Goal: Information Seeking & Learning: Find specific fact

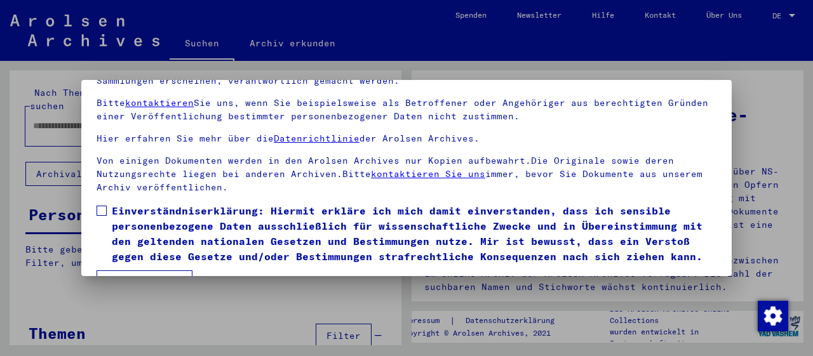
scroll to position [99, 0]
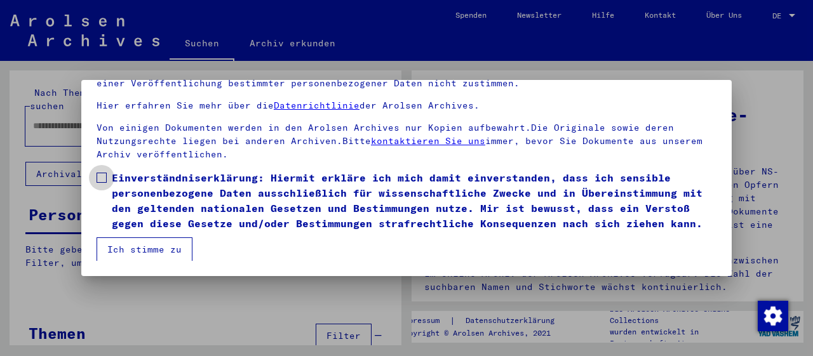
click at [99, 175] on span at bounding box center [102, 178] width 10 height 10
click at [154, 252] on button "Ich stimme zu" at bounding box center [145, 250] width 96 height 24
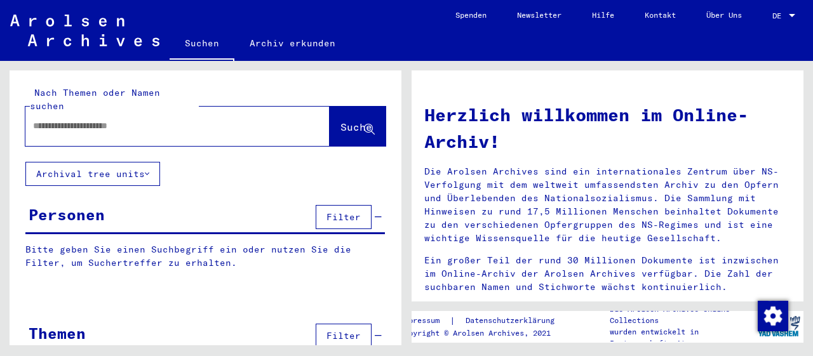
click at [100, 119] on input "text" at bounding box center [162, 125] width 259 height 13
type input "**********"
click at [351, 121] on span "Suche" at bounding box center [357, 127] width 32 height 13
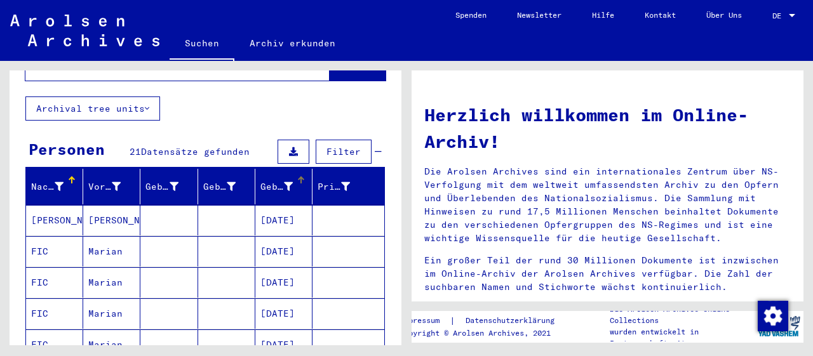
scroll to position [132, 0]
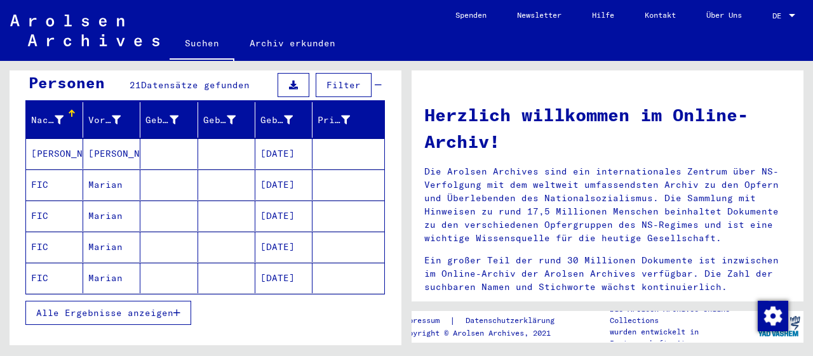
click at [185, 301] on button "Alle Ergebnisse anzeigen" at bounding box center [108, 313] width 166 height 24
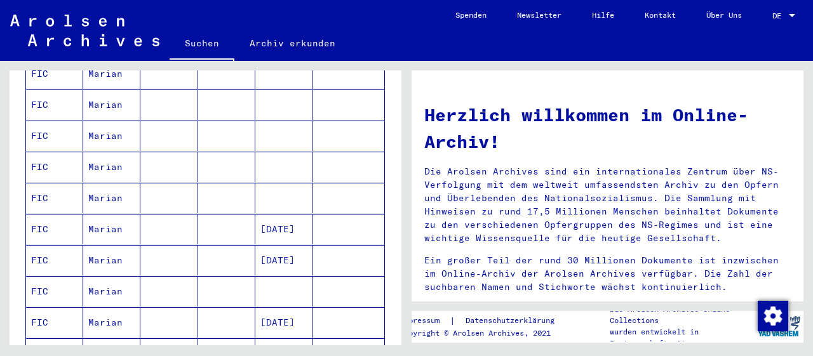
scroll to position [529, 0]
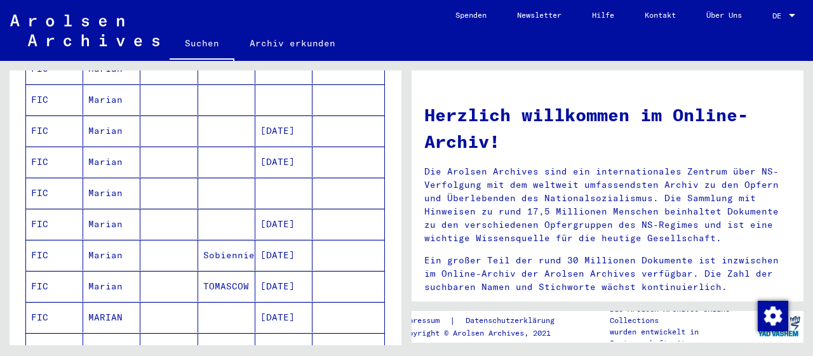
click at [246, 240] on mat-cell "Sobiennie" at bounding box center [226, 255] width 57 height 30
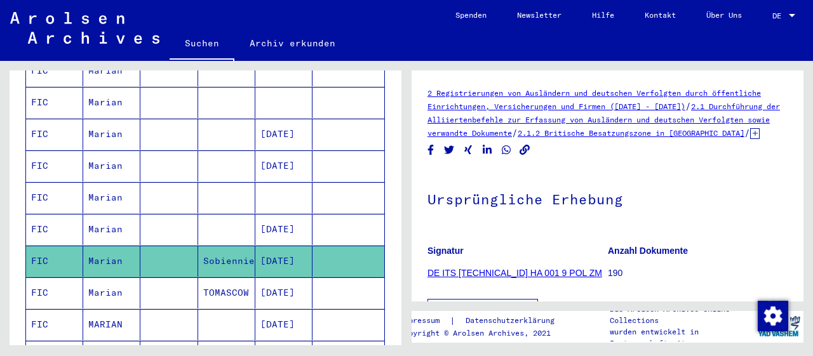
scroll to position [264, 0]
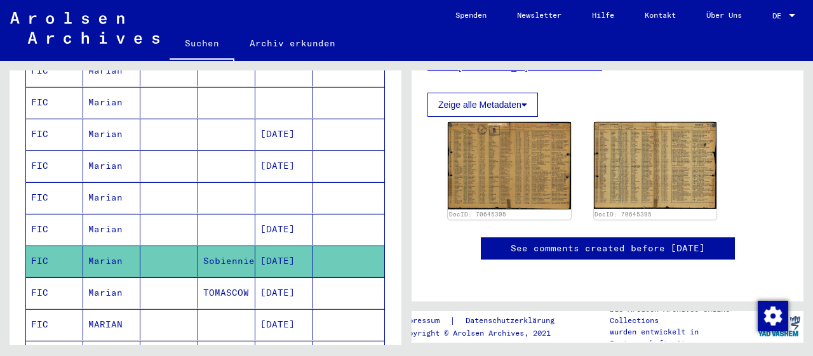
click at [226, 278] on mat-cell "TOMASCOW" at bounding box center [226, 293] width 57 height 31
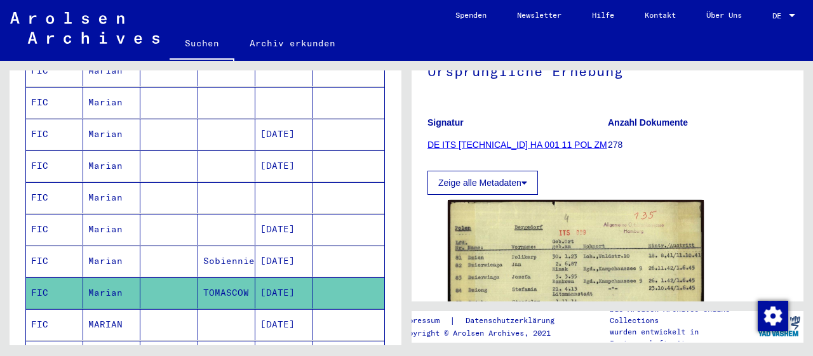
scroll to position [198, 0]
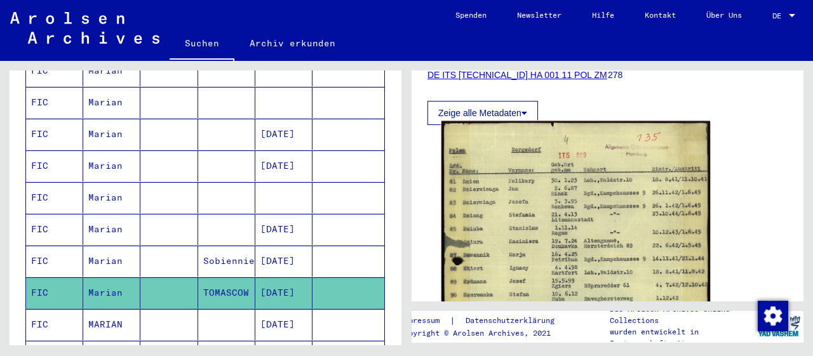
click at [590, 240] on img at bounding box center [576, 308] width 269 height 374
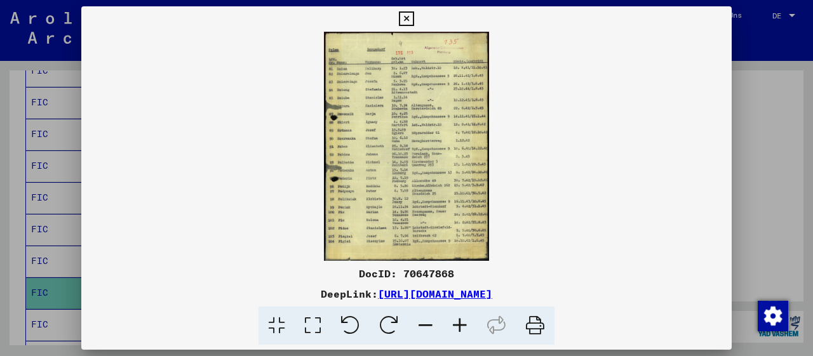
click at [461, 325] on icon at bounding box center [460, 326] width 34 height 39
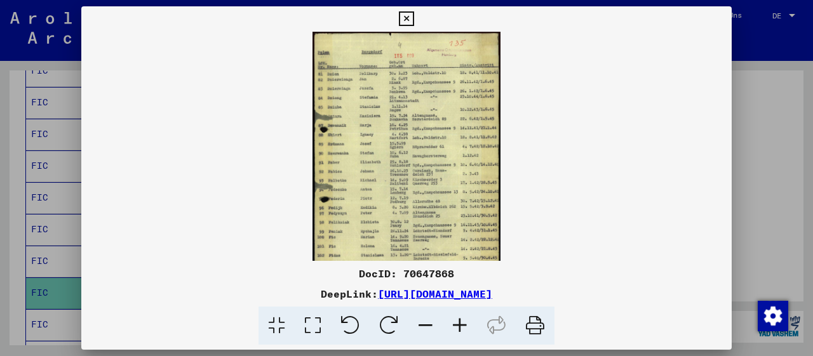
click at [461, 325] on icon at bounding box center [460, 326] width 34 height 39
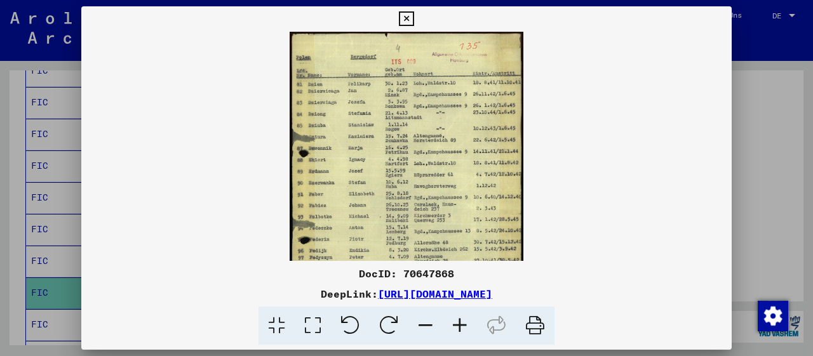
click at [461, 325] on icon at bounding box center [460, 326] width 34 height 39
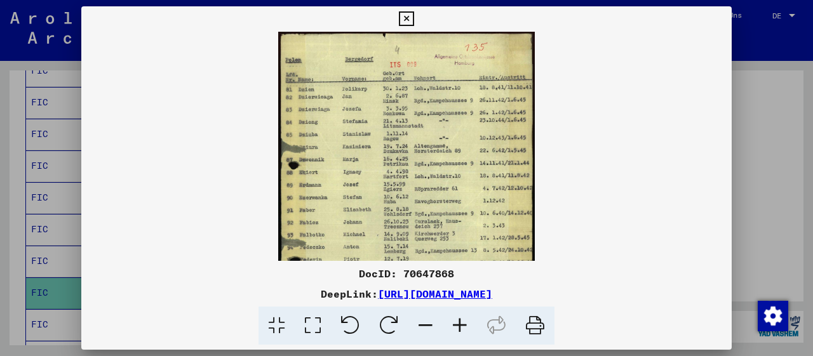
click at [461, 325] on icon at bounding box center [460, 326] width 34 height 39
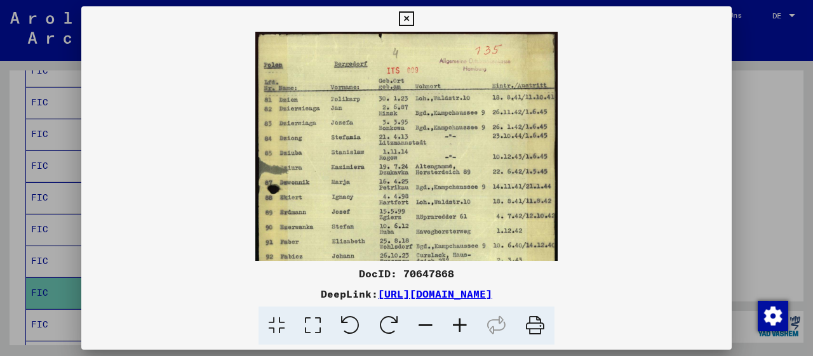
click at [461, 325] on icon at bounding box center [460, 326] width 34 height 39
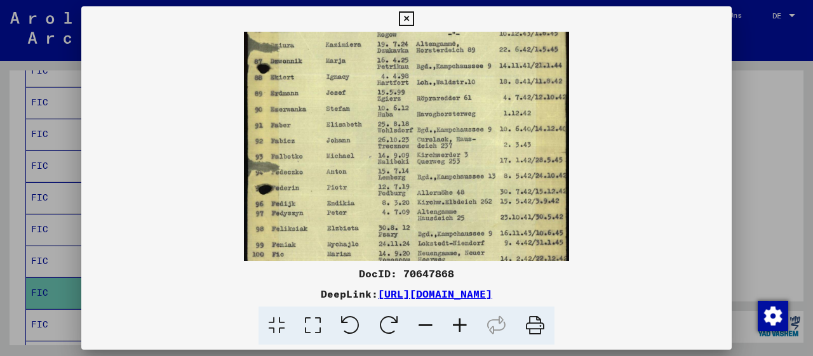
drag, startPoint x: 494, startPoint y: 215, endPoint x: 470, endPoint y: 91, distance: 126.8
click at [473, 84] on img at bounding box center [406, 125] width 325 height 452
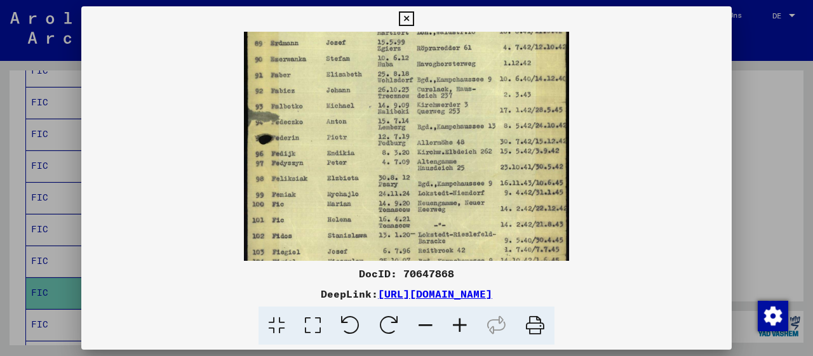
scroll to position [184, 0]
drag, startPoint x: 449, startPoint y: 210, endPoint x: 442, endPoint y: 162, distance: 48.8
click at [442, 162] on img at bounding box center [406, 74] width 325 height 452
drag, startPoint x: 527, startPoint y: 219, endPoint x: 480, endPoint y: 219, distance: 47.6
click at [480, 219] on img at bounding box center [406, 74] width 325 height 452
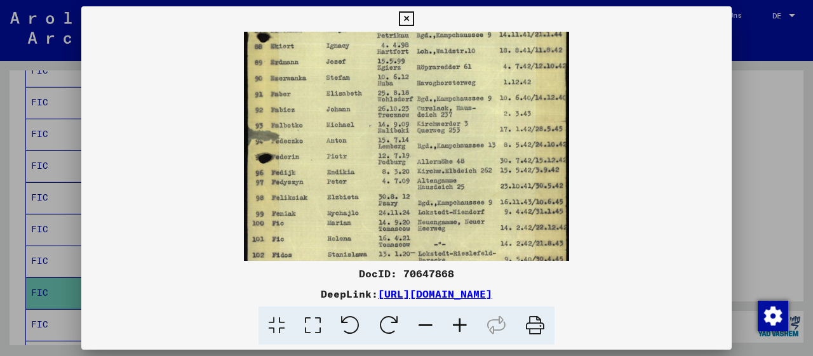
scroll to position [167, 0]
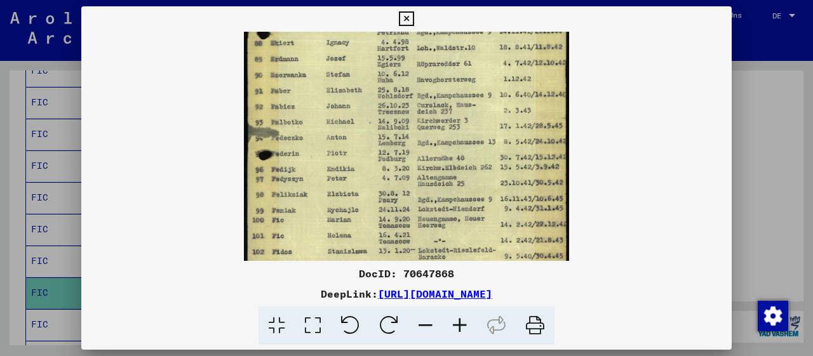
drag, startPoint x: 480, startPoint y: 98, endPoint x: 485, endPoint y: 180, distance: 81.4
click at [485, 186] on img at bounding box center [406, 91] width 325 height 452
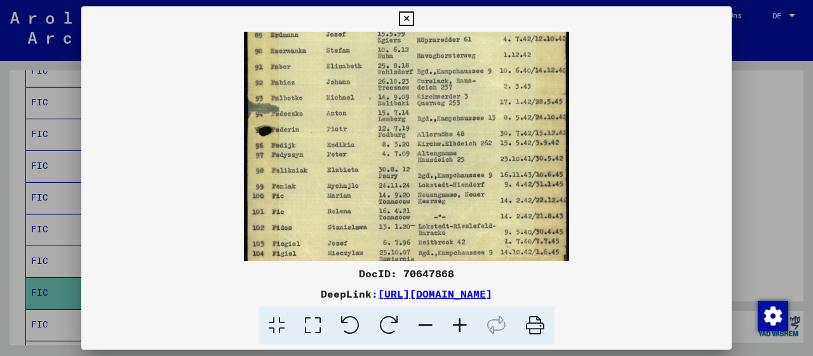
scroll to position [222, 0]
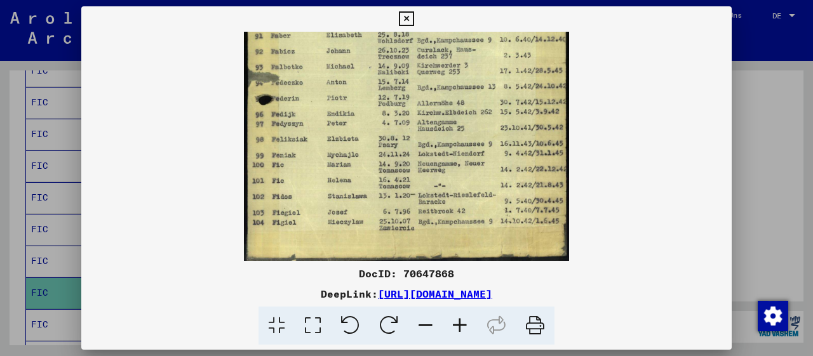
drag, startPoint x: 471, startPoint y: 198, endPoint x: 480, endPoint y: 41, distance: 157.1
click at [480, 41] on img at bounding box center [406, 35] width 325 height 452
click at [414, 21] on icon at bounding box center [406, 18] width 15 height 15
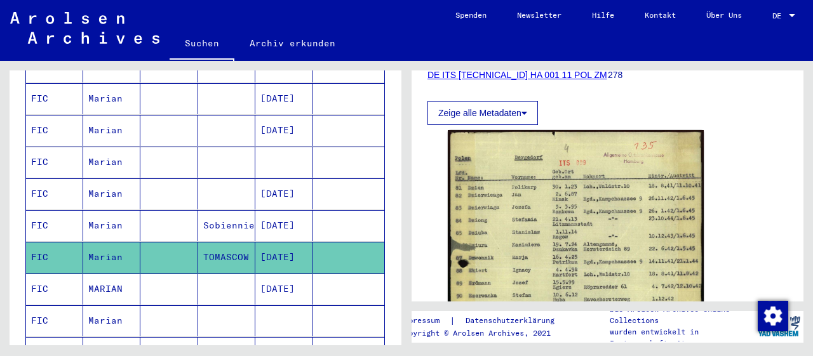
scroll to position [599, 0]
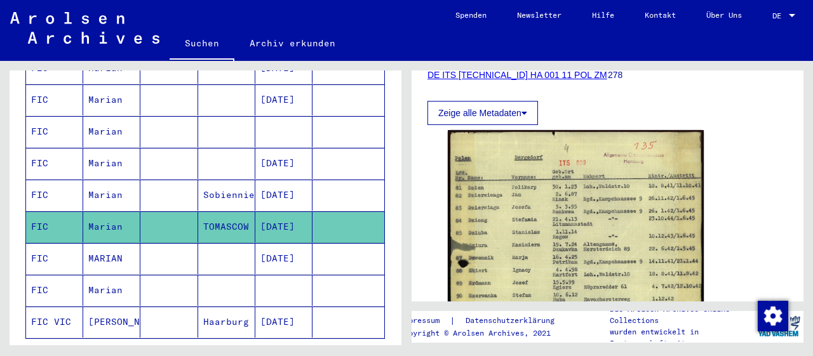
click at [97, 243] on mat-cell "MARIAN" at bounding box center [111, 258] width 57 height 31
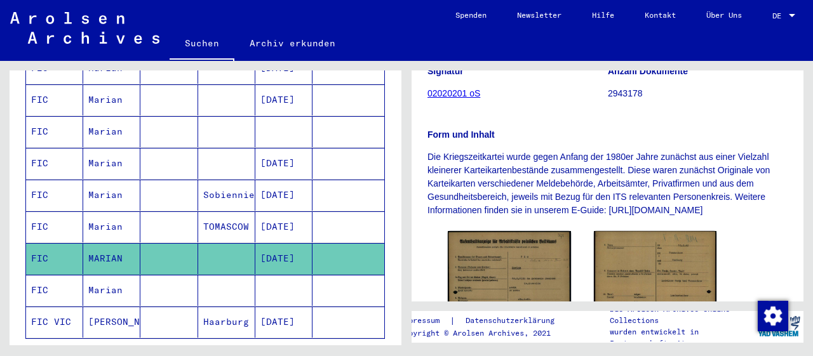
scroll to position [198, 0]
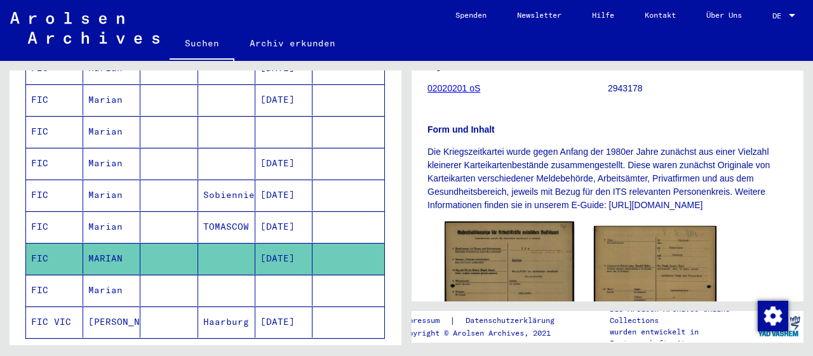
click at [499, 262] on img at bounding box center [509, 310] width 129 height 177
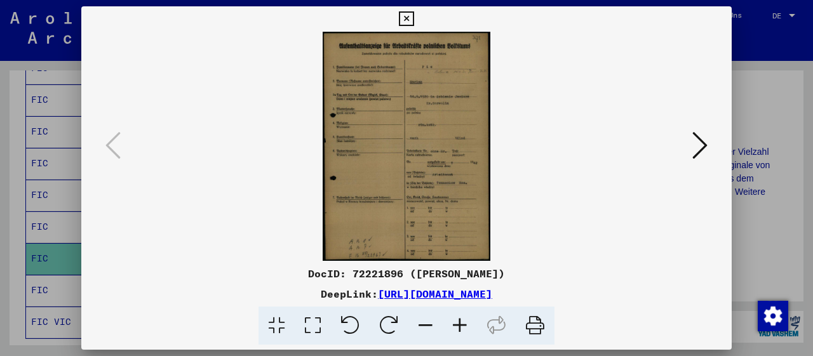
click at [703, 152] on icon at bounding box center [699, 145] width 15 height 30
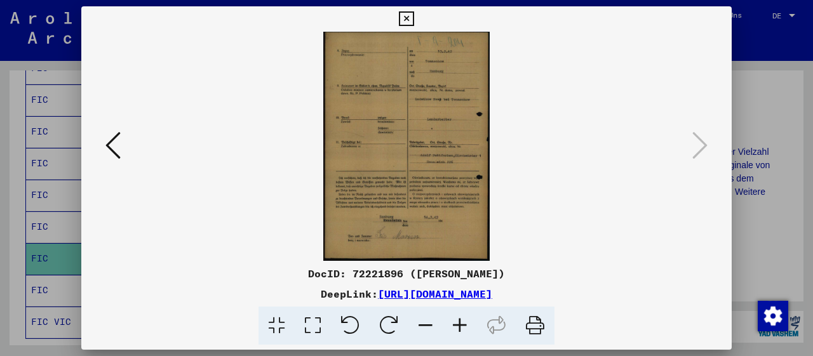
click at [457, 328] on icon at bounding box center [460, 326] width 34 height 39
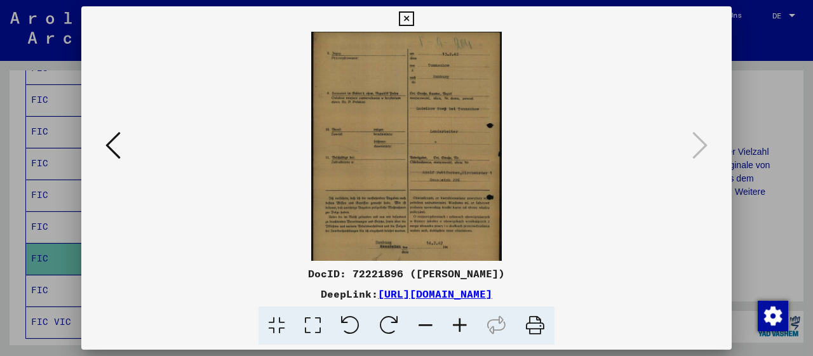
click at [457, 328] on icon at bounding box center [460, 326] width 34 height 39
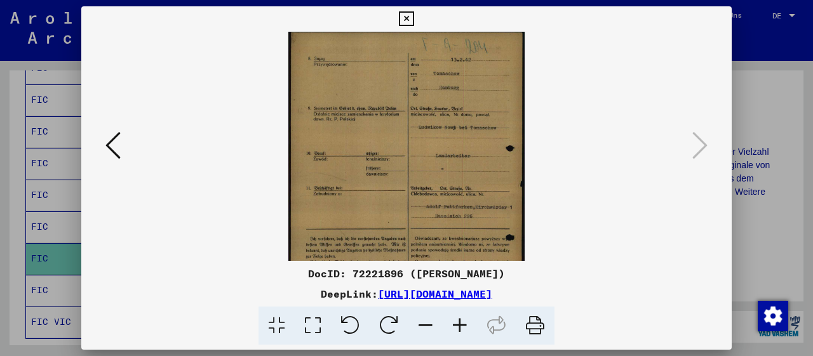
click at [457, 328] on icon at bounding box center [460, 326] width 34 height 39
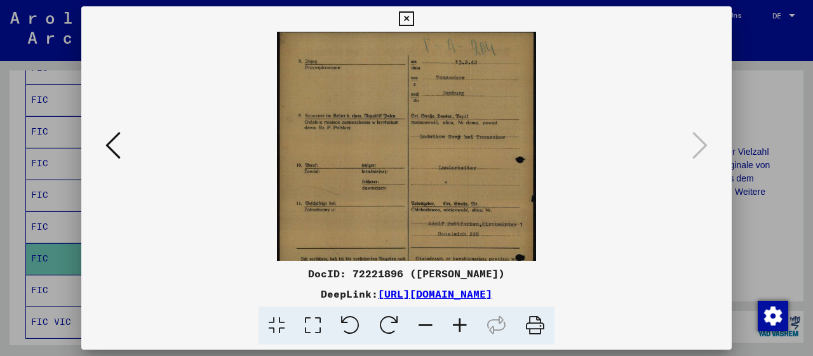
click at [457, 328] on icon at bounding box center [460, 326] width 34 height 39
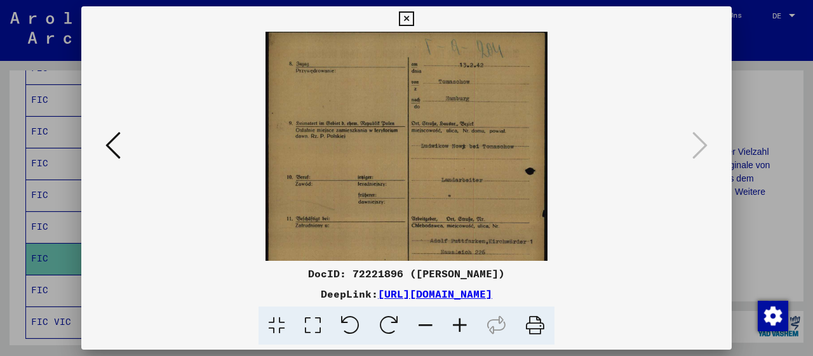
click at [457, 328] on icon at bounding box center [460, 326] width 34 height 39
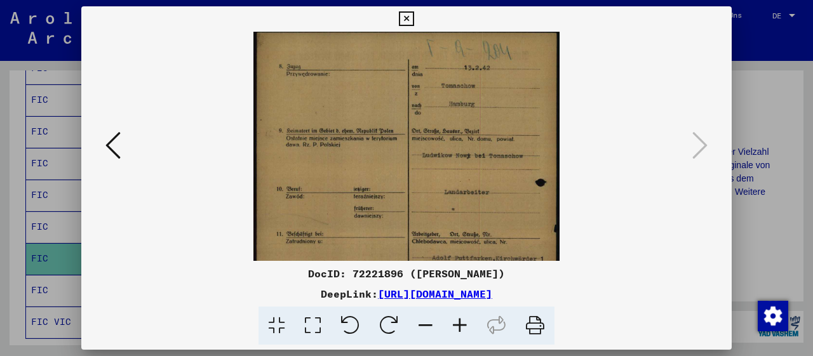
click at [457, 328] on icon at bounding box center [460, 326] width 34 height 39
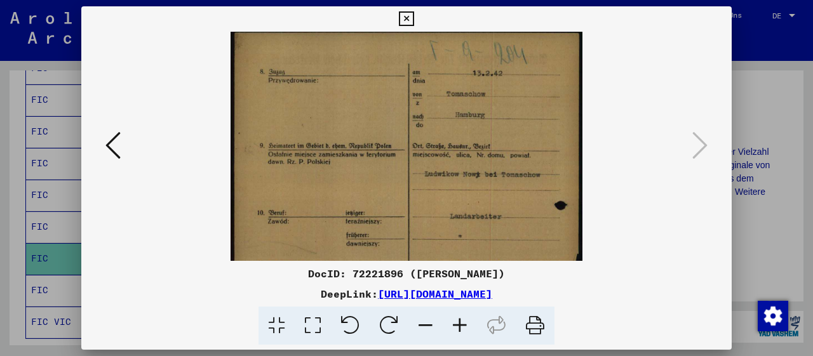
click at [457, 328] on icon at bounding box center [460, 326] width 34 height 39
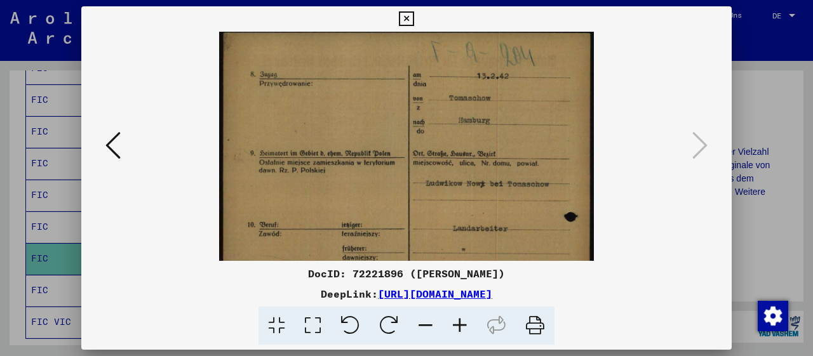
click at [457, 328] on icon at bounding box center [460, 326] width 34 height 39
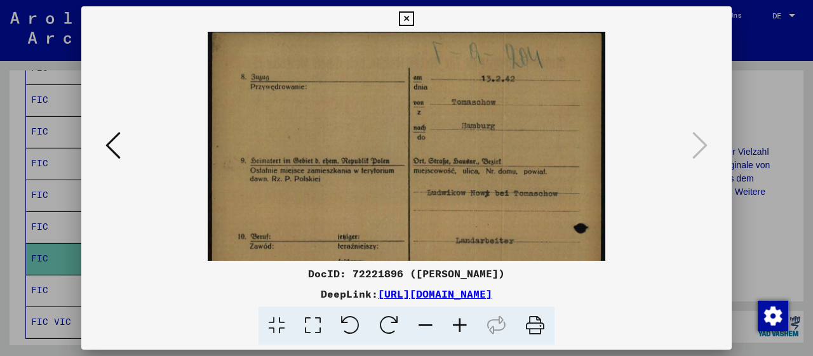
click at [457, 328] on icon at bounding box center [460, 326] width 34 height 39
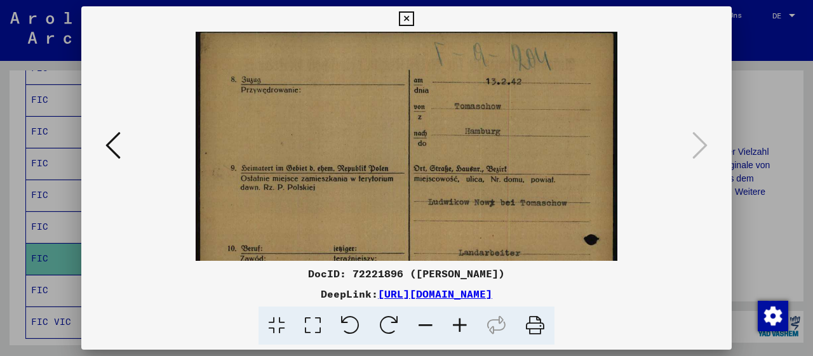
click at [457, 328] on icon at bounding box center [460, 326] width 34 height 39
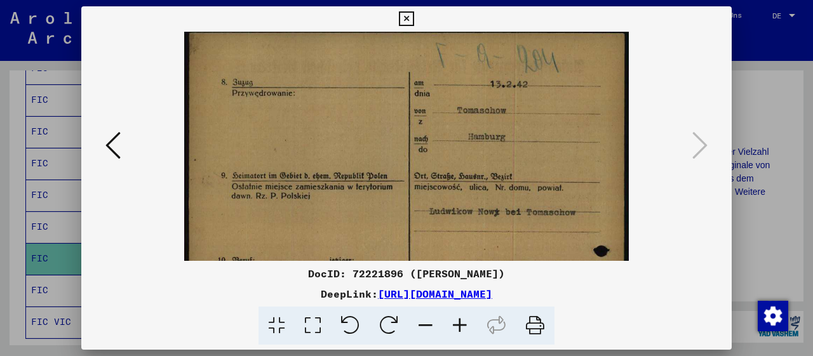
click at [457, 328] on icon at bounding box center [460, 326] width 34 height 39
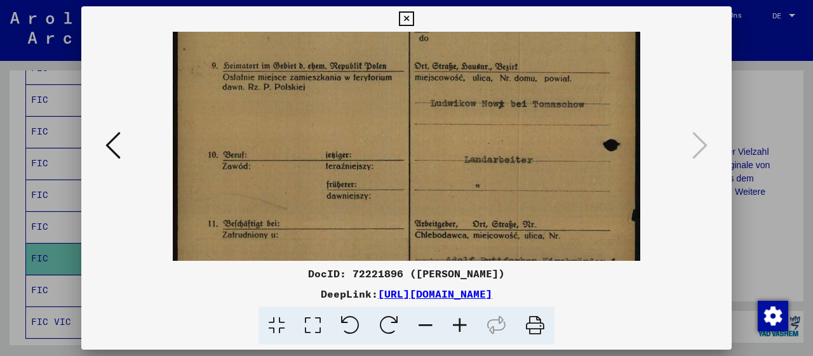
drag, startPoint x: 517, startPoint y: 221, endPoint x: 523, endPoint y: 105, distance: 116.4
click at [523, 105] on img at bounding box center [407, 235] width 468 height 642
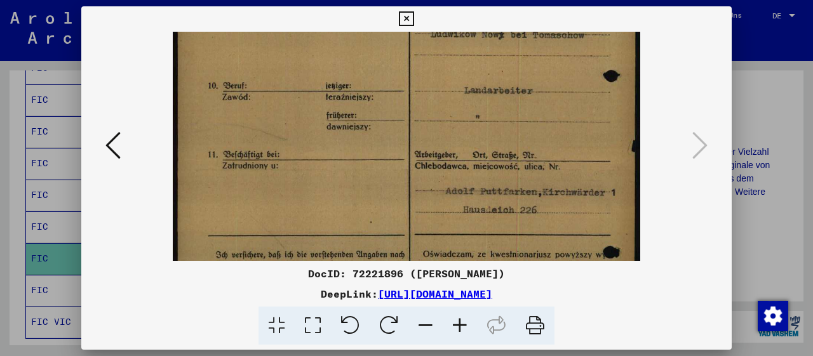
drag, startPoint x: 557, startPoint y: 187, endPoint x: 569, endPoint y: 115, distance: 73.4
click at [569, 115] on img at bounding box center [407, 166] width 468 height 642
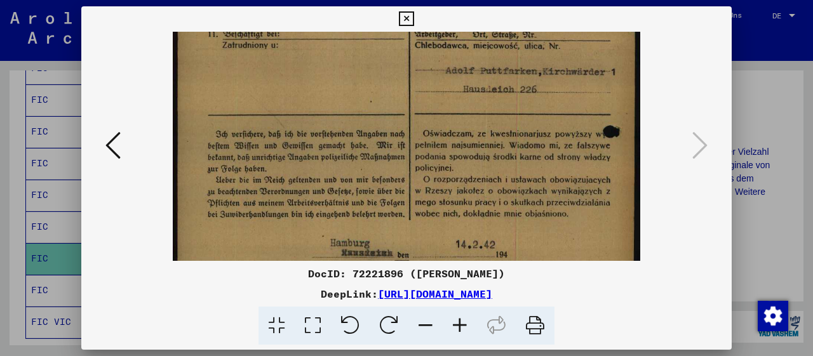
drag, startPoint x: 521, startPoint y: 207, endPoint x: 518, endPoint y: 95, distance: 112.5
click at [518, 95] on img at bounding box center [407, 45] width 468 height 642
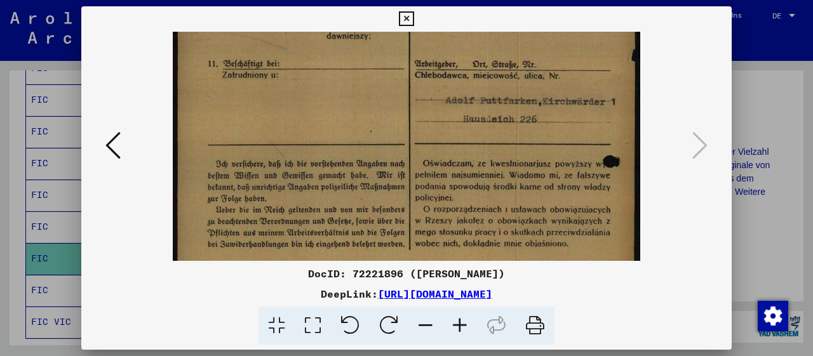
scroll to position [269, 0]
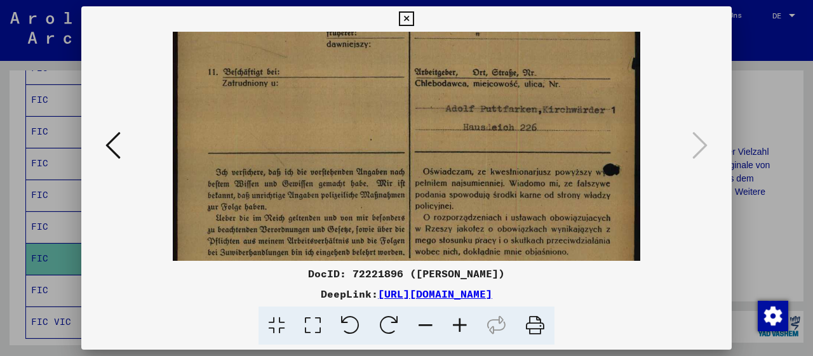
drag, startPoint x: 491, startPoint y: 203, endPoint x: 466, endPoint y: 240, distance: 44.8
click at [466, 240] on img at bounding box center [407, 83] width 468 height 642
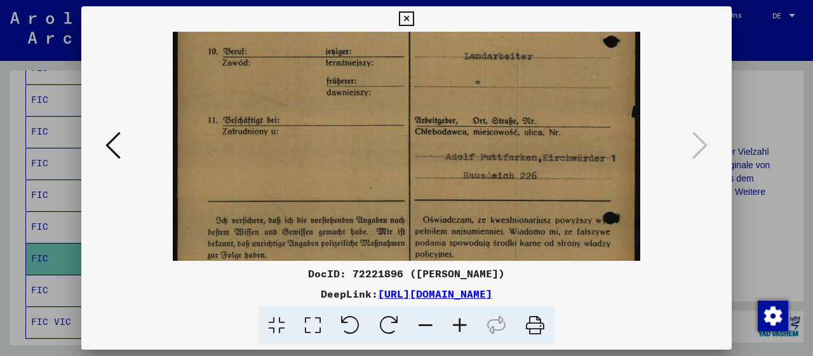
drag, startPoint x: 482, startPoint y: 172, endPoint x: 459, endPoint y: 224, distance: 57.5
click at [459, 224] on img at bounding box center [407, 132] width 468 height 642
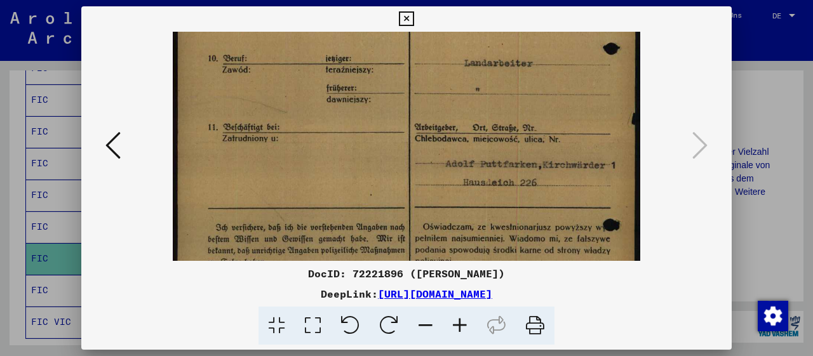
click at [114, 146] on icon at bounding box center [112, 145] width 15 height 30
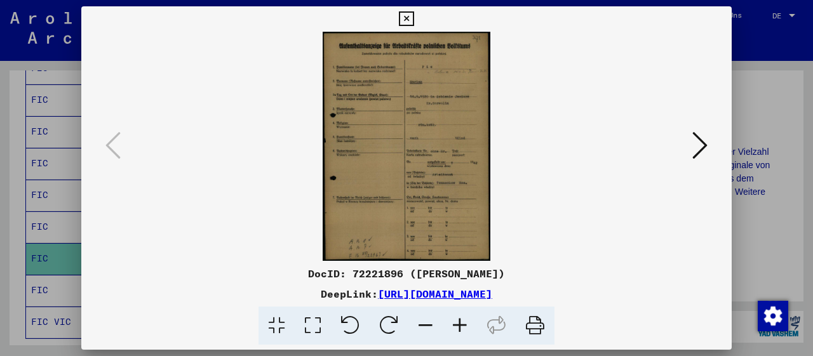
click at [459, 326] on icon at bounding box center [460, 326] width 34 height 39
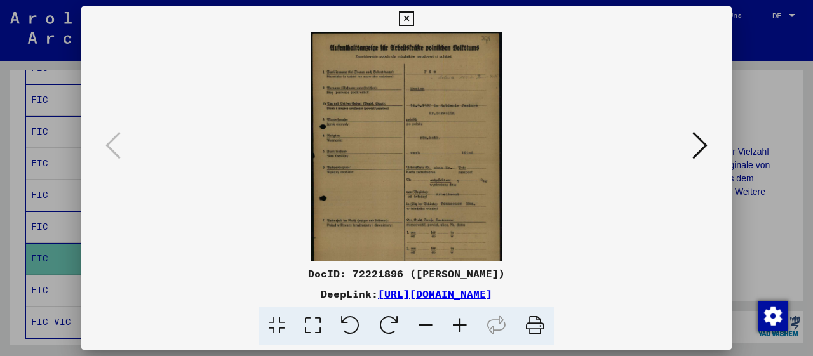
click at [459, 326] on icon at bounding box center [460, 326] width 34 height 39
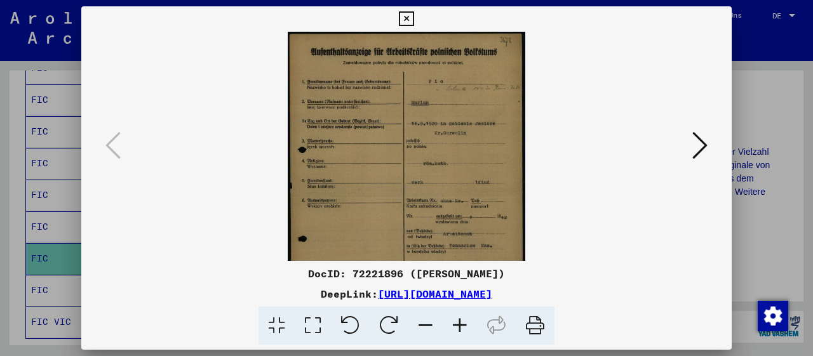
click at [459, 326] on icon at bounding box center [460, 326] width 34 height 39
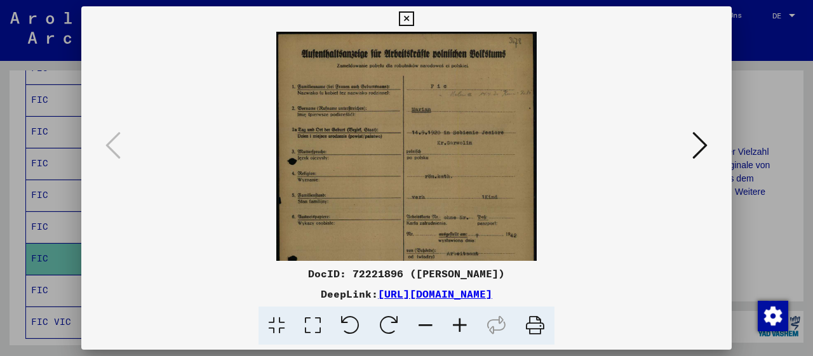
click at [459, 326] on icon at bounding box center [460, 326] width 34 height 39
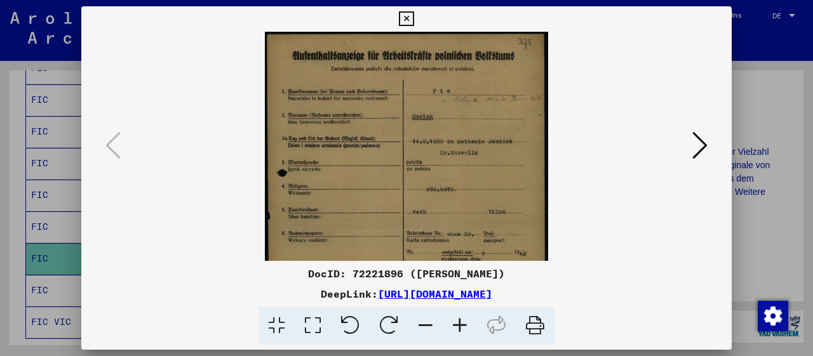
click at [459, 326] on icon at bounding box center [460, 326] width 34 height 39
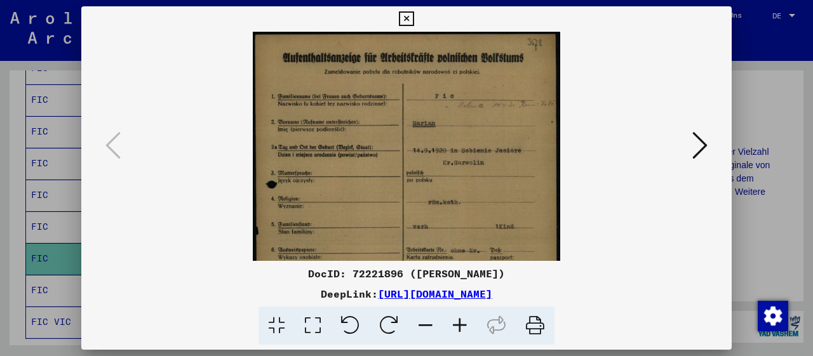
click at [459, 326] on icon at bounding box center [460, 326] width 34 height 39
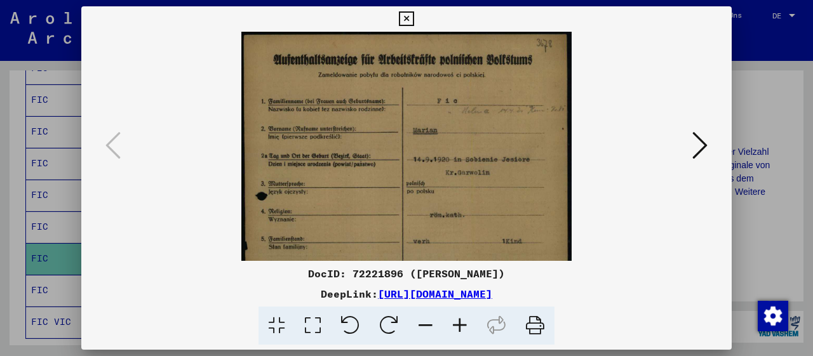
click at [459, 326] on icon at bounding box center [460, 326] width 34 height 39
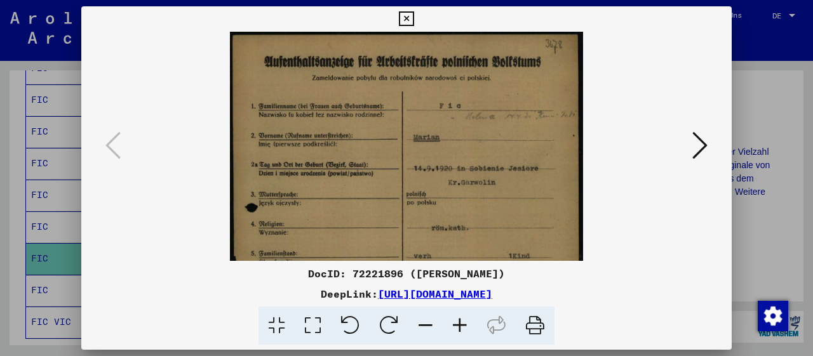
click at [459, 326] on icon at bounding box center [460, 326] width 34 height 39
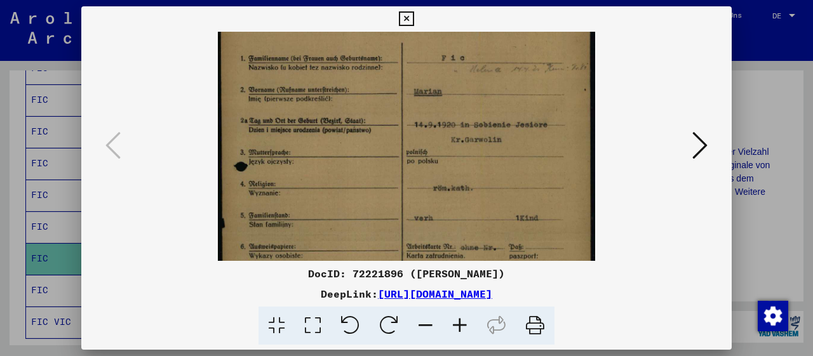
scroll to position [59, 0]
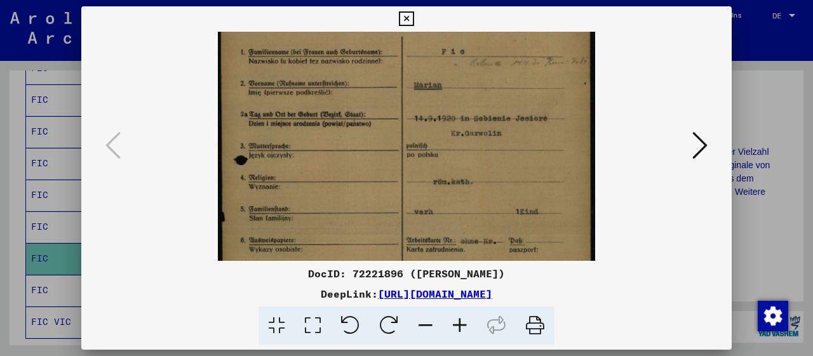
drag, startPoint x: 490, startPoint y: 219, endPoint x: 459, endPoint y: 161, distance: 66.2
click at [459, 161] on img at bounding box center [406, 230] width 377 height 515
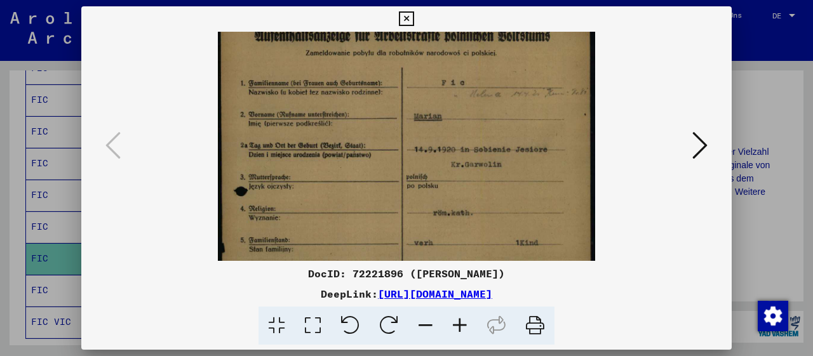
scroll to position [23, 0]
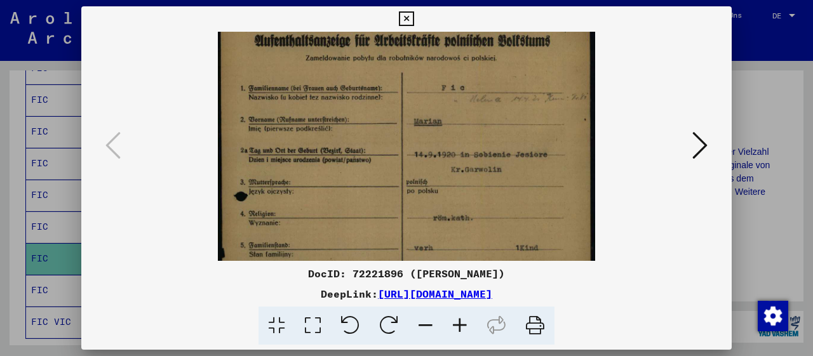
drag, startPoint x: 467, startPoint y: 71, endPoint x: 467, endPoint y: 107, distance: 35.6
click at [467, 107] on img at bounding box center [406, 266] width 377 height 515
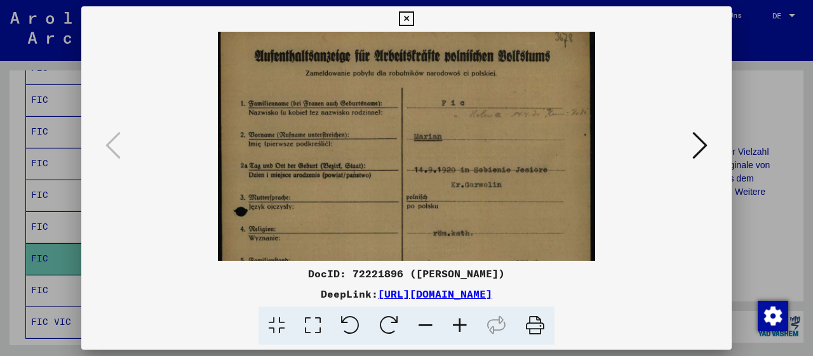
scroll to position [0, 0]
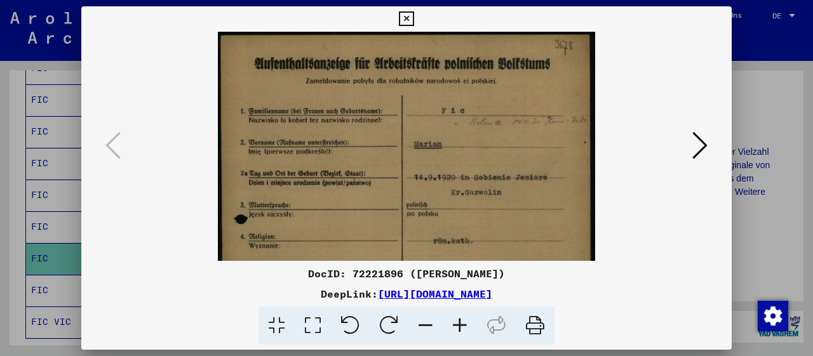
drag, startPoint x: 438, startPoint y: 119, endPoint x: 461, endPoint y: 129, distance: 25.0
click at [438, 153] on img at bounding box center [406, 289] width 377 height 515
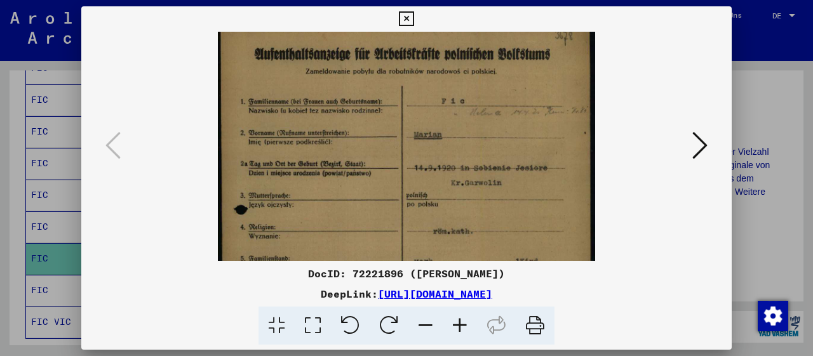
click at [698, 153] on icon at bounding box center [699, 145] width 15 height 30
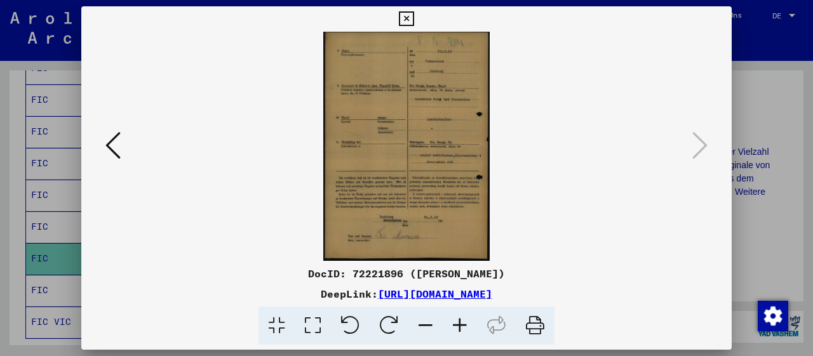
scroll to position [0, 0]
click at [414, 18] on icon at bounding box center [406, 18] width 15 height 15
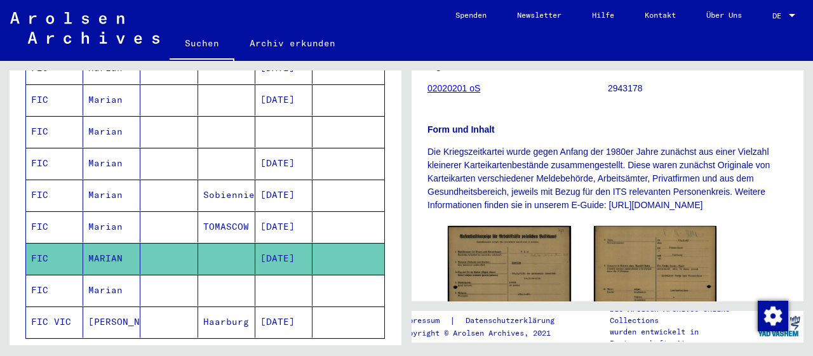
click at [107, 275] on mat-cell "Marian" at bounding box center [111, 290] width 57 height 31
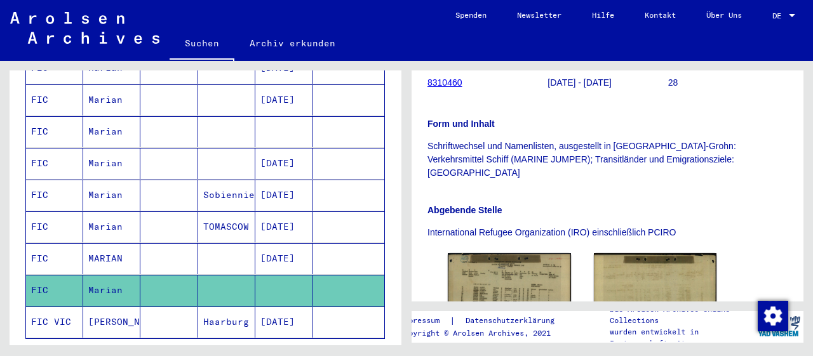
scroll to position [330, 0]
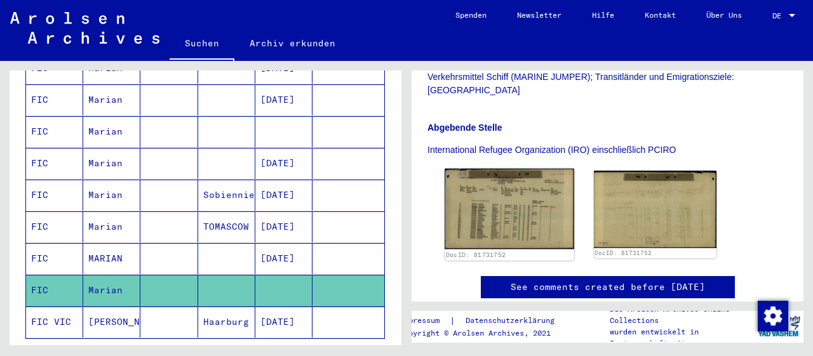
click at [510, 203] on img at bounding box center [509, 209] width 129 height 81
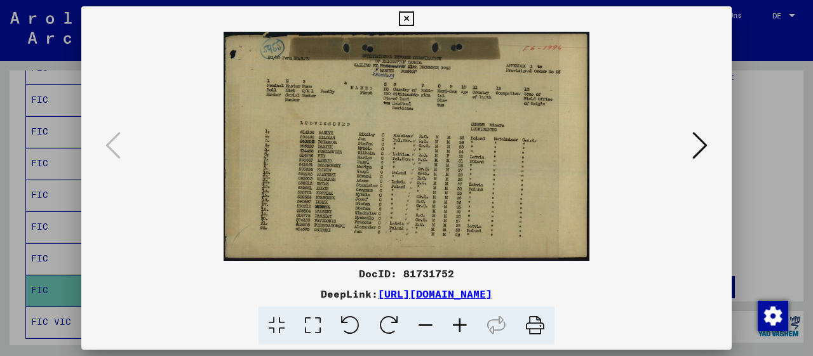
click at [463, 327] on icon at bounding box center [460, 326] width 34 height 39
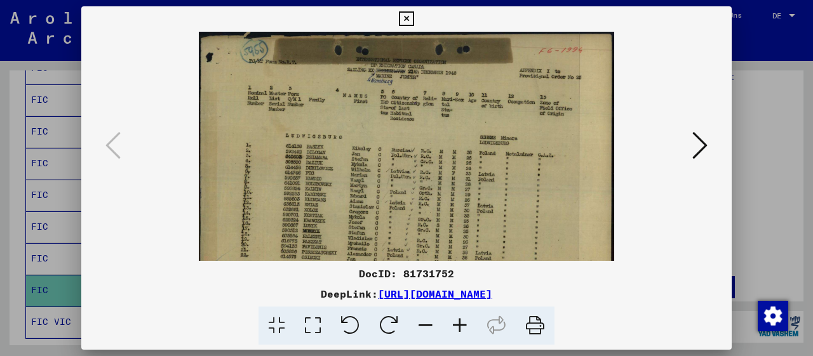
click at [462, 327] on icon at bounding box center [460, 326] width 34 height 39
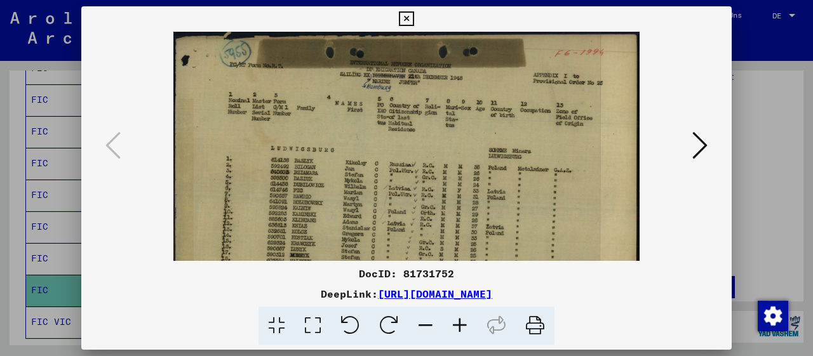
click at [462, 327] on icon at bounding box center [460, 326] width 34 height 39
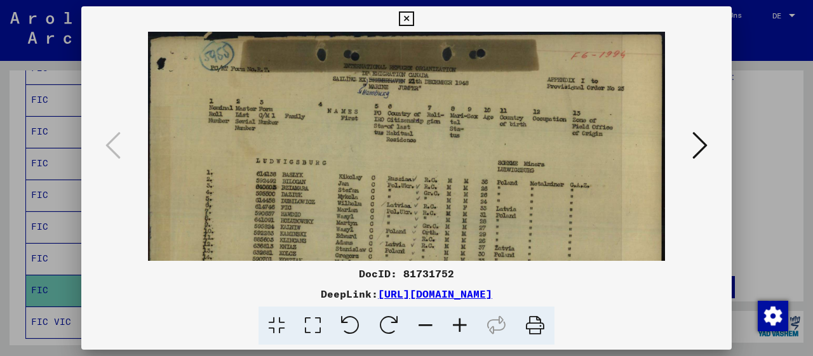
click at [462, 327] on icon at bounding box center [460, 326] width 34 height 39
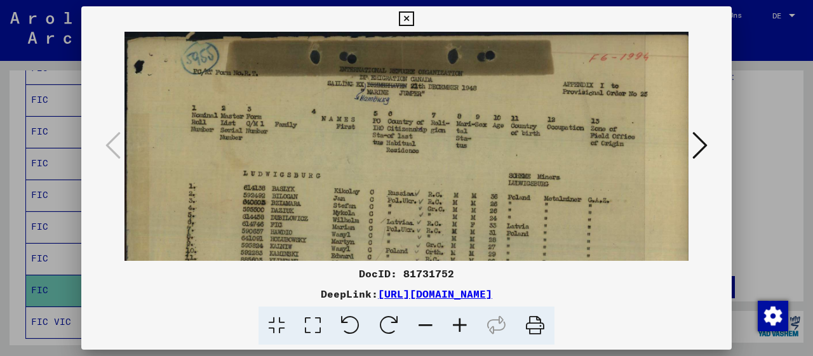
click at [462, 327] on icon at bounding box center [460, 326] width 34 height 39
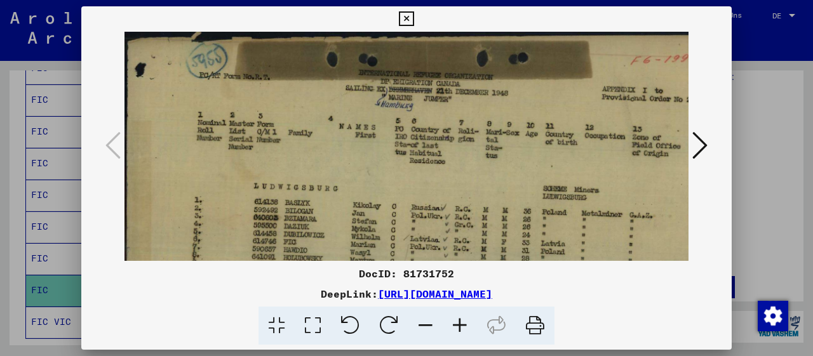
click at [462, 327] on icon at bounding box center [460, 326] width 34 height 39
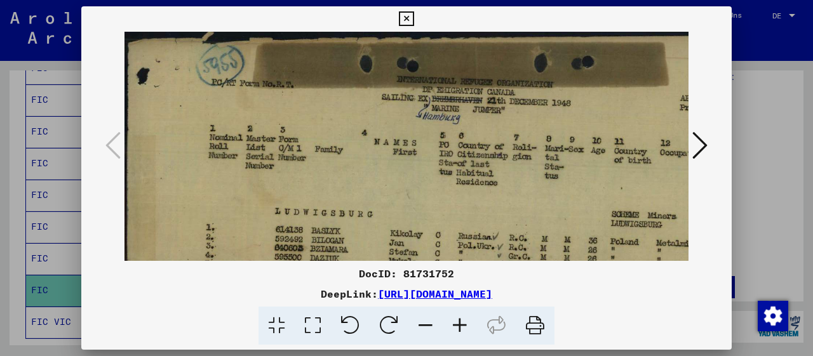
scroll to position [18, 0]
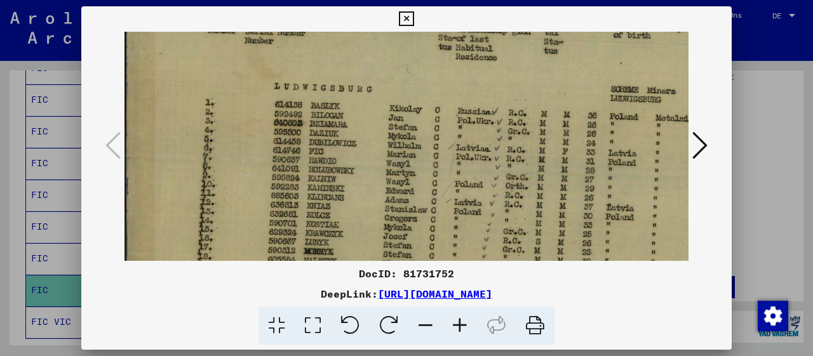
drag, startPoint x: 432, startPoint y: 234, endPoint x: 424, endPoint y: 45, distance: 189.5
click at [426, 54] on img at bounding box center [484, 133] width 720 height 452
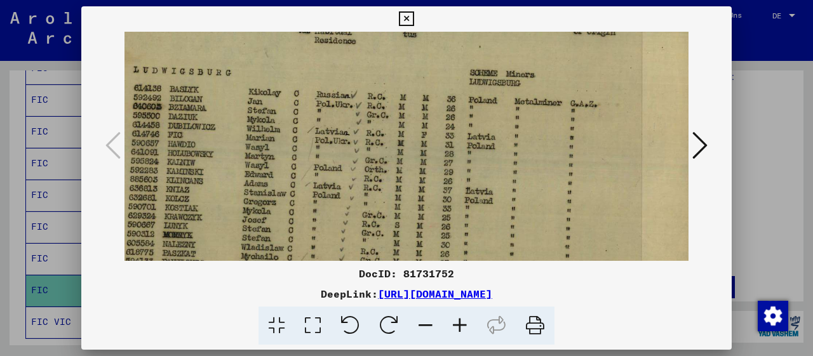
scroll to position [144, 144]
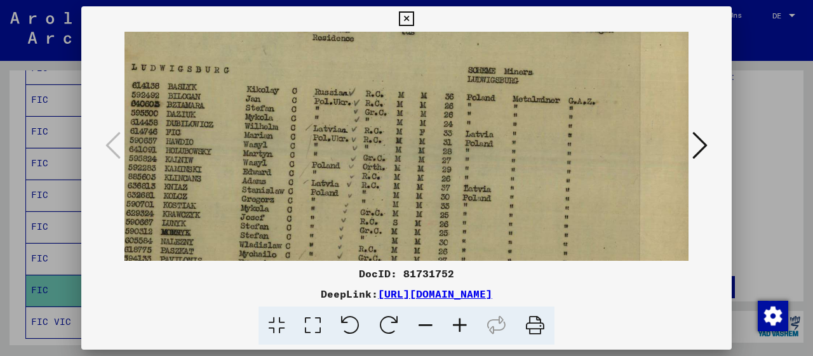
drag, startPoint x: 654, startPoint y: 123, endPoint x: 525, endPoint y: 160, distance: 133.7
click at [525, 160] on img at bounding box center [341, 114] width 720 height 452
click at [699, 149] on icon at bounding box center [699, 145] width 15 height 30
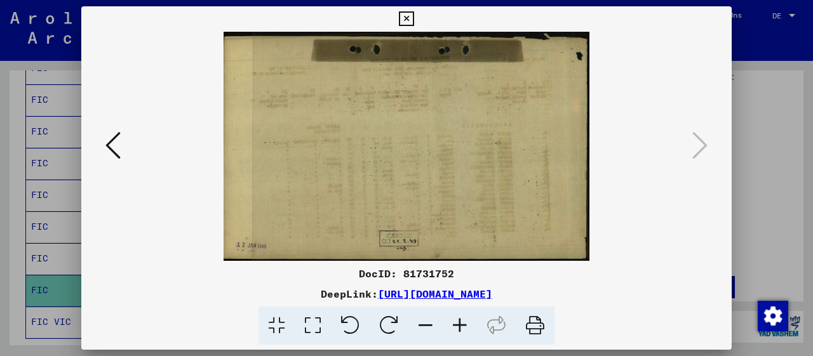
scroll to position [0, 0]
click at [414, 17] on icon at bounding box center [406, 18] width 15 height 15
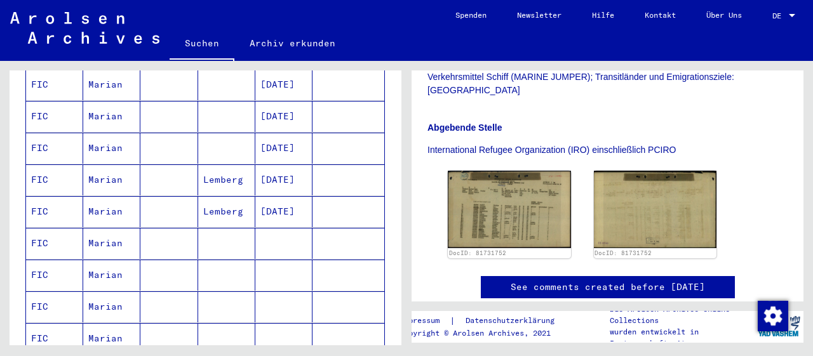
scroll to position [269, 0]
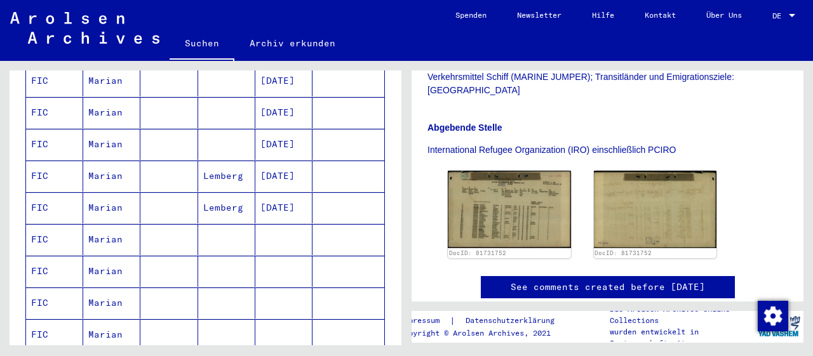
click at [98, 224] on mat-cell "Marian" at bounding box center [111, 239] width 57 height 31
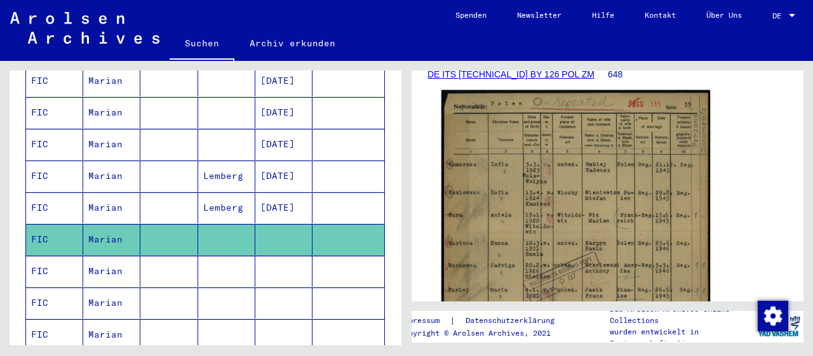
scroll to position [198, 0]
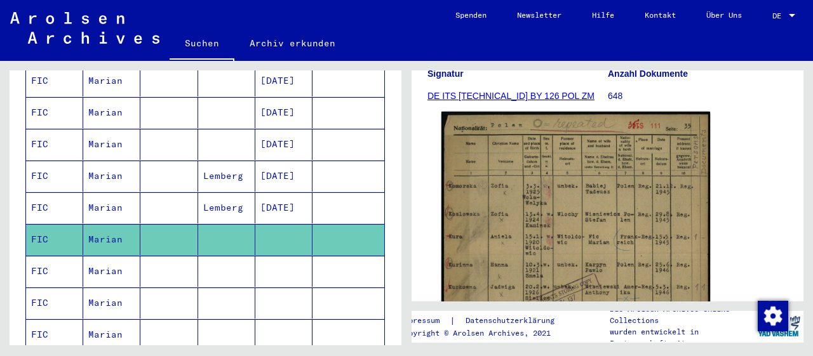
click at [594, 233] on img at bounding box center [576, 296] width 269 height 368
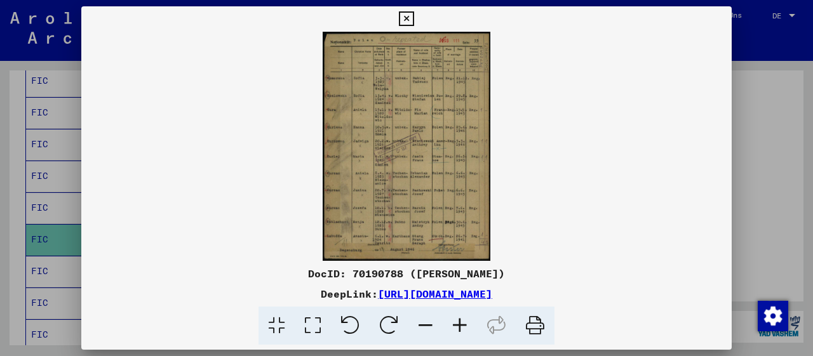
click at [461, 327] on icon at bounding box center [460, 326] width 34 height 39
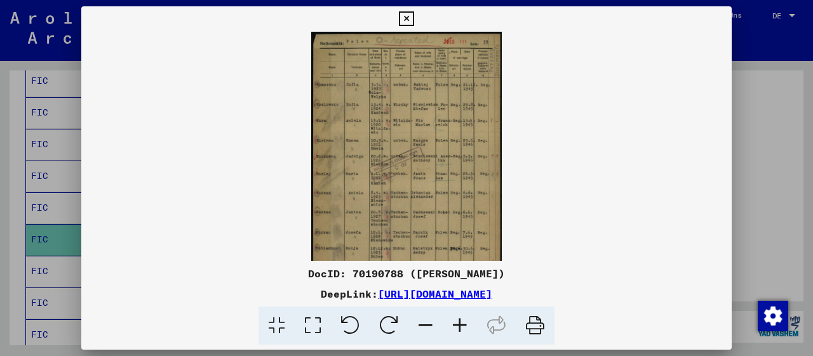
click at [461, 327] on icon at bounding box center [460, 326] width 34 height 39
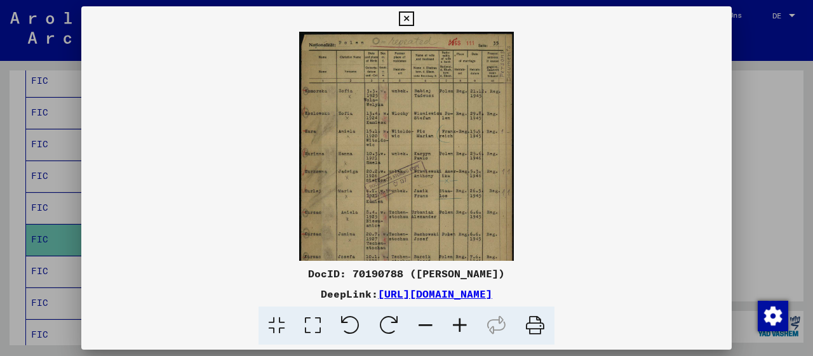
click at [461, 327] on icon at bounding box center [460, 326] width 34 height 39
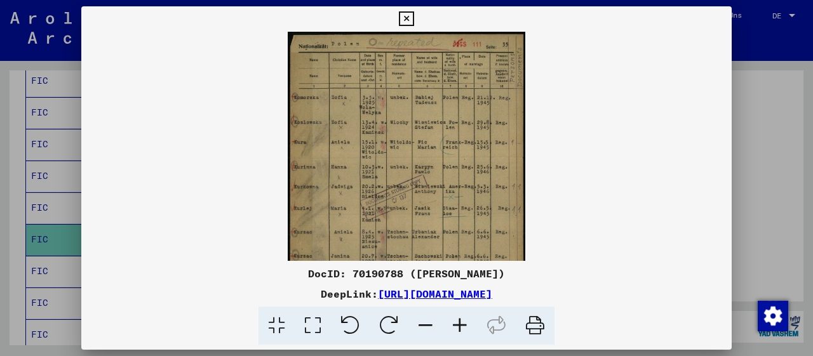
click at [461, 327] on icon at bounding box center [460, 326] width 34 height 39
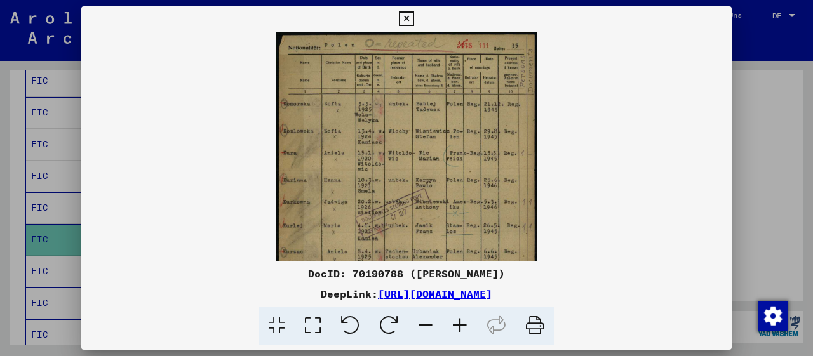
click at [461, 327] on icon at bounding box center [460, 326] width 34 height 39
click at [461, 326] on icon at bounding box center [460, 326] width 34 height 39
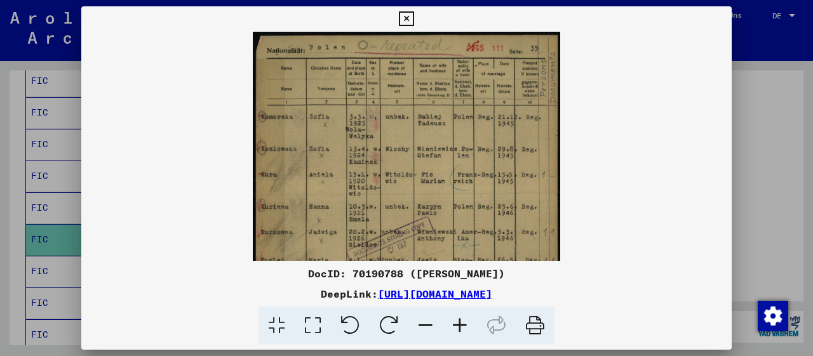
click at [461, 326] on icon at bounding box center [460, 326] width 34 height 39
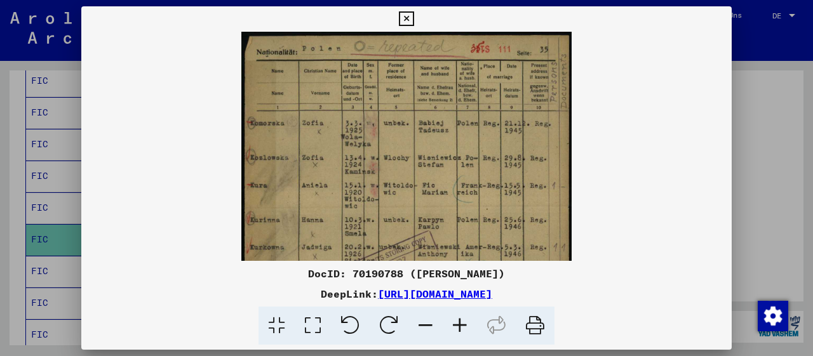
click at [461, 326] on icon at bounding box center [460, 326] width 34 height 39
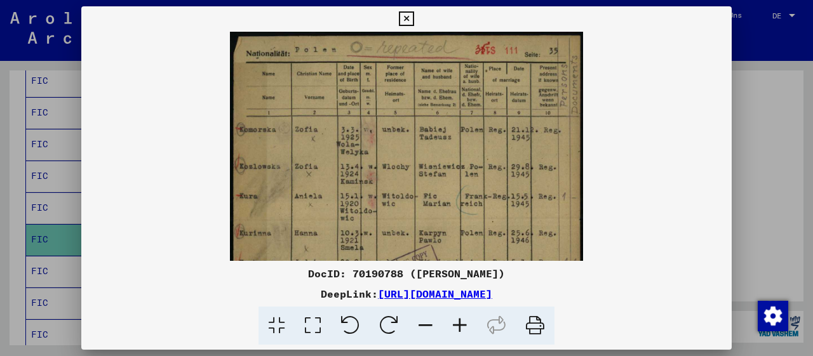
click at [461, 326] on icon at bounding box center [460, 326] width 34 height 39
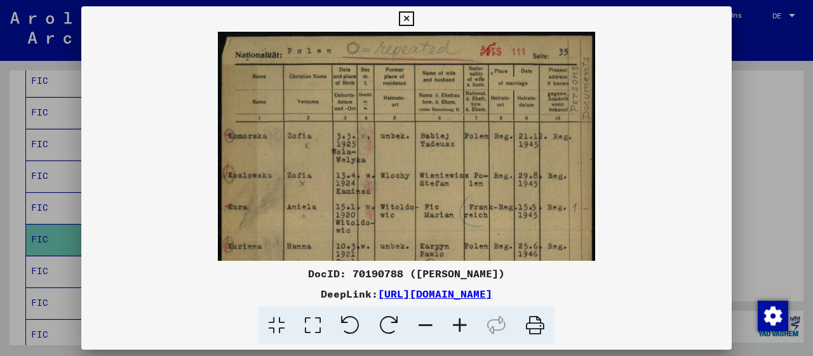
click at [461, 326] on icon at bounding box center [460, 326] width 34 height 39
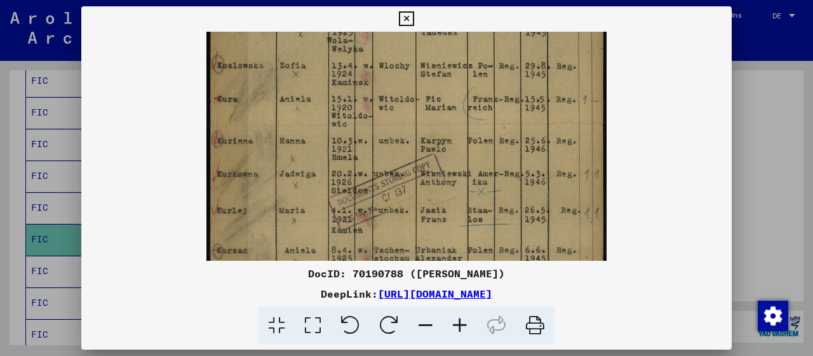
drag, startPoint x: 404, startPoint y: 196, endPoint x: 403, endPoint y: 79, distance: 117.5
click at [405, 87] on img at bounding box center [406, 186] width 400 height 547
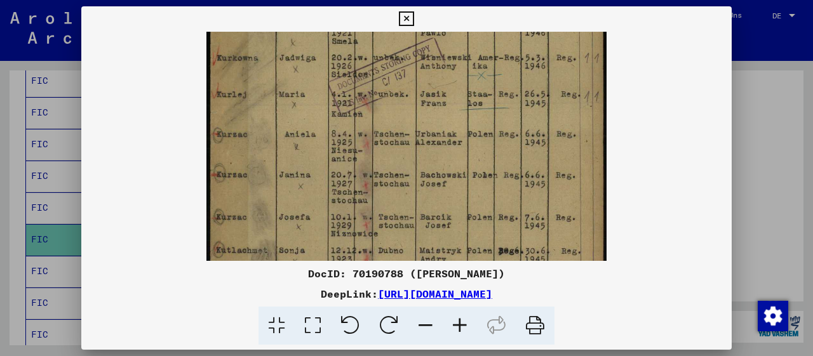
drag, startPoint x: 399, startPoint y: 189, endPoint x: 392, endPoint y: 78, distance: 111.4
click at [392, 78] on img at bounding box center [406, 70] width 400 height 547
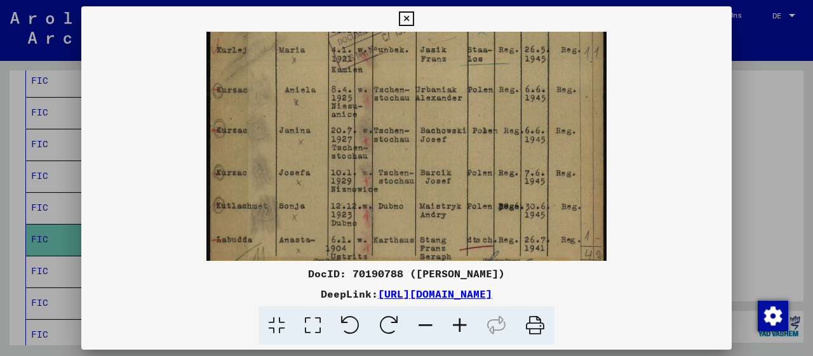
scroll to position [318, 0]
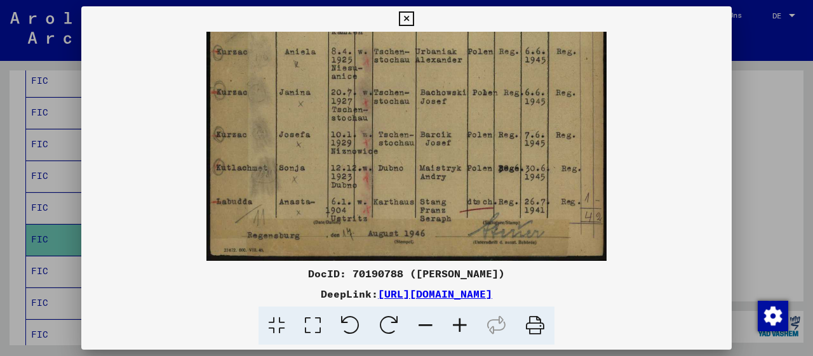
drag, startPoint x: 407, startPoint y: 213, endPoint x: 411, endPoint y: 43, distance: 170.3
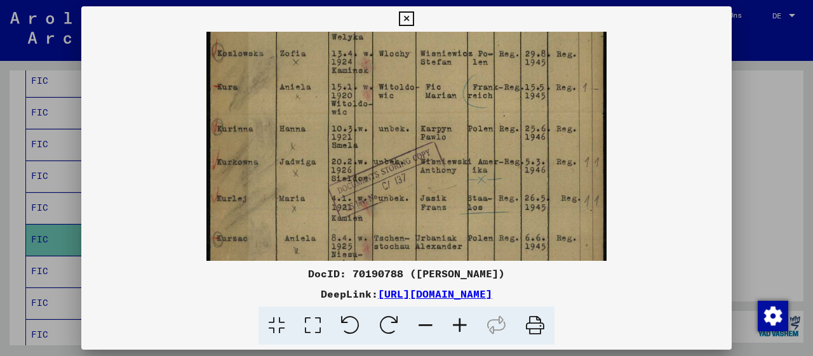
drag, startPoint x: 518, startPoint y: 117, endPoint x: 533, endPoint y: 280, distance: 163.4
click at [534, 288] on div "DocID: 70190788 ([PERSON_NAME]) DeepLink: [URL][DOMAIN_NAME]" at bounding box center [406, 175] width 651 height 339
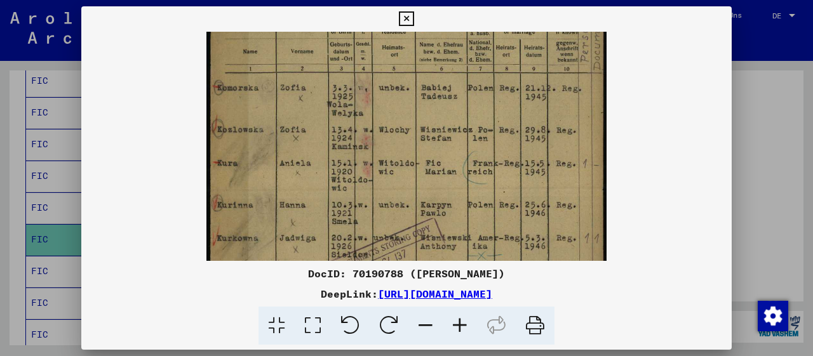
scroll to position [0, 0]
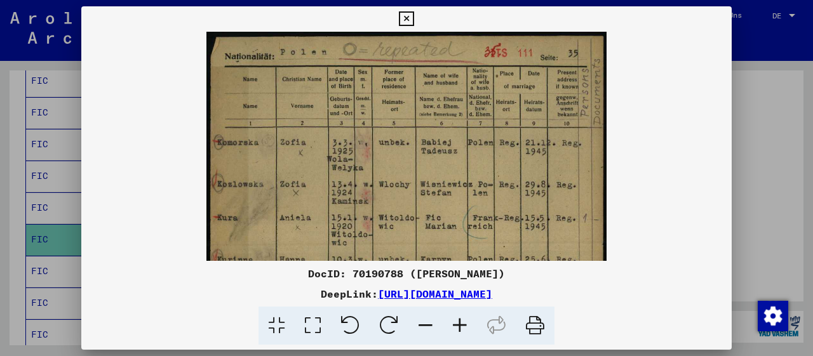
drag, startPoint x: 460, startPoint y: 126, endPoint x: 490, endPoint y: 314, distance: 190.4
click at [490, 314] on div "DocID: 70190788 ([PERSON_NAME]) DeepLink: [URL][DOMAIN_NAME]" at bounding box center [406, 175] width 651 height 339
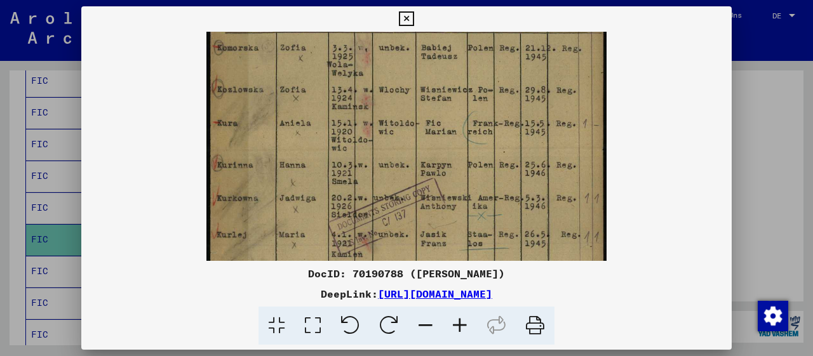
drag, startPoint x: 424, startPoint y: 219, endPoint x: 426, endPoint y: 125, distance: 94.1
click at [426, 125] on img at bounding box center [406, 210] width 400 height 547
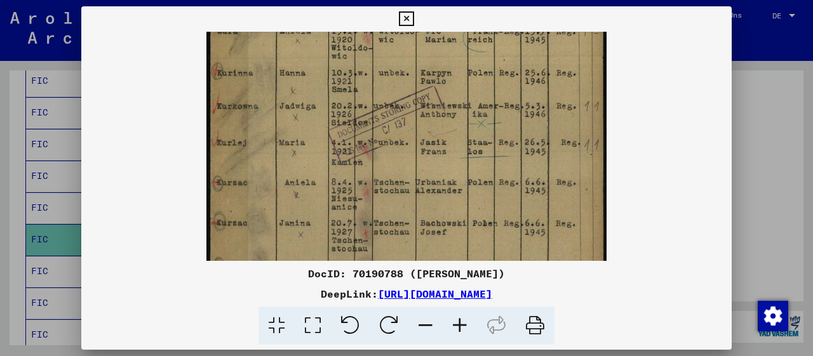
drag, startPoint x: 422, startPoint y: 220, endPoint x: 421, endPoint y: 122, distance: 98.5
click at [421, 123] on img at bounding box center [406, 118] width 400 height 547
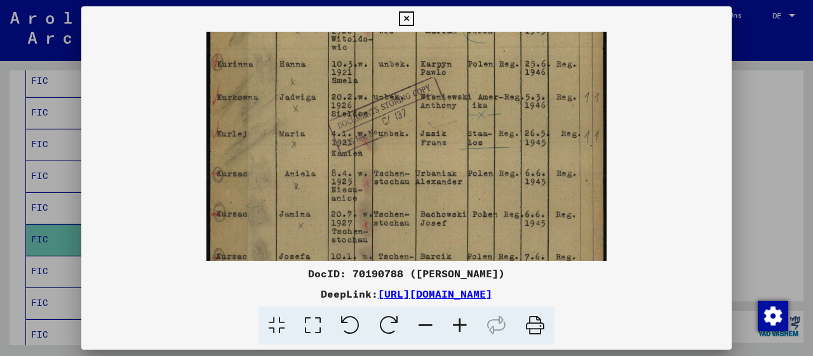
click at [428, 326] on icon at bounding box center [426, 326] width 34 height 39
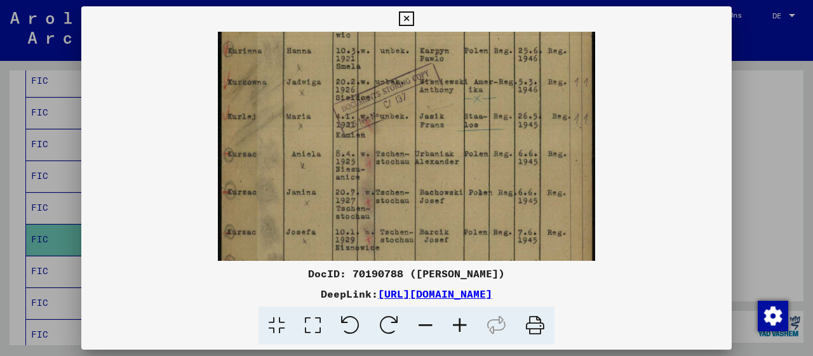
click at [428, 326] on icon at bounding box center [426, 326] width 34 height 39
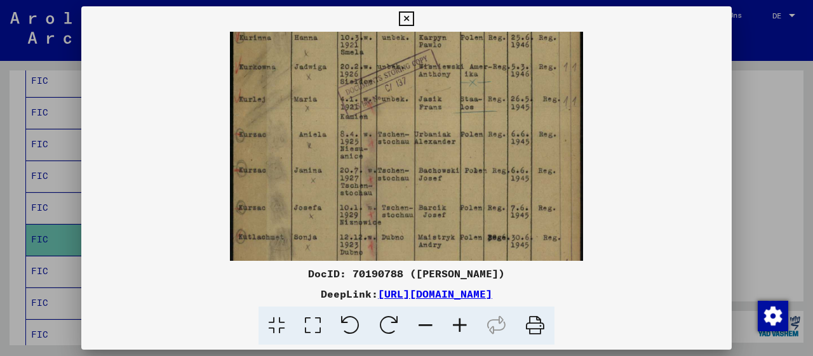
click at [428, 326] on icon at bounding box center [426, 326] width 34 height 39
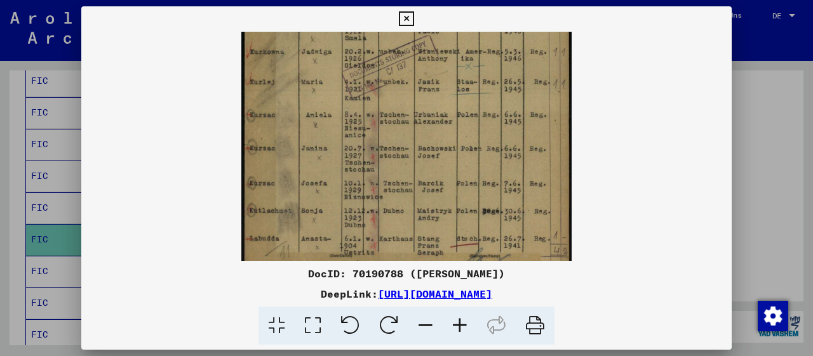
click at [428, 326] on icon at bounding box center [426, 326] width 34 height 39
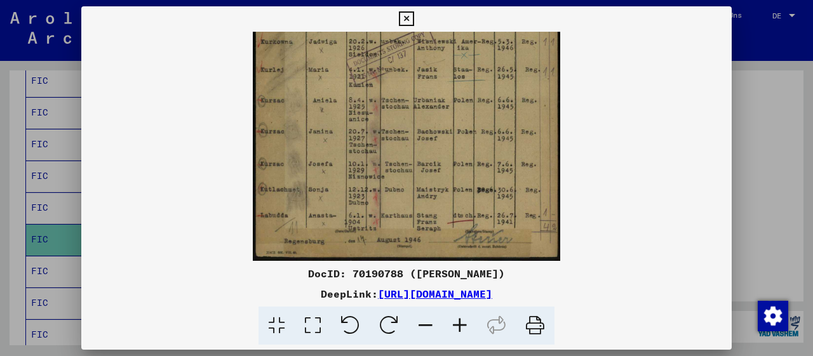
scroll to position [191, 0]
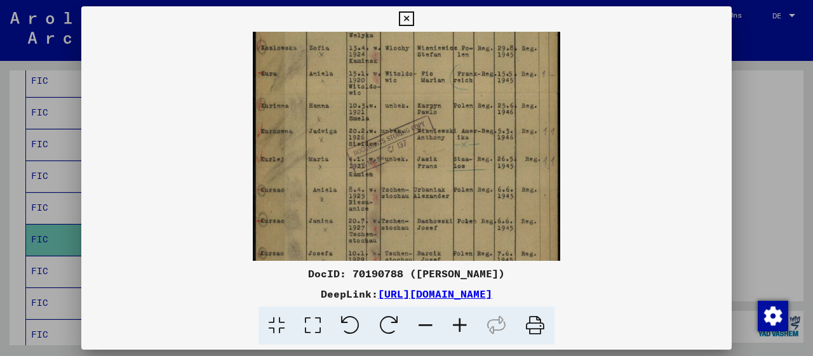
drag, startPoint x: 441, startPoint y: 130, endPoint x: 450, endPoint y: 218, distance: 88.2
click at [450, 218] on img at bounding box center [406, 141] width 307 height 420
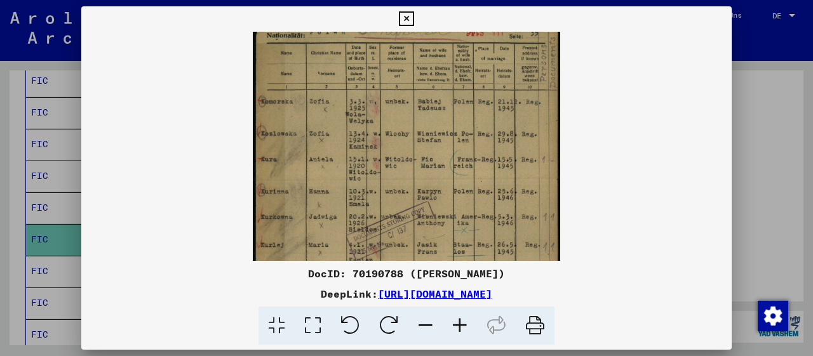
drag, startPoint x: 449, startPoint y: 206, endPoint x: 503, endPoint y: 213, distance: 54.4
click at [465, 274] on div "DocID: 70190788 ([PERSON_NAME]) DeepLink: [URL][DOMAIN_NAME]" at bounding box center [406, 175] width 651 height 339
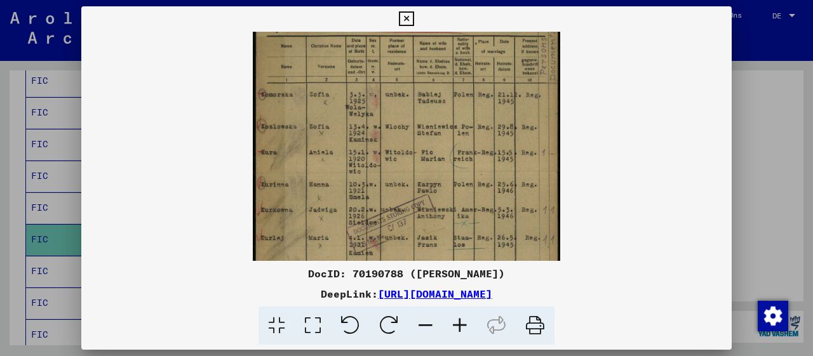
scroll to position [0, 0]
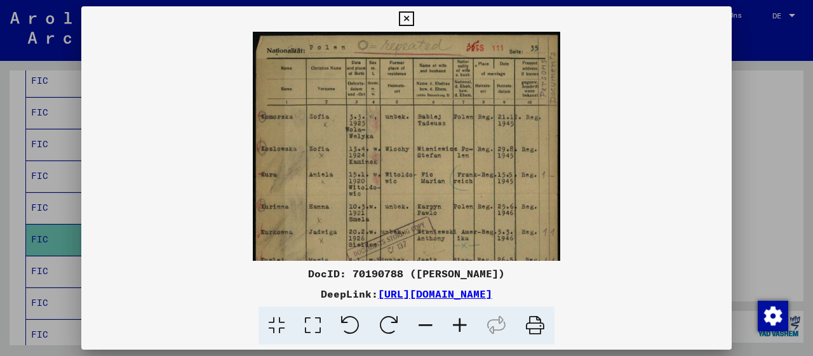
drag, startPoint x: 485, startPoint y: 126, endPoint x: 489, endPoint y: 171, distance: 45.3
click at [489, 171] on img at bounding box center [406, 242] width 307 height 420
click at [452, 323] on icon at bounding box center [460, 326] width 34 height 39
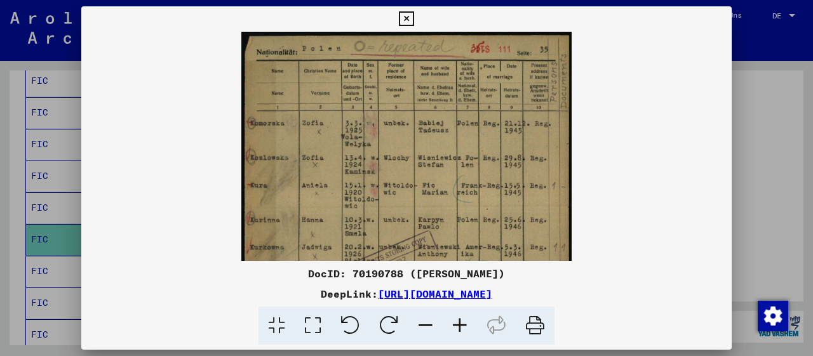
click at [452, 323] on icon at bounding box center [460, 326] width 34 height 39
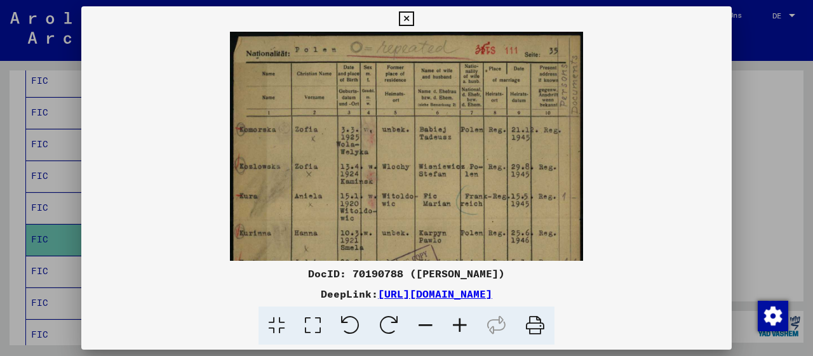
click at [452, 323] on icon at bounding box center [460, 326] width 34 height 39
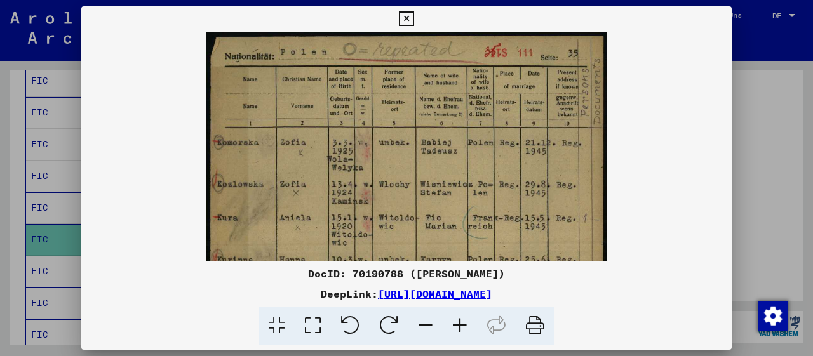
click at [452, 323] on icon at bounding box center [460, 326] width 34 height 39
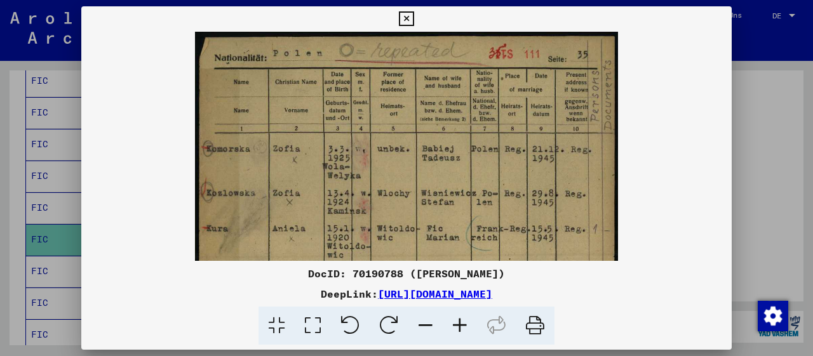
click at [452, 323] on icon at bounding box center [460, 326] width 34 height 39
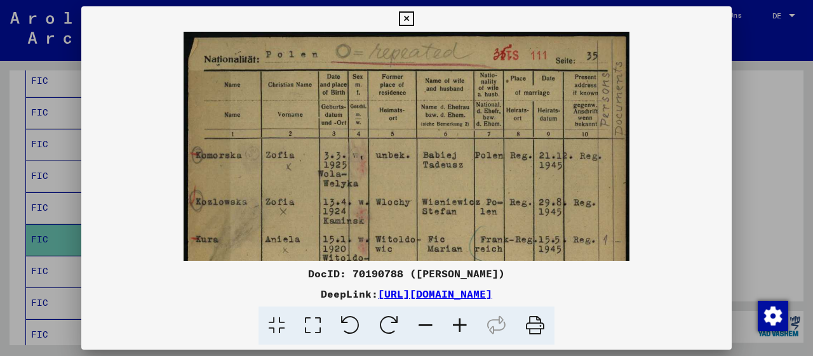
click at [452, 323] on icon at bounding box center [460, 326] width 34 height 39
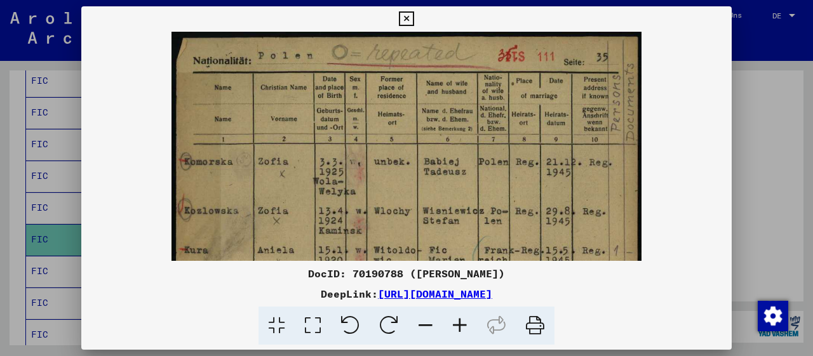
click at [452, 323] on icon at bounding box center [460, 326] width 34 height 39
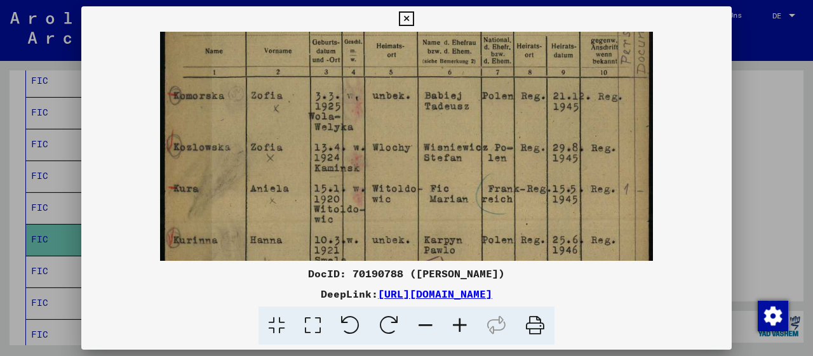
drag, startPoint x: 424, startPoint y: 222, endPoint x: 431, endPoint y: 84, distance: 138.0
click at [436, 76] on img at bounding box center [406, 296] width 493 height 674
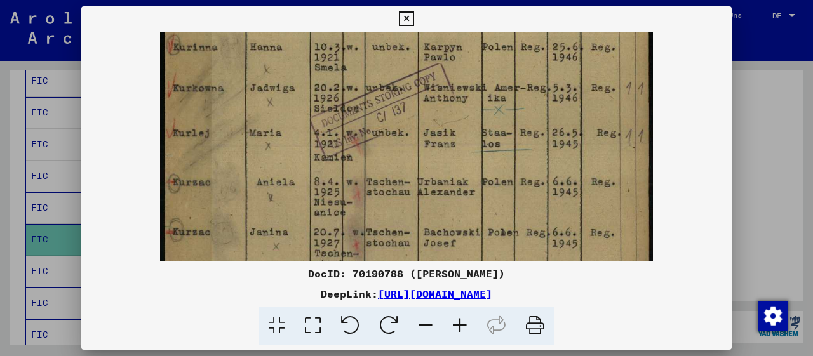
drag, startPoint x: 381, startPoint y: 156, endPoint x: 406, endPoint y: 53, distance: 106.0
click at [406, 53] on img at bounding box center [406, 103] width 493 height 674
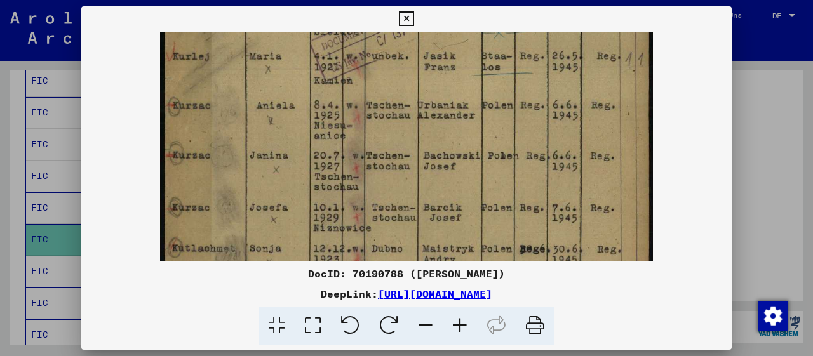
drag, startPoint x: 415, startPoint y: 190, endPoint x: 426, endPoint y: 115, distance: 75.7
click at [426, 115] on img at bounding box center [406, 26] width 493 height 674
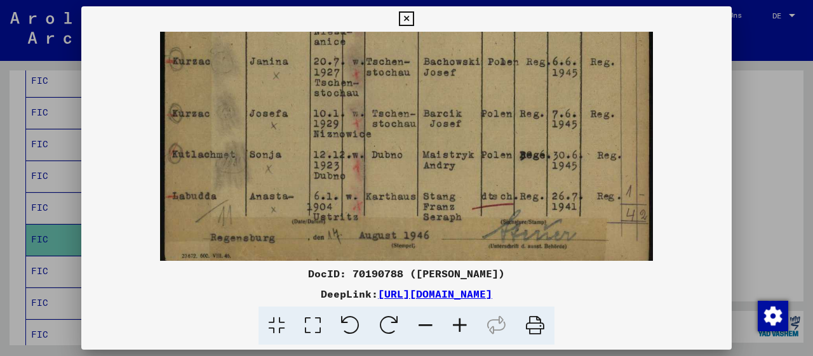
scroll to position [445, 0]
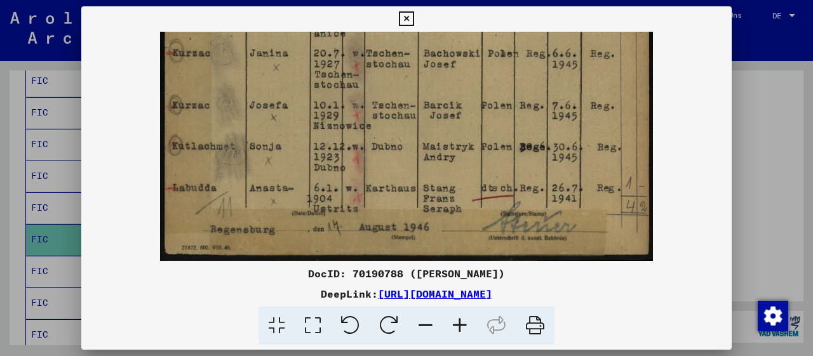
drag, startPoint x: 432, startPoint y: 205, endPoint x: 439, endPoint y: 80, distance: 125.4
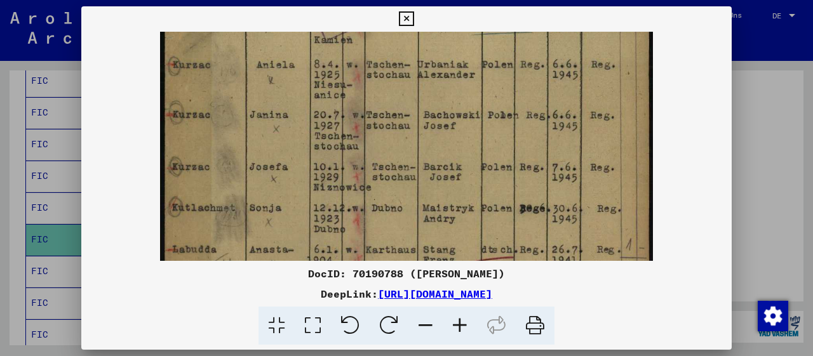
drag, startPoint x: 530, startPoint y: 102, endPoint x: 530, endPoint y: 159, distance: 57.8
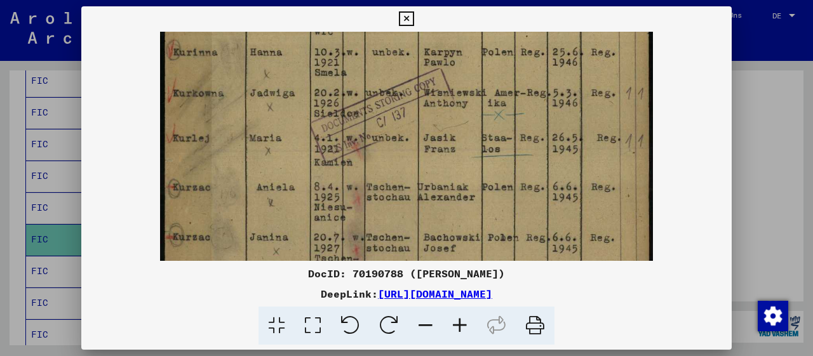
drag, startPoint x: 514, startPoint y: 100, endPoint x: 530, endPoint y: 221, distance: 121.8
click at [530, 221] on img at bounding box center [406, 108] width 493 height 674
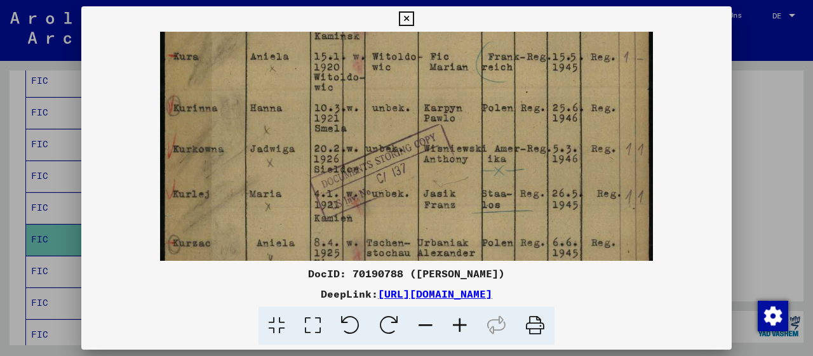
scroll to position [184, 0]
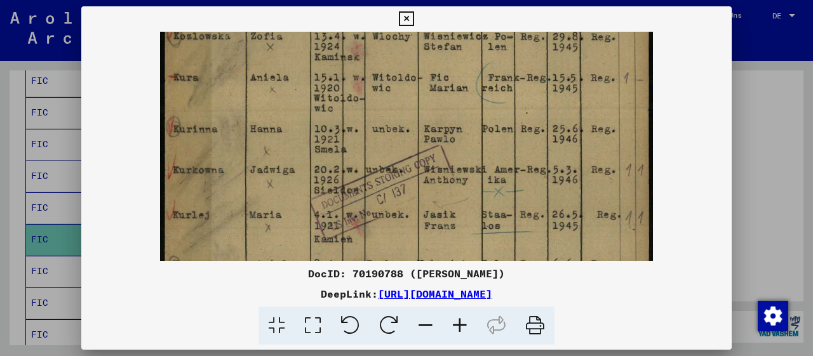
drag, startPoint x: 520, startPoint y: 123, endPoint x: 520, endPoint y: 197, distance: 74.3
click at [520, 197] on img at bounding box center [406, 185] width 493 height 674
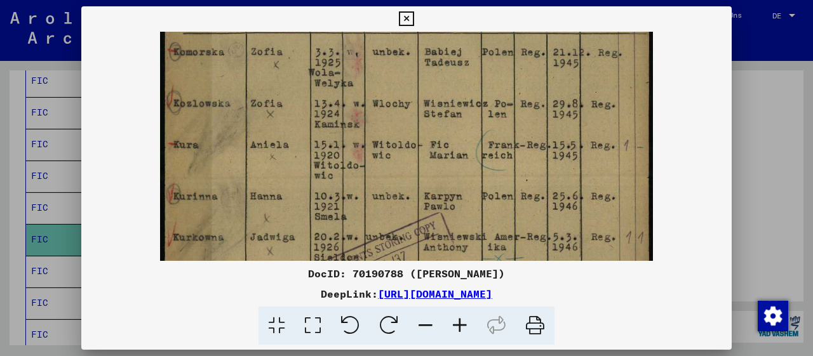
scroll to position [115, 0]
drag, startPoint x: 504, startPoint y: 110, endPoint x: 515, endPoint y: 177, distance: 68.3
click at [515, 177] on img at bounding box center [406, 254] width 493 height 674
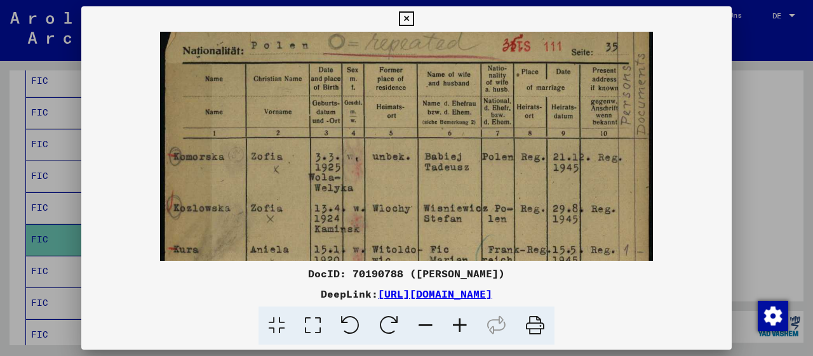
scroll to position [0, 0]
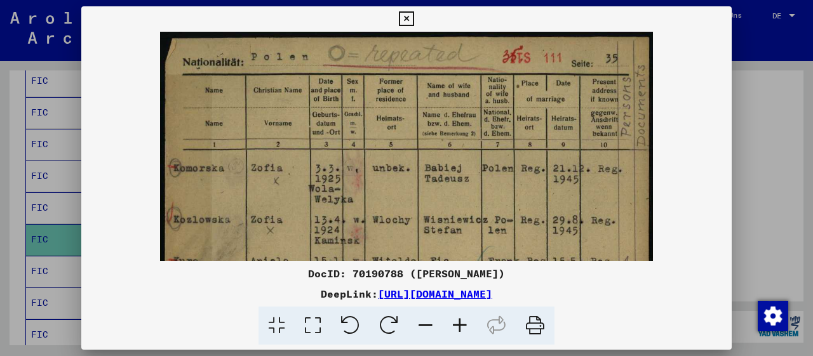
drag, startPoint x: 567, startPoint y: 76, endPoint x: 574, endPoint y: 204, distance: 127.9
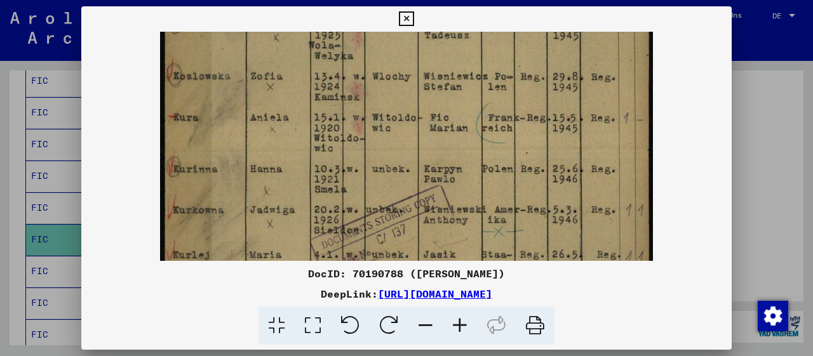
drag, startPoint x: 568, startPoint y: 227, endPoint x: 562, endPoint y: 88, distance: 138.6
click at [562, 89] on img at bounding box center [406, 225] width 493 height 674
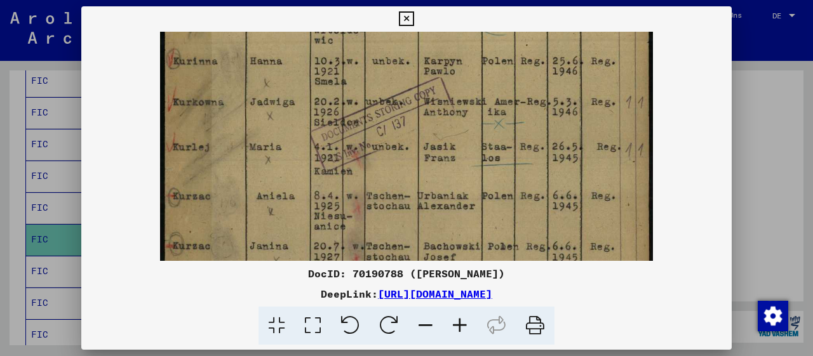
scroll to position [295, 0]
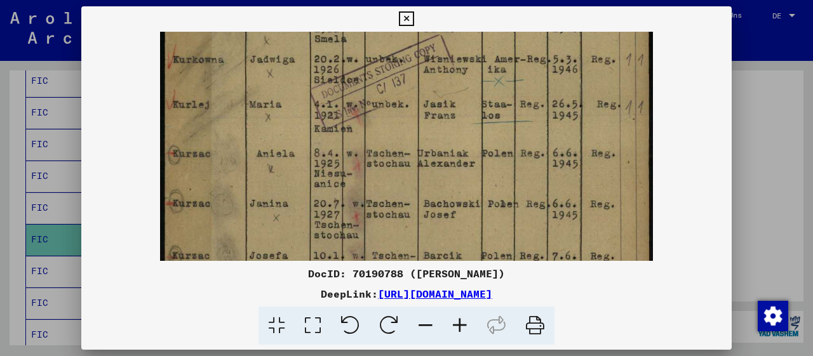
drag, startPoint x: 532, startPoint y: 234, endPoint x: 527, endPoint y: 86, distance: 148.1
click at [527, 86] on img at bounding box center [406, 75] width 493 height 674
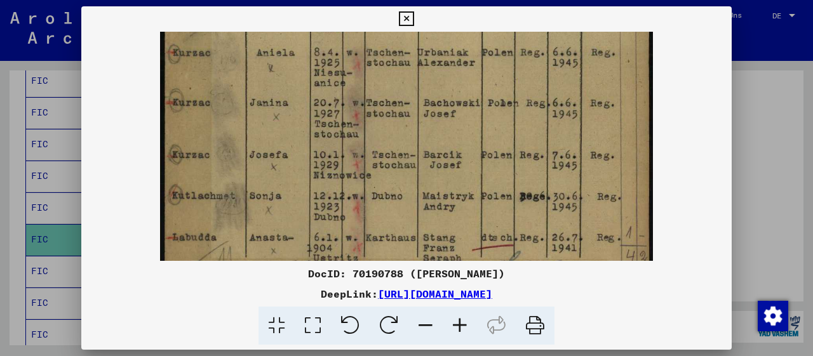
drag, startPoint x: 514, startPoint y: 133, endPoint x: 514, endPoint y: 96, distance: 36.8
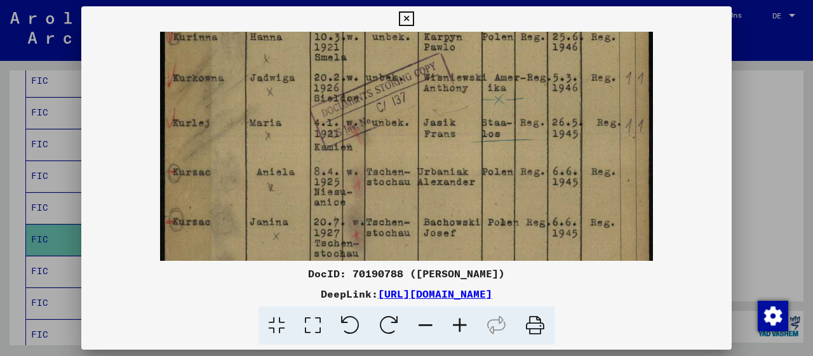
drag, startPoint x: 504, startPoint y: 217, endPoint x: 504, endPoint y: 260, distance: 43.2
click at [504, 260] on img at bounding box center [406, 93] width 493 height 674
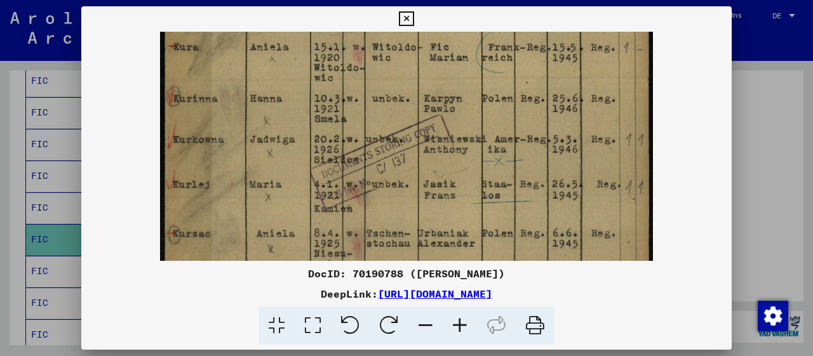
drag, startPoint x: 471, startPoint y: 111, endPoint x: 475, endPoint y: 171, distance: 60.5
click at [475, 171] on img at bounding box center [406, 155] width 493 height 674
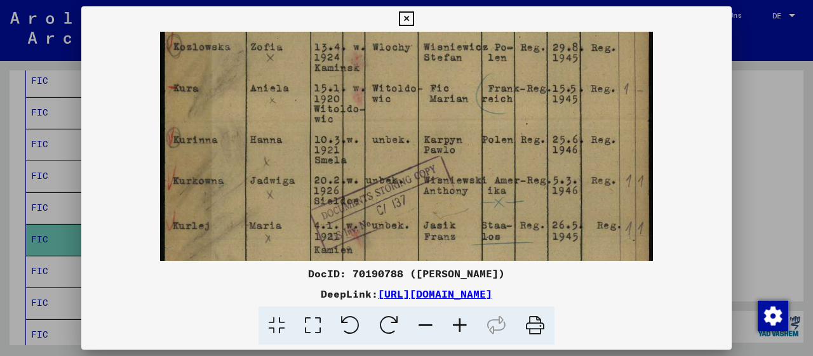
scroll to position [166, 0]
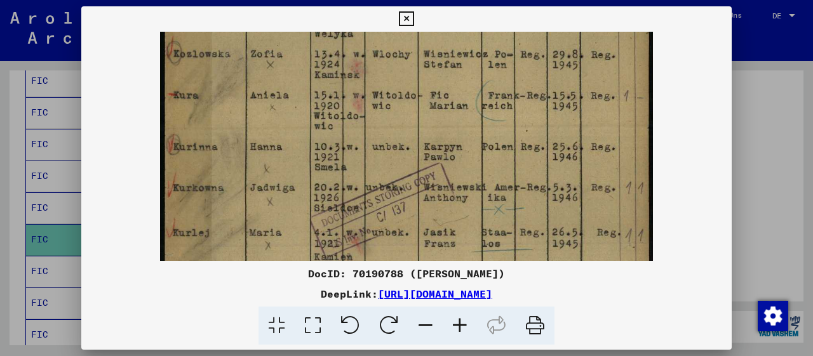
drag, startPoint x: 466, startPoint y: 111, endPoint x: 464, endPoint y: 157, distance: 45.8
click at [464, 157] on img at bounding box center [406, 203] width 493 height 674
click at [414, 19] on icon at bounding box center [406, 18] width 15 height 15
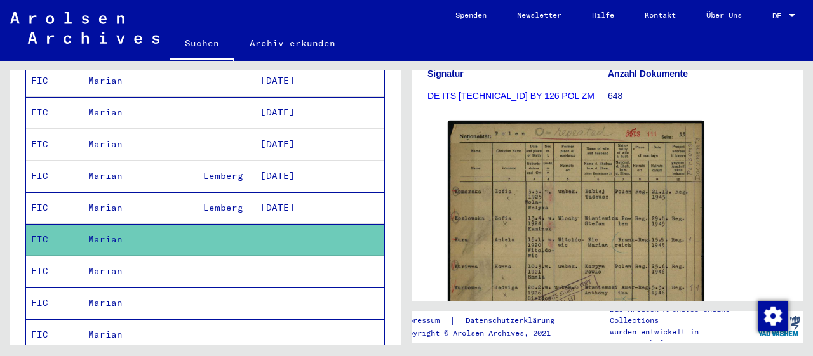
click at [94, 259] on mat-cell "Marian" at bounding box center [111, 271] width 57 height 31
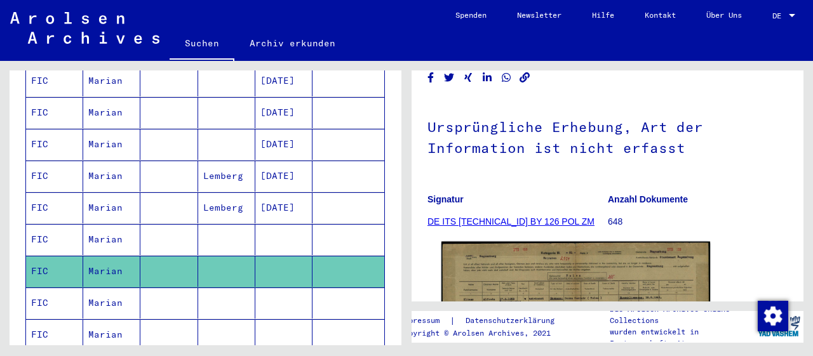
scroll to position [198, 0]
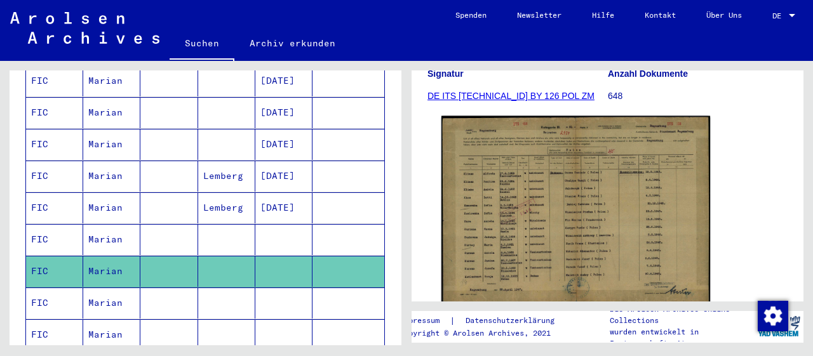
click at [527, 243] on img at bounding box center [576, 210] width 269 height 189
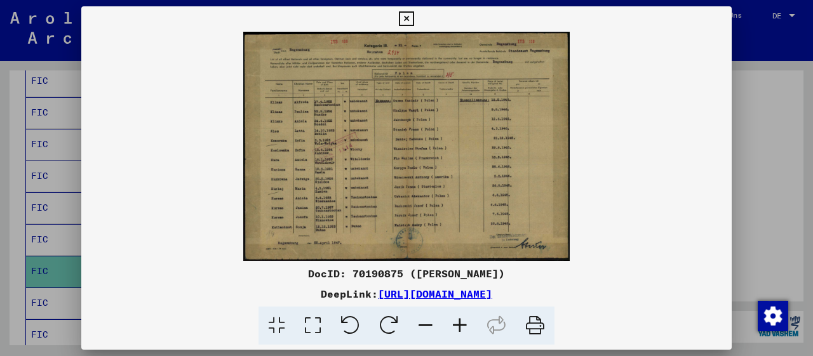
click at [461, 326] on icon at bounding box center [460, 326] width 34 height 39
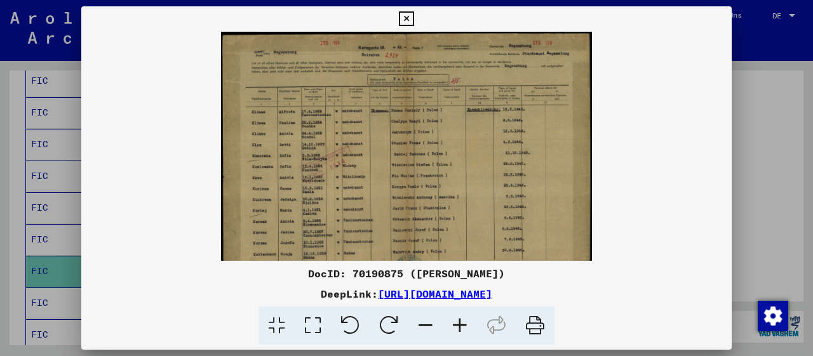
click at [461, 326] on icon at bounding box center [460, 326] width 34 height 39
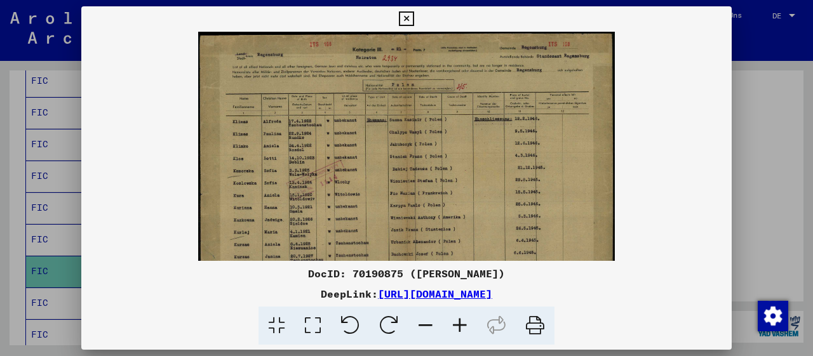
click at [461, 326] on icon at bounding box center [460, 326] width 34 height 39
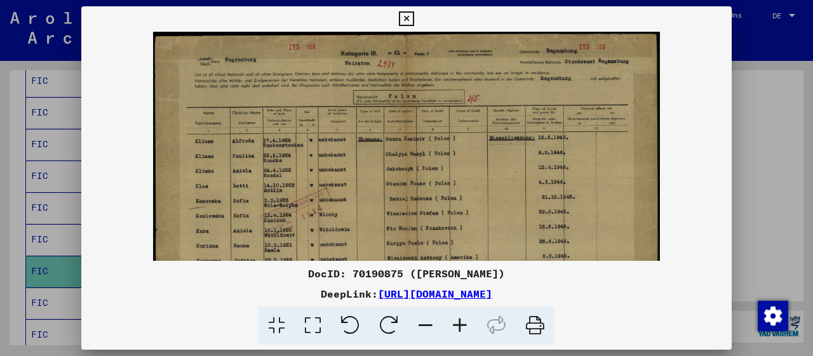
click at [461, 326] on icon at bounding box center [460, 326] width 34 height 39
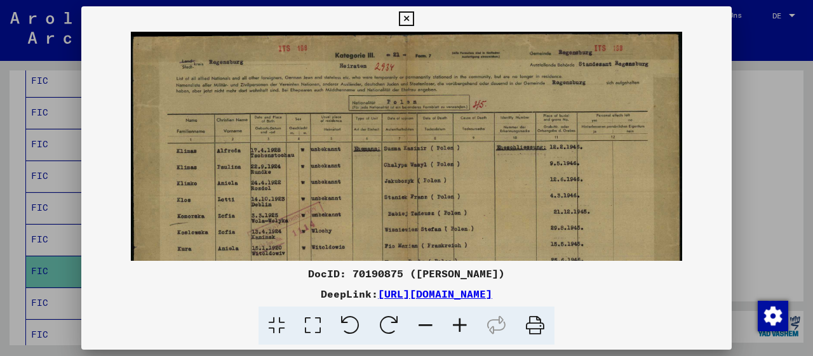
click at [461, 326] on icon at bounding box center [460, 326] width 34 height 39
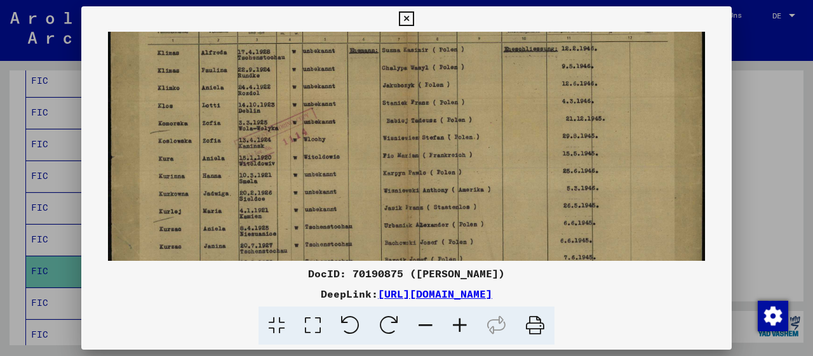
drag, startPoint x: 290, startPoint y: 204, endPoint x: 295, endPoint y: 96, distance: 108.1
click at [295, 96] on img at bounding box center [406, 134] width 597 height 420
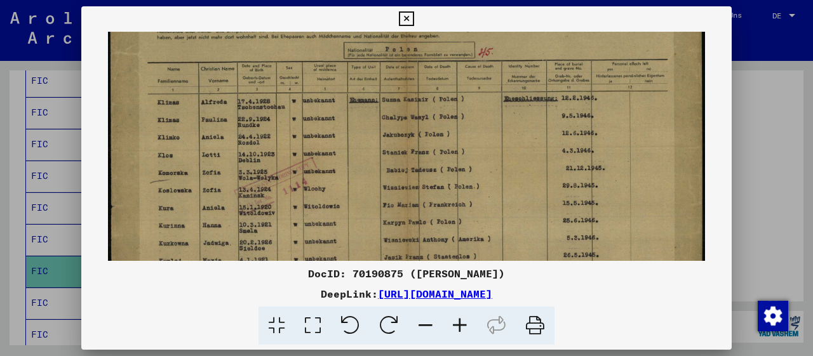
scroll to position [51, 0]
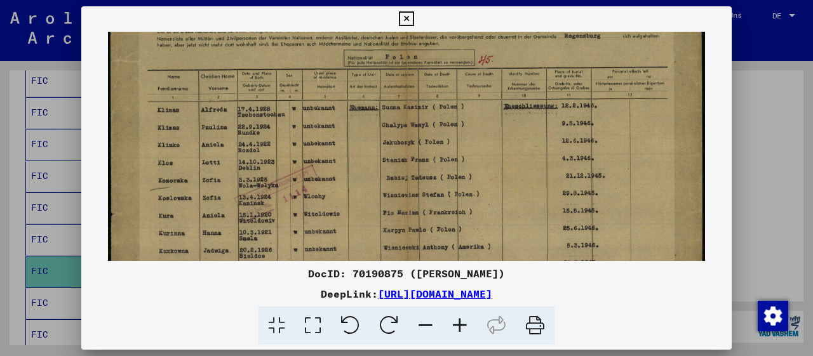
drag, startPoint x: 421, startPoint y: 163, endPoint x: 435, endPoint y: 218, distance: 56.4
click at [435, 218] on img at bounding box center [406, 191] width 597 height 420
click at [457, 326] on icon at bounding box center [460, 326] width 34 height 39
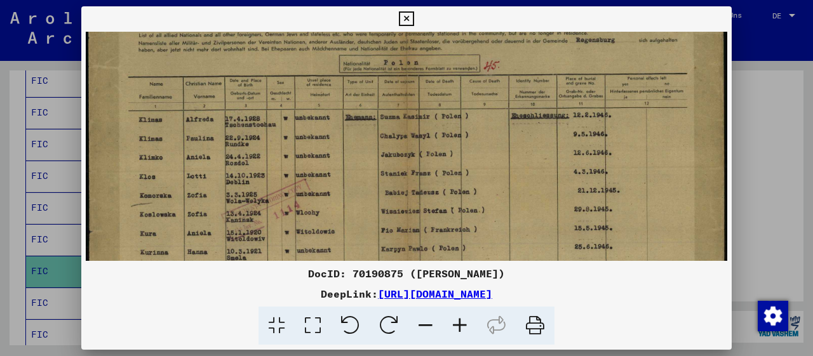
click at [457, 326] on icon at bounding box center [460, 326] width 34 height 39
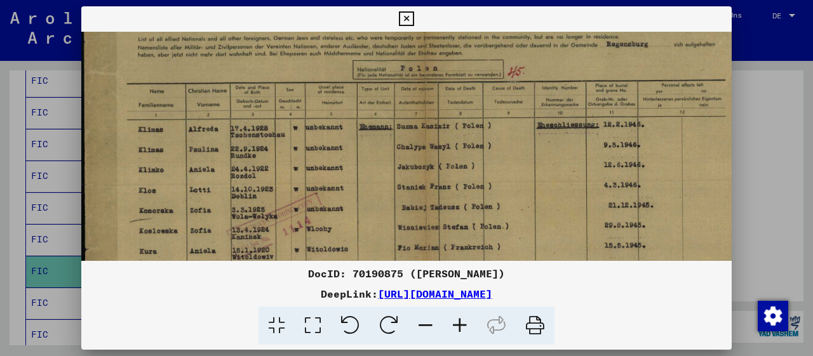
click at [457, 326] on icon at bounding box center [460, 326] width 34 height 39
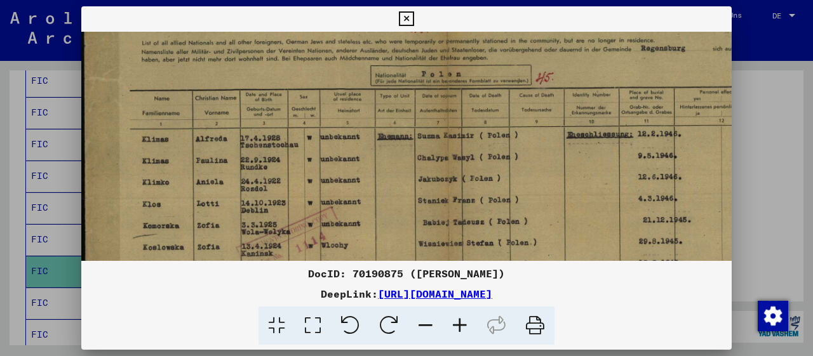
click at [457, 326] on icon at bounding box center [460, 326] width 34 height 39
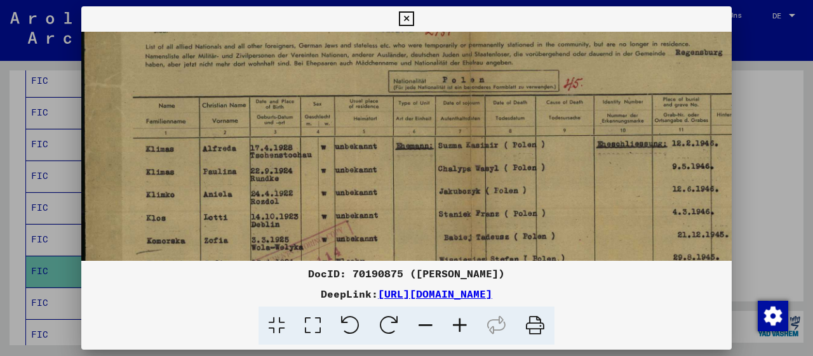
click at [457, 327] on icon at bounding box center [460, 326] width 34 height 39
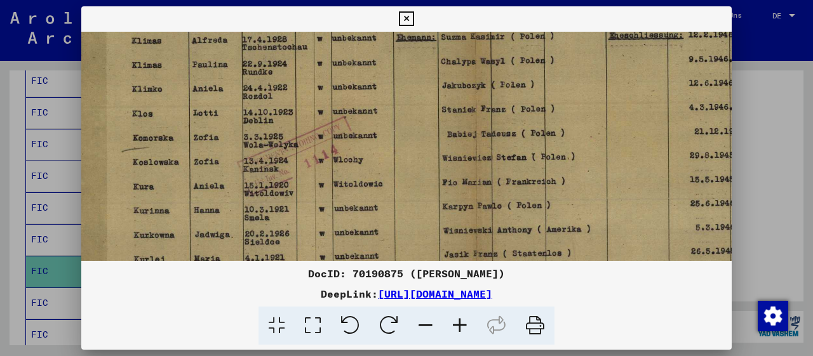
scroll to position [219, 26]
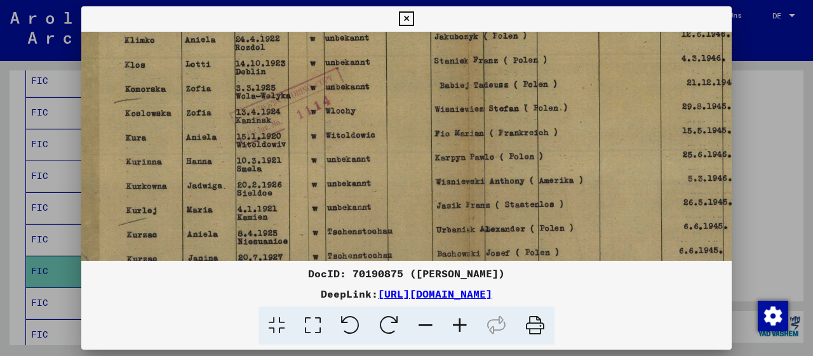
drag, startPoint x: 525, startPoint y: 226, endPoint x: 501, endPoint y: 59, distance: 168.2
click at [501, 59] on img at bounding box center [466, 103] width 823 height 579
click at [414, 17] on icon at bounding box center [406, 18] width 15 height 15
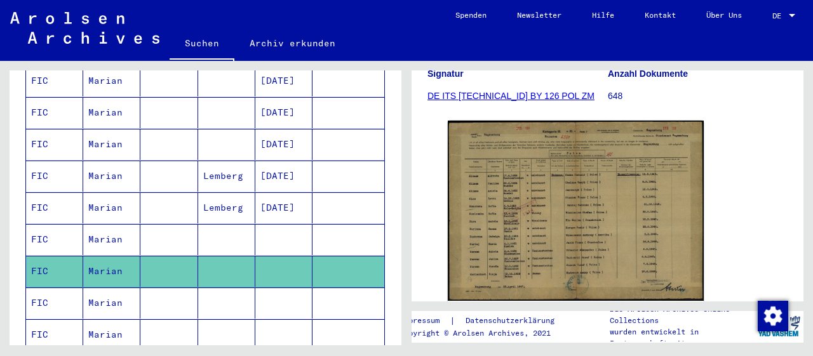
click at [91, 288] on mat-cell "Marian" at bounding box center [111, 303] width 57 height 31
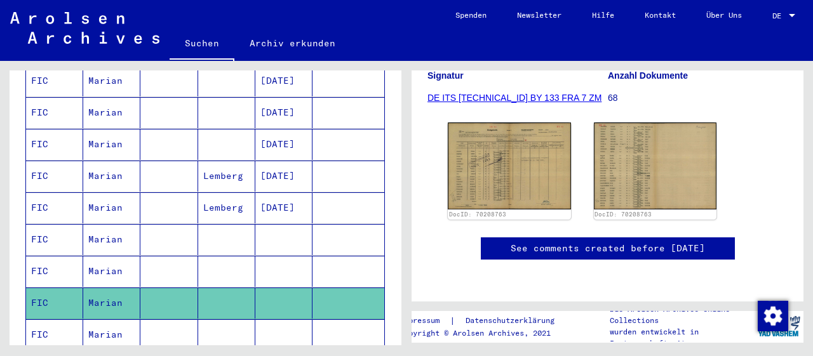
scroll to position [198, 0]
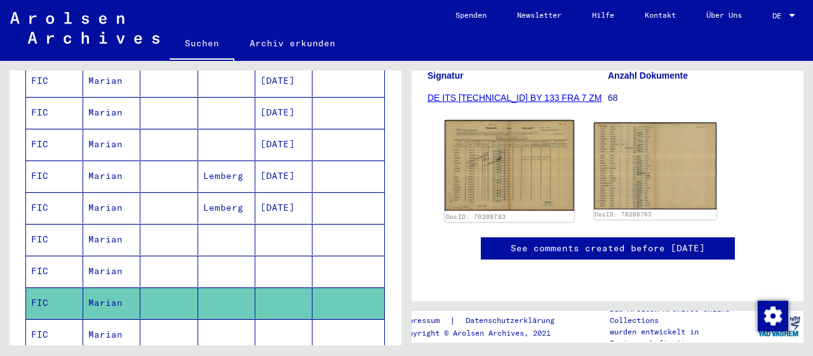
click at [517, 170] on img at bounding box center [509, 165] width 129 height 91
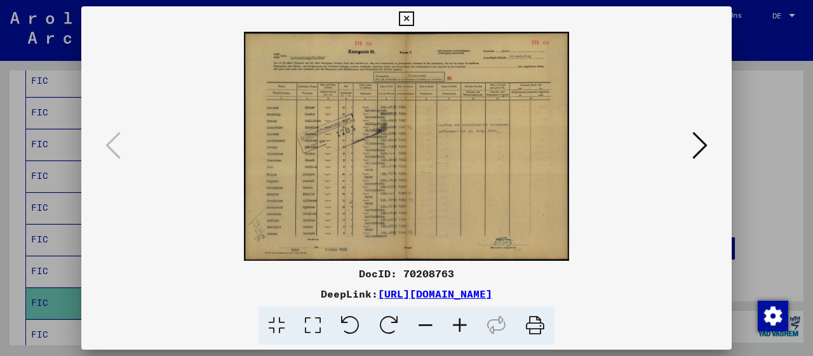
click at [459, 333] on icon at bounding box center [460, 326] width 34 height 39
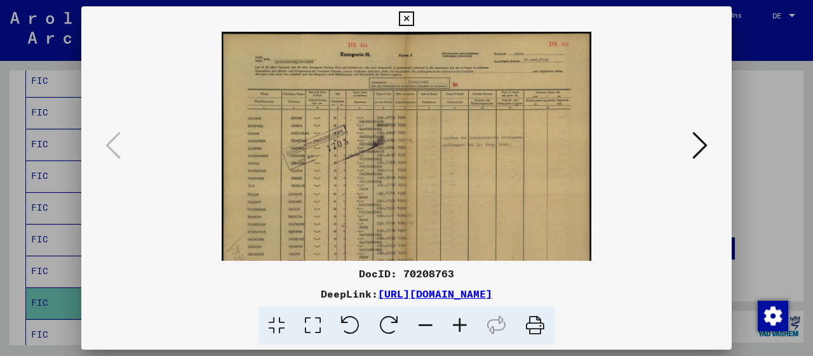
click at [459, 333] on icon at bounding box center [460, 326] width 34 height 39
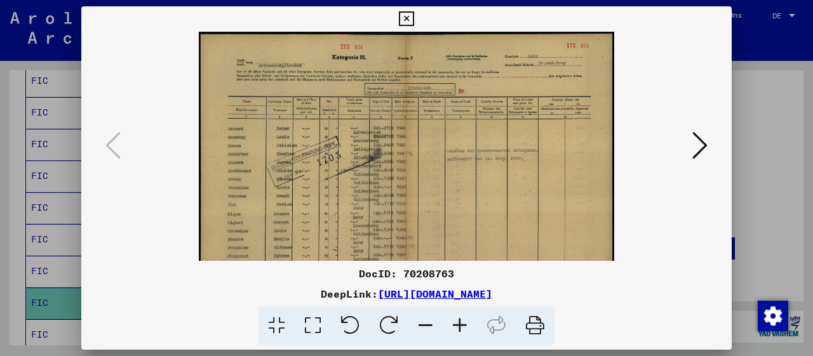
click at [459, 333] on icon at bounding box center [460, 326] width 34 height 39
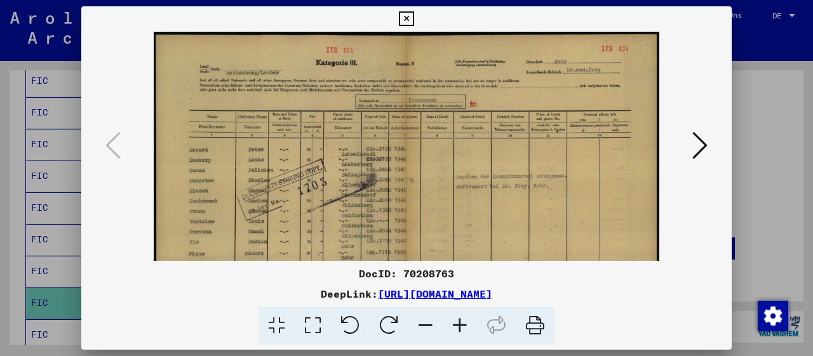
click at [459, 333] on icon at bounding box center [460, 326] width 34 height 39
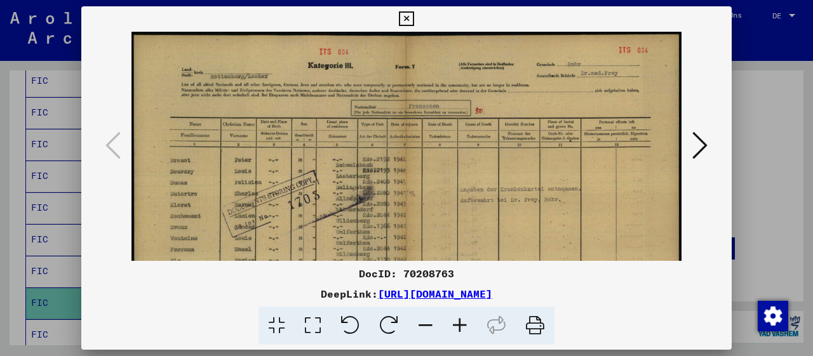
click at [459, 333] on icon at bounding box center [460, 326] width 34 height 39
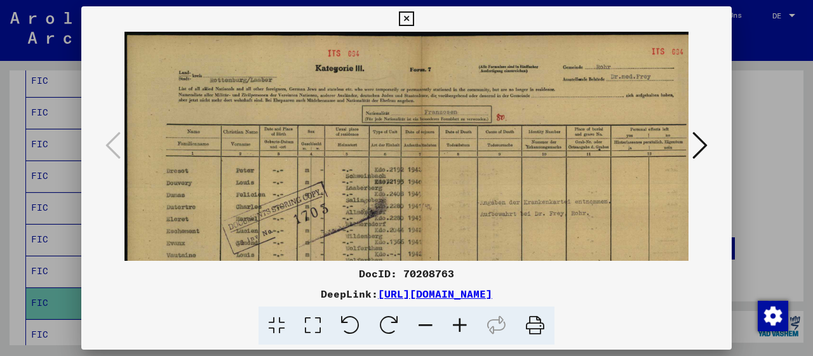
click at [459, 333] on icon at bounding box center [460, 326] width 34 height 39
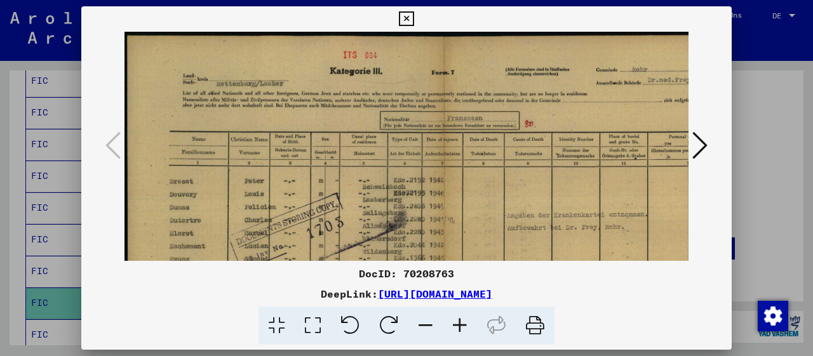
click at [459, 333] on icon at bounding box center [460, 326] width 34 height 39
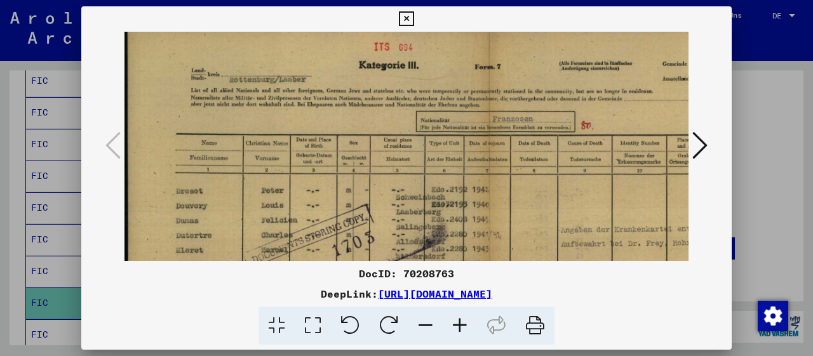
scroll to position [70, 0]
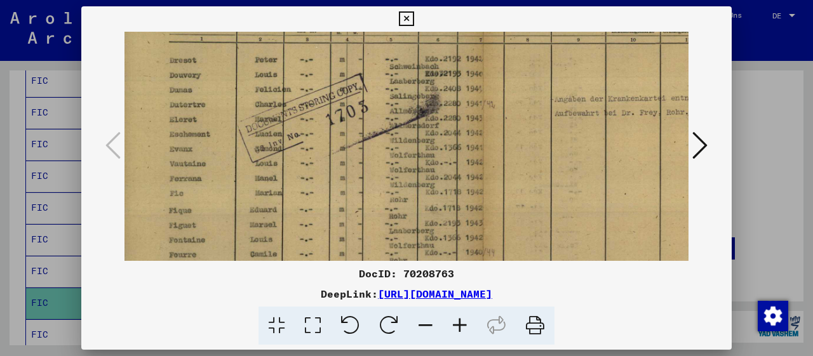
drag, startPoint x: 435, startPoint y: 231, endPoint x: 429, endPoint y: 88, distance: 142.5
click at [429, 88] on img at bounding box center [483, 146] width 731 height 515
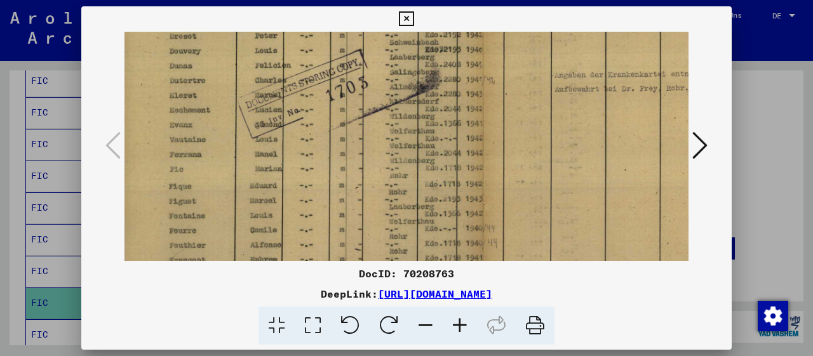
scroll to position [172, 6]
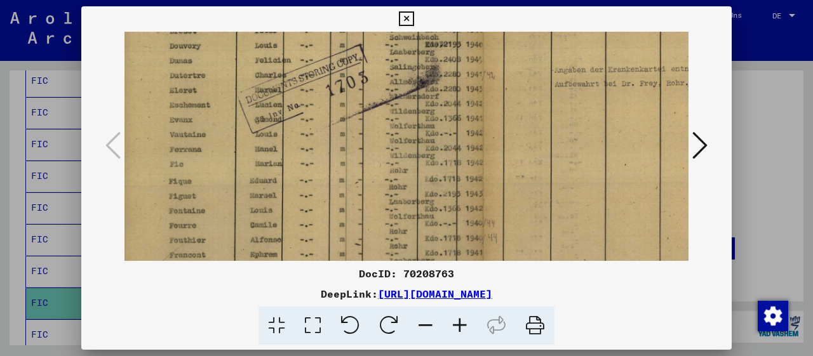
drag, startPoint x: 386, startPoint y: 205, endPoint x: 386, endPoint y: 178, distance: 27.3
click at [386, 178] on img at bounding box center [483, 117] width 731 height 515
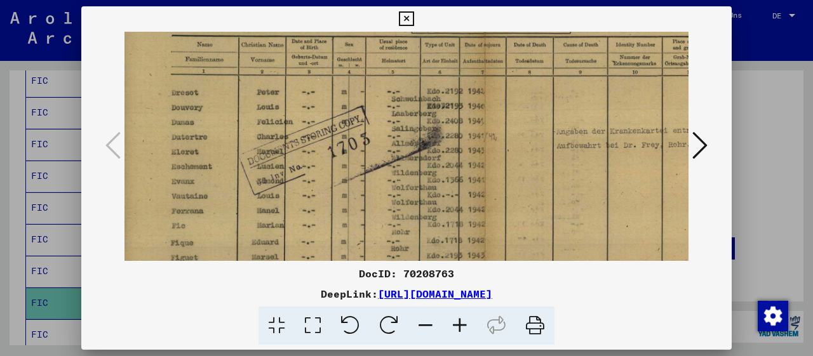
scroll to position [101, 4]
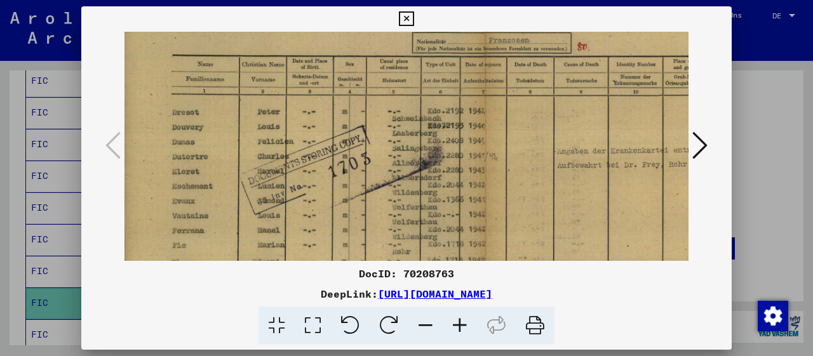
drag, startPoint x: 435, startPoint y: 174, endPoint x: 436, endPoint y: 208, distance: 33.7
click at [438, 251] on img at bounding box center [486, 199] width 731 height 515
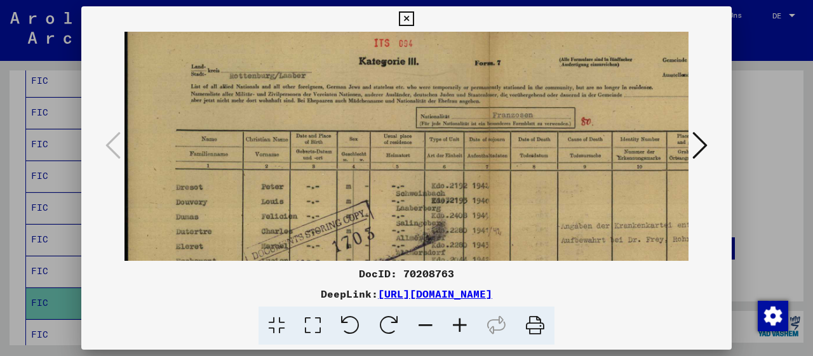
scroll to position [15, 0]
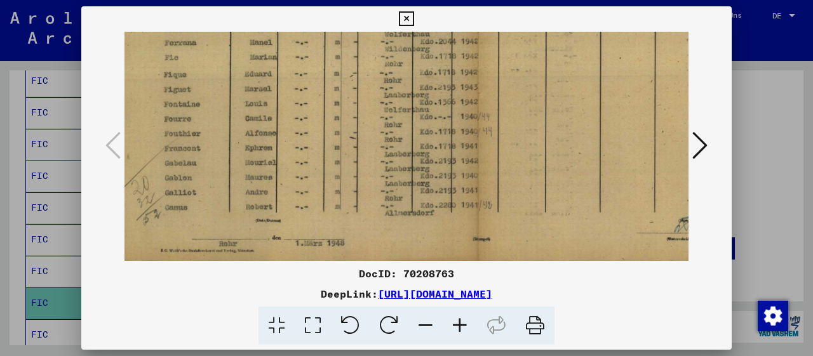
drag, startPoint x: 439, startPoint y: 187, endPoint x: 440, endPoint y: -16, distance: 203.3
click at [414, 14] on icon at bounding box center [406, 18] width 15 height 15
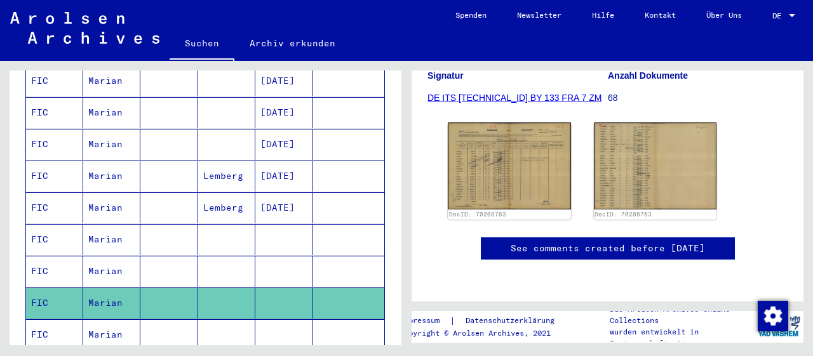
click at [99, 320] on mat-cell "Marian" at bounding box center [111, 335] width 57 height 31
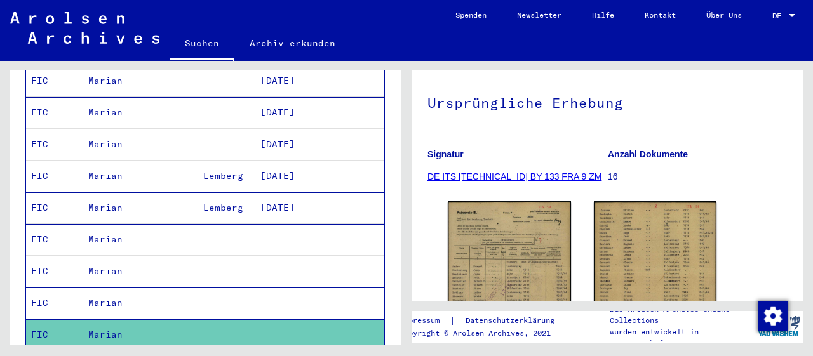
scroll to position [264, 0]
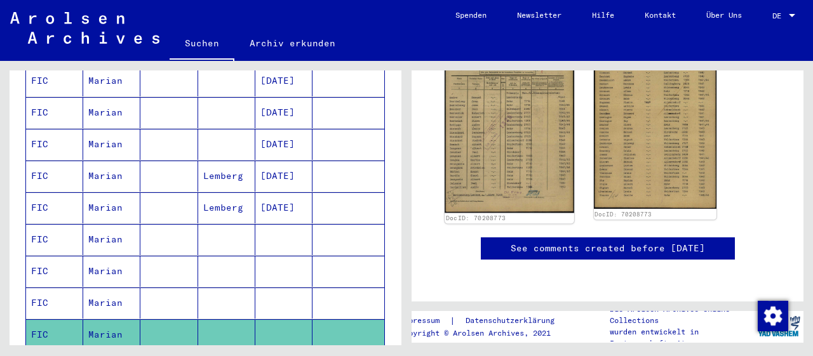
click at [506, 170] on img at bounding box center [509, 121] width 129 height 184
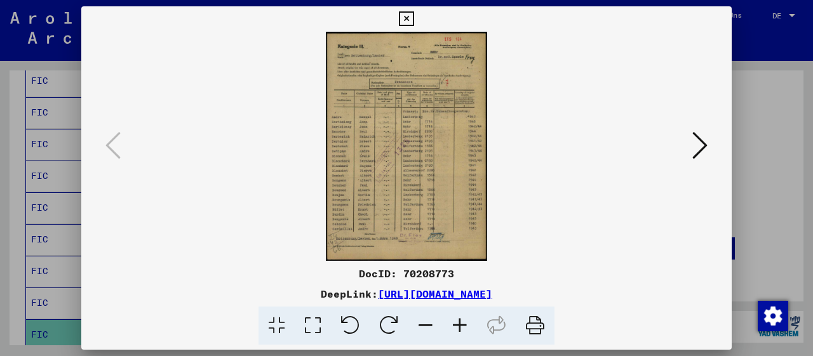
click at [461, 332] on icon at bounding box center [460, 326] width 34 height 39
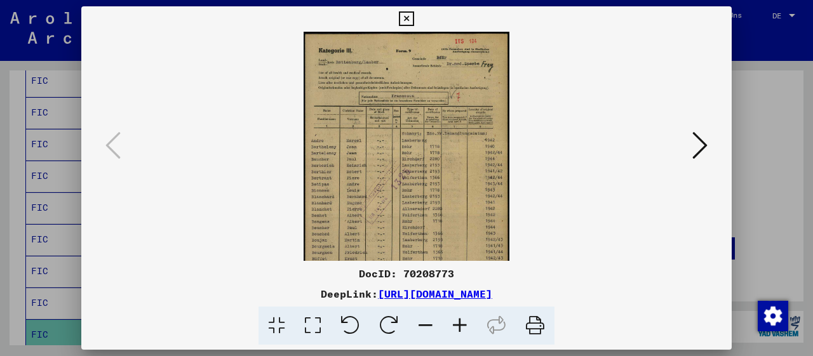
click at [461, 332] on icon at bounding box center [460, 326] width 34 height 39
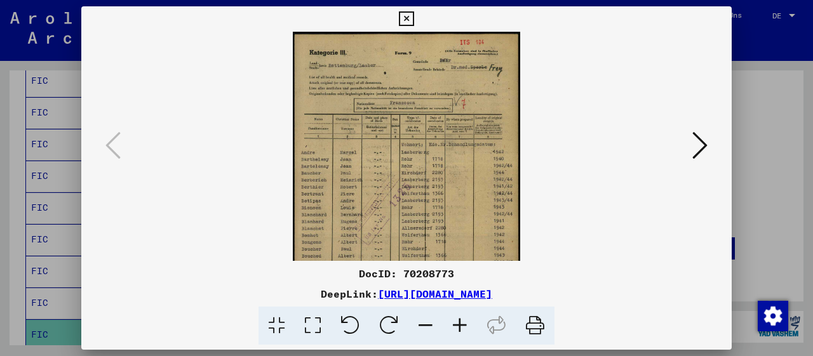
click at [461, 332] on icon at bounding box center [460, 326] width 34 height 39
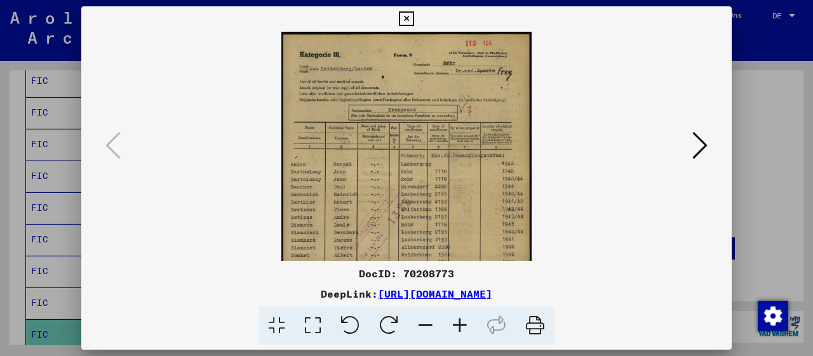
click at [461, 332] on icon at bounding box center [460, 326] width 34 height 39
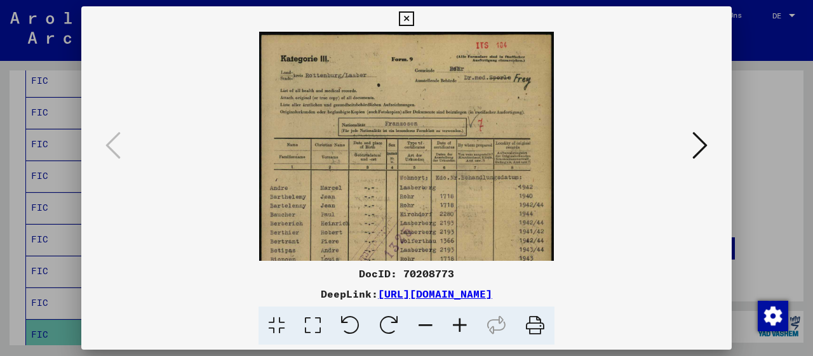
click at [461, 332] on icon at bounding box center [460, 326] width 34 height 39
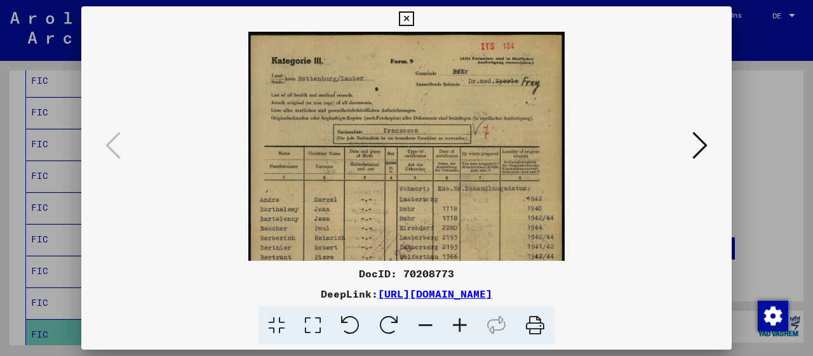
click at [461, 332] on icon at bounding box center [460, 326] width 34 height 39
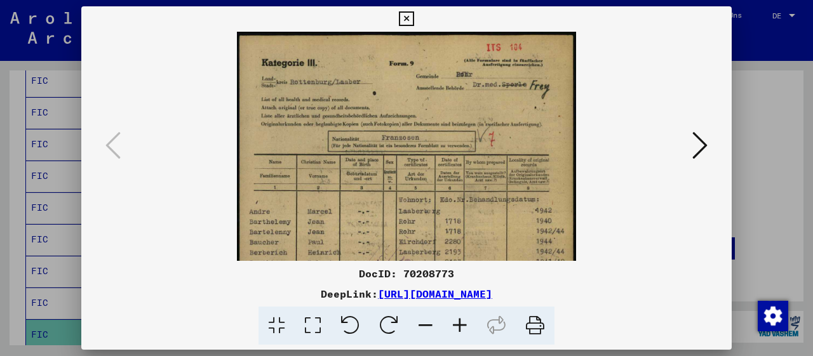
click at [461, 332] on icon at bounding box center [460, 326] width 34 height 39
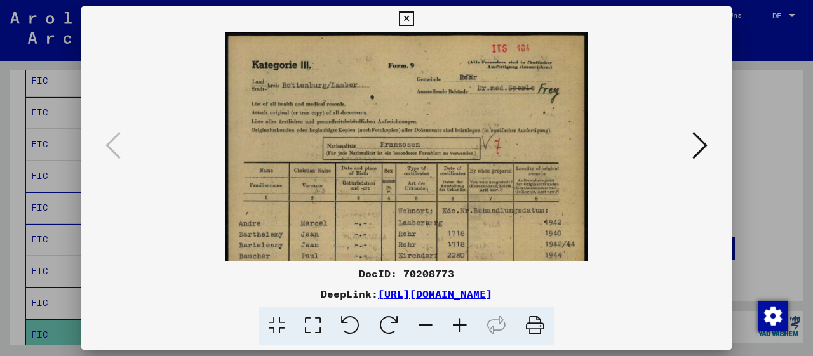
click at [461, 332] on icon at bounding box center [460, 326] width 34 height 39
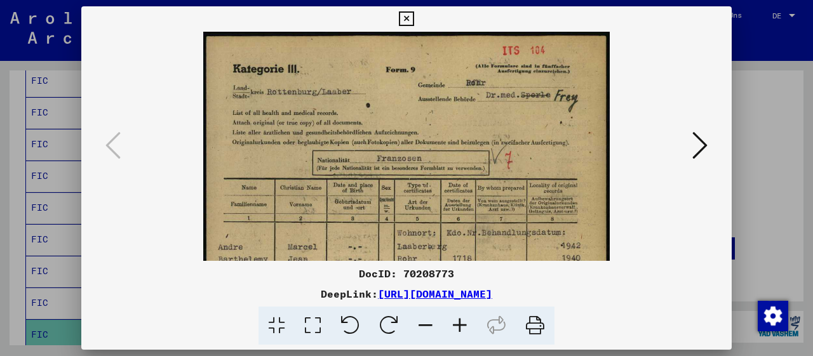
click at [461, 332] on icon at bounding box center [460, 326] width 34 height 39
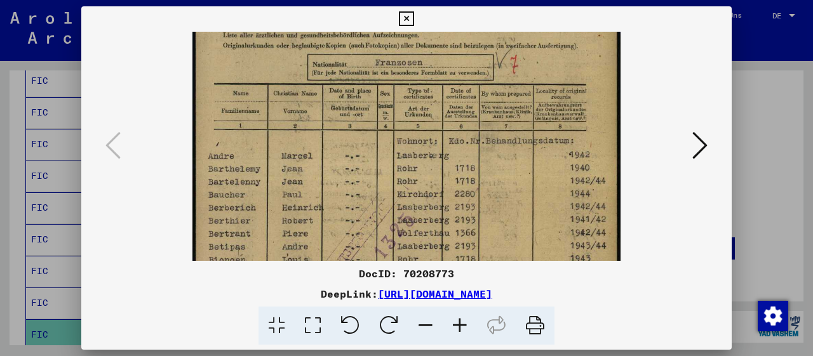
drag, startPoint x: 458, startPoint y: 220, endPoint x: 465, endPoint y: 25, distance: 195.2
click at [465, 60] on img at bounding box center [407, 234] width 428 height 611
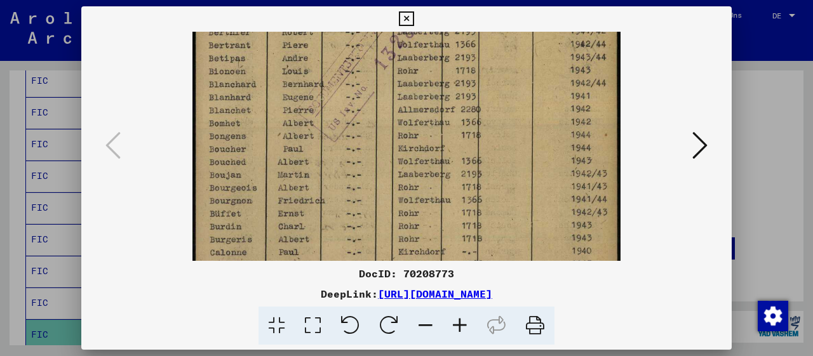
drag, startPoint x: 424, startPoint y: 172, endPoint x: 431, endPoint y: 27, distance: 144.4
click at [431, 27] on div "DocID: 70208773 DeepLink: [URL][DOMAIN_NAME]" at bounding box center [406, 175] width 651 height 339
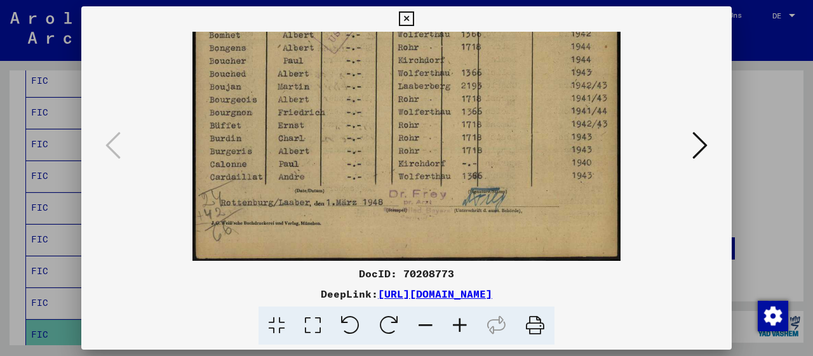
drag, startPoint x: 417, startPoint y: 176, endPoint x: 415, endPoint y: 104, distance: 71.8
click at [697, 149] on icon at bounding box center [699, 145] width 15 height 30
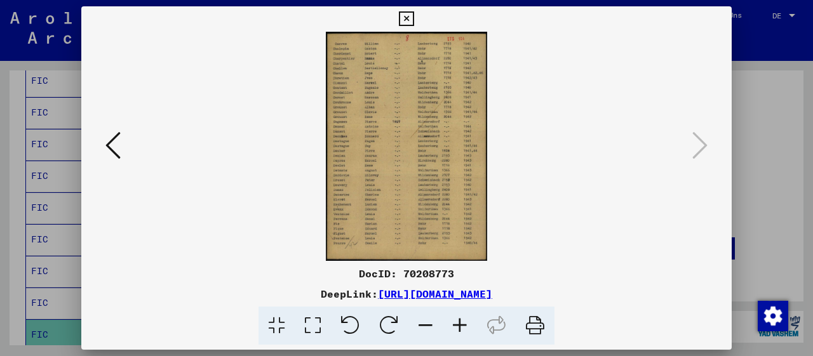
click at [461, 326] on icon at bounding box center [460, 326] width 34 height 39
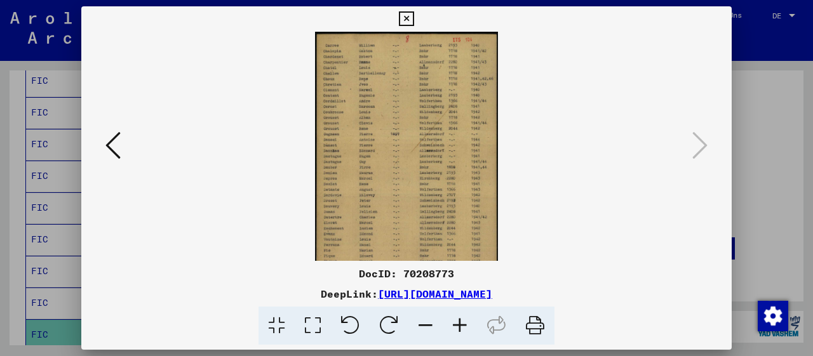
click at [461, 326] on icon at bounding box center [460, 326] width 34 height 39
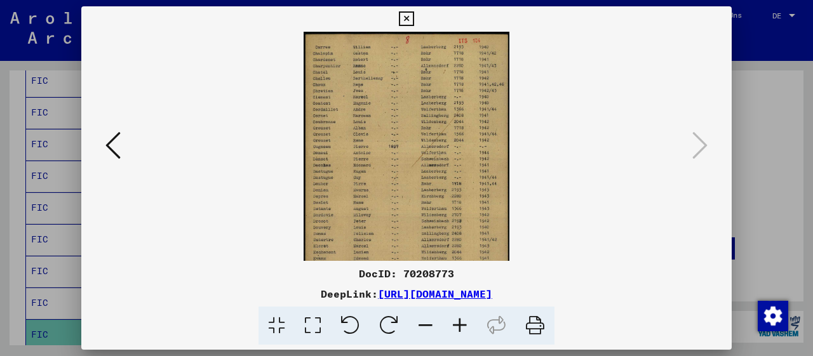
click at [461, 326] on icon at bounding box center [460, 326] width 34 height 39
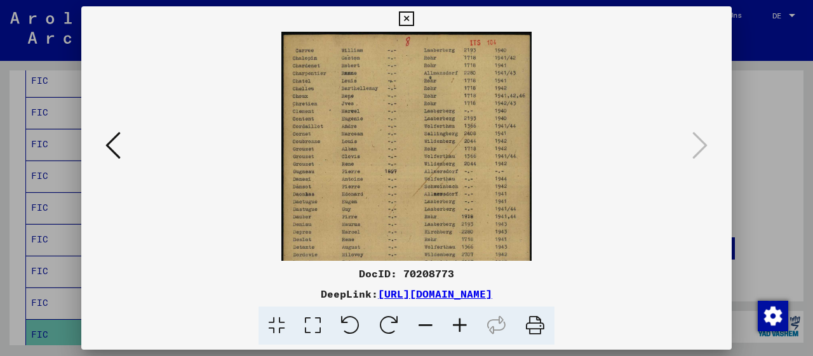
click at [461, 326] on icon at bounding box center [460, 326] width 34 height 39
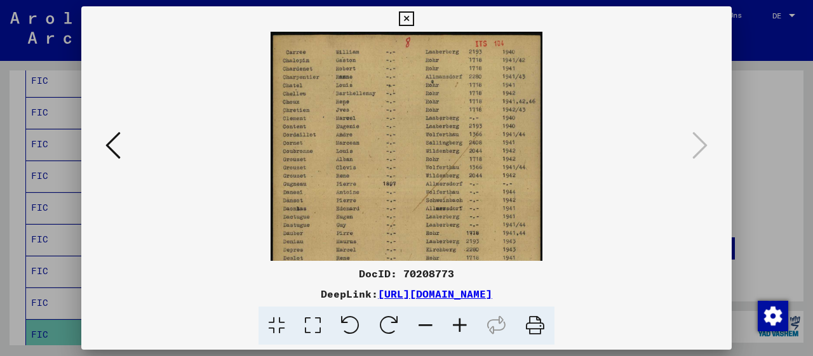
click at [461, 326] on icon at bounding box center [460, 326] width 34 height 39
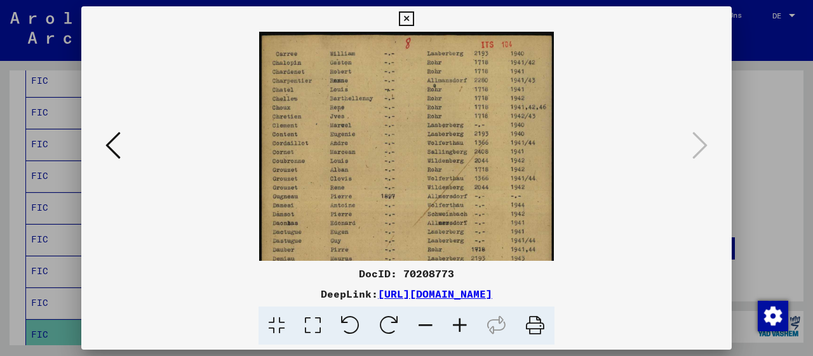
click at [461, 326] on icon at bounding box center [460, 326] width 34 height 39
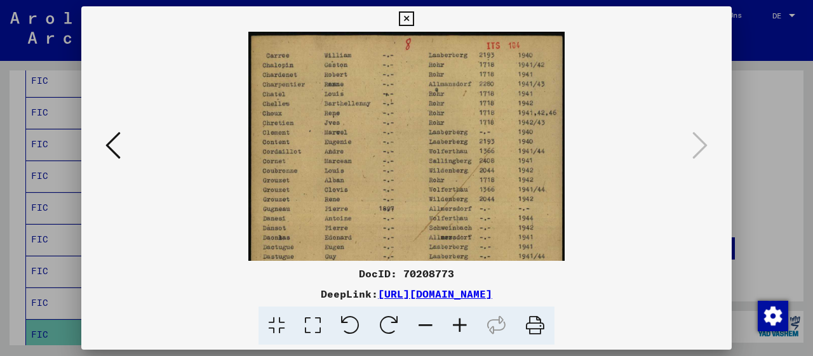
click at [461, 326] on icon at bounding box center [460, 326] width 34 height 39
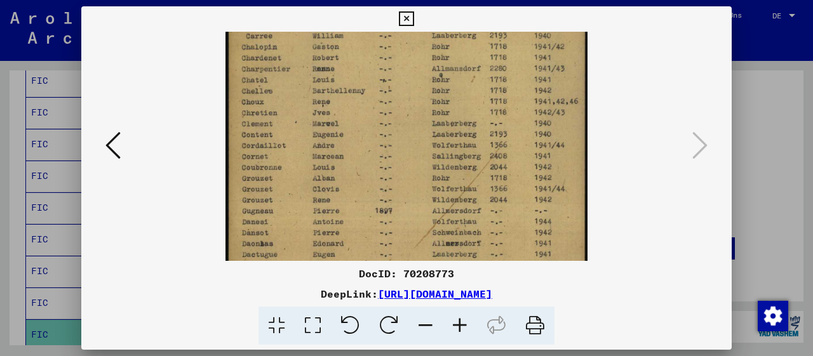
scroll to position [25, 0]
drag, startPoint x: 439, startPoint y: 222, endPoint x: 444, endPoint y: 198, distance: 24.7
click at [444, 198] on img at bounding box center [406, 264] width 361 height 515
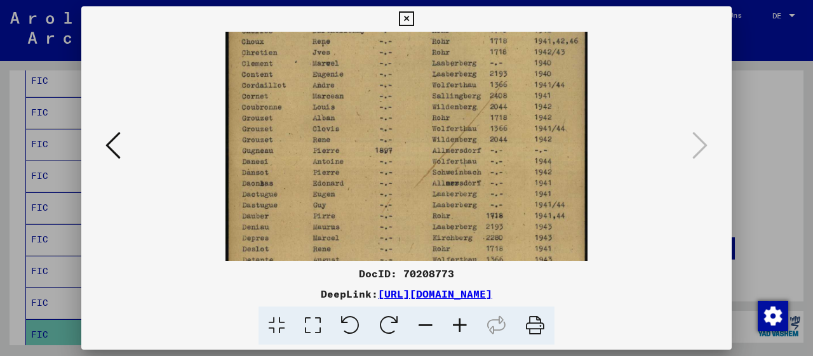
drag, startPoint x: 337, startPoint y: 221, endPoint x: 345, endPoint y: 133, distance: 88.0
click at [342, 145] on img at bounding box center [406, 206] width 361 height 515
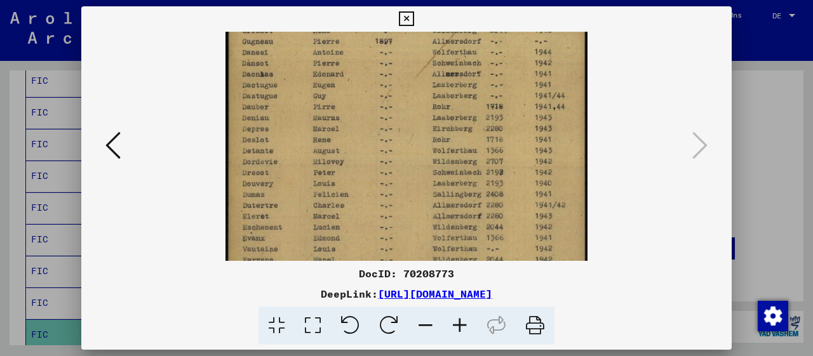
scroll to position [239, 0]
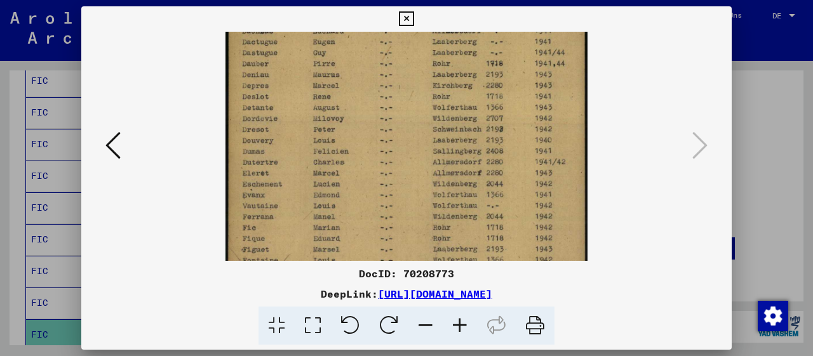
drag, startPoint x: 353, startPoint y: 225, endPoint x: 368, endPoint y: 90, distance: 136.3
click at [368, 91] on img at bounding box center [406, 52] width 361 height 515
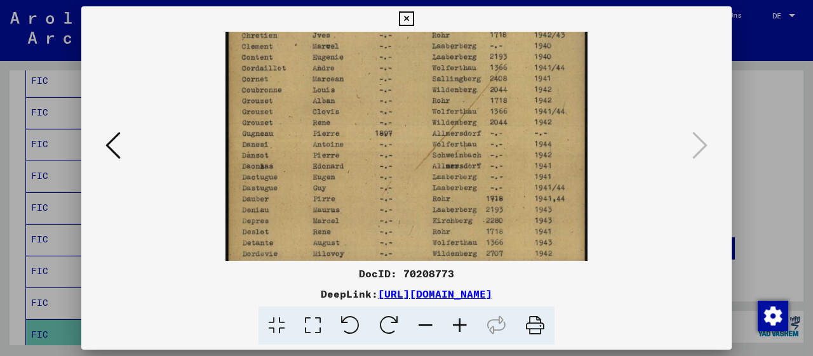
drag, startPoint x: 520, startPoint y: 159, endPoint x: 533, endPoint y: 294, distance: 135.3
click at [533, 298] on div "DocID: 70208773 DeepLink: [URL][DOMAIN_NAME]" at bounding box center [406, 175] width 651 height 339
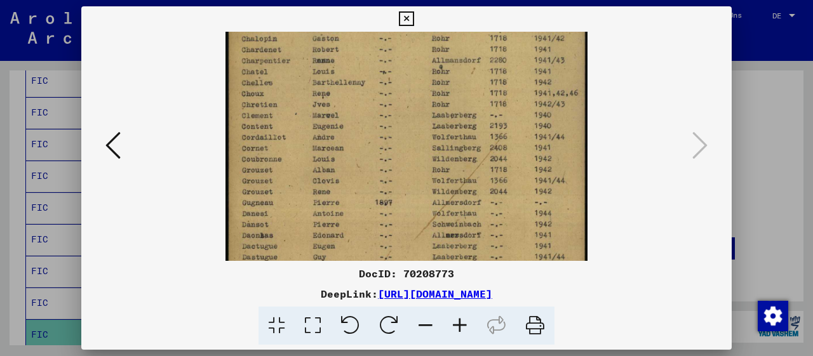
scroll to position [0, 0]
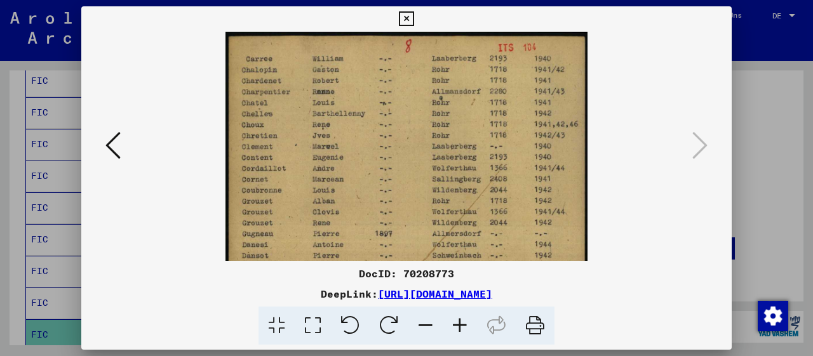
drag, startPoint x: 510, startPoint y: 137, endPoint x: 529, endPoint y: 284, distance: 148.0
click at [529, 284] on div "DocID: 70208773 DeepLink: [URL][DOMAIN_NAME]" at bounding box center [406, 175] width 651 height 339
drag, startPoint x: 508, startPoint y: 172, endPoint x: 517, endPoint y: 302, distance: 130.5
click at [517, 302] on div "DocID: 70208773 DeepLink: [URL][DOMAIN_NAME]" at bounding box center [406, 175] width 651 height 339
click at [414, 15] on icon at bounding box center [406, 18] width 15 height 15
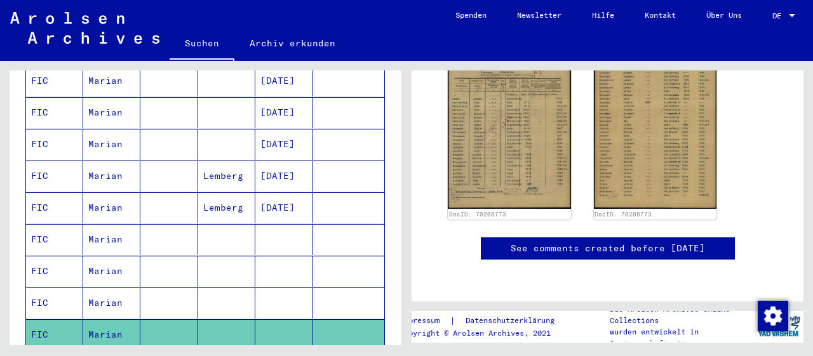
scroll to position [335, 0]
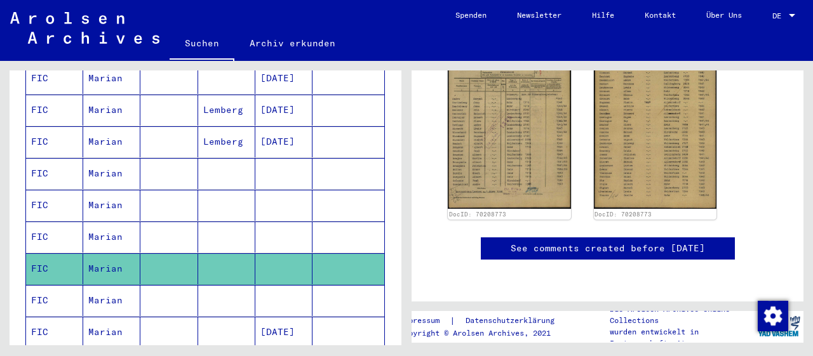
click at [111, 285] on mat-cell "Marian" at bounding box center [111, 300] width 57 height 31
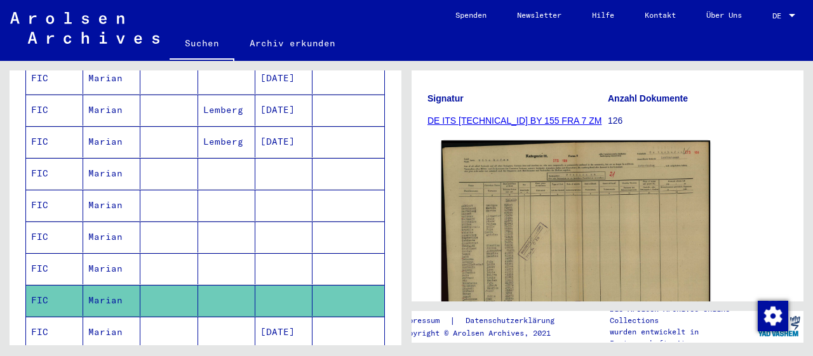
scroll to position [198, 0]
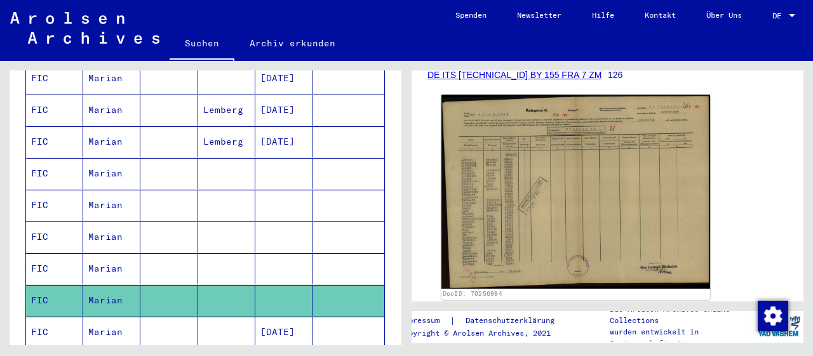
click at [581, 245] on img at bounding box center [576, 192] width 269 height 194
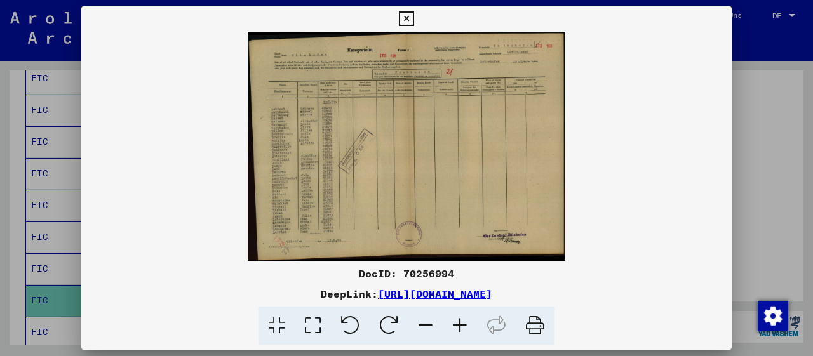
click at [462, 321] on icon at bounding box center [460, 326] width 34 height 39
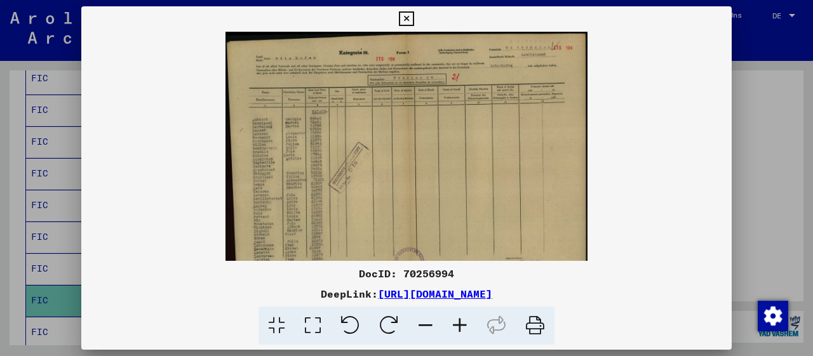
click at [462, 321] on icon at bounding box center [460, 326] width 34 height 39
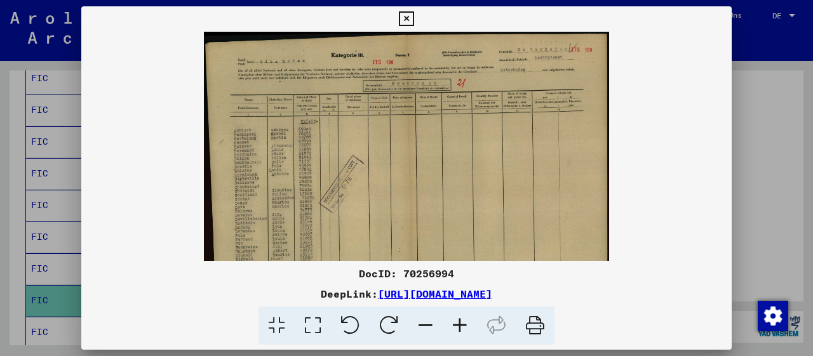
click at [462, 321] on icon at bounding box center [460, 326] width 34 height 39
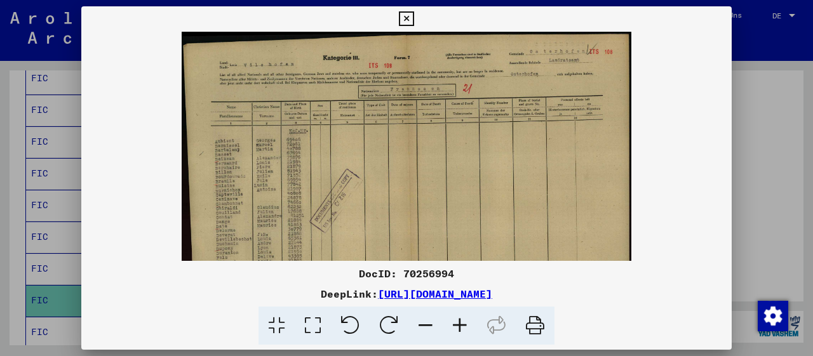
click at [462, 321] on icon at bounding box center [460, 326] width 34 height 39
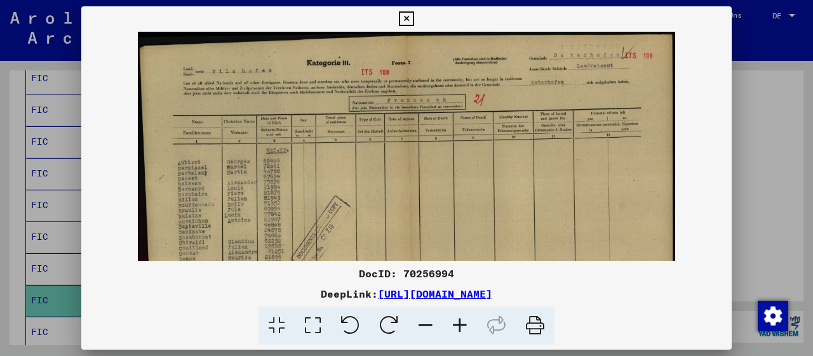
click at [462, 321] on icon at bounding box center [460, 326] width 34 height 39
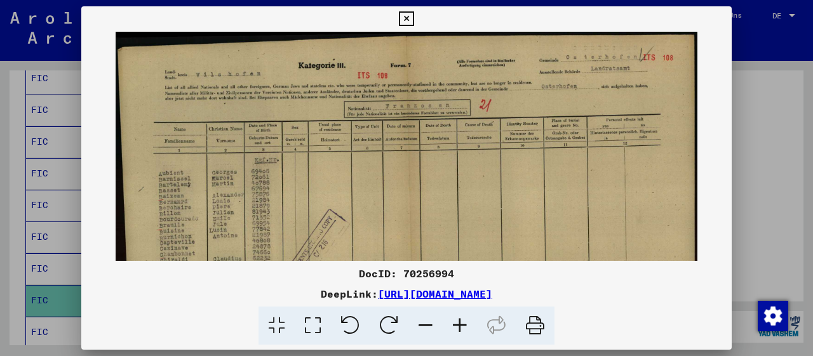
click at [462, 321] on icon at bounding box center [460, 326] width 34 height 39
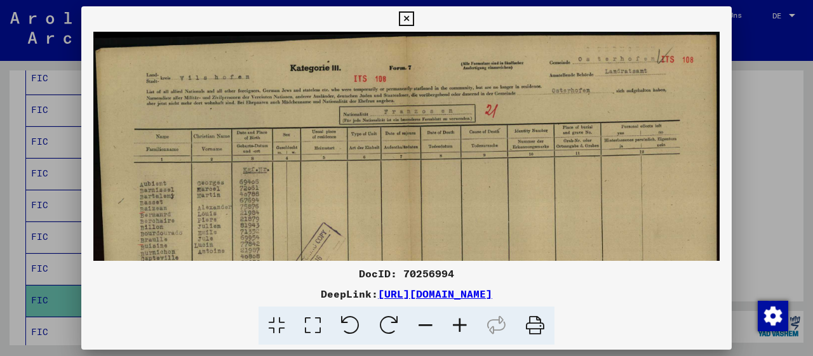
click at [462, 321] on icon at bounding box center [460, 326] width 34 height 39
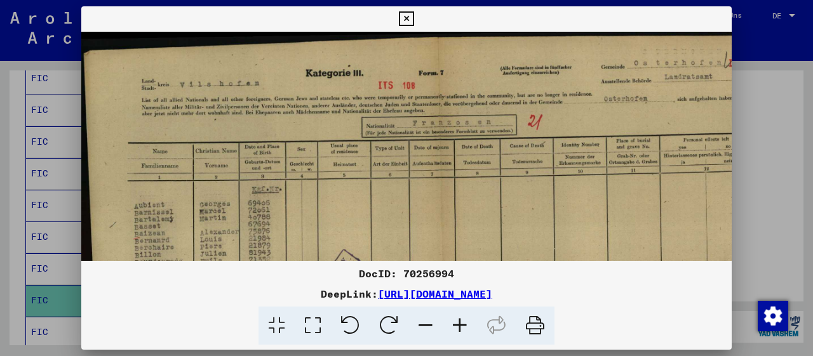
click at [462, 321] on icon at bounding box center [460, 326] width 34 height 39
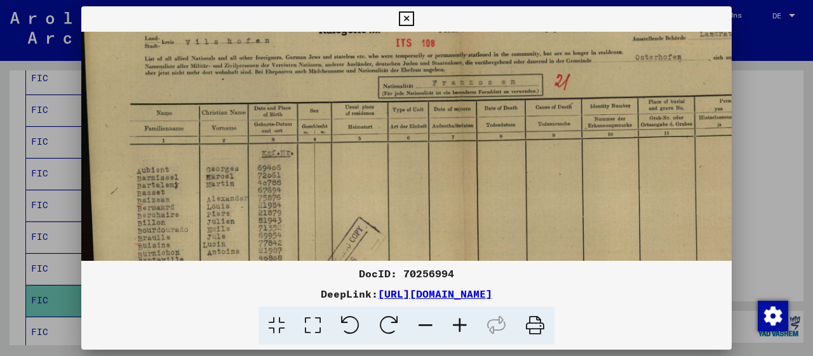
scroll to position [93, 1]
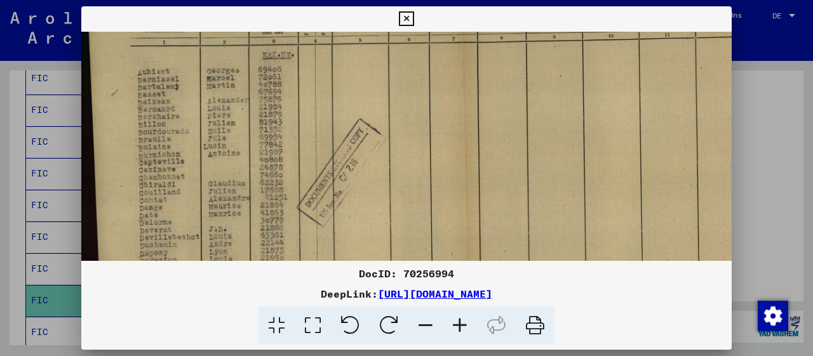
drag, startPoint x: 314, startPoint y: 221, endPoint x: 315, endPoint y: 71, distance: 149.9
click at [315, 73] on img at bounding box center [460, 161] width 758 height 547
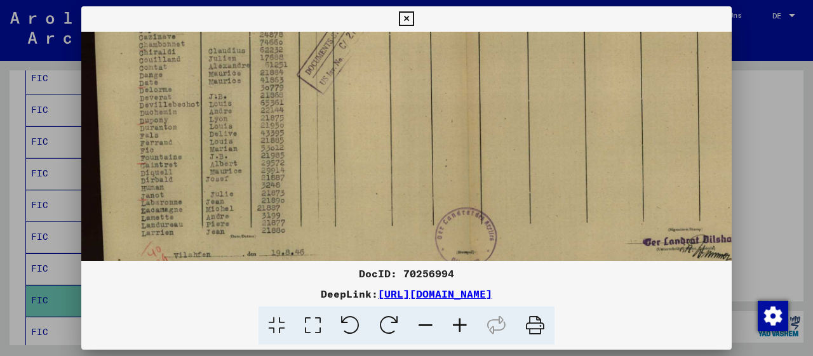
drag, startPoint x: 218, startPoint y: 234, endPoint x: 250, endPoint y: 116, distance: 122.4
click at [250, 116] on img at bounding box center [460, 28] width 758 height 547
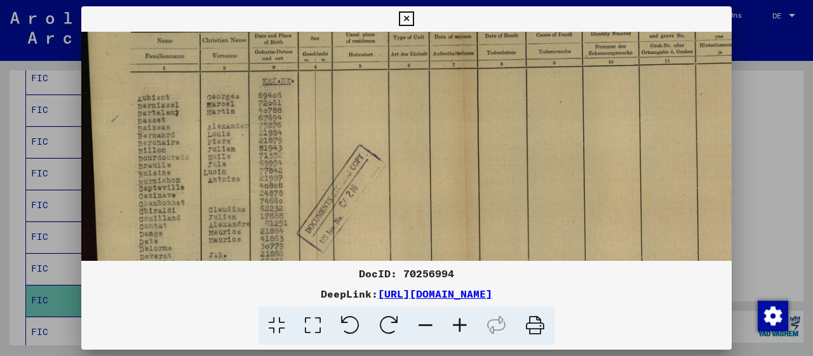
drag, startPoint x: 393, startPoint y: 126, endPoint x: 406, endPoint y: 288, distance: 162.5
click at [406, 288] on div "DocID: 70256994 DeepLink: [URL][DOMAIN_NAME]" at bounding box center [406, 175] width 651 height 339
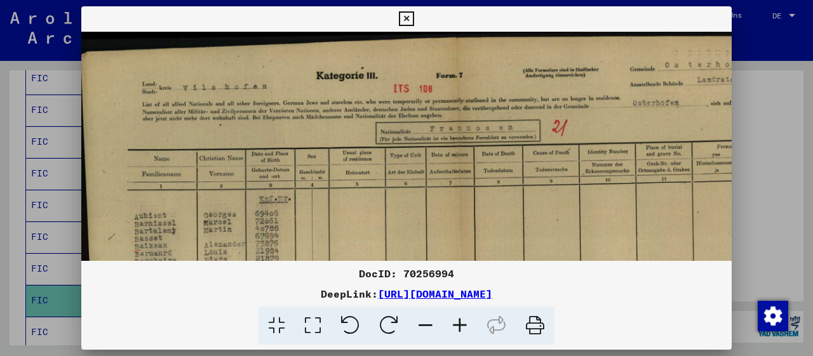
scroll to position [0, 4]
drag, startPoint x: 461, startPoint y: 84, endPoint x: 813, endPoint y: 61, distance: 352.1
click at [515, 293] on div "DocID: 70256994 DeepLink: [URL][DOMAIN_NAME]" at bounding box center [406, 175] width 651 height 339
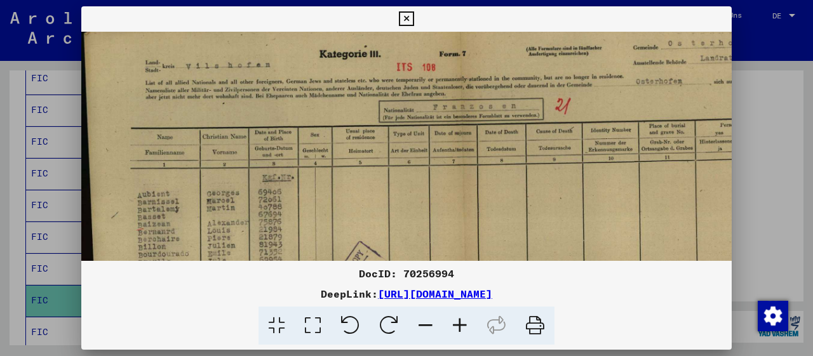
click at [414, 20] on icon at bounding box center [406, 18] width 15 height 15
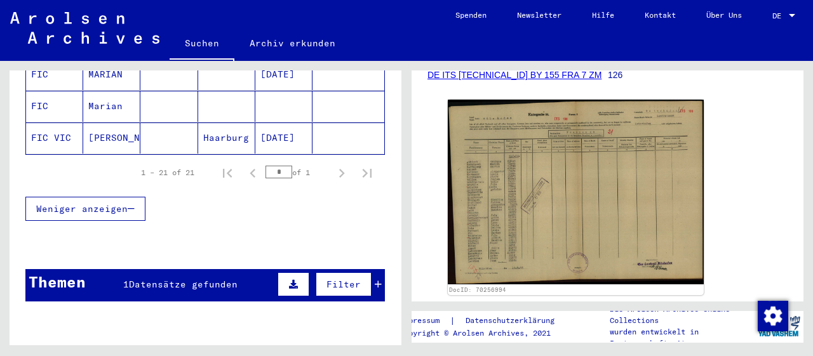
scroll to position [797, 0]
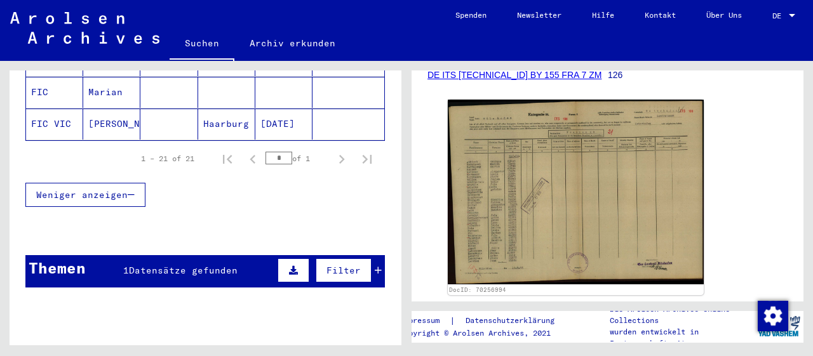
click at [374, 255] on div "Filter" at bounding box center [327, 270] width 107 height 30
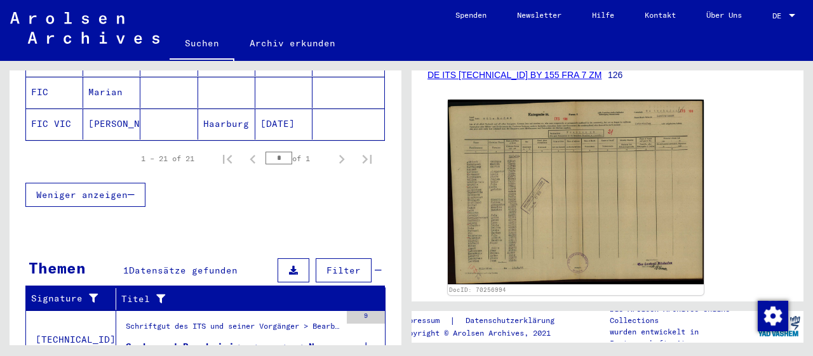
click at [245, 341] on div "Such- und Bescheinigungsvorgang Nr. 450.519 für FIC, [GEOGRAPHIC_DATA] geboren …" at bounding box center [233, 347] width 215 height 13
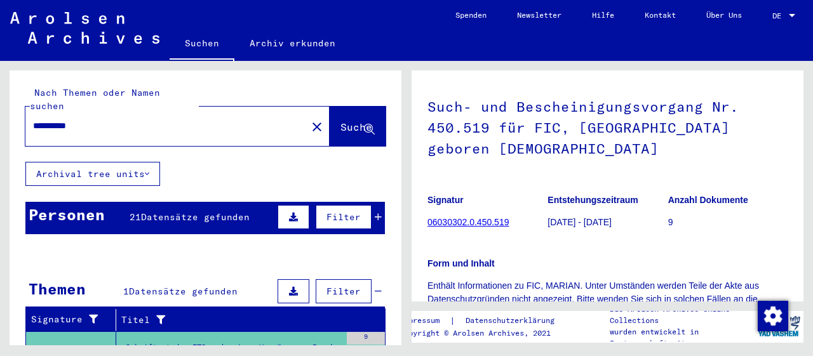
drag, startPoint x: 138, startPoint y: 118, endPoint x: 0, endPoint y: 117, distance: 137.9
click at [33, 119] on input "**********" at bounding box center [166, 125] width 266 height 13
type input "**********"
click at [341, 121] on span "Suche" at bounding box center [357, 127] width 32 height 13
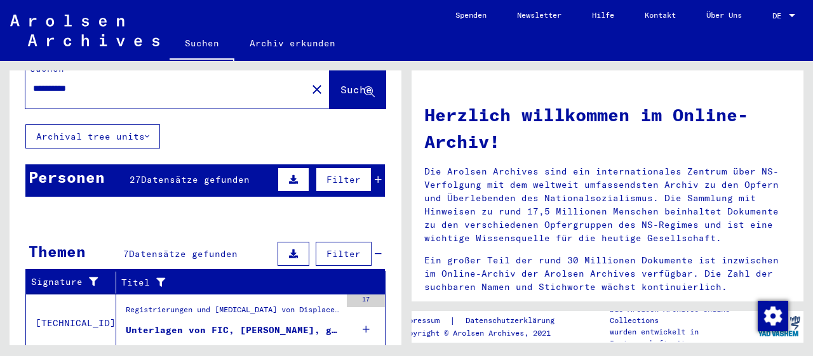
scroll to position [66, 0]
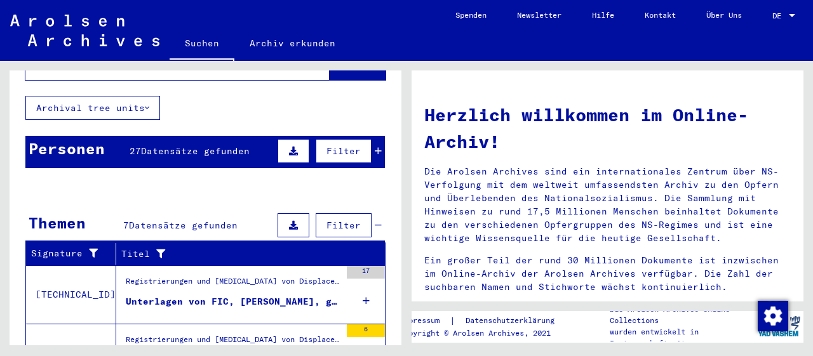
click at [383, 142] on div "Personen 27 Datensätze gefunden Filter" at bounding box center [205, 152] width 360 height 32
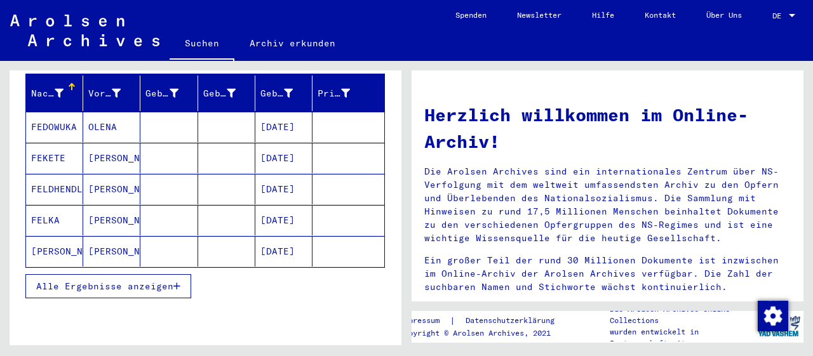
scroll to position [198, 0]
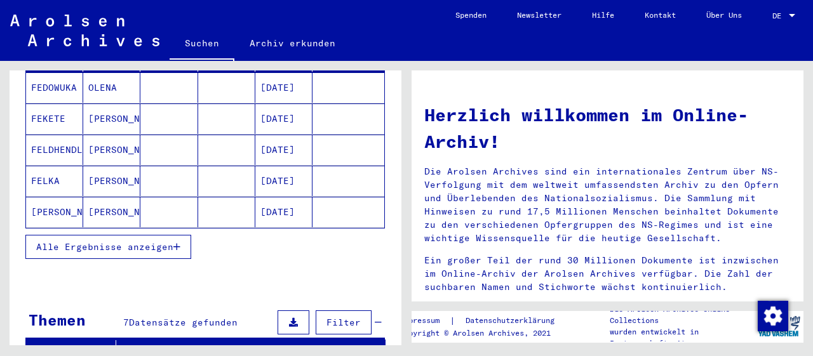
click at [179, 240] on button "Alle Ergebnisse anzeigen" at bounding box center [108, 247] width 166 height 24
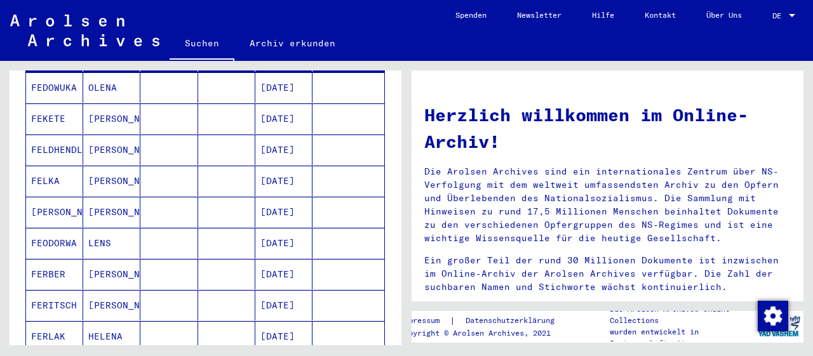
scroll to position [330, 0]
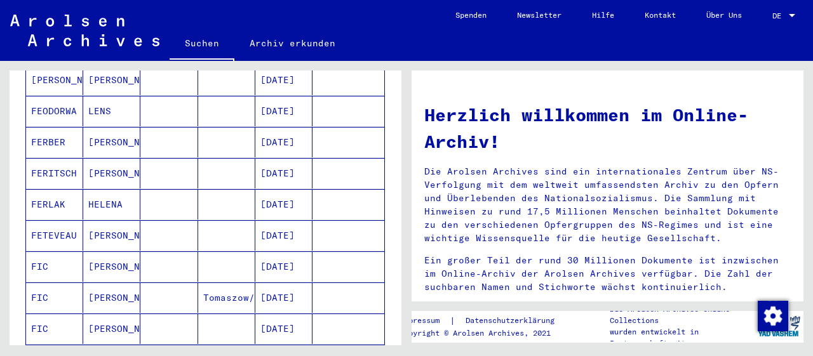
click at [116, 252] on mat-cell "[PERSON_NAME]" at bounding box center [111, 267] width 57 height 30
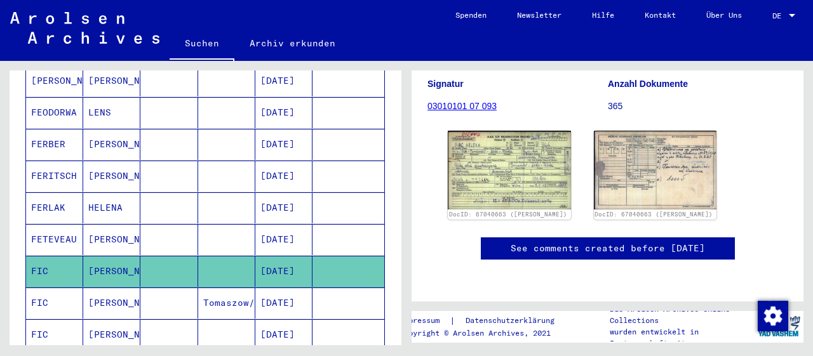
scroll to position [132, 0]
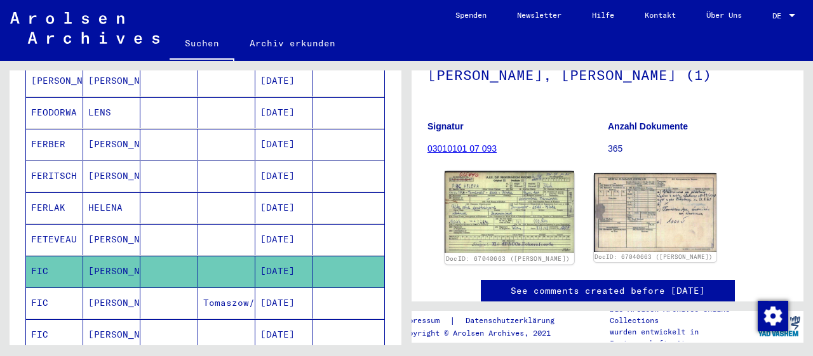
click at [508, 215] on img at bounding box center [509, 213] width 129 height 83
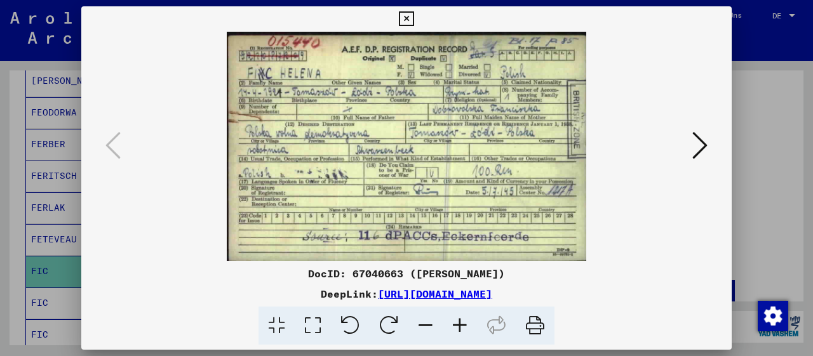
click at [461, 328] on icon at bounding box center [460, 326] width 34 height 39
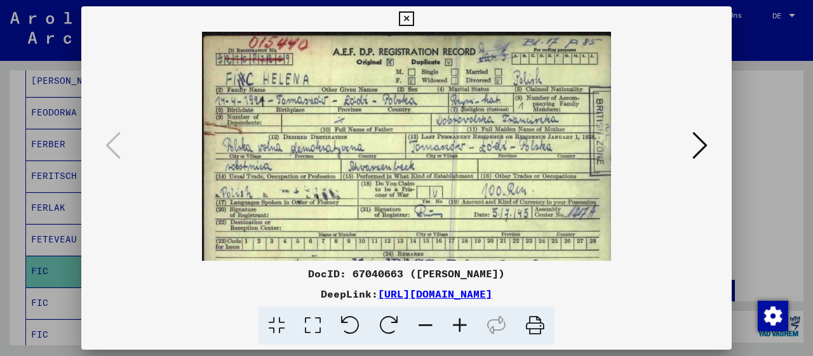
click at [461, 328] on icon at bounding box center [460, 326] width 34 height 39
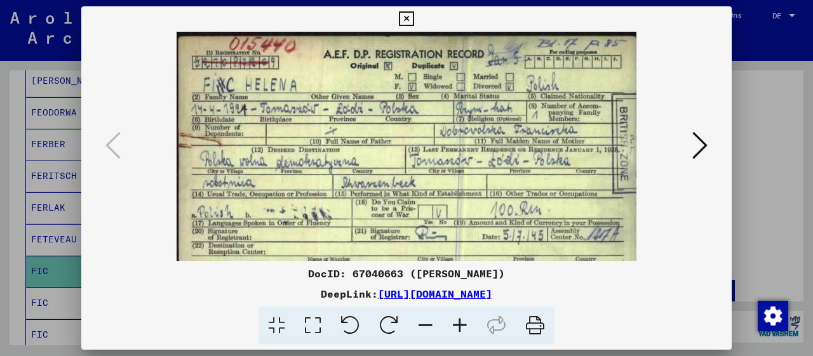
click at [461, 328] on icon at bounding box center [460, 326] width 34 height 39
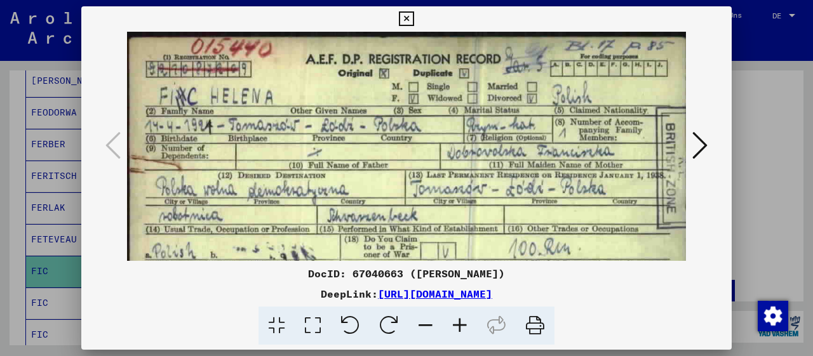
click at [461, 328] on icon at bounding box center [460, 326] width 34 height 39
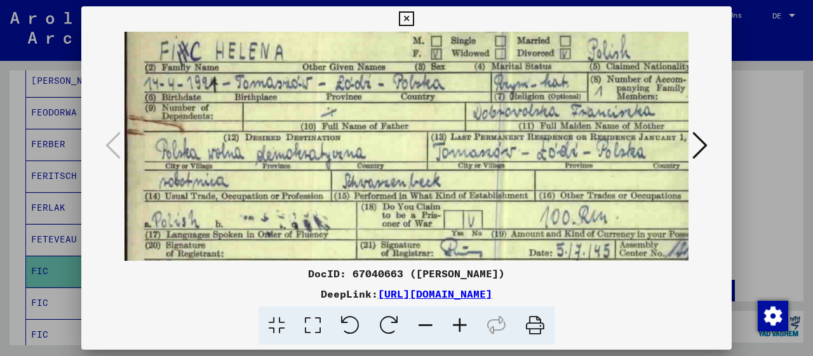
scroll to position [64, 0]
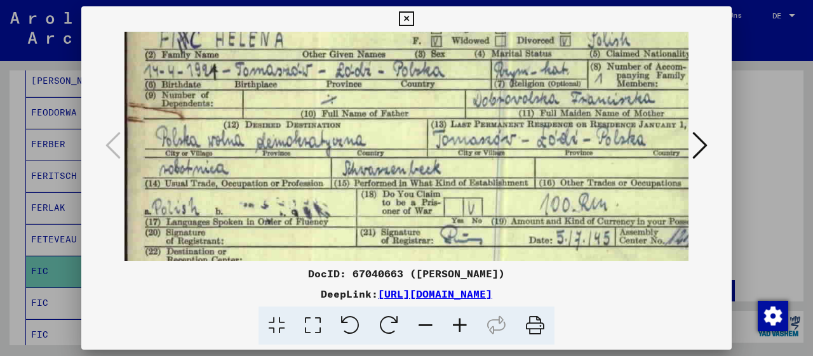
drag, startPoint x: 520, startPoint y: 198, endPoint x: 522, endPoint y: 137, distance: 61.6
click at [522, 137] on img at bounding box center [429, 162] width 609 height 388
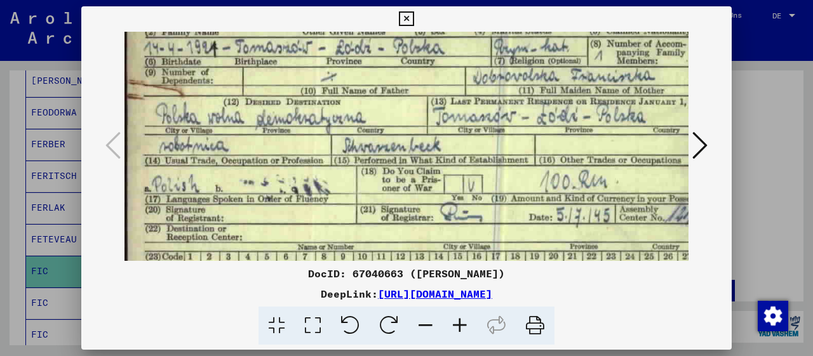
scroll to position [93, 0]
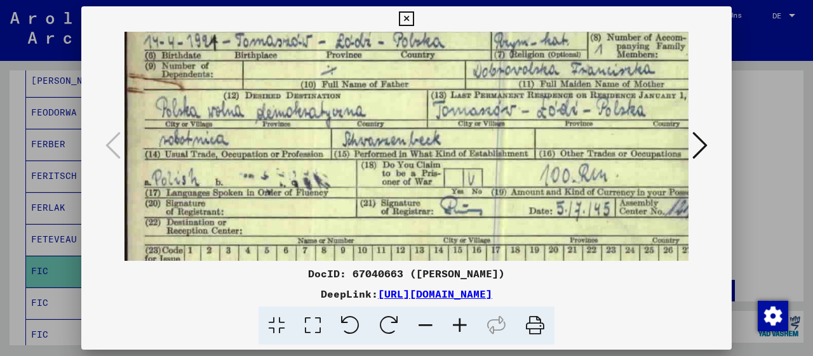
drag, startPoint x: 542, startPoint y: 134, endPoint x: 556, endPoint y: 110, distance: 27.9
click at [556, 105] on img at bounding box center [429, 133] width 609 height 388
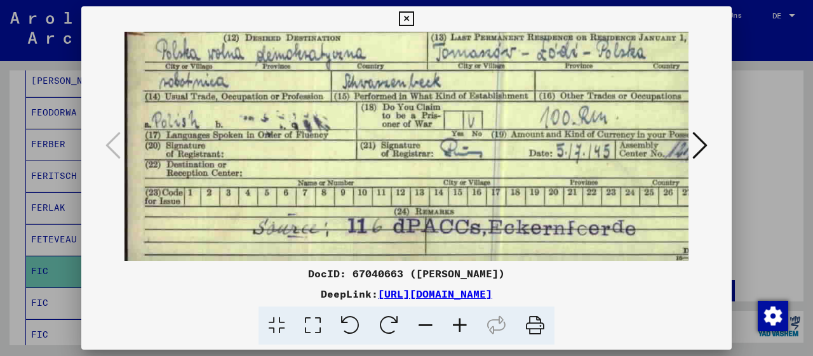
scroll to position [159, 0]
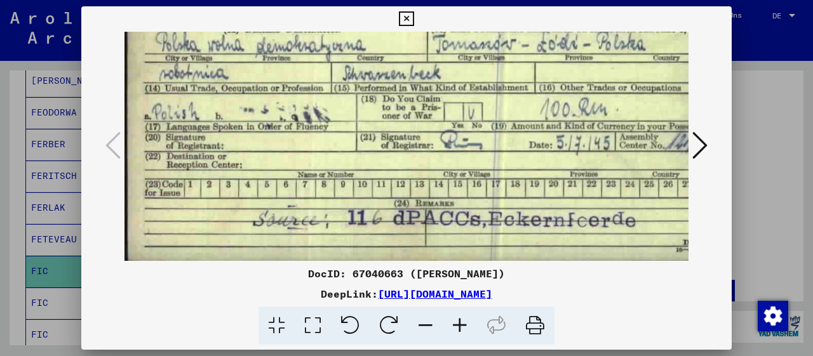
drag, startPoint x: 465, startPoint y: 204, endPoint x: 469, endPoint y: 126, distance: 78.2
click at [469, 126] on img at bounding box center [429, 67] width 609 height 388
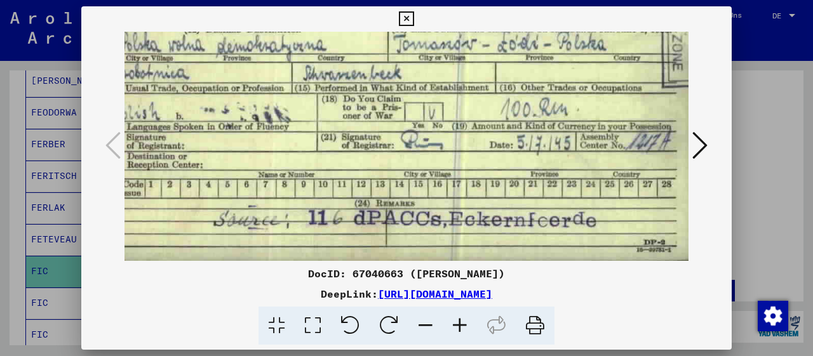
drag, startPoint x: 584, startPoint y: 181, endPoint x: 405, endPoint y: 177, distance: 178.6
click at [405, 177] on img at bounding box center [389, 67] width 609 height 388
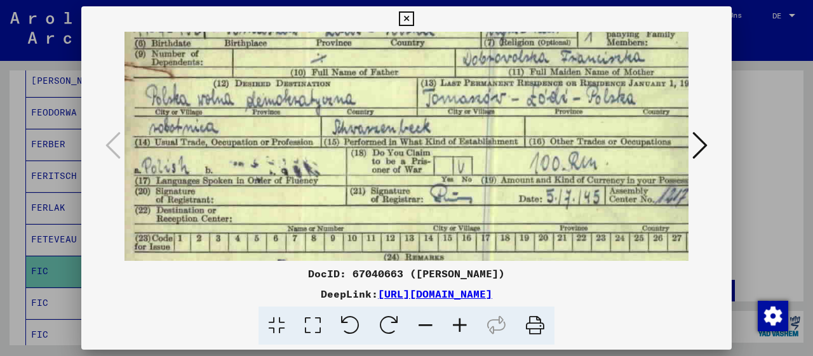
drag, startPoint x: 532, startPoint y: 154, endPoint x: 546, endPoint y: 199, distance: 46.6
click at [560, 207] on img at bounding box center [418, 121] width 609 height 388
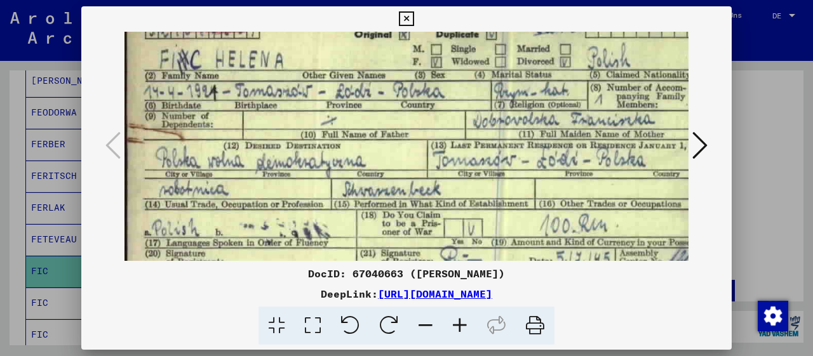
scroll to position [41, 0]
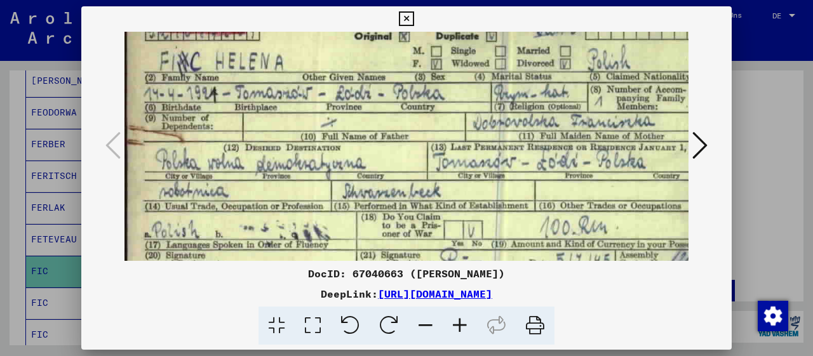
drag, startPoint x: 522, startPoint y: 147, endPoint x: 531, endPoint y: 208, distance: 61.6
click at [531, 208] on img at bounding box center [429, 185] width 609 height 388
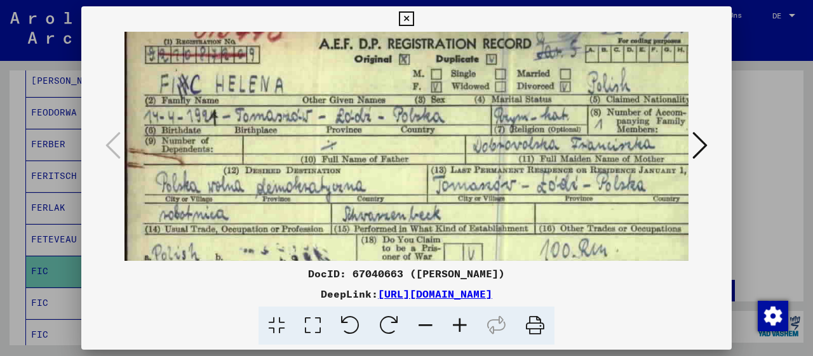
scroll to position [8, 0]
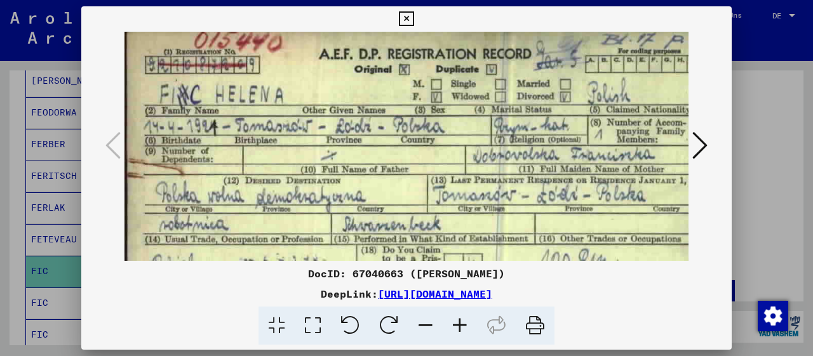
drag, startPoint x: 517, startPoint y: 112, endPoint x: 522, endPoint y: 144, distance: 32.2
click at [522, 144] on img at bounding box center [429, 218] width 609 height 388
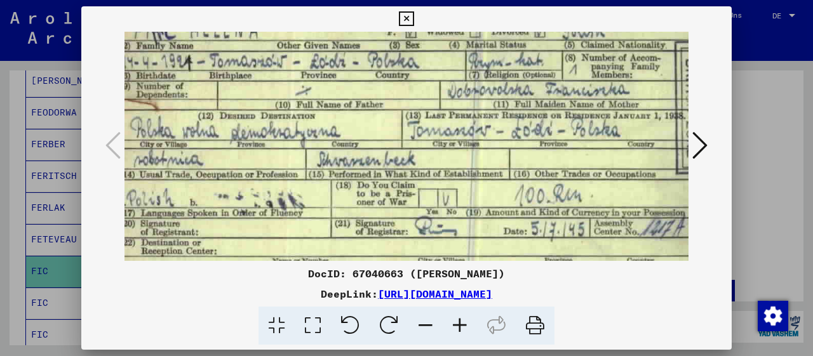
scroll to position [159, 39]
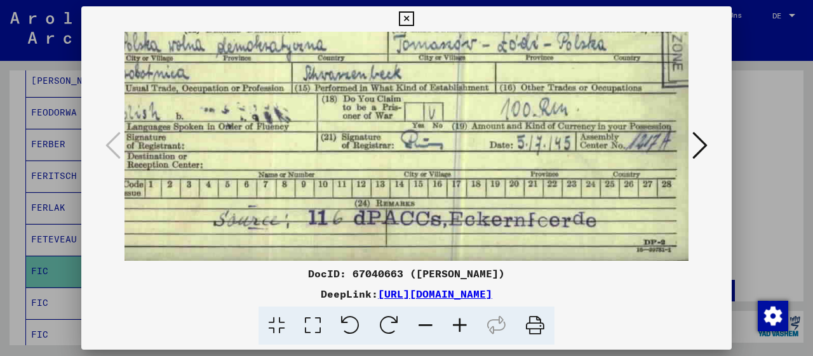
drag, startPoint x: 590, startPoint y: 198, endPoint x: 548, endPoint y: 34, distance: 168.6
click at [548, 34] on img at bounding box center [389, 67] width 609 height 388
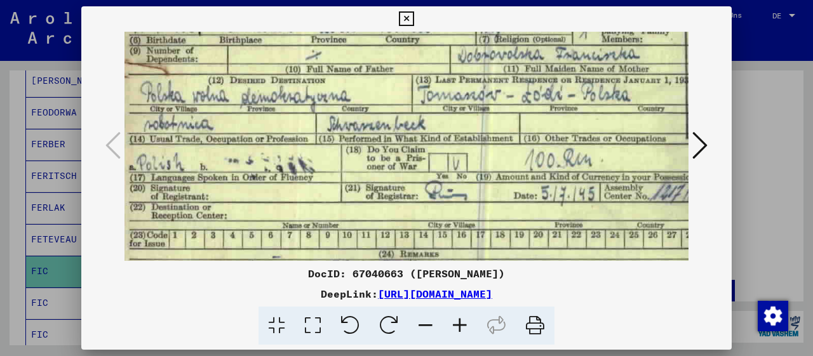
scroll to position [104, 13]
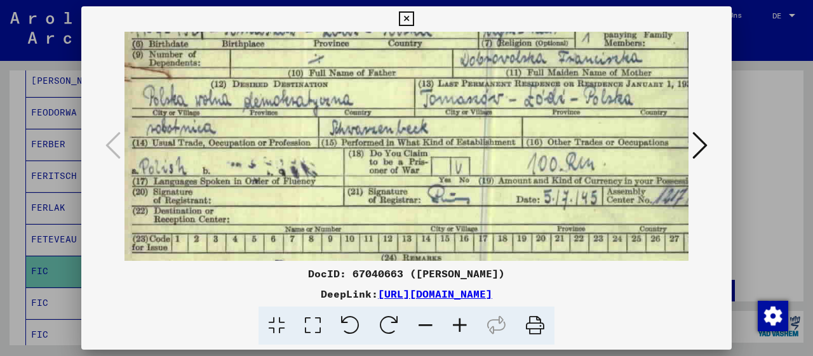
drag, startPoint x: 405, startPoint y: 120, endPoint x: 430, endPoint y: 172, distance: 57.7
click at [430, 172] on img at bounding box center [416, 122] width 609 height 388
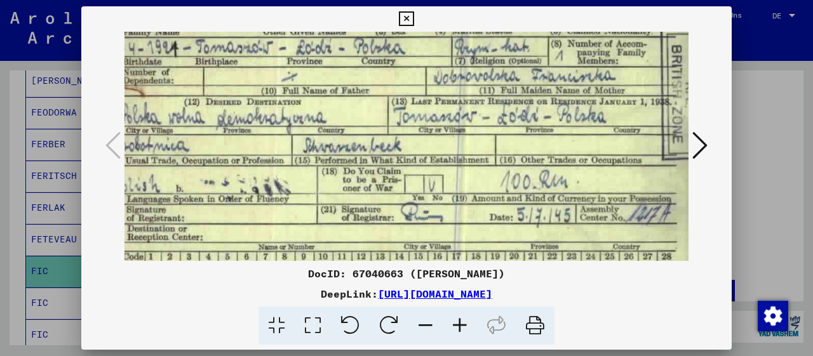
scroll to position [93, 39]
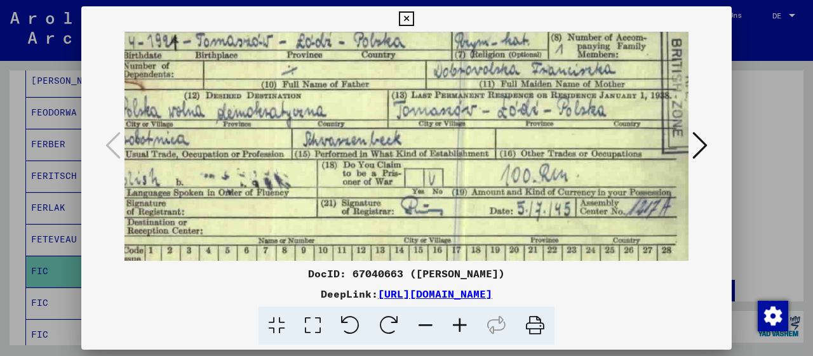
drag, startPoint x: 439, startPoint y: 137, endPoint x: 377, endPoint y: 132, distance: 61.8
click at [377, 132] on img at bounding box center [389, 133] width 609 height 388
click at [705, 147] on icon at bounding box center [699, 145] width 15 height 30
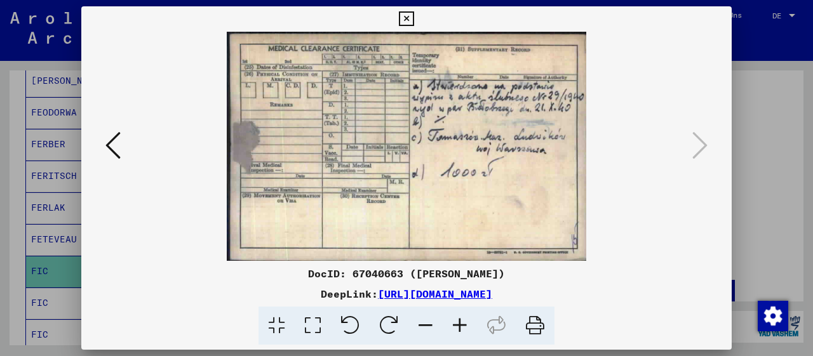
scroll to position [0, 0]
click at [462, 321] on icon at bounding box center [460, 326] width 34 height 39
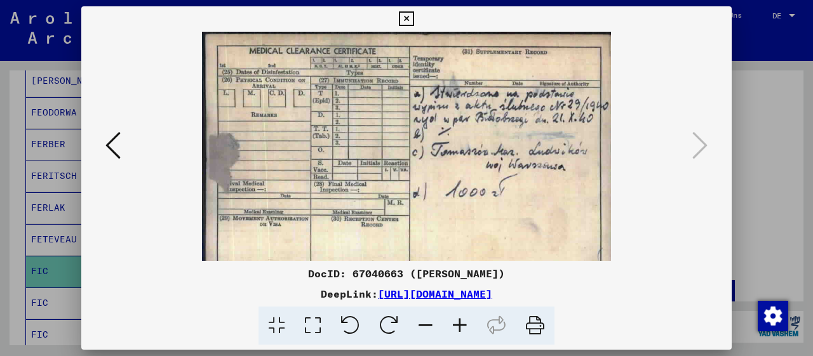
click at [462, 321] on icon at bounding box center [460, 326] width 34 height 39
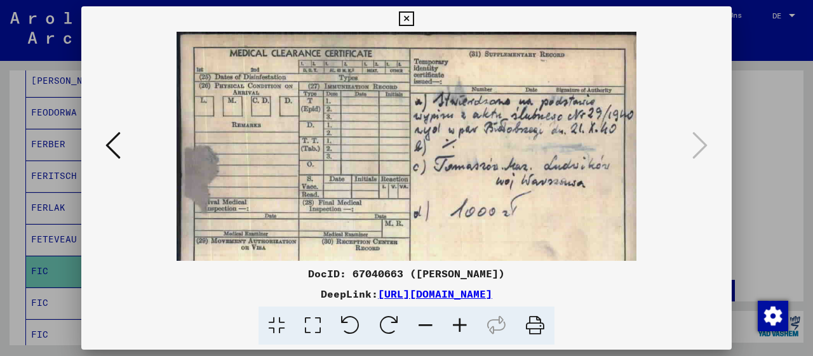
click at [462, 321] on icon at bounding box center [460, 326] width 34 height 39
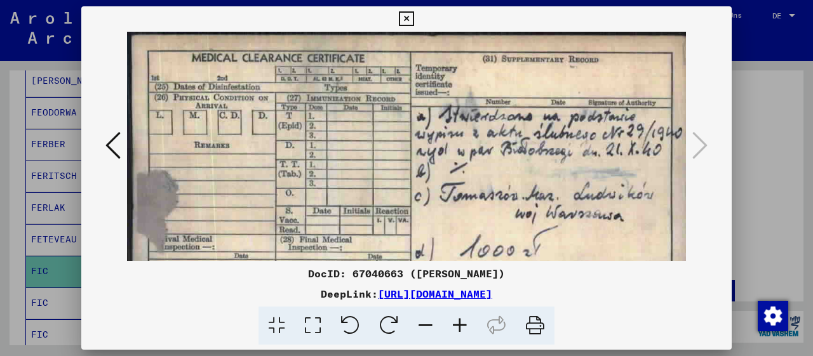
click at [462, 321] on icon at bounding box center [460, 326] width 34 height 39
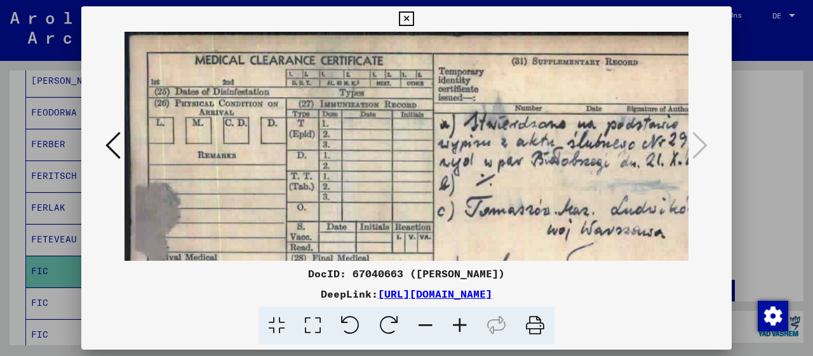
click at [462, 321] on icon at bounding box center [460, 326] width 34 height 39
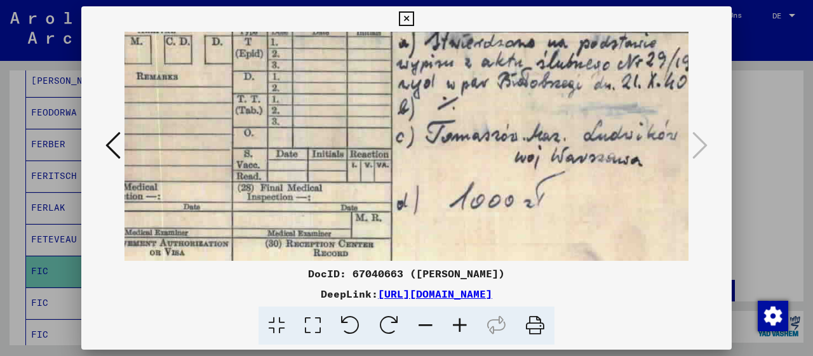
scroll to position [85, 89]
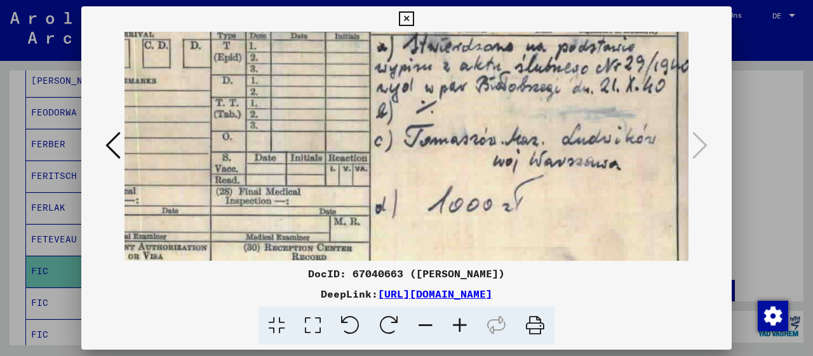
drag, startPoint x: 607, startPoint y: 205, endPoint x: 466, endPoint y: 122, distance: 163.2
click at [466, 122] on img at bounding box center [365, 157] width 659 height 420
click at [414, 18] on icon at bounding box center [406, 18] width 15 height 15
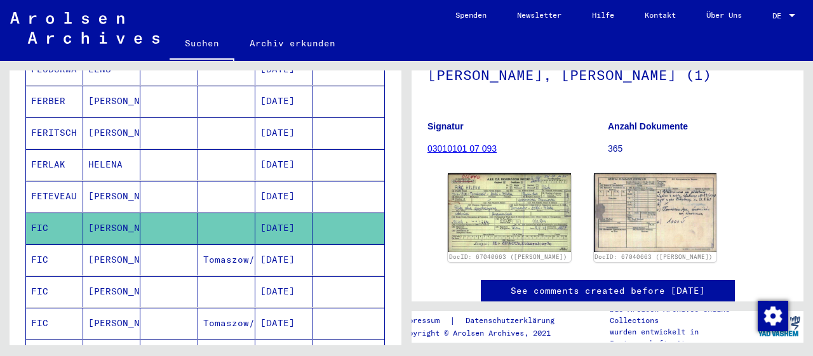
scroll to position [398, 0]
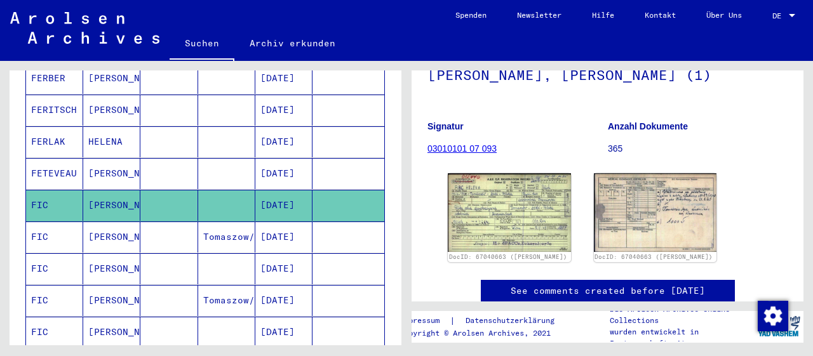
click at [109, 222] on mat-cell "[PERSON_NAME]" at bounding box center [111, 237] width 57 height 31
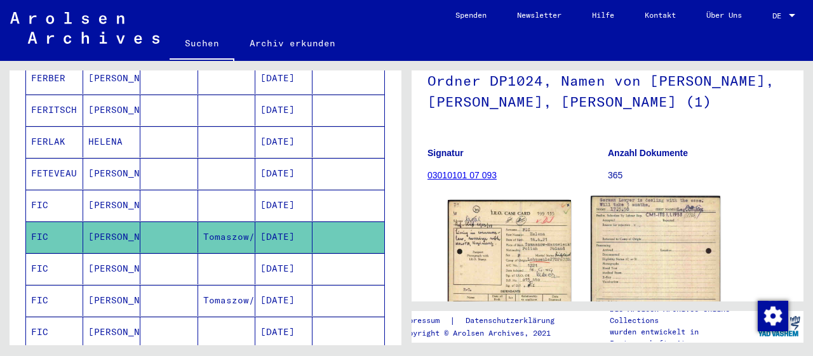
scroll to position [132, 0]
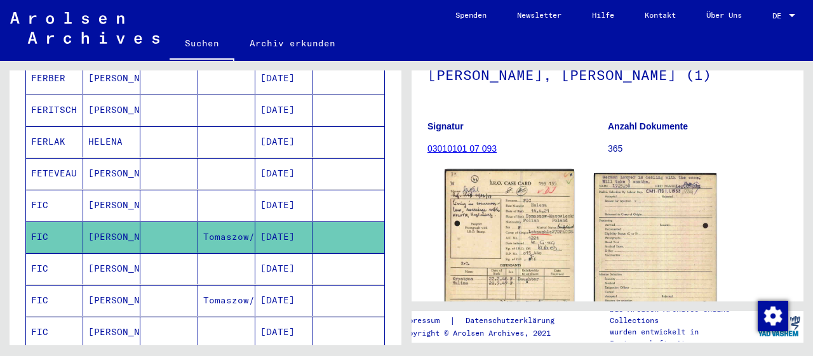
click at [536, 243] on img at bounding box center [509, 248] width 129 height 157
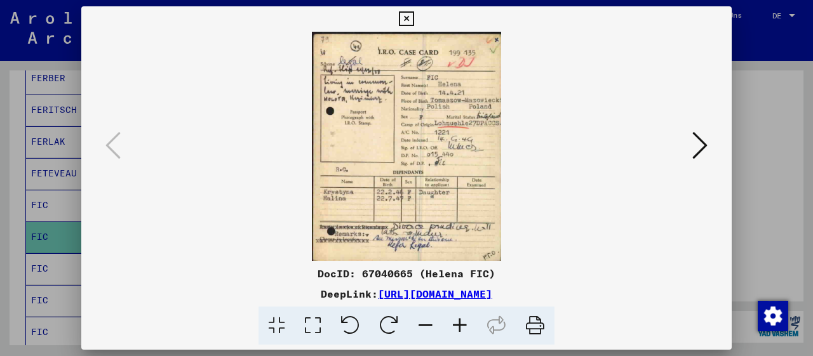
click at [453, 328] on icon at bounding box center [460, 326] width 34 height 39
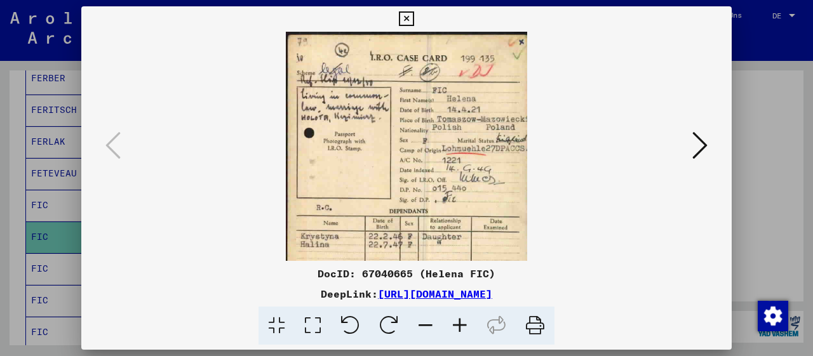
click at [453, 328] on icon at bounding box center [460, 326] width 34 height 39
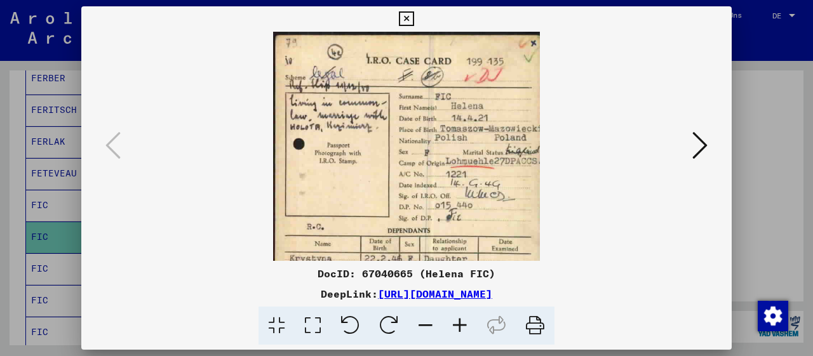
click at [453, 328] on icon at bounding box center [460, 326] width 34 height 39
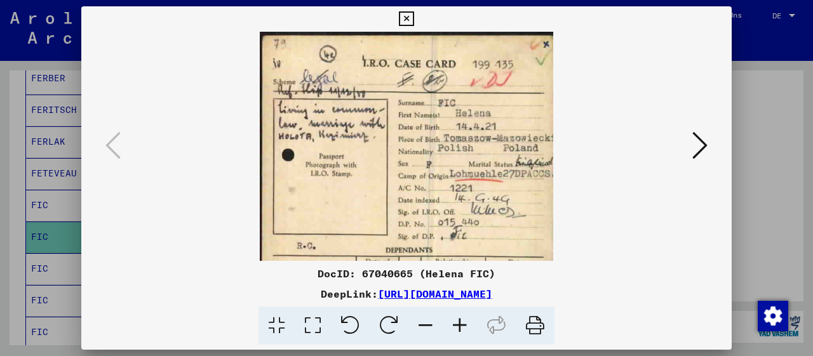
click at [453, 328] on icon at bounding box center [460, 326] width 34 height 39
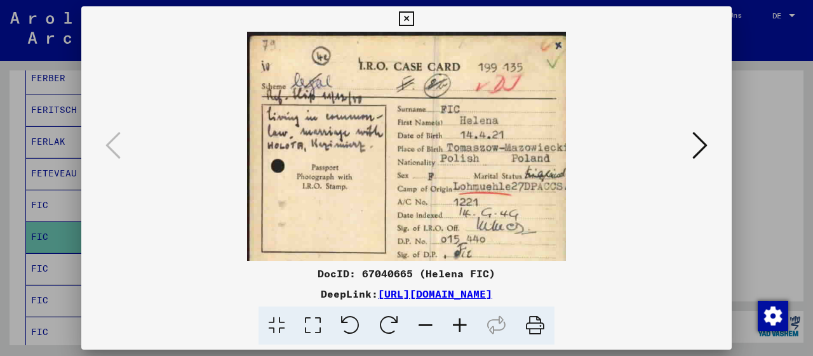
click at [453, 328] on icon at bounding box center [460, 326] width 34 height 39
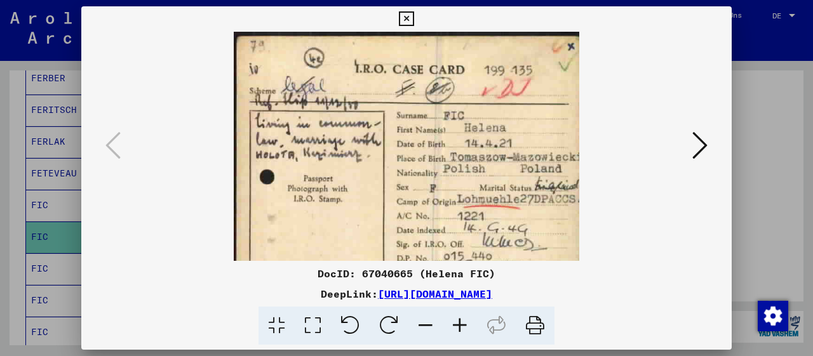
click at [453, 328] on icon at bounding box center [460, 326] width 34 height 39
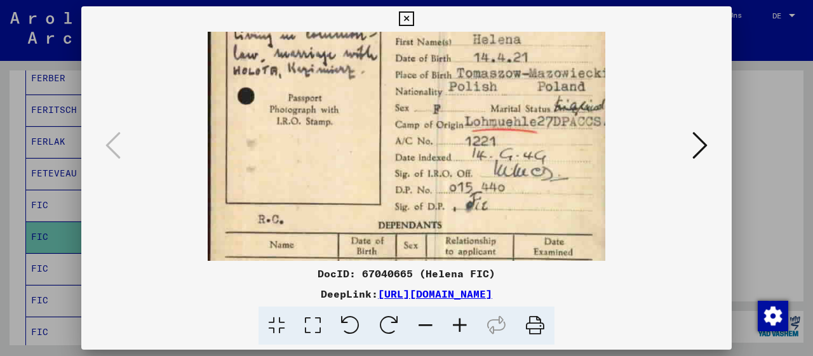
scroll to position [119, 0]
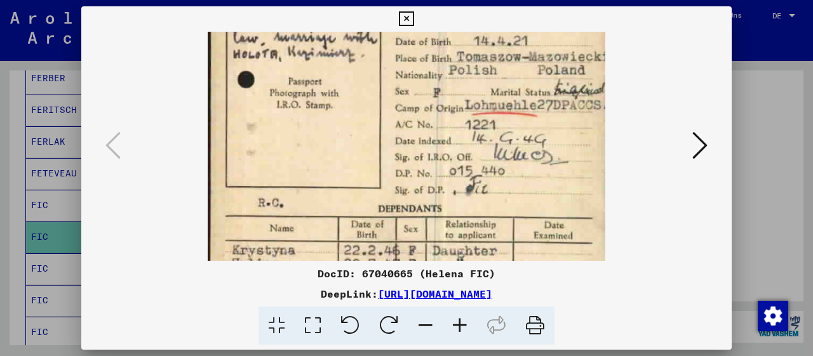
drag, startPoint x: 526, startPoint y: 154, endPoint x: 494, endPoint y: 36, distance: 122.5
click at [494, 36] on img at bounding box center [407, 153] width 398 height 483
drag, startPoint x: 522, startPoint y: 119, endPoint x: 504, endPoint y: 119, distance: 18.4
click at [504, 119] on img at bounding box center [407, 153] width 398 height 483
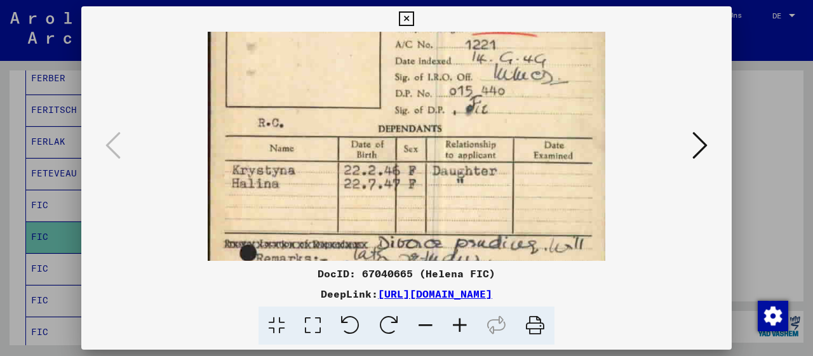
scroll to position [216, 0]
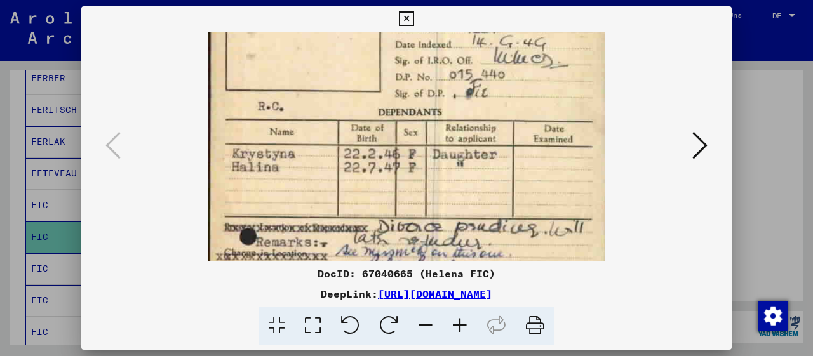
drag, startPoint x: 530, startPoint y: 148, endPoint x: 530, endPoint y: 90, distance: 57.8
click at [530, 90] on img at bounding box center [407, 57] width 398 height 483
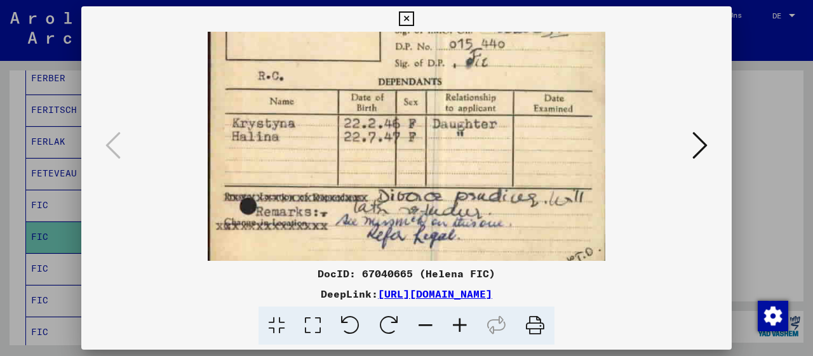
scroll to position [254, 0]
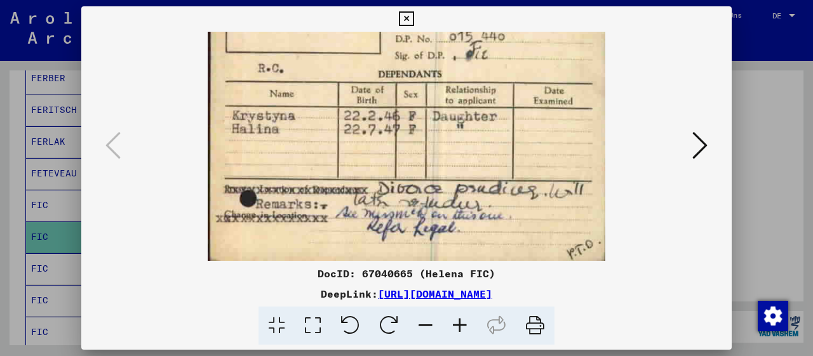
drag, startPoint x: 499, startPoint y: 182, endPoint x: 499, endPoint y: 62, distance: 120.1
click at [499, 62] on img at bounding box center [407, 19] width 398 height 483
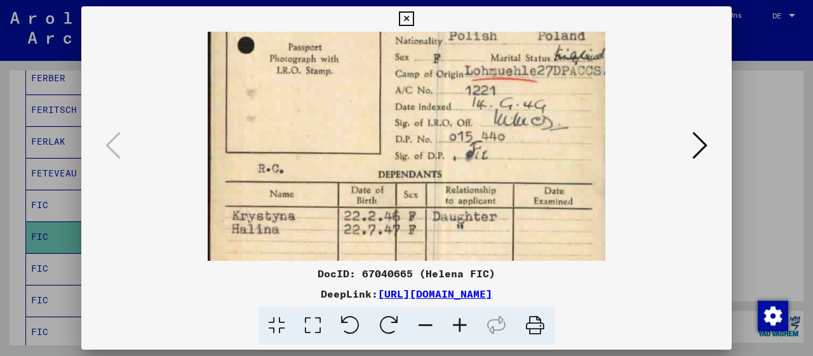
drag, startPoint x: 531, startPoint y: 183, endPoint x: 536, endPoint y: 227, distance: 44.1
click at [536, 227] on img at bounding box center [407, 119] width 398 height 483
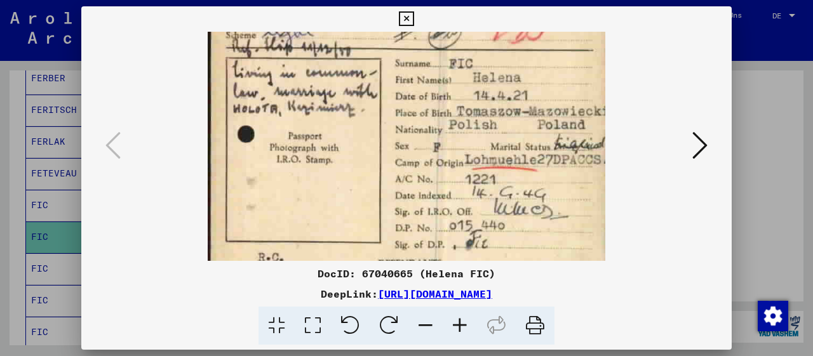
drag, startPoint x: 566, startPoint y: 128, endPoint x: 580, endPoint y: 187, distance: 60.1
click at [580, 187] on img at bounding box center [407, 208] width 398 height 483
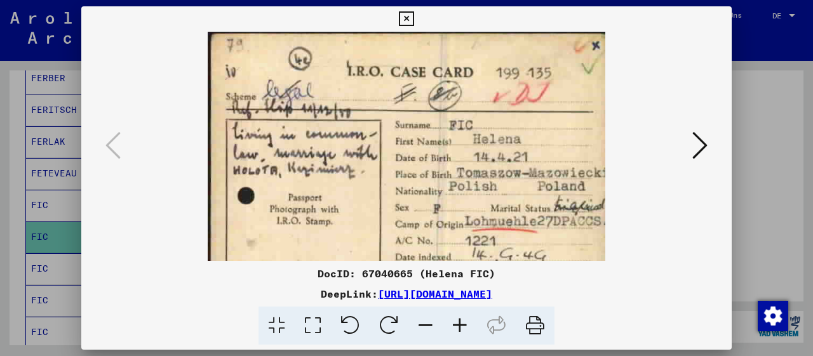
scroll to position [1, 0]
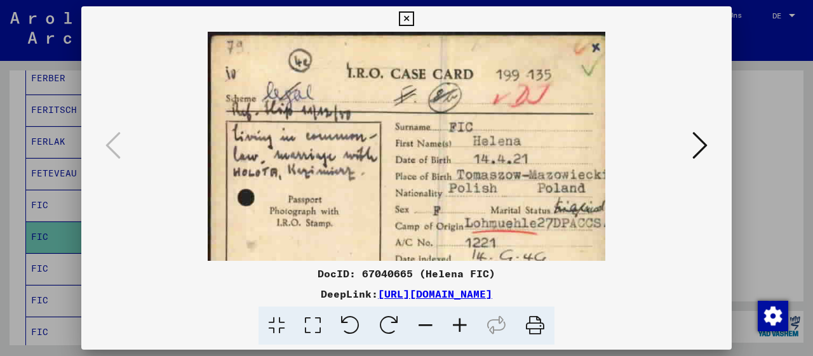
drag, startPoint x: 578, startPoint y: 142, endPoint x: 591, endPoint y: 191, distance: 51.3
click at [591, 191] on img at bounding box center [407, 271] width 398 height 483
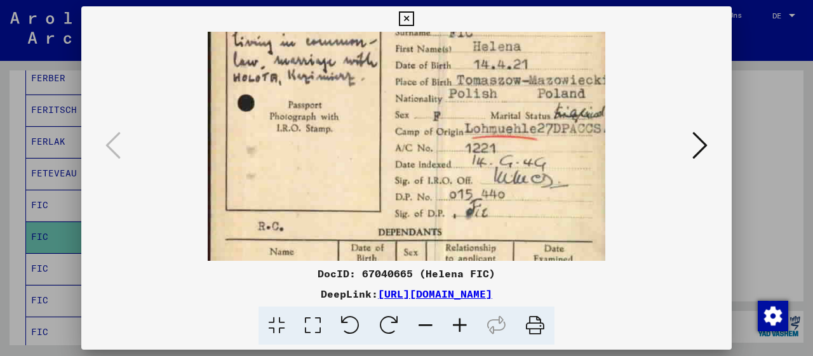
scroll to position [104, 0]
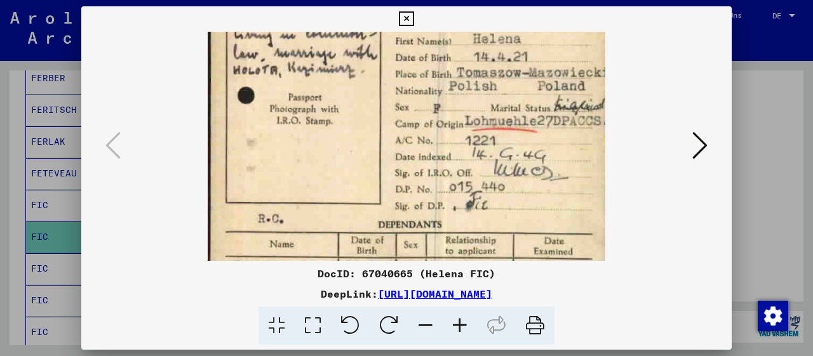
drag, startPoint x: 544, startPoint y: 206, endPoint x: 548, endPoint y: 106, distance: 100.4
click at [548, 106] on img at bounding box center [407, 169] width 398 height 483
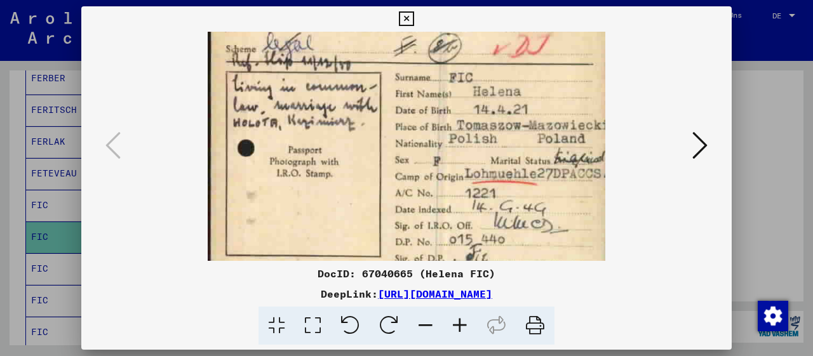
scroll to position [46, 0]
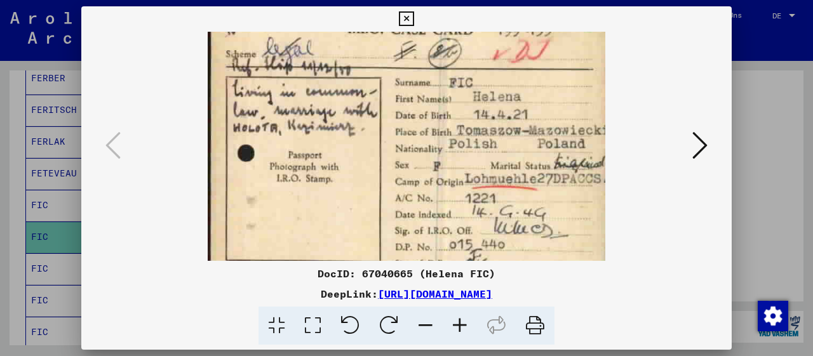
drag, startPoint x: 567, startPoint y: 137, endPoint x: 575, endPoint y: 175, distance: 38.3
click at [575, 175] on img at bounding box center [407, 227] width 398 height 483
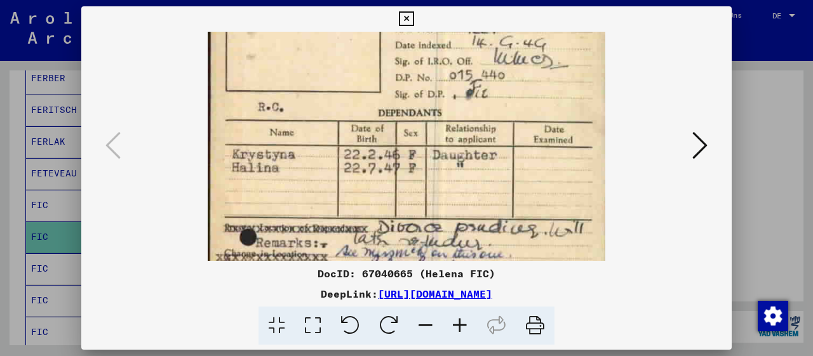
drag, startPoint x: 509, startPoint y: 193, endPoint x: 537, endPoint y: 26, distance: 169.4
click at [537, 26] on div "DocID: 67040665 (Helena FIC) DeepLink: [URL][DOMAIN_NAME]" at bounding box center [406, 175] width 651 height 339
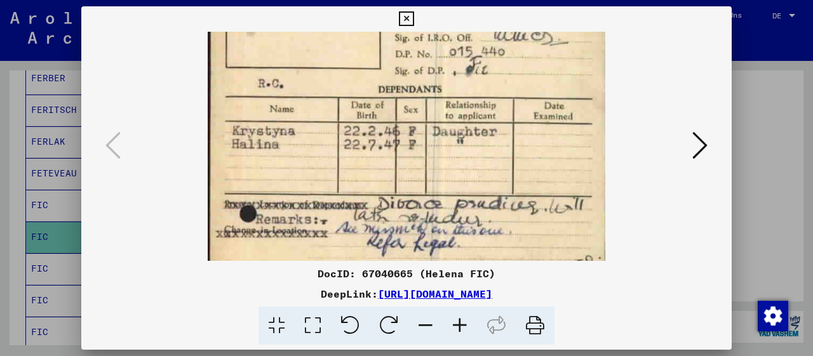
scroll to position [254, 0]
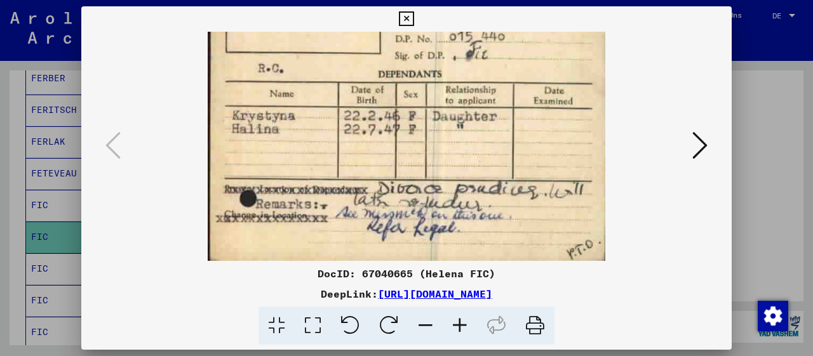
drag, startPoint x: 534, startPoint y: 182, endPoint x: 550, endPoint y: 90, distance: 94.1
click at [550, 90] on img at bounding box center [407, 19] width 398 height 483
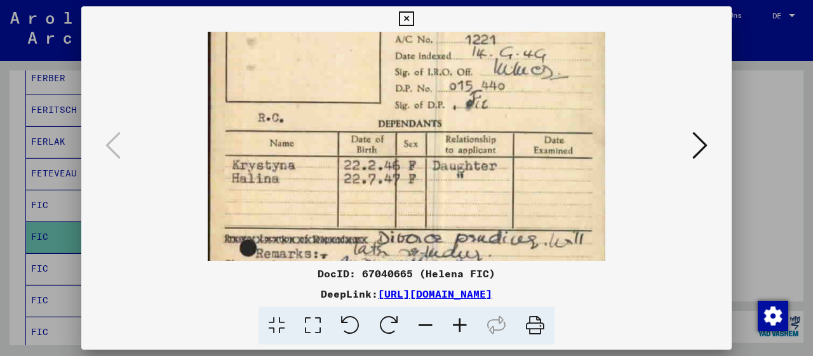
scroll to position [192, 0]
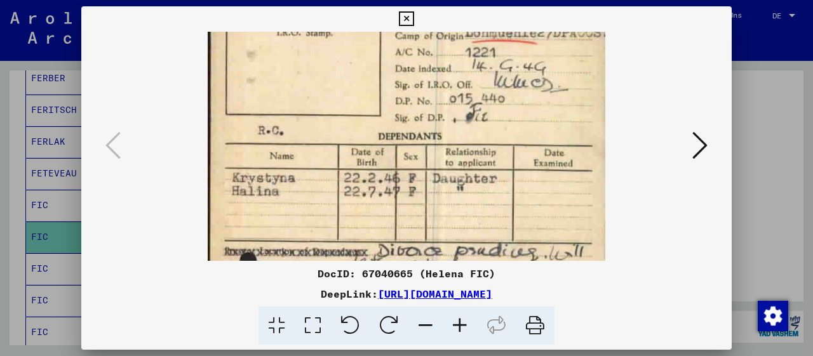
drag, startPoint x: 550, startPoint y: 90, endPoint x: 544, endPoint y: 150, distance: 60.6
click at [544, 150] on img at bounding box center [407, 81] width 398 height 483
click at [693, 153] on button at bounding box center [700, 146] width 23 height 36
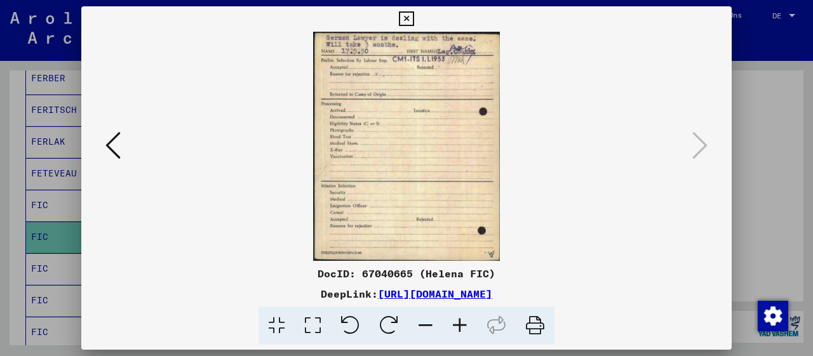
click at [463, 328] on icon at bounding box center [460, 326] width 34 height 39
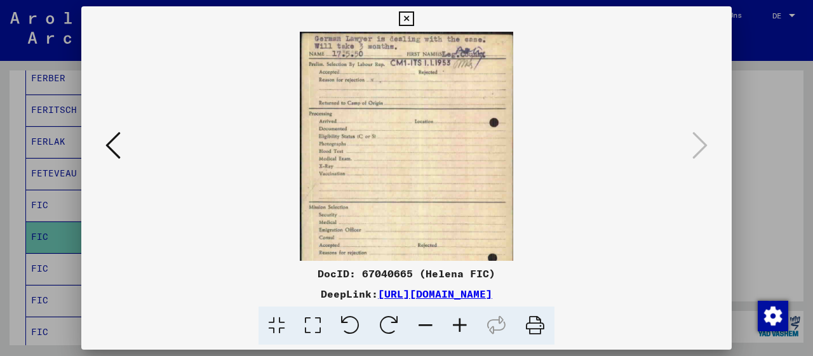
click at [463, 328] on icon at bounding box center [460, 326] width 34 height 39
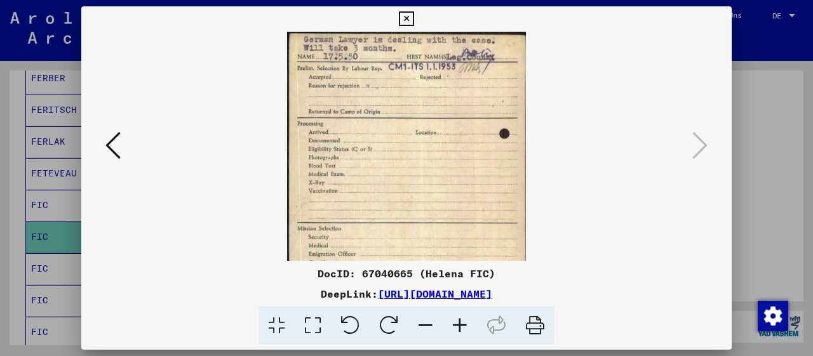
click at [463, 328] on icon at bounding box center [460, 326] width 34 height 39
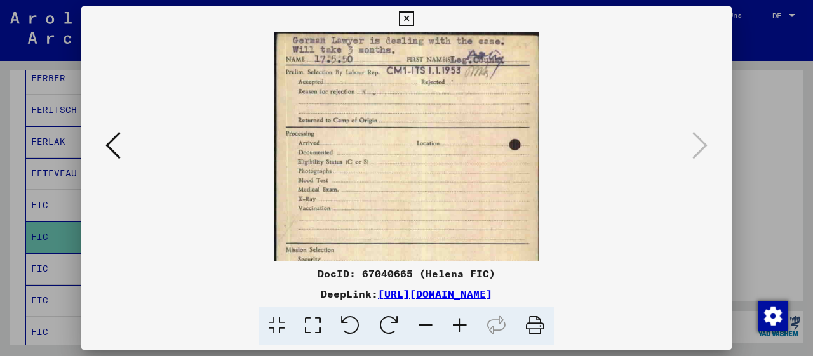
click at [463, 328] on icon at bounding box center [460, 326] width 34 height 39
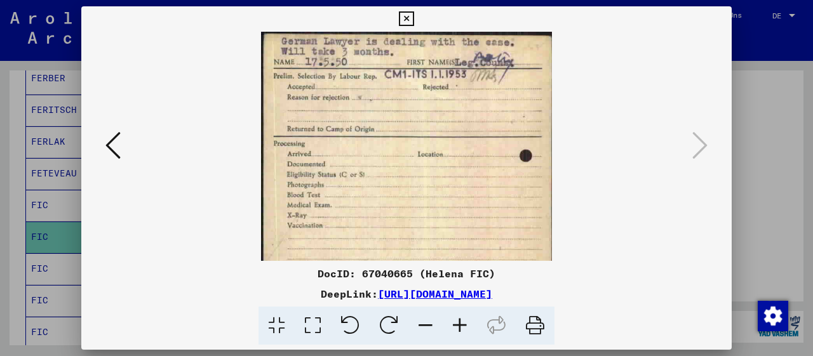
click at [463, 328] on icon at bounding box center [460, 326] width 34 height 39
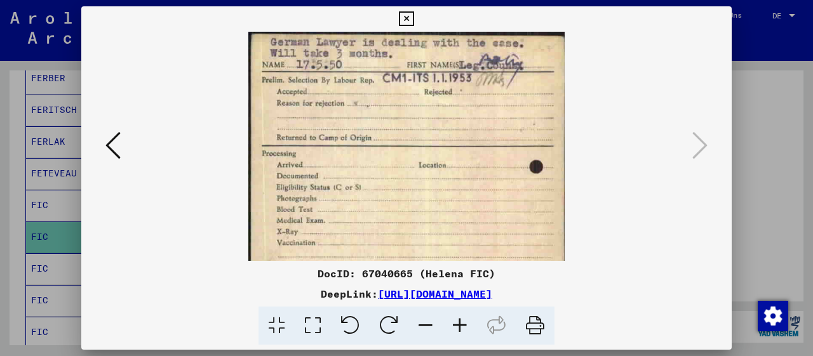
click at [463, 328] on icon at bounding box center [460, 326] width 34 height 39
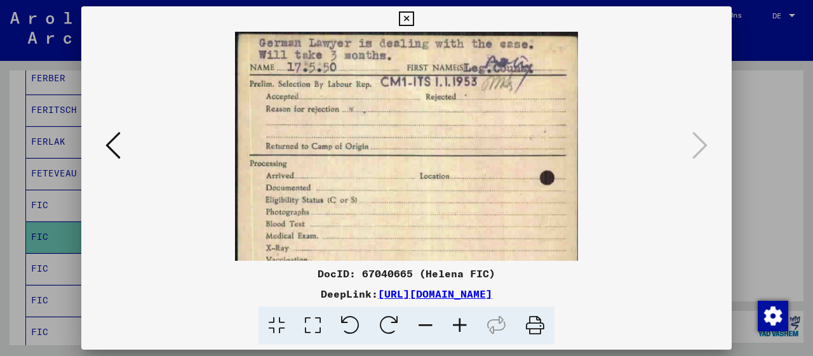
click at [463, 328] on icon at bounding box center [460, 326] width 34 height 39
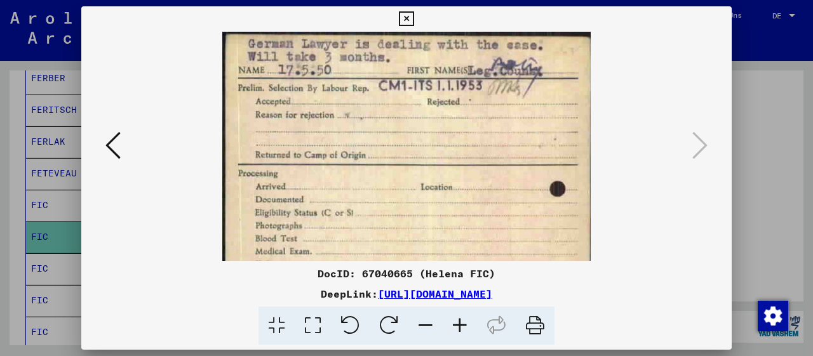
click at [463, 328] on icon at bounding box center [460, 326] width 34 height 39
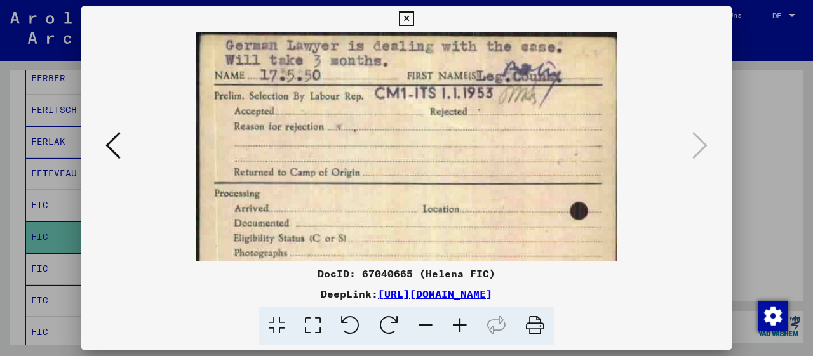
click at [463, 328] on icon at bounding box center [460, 326] width 34 height 39
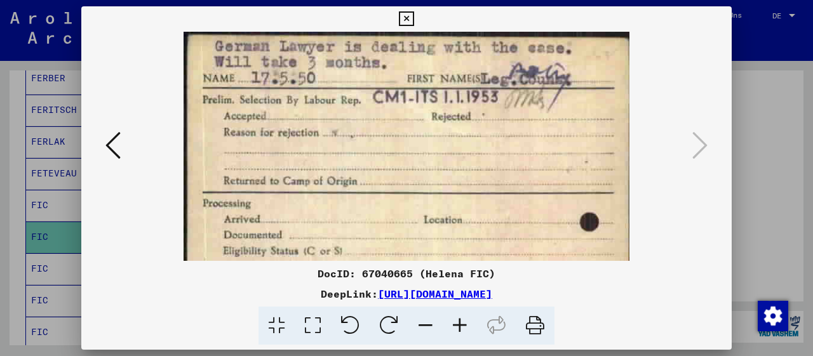
click at [463, 328] on icon at bounding box center [460, 326] width 34 height 39
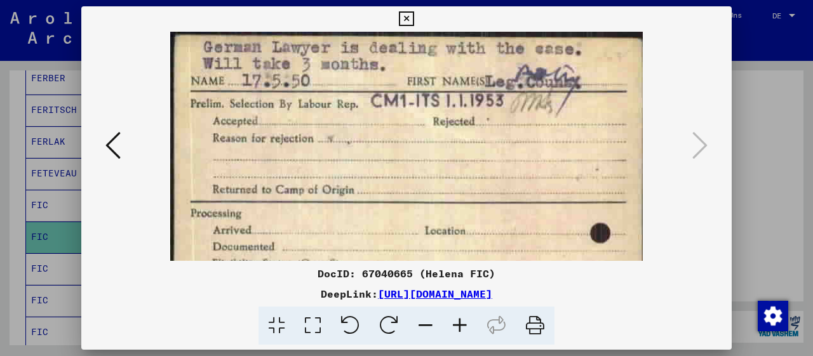
click at [116, 149] on icon at bounding box center [112, 145] width 15 height 30
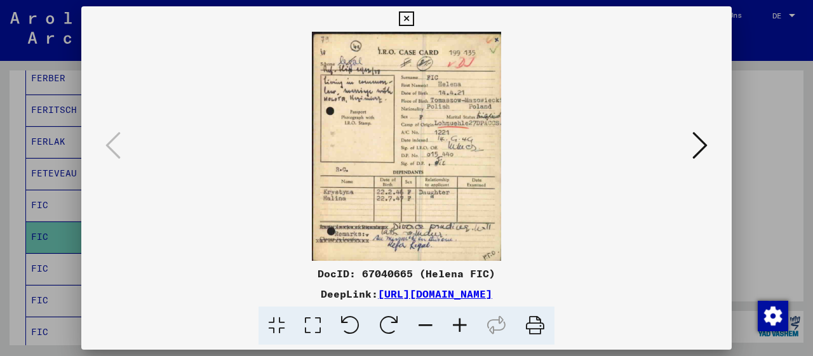
click at [464, 324] on icon at bounding box center [460, 326] width 34 height 39
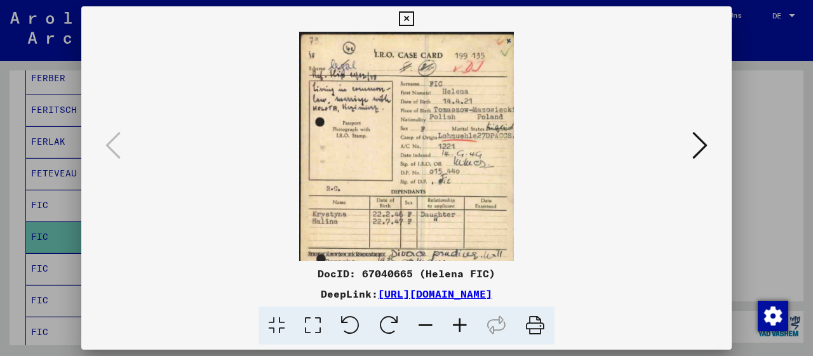
click at [463, 325] on icon at bounding box center [460, 326] width 34 height 39
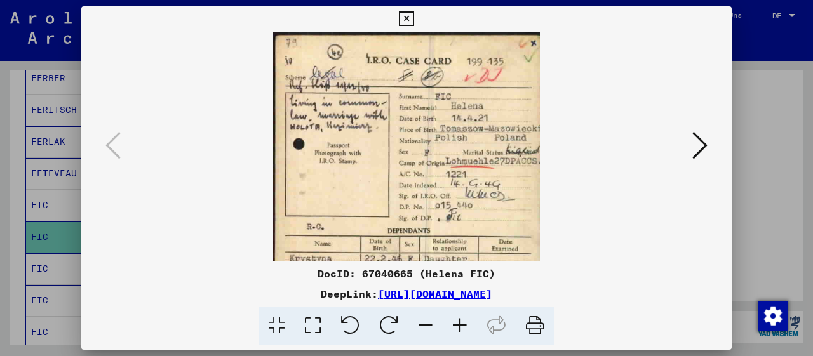
click at [463, 325] on icon at bounding box center [460, 326] width 34 height 39
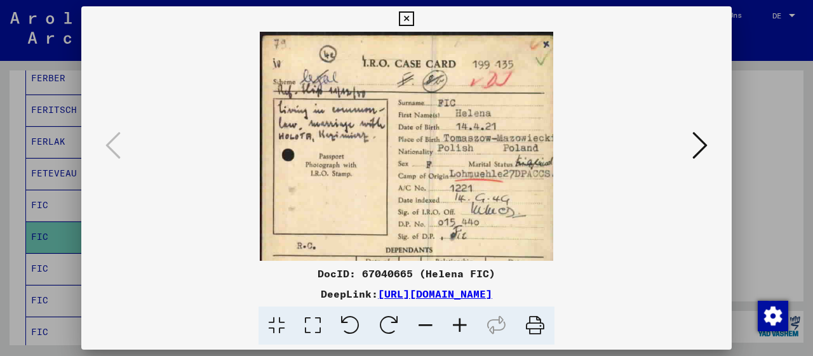
click at [463, 325] on icon at bounding box center [460, 326] width 34 height 39
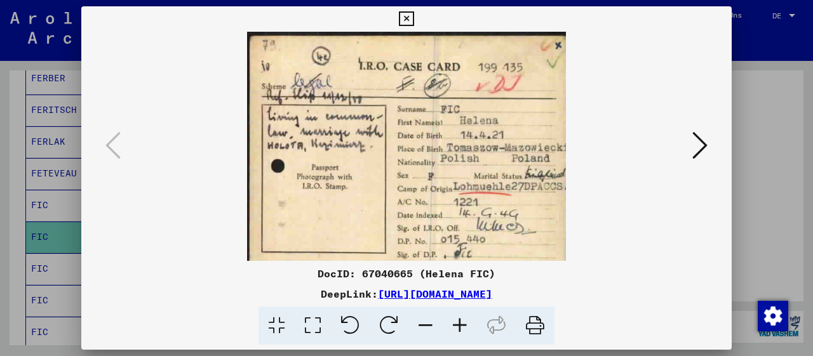
click at [463, 325] on icon at bounding box center [460, 326] width 34 height 39
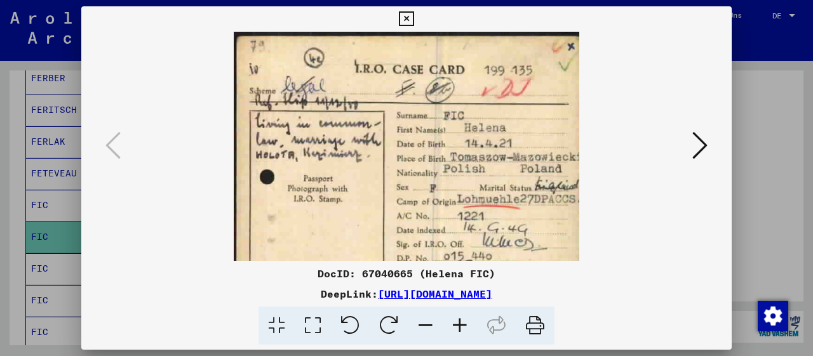
click at [463, 325] on icon at bounding box center [460, 326] width 34 height 39
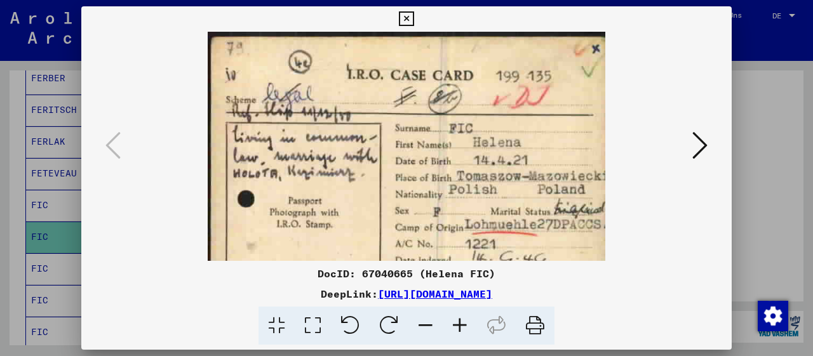
click at [463, 325] on icon at bounding box center [460, 326] width 34 height 39
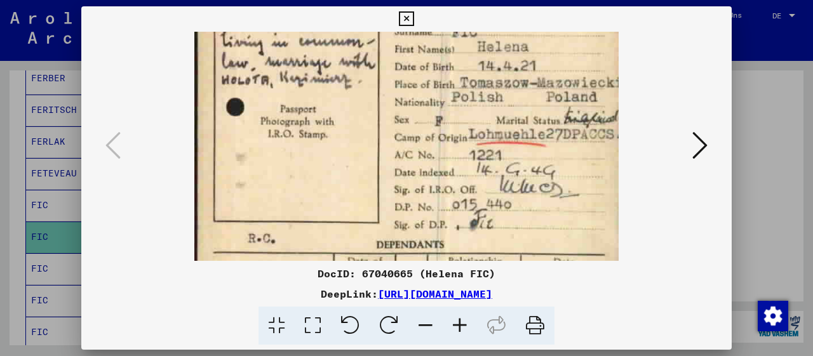
scroll to position [245, 0]
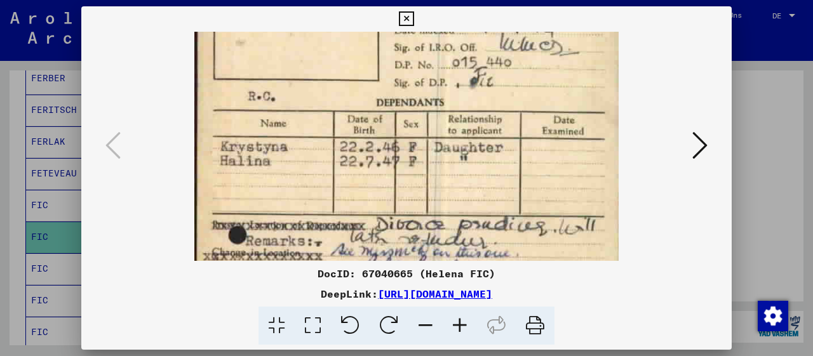
drag, startPoint x: 415, startPoint y: 211, endPoint x: 430, endPoint y: -32, distance: 243.8
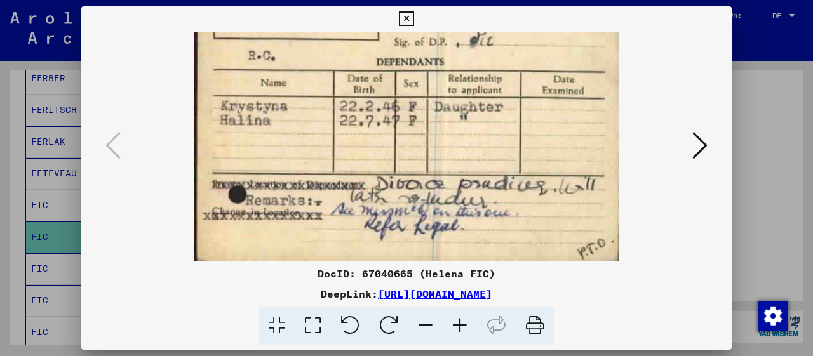
drag, startPoint x: 426, startPoint y: 233, endPoint x: 430, endPoint y: 114, distance: 119.5
click at [430, 114] on img at bounding box center [406, 3] width 424 height 515
click at [702, 149] on icon at bounding box center [699, 145] width 15 height 30
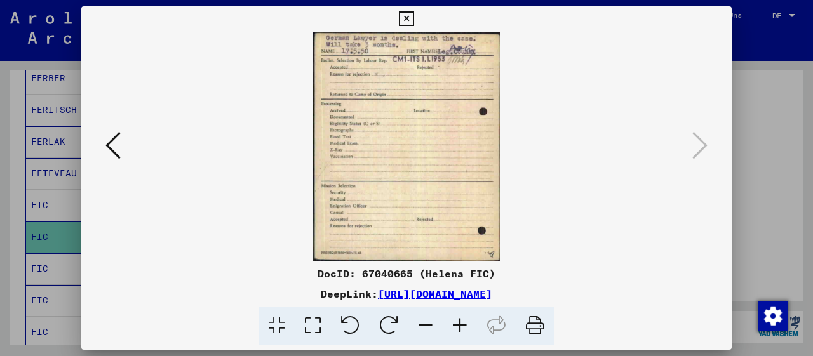
click at [414, 15] on icon at bounding box center [406, 18] width 15 height 15
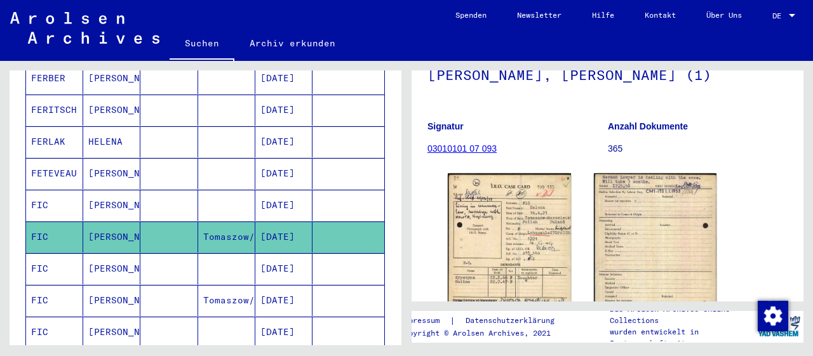
click at [102, 253] on mat-cell "[PERSON_NAME]" at bounding box center [111, 268] width 57 height 31
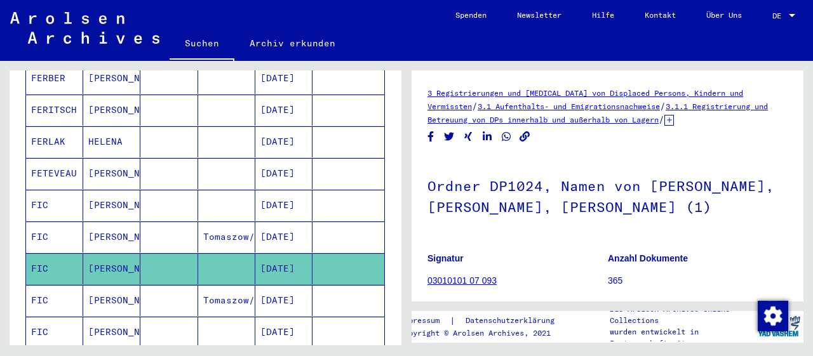
scroll to position [132, 0]
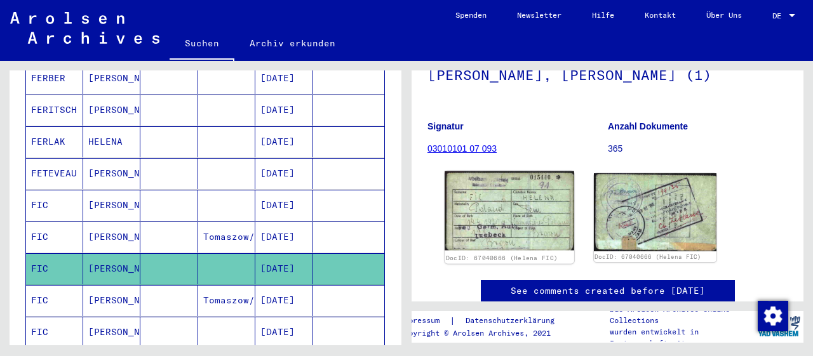
click at [513, 222] on img at bounding box center [509, 211] width 129 height 79
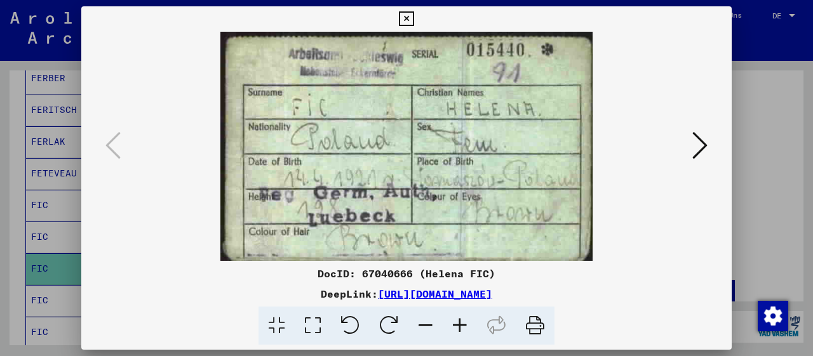
drag, startPoint x: 342, startPoint y: 177, endPoint x: 344, endPoint y: 154, distance: 22.9
click at [344, 154] on img at bounding box center [407, 146] width 564 height 229
click at [701, 149] on icon at bounding box center [699, 145] width 15 height 30
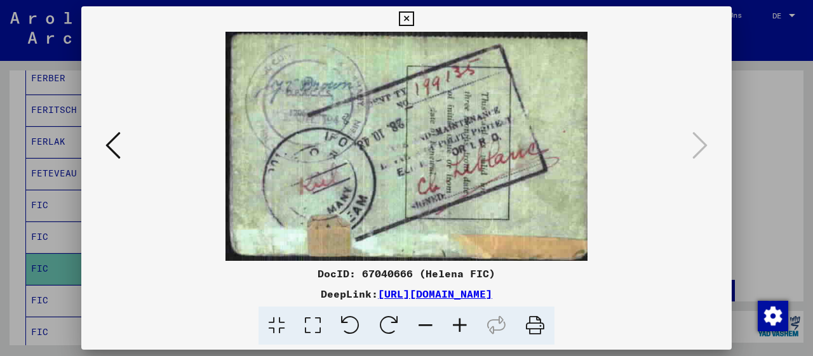
click at [459, 325] on icon at bounding box center [460, 326] width 34 height 39
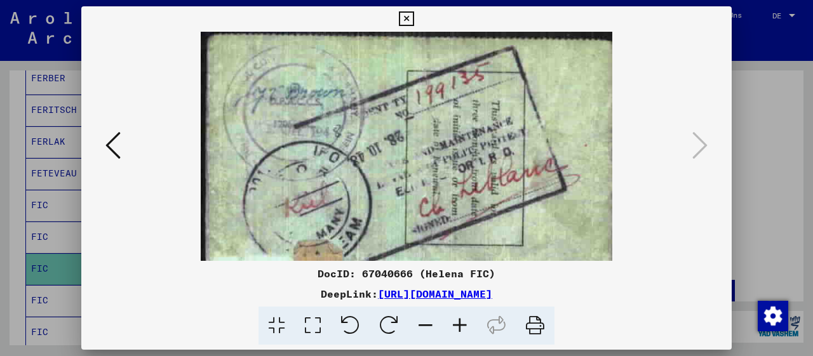
click at [459, 325] on icon at bounding box center [460, 326] width 34 height 39
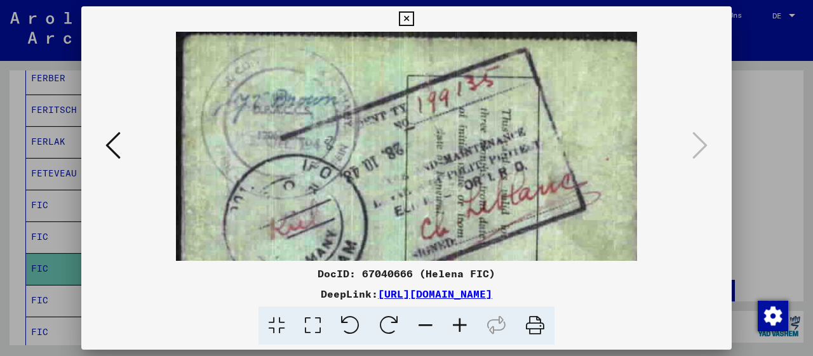
click at [414, 16] on icon at bounding box center [406, 18] width 15 height 15
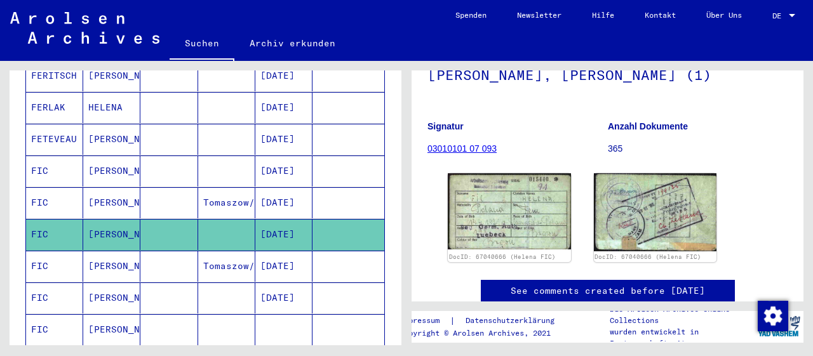
scroll to position [464, 0]
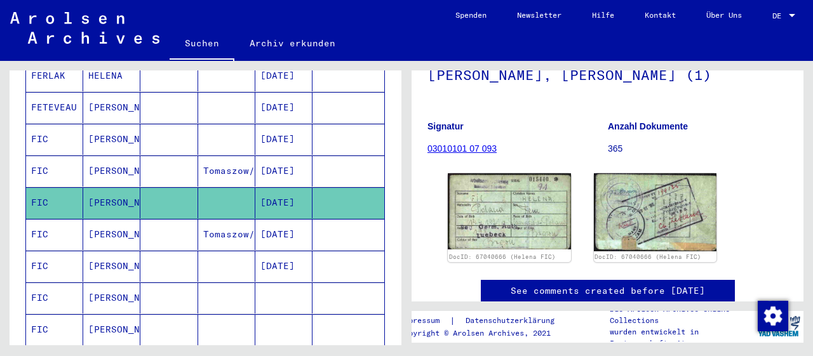
click at [107, 219] on mat-cell "[PERSON_NAME]" at bounding box center [111, 234] width 57 height 31
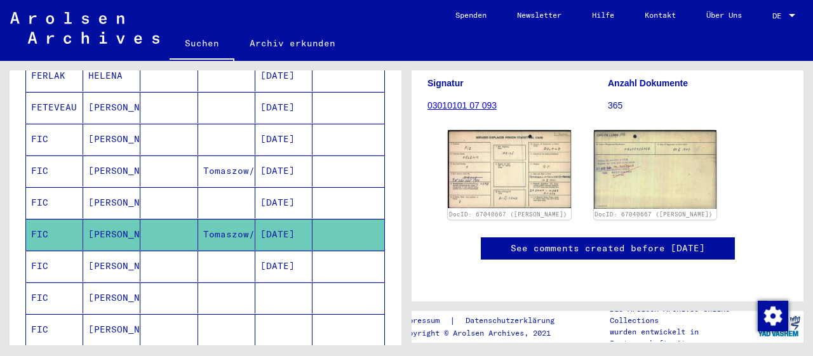
scroll to position [198, 0]
click at [500, 137] on img at bounding box center [509, 169] width 129 height 82
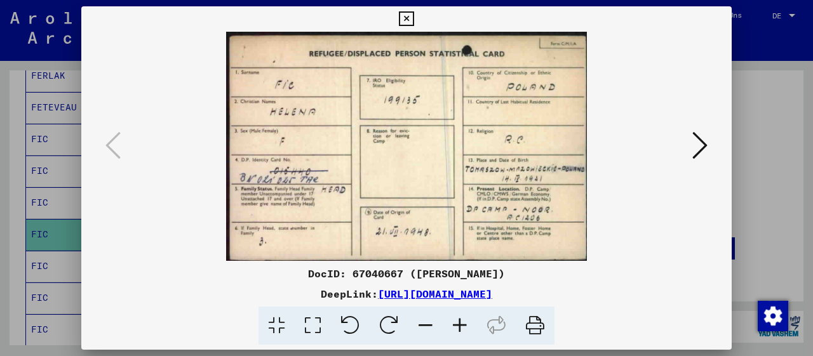
click at [463, 326] on icon at bounding box center [460, 326] width 34 height 39
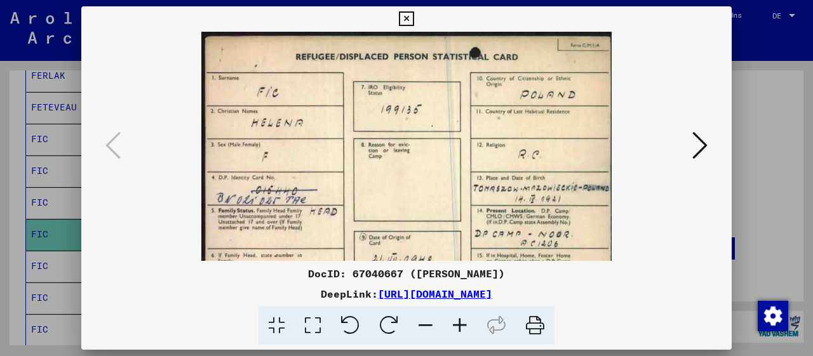
click at [464, 327] on icon at bounding box center [460, 326] width 34 height 39
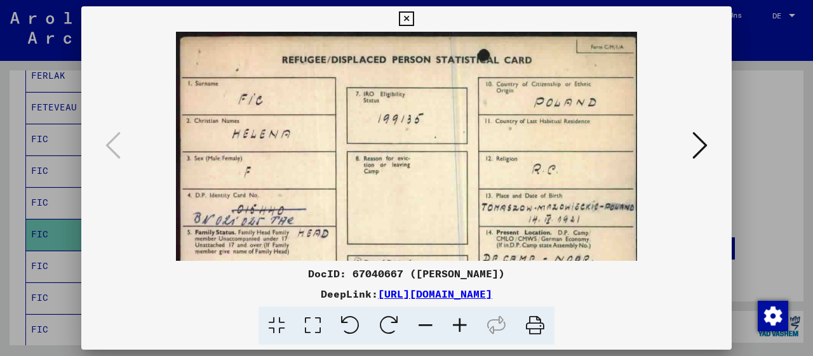
click at [464, 327] on icon at bounding box center [460, 326] width 34 height 39
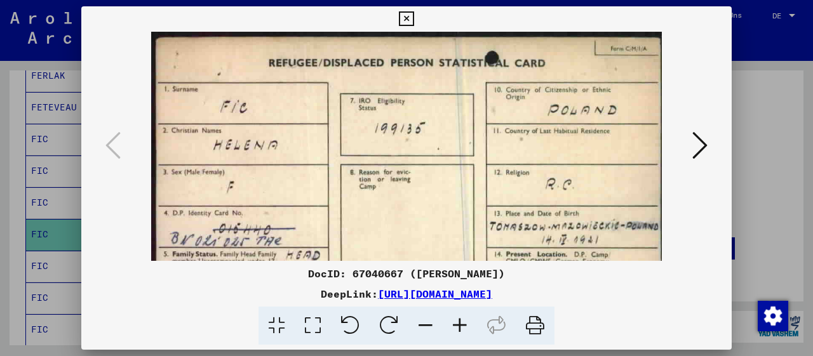
click at [464, 327] on icon at bounding box center [460, 326] width 34 height 39
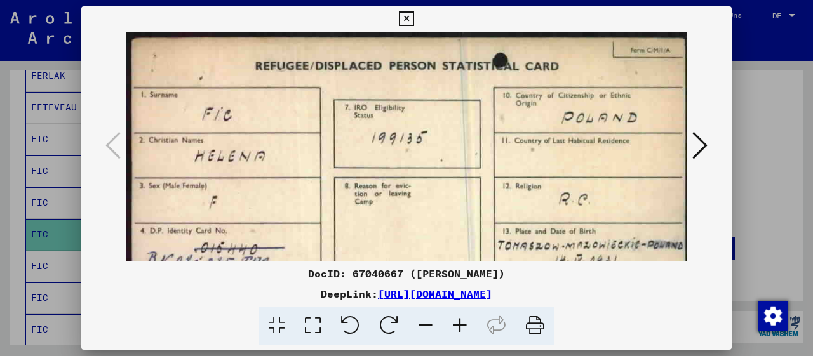
click at [464, 327] on icon at bounding box center [460, 326] width 34 height 39
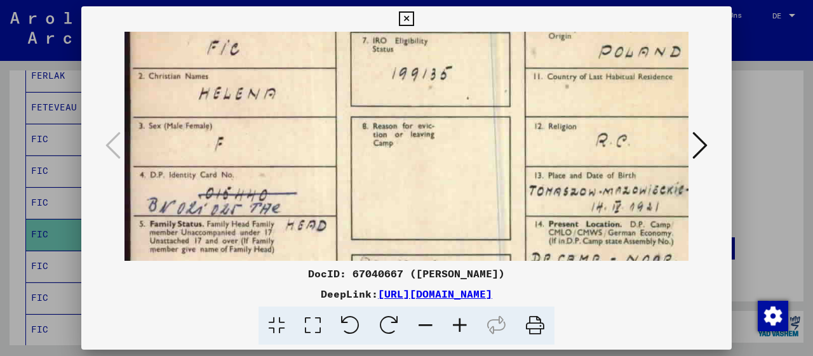
drag, startPoint x: 363, startPoint y: 213, endPoint x: 359, endPoint y: 162, distance: 51.0
click at [371, 137] on img at bounding box center [430, 152] width 611 height 388
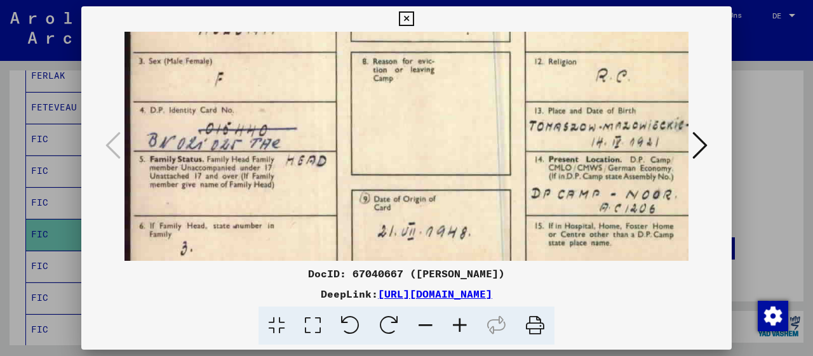
drag, startPoint x: 334, startPoint y: 217, endPoint x: 362, endPoint y: 155, distance: 67.7
click at [362, 155] on img at bounding box center [430, 87] width 611 height 388
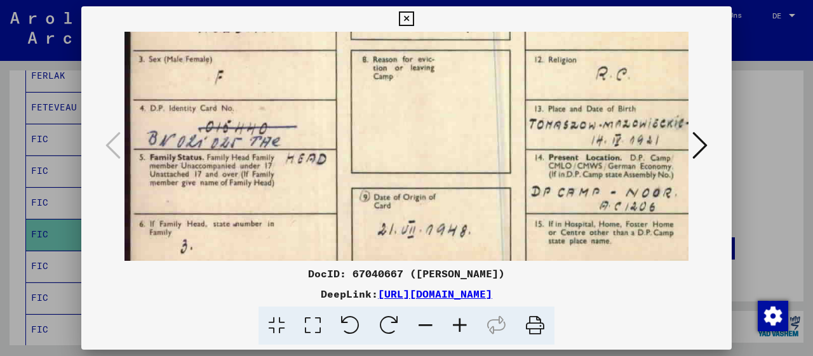
scroll to position [159, 0]
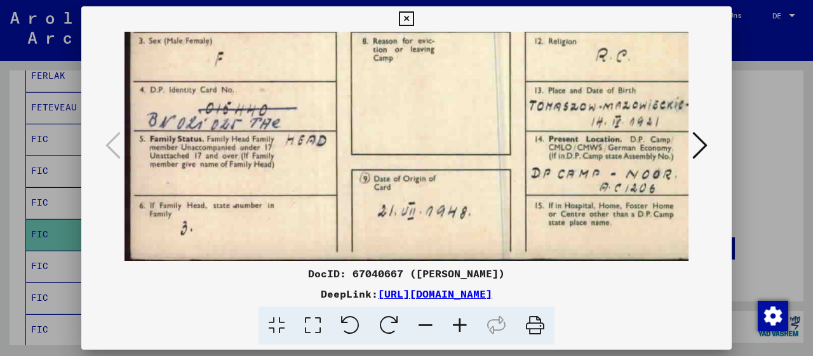
drag, startPoint x: 497, startPoint y: 177, endPoint x: 504, endPoint y: 111, distance: 67.0
click at [504, 111] on img at bounding box center [430, 67] width 611 height 388
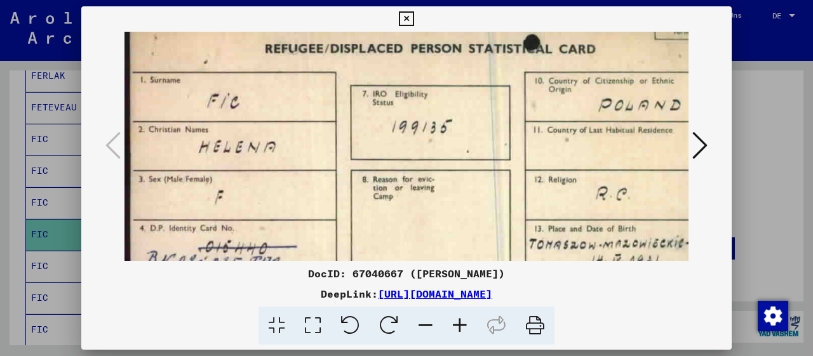
drag, startPoint x: 647, startPoint y: 121, endPoint x: 652, endPoint y: 255, distance: 133.5
click at [652, 256] on img at bounding box center [430, 205] width 611 height 388
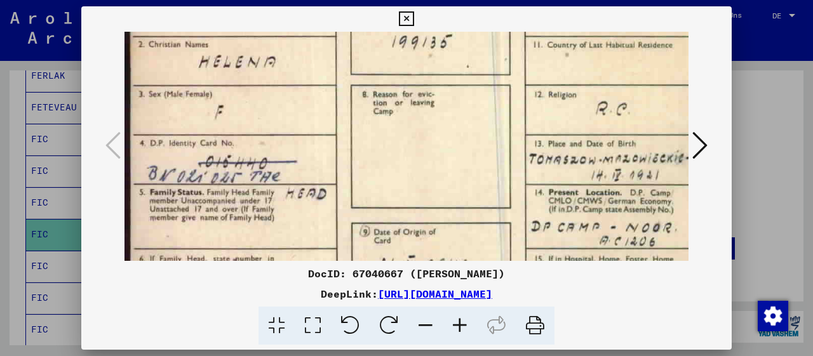
drag, startPoint x: 630, startPoint y: 212, endPoint x: 631, endPoint y: 128, distance: 83.9
click at [631, 128] on img at bounding box center [430, 120] width 611 height 388
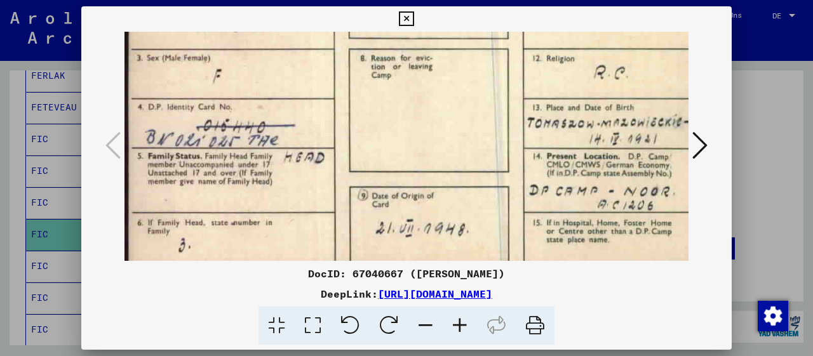
scroll to position [159, 7]
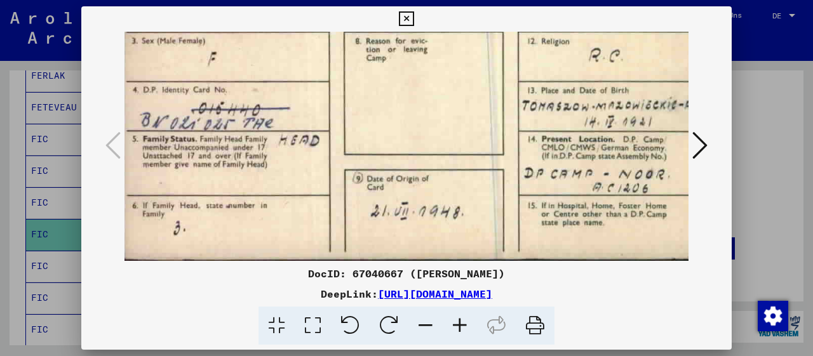
drag, startPoint x: 630, startPoint y: 205, endPoint x: 623, endPoint y: 97, distance: 108.2
click at [623, 98] on img at bounding box center [423, 67] width 611 height 388
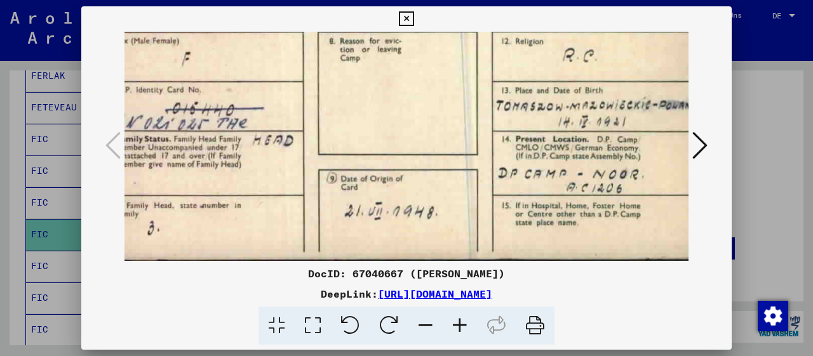
drag, startPoint x: 660, startPoint y: 122, endPoint x: 635, endPoint y: 122, distance: 25.4
click at [635, 122] on img at bounding box center [396, 67] width 611 height 388
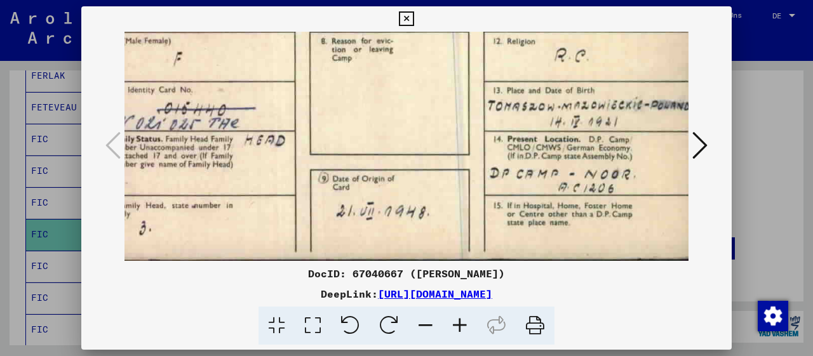
drag, startPoint x: 660, startPoint y: 121, endPoint x: 566, endPoint y: 119, distance: 94.0
click at [566, 120] on img at bounding box center [388, 67] width 611 height 388
click at [699, 152] on icon at bounding box center [699, 145] width 15 height 30
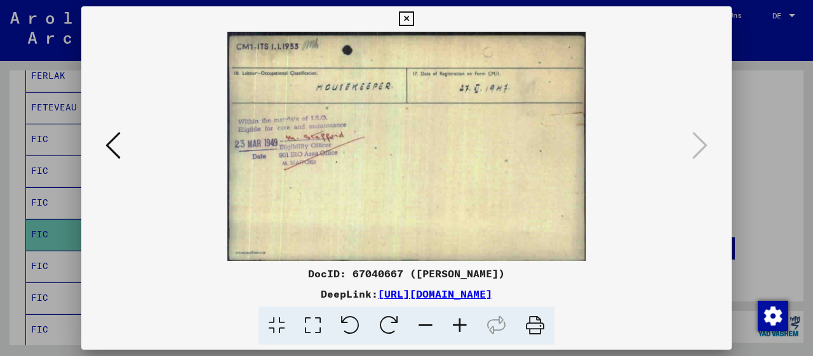
scroll to position [0, 0]
click at [458, 326] on icon at bounding box center [460, 326] width 34 height 39
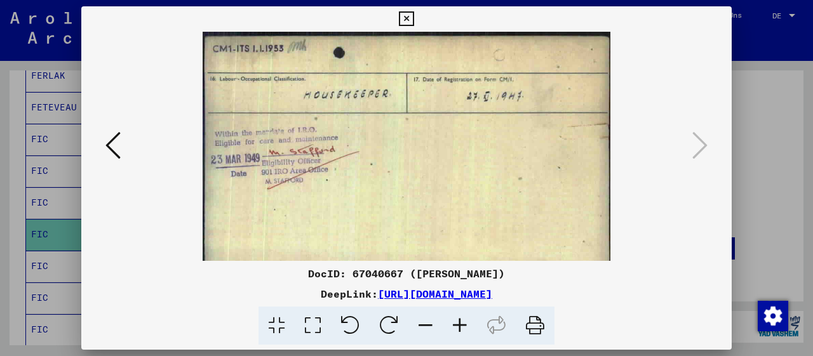
click at [458, 326] on icon at bounding box center [460, 326] width 34 height 39
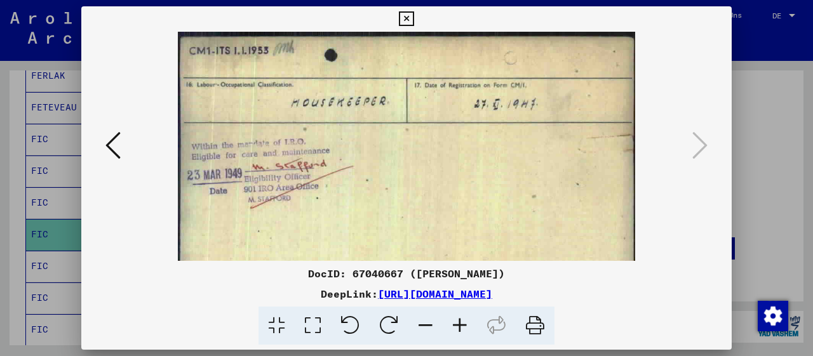
click at [458, 326] on icon at bounding box center [460, 326] width 34 height 39
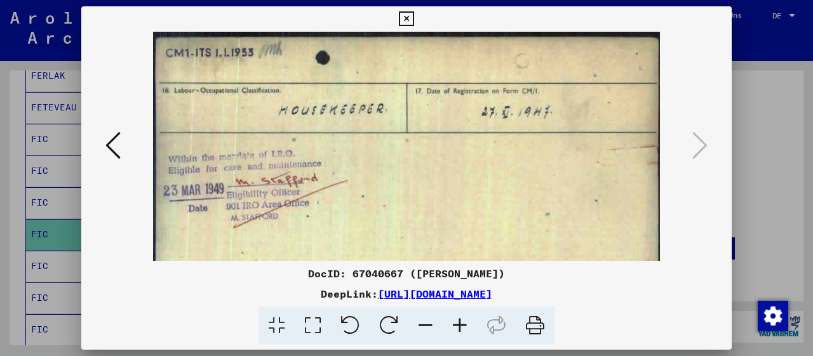
click at [457, 326] on icon at bounding box center [460, 326] width 34 height 39
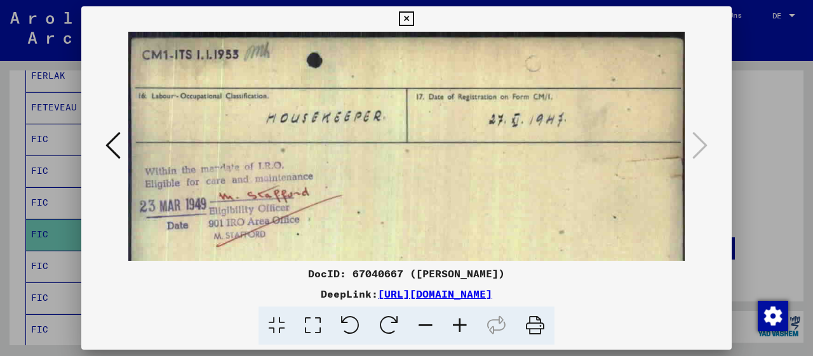
click at [414, 16] on icon at bounding box center [406, 18] width 15 height 15
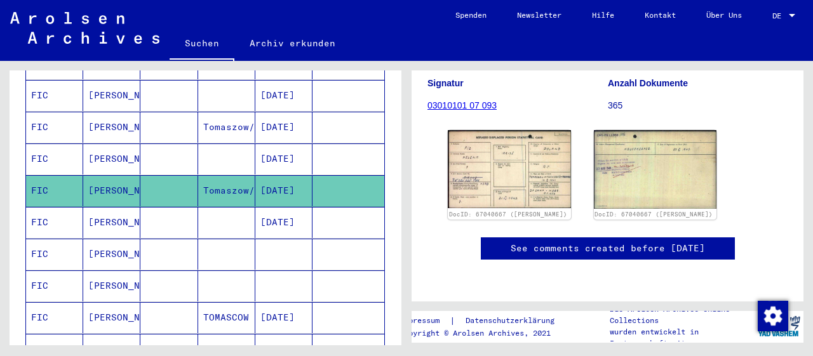
scroll to position [530, 0]
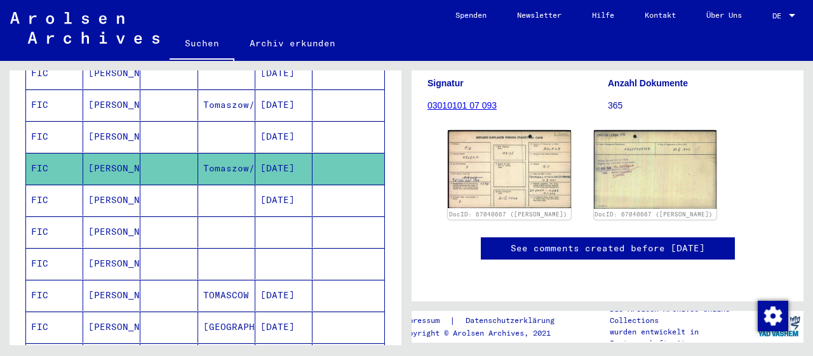
click at [95, 217] on mat-cell "[PERSON_NAME]" at bounding box center [111, 232] width 57 height 31
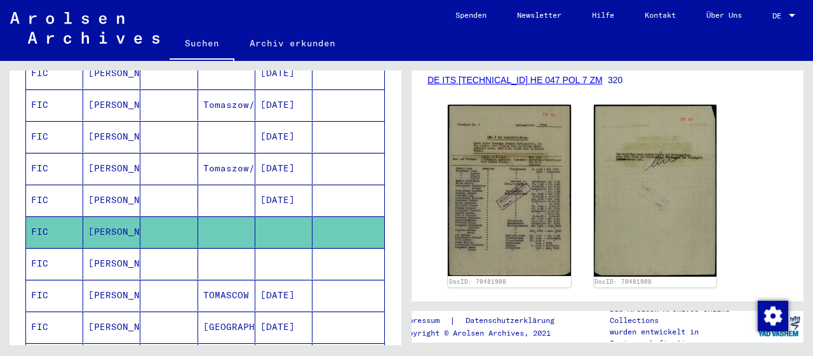
scroll to position [198, 0]
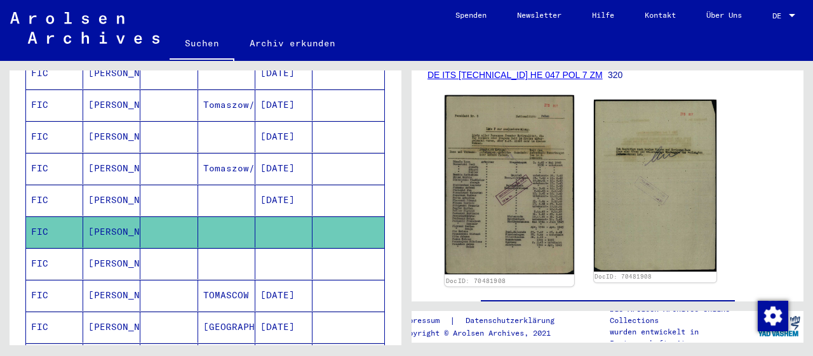
click at [527, 212] on img at bounding box center [509, 185] width 129 height 180
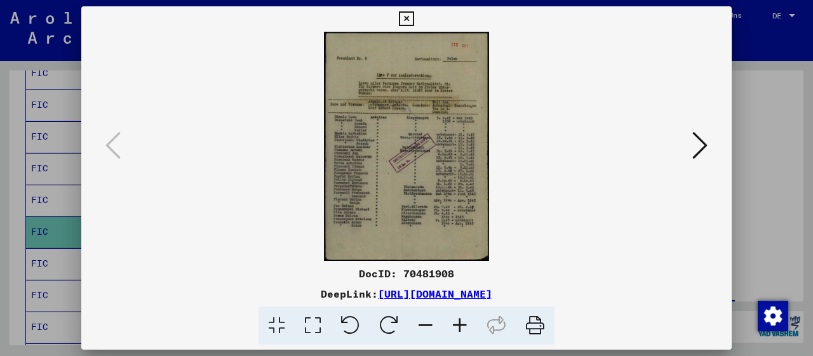
click at [461, 328] on icon at bounding box center [460, 326] width 34 height 39
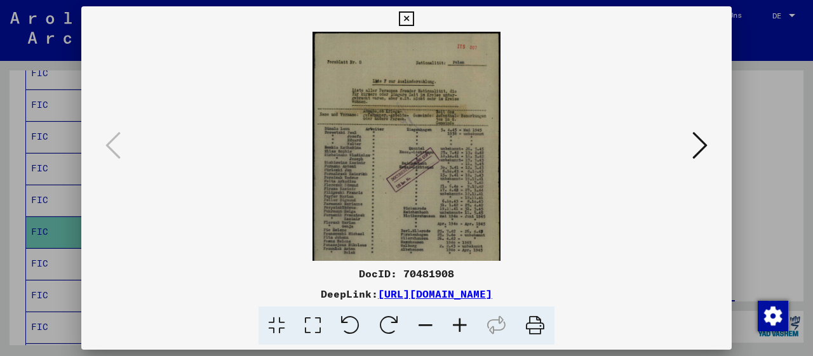
click at [461, 328] on icon at bounding box center [460, 326] width 34 height 39
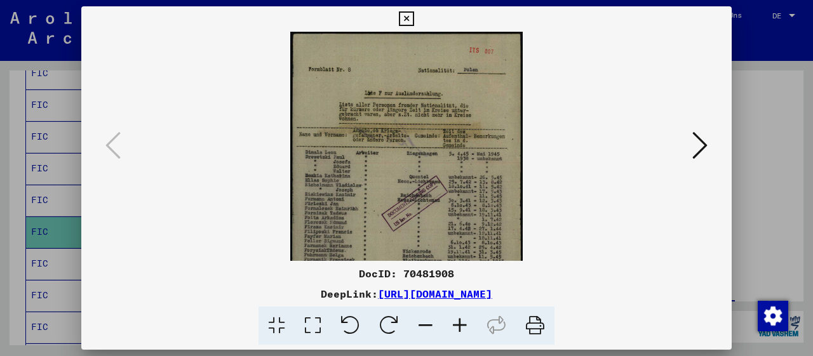
click at [461, 328] on icon at bounding box center [460, 326] width 34 height 39
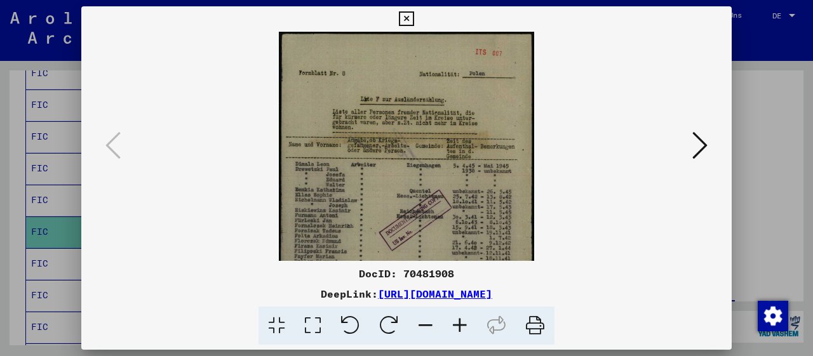
click at [461, 328] on icon at bounding box center [460, 326] width 34 height 39
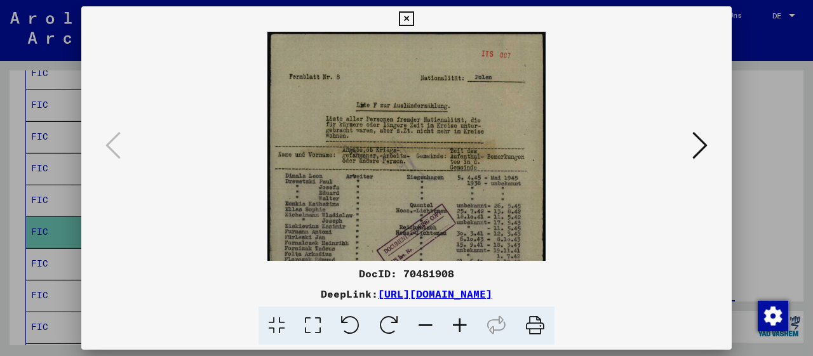
click at [461, 328] on icon at bounding box center [460, 326] width 34 height 39
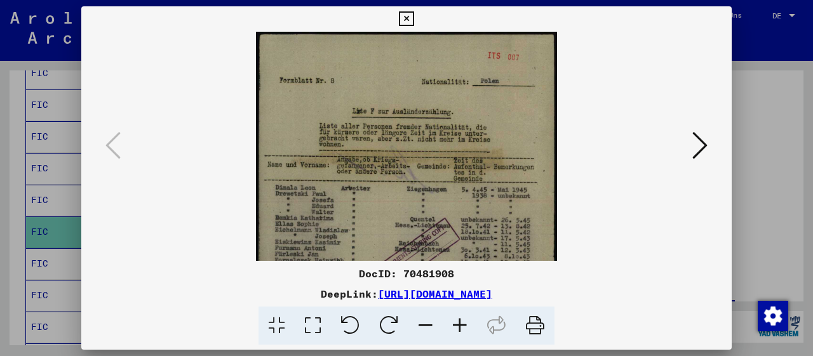
click at [461, 328] on icon at bounding box center [460, 326] width 34 height 39
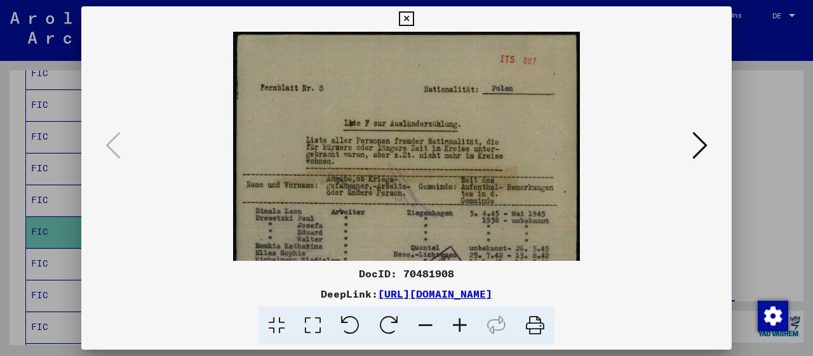
click at [461, 328] on icon at bounding box center [460, 326] width 34 height 39
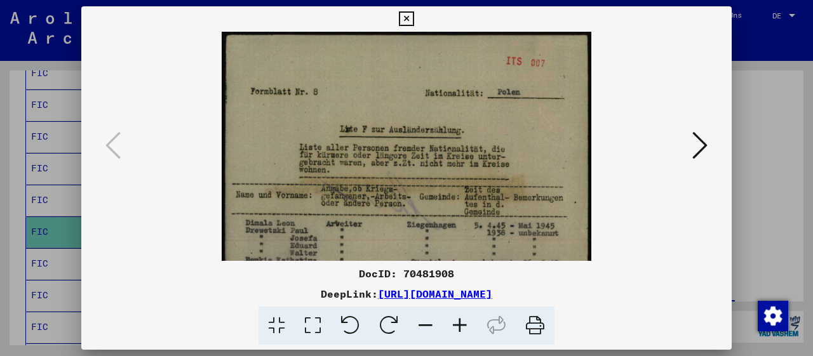
click at [461, 328] on icon at bounding box center [460, 326] width 34 height 39
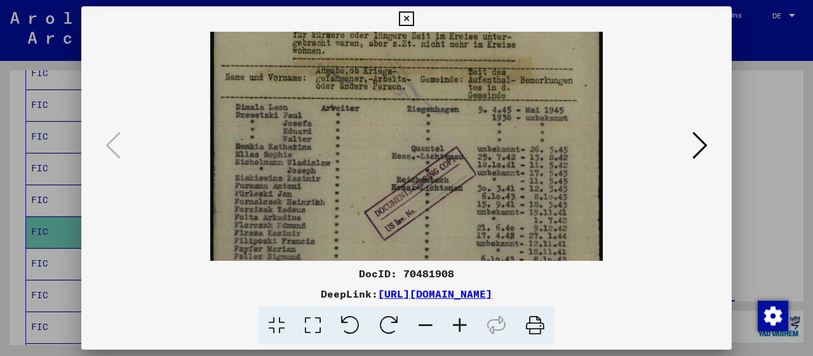
drag, startPoint x: 463, startPoint y: 193, endPoint x: 466, endPoint y: 50, distance: 143.0
click at [466, 54] on img at bounding box center [406, 177] width 393 height 547
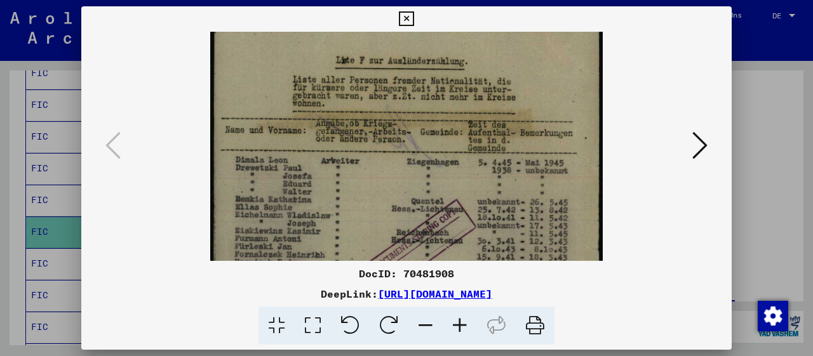
scroll to position [50, 0]
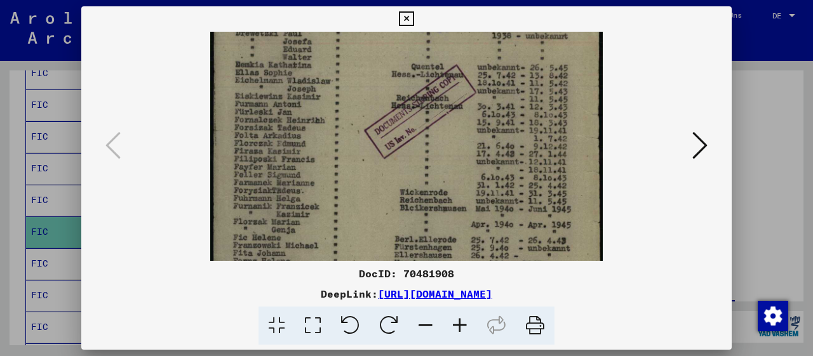
drag, startPoint x: 374, startPoint y: 128, endPoint x: 418, endPoint y: 41, distance: 97.5
click at [417, 43] on img at bounding box center [406, 95] width 393 height 547
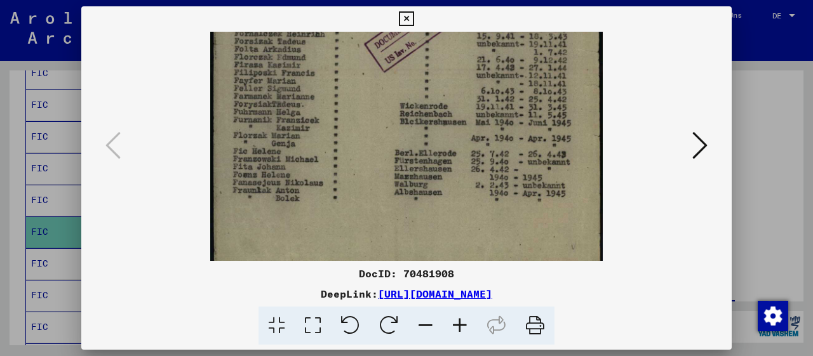
drag, startPoint x: 335, startPoint y: 179, endPoint x: 354, endPoint y: 107, distance: 74.3
click at [354, 107] on img at bounding box center [406, 9] width 393 height 547
click at [702, 151] on icon at bounding box center [699, 145] width 15 height 30
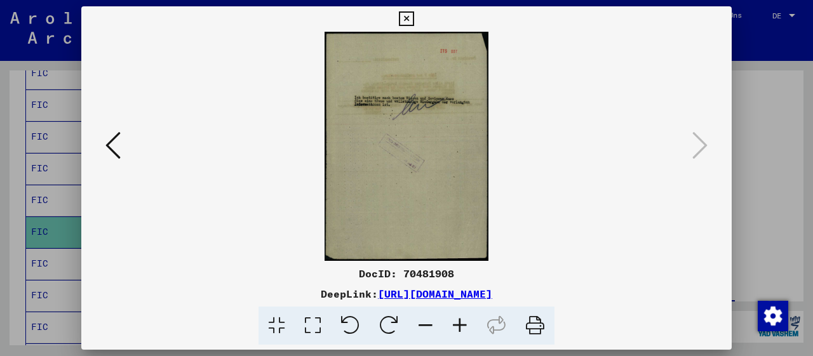
scroll to position [0, 0]
click at [465, 326] on icon at bounding box center [460, 326] width 34 height 39
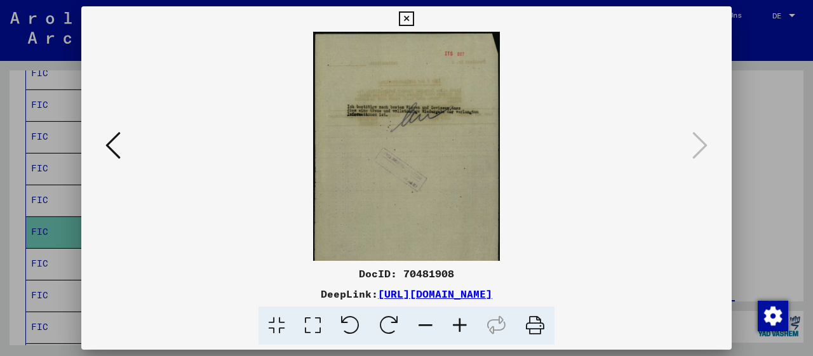
click at [465, 326] on icon at bounding box center [460, 326] width 34 height 39
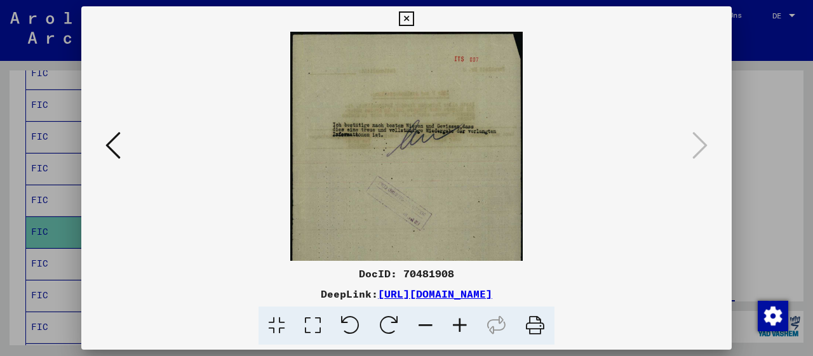
click at [465, 326] on icon at bounding box center [460, 326] width 34 height 39
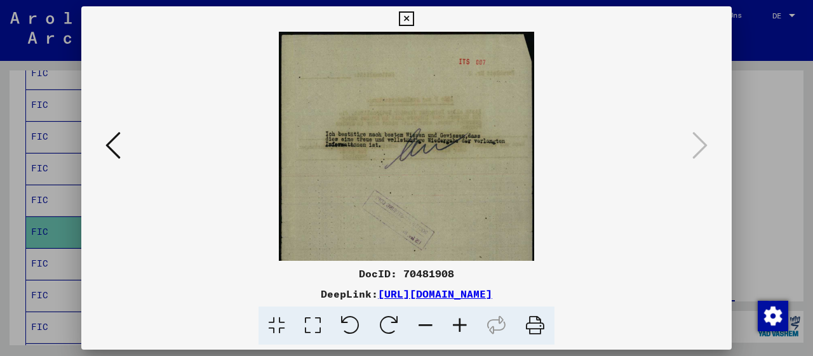
click at [465, 326] on icon at bounding box center [460, 326] width 34 height 39
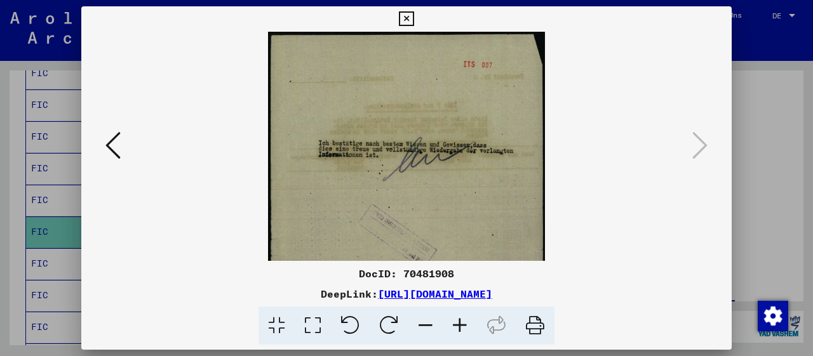
click at [465, 326] on icon at bounding box center [460, 326] width 34 height 39
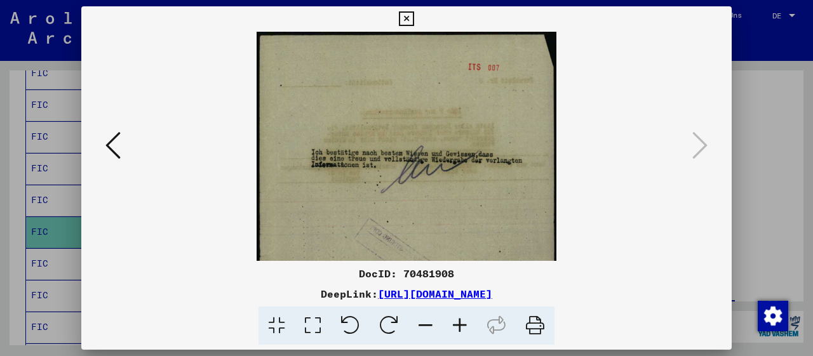
click at [414, 20] on icon at bounding box center [406, 18] width 15 height 15
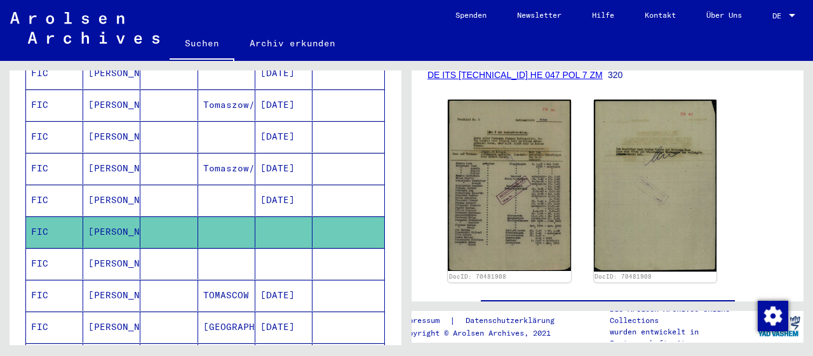
click at [103, 248] on mat-cell "[PERSON_NAME]" at bounding box center [111, 263] width 57 height 31
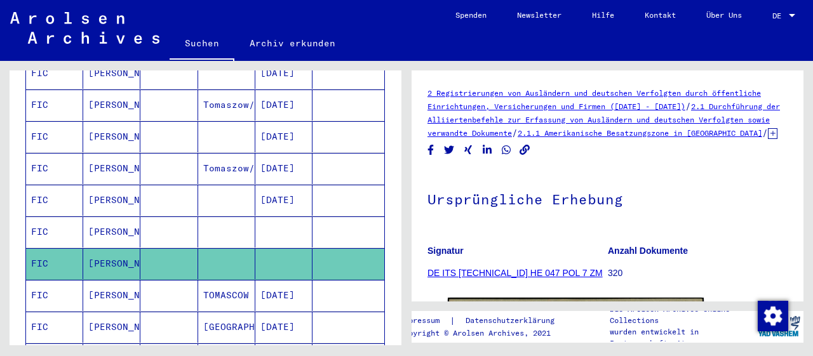
scroll to position [198, 0]
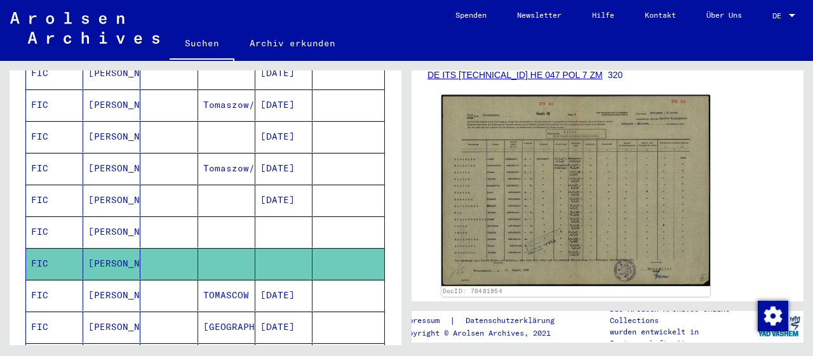
click at [540, 206] on img at bounding box center [576, 190] width 269 height 191
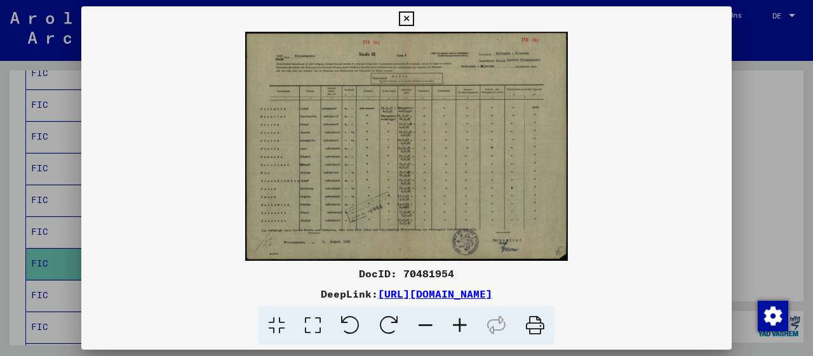
click at [463, 328] on icon at bounding box center [460, 326] width 34 height 39
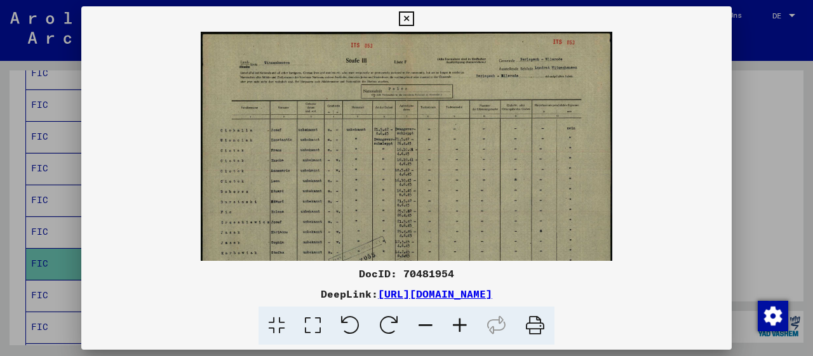
click at [463, 328] on icon at bounding box center [460, 326] width 34 height 39
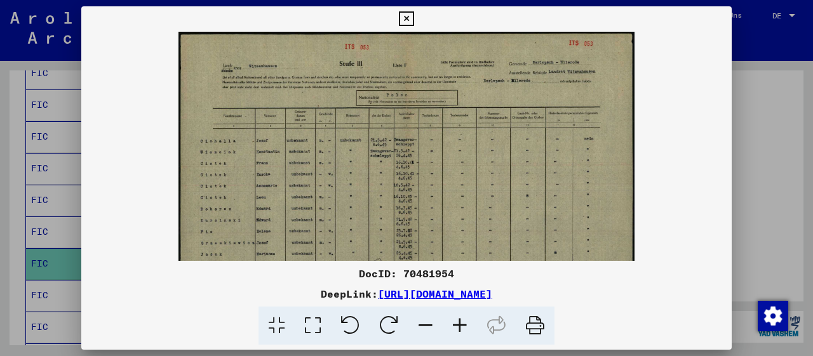
click at [463, 328] on icon at bounding box center [460, 326] width 34 height 39
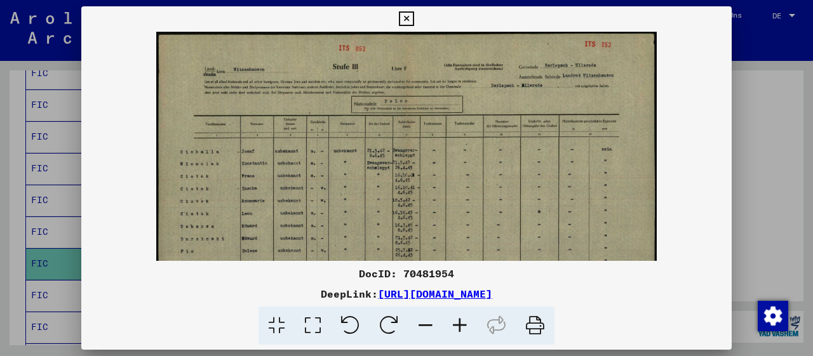
click at [463, 328] on icon at bounding box center [460, 326] width 34 height 39
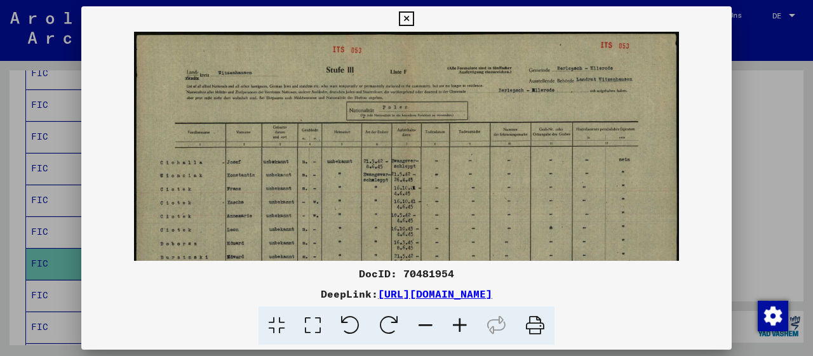
click at [463, 328] on icon at bounding box center [460, 326] width 34 height 39
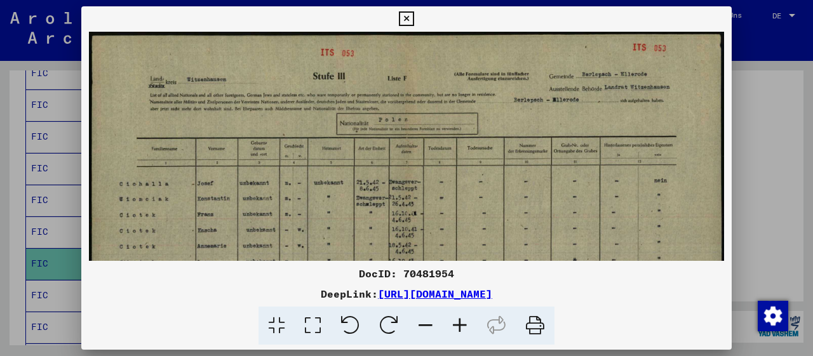
click at [463, 328] on icon at bounding box center [460, 326] width 34 height 39
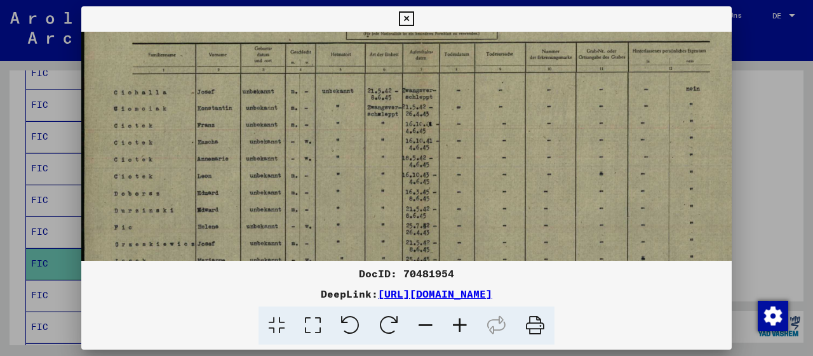
drag, startPoint x: 355, startPoint y: 206, endPoint x: 386, endPoint y: 59, distance: 150.5
click at [386, 62] on img at bounding box center [421, 170] width 680 height 483
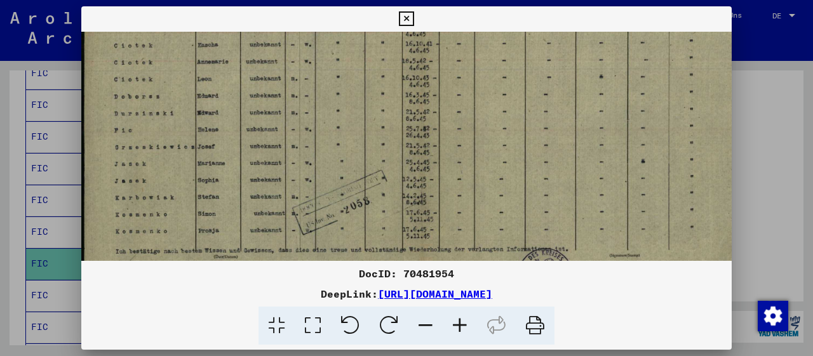
scroll to position [231, 0]
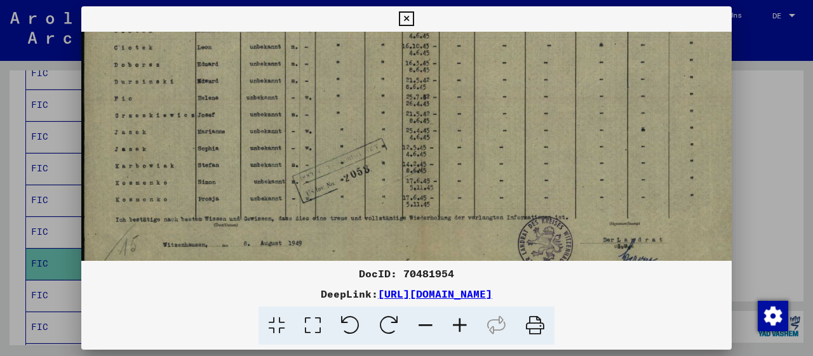
drag, startPoint x: 210, startPoint y: 206, endPoint x: 234, endPoint y: 124, distance: 86.2
click at [234, 124] on img at bounding box center [421, 42] width 680 height 483
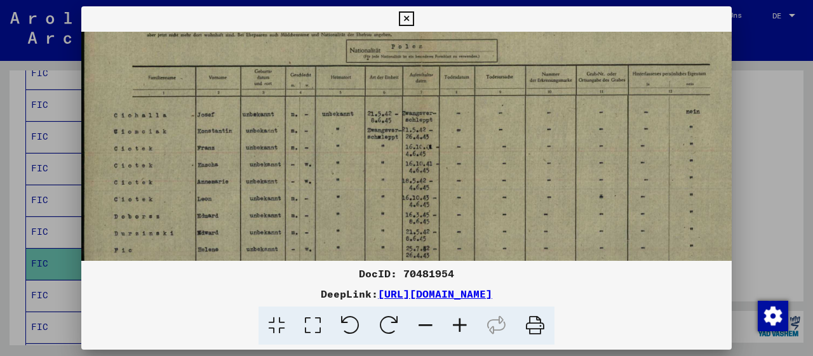
drag, startPoint x: 439, startPoint y: 116, endPoint x: 452, endPoint y: 266, distance: 150.5
click at [452, 266] on div "DocID: 70481954 DeepLink: [URL][DOMAIN_NAME]" at bounding box center [406, 175] width 651 height 339
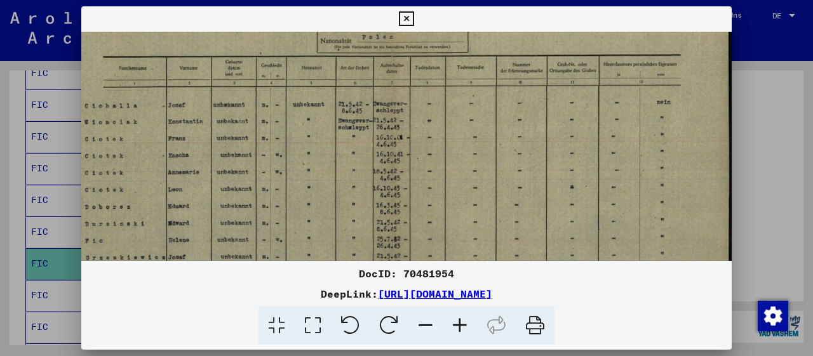
scroll to position [81, 29]
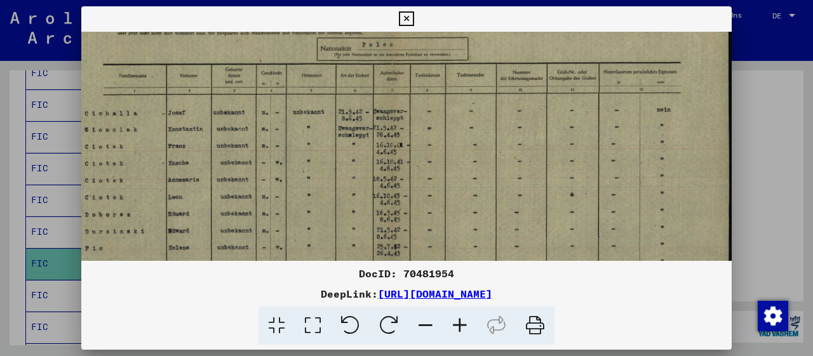
drag, startPoint x: 534, startPoint y: 153, endPoint x: 515, endPoint y: 159, distance: 20.1
click at [515, 159] on img at bounding box center [392, 191] width 680 height 483
click at [417, 14] on button at bounding box center [406, 18] width 22 height 25
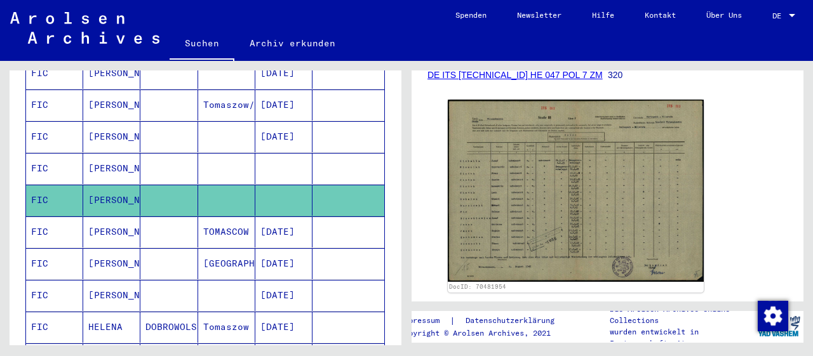
scroll to position [663, 0]
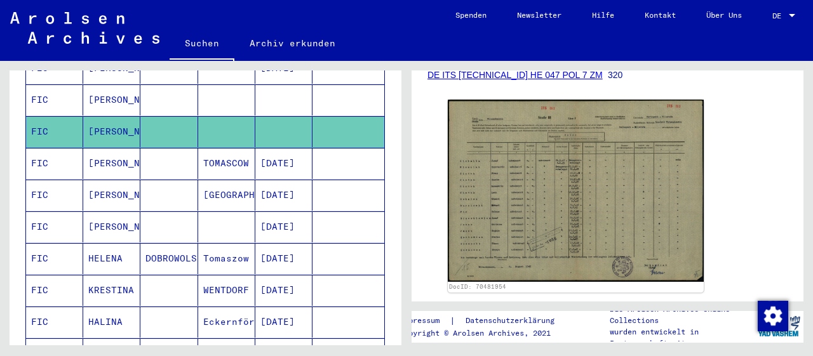
click at [99, 148] on mat-cell "[PERSON_NAME]" at bounding box center [111, 163] width 57 height 31
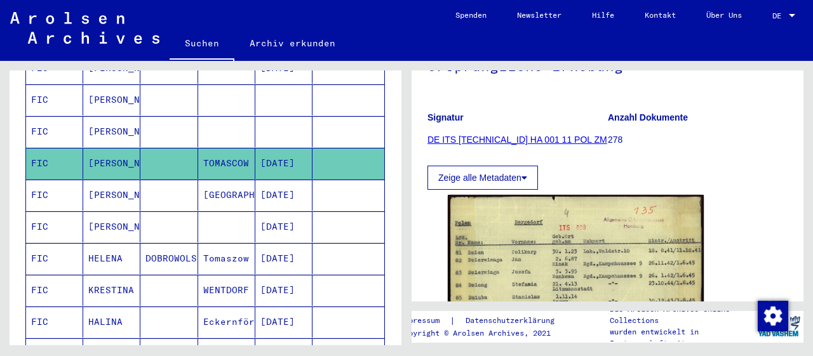
scroll to position [198, 0]
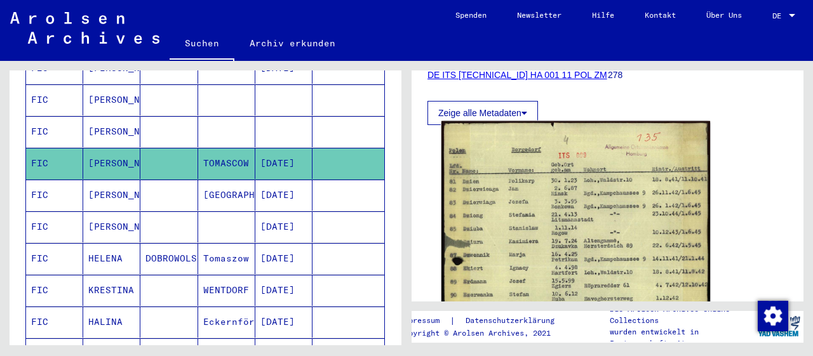
click at [583, 235] on img at bounding box center [576, 308] width 269 height 374
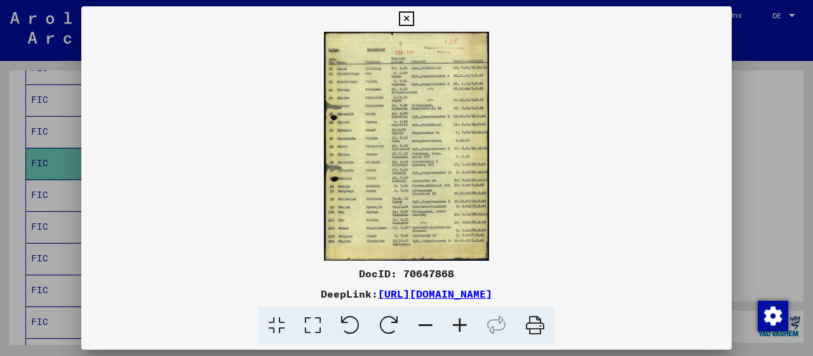
click at [464, 323] on icon at bounding box center [460, 326] width 34 height 39
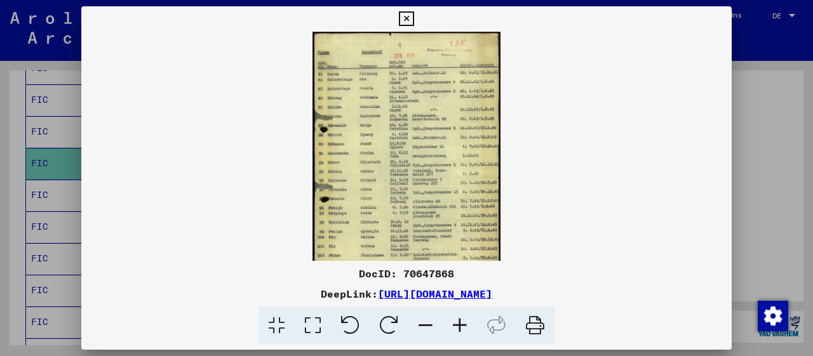
click at [464, 323] on icon at bounding box center [460, 326] width 34 height 39
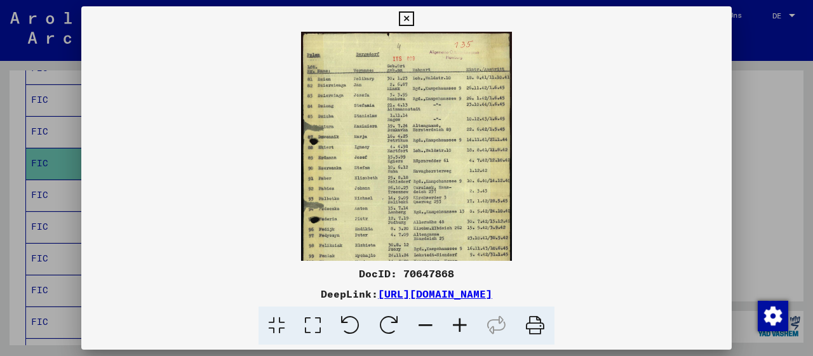
click at [464, 323] on icon at bounding box center [460, 326] width 34 height 39
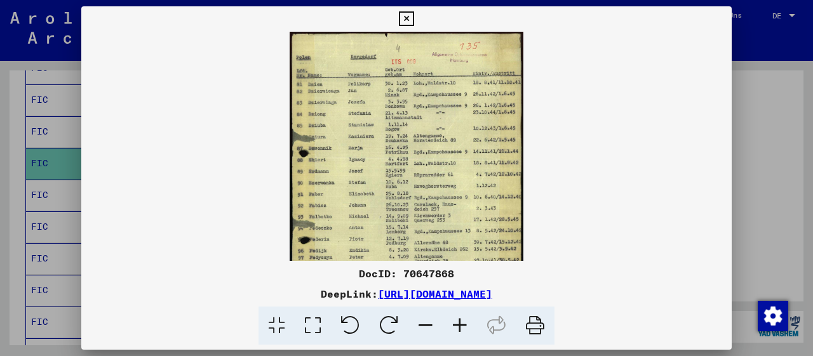
click at [464, 323] on icon at bounding box center [460, 326] width 34 height 39
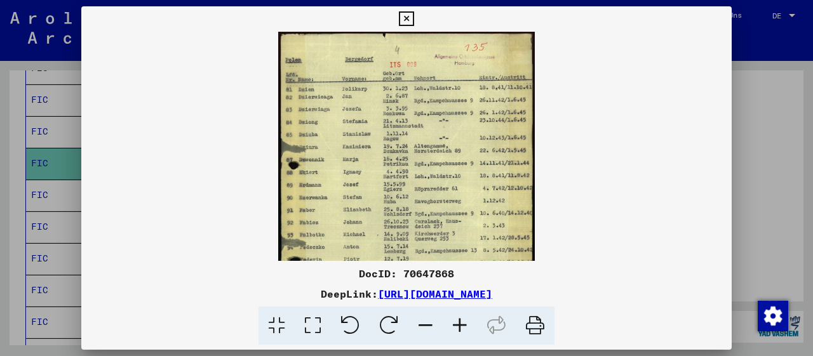
click at [464, 323] on icon at bounding box center [460, 326] width 34 height 39
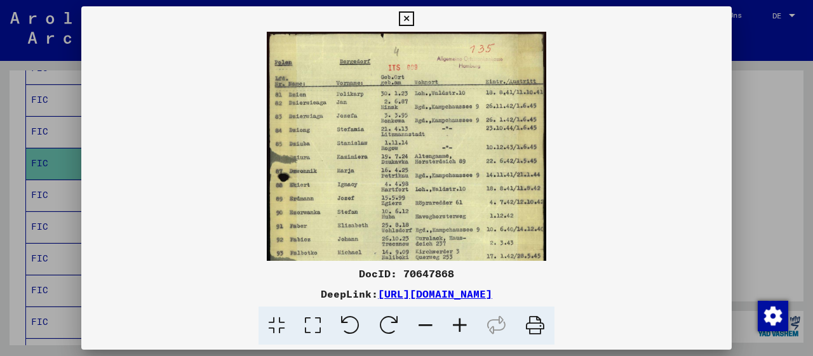
click at [464, 323] on icon at bounding box center [460, 326] width 34 height 39
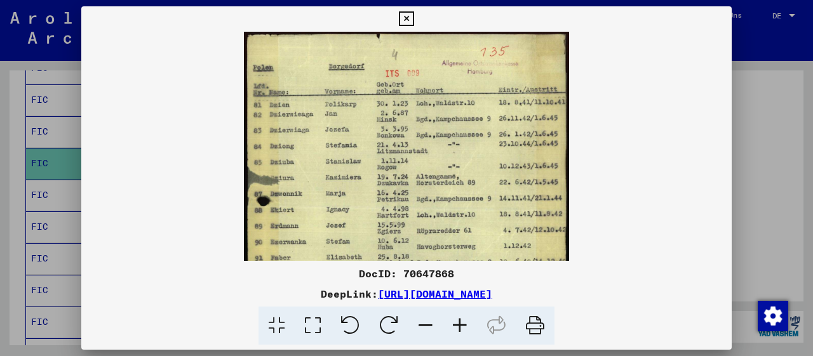
click at [464, 323] on icon at bounding box center [460, 326] width 34 height 39
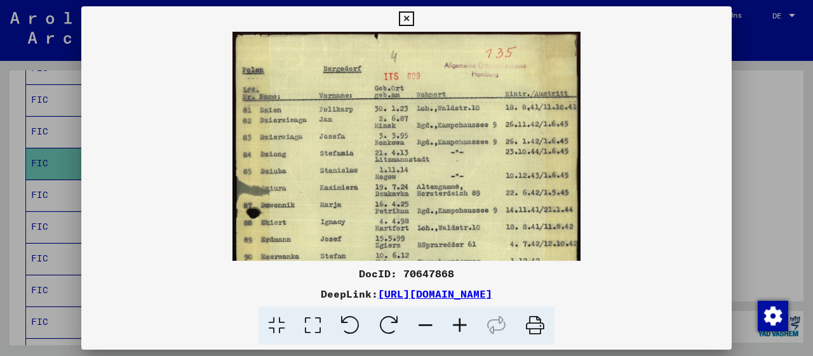
click at [464, 323] on icon at bounding box center [460, 326] width 34 height 39
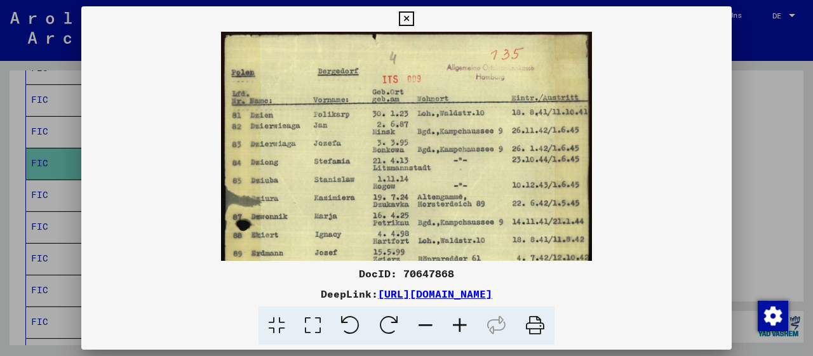
click at [464, 323] on icon at bounding box center [460, 326] width 34 height 39
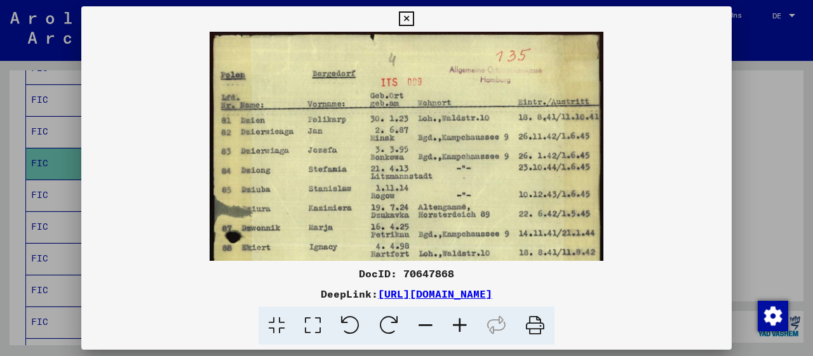
click at [464, 323] on icon at bounding box center [460, 326] width 34 height 39
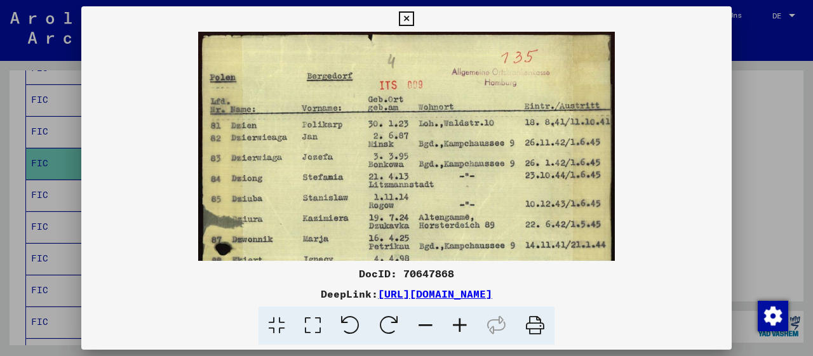
click at [464, 323] on icon at bounding box center [460, 326] width 34 height 39
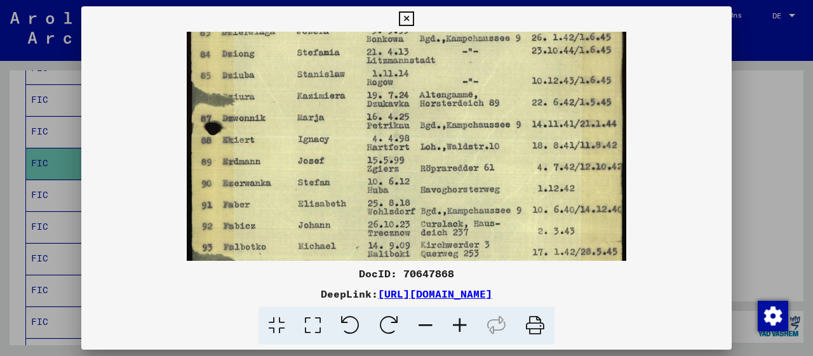
drag, startPoint x: 428, startPoint y: 215, endPoint x: 439, endPoint y: 72, distance: 142.8
click at [439, 75] on img at bounding box center [406, 204] width 439 height 611
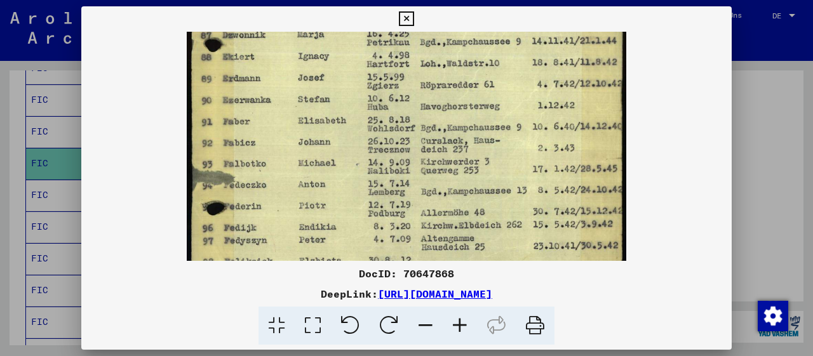
scroll to position [277, 0]
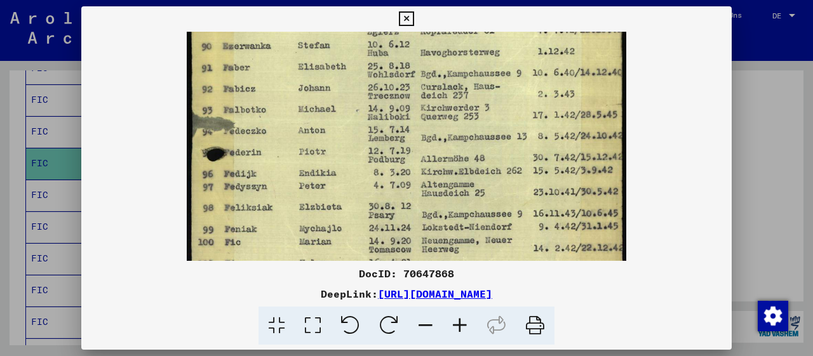
drag, startPoint x: 407, startPoint y: 180, endPoint x: 414, endPoint y: 40, distance: 139.9
click at [414, 45] on img at bounding box center [406, 67] width 439 height 611
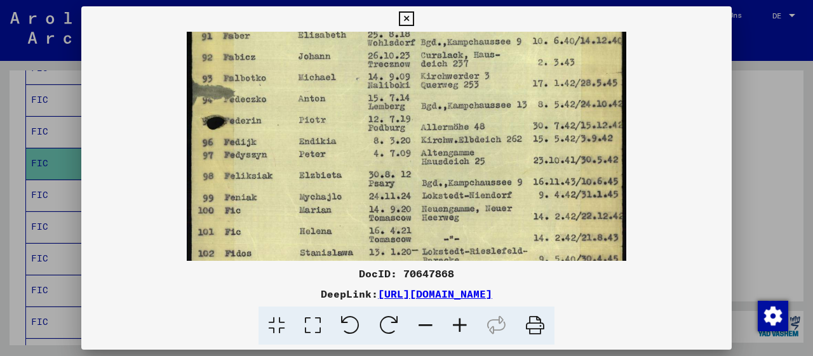
scroll to position [320, 0]
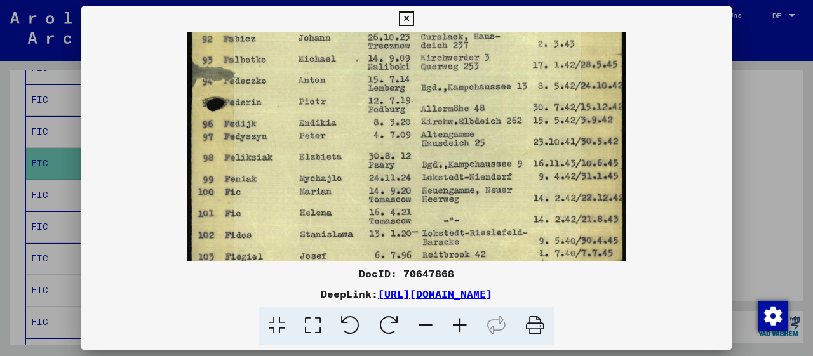
drag, startPoint x: 368, startPoint y: 186, endPoint x: 375, endPoint y: 144, distance: 42.6
click at [375, 144] on img at bounding box center [406, 17] width 439 height 611
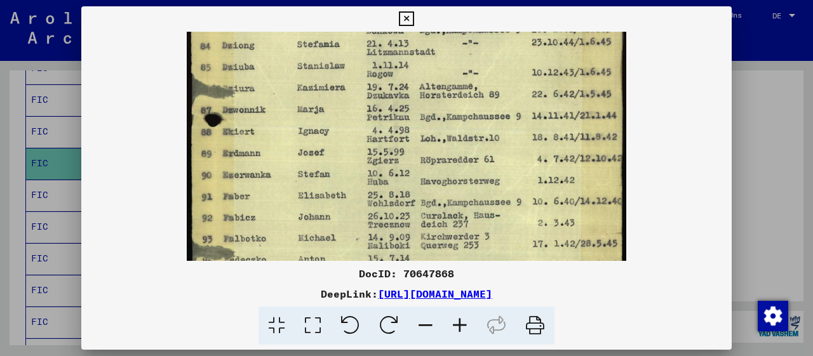
drag, startPoint x: 595, startPoint y: 90, endPoint x: 607, endPoint y: 267, distance: 177.7
click at [607, 267] on div "DocID: 70647868 DeepLink: [URL][DOMAIN_NAME]" at bounding box center [406, 175] width 651 height 339
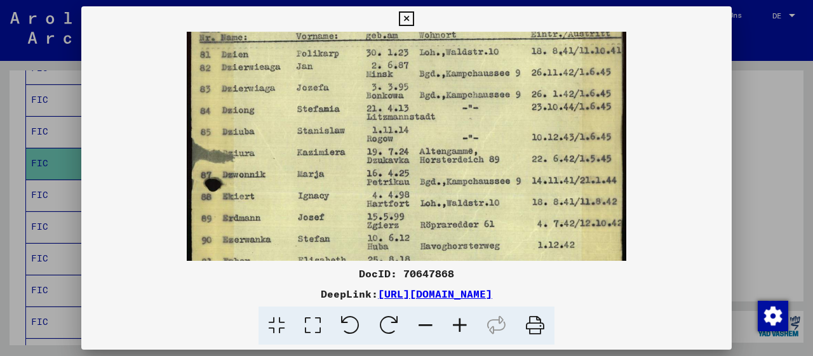
scroll to position [0, 0]
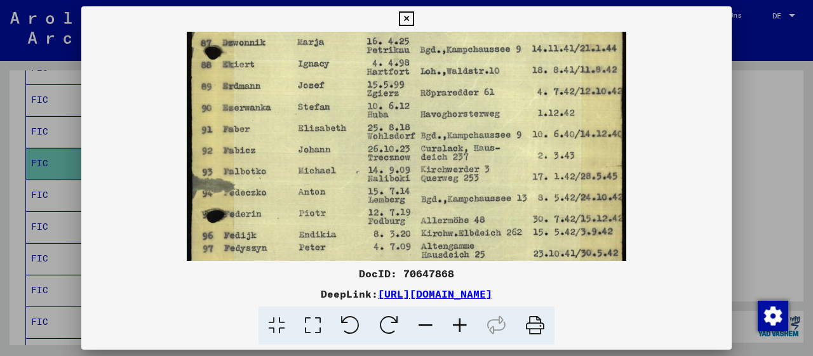
drag, startPoint x: 574, startPoint y: 107, endPoint x: 607, endPoint y: 54, distance: 62.8
click at [609, 50] on img at bounding box center [406, 128] width 439 height 611
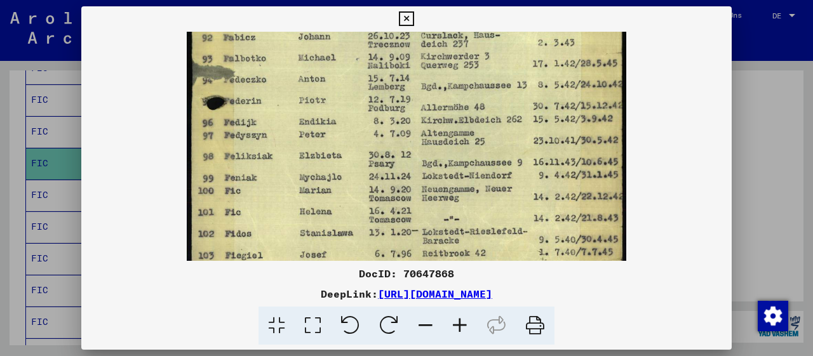
scroll to position [325, 0]
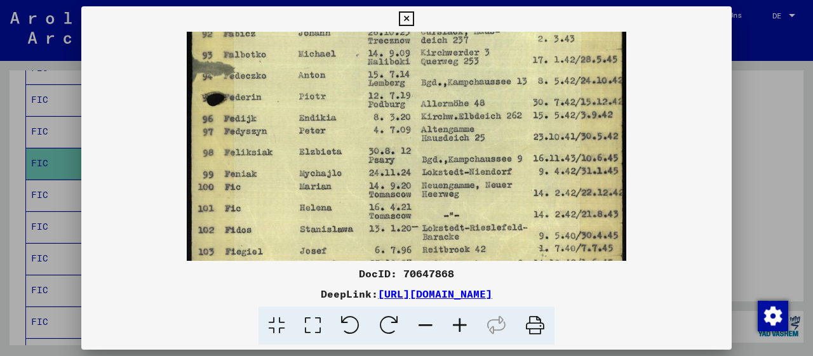
drag, startPoint x: 583, startPoint y: 257, endPoint x: 603, endPoint y: 156, distance: 102.9
click at [603, 156] on img at bounding box center [406, 11] width 439 height 611
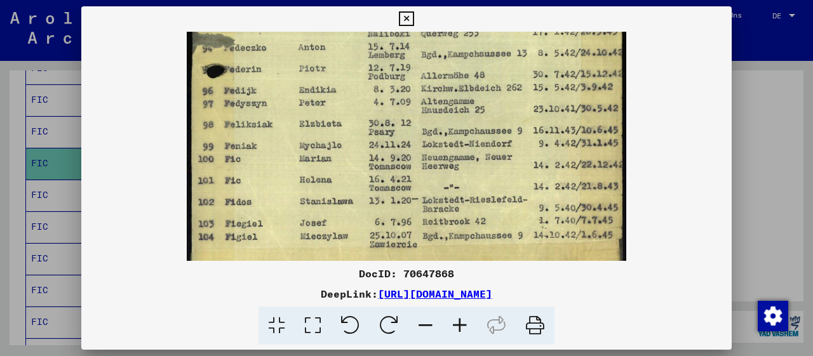
scroll to position [381, 0]
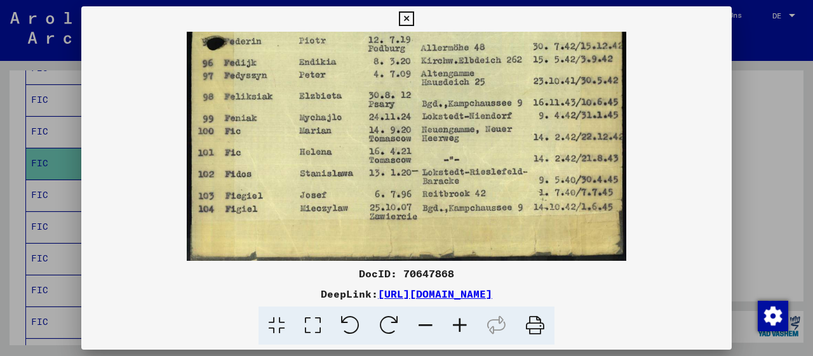
drag, startPoint x: 410, startPoint y: 193, endPoint x: 447, endPoint y: 57, distance: 141.6
click at [414, 19] on icon at bounding box center [406, 18] width 15 height 15
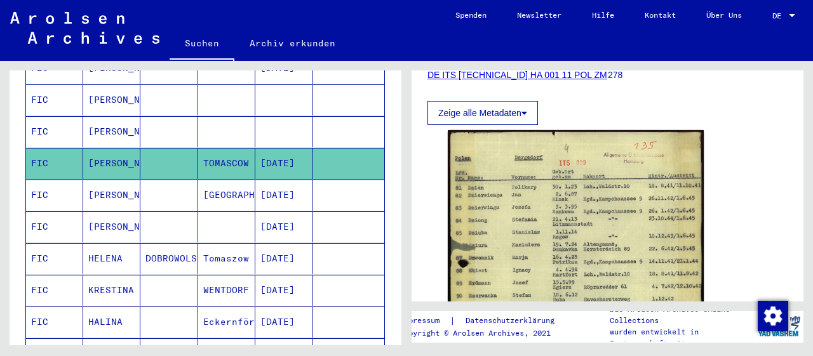
click at [109, 180] on mat-cell "[PERSON_NAME]" at bounding box center [111, 195] width 57 height 31
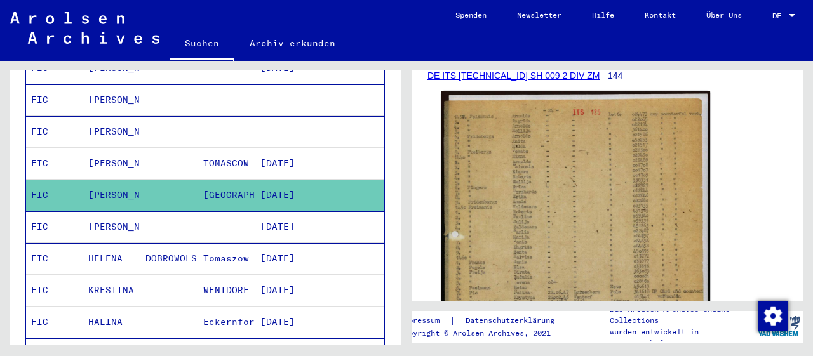
scroll to position [198, 0]
click at [560, 198] on img at bounding box center [576, 279] width 269 height 377
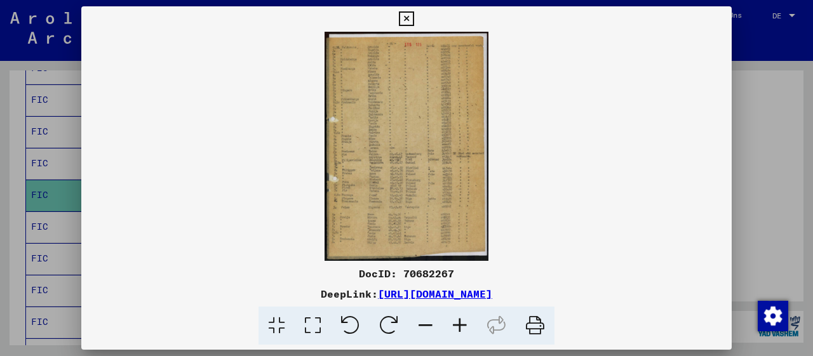
click at [459, 322] on icon at bounding box center [460, 326] width 34 height 39
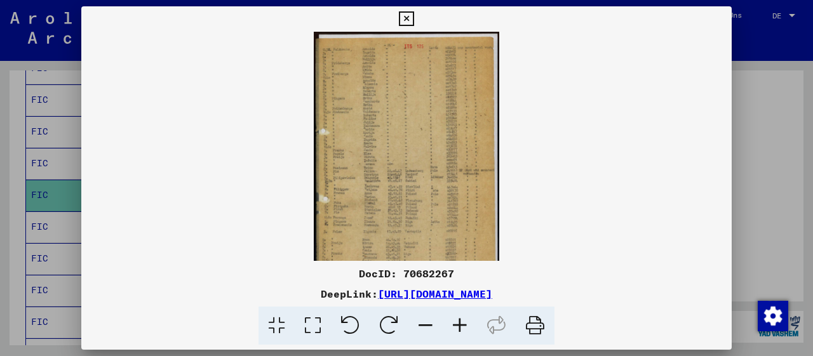
click at [459, 322] on icon at bounding box center [460, 326] width 34 height 39
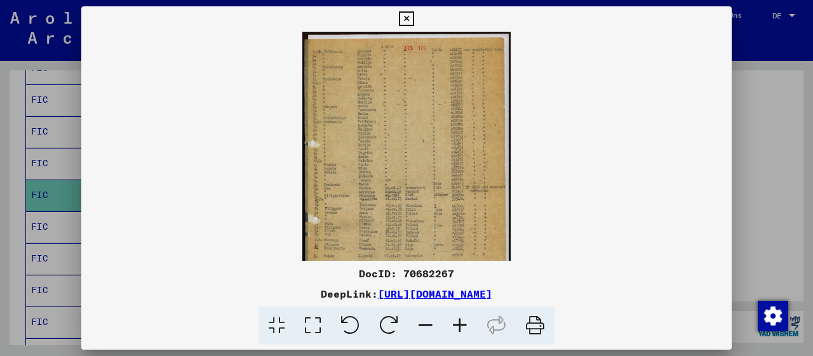
click at [459, 322] on icon at bounding box center [460, 326] width 34 height 39
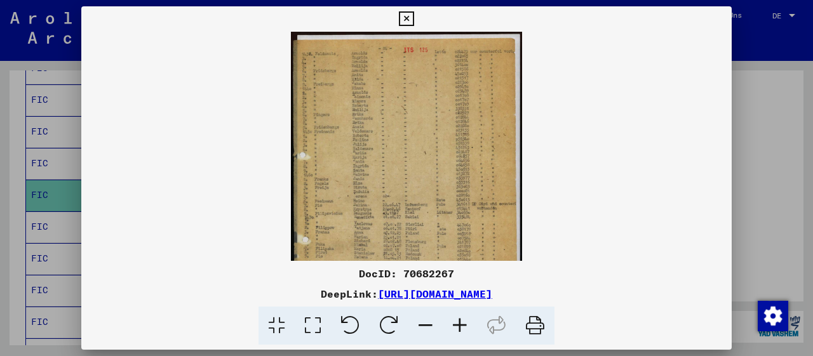
click at [459, 322] on icon at bounding box center [460, 326] width 34 height 39
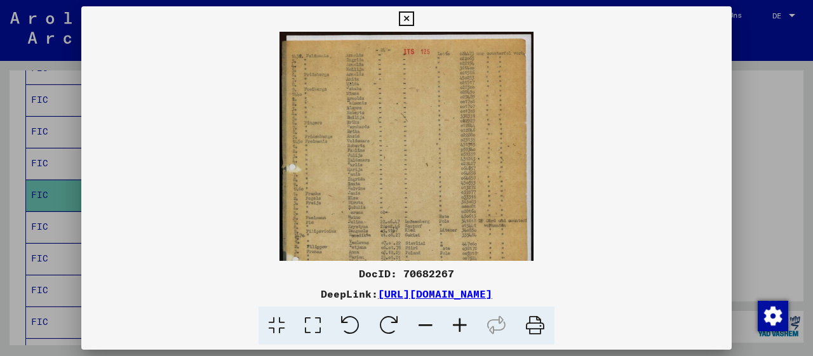
click at [459, 322] on icon at bounding box center [460, 326] width 34 height 39
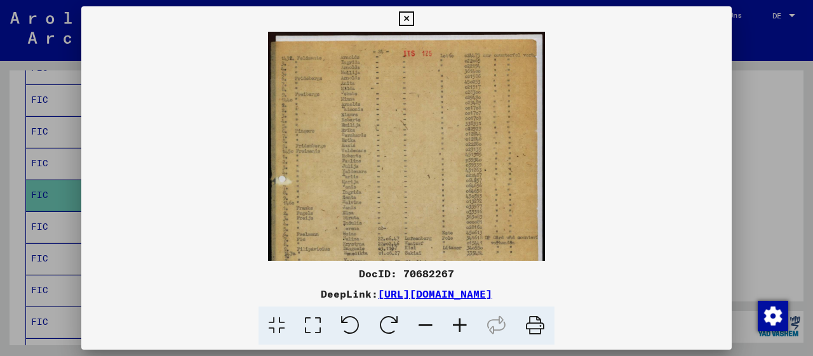
click at [459, 322] on icon at bounding box center [460, 326] width 34 height 39
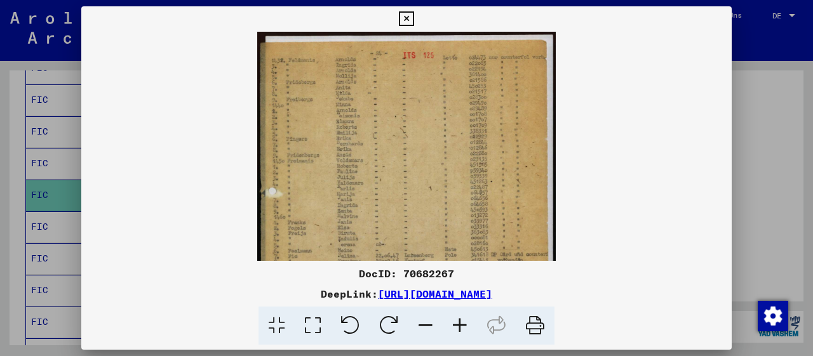
click at [459, 322] on icon at bounding box center [460, 326] width 34 height 39
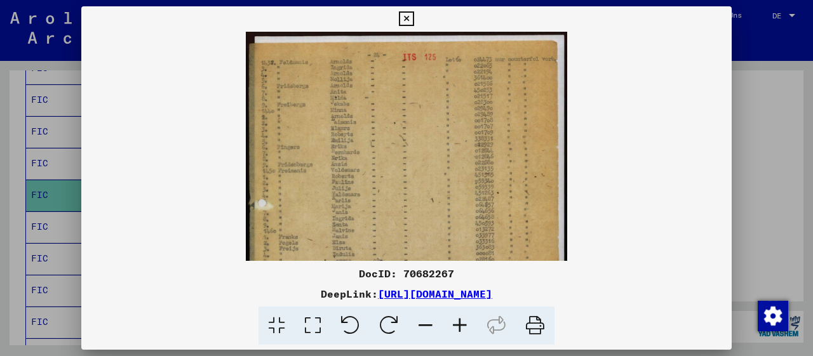
click at [459, 322] on icon at bounding box center [460, 326] width 34 height 39
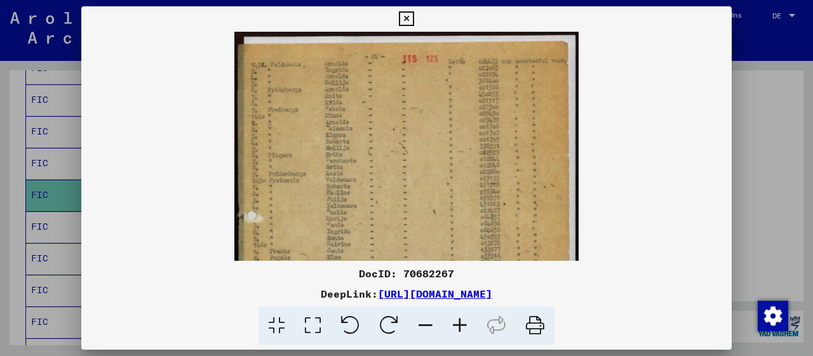
click at [459, 322] on icon at bounding box center [460, 326] width 34 height 39
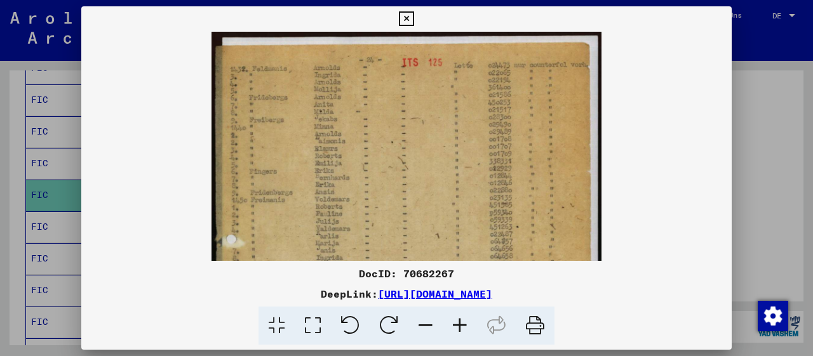
click at [459, 322] on icon at bounding box center [460, 326] width 34 height 39
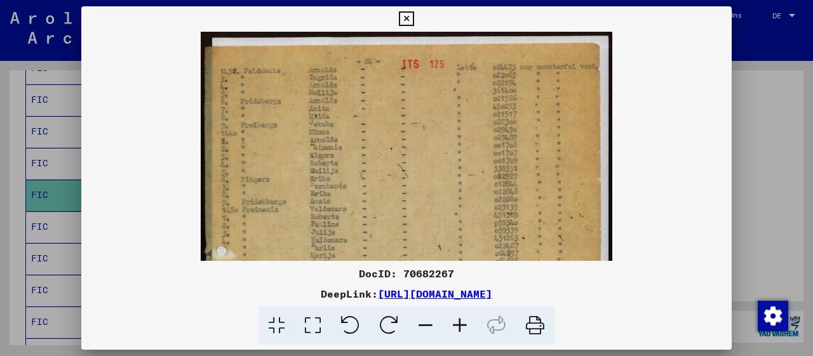
click at [459, 322] on icon at bounding box center [460, 326] width 34 height 39
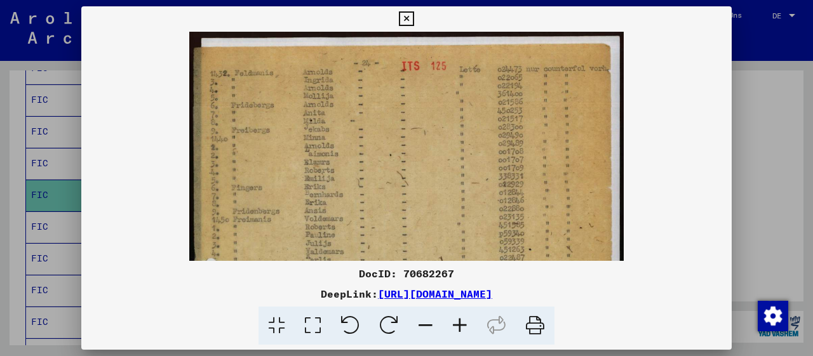
click at [459, 322] on icon at bounding box center [460, 326] width 34 height 39
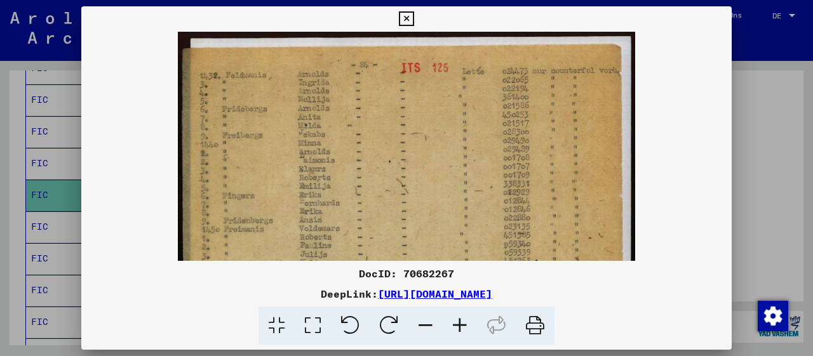
click at [459, 322] on icon at bounding box center [460, 326] width 34 height 39
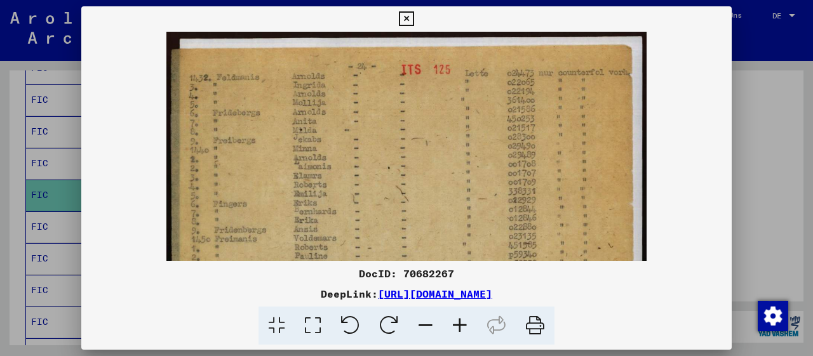
click at [459, 322] on icon at bounding box center [460, 326] width 34 height 39
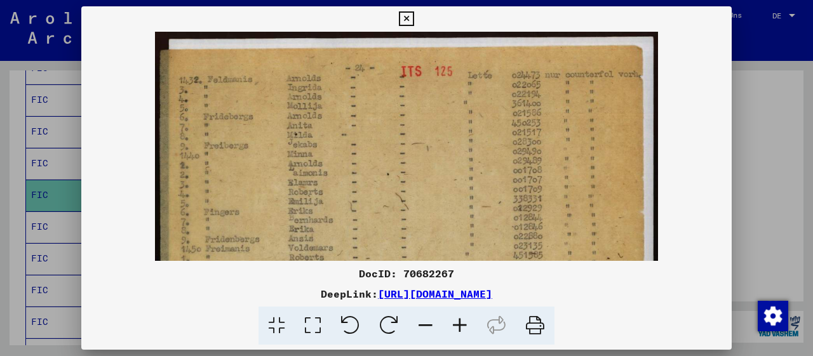
click at [459, 322] on icon at bounding box center [460, 326] width 34 height 39
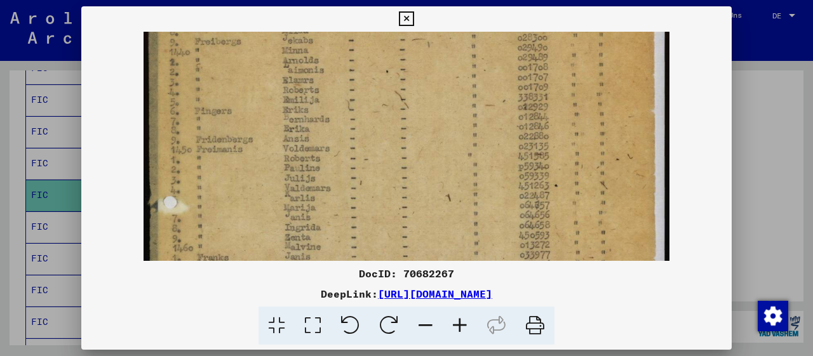
drag, startPoint x: 328, startPoint y: 198, endPoint x: 332, endPoint y: 81, distance: 116.3
click at [332, 82] on img at bounding box center [406, 291] width 525 height 738
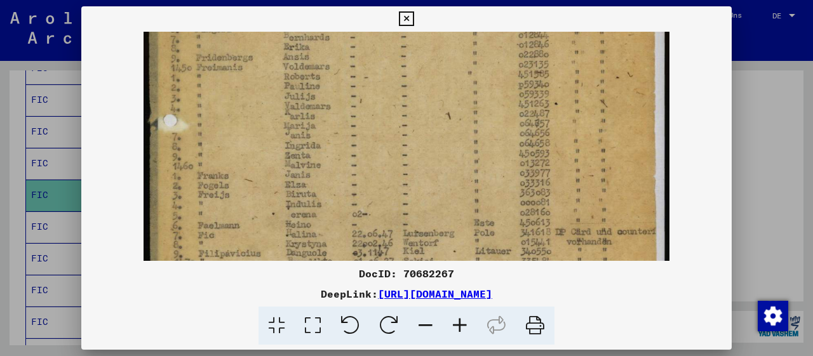
scroll to position [276, 0]
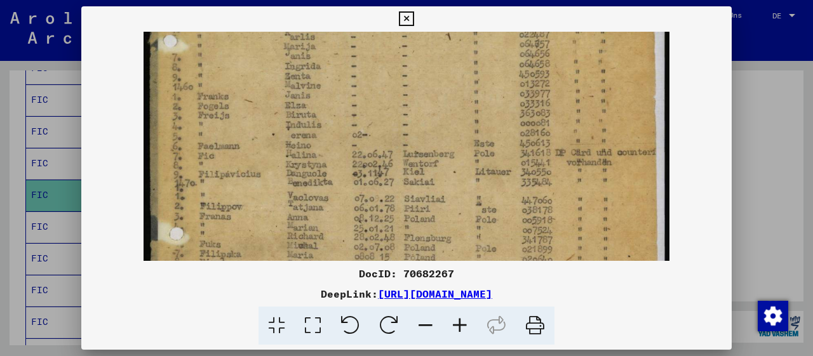
drag, startPoint x: 278, startPoint y: 222, endPoint x: 307, endPoint y: 62, distance: 162.2
click at [306, 65] on img at bounding box center [406, 130] width 525 height 738
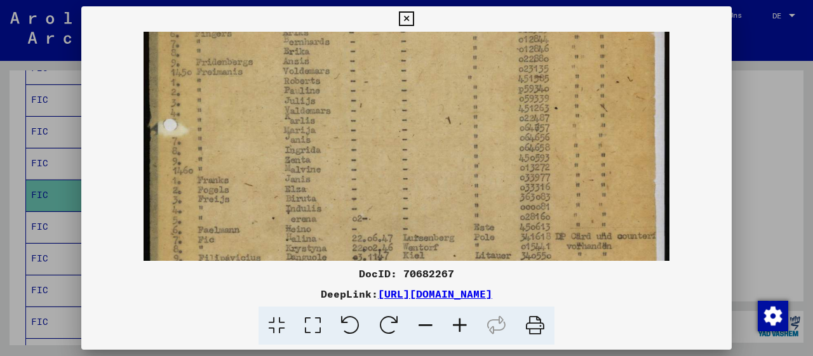
drag, startPoint x: 475, startPoint y: 137, endPoint x: 482, endPoint y: 224, distance: 87.4
click at [482, 224] on img at bounding box center [406, 214] width 525 height 738
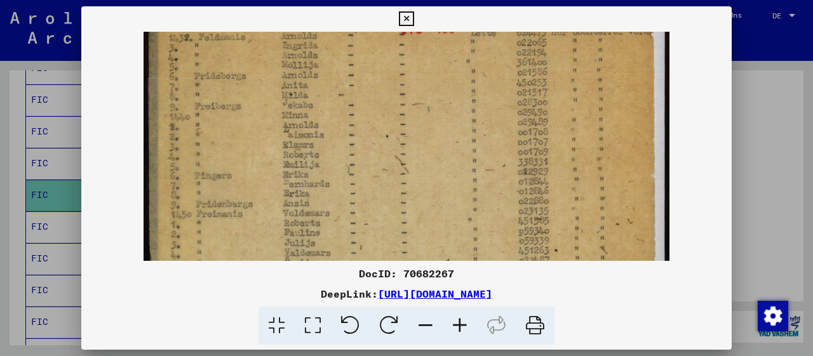
drag, startPoint x: 473, startPoint y: 119, endPoint x: 426, endPoint y: 40, distance: 92.3
click at [485, 240] on img at bounding box center [406, 356] width 525 height 738
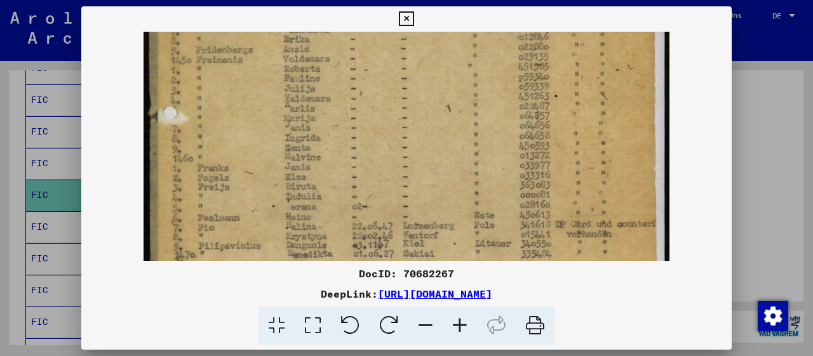
drag, startPoint x: 425, startPoint y: 34, endPoint x: 469, endPoint y: -21, distance: 70.4
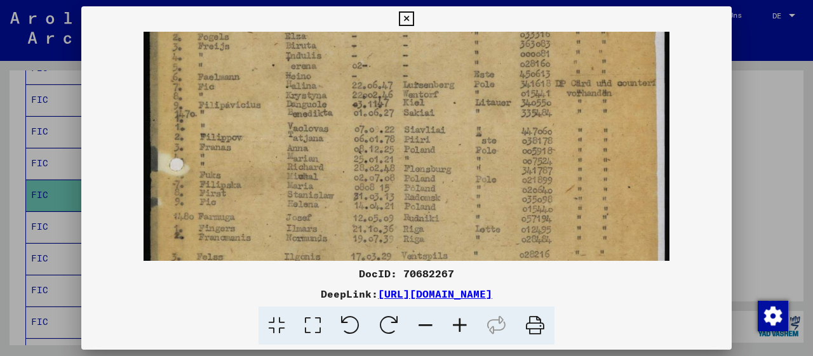
drag, startPoint x: 461, startPoint y: 196, endPoint x: 464, endPoint y: 67, distance: 129.6
click at [464, 67] on img at bounding box center [406, 61] width 525 height 738
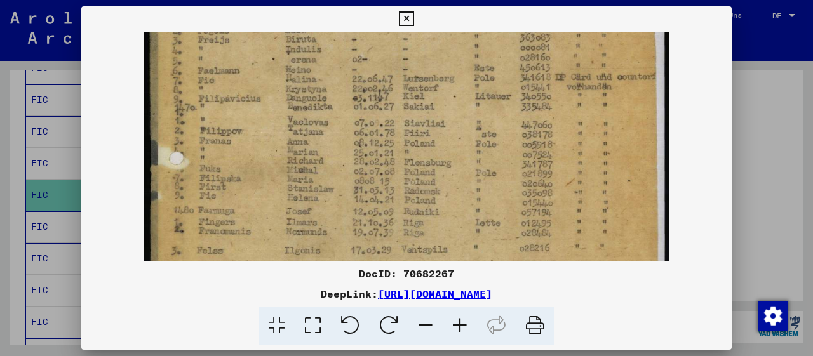
drag, startPoint x: 456, startPoint y: 171, endPoint x: 473, endPoint y: 166, distance: 17.9
click at [473, 166] on img at bounding box center [406, 55] width 525 height 738
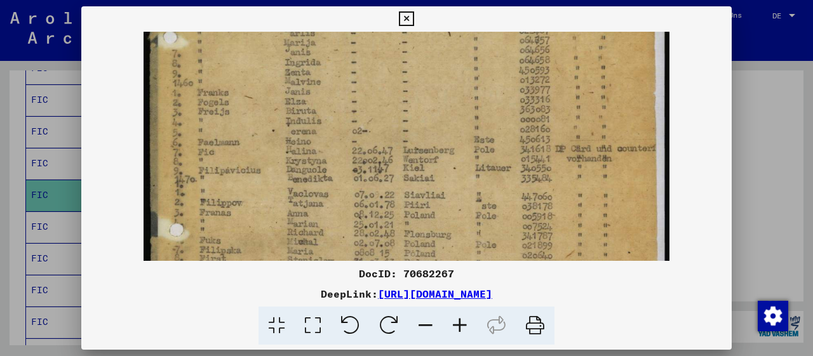
scroll to position [272, 0]
drag, startPoint x: 438, startPoint y: 87, endPoint x: 442, endPoint y: 119, distance: 32.0
click at [442, 119] on img at bounding box center [406, 129] width 525 height 738
click at [463, 327] on icon at bounding box center [460, 326] width 34 height 39
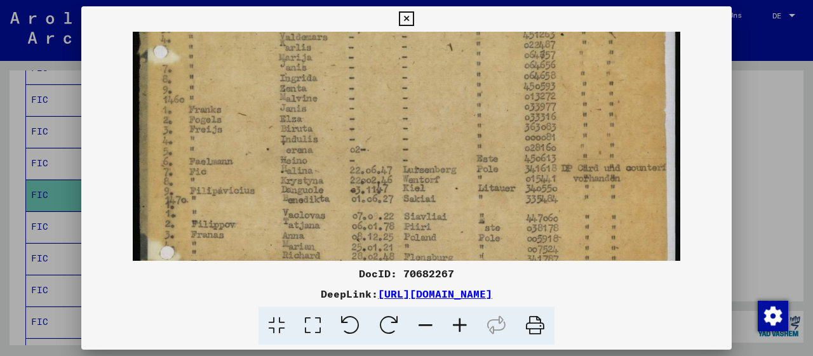
click at [463, 327] on icon at bounding box center [460, 326] width 34 height 39
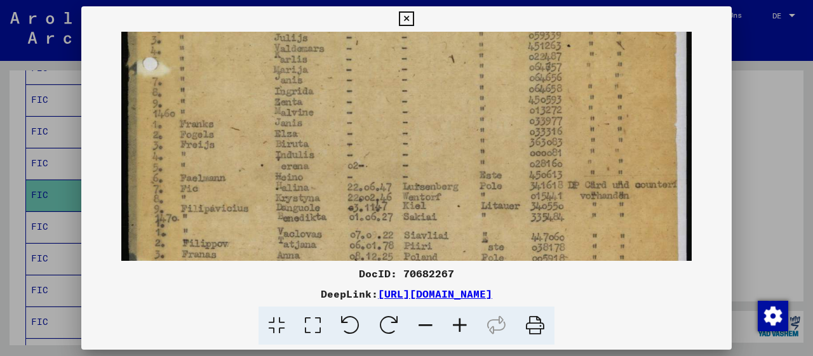
click at [463, 327] on icon at bounding box center [460, 326] width 34 height 39
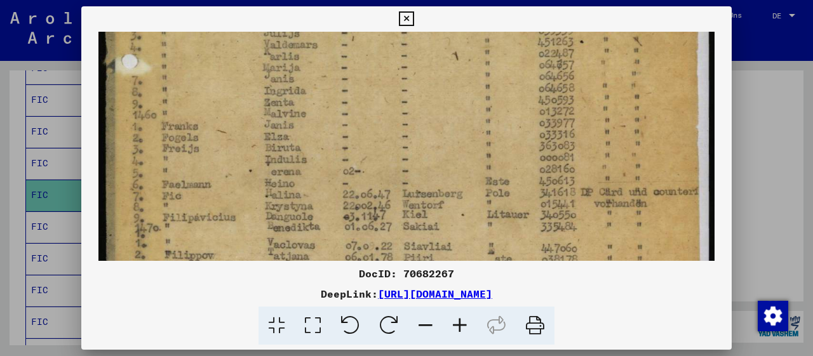
scroll to position [327, 0]
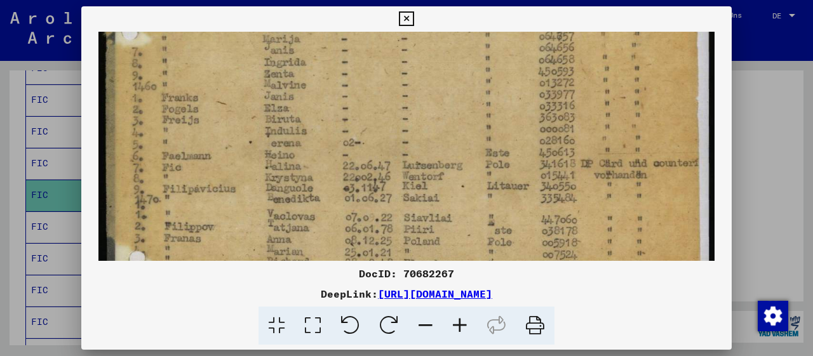
drag, startPoint x: 459, startPoint y: 225, endPoint x: 473, endPoint y: 172, distance: 55.2
click at [473, 172] on img at bounding box center [406, 137] width 616 height 865
click at [414, 21] on icon at bounding box center [406, 18] width 15 height 15
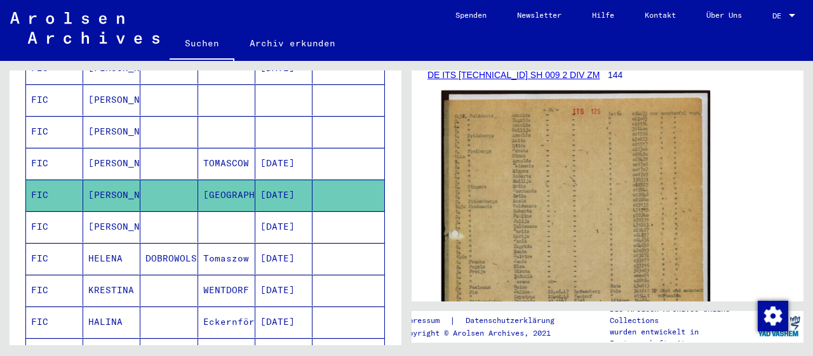
click at [567, 228] on img at bounding box center [576, 279] width 269 height 377
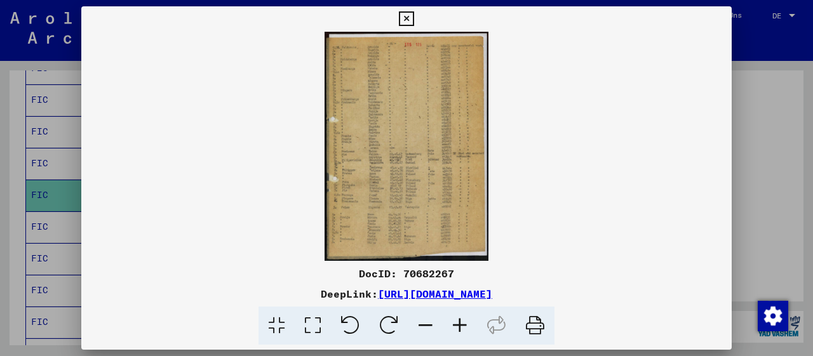
click at [455, 327] on icon at bounding box center [460, 326] width 34 height 39
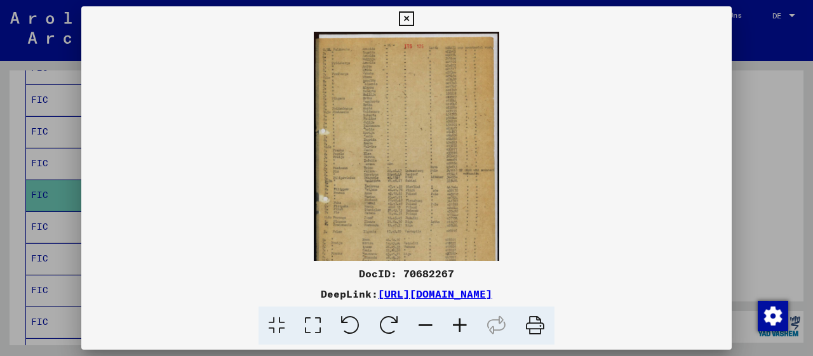
click at [455, 327] on icon at bounding box center [460, 326] width 34 height 39
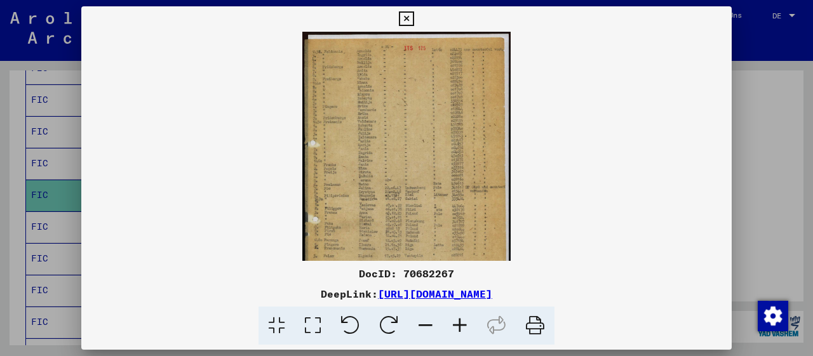
click at [455, 327] on icon at bounding box center [460, 326] width 34 height 39
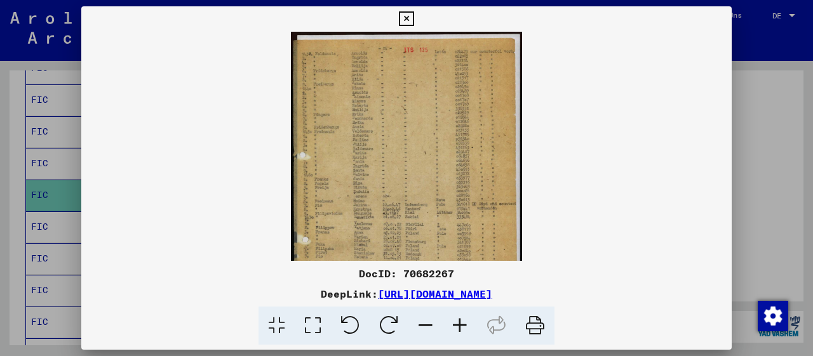
click at [455, 327] on icon at bounding box center [460, 326] width 34 height 39
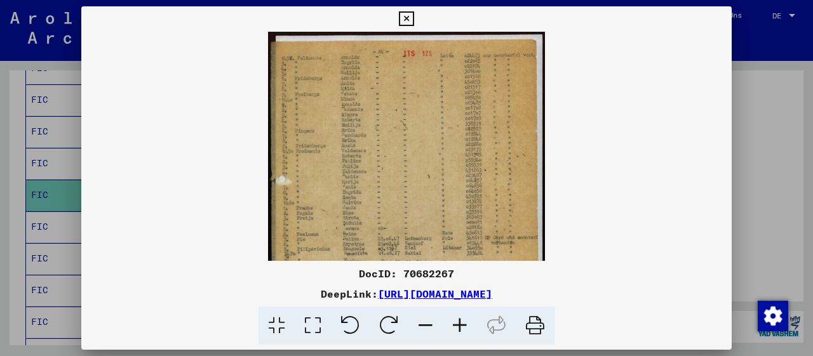
click at [455, 327] on icon at bounding box center [460, 326] width 34 height 39
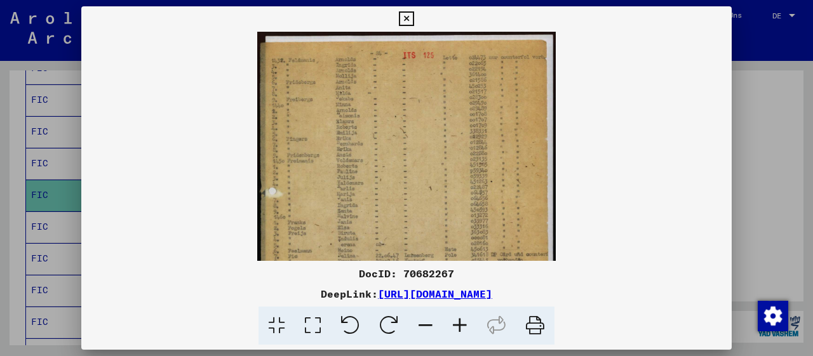
click at [455, 327] on icon at bounding box center [460, 326] width 34 height 39
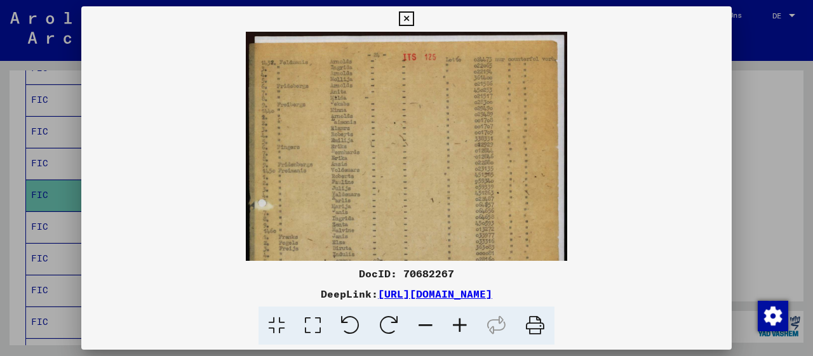
click at [455, 327] on icon at bounding box center [460, 326] width 34 height 39
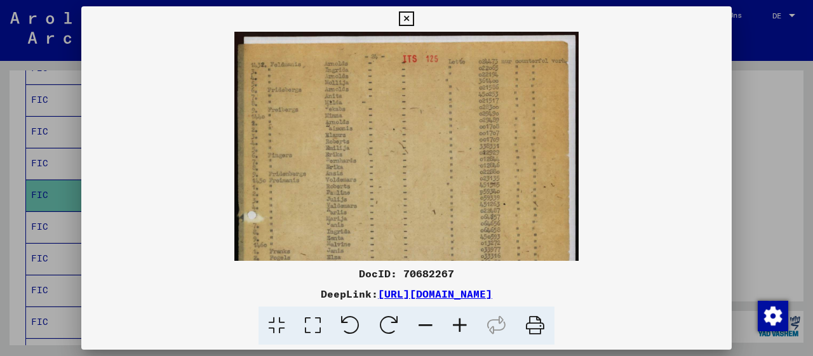
click at [455, 327] on icon at bounding box center [460, 326] width 34 height 39
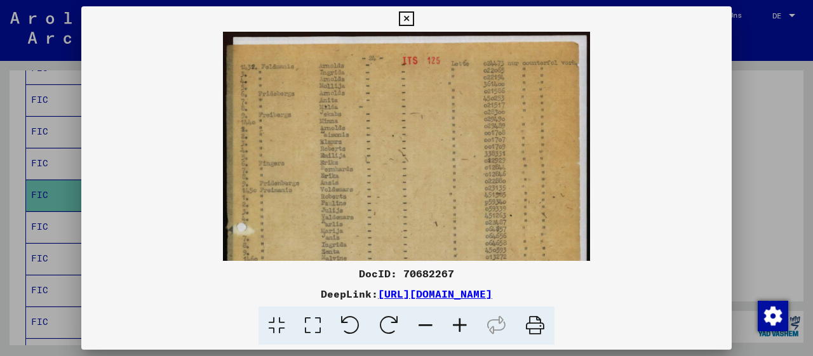
click at [455, 327] on icon at bounding box center [460, 326] width 34 height 39
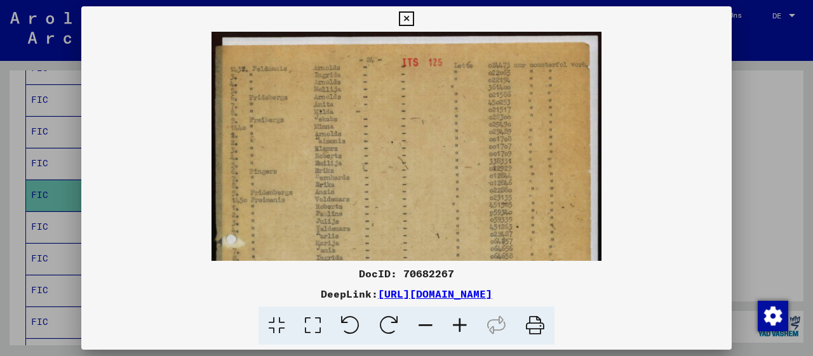
click at [455, 327] on icon at bounding box center [460, 326] width 34 height 39
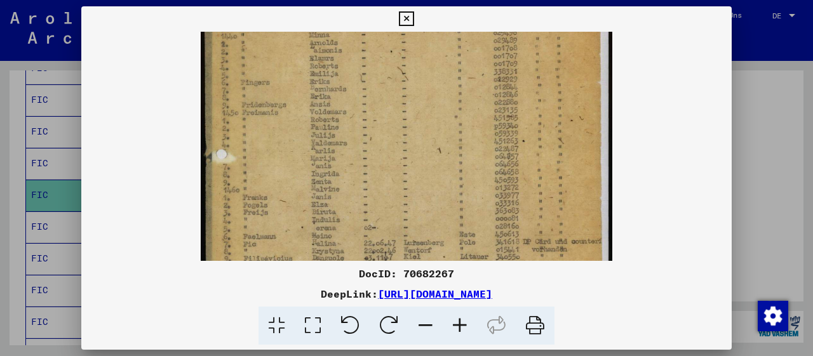
drag, startPoint x: 373, startPoint y: 202, endPoint x: 395, endPoint y: 39, distance: 164.7
click at [395, 39] on img at bounding box center [407, 224] width 412 height 579
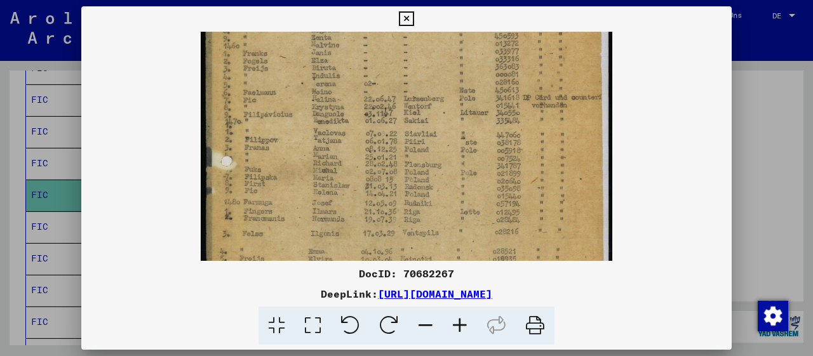
drag, startPoint x: 361, startPoint y: 217, endPoint x: 386, endPoint y: 119, distance: 100.9
click at [386, 119] on img at bounding box center [407, 79] width 412 height 579
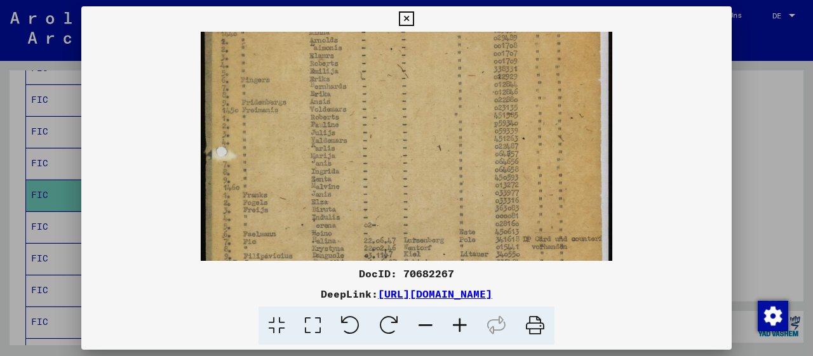
drag, startPoint x: 582, startPoint y: 79, endPoint x: 580, endPoint y: 94, distance: 15.4
click at [613, 239] on div at bounding box center [406, 146] width 651 height 229
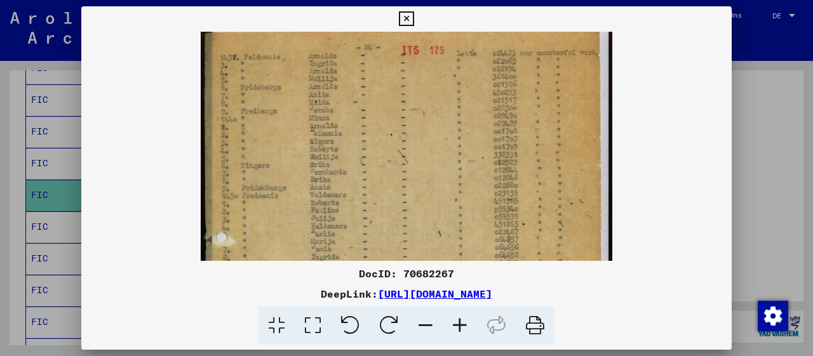
scroll to position [0, 0]
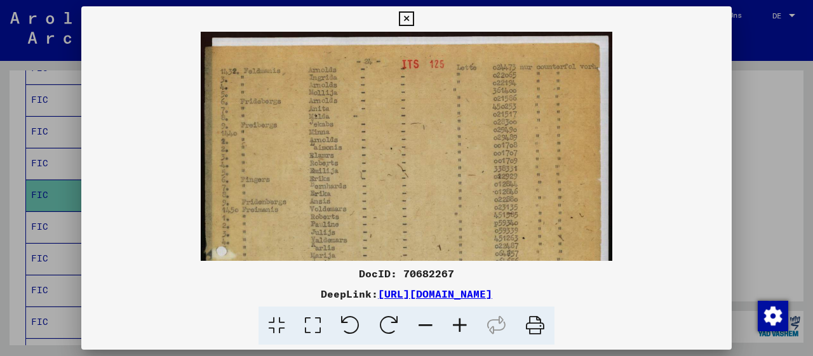
drag, startPoint x: 588, startPoint y: 172, endPoint x: 600, endPoint y: 263, distance: 91.7
click at [600, 263] on div "DocID: 70682267 DeepLink: [URL][DOMAIN_NAME]" at bounding box center [406, 175] width 651 height 339
click at [414, 17] on icon at bounding box center [406, 18] width 15 height 15
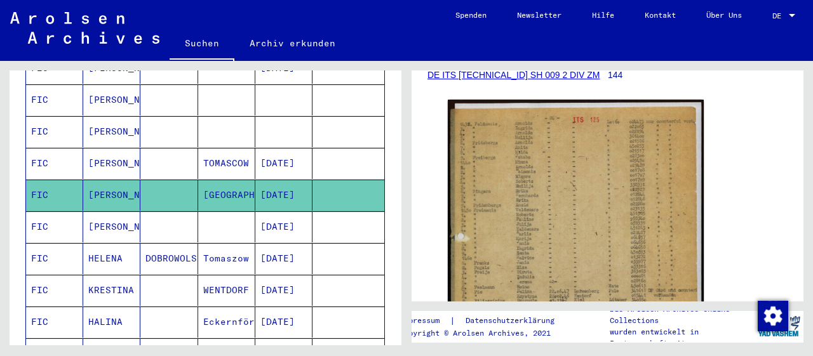
click at [92, 212] on mat-cell "[PERSON_NAME]" at bounding box center [111, 227] width 57 height 31
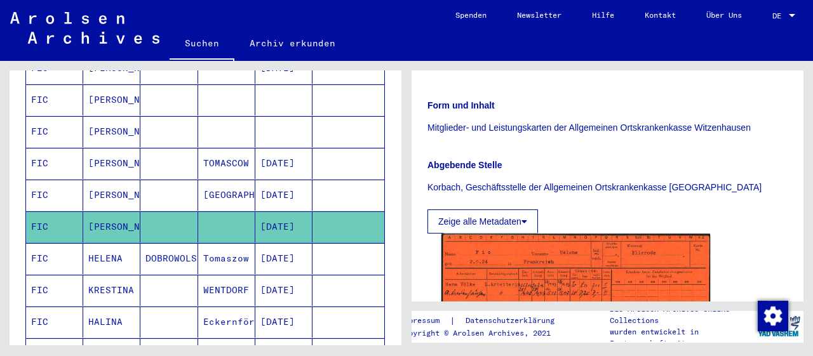
scroll to position [396, 0]
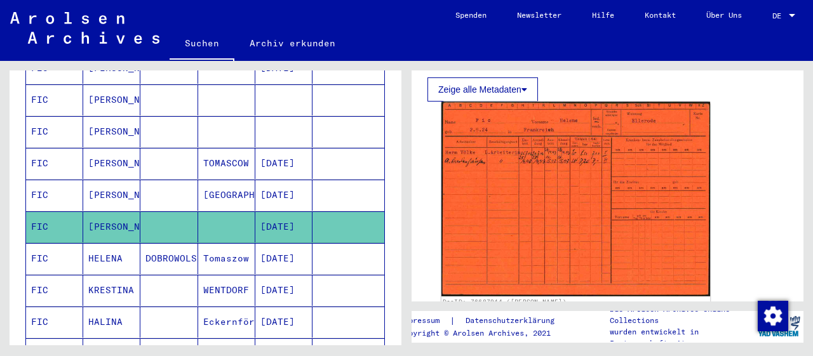
click at [532, 193] on img at bounding box center [576, 199] width 269 height 195
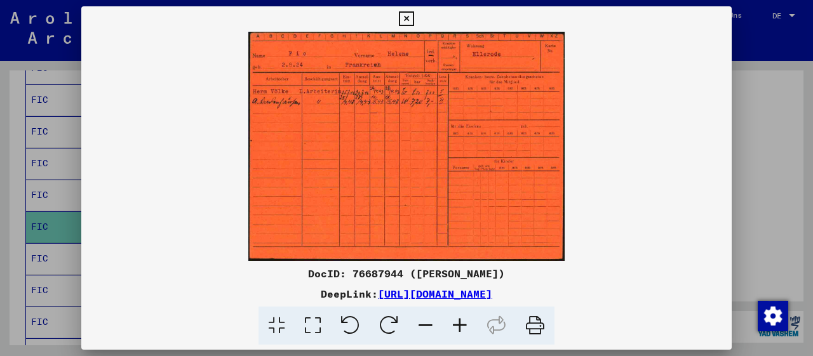
click at [458, 328] on icon at bounding box center [460, 326] width 34 height 39
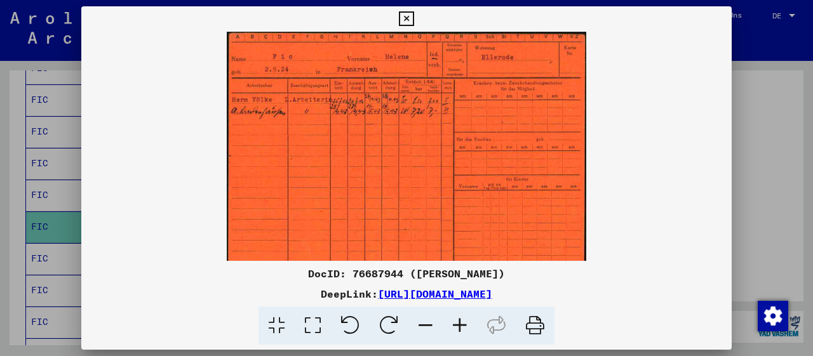
click at [458, 328] on icon at bounding box center [460, 326] width 34 height 39
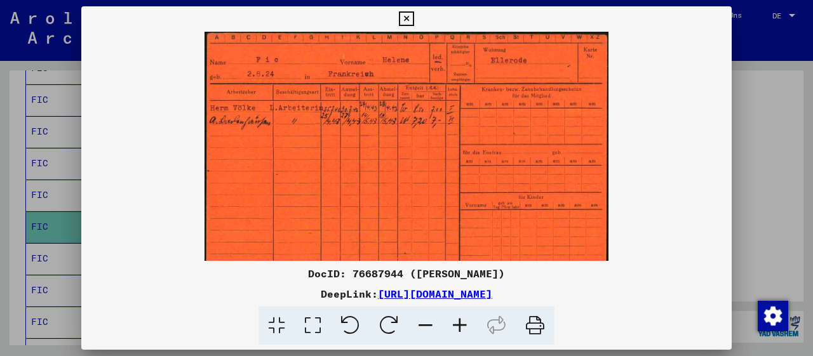
click at [458, 328] on icon at bounding box center [460, 326] width 34 height 39
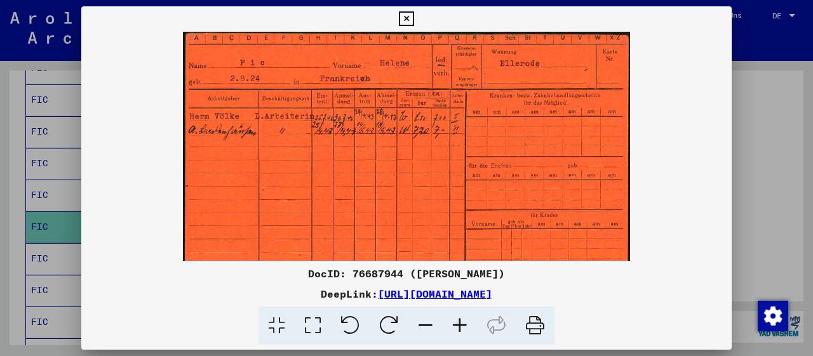
click at [458, 328] on icon at bounding box center [460, 326] width 34 height 39
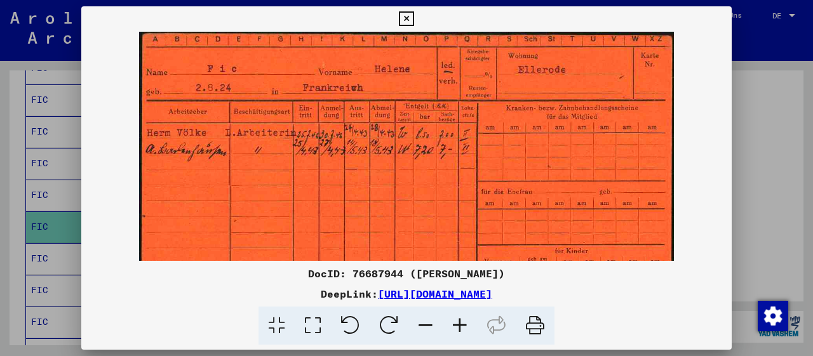
click at [458, 328] on icon at bounding box center [460, 326] width 34 height 39
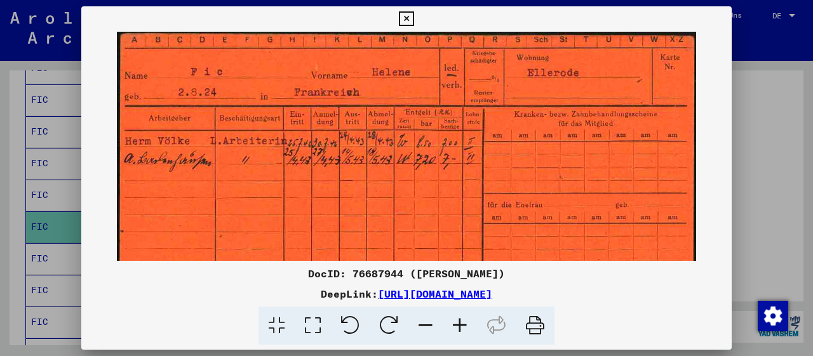
click at [458, 328] on icon at bounding box center [460, 326] width 34 height 39
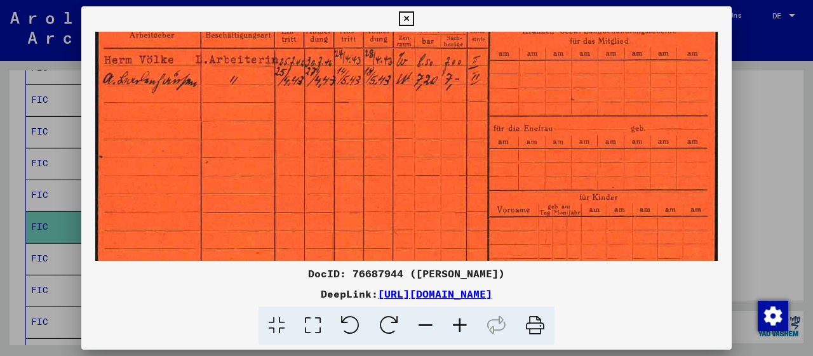
drag, startPoint x: 375, startPoint y: 208, endPoint x: 402, endPoint y: 114, distance: 97.9
click at [398, 118] on img at bounding box center [406, 168] width 623 height 452
click at [414, 13] on icon at bounding box center [406, 18] width 15 height 15
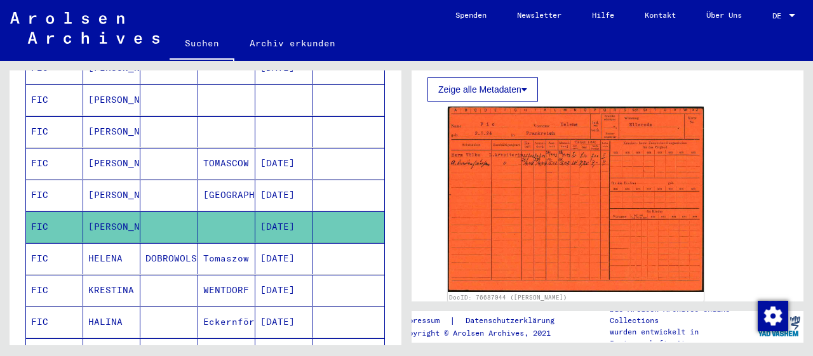
click at [178, 243] on mat-cell "DOBROWOLSKA" at bounding box center [168, 258] width 57 height 31
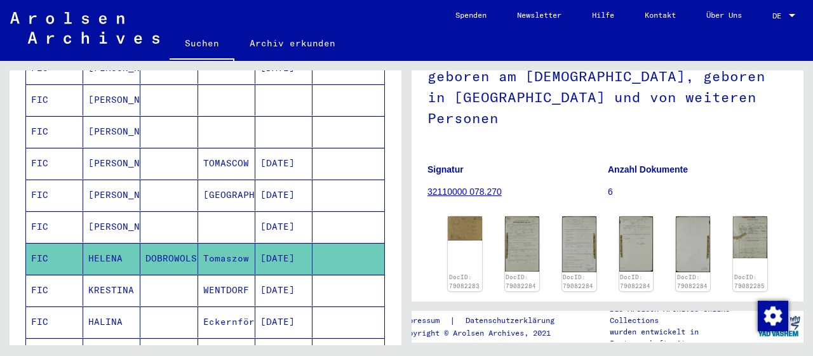
scroll to position [132, 0]
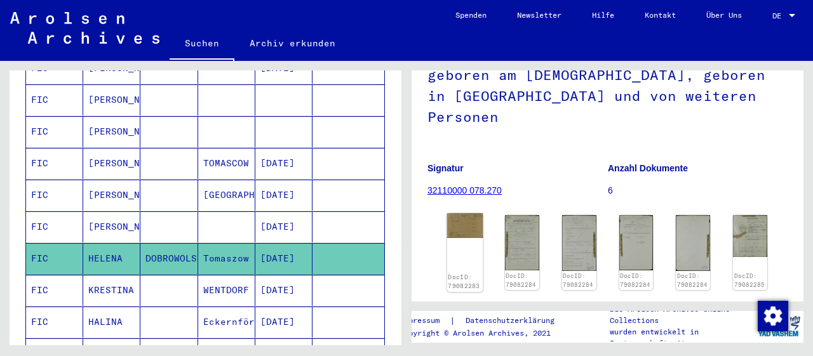
click at [466, 220] on div "DocID: 79082283" at bounding box center [465, 252] width 36 height 78
click at [469, 213] on img at bounding box center [465, 225] width 36 height 25
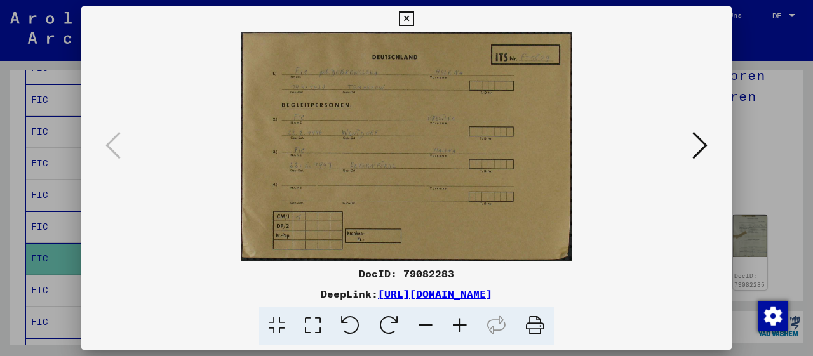
click at [458, 330] on icon at bounding box center [460, 326] width 34 height 39
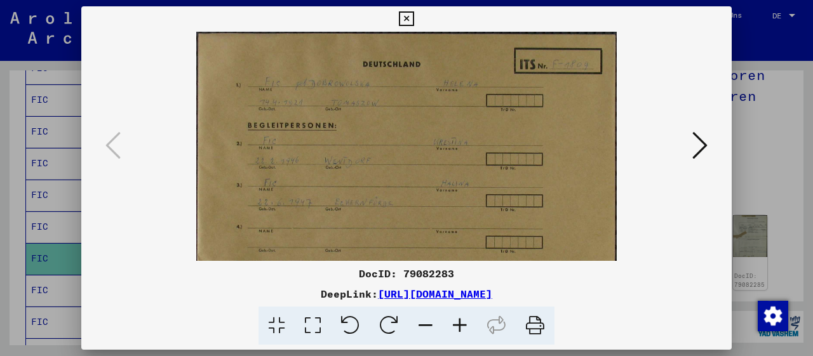
click at [458, 330] on icon at bounding box center [460, 326] width 34 height 39
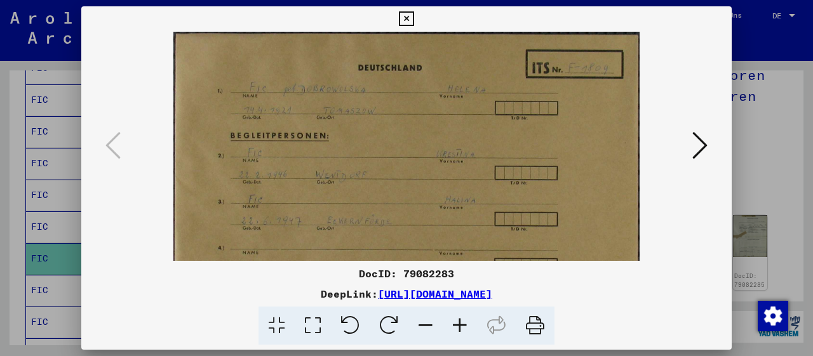
click at [458, 330] on icon at bounding box center [460, 326] width 34 height 39
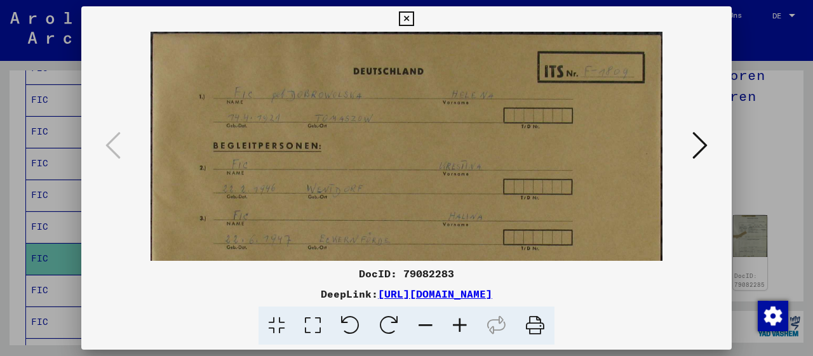
click at [458, 330] on icon at bounding box center [460, 326] width 34 height 39
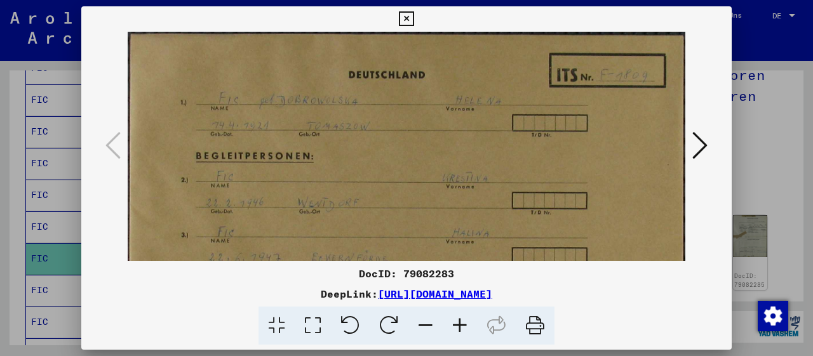
click at [458, 330] on icon at bounding box center [460, 326] width 34 height 39
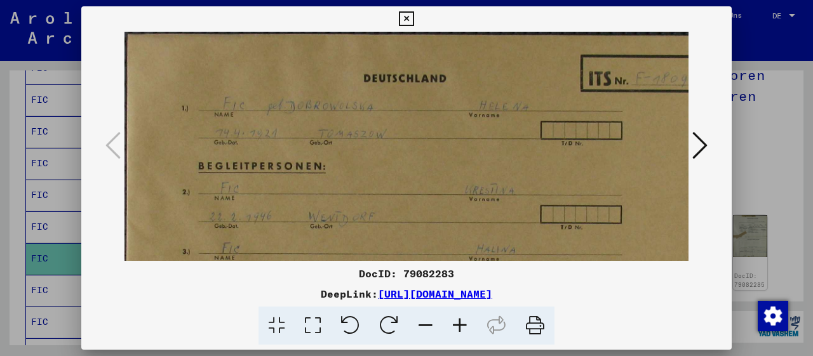
click at [458, 330] on icon at bounding box center [460, 326] width 34 height 39
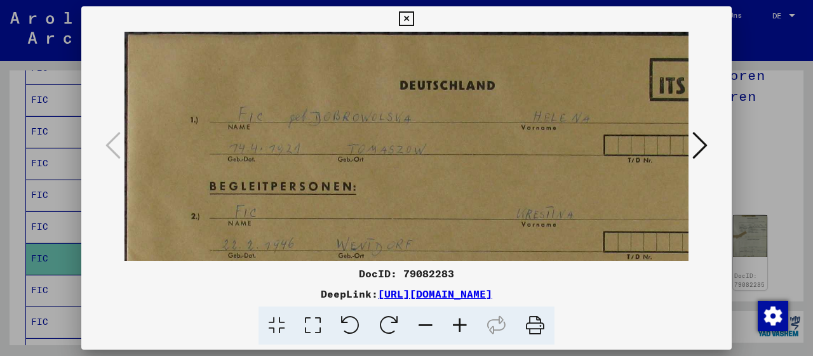
click at [458, 330] on icon at bounding box center [460, 326] width 34 height 39
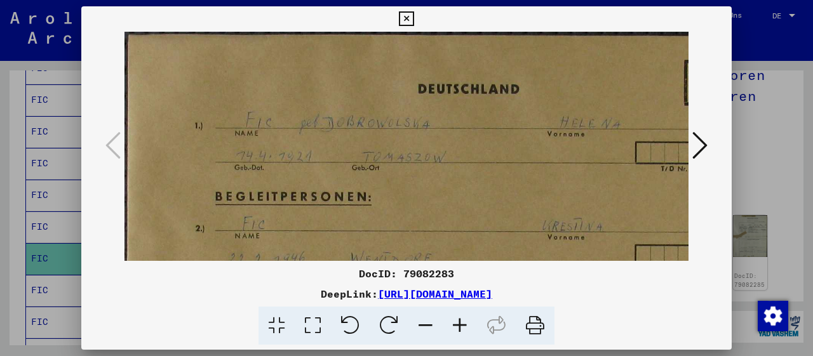
click at [458, 330] on icon at bounding box center [460, 326] width 34 height 39
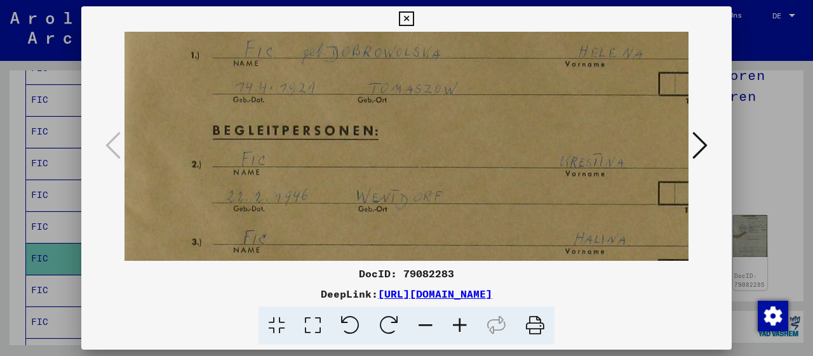
drag, startPoint x: 512, startPoint y: 212, endPoint x: 496, endPoint y: 117, distance: 96.1
click at [499, 128] on img at bounding box center [509, 229] width 787 height 547
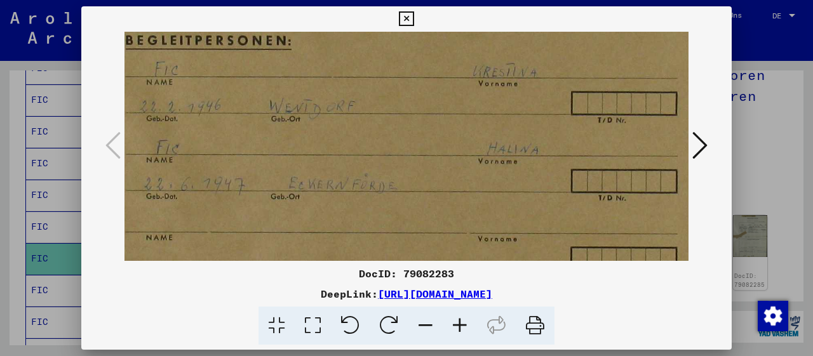
scroll to position [187, 93]
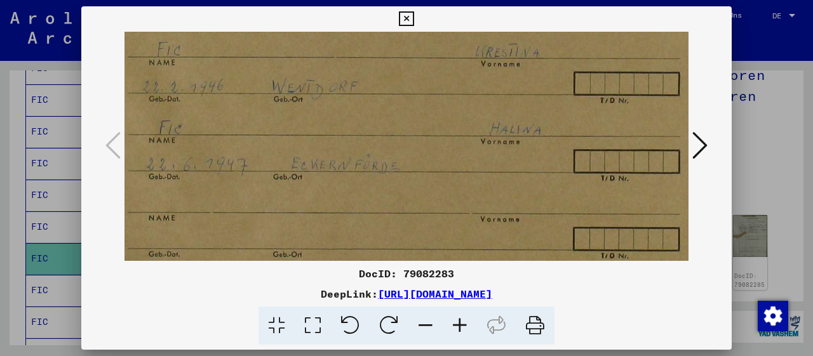
drag, startPoint x: 548, startPoint y: 187, endPoint x: 471, endPoint y: 87, distance: 125.9
click at [471, 87] on img at bounding box center [425, 119] width 787 height 547
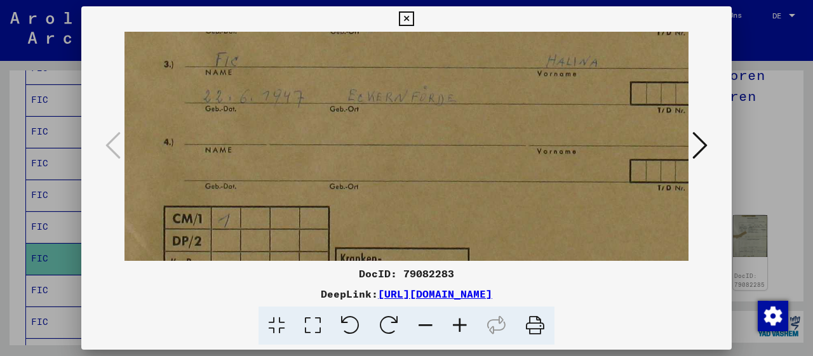
scroll to position [318, 22]
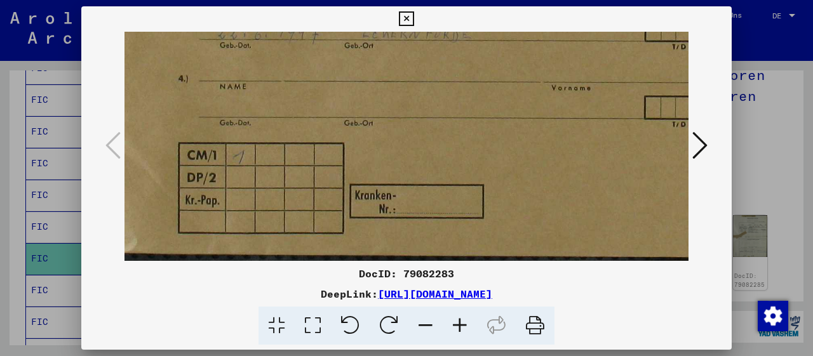
drag, startPoint x: 420, startPoint y: 189, endPoint x: 487, endPoint y: 10, distance: 190.8
click at [487, 11] on div "DocID: 79082283 DeepLink: [URL][DOMAIN_NAME]" at bounding box center [406, 175] width 651 height 339
click at [697, 145] on icon at bounding box center [699, 145] width 15 height 30
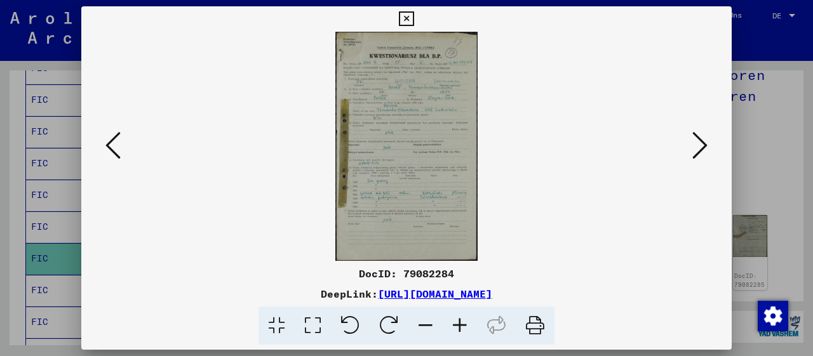
click at [458, 325] on icon at bounding box center [460, 326] width 34 height 39
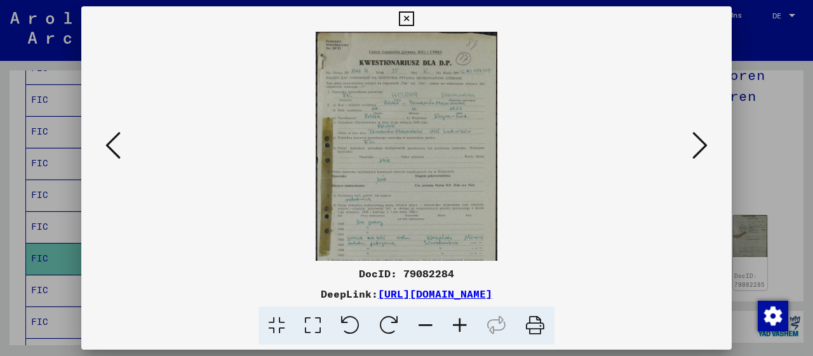
click at [458, 325] on icon at bounding box center [460, 326] width 34 height 39
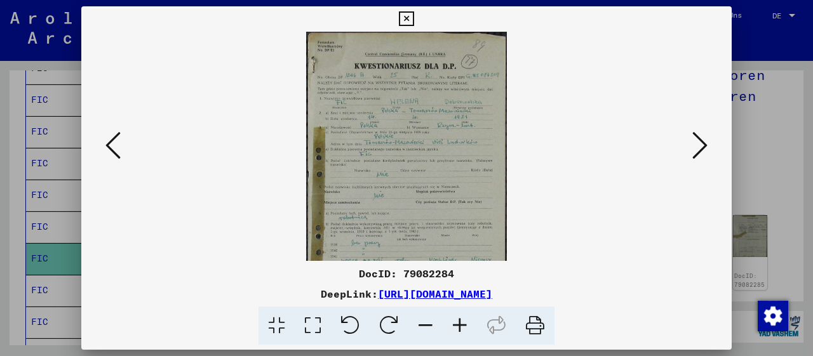
click at [458, 325] on icon at bounding box center [460, 326] width 34 height 39
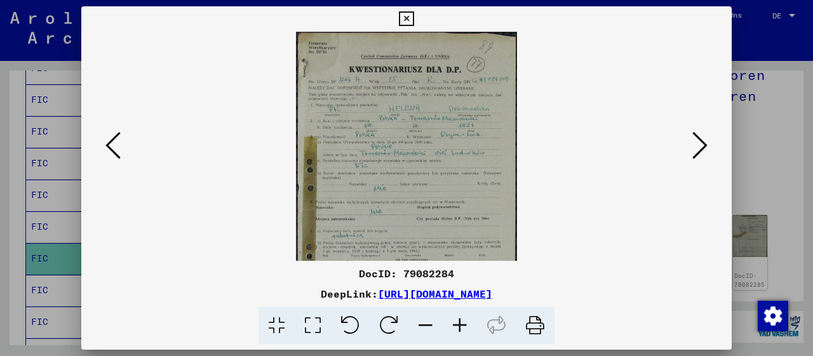
click at [458, 325] on icon at bounding box center [460, 326] width 34 height 39
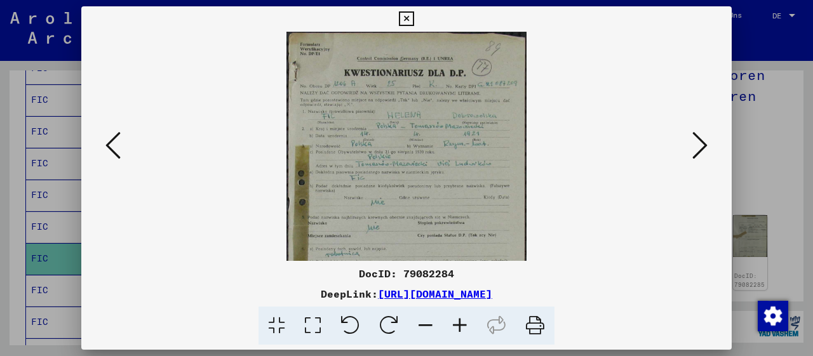
click at [458, 325] on icon at bounding box center [460, 326] width 34 height 39
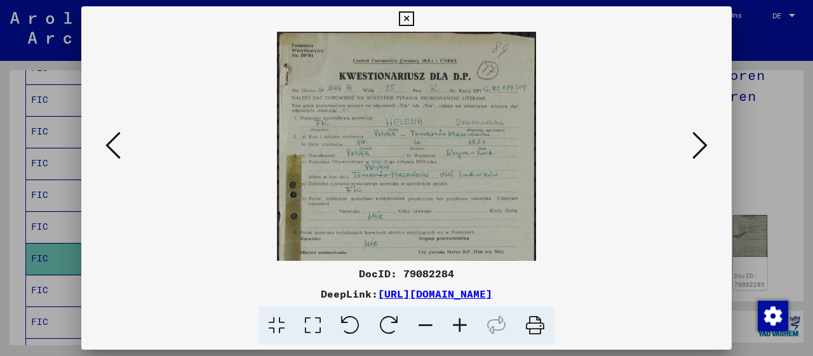
click at [458, 325] on icon at bounding box center [460, 326] width 34 height 39
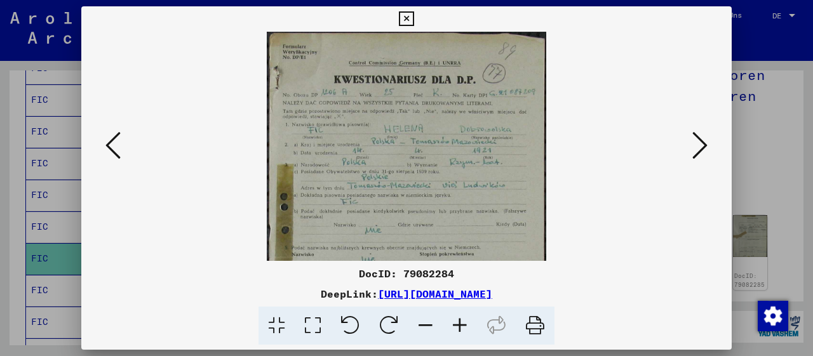
click at [458, 325] on icon at bounding box center [460, 326] width 34 height 39
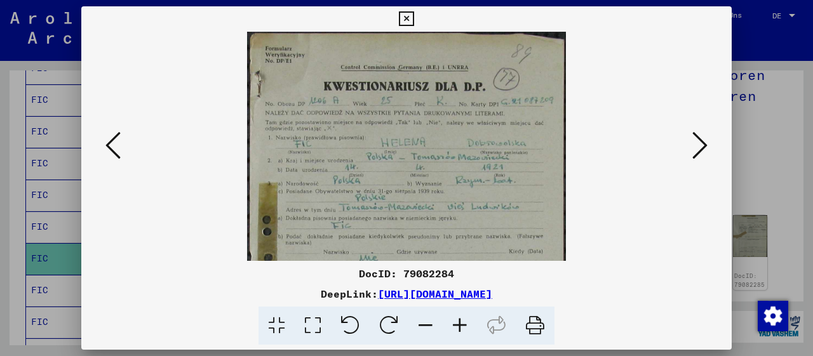
click at [458, 325] on icon at bounding box center [460, 326] width 34 height 39
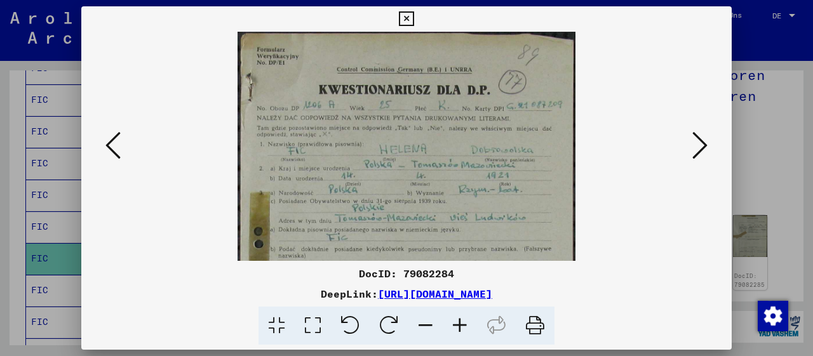
click at [458, 325] on icon at bounding box center [460, 326] width 34 height 39
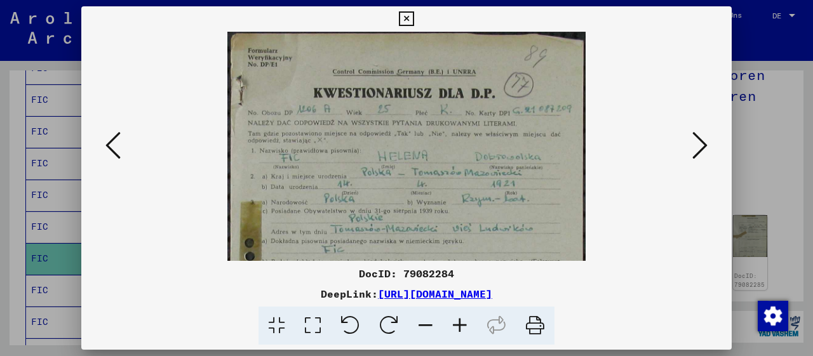
click at [458, 325] on icon at bounding box center [460, 326] width 34 height 39
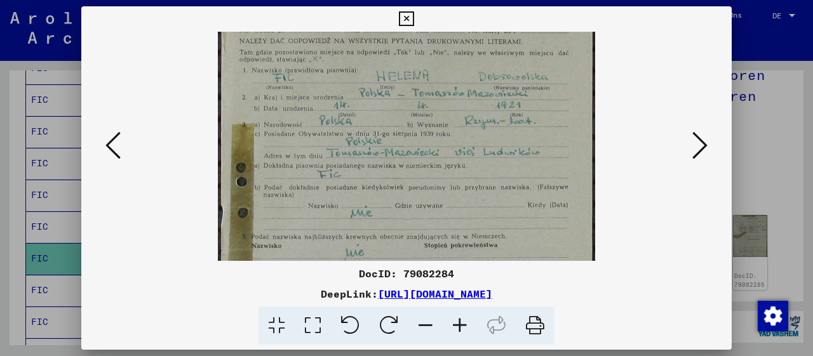
drag, startPoint x: 484, startPoint y: 195, endPoint x: 484, endPoint y: 106, distance: 88.9
click at [484, 107] on img at bounding box center [407, 250] width 378 height 611
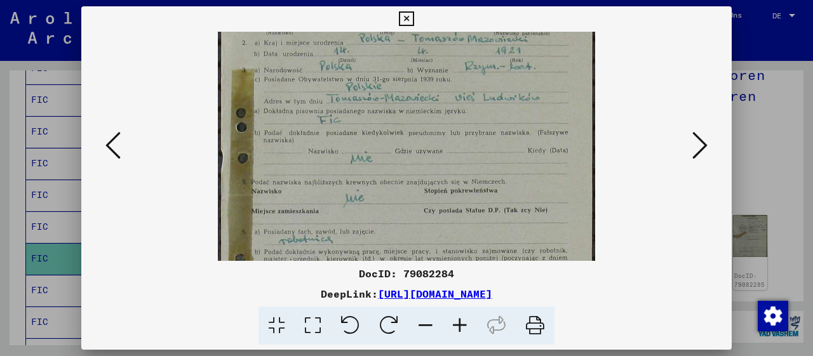
drag, startPoint x: 514, startPoint y: 173, endPoint x: 511, endPoint y: 133, distance: 40.8
click at [513, 121] on img at bounding box center [407, 195] width 378 height 611
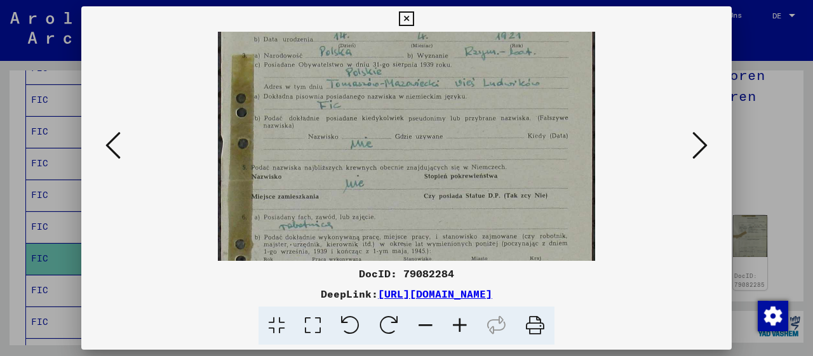
scroll to position [167, 0]
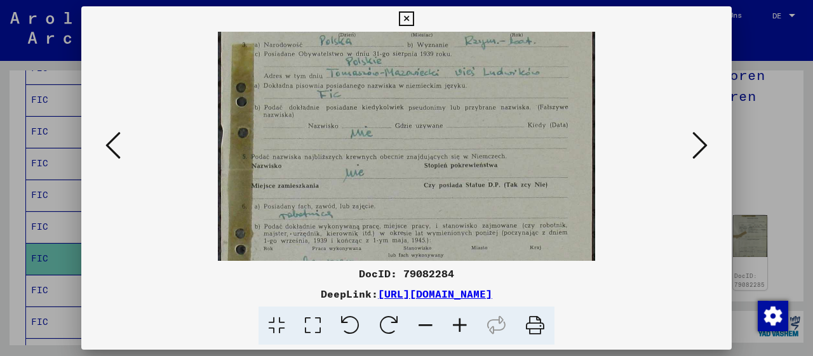
drag, startPoint x: 461, startPoint y: 189, endPoint x: 461, endPoint y: 166, distance: 22.9
click at [461, 166] on img at bounding box center [407, 170] width 378 height 611
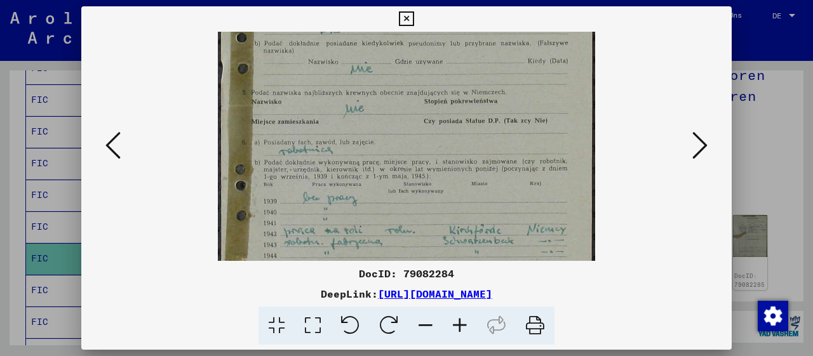
drag, startPoint x: 474, startPoint y: 194, endPoint x: 468, endPoint y: 132, distance: 62.5
click at [468, 132] on img at bounding box center [407, 106] width 378 height 611
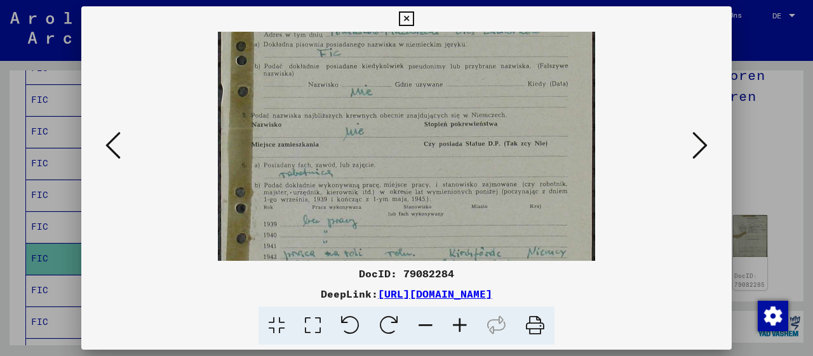
scroll to position [207, 0]
drag, startPoint x: 433, startPoint y: 109, endPoint x: 440, endPoint y: 132, distance: 23.9
click at [440, 132] on img at bounding box center [407, 130] width 378 height 611
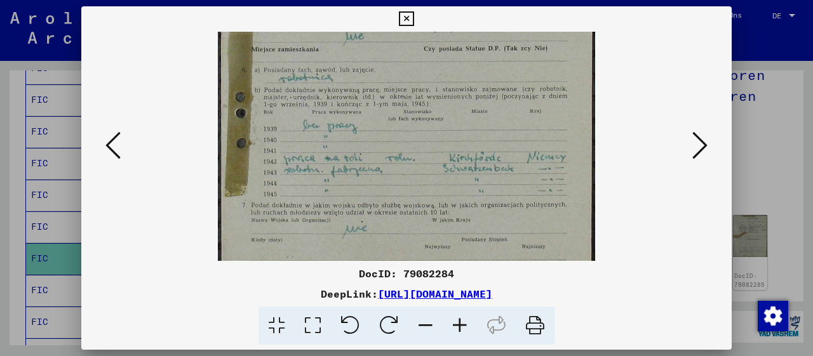
drag, startPoint x: 445, startPoint y: 186, endPoint x: 445, endPoint y: 89, distance: 96.6
click at [445, 89] on img at bounding box center [407, 33] width 378 height 611
click at [702, 154] on icon at bounding box center [699, 145] width 15 height 30
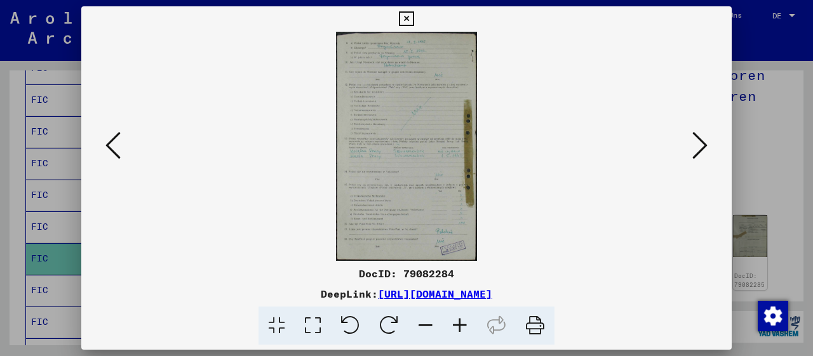
click at [454, 331] on icon at bounding box center [460, 326] width 34 height 39
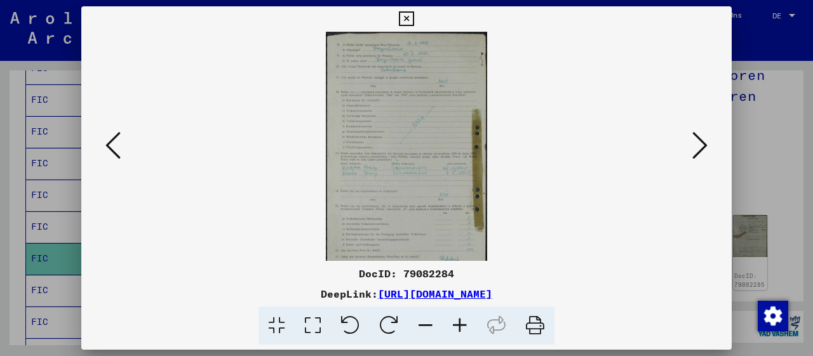
click at [454, 331] on icon at bounding box center [460, 326] width 34 height 39
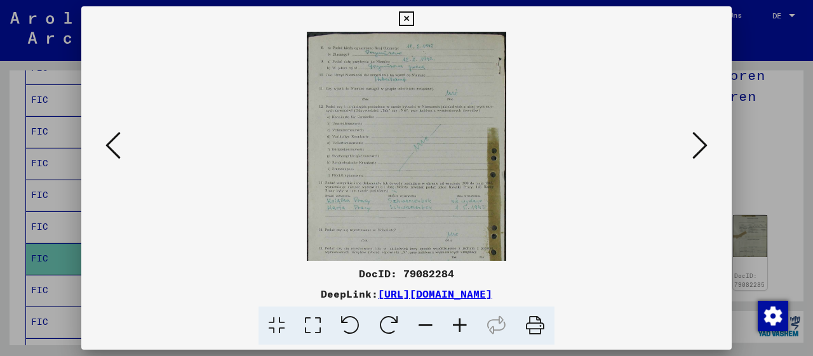
click at [454, 331] on icon at bounding box center [460, 326] width 34 height 39
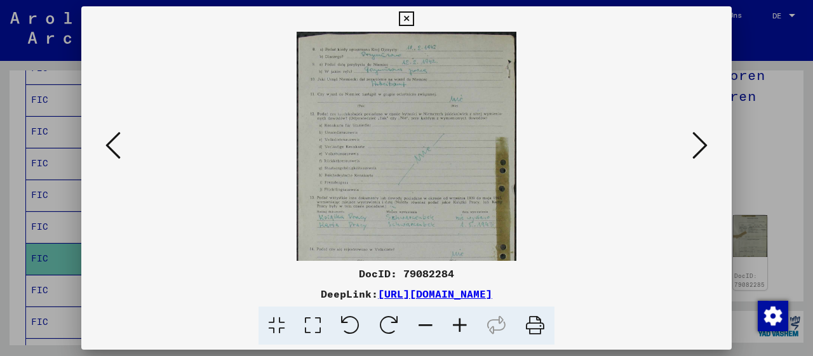
click at [454, 330] on icon at bounding box center [460, 326] width 34 height 39
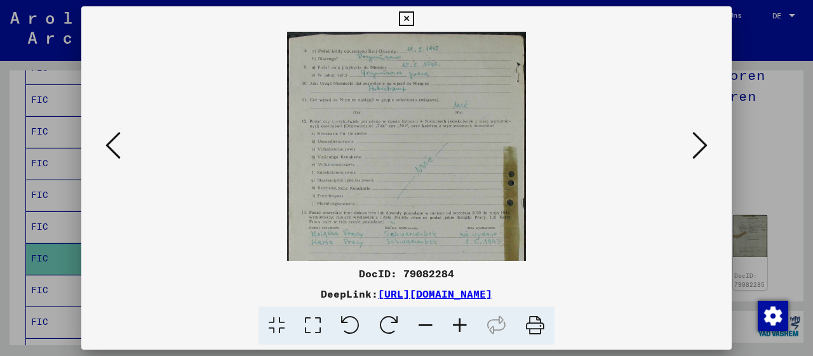
click at [454, 330] on icon at bounding box center [460, 326] width 34 height 39
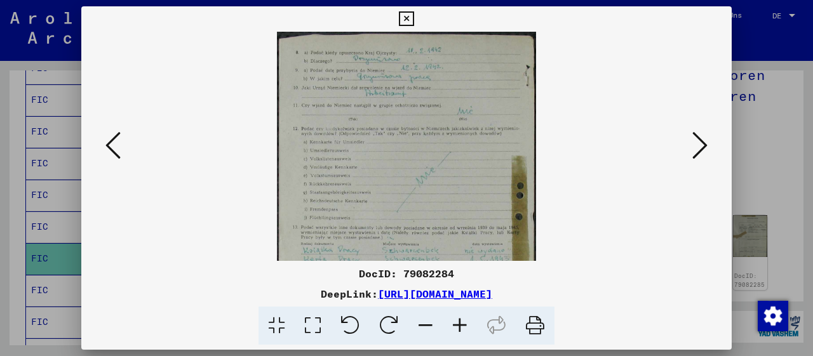
click at [454, 330] on icon at bounding box center [460, 326] width 34 height 39
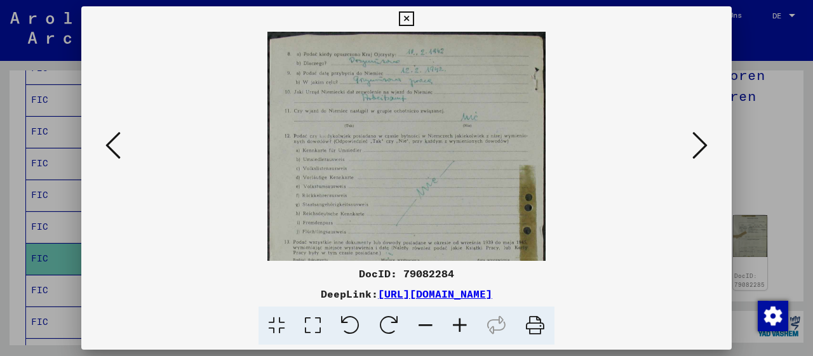
click at [454, 330] on icon at bounding box center [460, 326] width 34 height 39
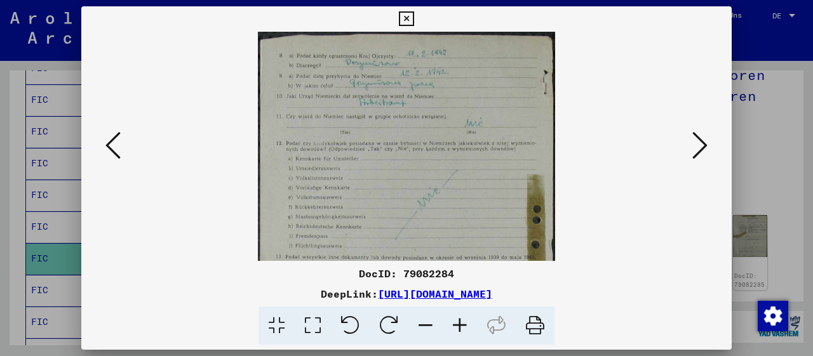
click at [454, 330] on icon at bounding box center [460, 326] width 34 height 39
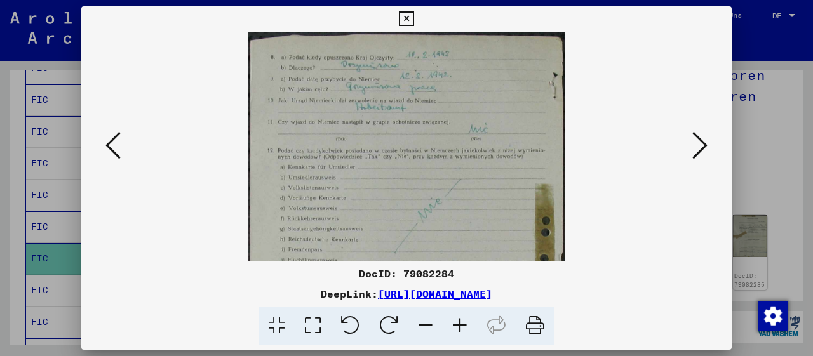
click at [454, 330] on icon at bounding box center [460, 326] width 34 height 39
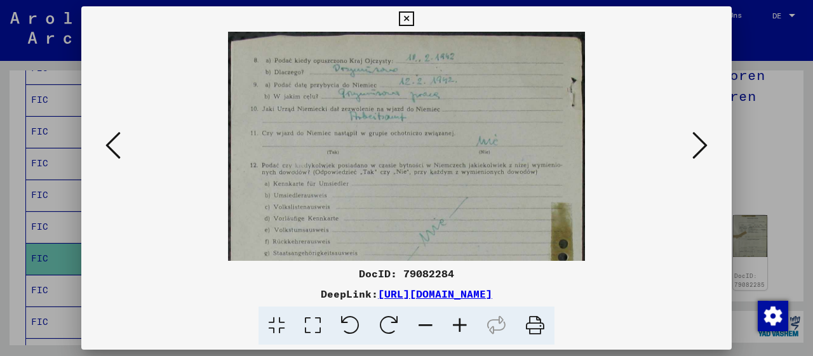
click at [454, 330] on icon at bounding box center [460, 326] width 34 height 39
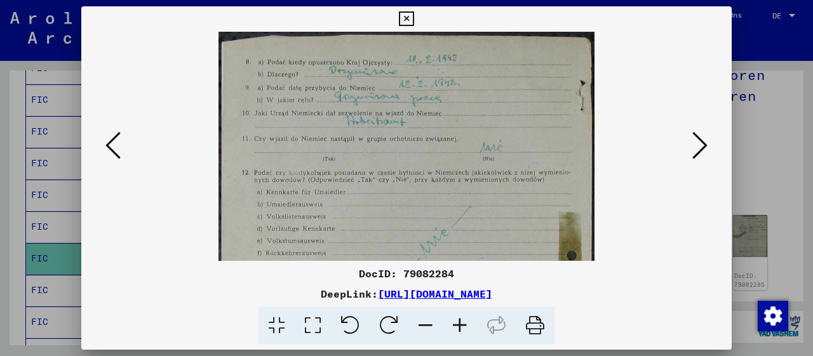
click at [454, 330] on icon at bounding box center [460, 326] width 34 height 39
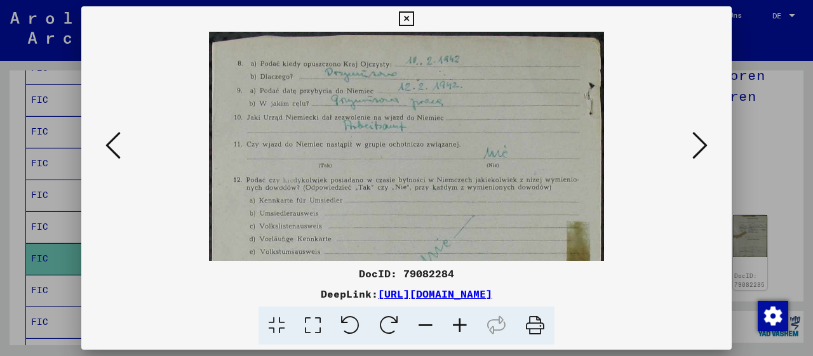
click at [454, 330] on icon at bounding box center [460, 326] width 34 height 39
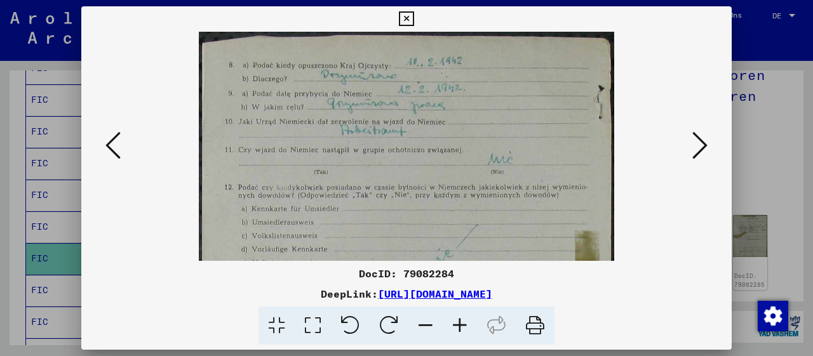
click at [454, 330] on icon at bounding box center [460, 326] width 34 height 39
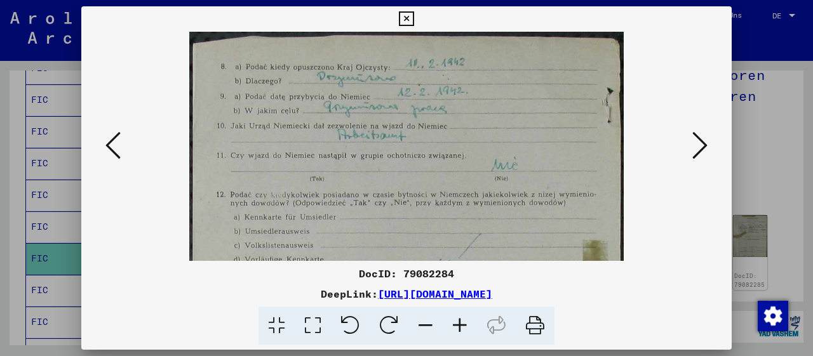
click at [454, 330] on icon at bounding box center [460, 326] width 34 height 39
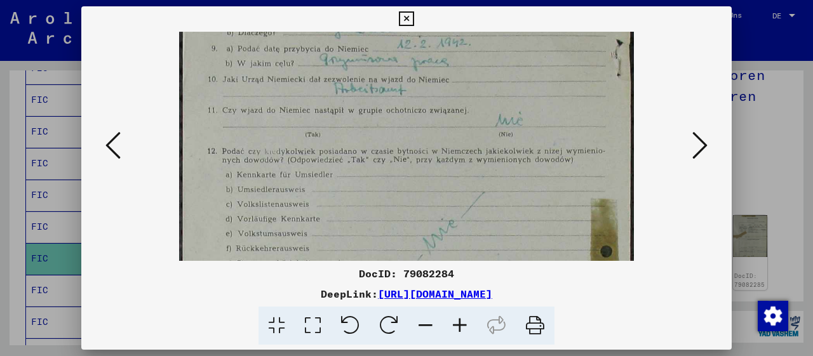
drag, startPoint x: 426, startPoint y: 181, endPoint x: 419, endPoint y: 137, distance: 45.1
click at [421, 131] on img at bounding box center [406, 350] width 454 height 738
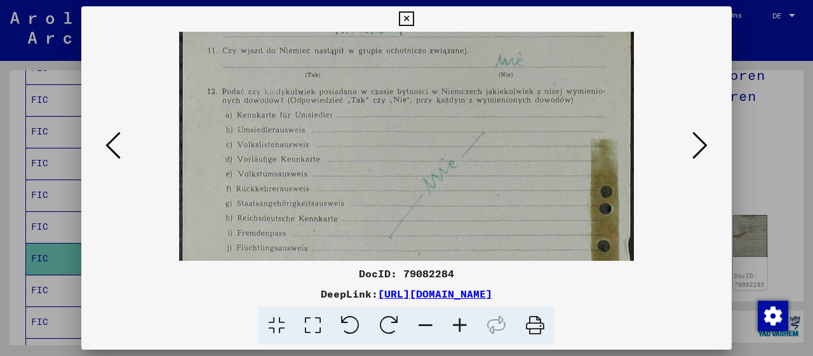
drag, startPoint x: 457, startPoint y: 196, endPoint x: 445, endPoint y: 140, distance: 57.1
click at [445, 140] on img at bounding box center [406, 290] width 454 height 738
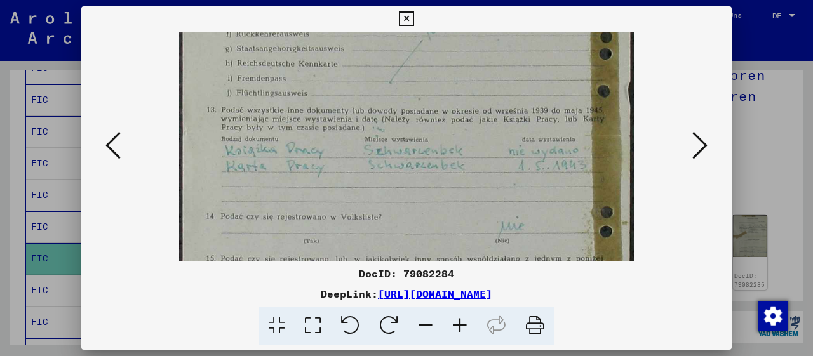
drag, startPoint x: 471, startPoint y: 197, endPoint x: 456, endPoint y: 37, distance: 160.2
click at [456, 41] on img at bounding box center [406, 135] width 454 height 738
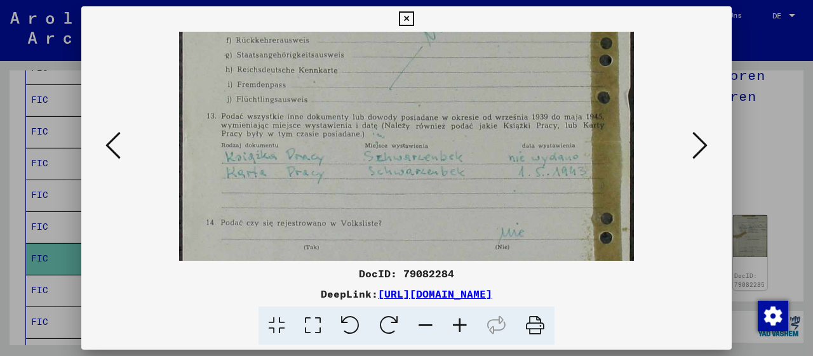
drag, startPoint x: 543, startPoint y: 180, endPoint x: 463, endPoint y: 187, distance: 79.7
click at [463, 187] on img at bounding box center [406, 142] width 454 height 738
click at [700, 147] on icon at bounding box center [699, 145] width 15 height 30
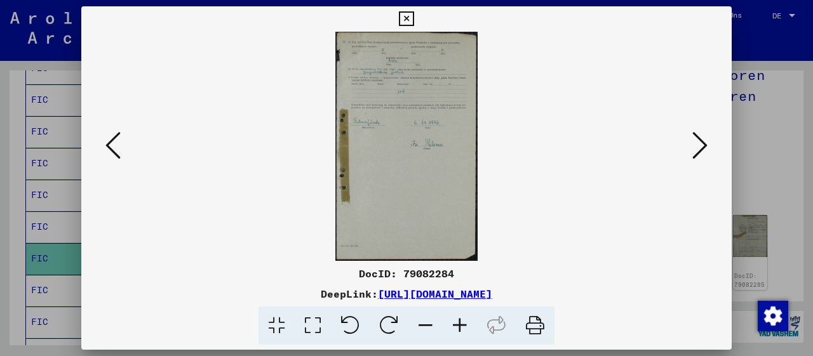
click at [463, 320] on icon at bounding box center [460, 326] width 34 height 39
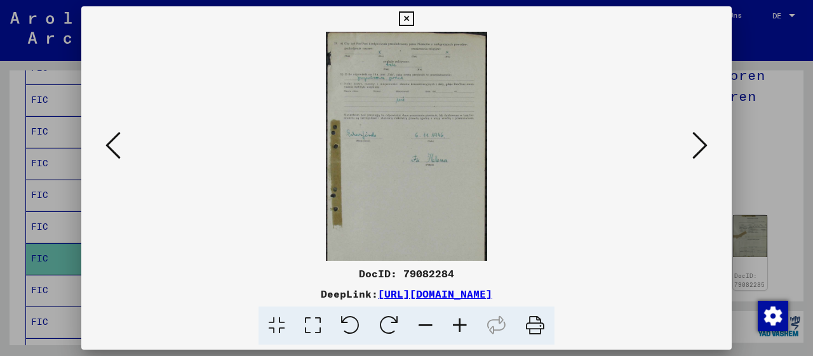
click at [463, 320] on icon at bounding box center [460, 326] width 34 height 39
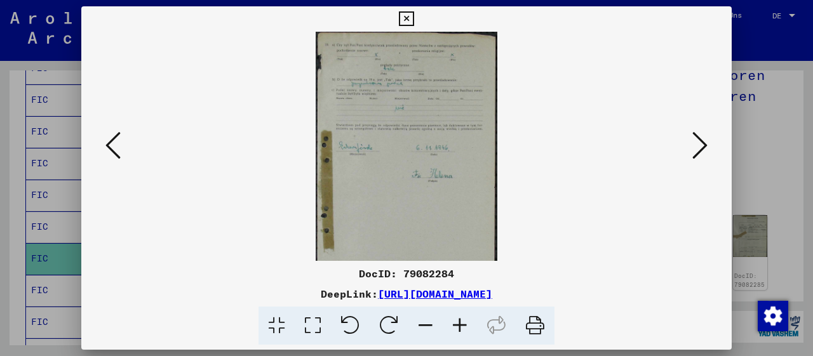
click at [463, 320] on icon at bounding box center [460, 326] width 34 height 39
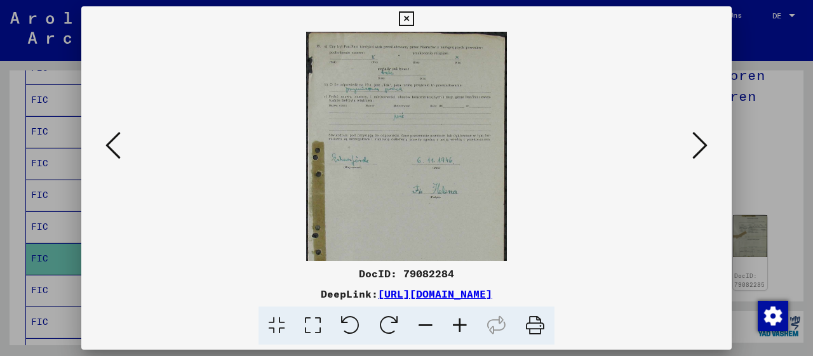
click at [463, 320] on icon at bounding box center [460, 326] width 34 height 39
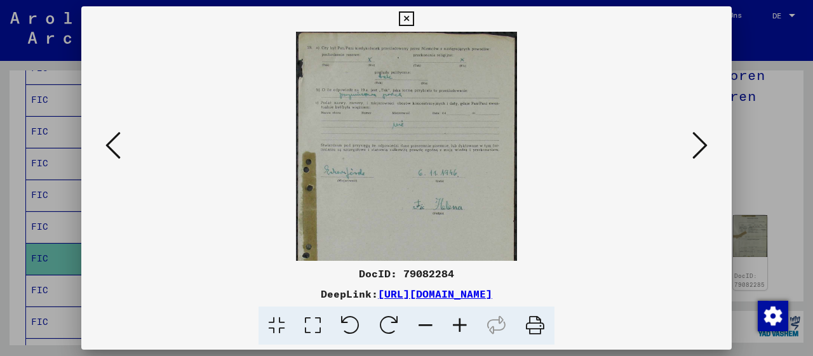
click at [463, 320] on icon at bounding box center [460, 326] width 34 height 39
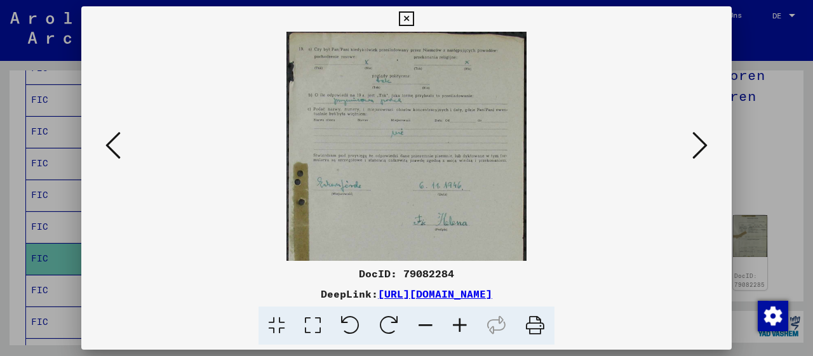
click at [463, 320] on icon at bounding box center [460, 326] width 34 height 39
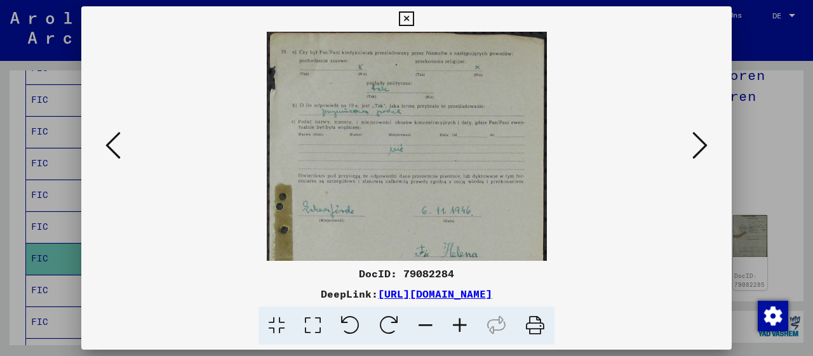
click at [463, 320] on icon at bounding box center [460, 326] width 34 height 39
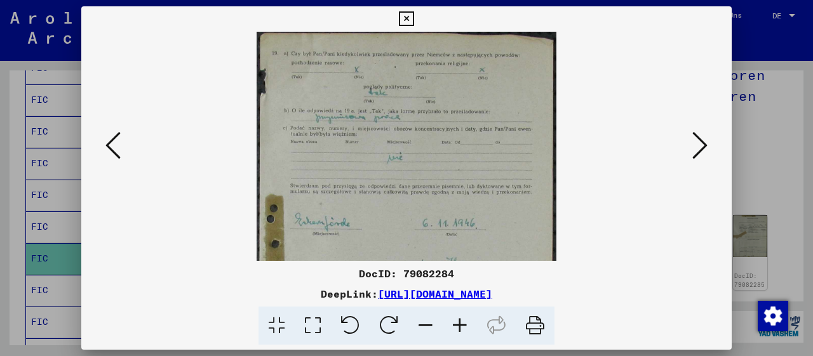
click at [463, 320] on icon at bounding box center [460, 326] width 34 height 39
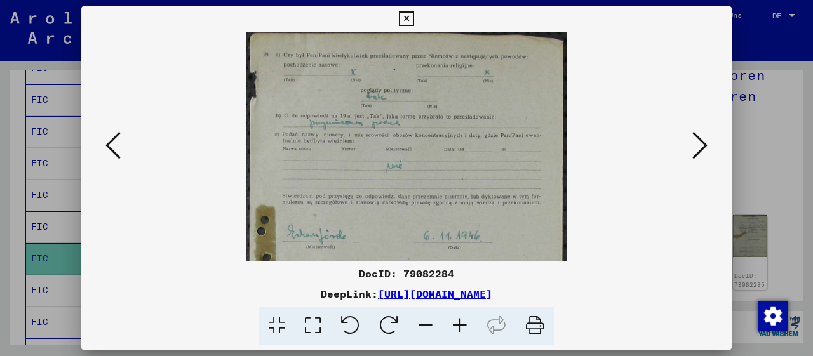
click at [463, 320] on icon at bounding box center [460, 326] width 34 height 39
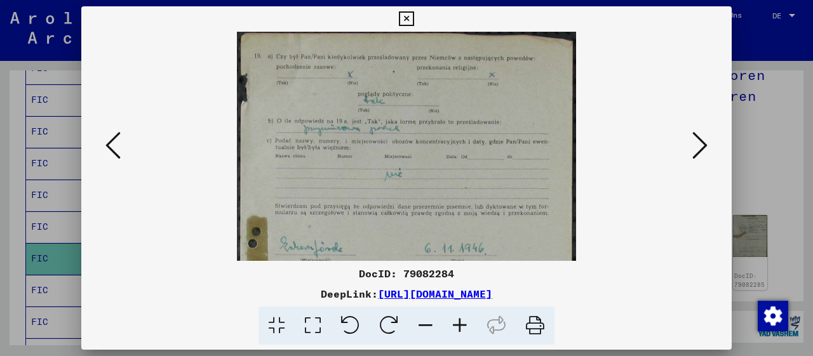
click at [463, 320] on icon at bounding box center [460, 326] width 34 height 39
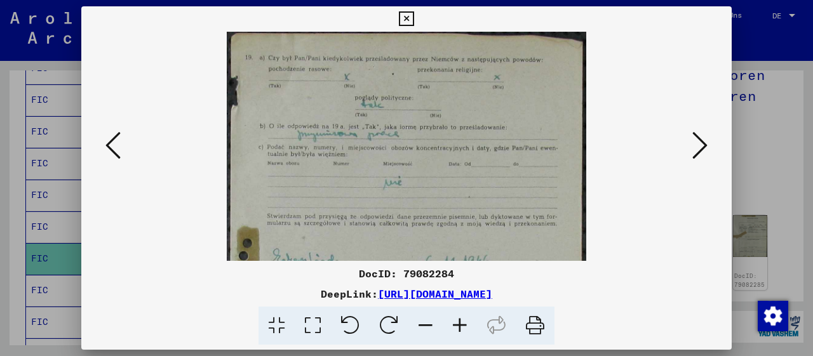
click at [463, 320] on icon at bounding box center [460, 326] width 34 height 39
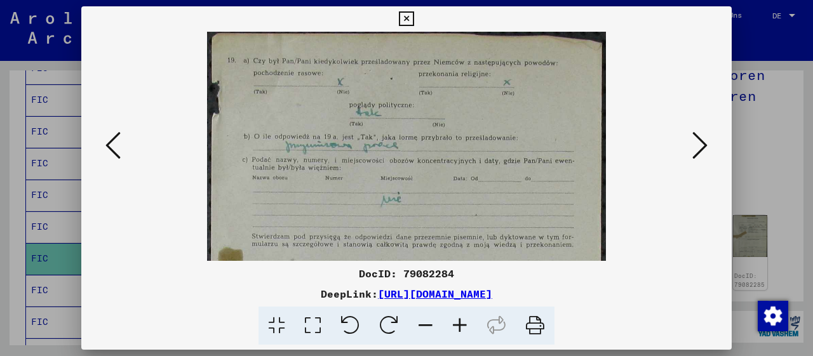
click at [463, 320] on icon at bounding box center [460, 326] width 34 height 39
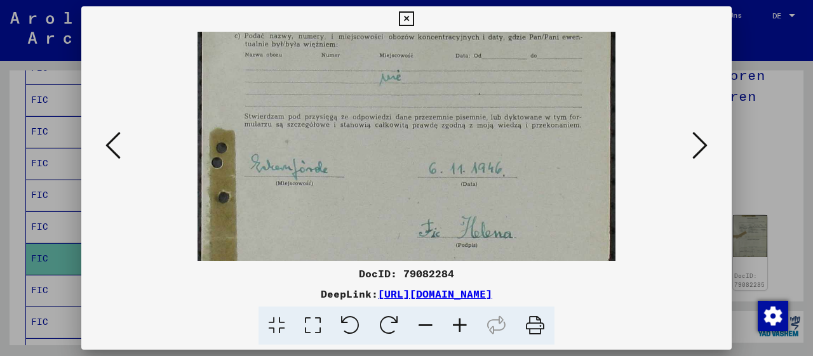
drag, startPoint x: 510, startPoint y: 218, endPoint x: 529, endPoint y: 17, distance: 201.7
click at [516, 35] on img at bounding box center [407, 239] width 418 height 674
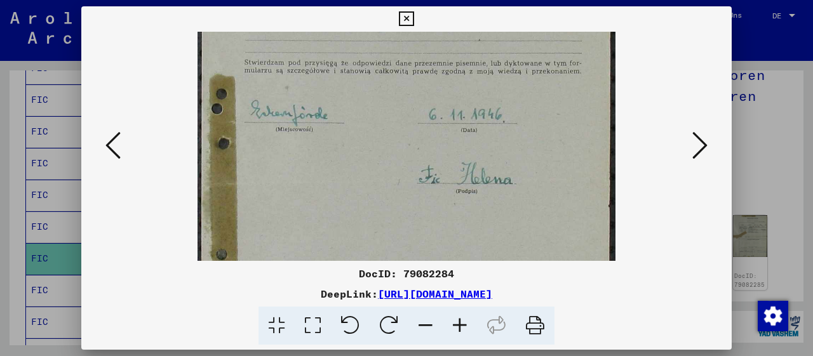
click at [699, 151] on icon at bounding box center [699, 145] width 15 height 30
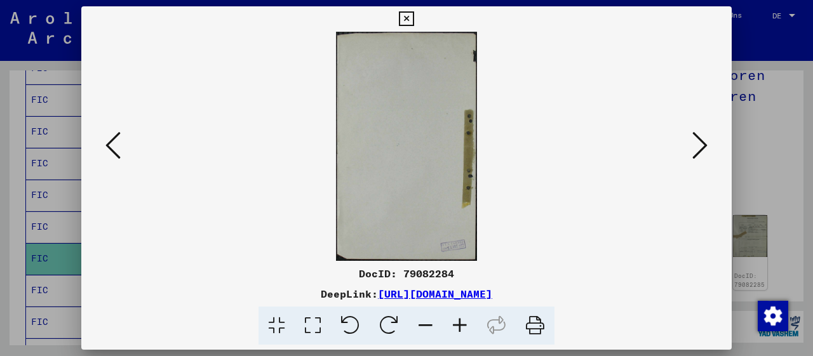
click at [704, 151] on icon at bounding box center [699, 145] width 15 height 30
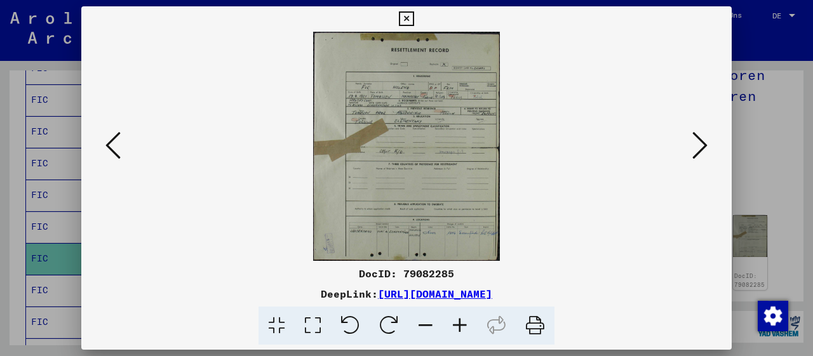
click at [461, 327] on icon at bounding box center [460, 326] width 34 height 39
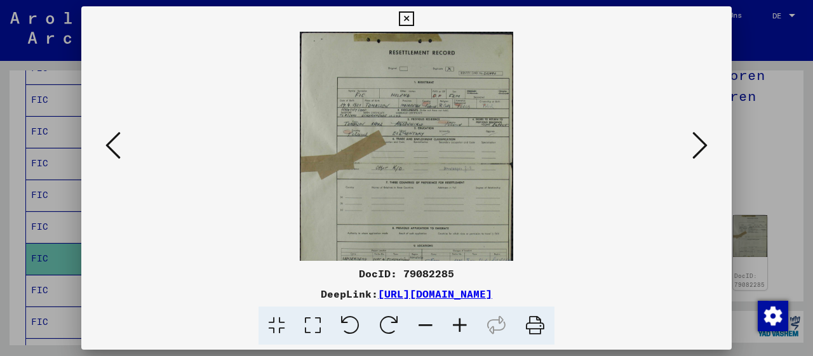
click at [461, 327] on icon at bounding box center [460, 326] width 34 height 39
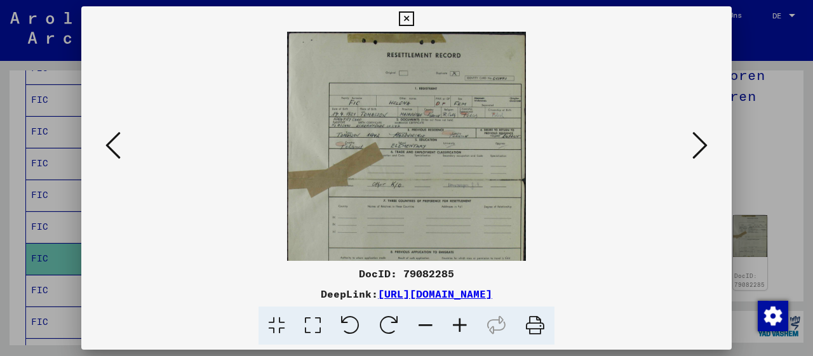
click at [461, 327] on icon at bounding box center [460, 326] width 34 height 39
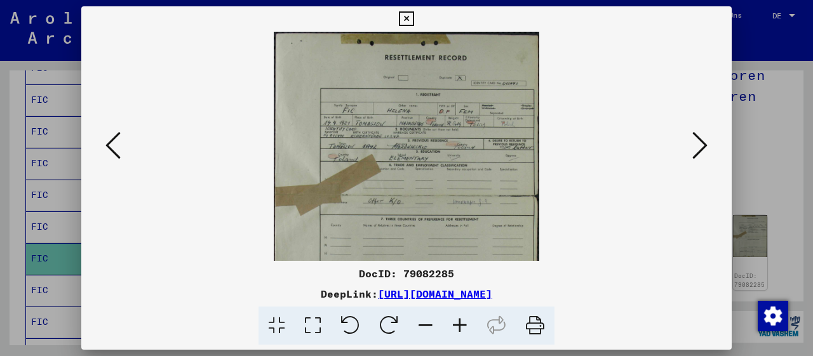
click at [461, 327] on icon at bounding box center [460, 326] width 34 height 39
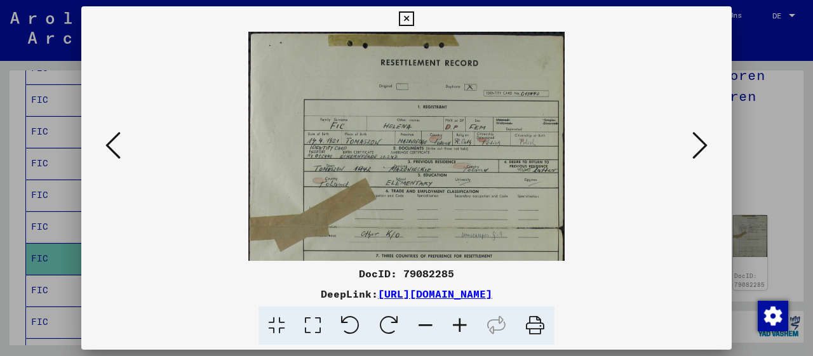
click at [461, 327] on icon at bounding box center [460, 326] width 34 height 39
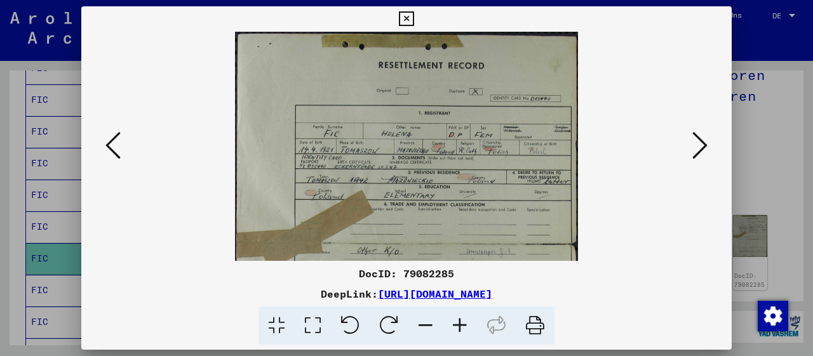
click at [461, 327] on icon at bounding box center [460, 326] width 34 height 39
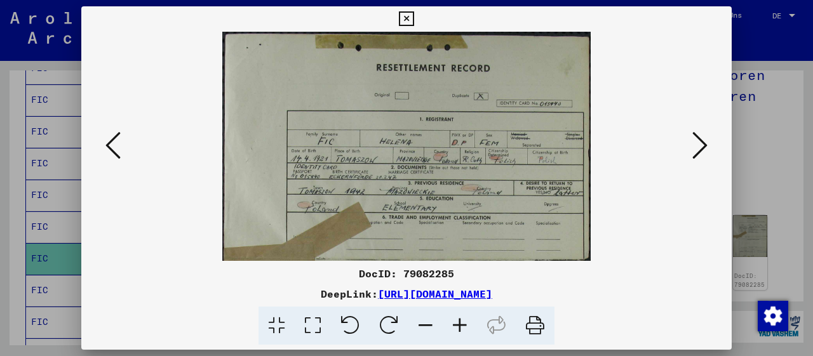
click at [461, 327] on icon at bounding box center [460, 326] width 34 height 39
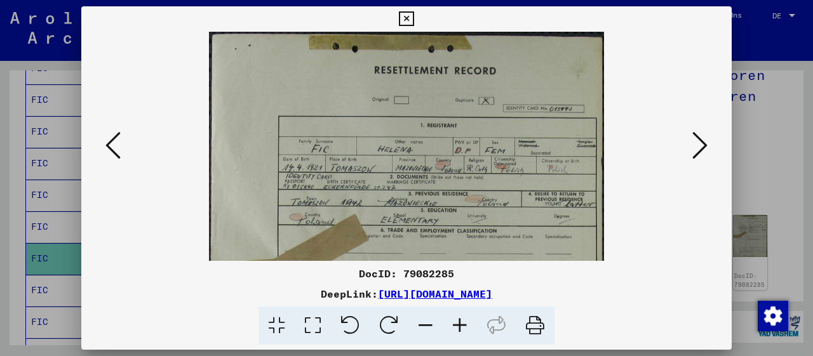
click at [461, 327] on icon at bounding box center [460, 326] width 34 height 39
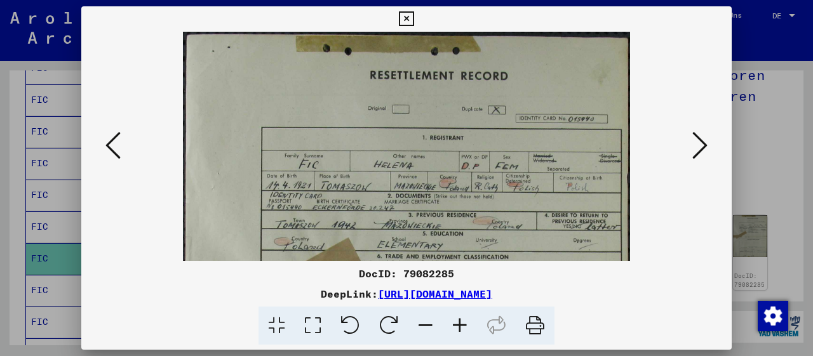
click at [461, 327] on icon at bounding box center [460, 326] width 34 height 39
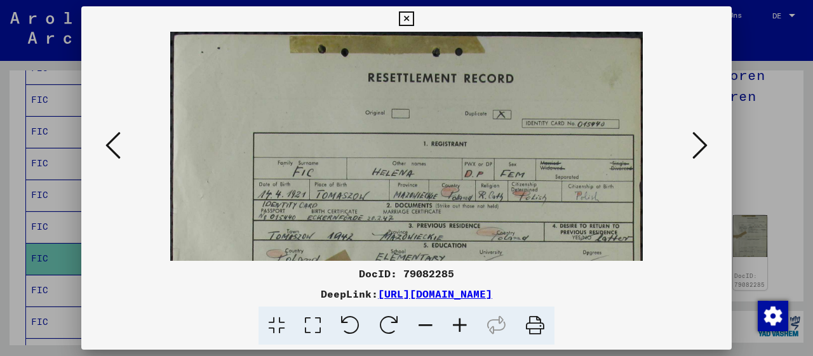
click at [461, 327] on icon at bounding box center [460, 326] width 34 height 39
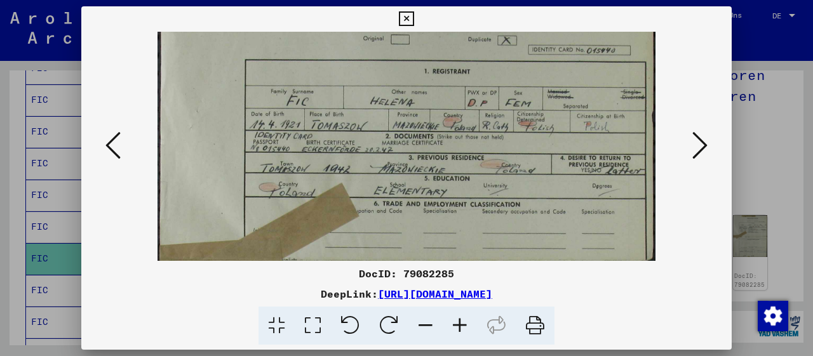
drag, startPoint x: 503, startPoint y: 227, endPoint x: 476, endPoint y: 151, distance: 81.6
click at [476, 151] on img at bounding box center [407, 258] width 499 height 611
click at [486, 168] on img at bounding box center [407, 258] width 499 height 611
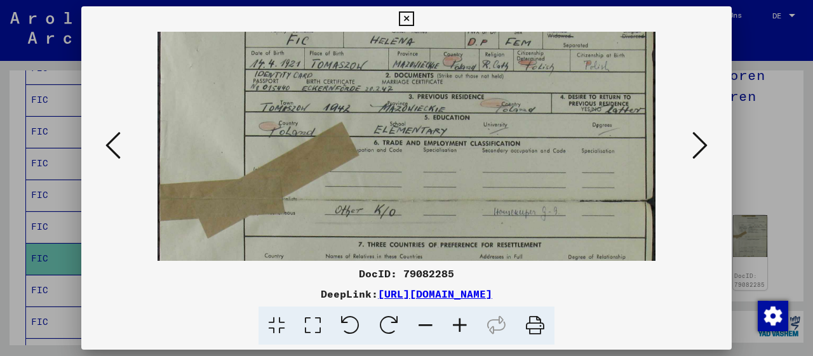
drag, startPoint x: 479, startPoint y: 126, endPoint x: 488, endPoint y: 71, distance: 56.0
click at [488, 71] on img at bounding box center [407, 197] width 499 height 611
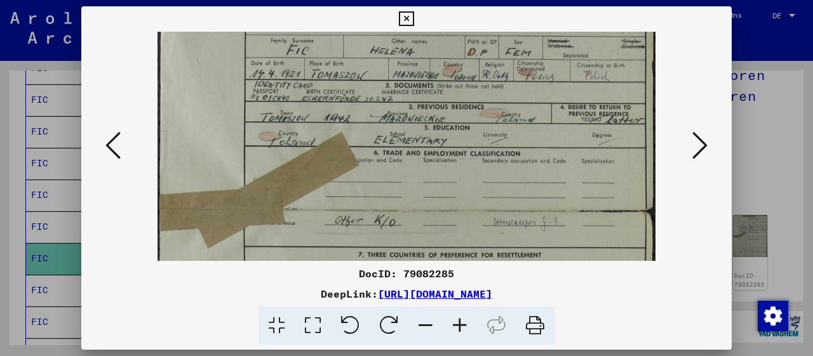
scroll to position [129, 0]
drag, startPoint x: 534, startPoint y: 151, endPoint x: 538, endPoint y: 168, distance: 17.7
click at [538, 168] on img at bounding box center [407, 208] width 499 height 611
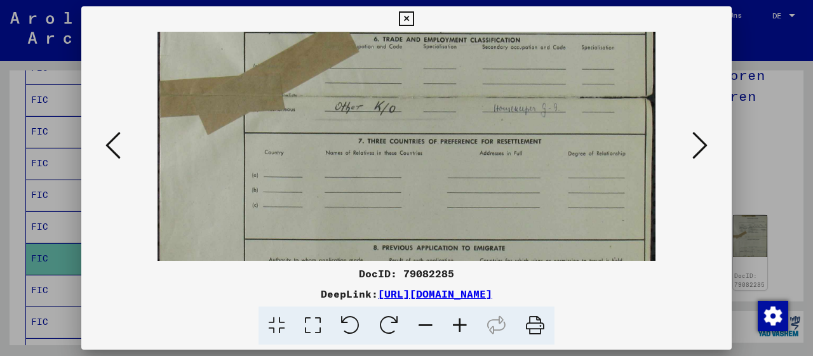
drag, startPoint x: 452, startPoint y: 208, endPoint x: 446, endPoint y: 109, distance: 99.9
click at [449, 95] on img at bounding box center [407, 93] width 499 height 611
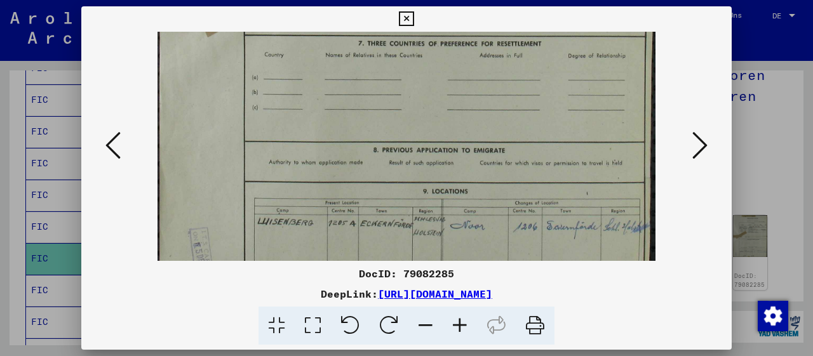
drag, startPoint x: 472, startPoint y: 196, endPoint x: 467, endPoint y: 90, distance: 106.9
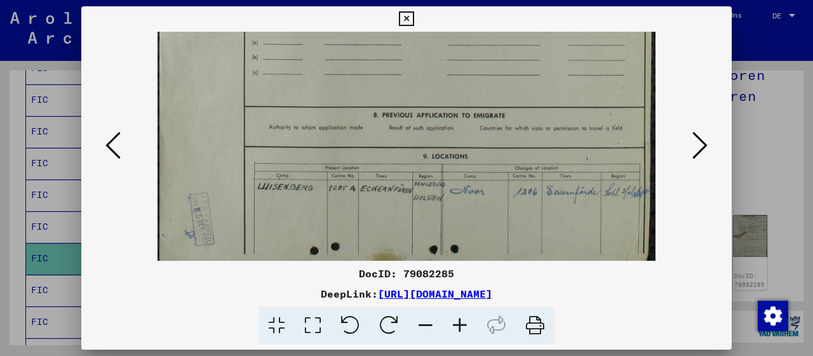
scroll to position [381, 0]
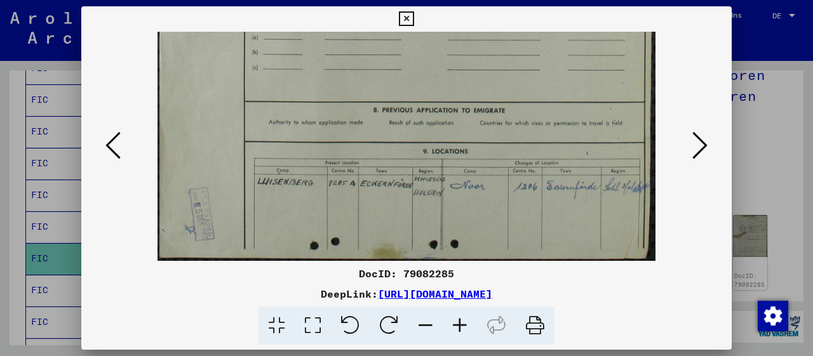
drag, startPoint x: 489, startPoint y: 218, endPoint x: 486, endPoint y: 148, distance: 69.9
click at [699, 153] on icon at bounding box center [699, 145] width 15 height 30
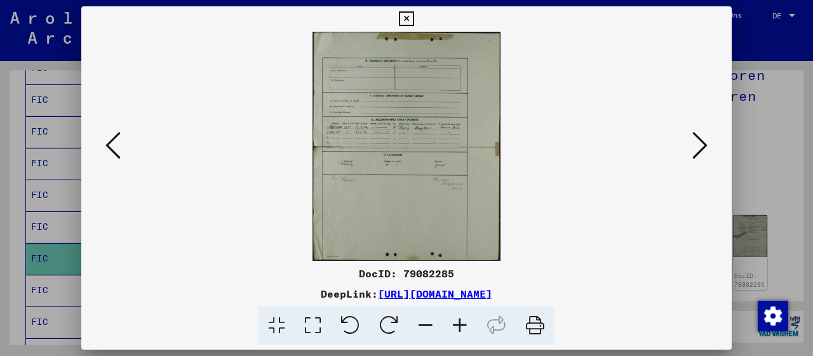
click at [451, 326] on icon at bounding box center [460, 326] width 34 height 39
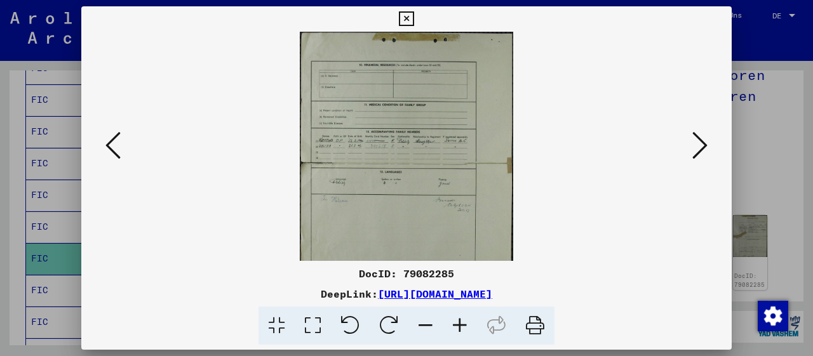
click at [451, 326] on icon at bounding box center [460, 326] width 34 height 39
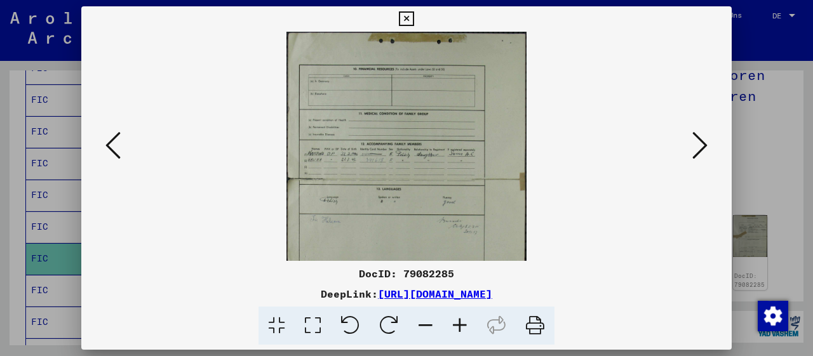
click at [451, 326] on icon at bounding box center [460, 326] width 34 height 39
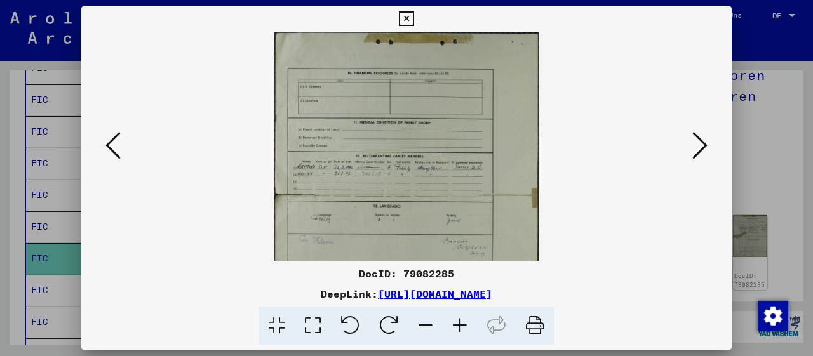
click at [451, 326] on icon at bounding box center [460, 326] width 34 height 39
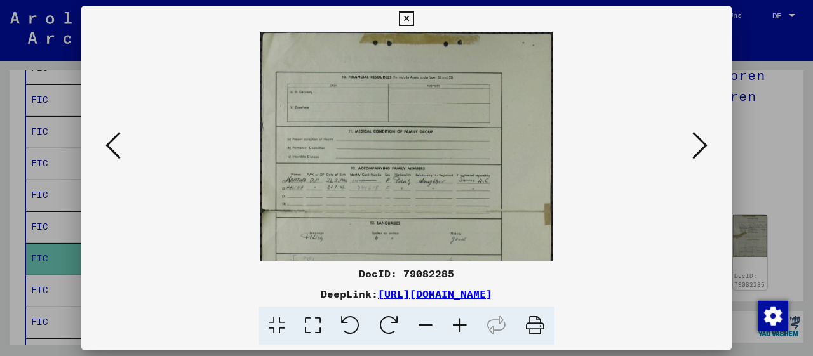
click at [451, 326] on icon at bounding box center [460, 326] width 34 height 39
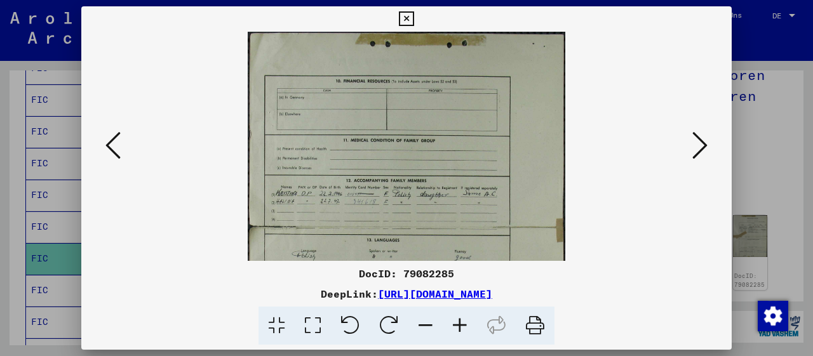
click at [451, 326] on icon at bounding box center [460, 326] width 34 height 39
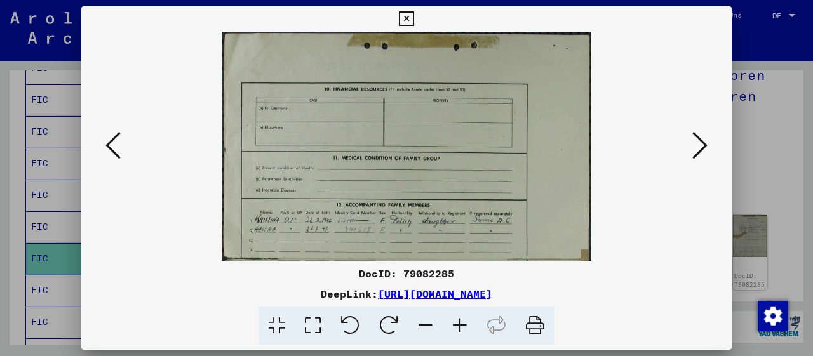
click at [451, 326] on icon at bounding box center [460, 326] width 34 height 39
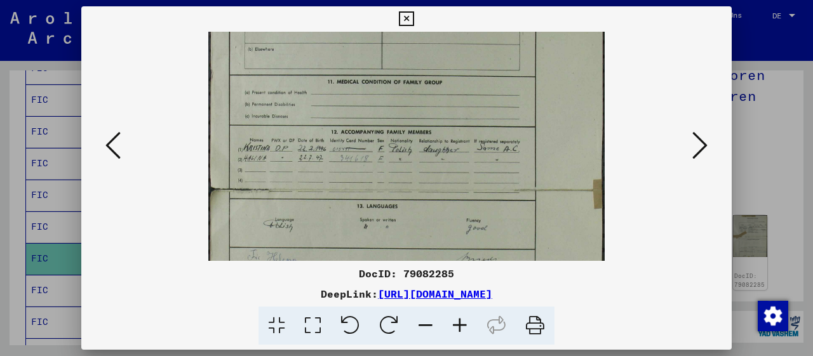
drag, startPoint x: 452, startPoint y: 219, endPoint x: 452, endPoint y: 144, distance: 75.0
click at [460, 133] on img at bounding box center [406, 188] width 396 height 483
click at [462, 325] on icon at bounding box center [460, 326] width 34 height 39
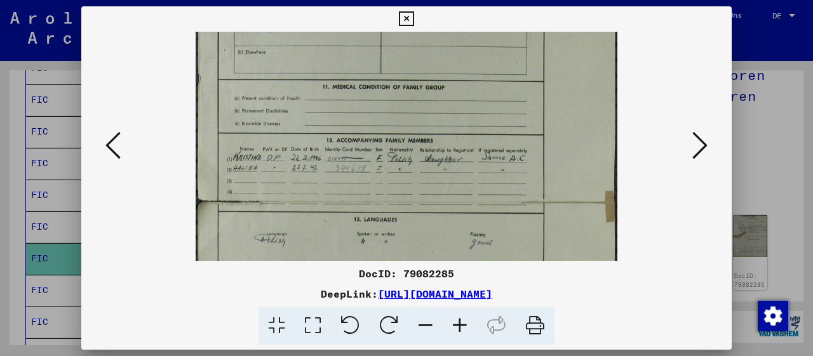
click at [462, 325] on icon at bounding box center [460, 326] width 34 height 39
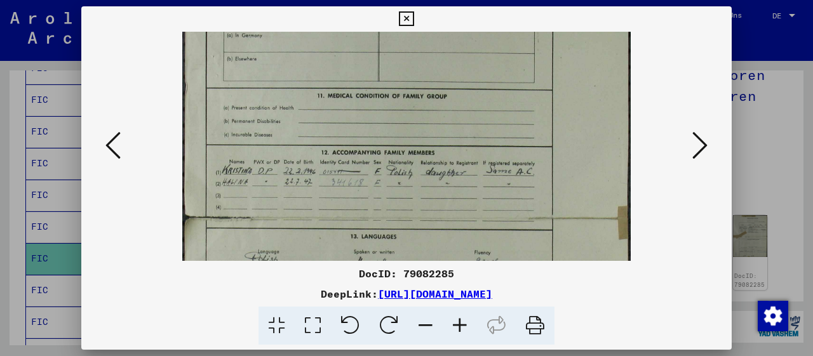
click at [462, 325] on icon at bounding box center [460, 326] width 34 height 39
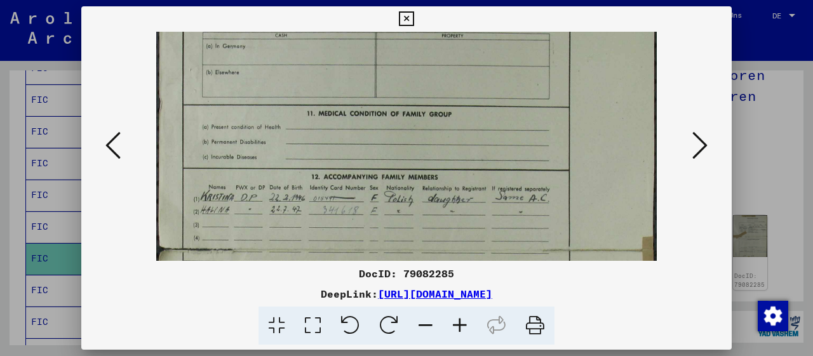
click at [462, 325] on icon at bounding box center [460, 326] width 34 height 39
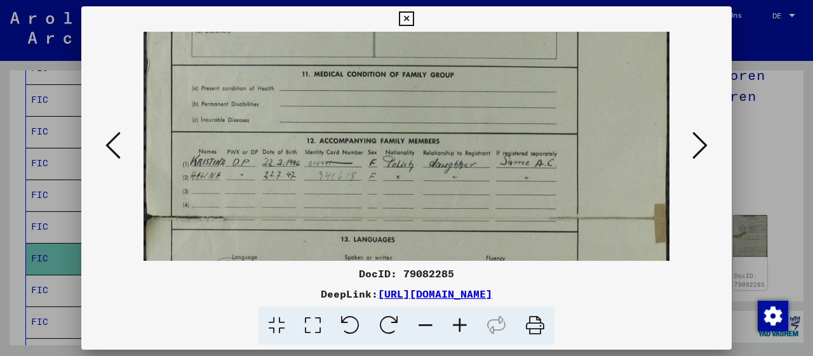
scroll to position [159, 0]
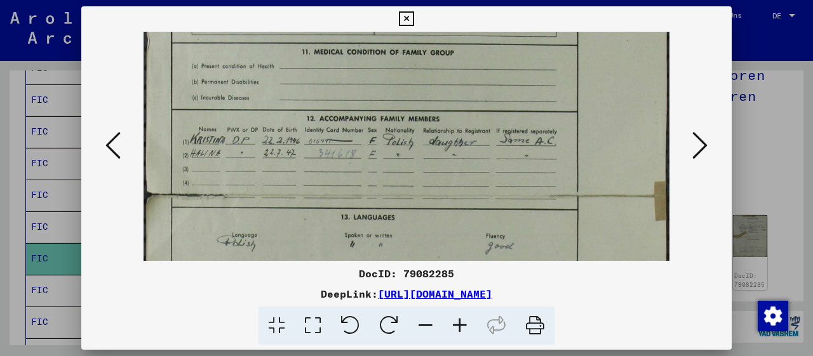
drag, startPoint x: 469, startPoint y: 236, endPoint x: 469, endPoint y: 168, distance: 68.0
click at [469, 168] on img at bounding box center [407, 193] width 526 height 642
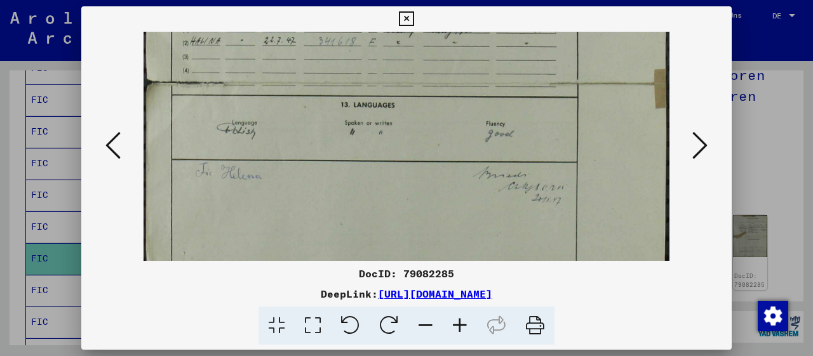
scroll to position [290, 0]
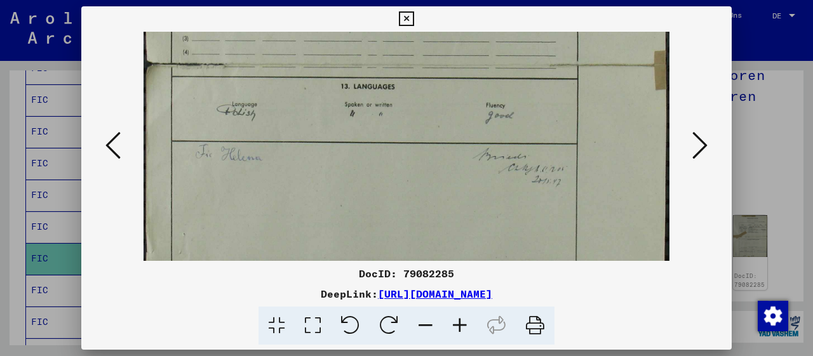
drag, startPoint x: 414, startPoint y: 234, endPoint x: 413, endPoint y: 106, distance: 128.3
click at [413, 106] on img at bounding box center [407, 62] width 526 height 642
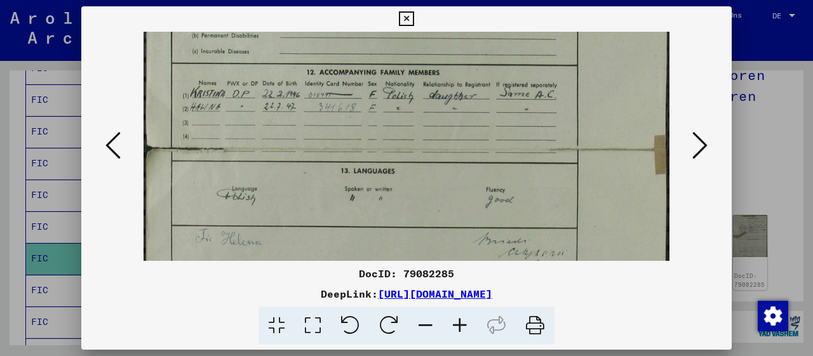
drag, startPoint x: 412, startPoint y: 203, endPoint x: 444, endPoint y: 219, distance: 36.4
click at [438, 288] on div "DocID: 79082285 DeepLink: [URL][DOMAIN_NAME]" at bounding box center [406, 175] width 651 height 339
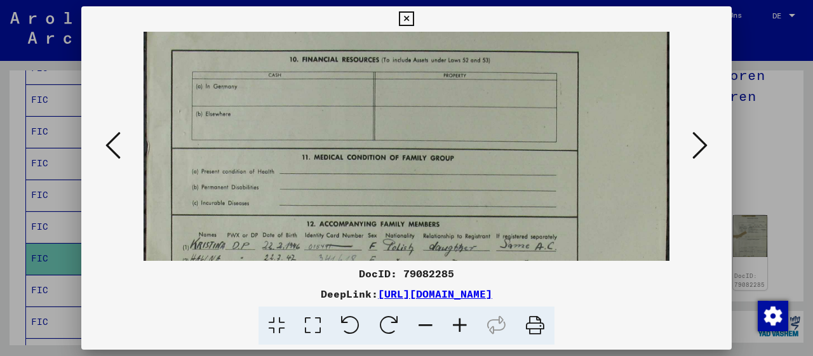
drag, startPoint x: 454, startPoint y: 99, endPoint x: 476, endPoint y: 244, distance: 146.5
click at [476, 247] on img at bounding box center [407, 299] width 526 height 642
click at [444, 112] on img at bounding box center [407, 297] width 526 height 642
click at [699, 150] on icon at bounding box center [699, 145] width 15 height 30
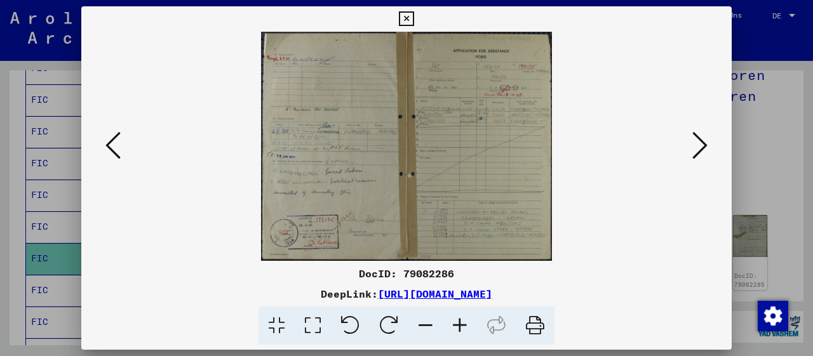
scroll to position [0, 0]
click at [461, 327] on icon at bounding box center [460, 326] width 34 height 39
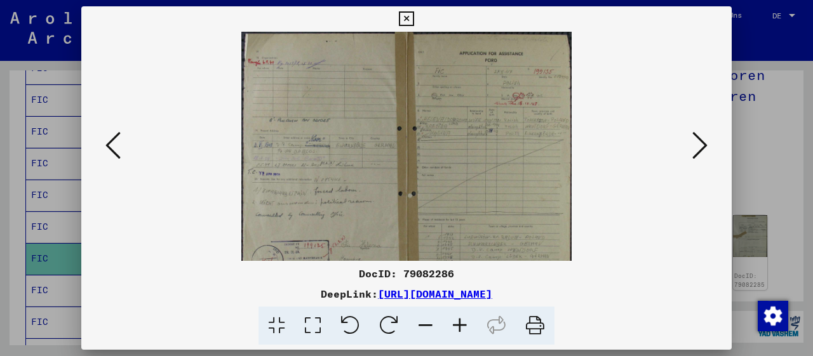
click at [461, 327] on icon at bounding box center [460, 326] width 34 height 39
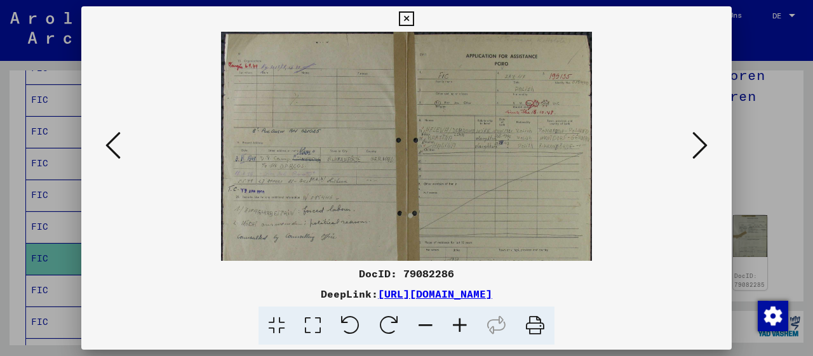
click at [461, 327] on icon at bounding box center [460, 326] width 34 height 39
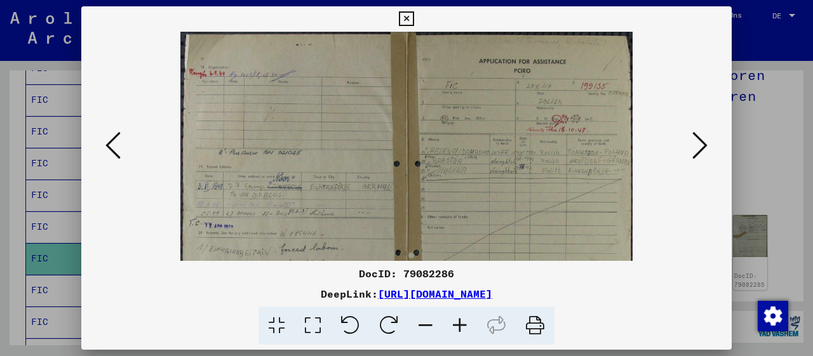
click at [461, 327] on icon at bounding box center [460, 326] width 34 height 39
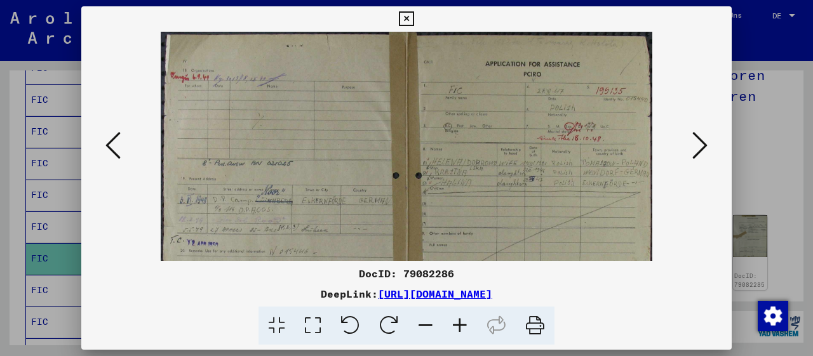
click at [461, 327] on icon at bounding box center [460, 326] width 34 height 39
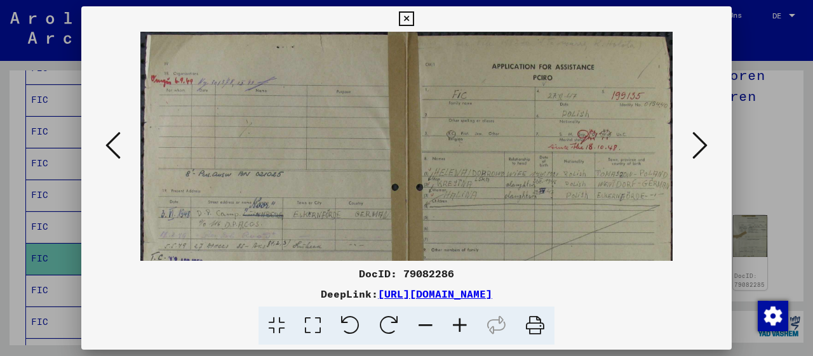
click at [461, 327] on icon at bounding box center [460, 326] width 34 height 39
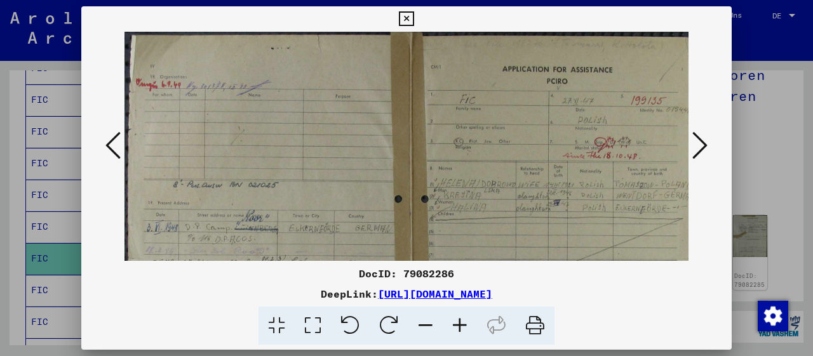
click at [461, 327] on icon at bounding box center [460, 326] width 34 height 39
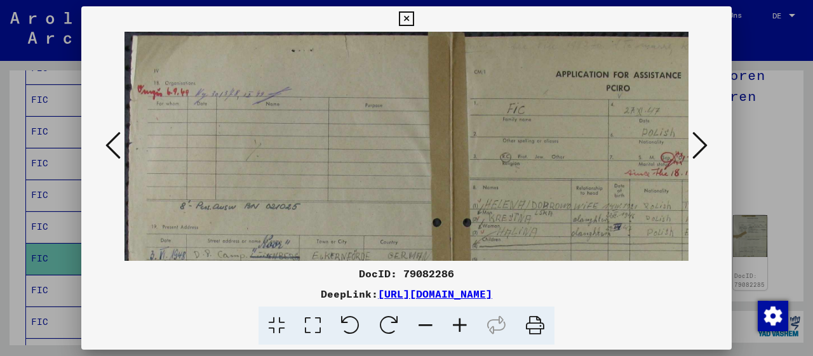
click at [461, 327] on icon at bounding box center [460, 326] width 34 height 39
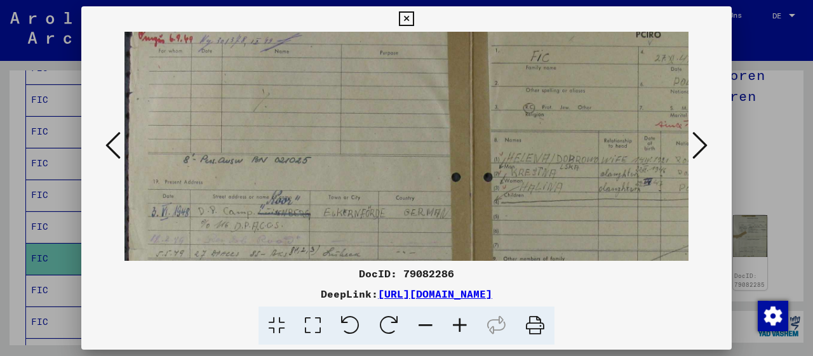
scroll to position [165, 0]
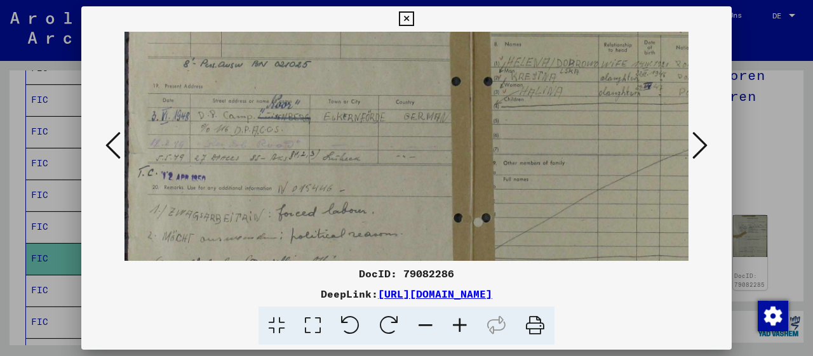
drag, startPoint x: 341, startPoint y: 227, endPoint x: 353, endPoint y: 58, distance: 169.5
click at [351, 63] on img at bounding box center [471, 152] width 693 height 547
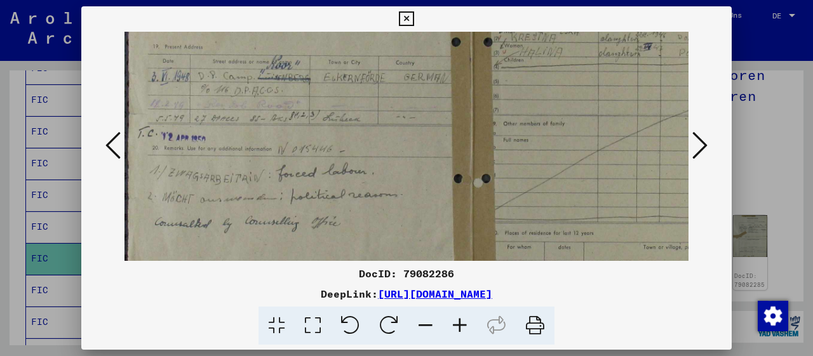
scroll to position [212, 0]
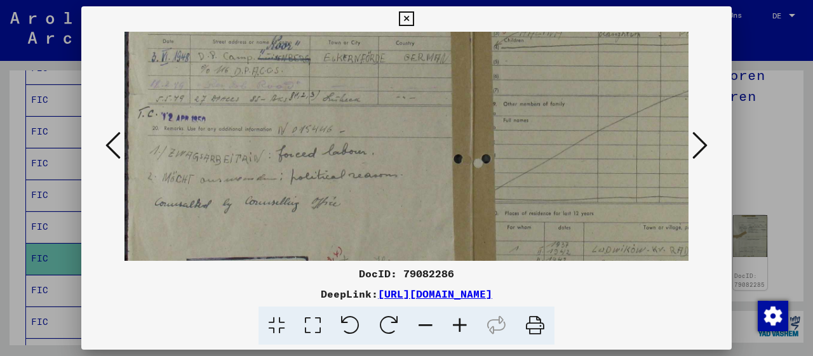
drag, startPoint x: 358, startPoint y: 196, endPoint x: 363, endPoint y: 151, distance: 46.0
click at [363, 151] on img at bounding box center [471, 93] width 693 height 547
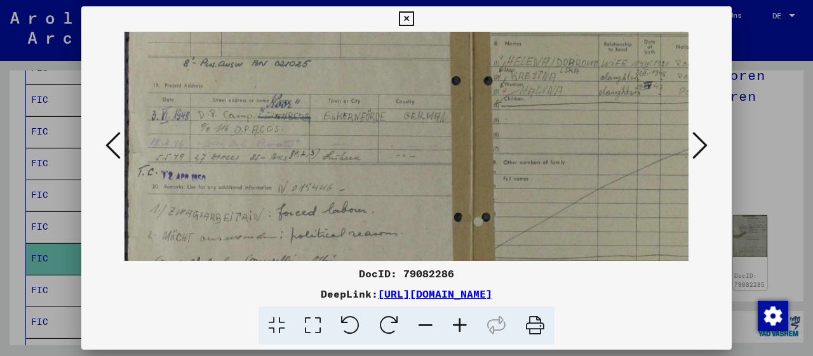
scroll to position [141, 0]
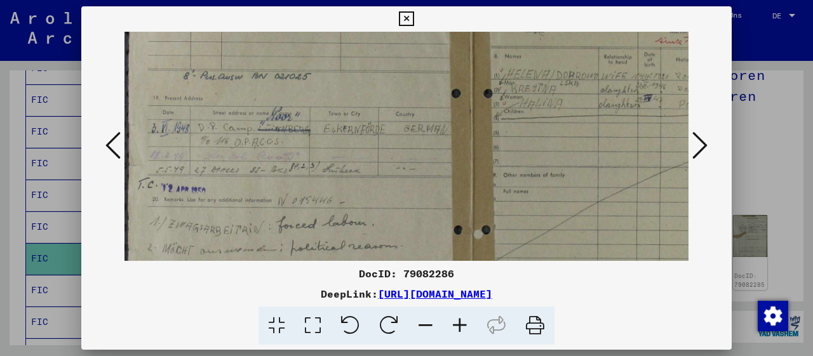
drag, startPoint x: 363, startPoint y: 119, endPoint x: 383, endPoint y: 188, distance: 72.2
click at [383, 188] on img at bounding box center [471, 164] width 693 height 547
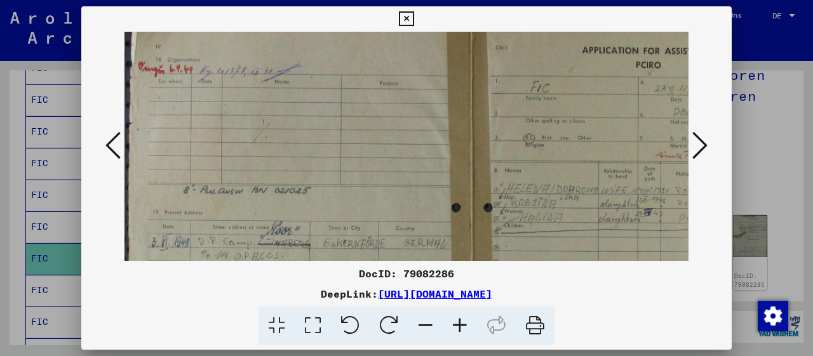
scroll to position [23, 0]
drag, startPoint x: 370, startPoint y: 99, endPoint x: 386, endPoint y: 215, distance: 117.3
click at [386, 215] on img at bounding box center [471, 282] width 693 height 547
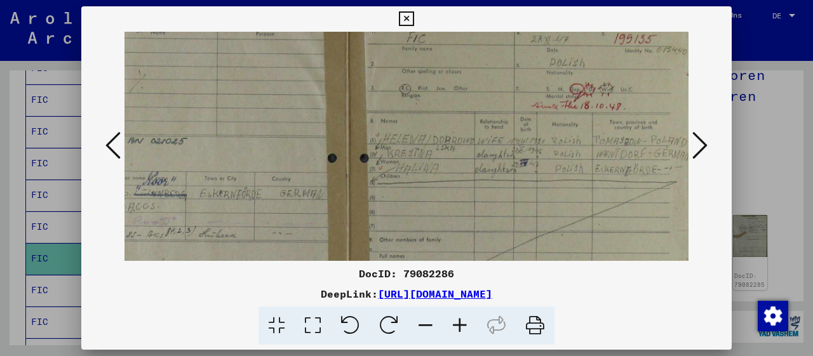
drag, startPoint x: 527, startPoint y: 191, endPoint x: 285, endPoint y: 168, distance: 242.6
click at [288, 142] on img at bounding box center [347, 229] width 693 height 547
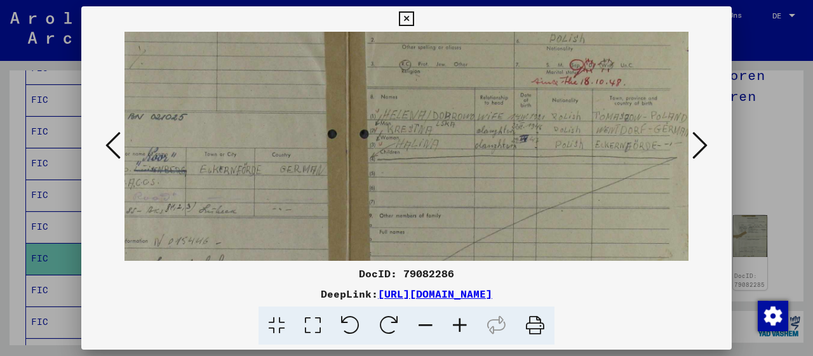
drag, startPoint x: 480, startPoint y: 128, endPoint x: 385, endPoint y: 104, distance: 98.3
click at [385, 104] on img at bounding box center [347, 204] width 693 height 547
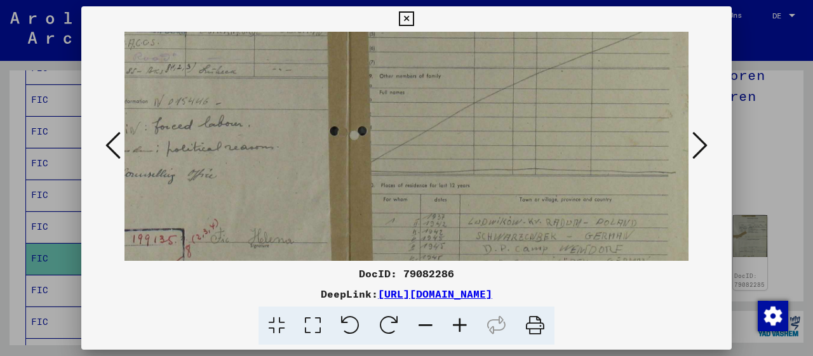
drag, startPoint x: 576, startPoint y: 185, endPoint x: 556, endPoint y: 47, distance: 139.4
click at [556, 47] on img at bounding box center [347, 65] width 693 height 547
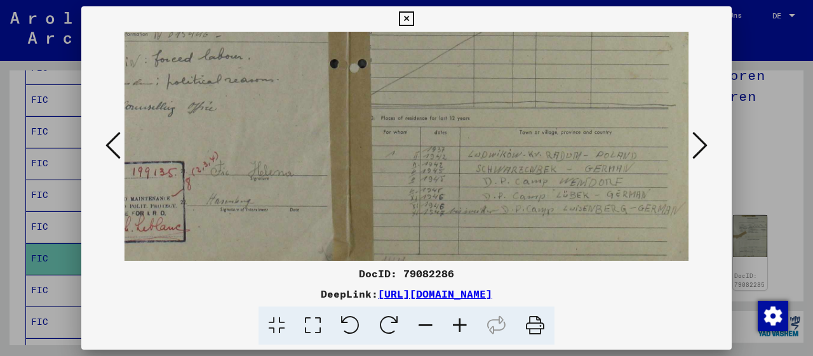
scroll to position [318, 124]
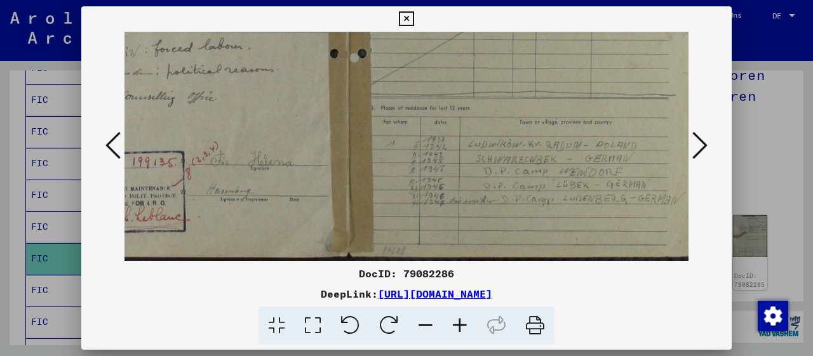
drag, startPoint x: 616, startPoint y: 175, endPoint x: 610, endPoint y: 132, distance: 43.7
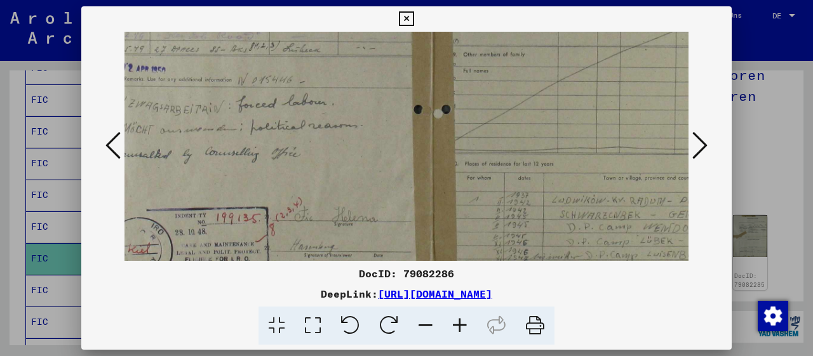
scroll to position [239, 9]
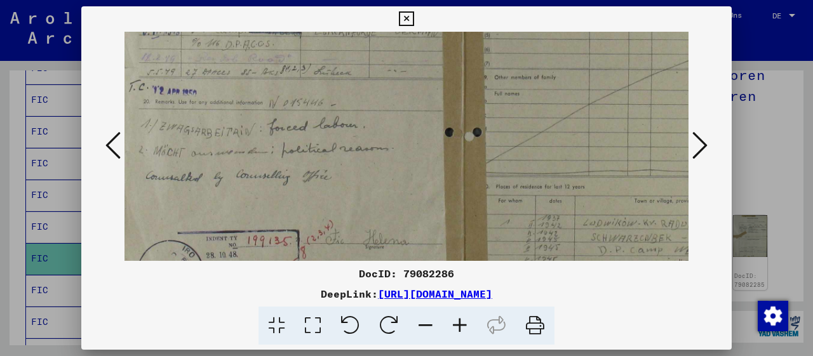
drag, startPoint x: 212, startPoint y: 130, endPoint x: 325, endPoint y: 206, distance: 136.4
click at [325, 206] on img at bounding box center [462, 66] width 693 height 547
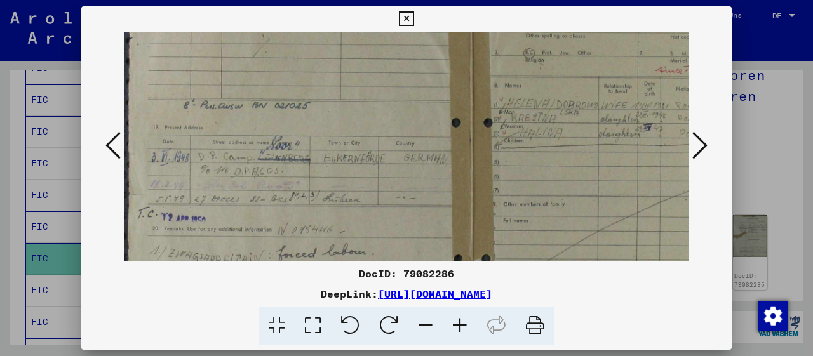
drag, startPoint x: 321, startPoint y: 126, endPoint x: 337, endPoint y: 211, distance: 86.0
click at [337, 255] on img at bounding box center [471, 193] width 693 height 547
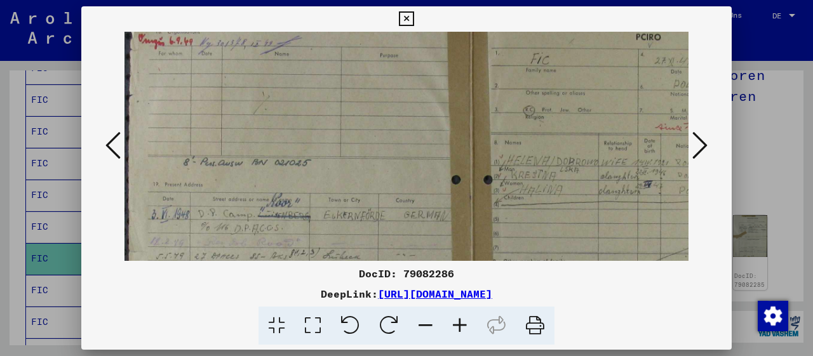
scroll to position [0, 0]
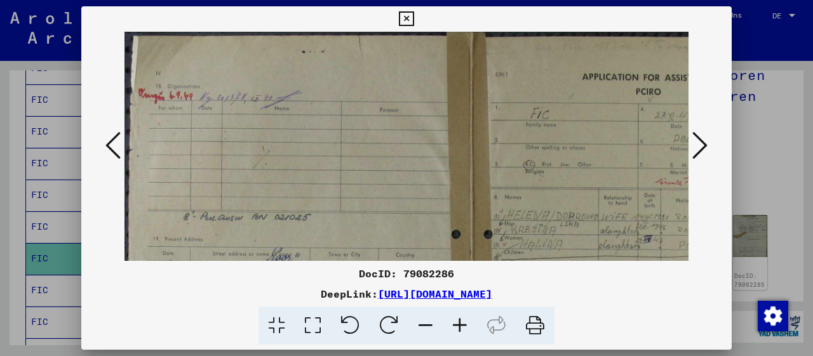
drag, startPoint x: 376, startPoint y: 81, endPoint x: 382, endPoint y: 226, distance: 145.6
click at [382, 226] on img at bounding box center [471, 305] width 693 height 547
click at [118, 151] on icon at bounding box center [112, 145] width 15 height 30
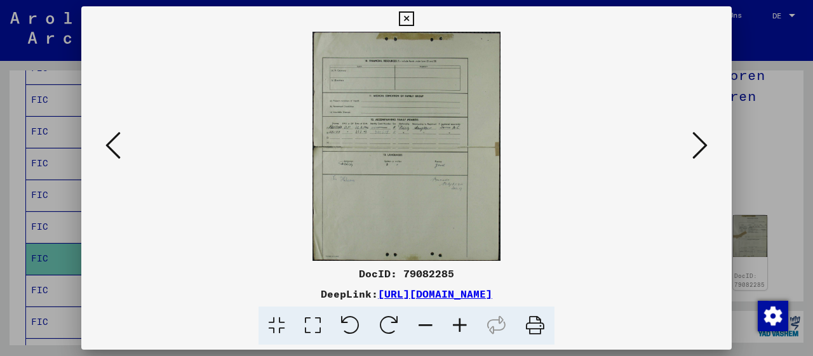
click at [706, 147] on icon at bounding box center [699, 145] width 15 height 30
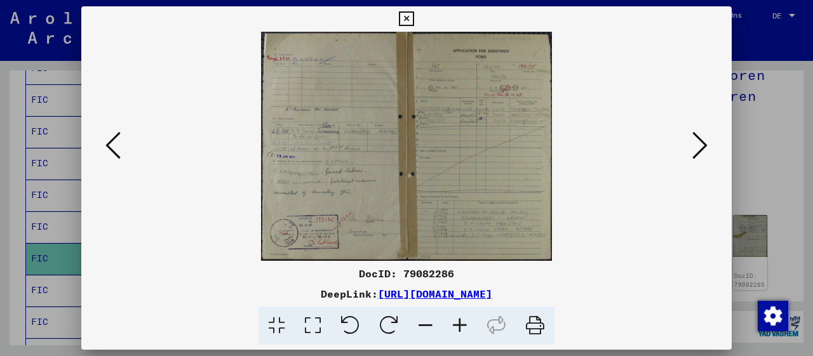
click at [456, 326] on icon at bounding box center [460, 326] width 34 height 39
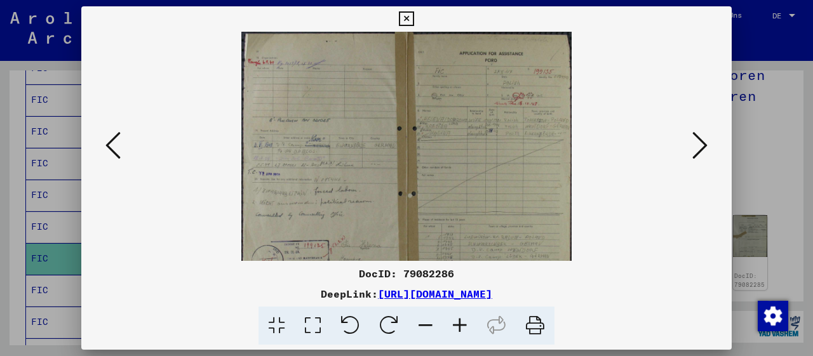
click at [457, 326] on icon at bounding box center [460, 326] width 34 height 39
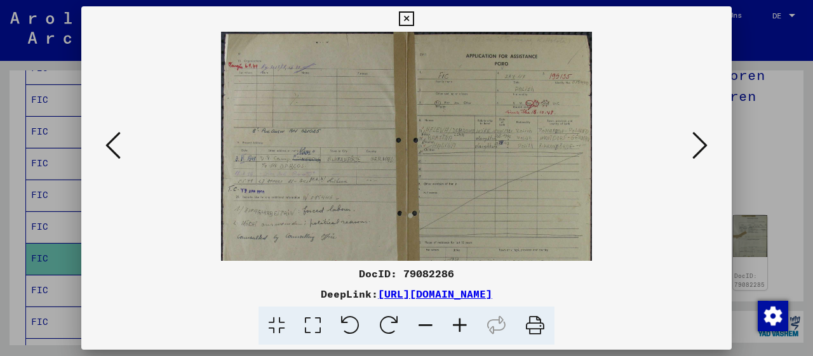
click at [457, 326] on icon at bounding box center [460, 326] width 34 height 39
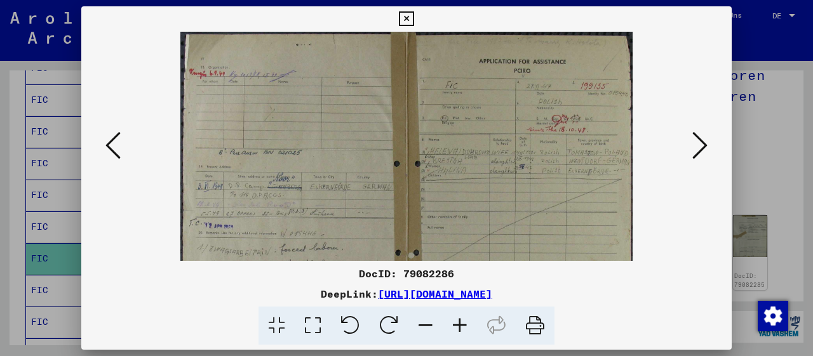
click at [457, 326] on icon at bounding box center [460, 326] width 34 height 39
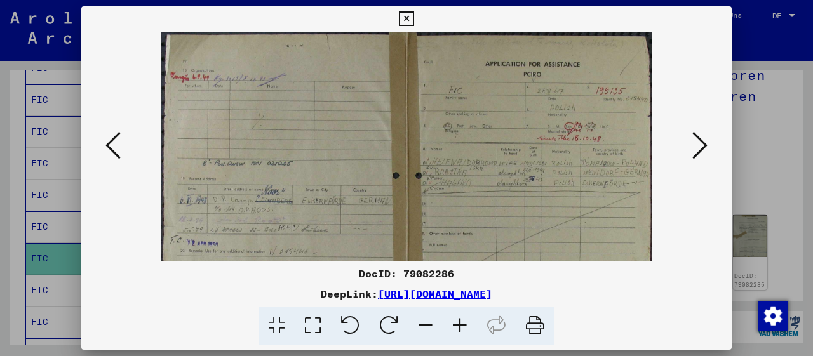
click at [457, 326] on icon at bounding box center [460, 326] width 34 height 39
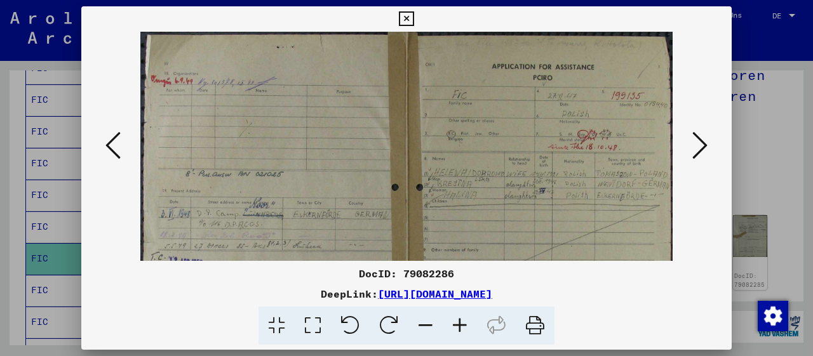
click at [457, 326] on icon at bounding box center [460, 326] width 34 height 39
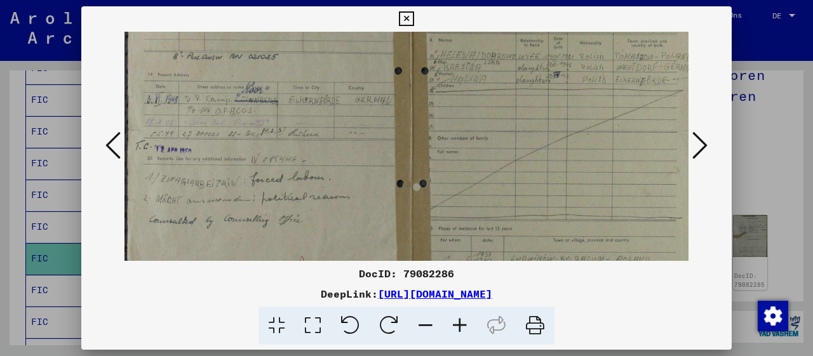
drag, startPoint x: 363, startPoint y: 202, endPoint x: 404, endPoint y: 72, distance: 136.6
click at [403, 74] on img at bounding box center [411, 129] width 572 height 452
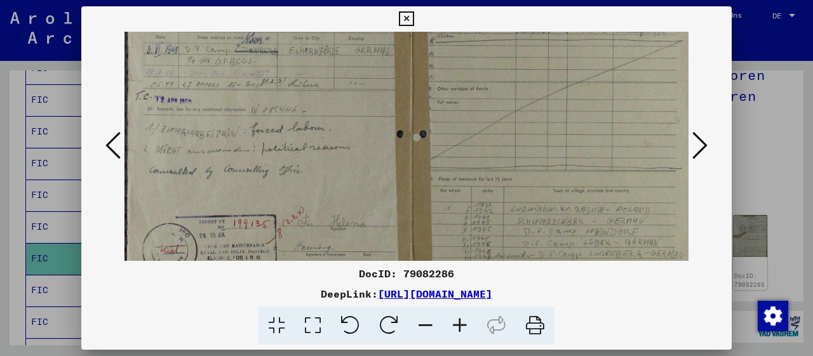
scroll to position [222, 0]
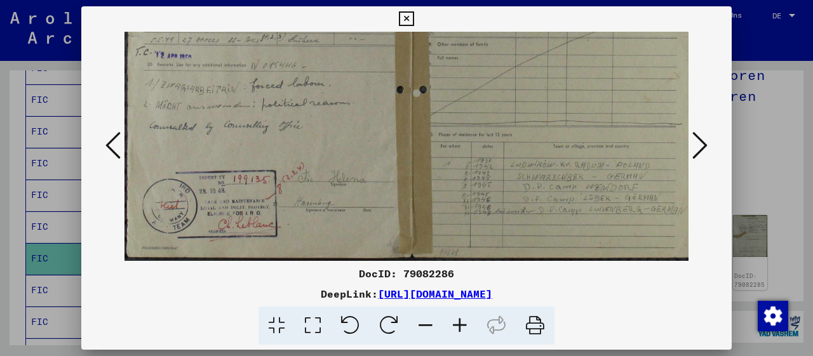
drag, startPoint x: 336, startPoint y: 198, endPoint x: 354, endPoint y: 64, distance: 134.6
click at [364, 30] on div "DocID: 79082286 DeepLink: [URL][DOMAIN_NAME]" at bounding box center [406, 175] width 651 height 339
click at [458, 322] on icon at bounding box center [460, 326] width 34 height 39
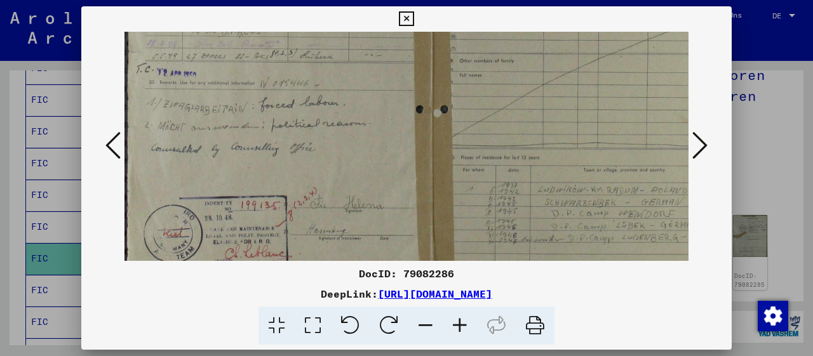
click at [458, 322] on icon at bounding box center [460, 326] width 34 height 39
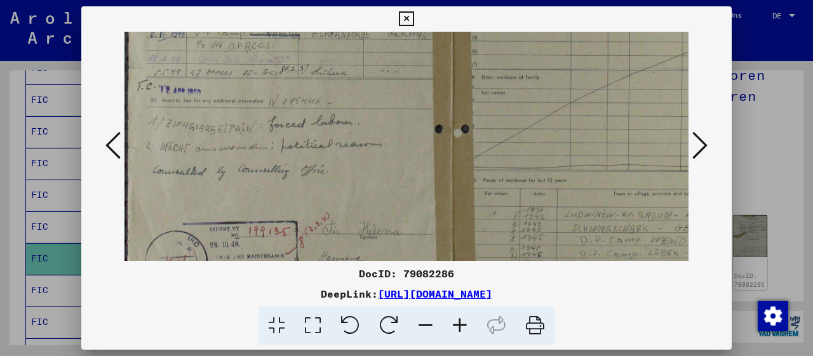
click at [458, 322] on icon at bounding box center [460, 326] width 34 height 39
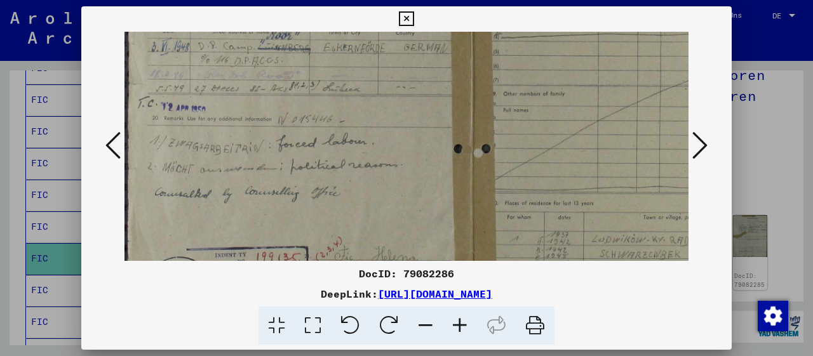
click at [458, 322] on icon at bounding box center [460, 326] width 34 height 39
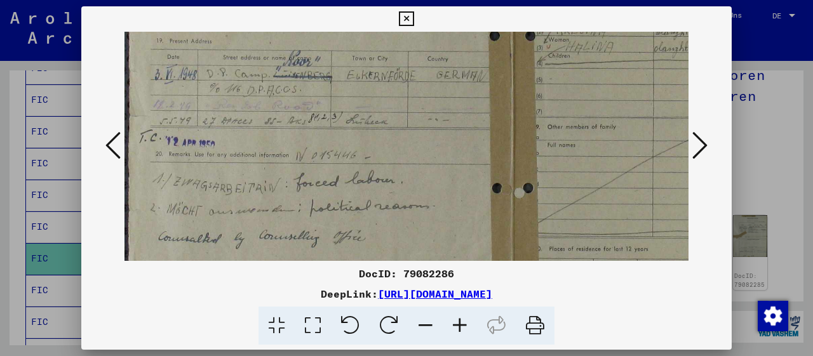
click at [458, 322] on icon at bounding box center [460, 326] width 34 height 39
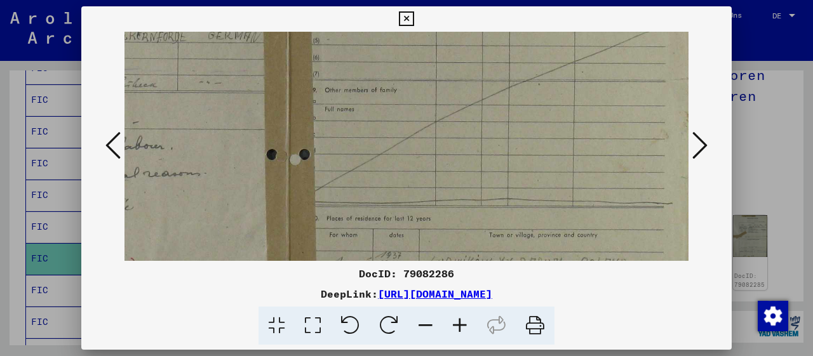
drag, startPoint x: 633, startPoint y: 172, endPoint x: 327, endPoint y: 120, distance: 310.6
click at [328, 120] on img at bounding box center [287, 77] width 814 height 642
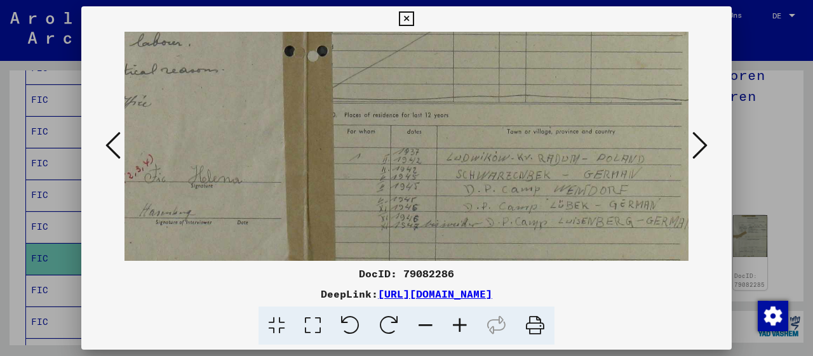
drag, startPoint x: 490, startPoint y: 194, endPoint x: 506, endPoint y: 83, distance: 112.4
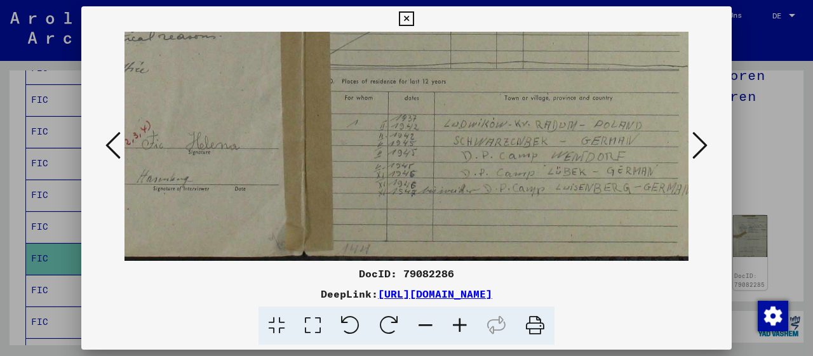
scroll to position [413, 233]
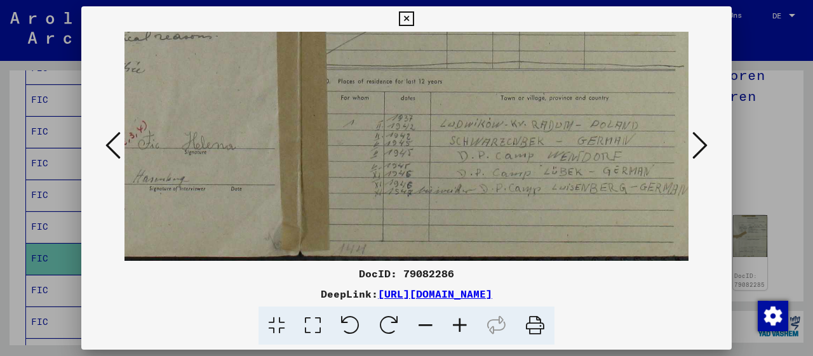
drag, startPoint x: 532, startPoint y: 177, endPoint x: 526, endPoint y: 142, distance: 36.0
click at [466, 323] on icon at bounding box center [460, 326] width 34 height 39
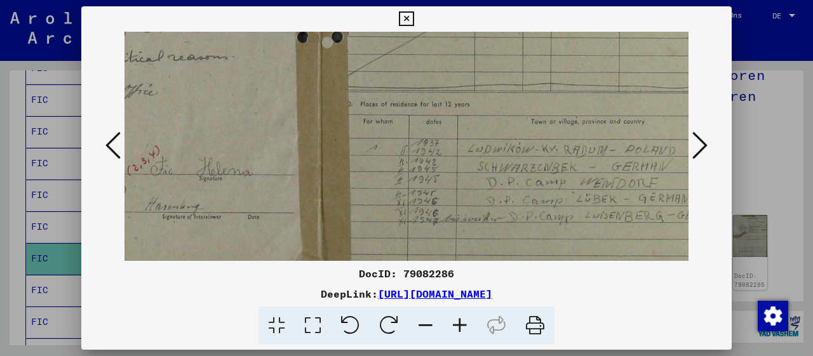
click at [466, 323] on icon at bounding box center [460, 326] width 34 height 39
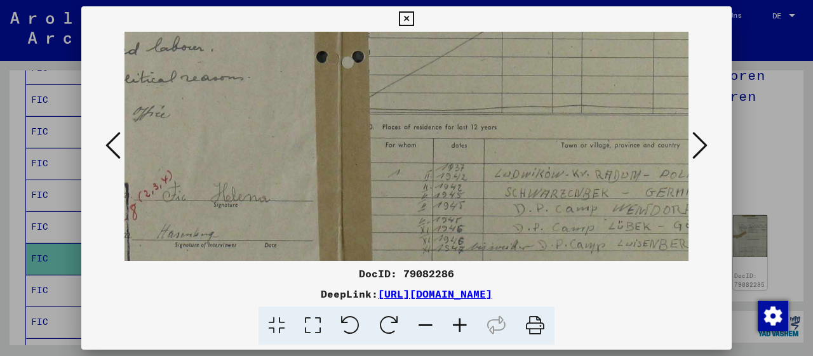
click at [466, 323] on icon at bounding box center [460, 326] width 34 height 39
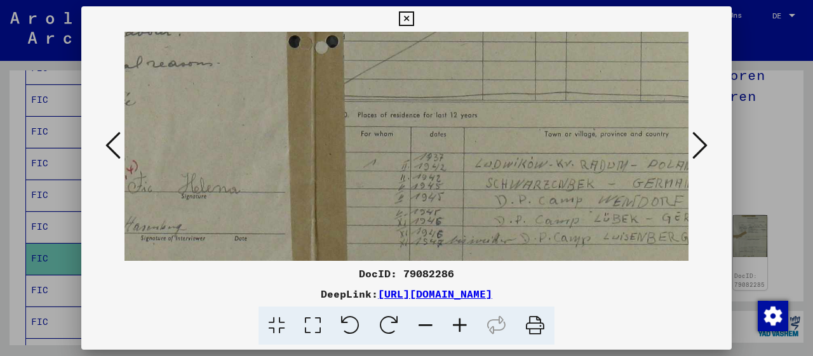
scroll to position [508, 365]
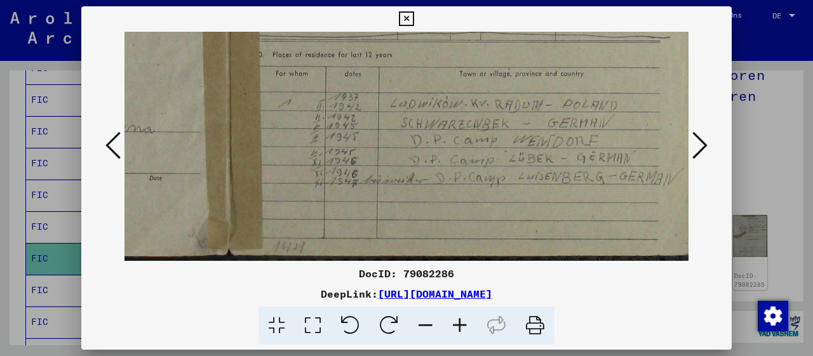
drag, startPoint x: 524, startPoint y: 219, endPoint x: 342, endPoint y: 76, distance: 231.6
click at [700, 149] on icon at bounding box center [699, 145] width 15 height 30
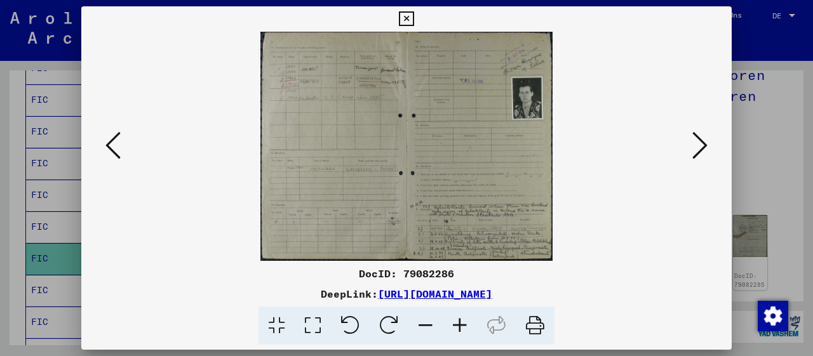
scroll to position [0, 0]
click at [464, 325] on icon at bounding box center [460, 326] width 34 height 39
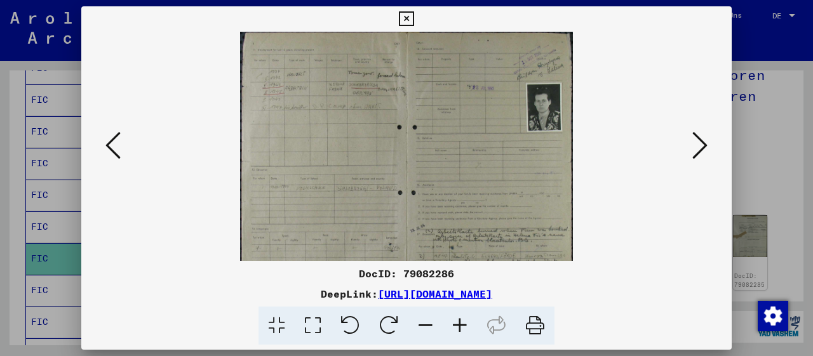
click at [464, 325] on icon at bounding box center [460, 326] width 34 height 39
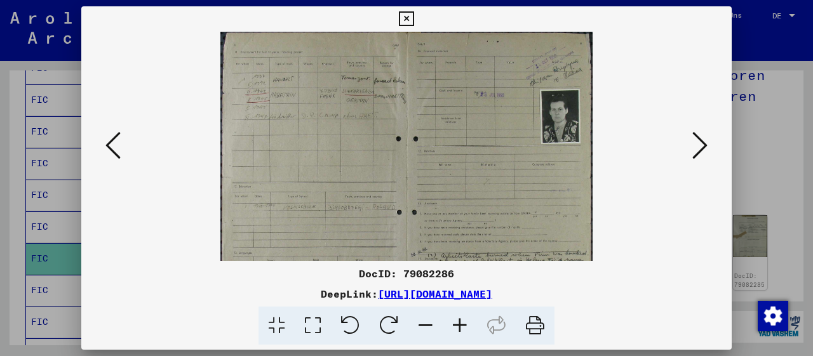
click at [464, 325] on icon at bounding box center [460, 326] width 34 height 39
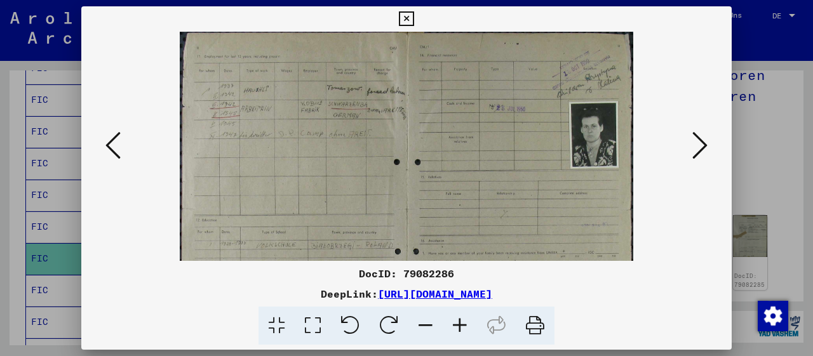
click at [464, 325] on icon at bounding box center [460, 326] width 34 height 39
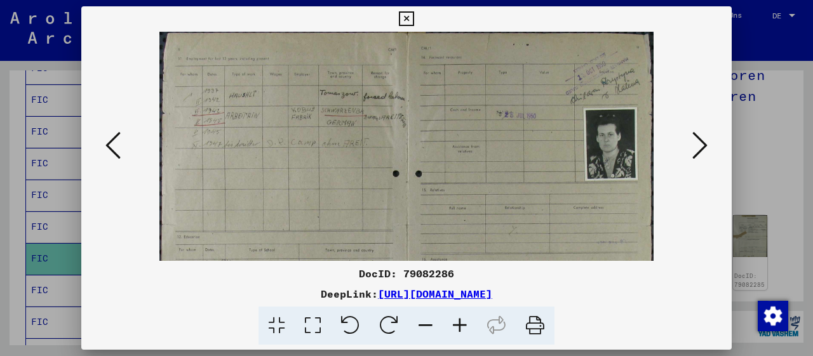
click at [464, 325] on icon at bounding box center [460, 326] width 34 height 39
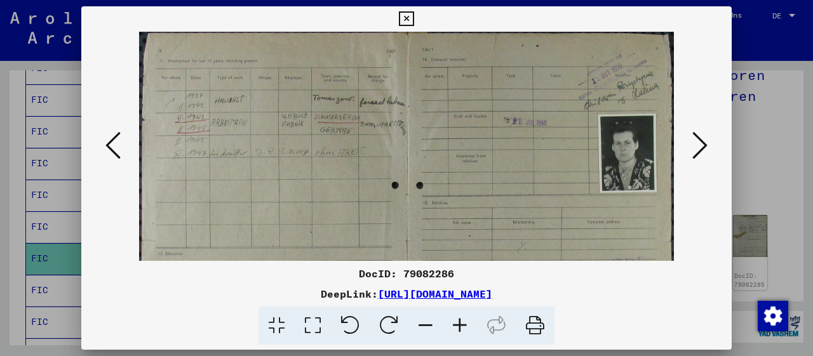
click at [464, 325] on icon at bounding box center [460, 326] width 34 height 39
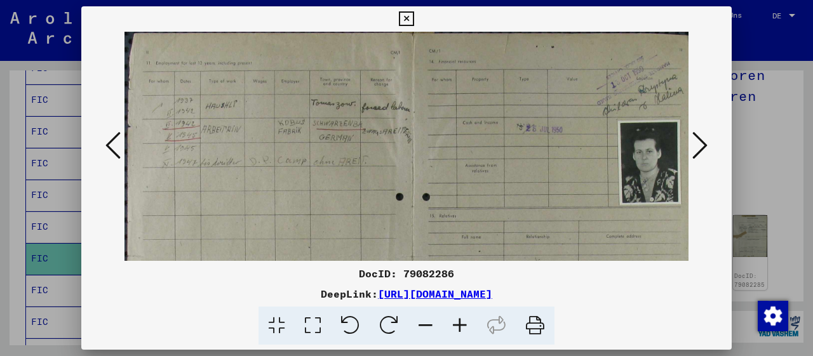
click at [464, 325] on icon at bounding box center [460, 326] width 34 height 39
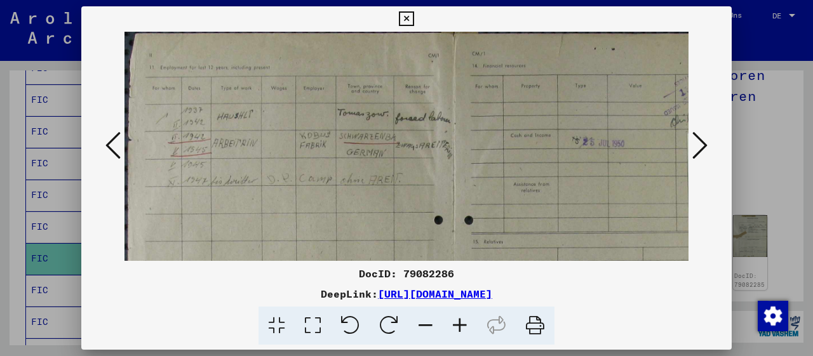
click at [464, 325] on icon at bounding box center [460, 326] width 34 height 39
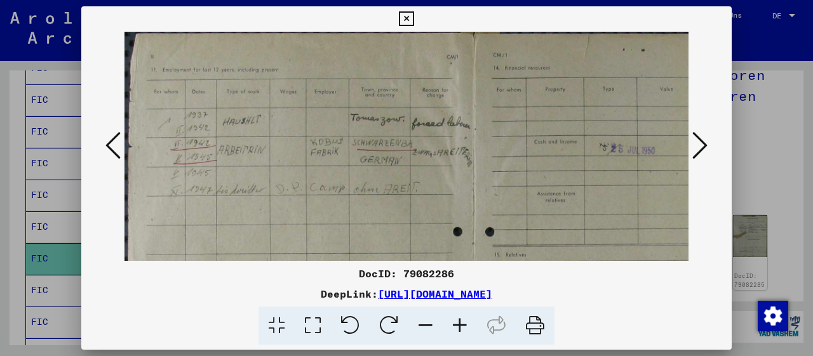
click at [464, 325] on icon at bounding box center [460, 326] width 34 height 39
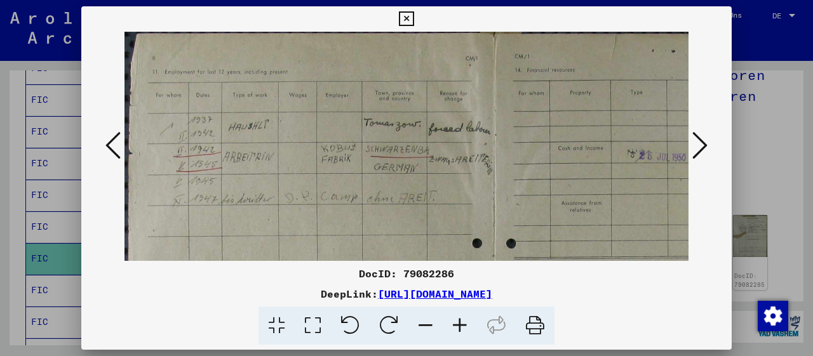
click at [464, 325] on icon at bounding box center [460, 326] width 34 height 39
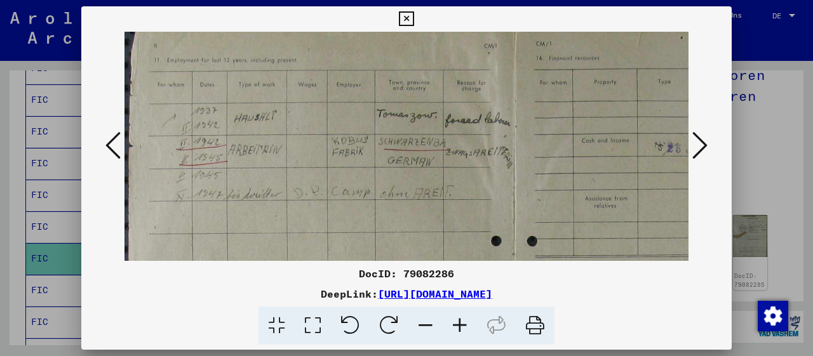
scroll to position [17, 0]
drag, startPoint x: 302, startPoint y: 182, endPoint x: 344, endPoint y: 167, distance: 44.6
click at [344, 167] on img at bounding box center [513, 320] width 777 height 611
click at [428, 325] on icon at bounding box center [426, 326] width 34 height 39
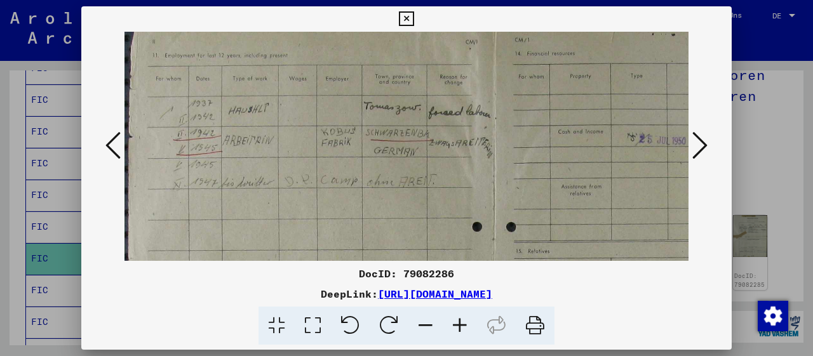
click at [428, 325] on icon at bounding box center [426, 326] width 34 height 39
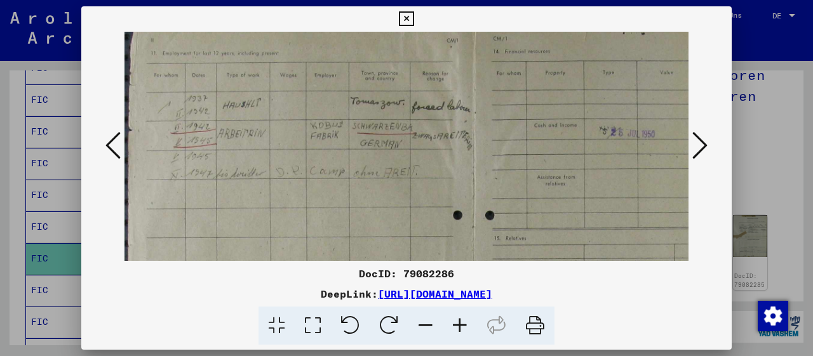
click at [428, 325] on icon at bounding box center [426, 326] width 34 height 39
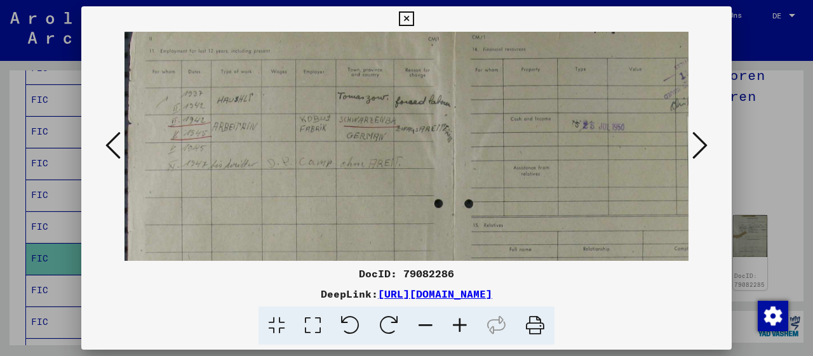
click at [428, 325] on icon at bounding box center [426, 326] width 34 height 39
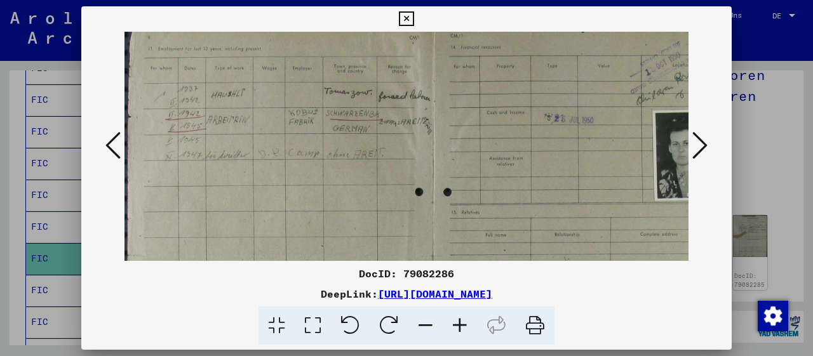
click at [428, 325] on icon at bounding box center [426, 326] width 34 height 39
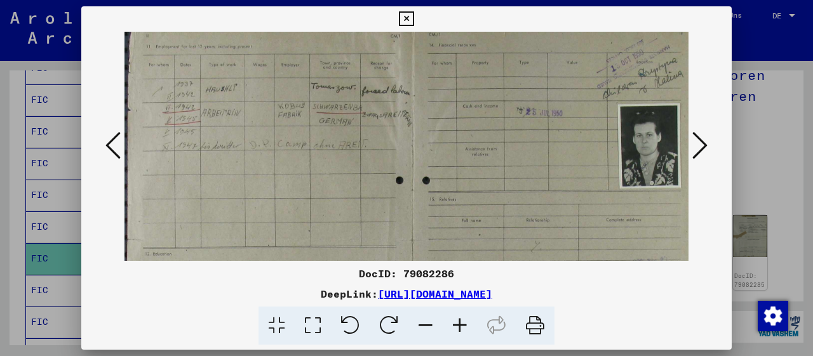
click at [428, 325] on icon at bounding box center [426, 326] width 34 height 39
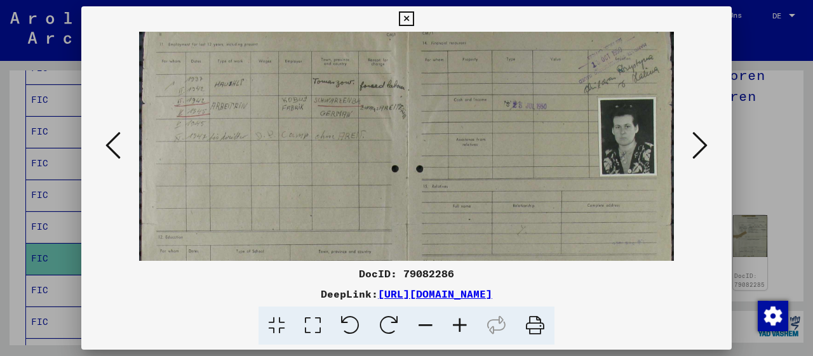
click at [428, 325] on icon at bounding box center [426, 326] width 34 height 39
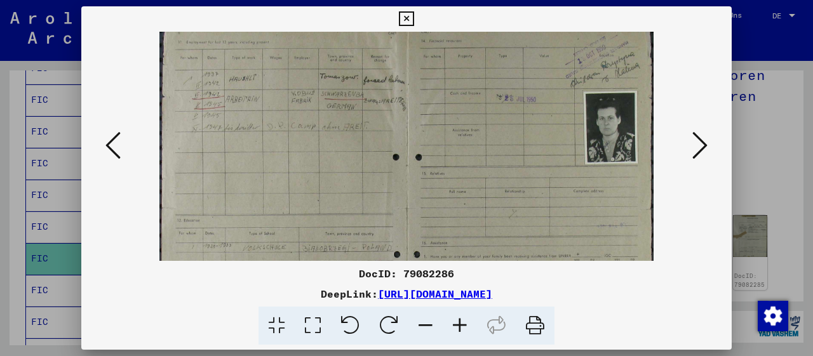
click at [428, 325] on icon at bounding box center [426, 326] width 34 height 39
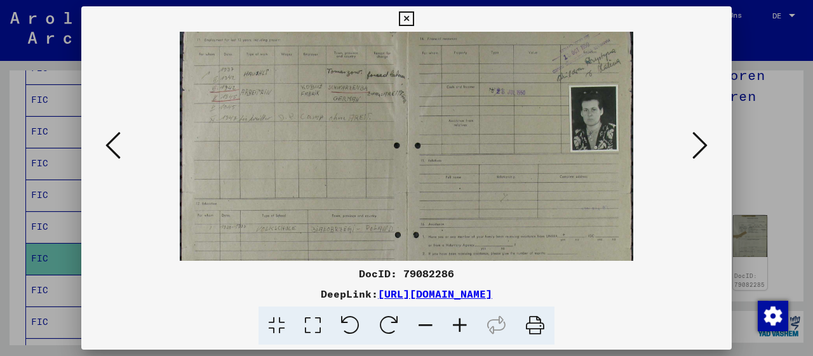
click at [428, 325] on icon at bounding box center [426, 326] width 34 height 39
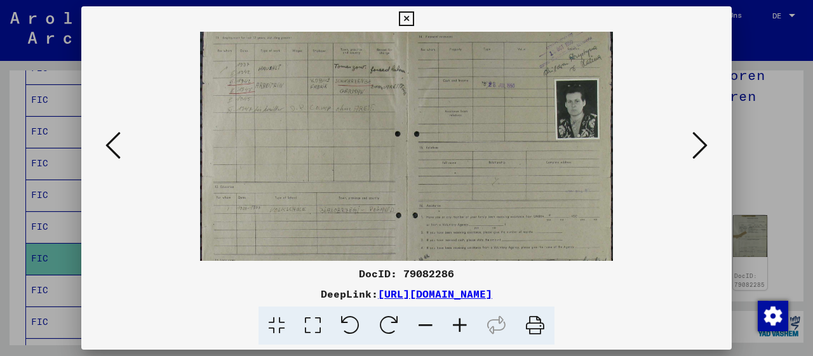
click at [428, 325] on icon at bounding box center [426, 326] width 34 height 39
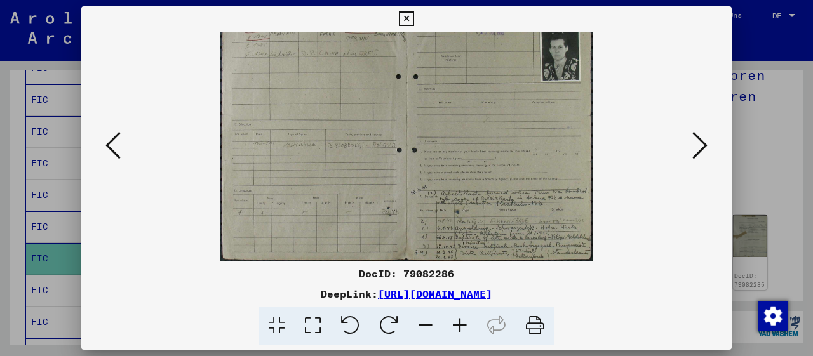
scroll to position [64, 0]
drag, startPoint x: 364, startPoint y: 204, endPoint x: 407, endPoint y: 154, distance: 66.2
click at [409, 152] on img at bounding box center [406, 114] width 373 height 293
click at [462, 325] on icon at bounding box center [460, 326] width 34 height 39
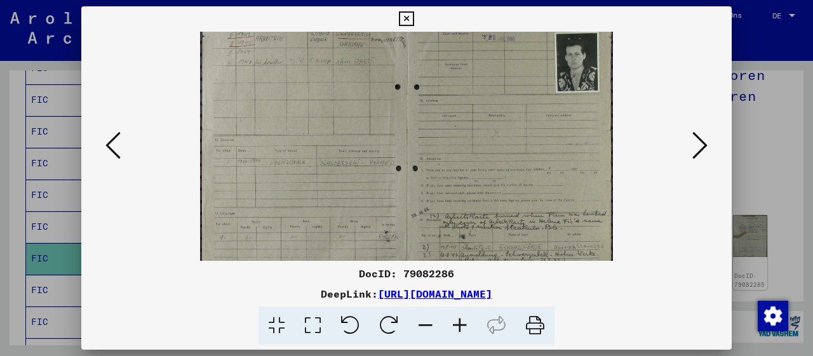
click at [461, 325] on icon at bounding box center [460, 326] width 34 height 39
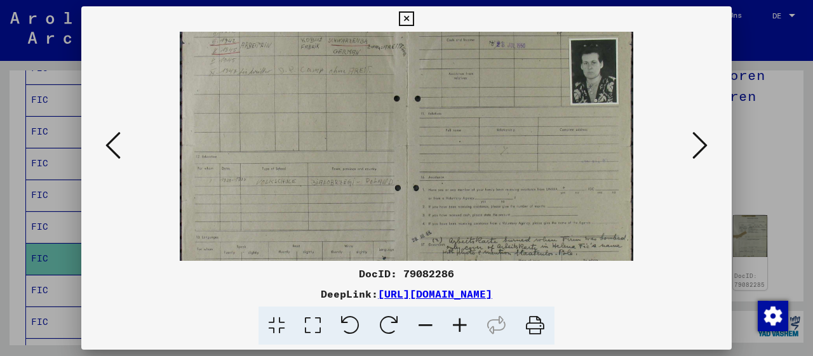
click at [461, 325] on icon at bounding box center [460, 326] width 34 height 39
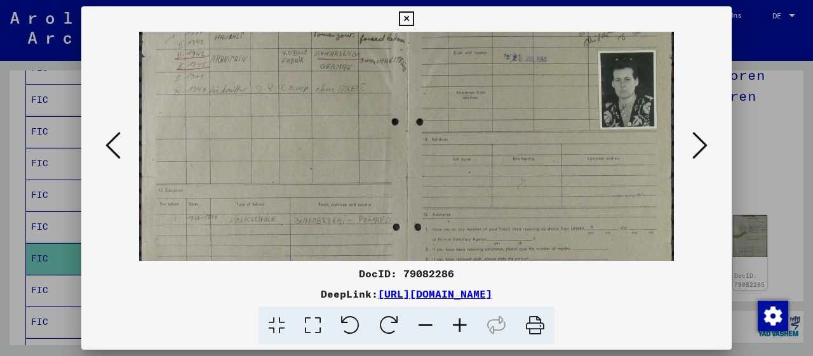
click at [461, 325] on icon at bounding box center [460, 326] width 34 height 39
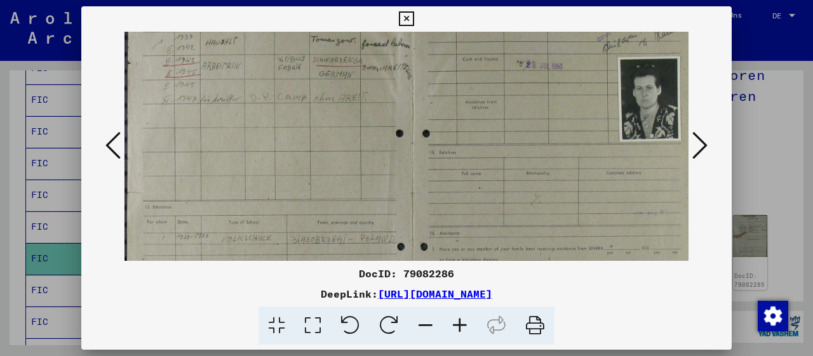
click at [461, 325] on icon at bounding box center [460, 326] width 34 height 39
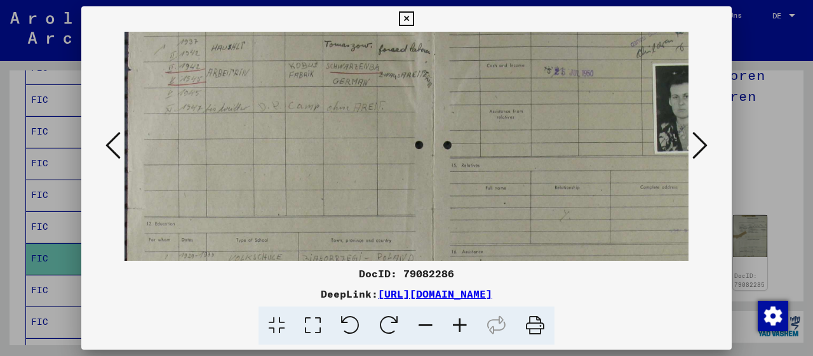
click at [461, 325] on icon at bounding box center [460, 326] width 34 height 39
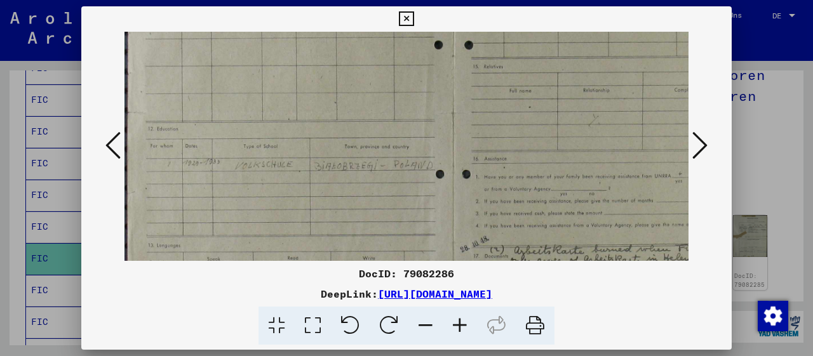
drag, startPoint x: 359, startPoint y: 207, endPoint x: 447, endPoint y: 93, distance: 143.6
click at [447, 93] on img at bounding box center [453, 113] width 656 height 515
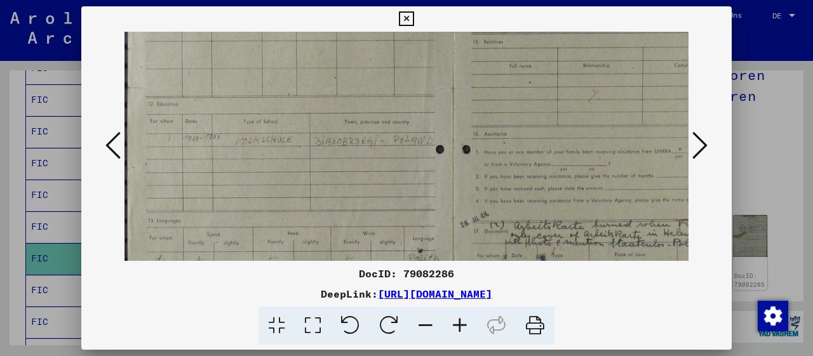
scroll to position [210, 0]
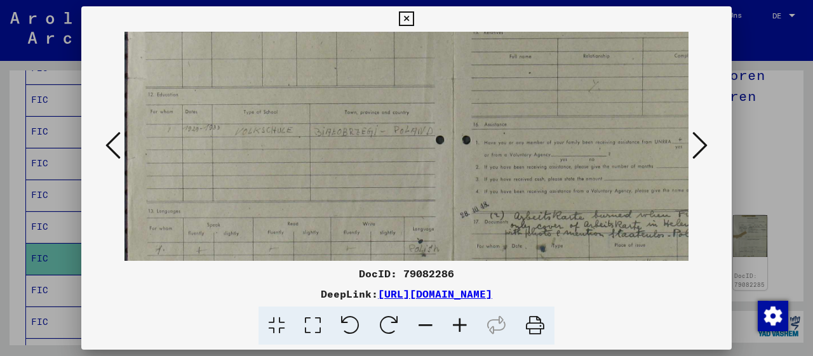
drag, startPoint x: 317, startPoint y: 195, endPoint x: 329, endPoint y: 168, distance: 29.9
click at [329, 168] on img at bounding box center [453, 79] width 656 height 515
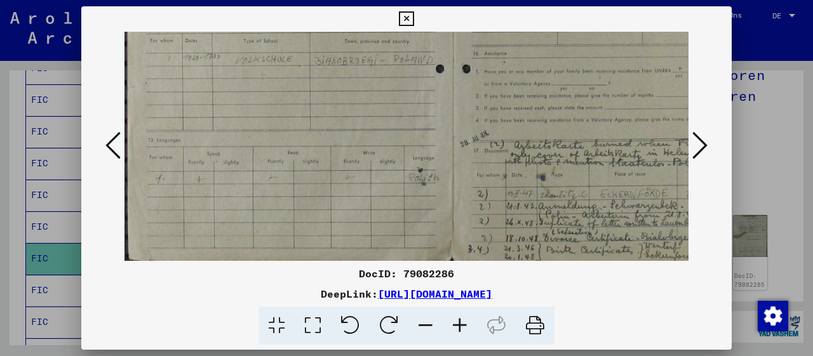
drag, startPoint x: 385, startPoint y: 190, endPoint x: 393, endPoint y: 123, distance: 67.8
click at [395, 120] on img at bounding box center [453, 8] width 656 height 515
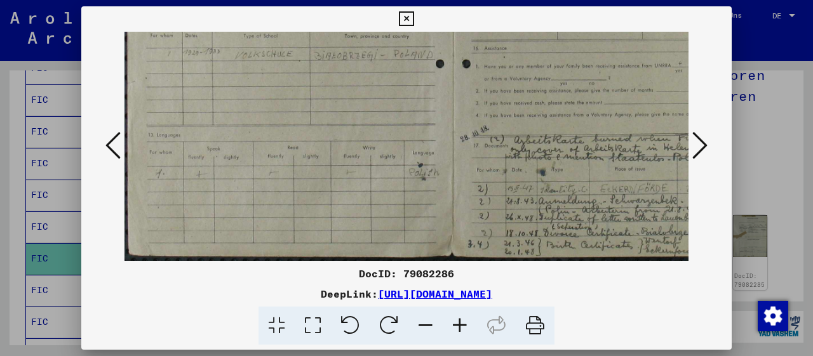
drag, startPoint x: 377, startPoint y: 208, endPoint x: 388, endPoint y: 165, distance: 44.5
click at [386, 165] on img at bounding box center [453, 3] width 656 height 515
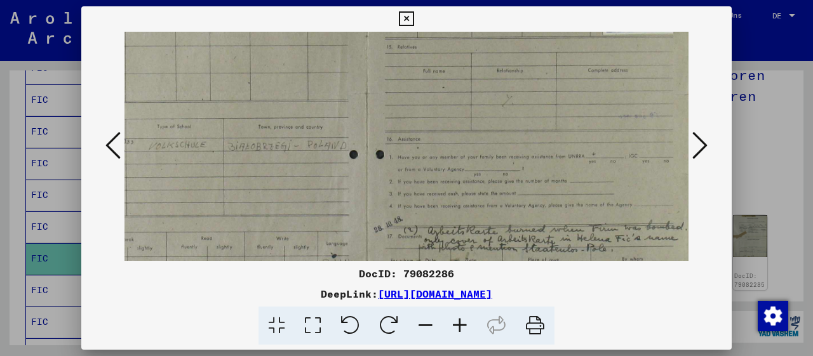
drag, startPoint x: 569, startPoint y: 182, endPoint x: 405, endPoint y: 259, distance: 181.0
click at [405, 273] on div "DocID: 79082286 DeepLink: [URL][DOMAIN_NAME]" at bounding box center [406, 175] width 651 height 339
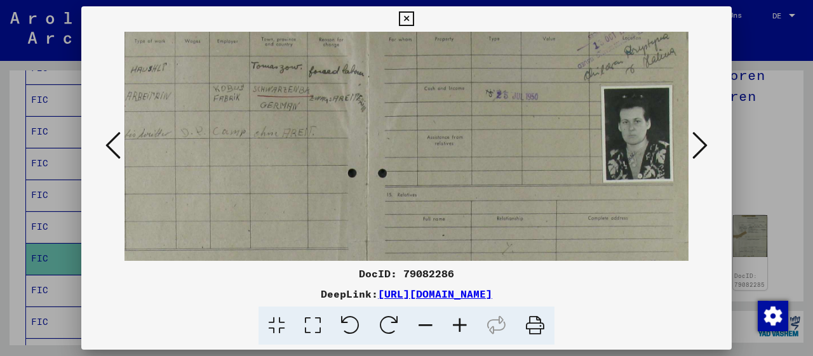
drag, startPoint x: 494, startPoint y: 130, endPoint x: 467, endPoint y: 199, distance: 74.2
click at [449, 267] on div "DocID: 79082286 DeepLink: [URL][DOMAIN_NAME]" at bounding box center [406, 175] width 651 height 339
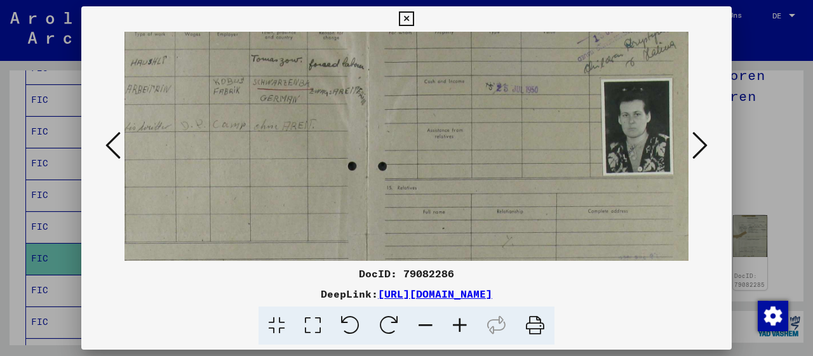
scroll to position [0, 86]
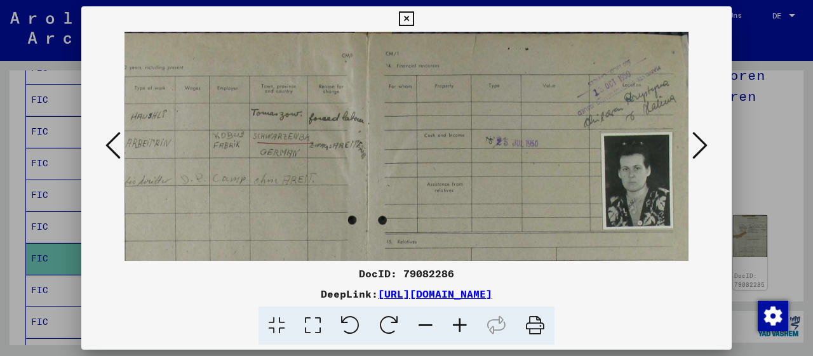
drag, startPoint x: 532, startPoint y: 122, endPoint x: 532, endPoint y: 245, distance: 123.3
click at [529, 256] on img at bounding box center [366, 289] width 656 height 515
drag, startPoint x: 565, startPoint y: 135, endPoint x: 541, endPoint y: 152, distance: 29.3
click at [541, 152] on img at bounding box center [366, 289] width 656 height 515
click at [457, 329] on icon at bounding box center [460, 326] width 34 height 39
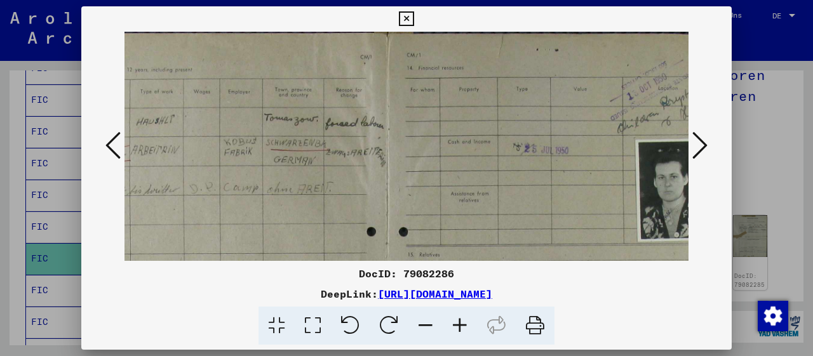
click at [457, 329] on icon at bounding box center [460, 326] width 34 height 39
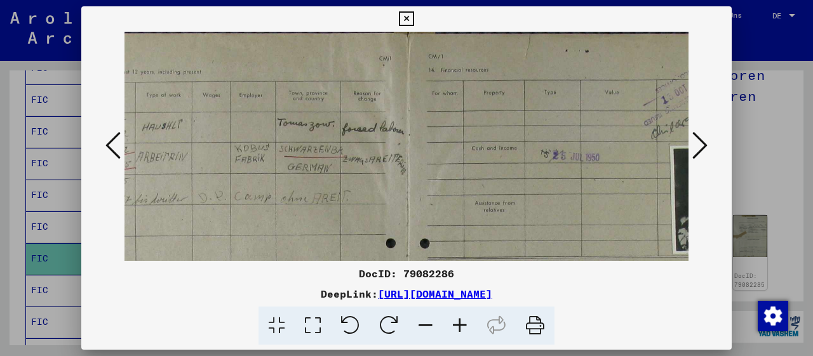
click at [457, 329] on icon at bounding box center [460, 326] width 34 height 39
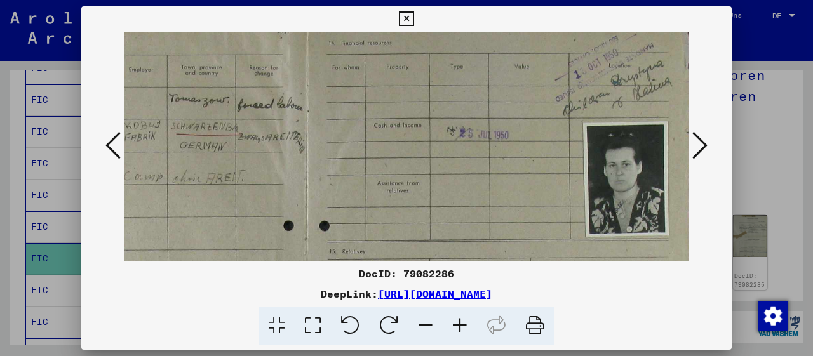
scroll to position [31, 208]
drag, startPoint x: 637, startPoint y: 132, endPoint x: 436, endPoint y: 102, distance: 203.0
click at [437, 102] on img at bounding box center [305, 306] width 777 height 611
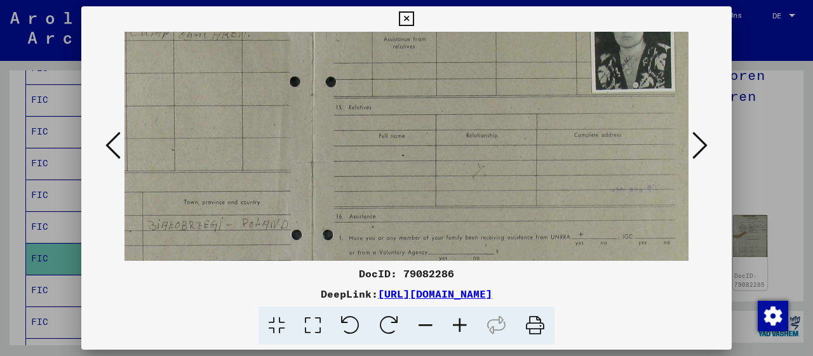
drag, startPoint x: 601, startPoint y: 209, endPoint x: 605, endPoint y: 54, distance: 155.1
click at [605, 54] on img at bounding box center [311, 163] width 777 height 611
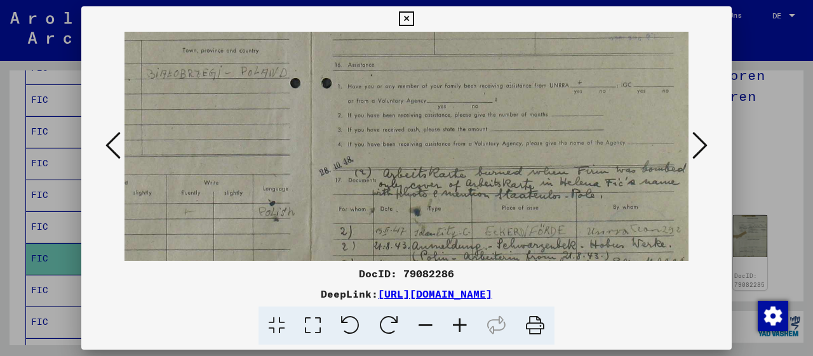
drag, startPoint x: 579, startPoint y: 194, endPoint x: 581, endPoint y: 46, distance: 147.4
click at [579, 46] on img at bounding box center [310, 11] width 777 height 611
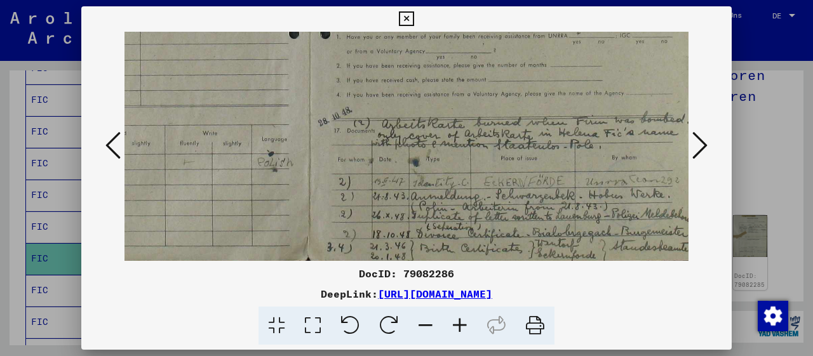
scroll to position [381, 204]
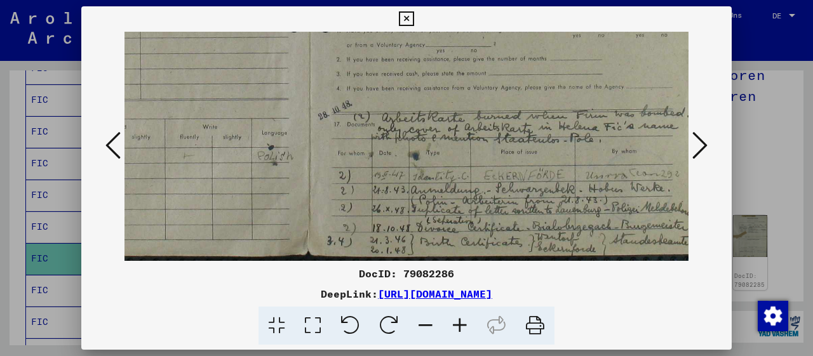
drag, startPoint x: 564, startPoint y: 206, endPoint x: 562, endPoint y: 143, distance: 63.5
click at [702, 147] on icon at bounding box center [699, 145] width 15 height 30
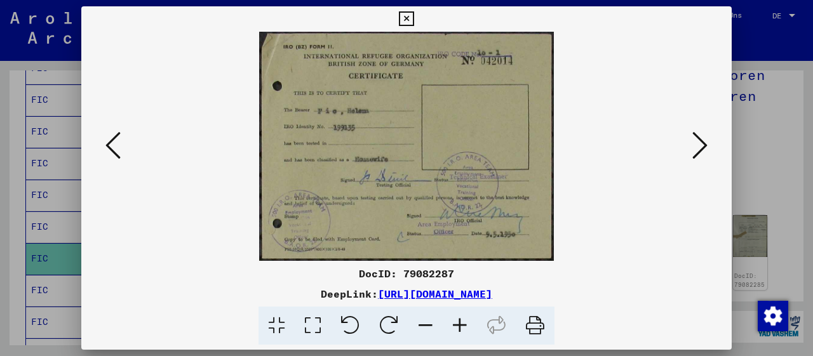
click at [459, 327] on icon at bounding box center [460, 326] width 34 height 39
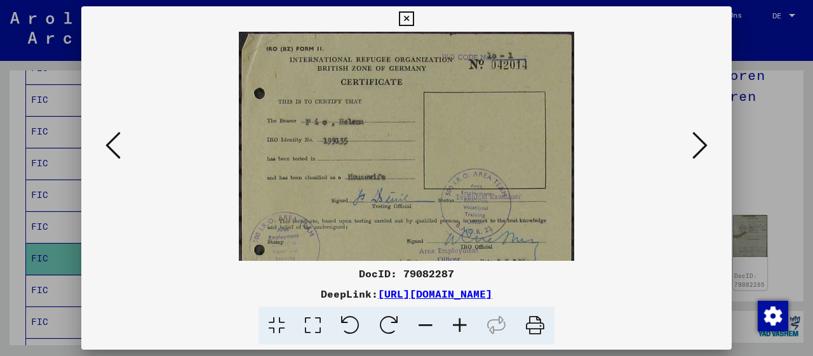
click at [459, 326] on icon at bounding box center [460, 326] width 34 height 39
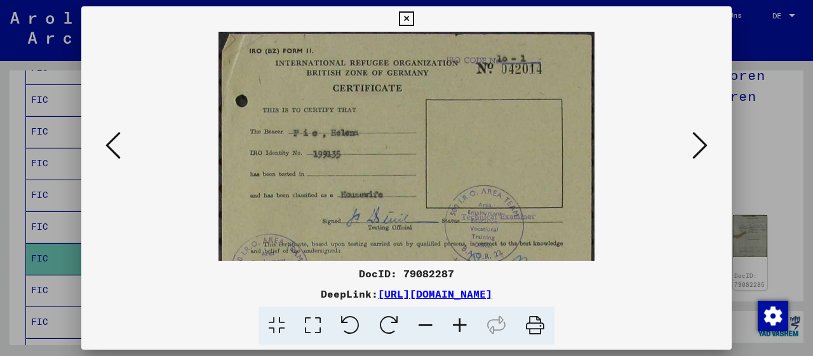
click at [459, 326] on icon at bounding box center [460, 326] width 34 height 39
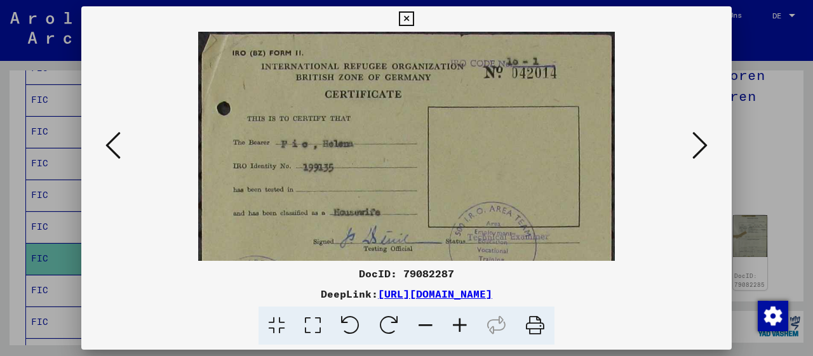
click at [459, 326] on icon at bounding box center [460, 326] width 34 height 39
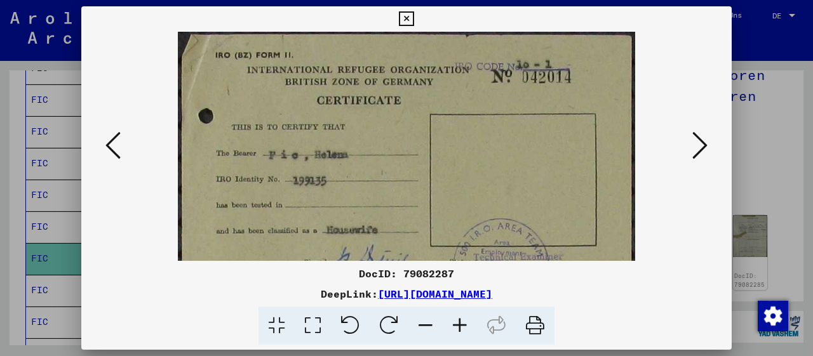
click at [459, 326] on icon at bounding box center [460, 326] width 34 height 39
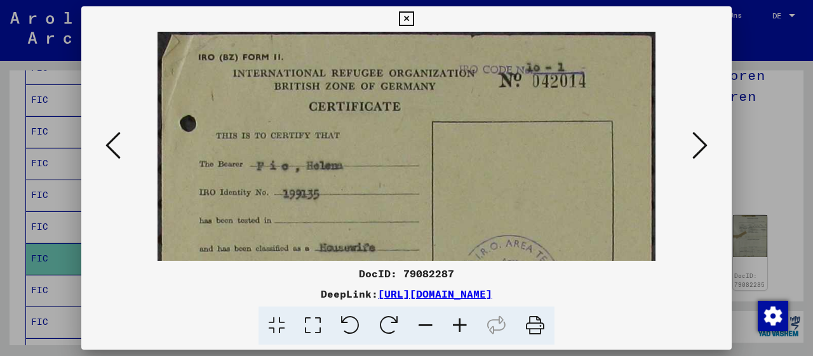
click at [459, 326] on icon at bounding box center [460, 326] width 34 height 39
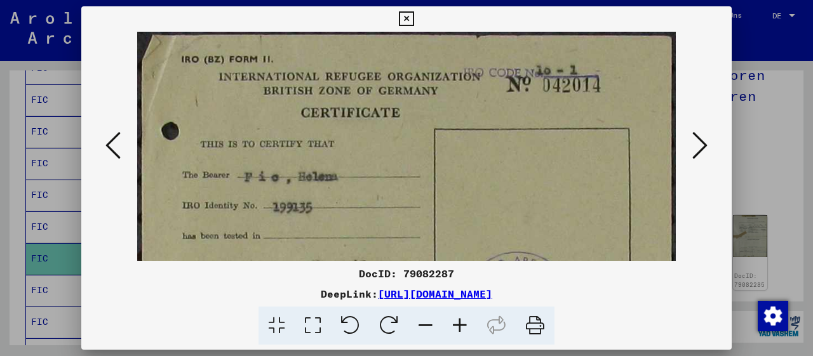
click at [459, 326] on icon at bounding box center [460, 326] width 34 height 39
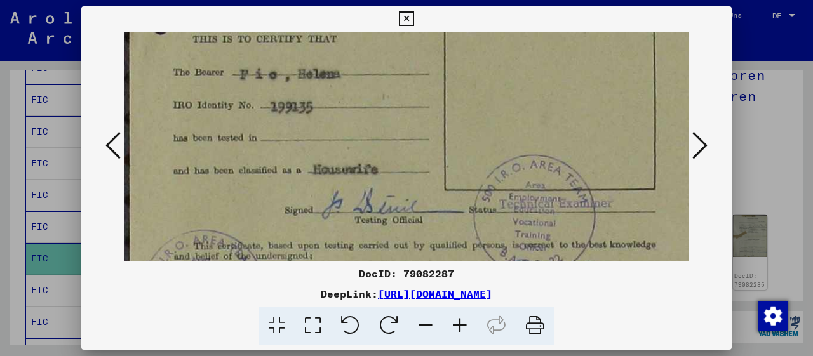
drag, startPoint x: 435, startPoint y: 184, endPoint x: 457, endPoint y: 69, distance: 116.4
click at [457, 69] on img at bounding box center [415, 144] width 580 height 452
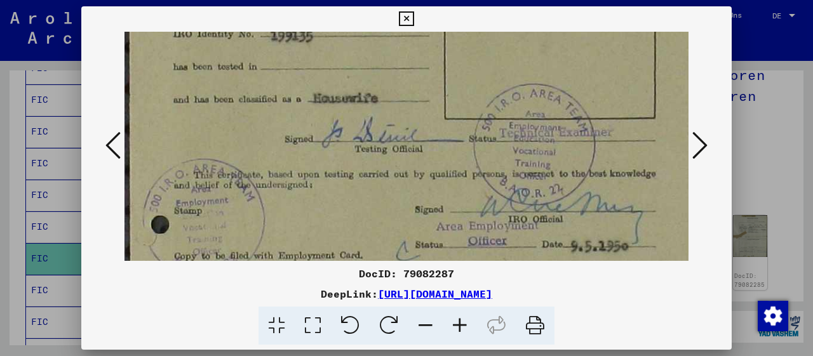
drag, startPoint x: 411, startPoint y: 187, endPoint x: 417, endPoint y: 111, distance: 76.5
click at [417, 114] on img at bounding box center [415, 73] width 580 height 452
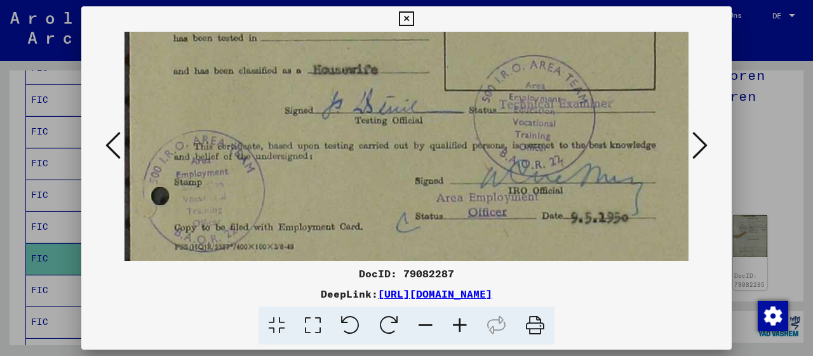
scroll to position [222, 0]
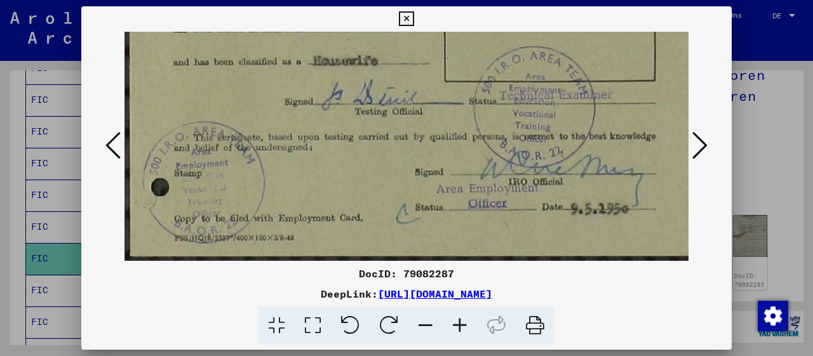
drag, startPoint x: 418, startPoint y: 167, endPoint x: 424, endPoint y: 118, distance: 50.0
click at [424, 118] on img at bounding box center [415, 35] width 580 height 452
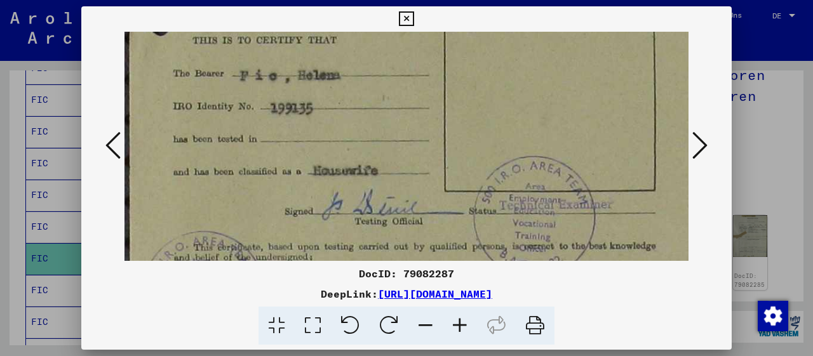
drag, startPoint x: 532, startPoint y: 71, endPoint x: 532, endPoint y: 179, distance: 108.6
click at [532, 179] on img at bounding box center [415, 145] width 580 height 452
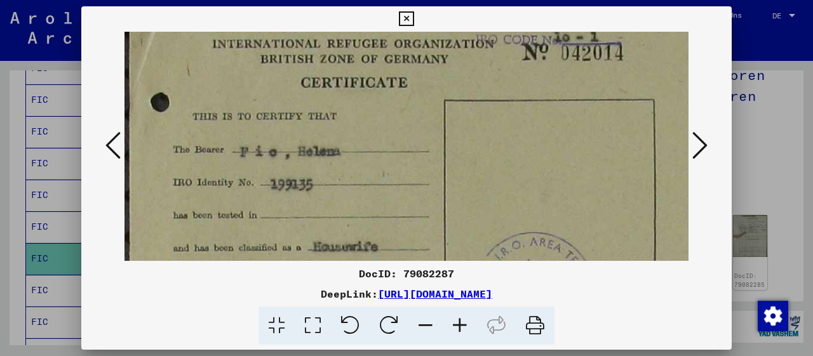
scroll to position [0, 0]
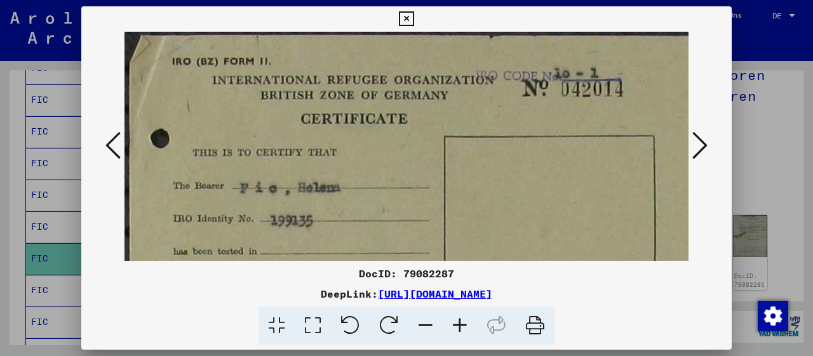
drag, startPoint x: 520, startPoint y: 113, endPoint x: 542, endPoint y: 234, distance: 123.3
click at [542, 234] on img at bounding box center [415, 258] width 580 height 452
click at [701, 150] on icon at bounding box center [699, 145] width 15 height 30
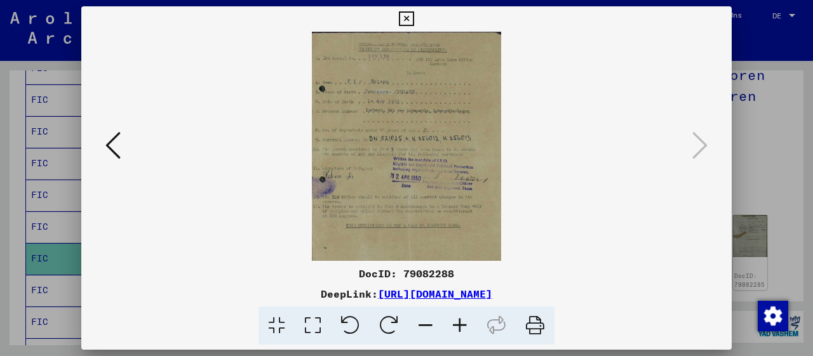
click at [463, 324] on icon at bounding box center [460, 326] width 34 height 39
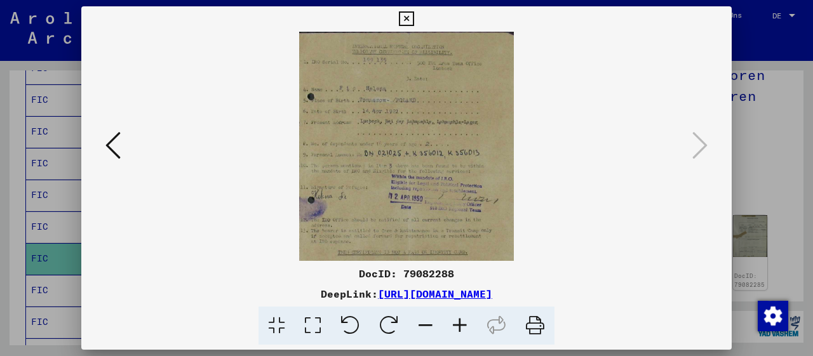
click at [463, 324] on icon at bounding box center [460, 326] width 34 height 39
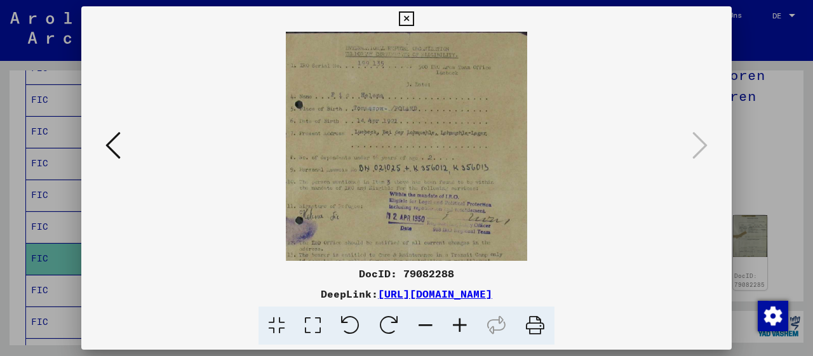
click at [463, 324] on icon at bounding box center [460, 326] width 34 height 39
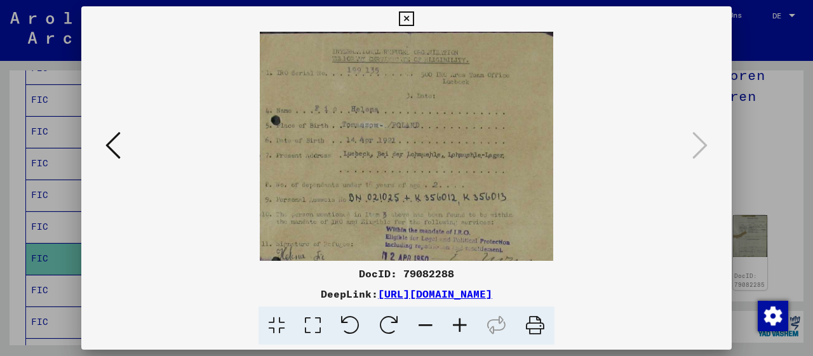
click at [463, 324] on icon at bounding box center [460, 326] width 34 height 39
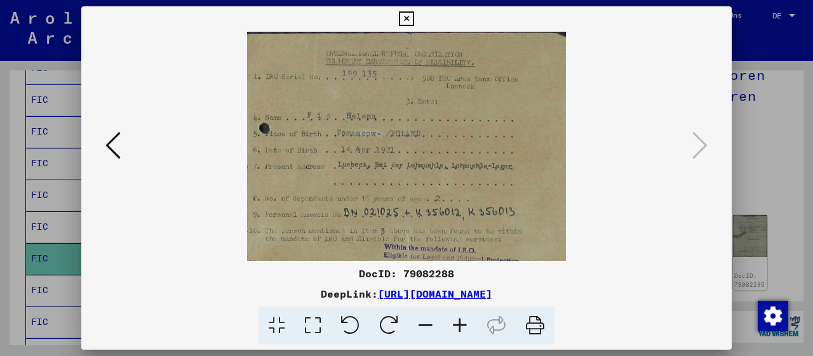
click at [463, 324] on icon at bounding box center [460, 326] width 34 height 39
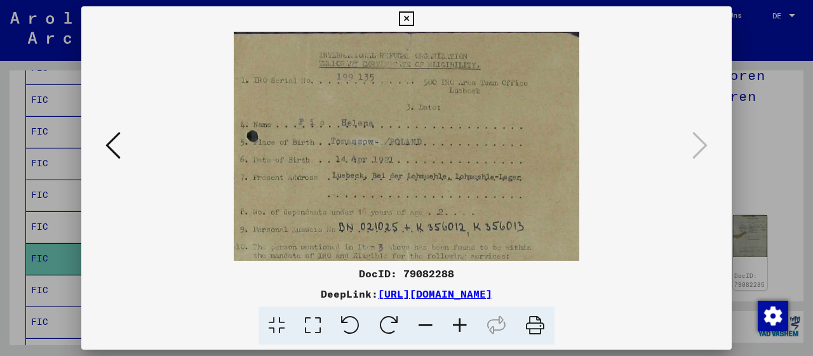
click at [463, 324] on icon at bounding box center [460, 326] width 34 height 39
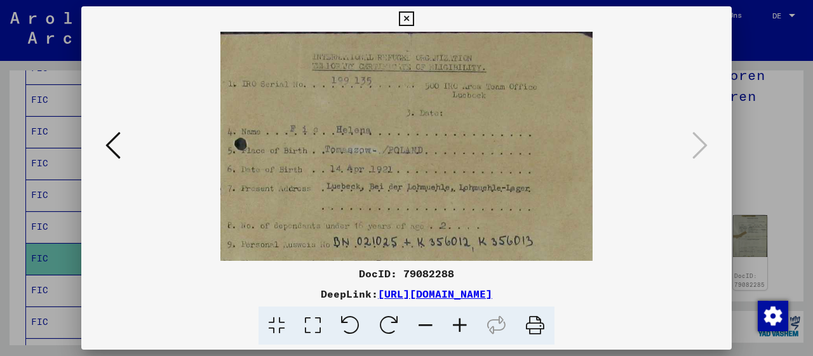
click at [463, 324] on icon at bounding box center [460, 326] width 34 height 39
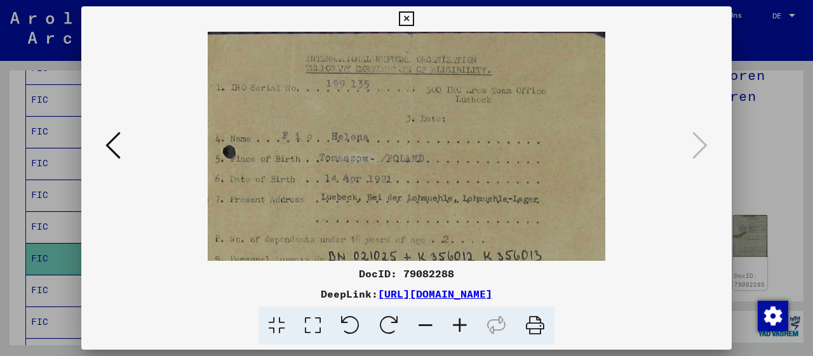
click at [463, 324] on icon at bounding box center [460, 326] width 34 height 39
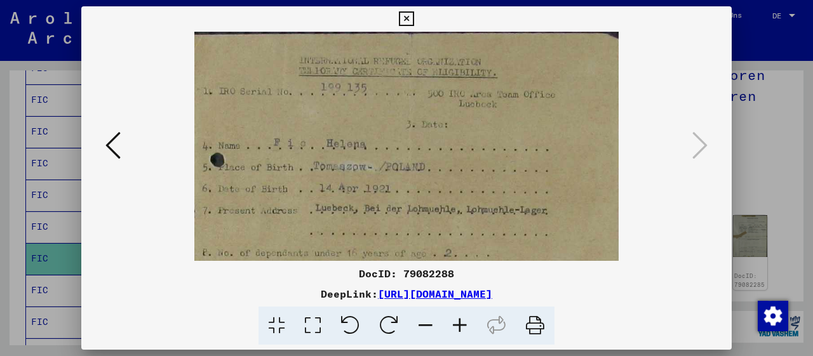
click at [463, 324] on icon at bounding box center [460, 326] width 34 height 39
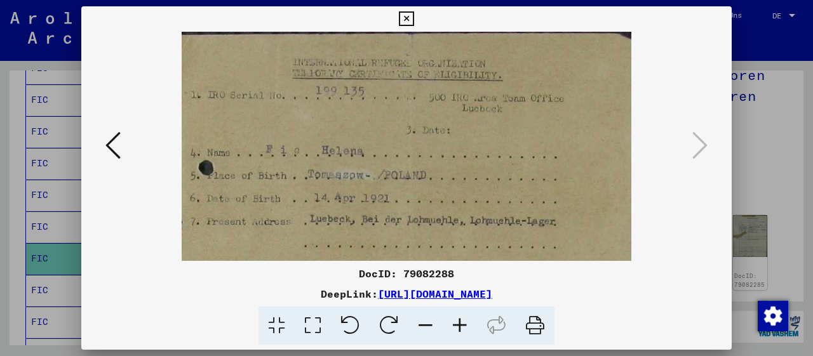
click at [463, 324] on icon at bounding box center [460, 326] width 34 height 39
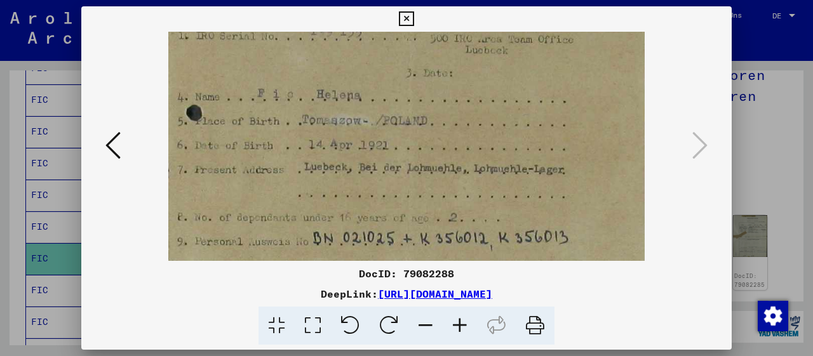
scroll to position [71, 0]
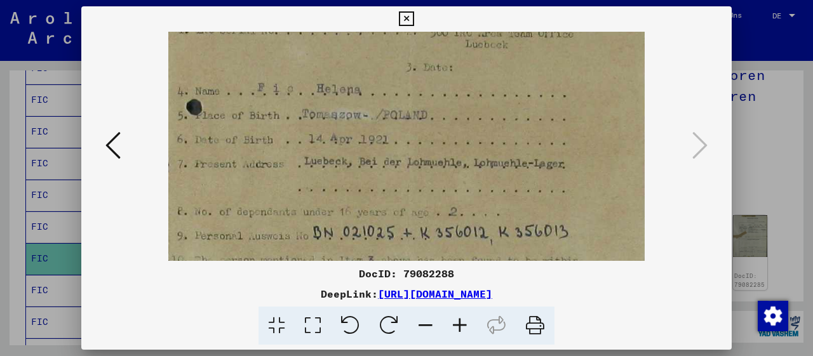
drag, startPoint x: 503, startPoint y: 179, endPoint x: 508, endPoint y: 111, distance: 67.5
click at [508, 111] on img at bounding box center [406, 252] width 476 height 579
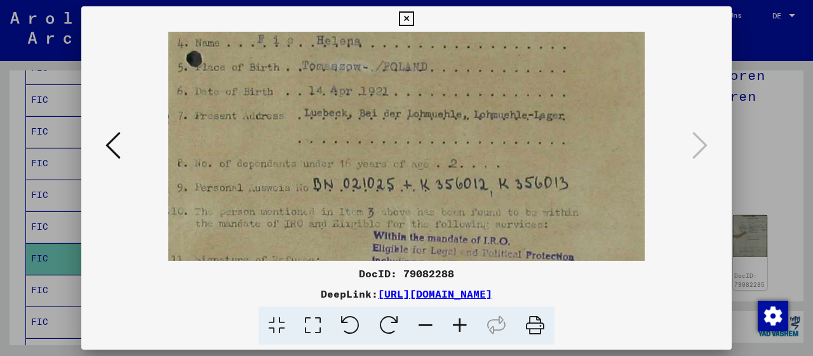
scroll to position [132, 0]
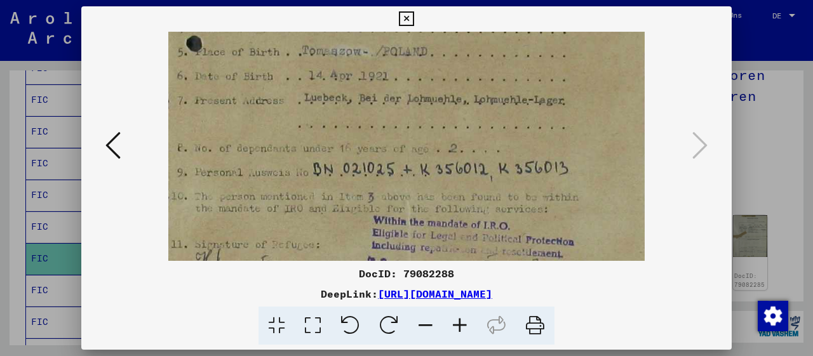
drag, startPoint x: 515, startPoint y: 187, endPoint x: 517, endPoint y: 130, distance: 57.8
click at [517, 130] on img at bounding box center [406, 189] width 476 height 579
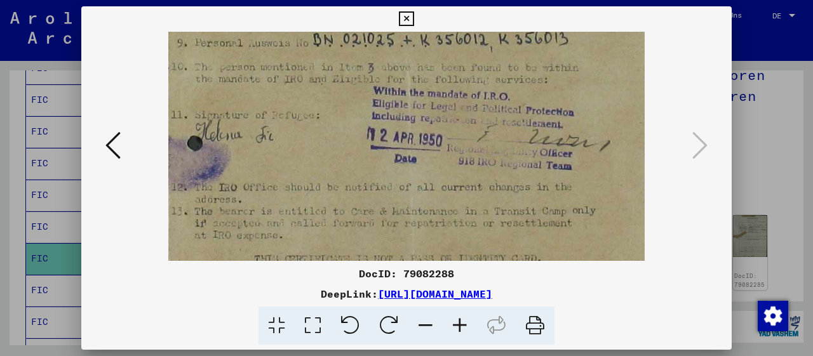
drag, startPoint x: 527, startPoint y: 182, endPoint x: 532, endPoint y: 57, distance: 125.3
click at [536, 53] on img at bounding box center [406, 58] width 476 height 579
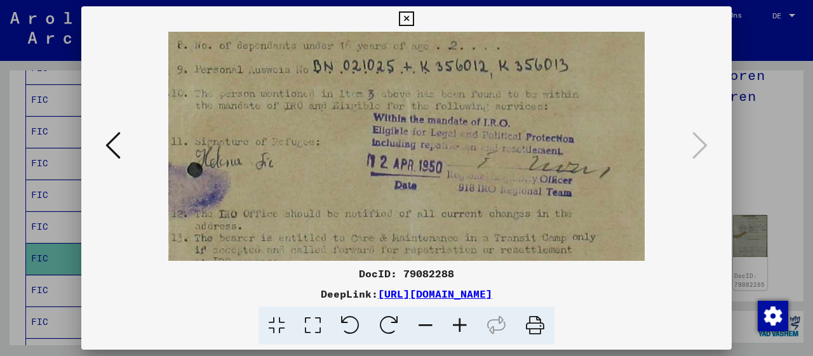
click at [540, 227] on img at bounding box center [406, 86] width 476 height 579
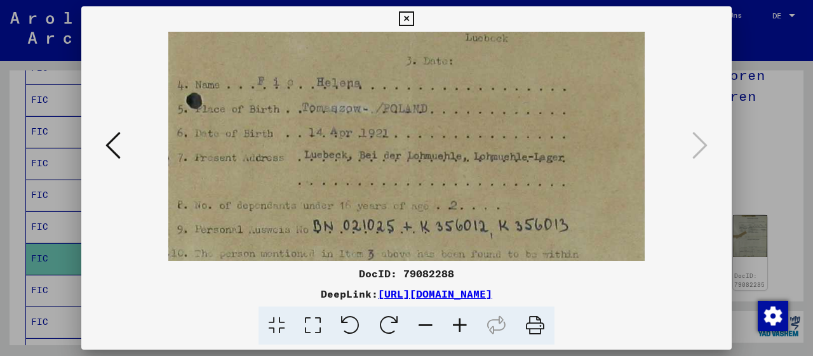
drag, startPoint x: 517, startPoint y: 65, endPoint x: 544, endPoint y: 205, distance: 142.3
click at [544, 205] on img at bounding box center [406, 246] width 476 height 579
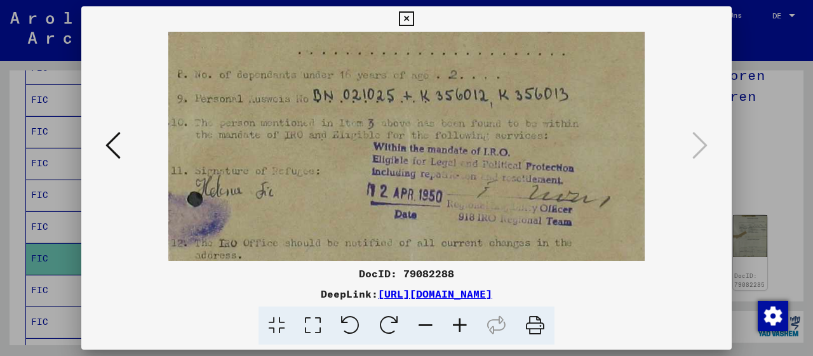
drag, startPoint x: 539, startPoint y: 189, endPoint x: 546, endPoint y: 43, distance: 147.0
click at [546, 43] on img at bounding box center [406, 115] width 476 height 579
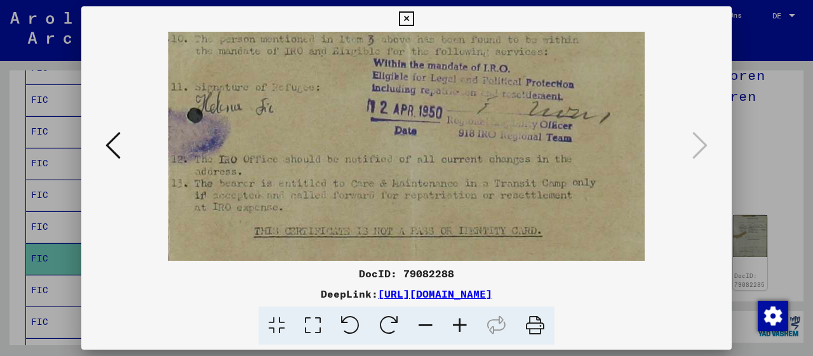
scroll to position [311, 0]
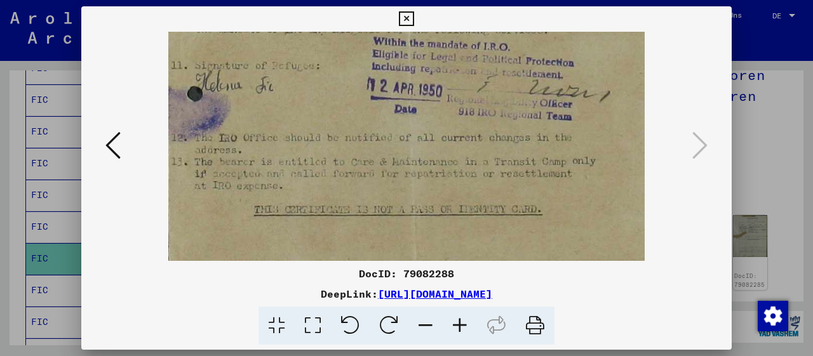
drag, startPoint x: 560, startPoint y: 194, endPoint x: 555, endPoint y: 109, distance: 85.9
click at [555, 109] on img at bounding box center [406, 9] width 476 height 579
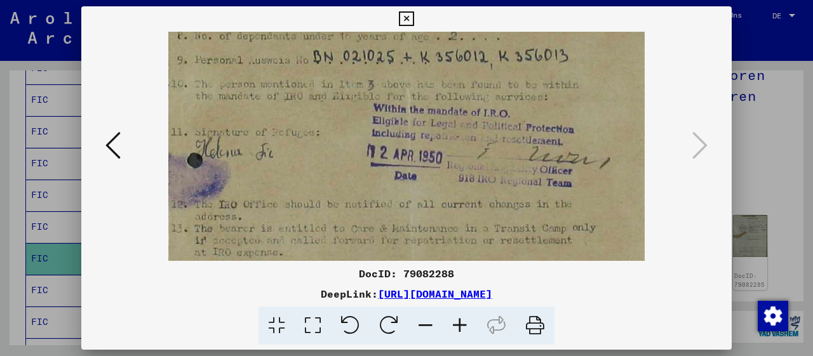
drag, startPoint x: 575, startPoint y: 215, endPoint x: 572, endPoint y: 187, distance: 27.4
click at [580, 231] on img at bounding box center [406, 76] width 476 height 579
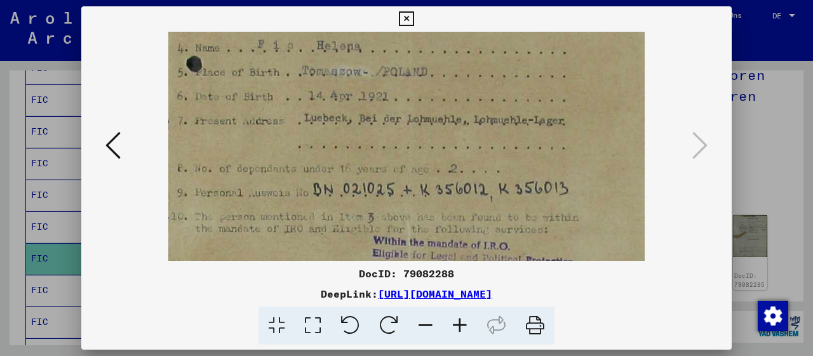
drag, startPoint x: 555, startPoint y: 106, endPoint x: 585, endPoint y: 229, distance: 126.2
click at [584, 231] on img at bounding box center [406, 209] width 476 height 579
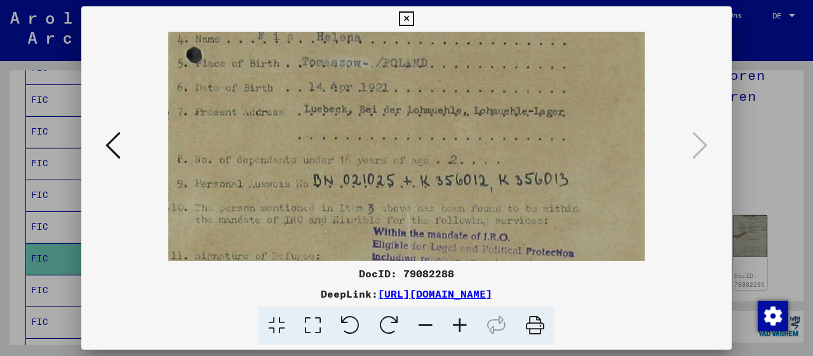
click at [414, 13] on icon at bounding box center [406, 18] width 15 height 15
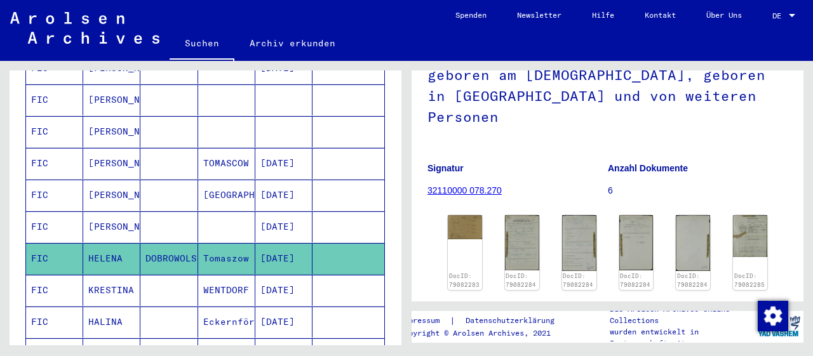
click at [119, 275] on mat-cell "KRESTINA" at bounding box center [111, 290] width 57 height 31
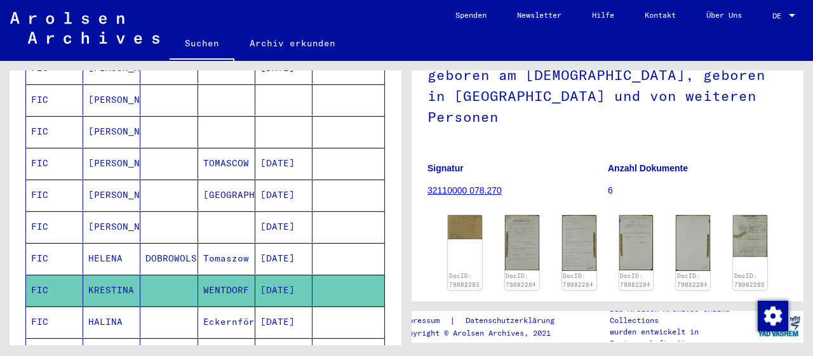
click at [119, 275] on mat-cell "KRESTINA" at bounding box center [111, 290] width 57 height 31
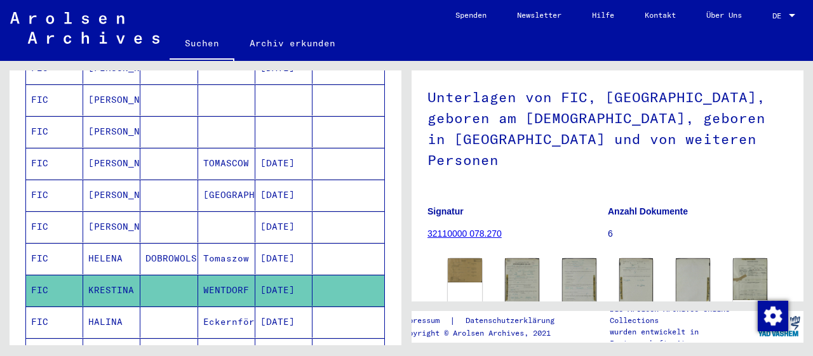
scroll to position [66, 0]
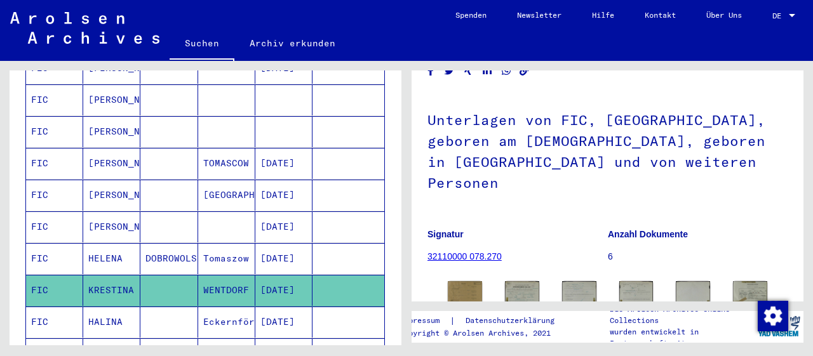
click at [114, 243] on mat-cell "HELENA" at bounding box center [111, 258] width 57 height 31
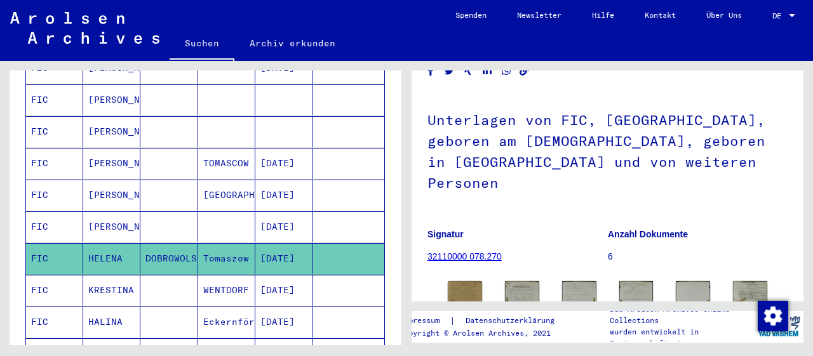
click at [107, 275] on mat-cell "KRESTINA" at bounding box center [111, 290] width 57 height 31
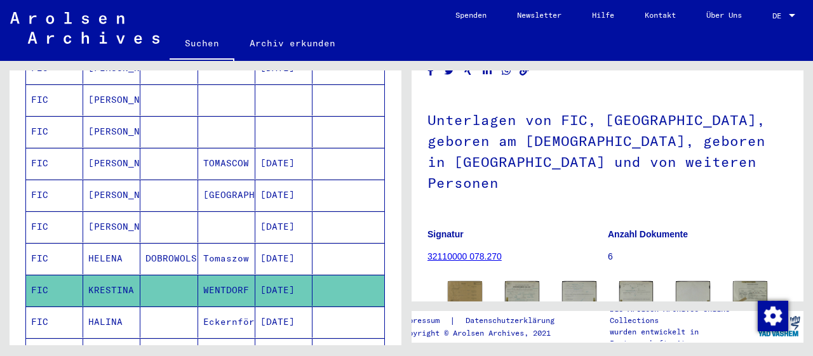
click at [107, 307] on mat-cell "HALINA" at bounding box center [111, 322] width 57 height 31
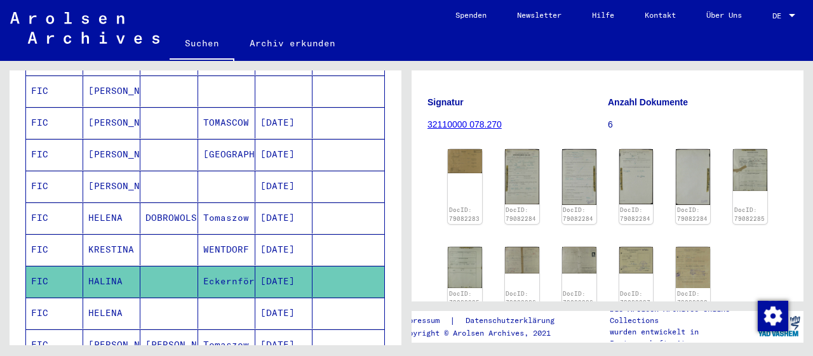
scroll to position [729, 0]
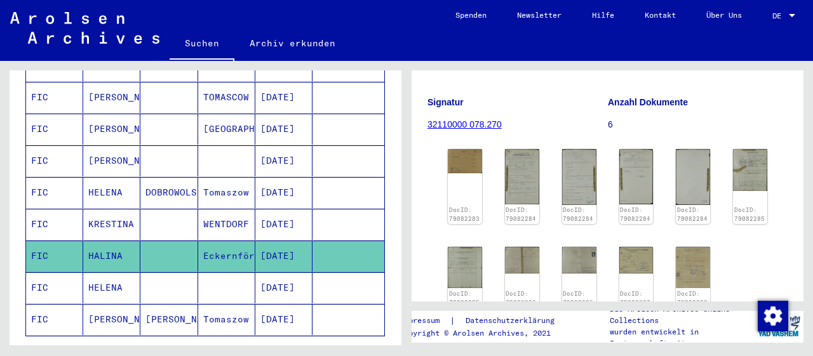
click at [91, 273] on mat-cell "HELENA" at bounding box center [111, 288] width 57 height 31
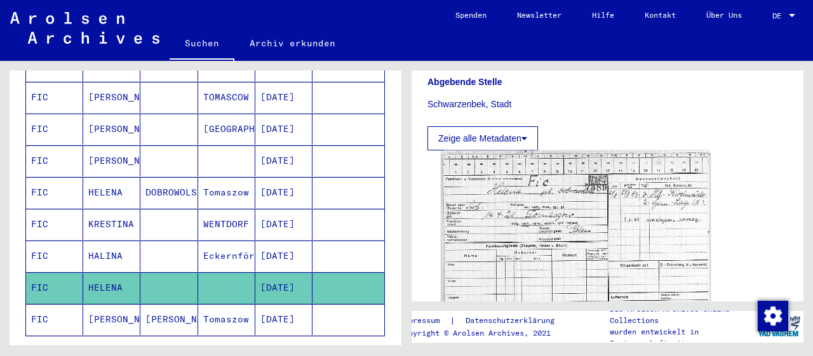
scroll to position [330, 0]
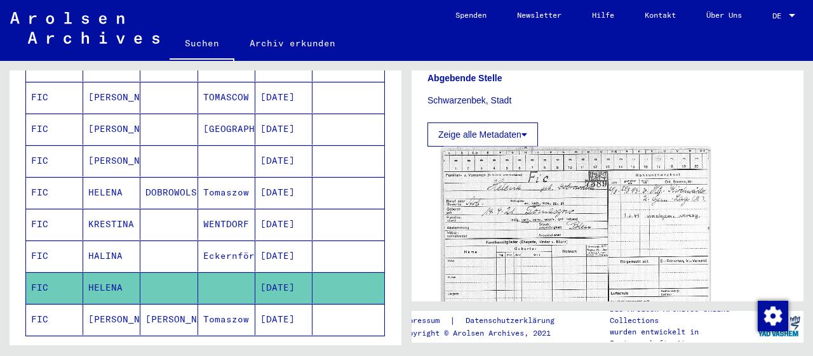
click at [574, 215] on img at bounding box center [576, 240] width 269 height 187
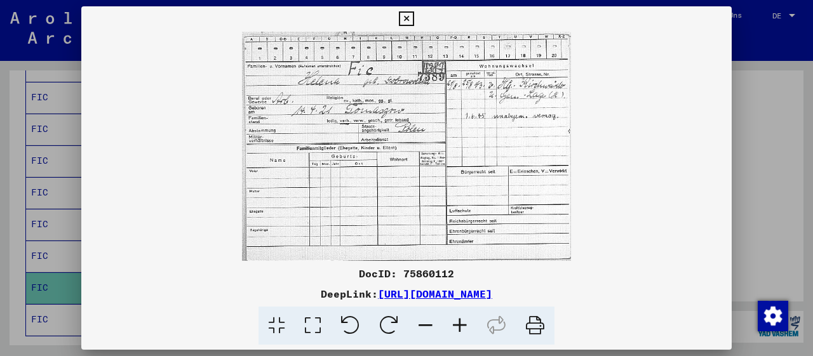
click at [461, 328] on icon at bounding box center [460, 326] width 34 height 39
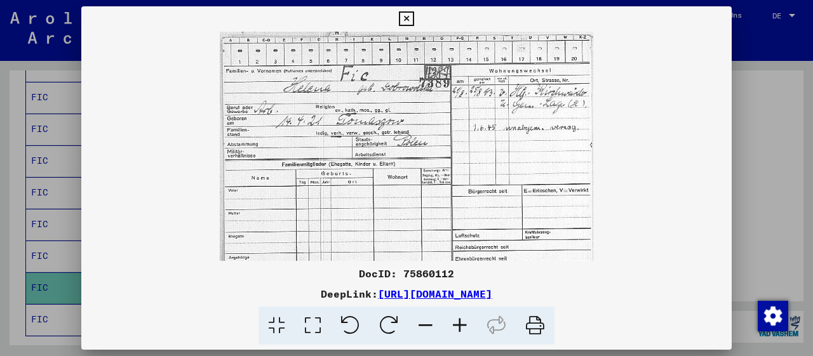
click at [461, 326] on icon at bounding box center [460, 326] width 34 height 39
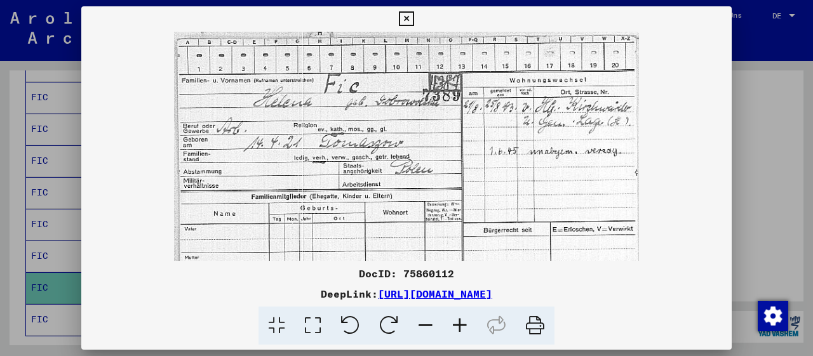
click at [461, 326] on icon at bounding box center [460, 326] width 34 height 39
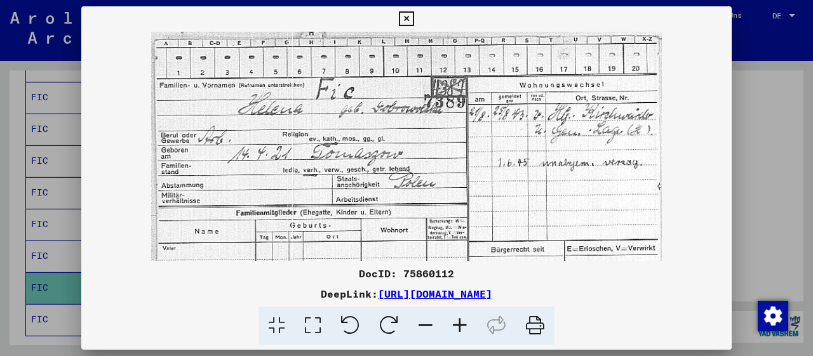
click at [461, 326] on icon at bounding box center [460, 326] width 34 height 39
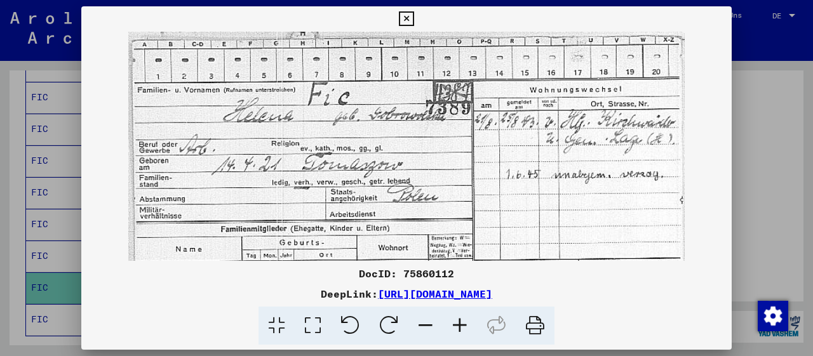
click at [461, 326] on icon at bounding box center [460, 326] width 34 height 39
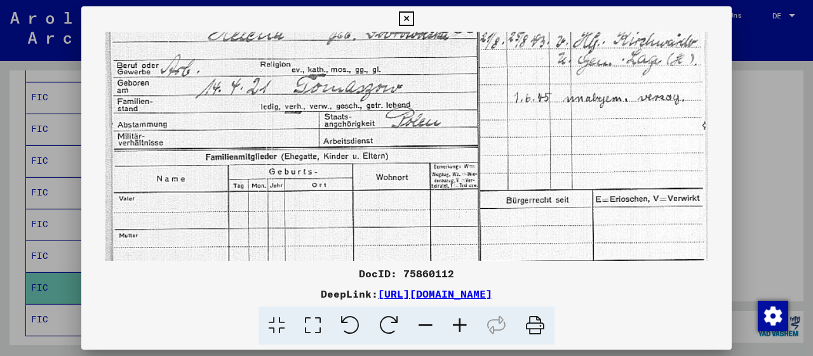
scroll to position [143, 0]
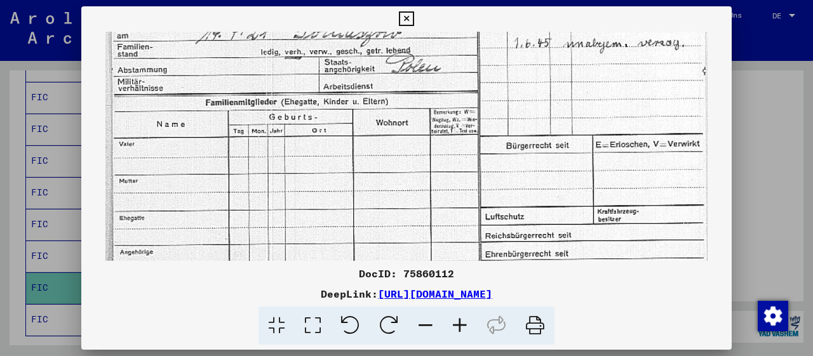
drag, startPoint x: 480, startPoint y: 191, endPoint x: 506, endPoint y: 50, distance: 144.0
click at [505, 50] on img at bounding box center [406, 99] width 602 height 420
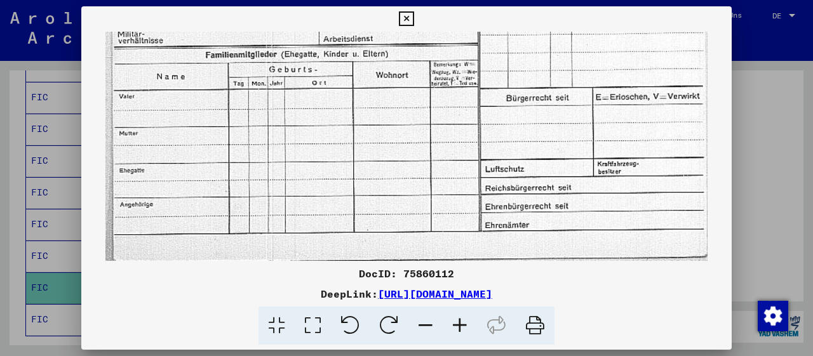
drag, startPoint x: 562, startPoint y: 177, endPoint x: 605, endPoint y: -10, distance: 191.7
click at [414, 18] on icon at bounding box center [406, 18] width 15 height 15
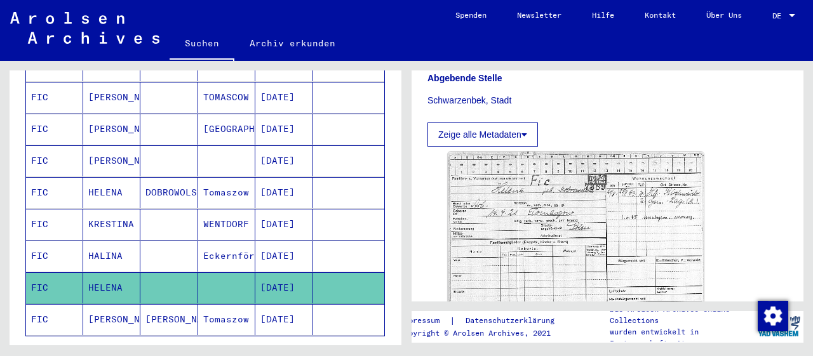
click at [148, 304] on mat-cell "[PERSON_NAME]" at bounding box center [168, 319] width 57 height 31
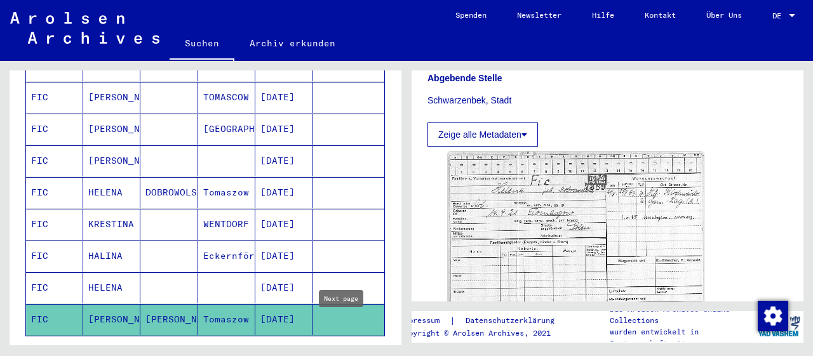
click at [342, 351] on icon "Next page" at bounding box center [342, 355] width 6 height 9
type input "*"
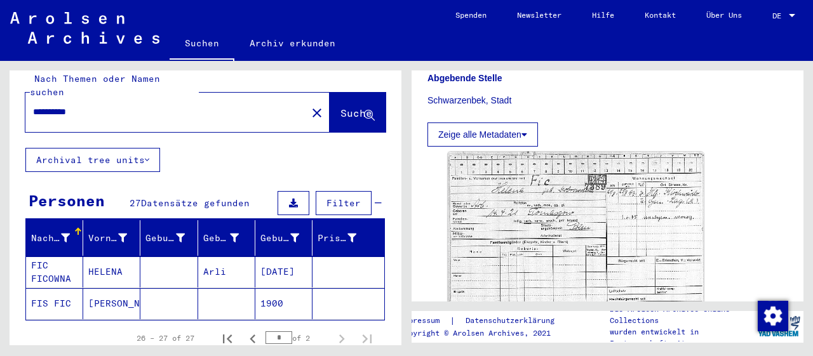
scroll to position [0, 0]
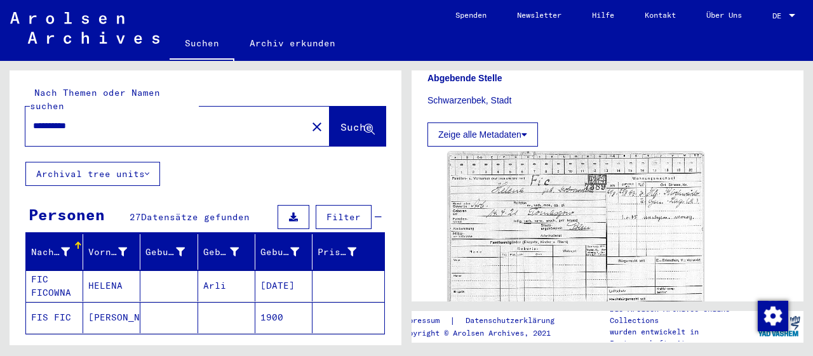
click at [109, 271] on mat-cell "HELENA" at bounding box center [111, 286] width 57 height 31
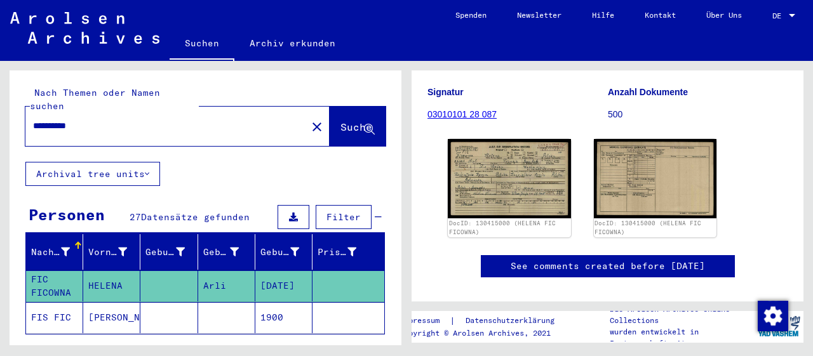
scroll to position [66, 0]
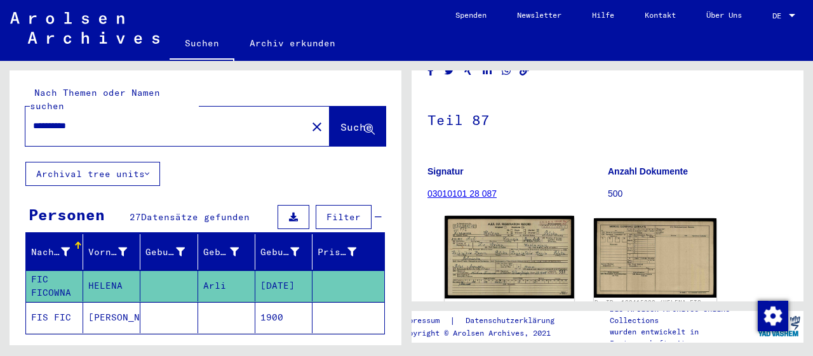
click at [498, 247] on img at bounding box center [509, 257] width 129 height 83
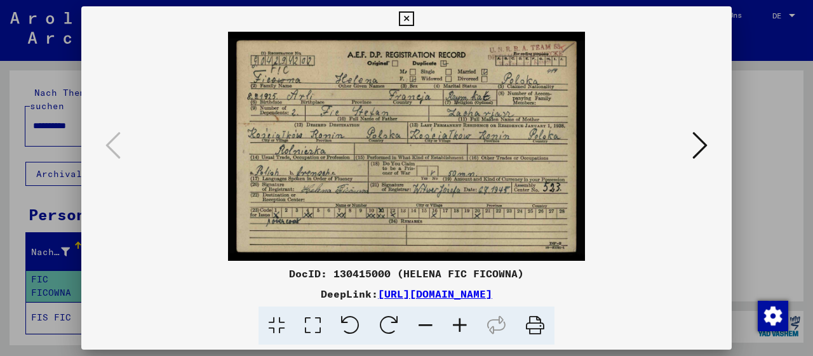
click at [464, 322] on icon at bounding box center [460, 326] width 34 height 39
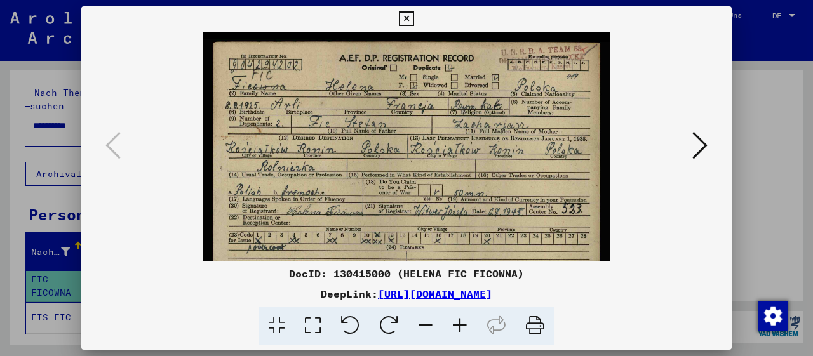
click at [464, 322] on icon at bounding box center [460, 326] width 34 height 39
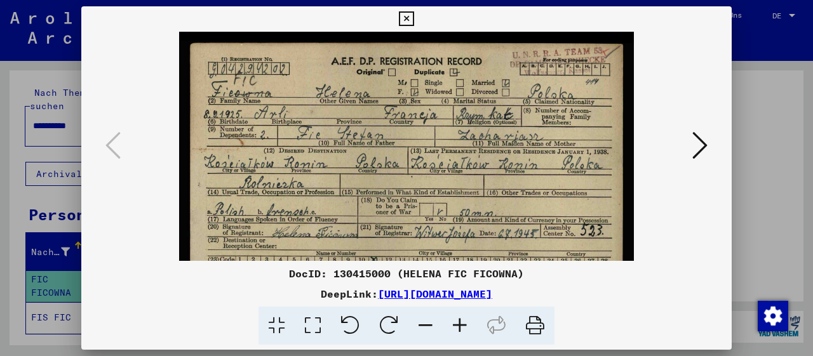
click at [464, 322] on icon at bounding box center [460, 326] width 34 height 39
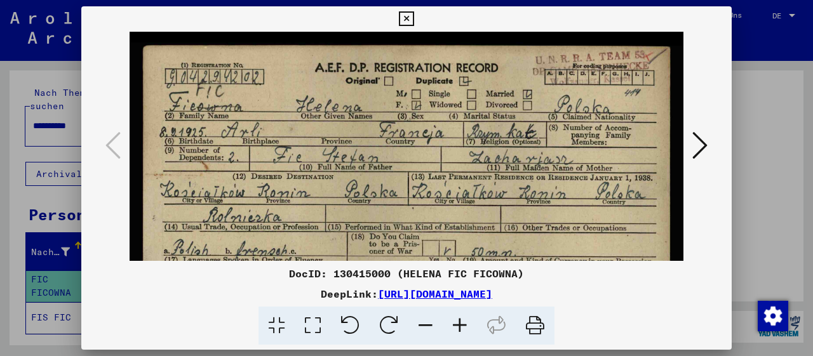
click at [464, 322] on icon at bounding box center [460, 326] width 34 height 39
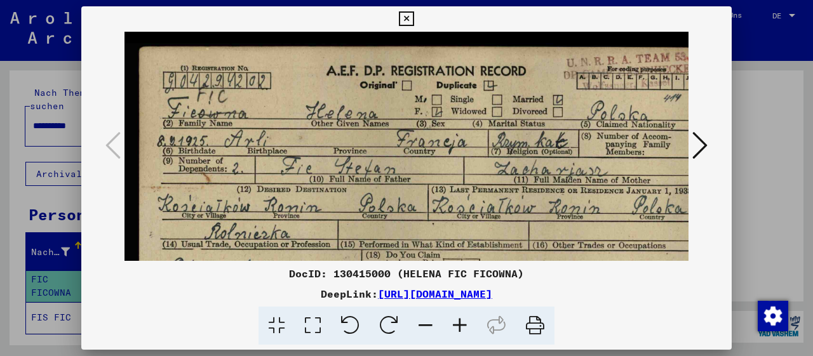
click at [464, 322] on icon at bounding box center [460, 326] width 34 height 39
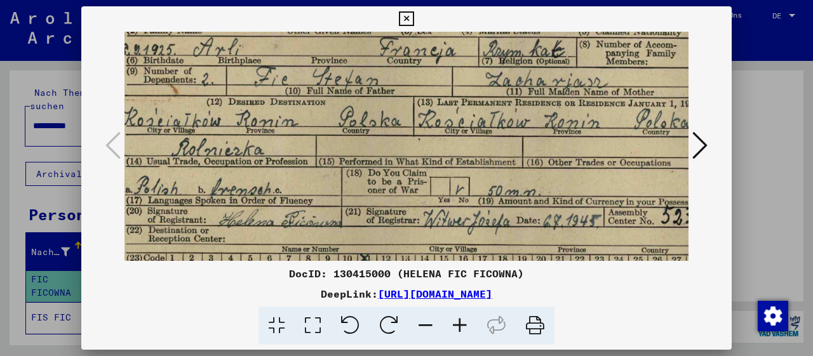
drag, startPoint x: 523, startPoint y: 199, endPoint x: 482, endPoint y: 102, distance: 104.8
click at [482, 102] on img at bounding box center [411, 141] width 653 height 420
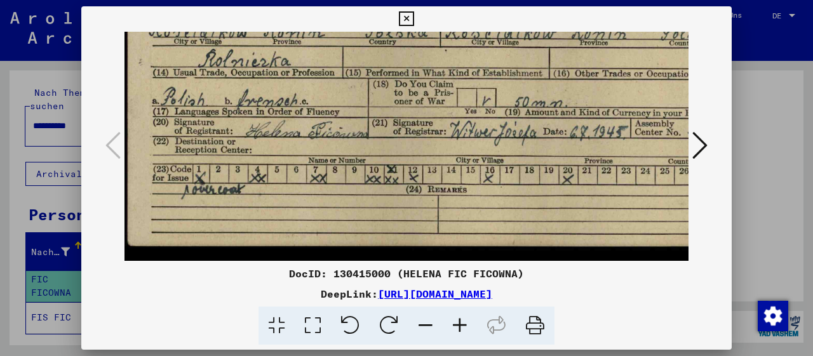
scroll to position [189, 11]
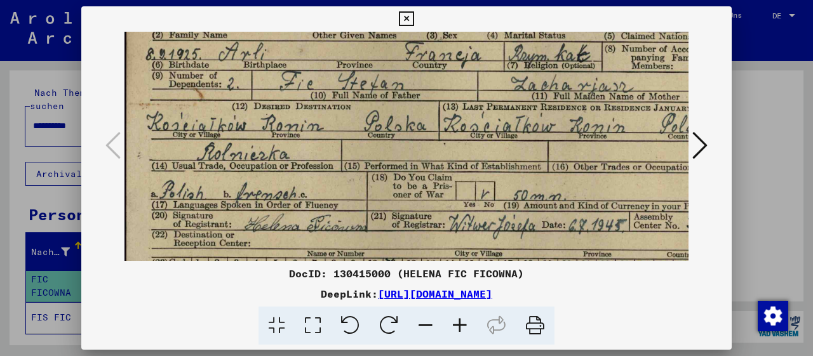
drag, startPoint x: 453, startPoint y: 186, endPoint x: 476, endPoint y: 191, distance: 23.4
click at [476, 191] on img at bounding box center [437, 146] width 653 height 420
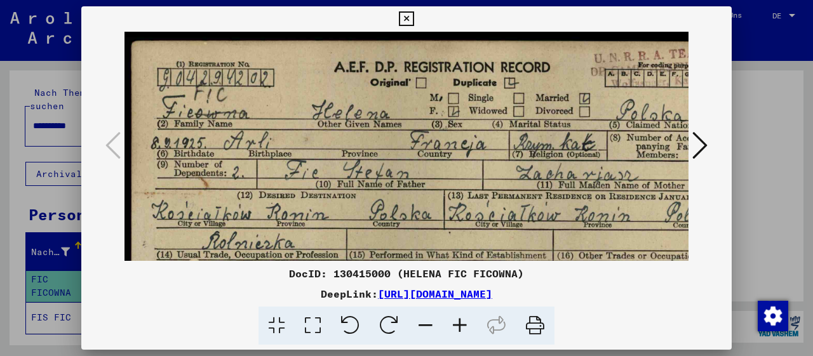
drag, startPoint x: 513, startPoint y: 144, endPoint x: 508, endPoint y: 165, distance: 20.8
click at [515, 183] on img at bounding box center [442, 235] width 653 height 420
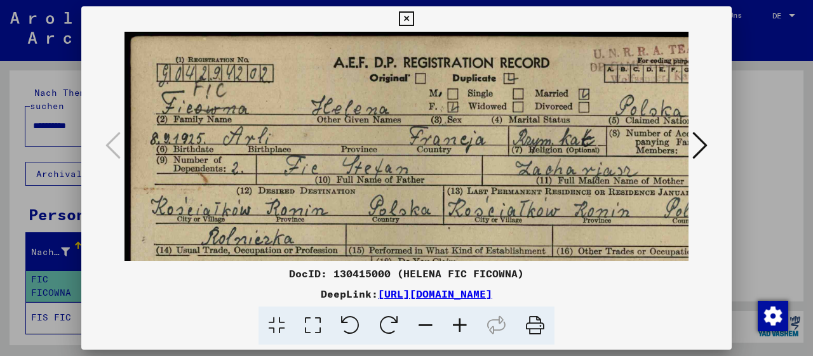
click at [414, 18] on icon at bounding box center [406, 18] width 15 height 15
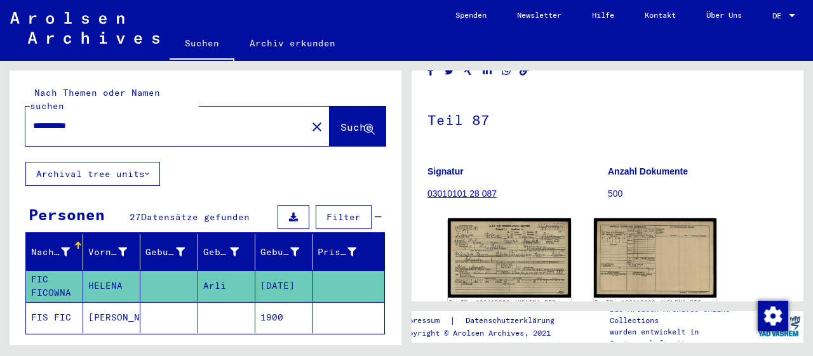
click at [101, 303] on mat-cell "[PERSON_NAME]" at bounding box center [111, 317] width 57 height 31
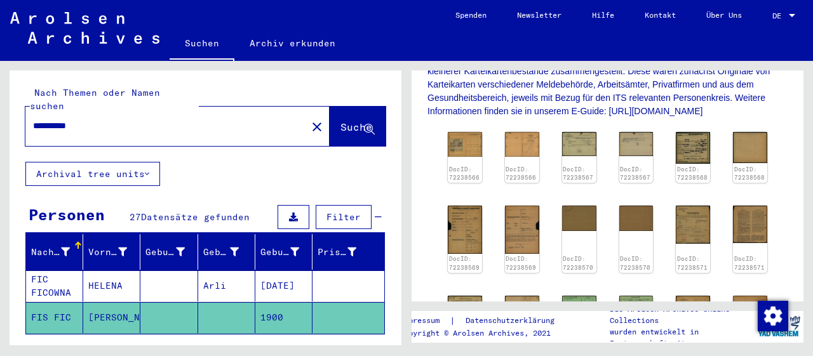
scroll to position [264, 0]
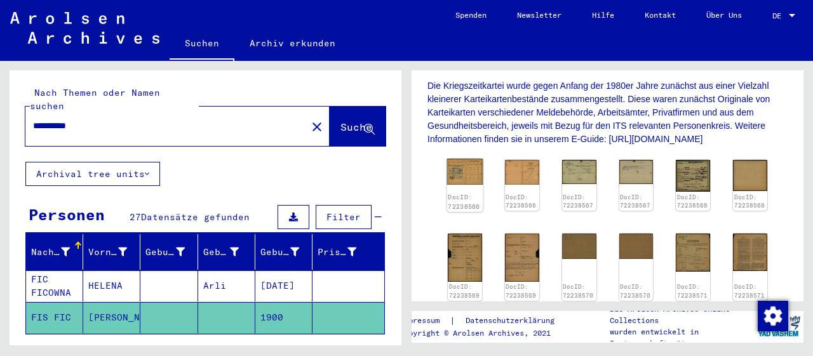
click at [460, 177] on img at bounding box center [465, 171] width 36 height 25
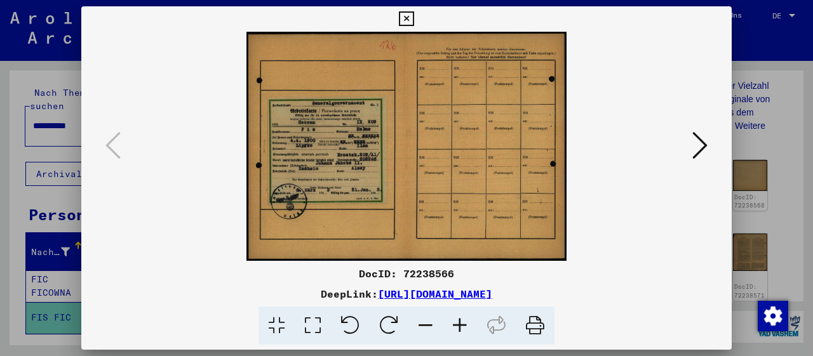
click at [462, 328] on icon at bounding box center [460, 326] width 34 height 39
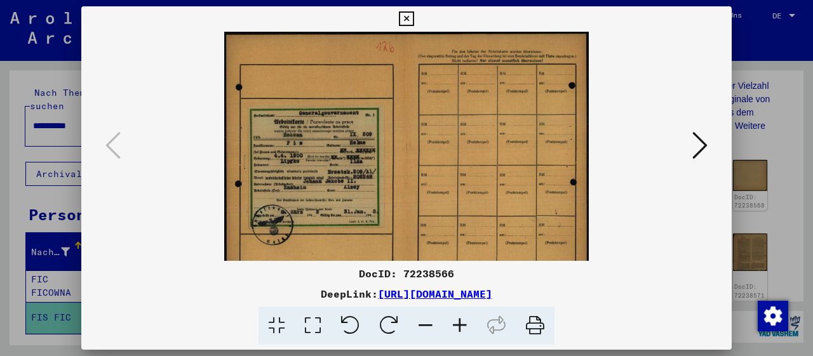
click at [462, 328] on icon at bounding box center [460, 326] width 34 height 39
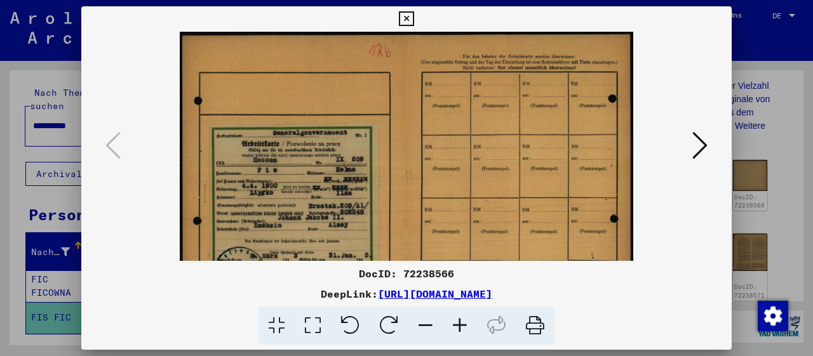
click at [462, 328] on icon at bounding box center [460, 326] width 34 height 39
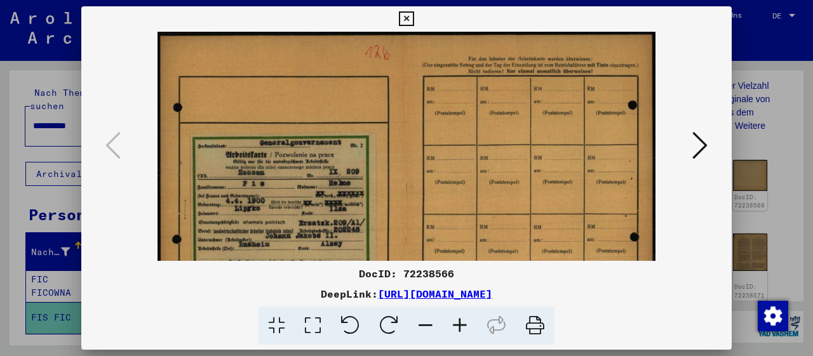
click at [462, 328] on icon at bounding box center [460, 326] width 34 height 39
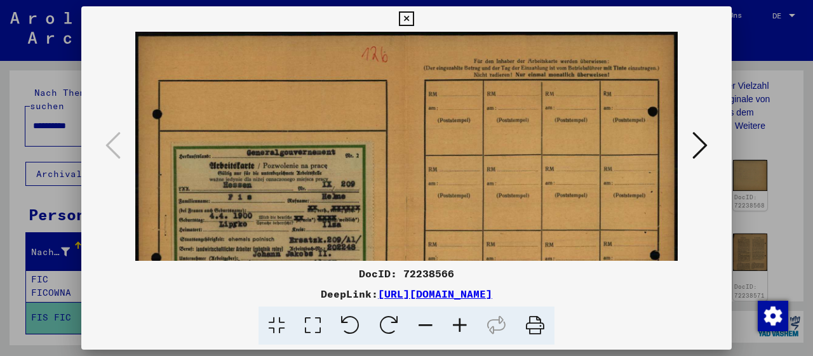
click at [462, 328] on icon at bounding box center [460, 326] width 34 height 39
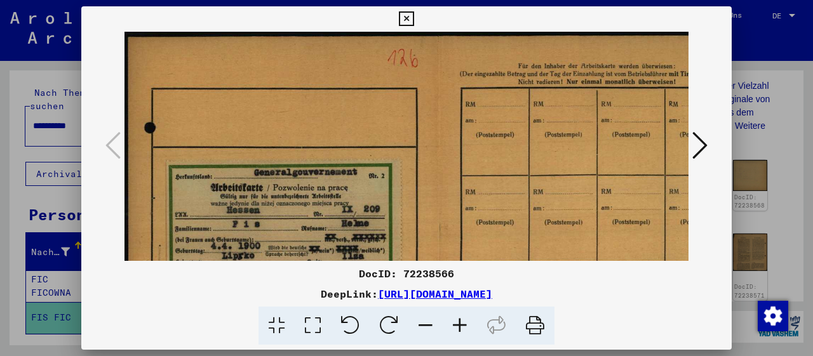
click at [462, 328] on icon at bounding box center [460, 326] width 34 height 39
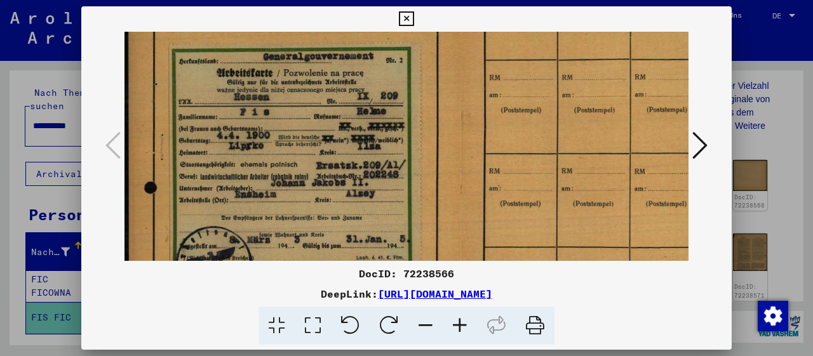
drag, startPoint x: 332, startPoint y: 240, endPoint x: 353, endPoint y: 84, distance: 156.5
click at [353, 83] on img at bounding box center [462, 147] width 675 height 483
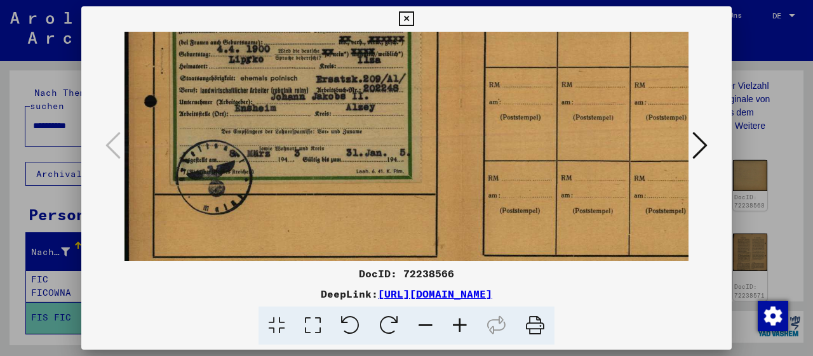
drag, startPoint x: 340, startPoint y: 216, endPoint x: 354, endPoint y: 156, distance: 62.0
click at [354, 156] on img at bounding box center [462, 61] width 675 height 483
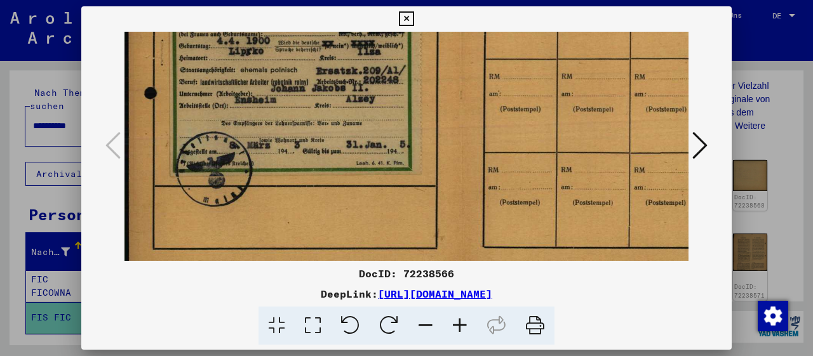
click at [703, 144] on icon at bounding box center [699, 145] width 15 height 30
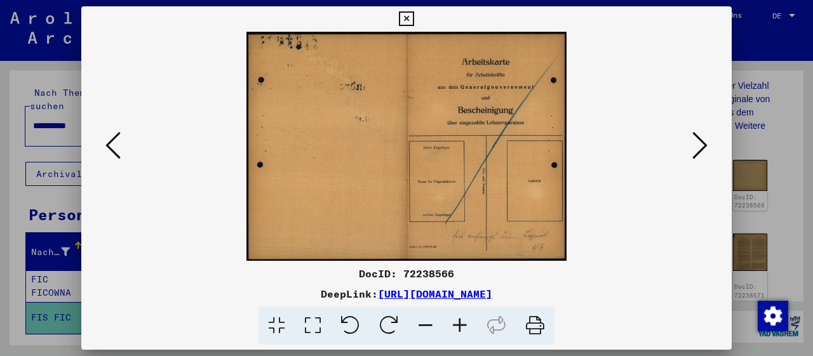
click at [701, 145] on icon at bounding box center [699, 145] width 15 height 30
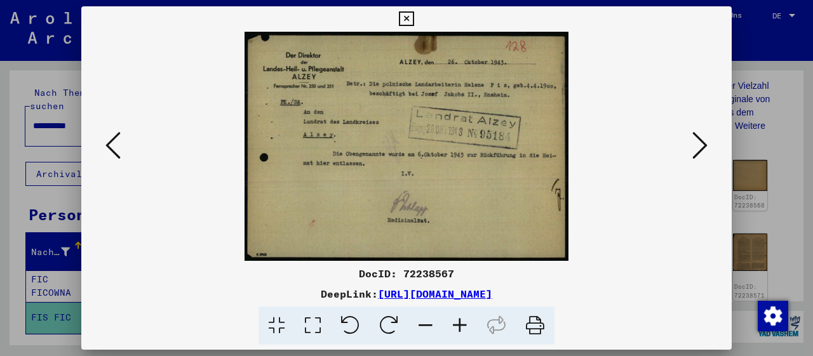
click at [701, 145] on icon at bounding box center [699, 145] width 15 height 30
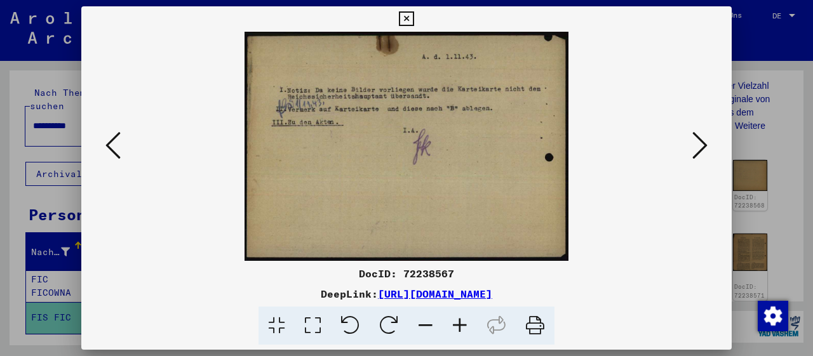
click at [701, 145] on icon at bounding box center [699, 145] width 15 height 30
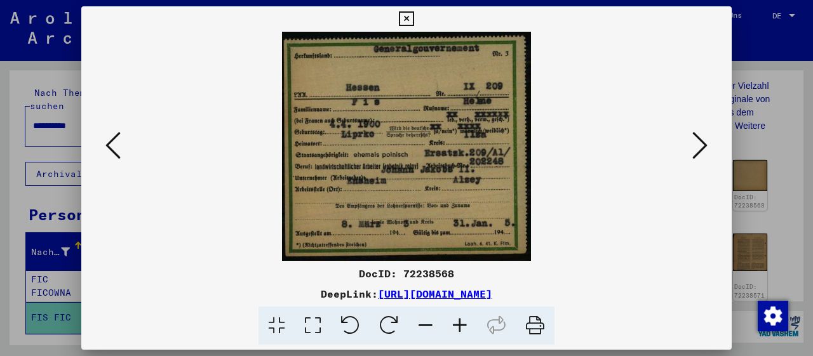
click at [701, 145] on icon at bounding box center [699, 145] width 15 height 30
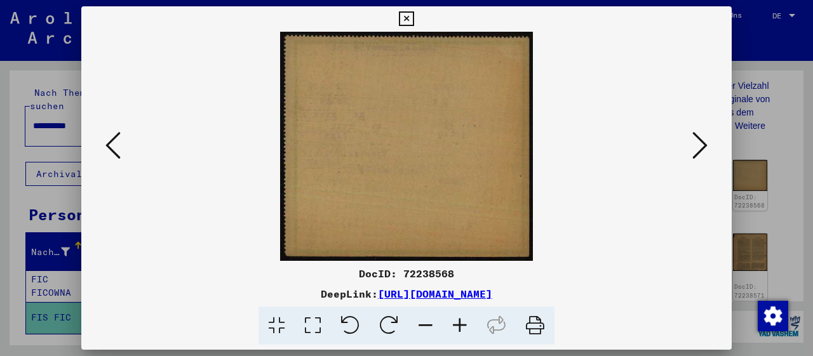
click at [414, 18] on icon at bounding box center [406, 18] width 15 height 15
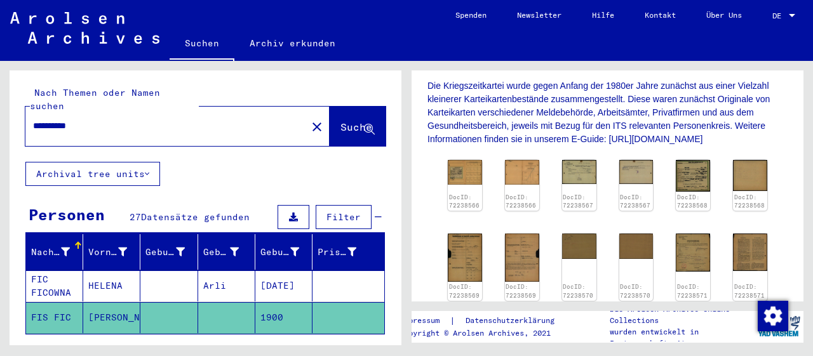
drag, startPoint x: 67, startPoint y: 113, endPoint x: 0, endPoint y: 112, distance: 67.3
click at [33, 119] on input "**********" at bounding box center [166, 125] width 266 height 13
type input "**********"
click at [351, 121] on span "Suche" at bounding box center [357, 127] width 32 height 13
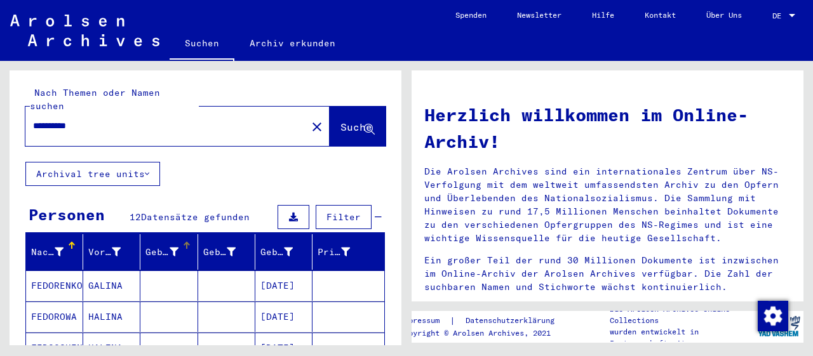
scroll to position [198, 0]
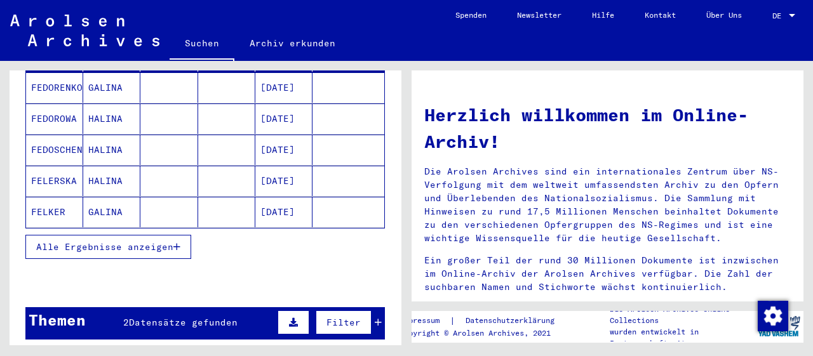
click at [182, 235] on button "Alle Ergebnisse anzeigen" at bounding box center [108, 247] width 166 height 24
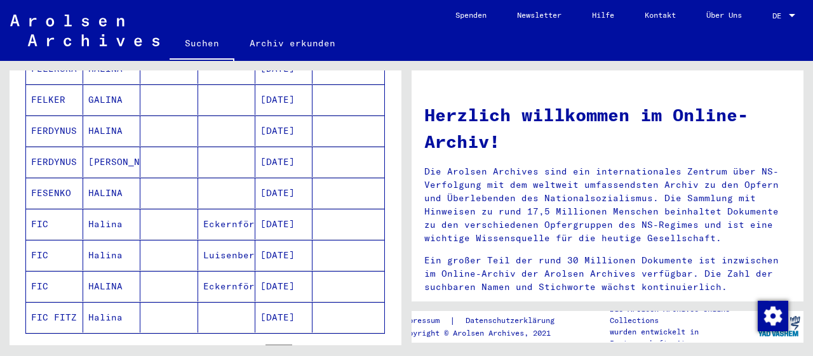
scroll to position [330, 0]
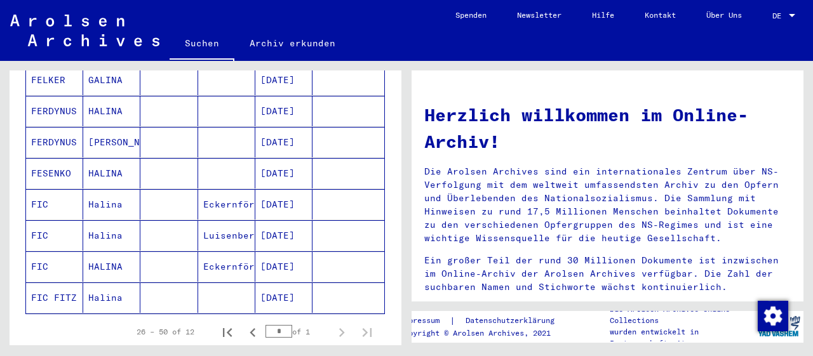
click at [113, 189] on mat-cell "Halina" at bounding box center [111, 204] width 57 height 30
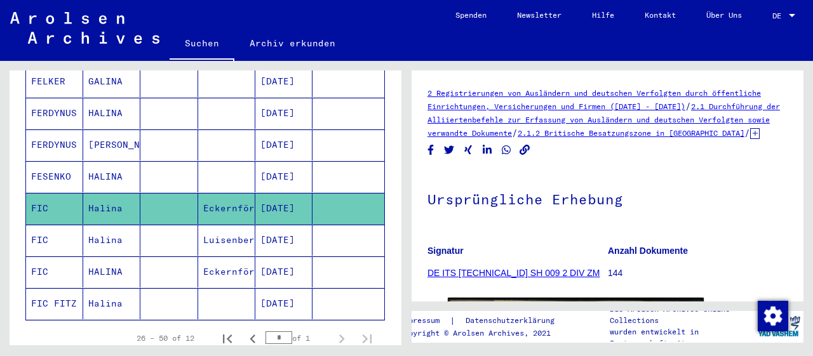
scroll to position [264, 0]
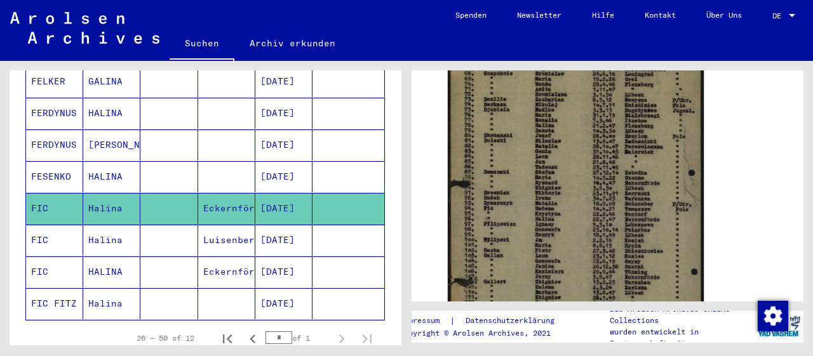
click at [97, 225] on mat-cell "Halina" at bounding box center [111, 240] width 57 height 31
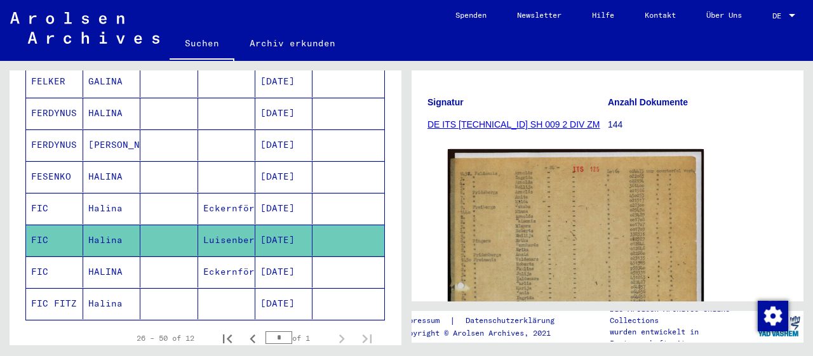
scroll to position [264, 0]
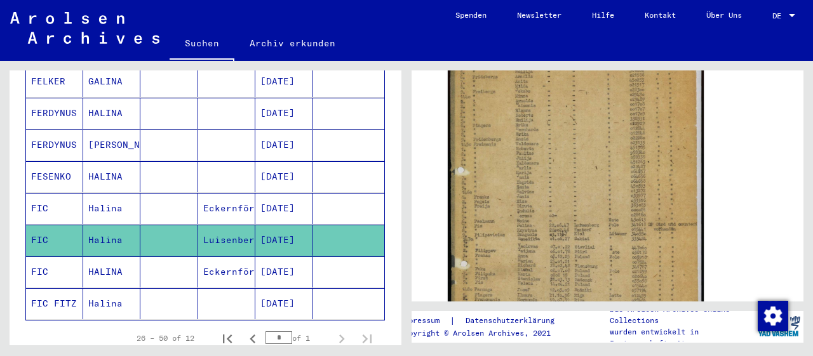
click at [89, 257] on mat-cell "HALINA" at bounding box center [111, 272] width 57 height 31
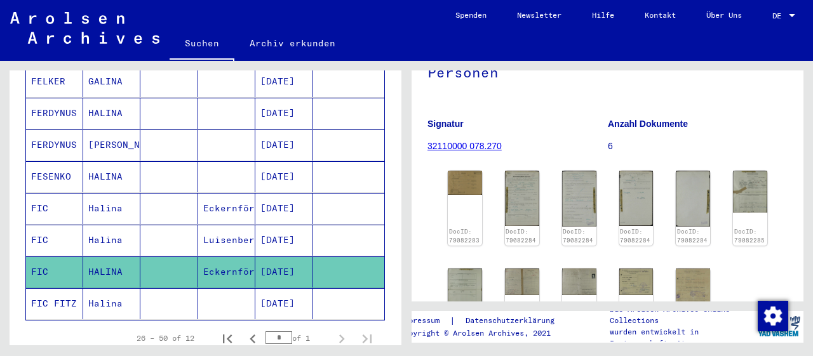
scroll to position [198, 0]
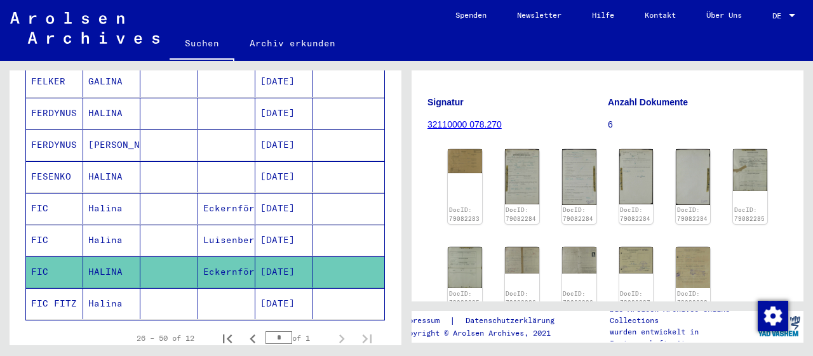
click at [109, 288] on mat-cell "Halina" at bounding box center [111, 303] width 57 height 31
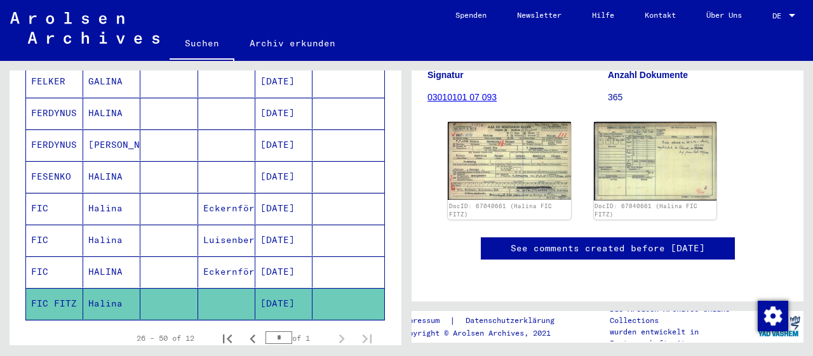
scroll to position [198, 0]
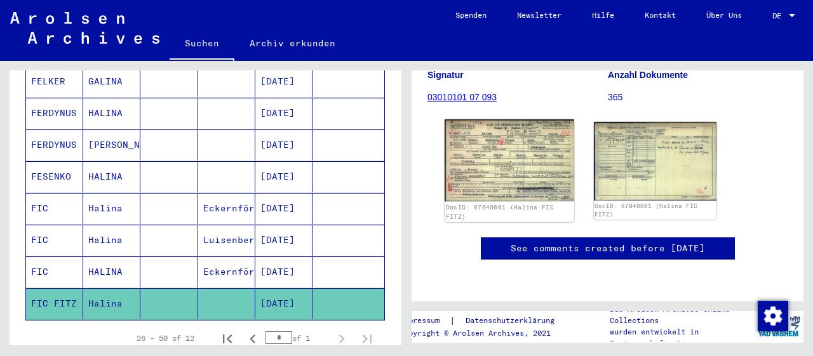
click at [496, 133] on img at bounding box center [509, 160] width 129 height 82
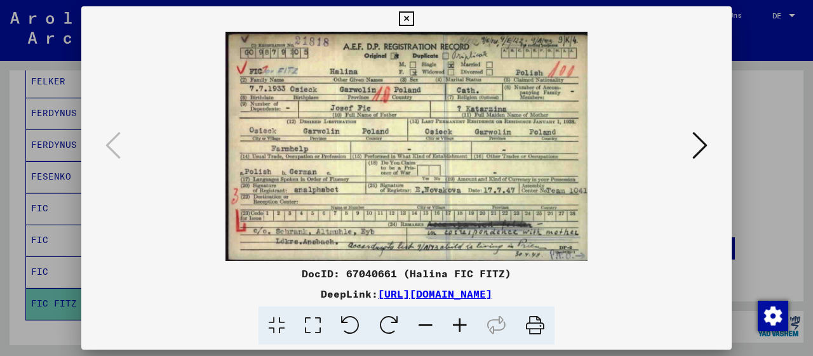
click at [463, 330] on icon at bounding box center [460, 326] width 34 height 39
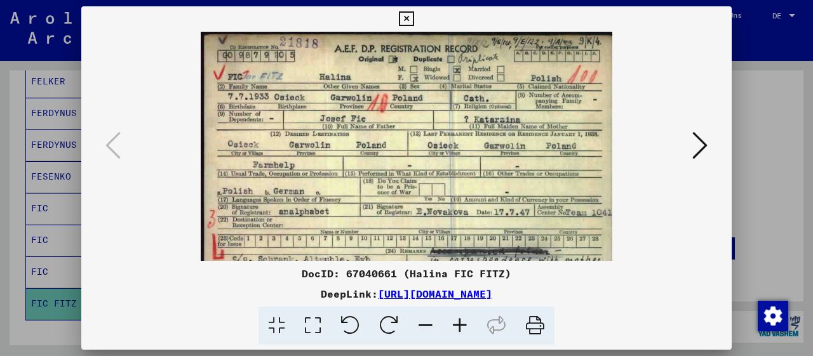
click at [464, 330] on icon at bounding box center [460, 326] width 34 height 39
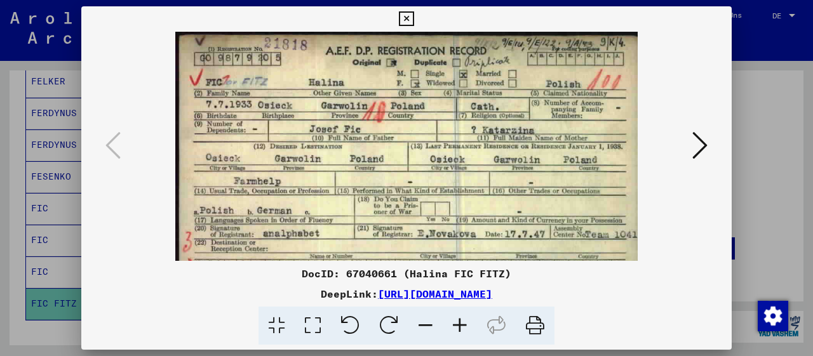
click at [464, 330] on icon at bounding box center [460, 326] width 34 height 39
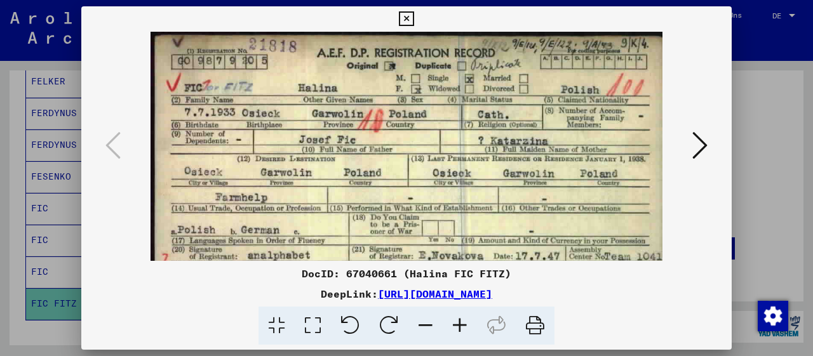
click at [464, 330] on icon at bounding box center [460, 326] width 34 height 39
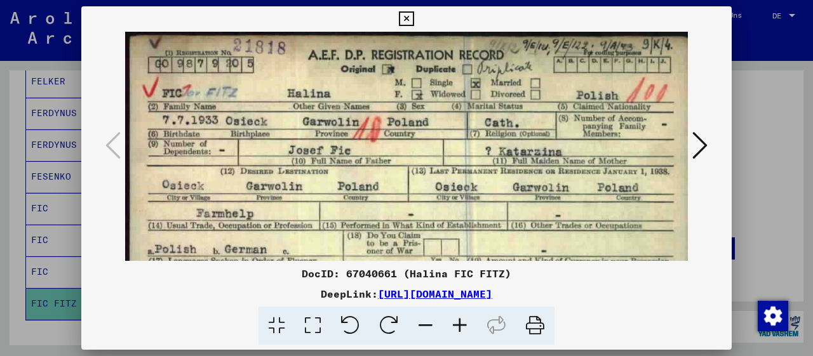
click at [464, 330] on icon at bounding box center [460, 326] width 34 height 39
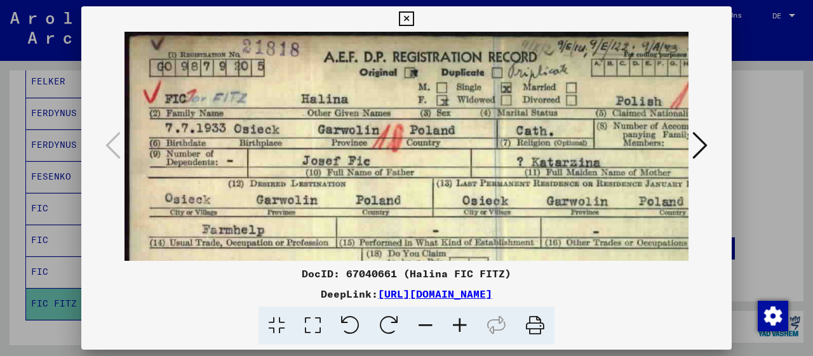
click at [464, 330] on icon at bounding box center [460, 326] width 34 height 39
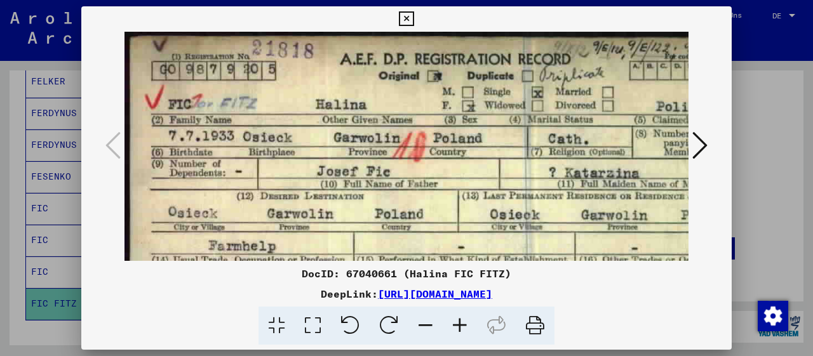
click at [464, 330] on icon at bounding box center [460, 326] width 34 height 39
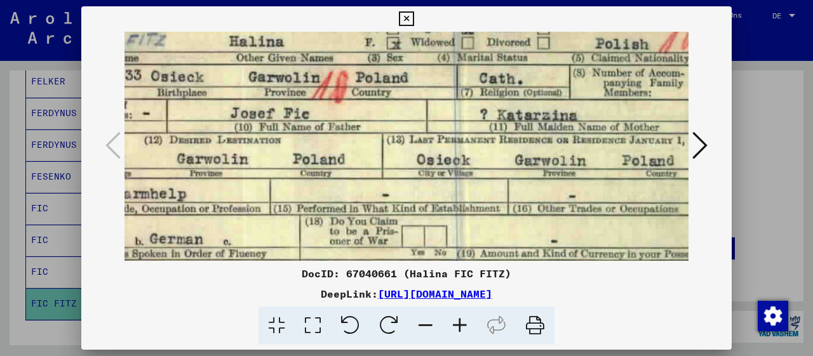
scroll to position [67, 111]
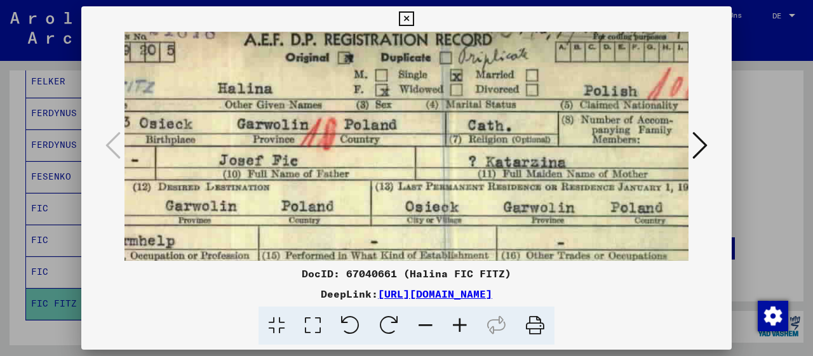
drag, startPoint x: 482, startPoint y: 213, endPoint x: 372, endPoint y: 191, distance: 112.1
click at [372, 191] on img at bounding box center [368, 236] width 713 height 452
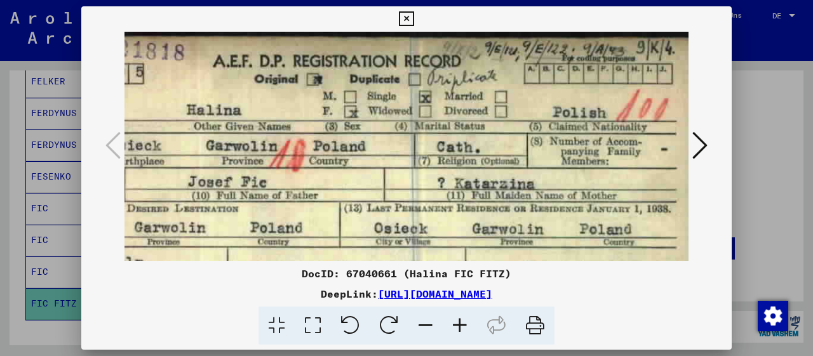
scroll to position [0, 141]
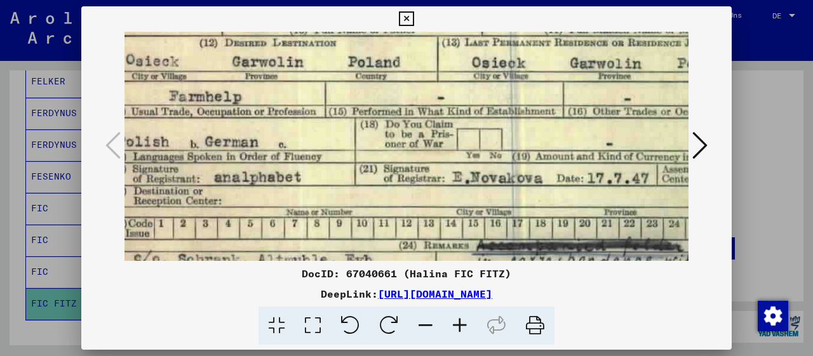
drag, startPoint x: 566, startPoint y: 140, endPoint x: 576, endPoint y: 25, distance: 116.0
click at [575, 25] on div "DocID: 67040661 (Halina FIC FITZ) DeepLink: [URL][DOMAIN_NAME]" at bounding box center [406, 175] width 651 height 339
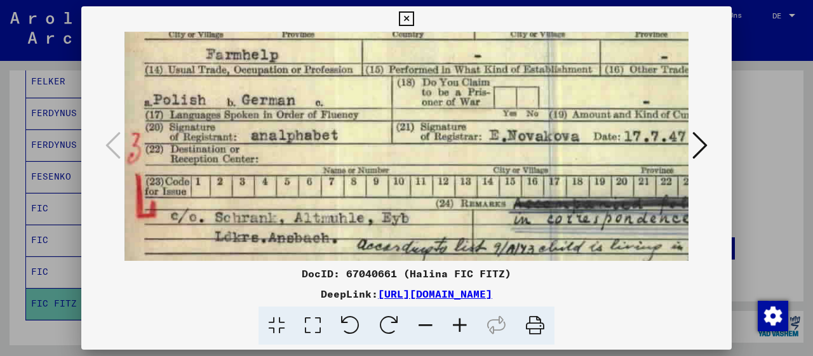
scroll to position [222, 0]
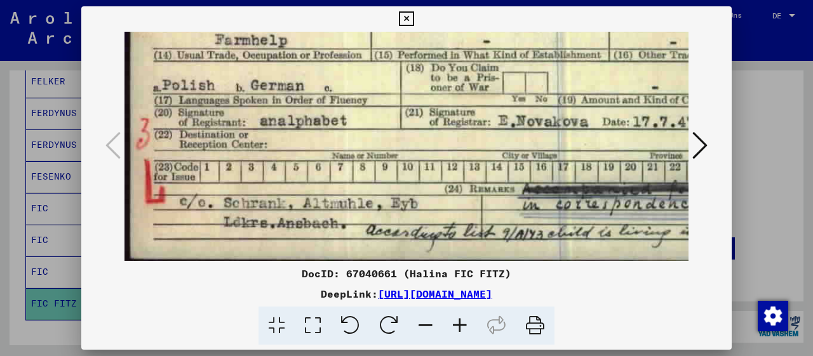
drag, startPoint x: 361, startPoint y: 163, endPoint x: 475, endPoint y: 99, distance: 130.0
click at [475, 99] on img at bounding box center [481, 35] width 713 height 452
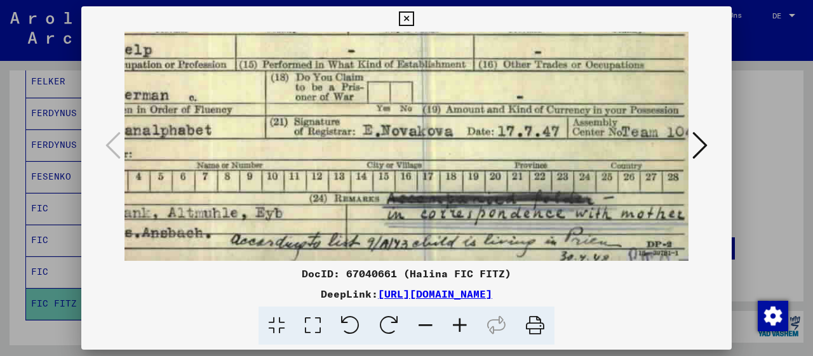
scroll to position [211, 144]
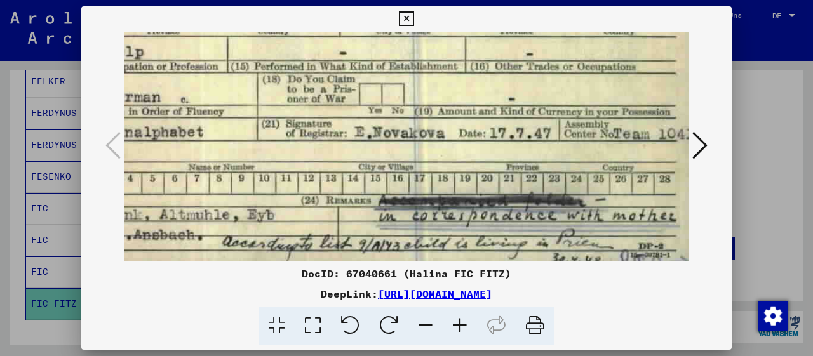
drag, startPoint x: 510, startPoint y: 190, endPoint x: 346, endPoint y: 147, distance: 169.5
click at [346, 147] on img at bounding box center [337, 47] width 713 height 452
click at [705, 146] on icon at bounding box center [699, 145] width 15 height 30
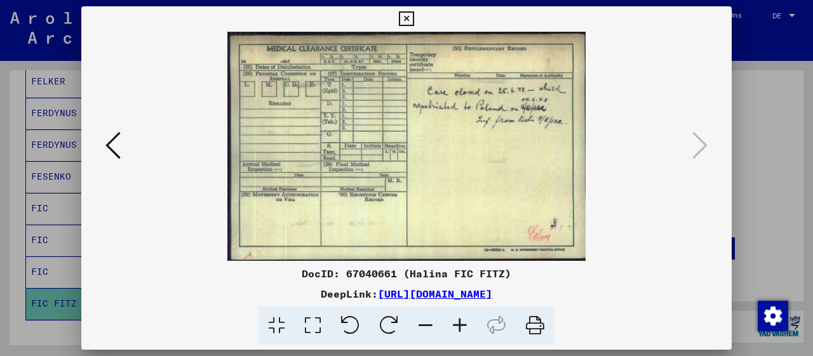
scroll to position [0, 0]
click at [414, 17] on icon at bounding box center [406, 18] width 15 height 15
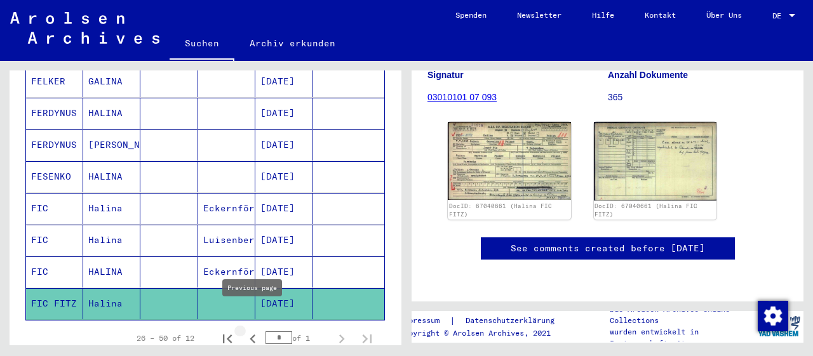
click at [249, 330] on icon "Previous page" at bounding box center [253, 339] width 18 height 18
type input "*"
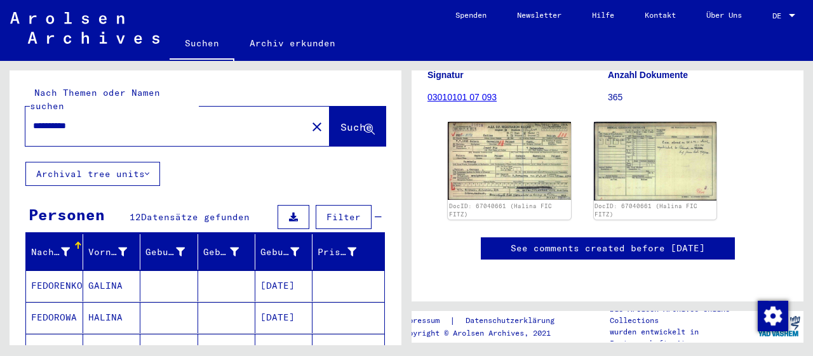
drag, startPoint x: 64, startPoint y: 112, endPoint x: 0, endPoint y: 112, distance: 64.2
click at [33, 119] on input "**********" at bounding box center [166, 125] width 266 height 13
click at [341, 121] on span "Suche" at bounding box center [357, 127] width 32 height 13
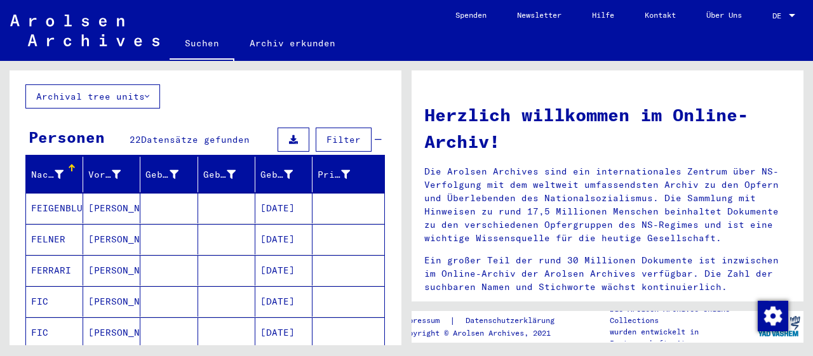
scroll to position [132, 0]
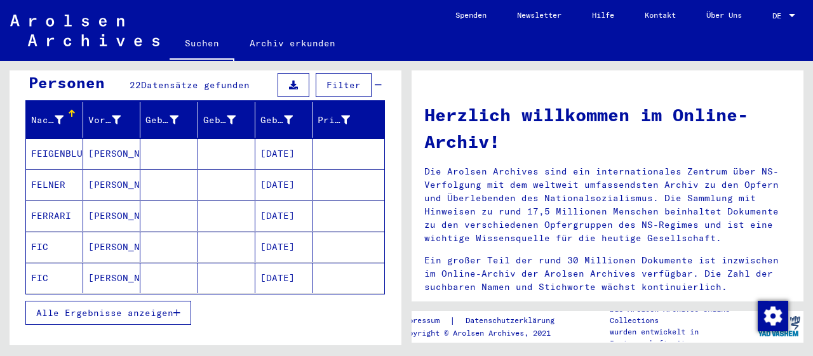
click at [175, 309] on icon "button" at bounding box center [176, 313] width 7 height 9
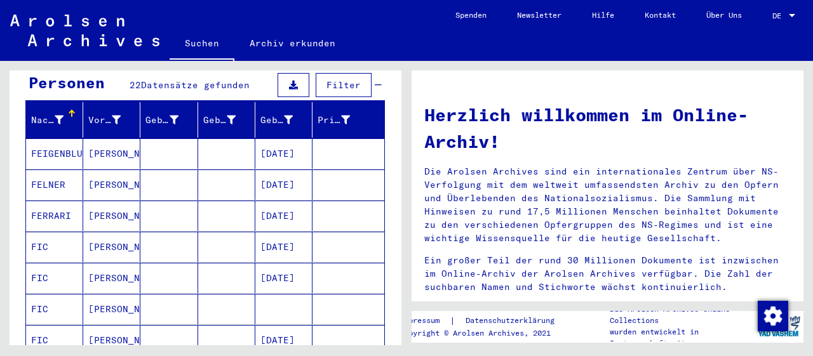
click at [96, 233] on mat-cell "[PERSON_NAME]" at bounding box center [111, 247] width 57 height 30
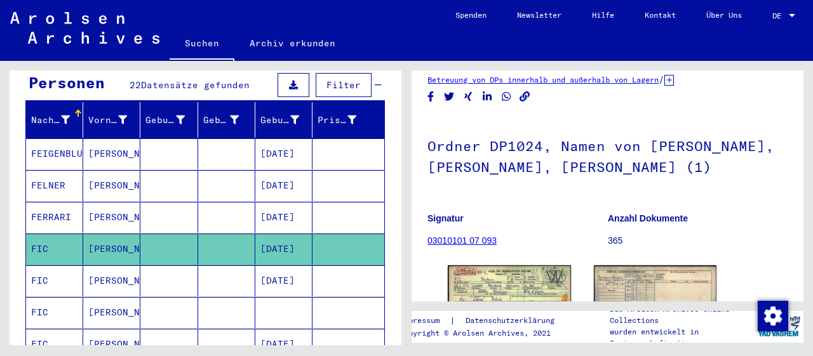
scroll to position [132, 0]
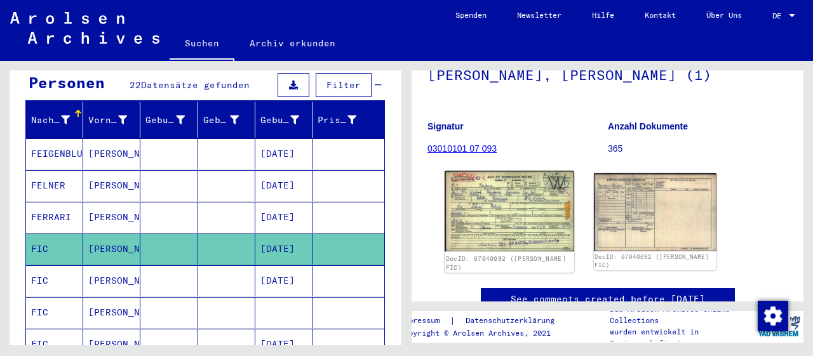
click at [517, 210] on img at bounding box center [509, 211] width 129 height 81
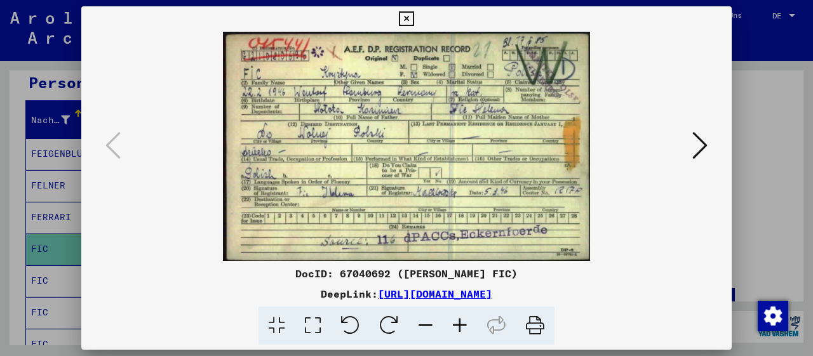
click at [461, 327] on icon at bounding box center [460, 326] width 34 height 39
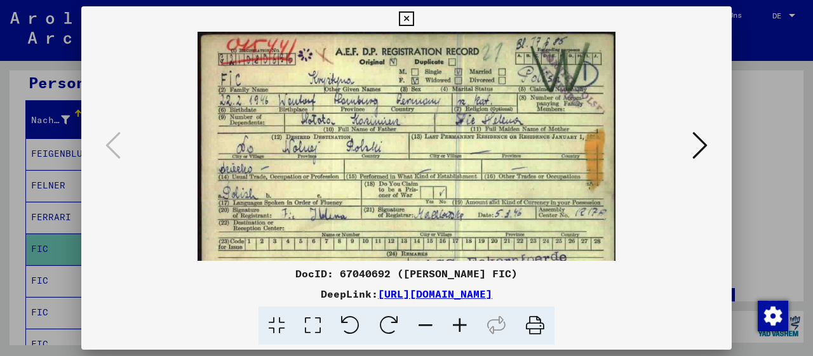
click at [460, 327] on icon at bounding box center [460, 326] width 34 height 39
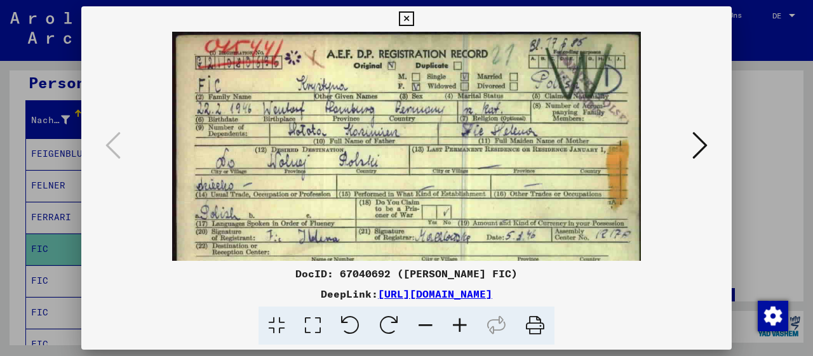
click at [460, 327] on icon at bounding box center [460, 326] width 34 height 39
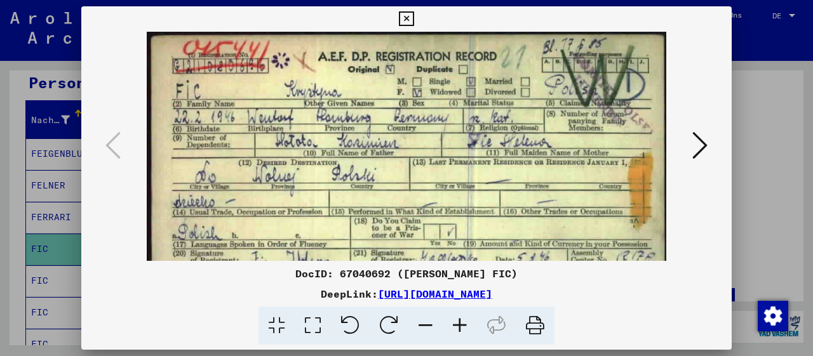
click at [460, 327] on icon at bounding box center [460, 326] width 34 height 39
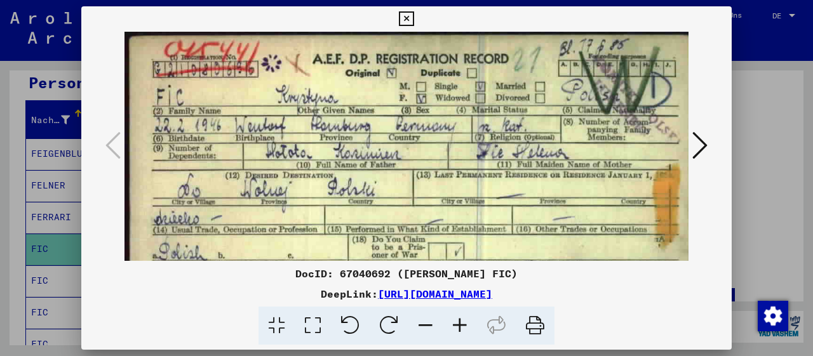
click at [460, 327] on icon at bounding box center [460, 326] width 34 height 39
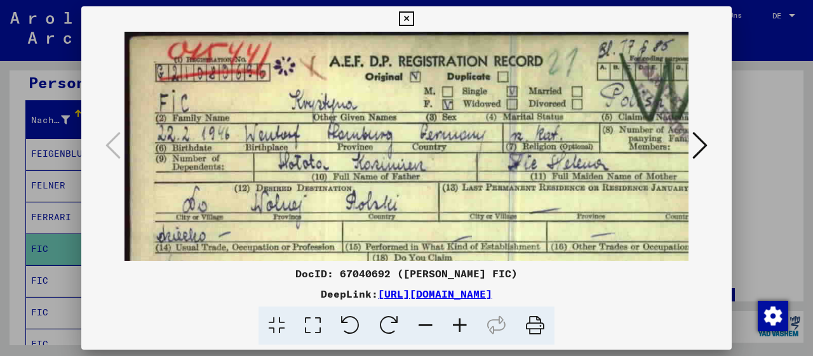
click at [460, 327] on icon at bounding box center [460, 326] width 34 height 39
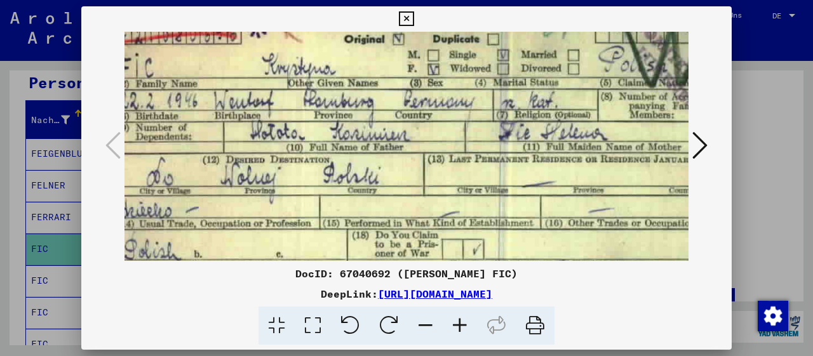
scroll to position [48, 8]
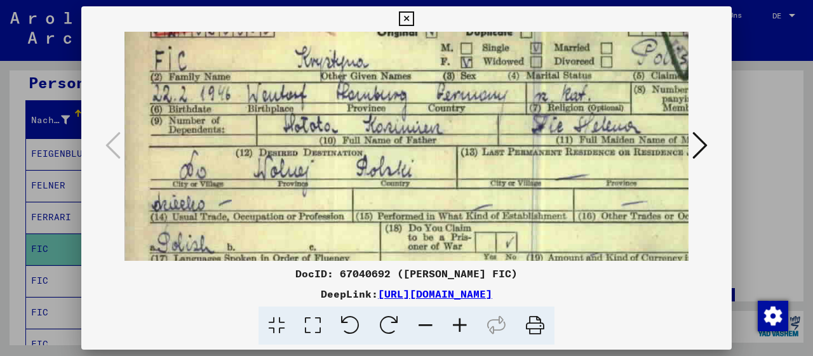
drag, startPoint x: 422, startPoint y: 174, endPoint x: 415, endPoint y: 129, distance: 45.7
click at [415, 129] on img at bounding box center [453, 193] width 672 height 420
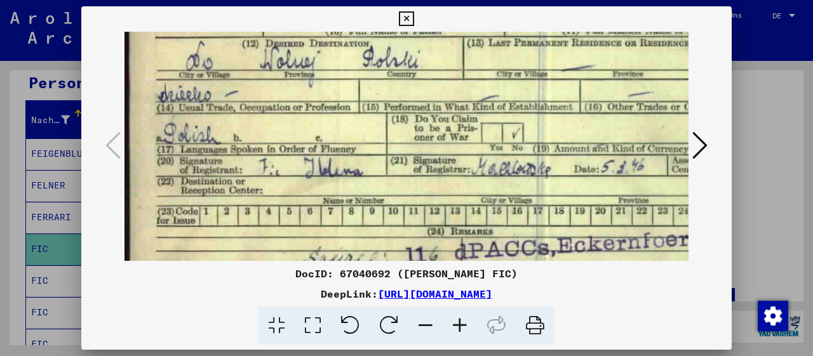
scroll to position [191, 0]
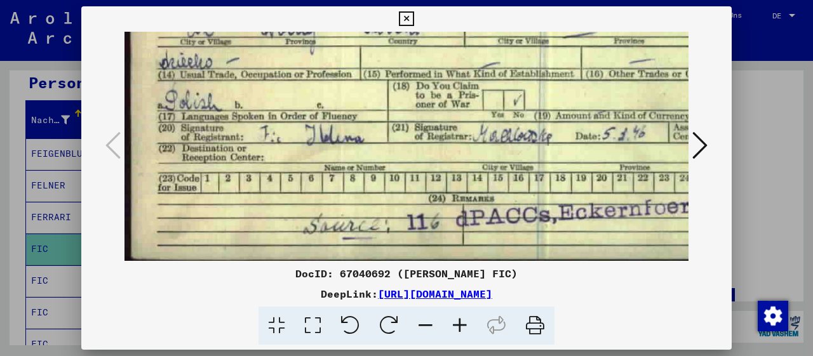
drag, startPoint x: 565, startPoint y: 202, endPoint x: 482, endPoint y: -45, distance: 260.6
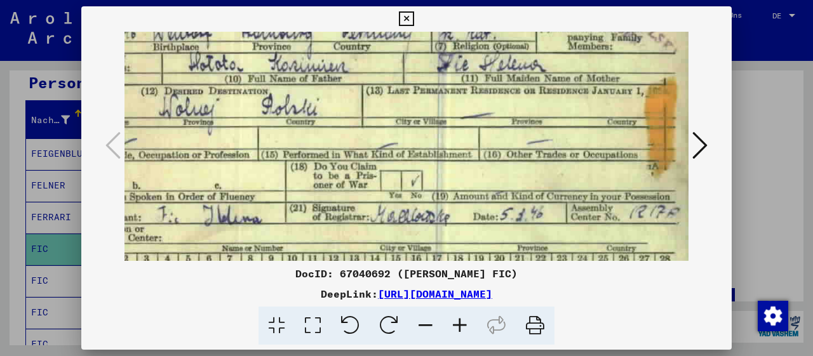
drag, startPoint x: 520, startPoint y: 110, endPoint x: 419, endPoint y: 184, distance: 125.6
click at [419, 185] on img at bounding box center [358, 132] width 672 height 420
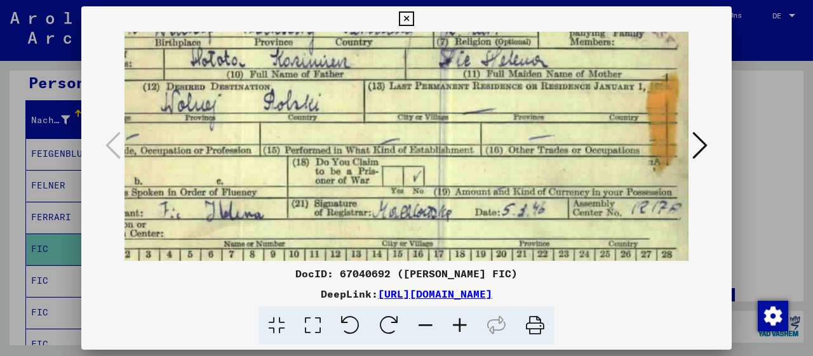
click at [698, 149] on icon at bounding box center [699, 145] width 15 height 30
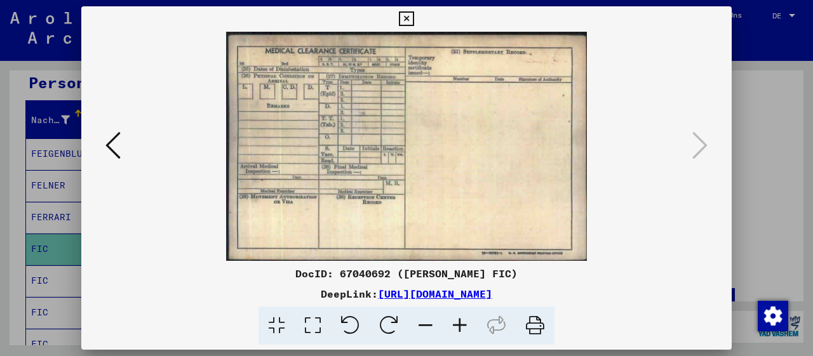
click at [414, 17] on icon at bounding box center [406, 18] width 15 height 15
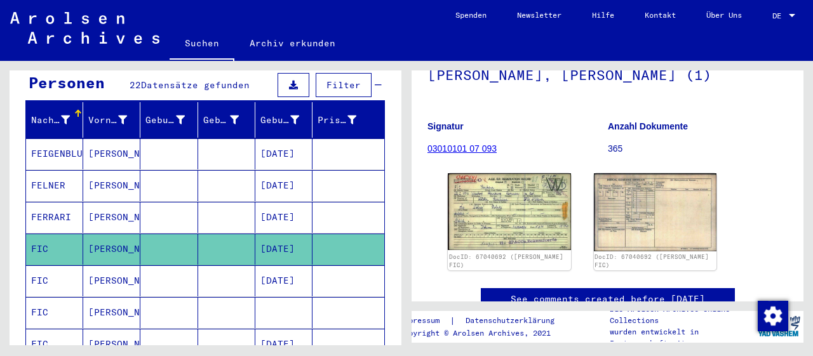
click at [117, 266] on mat-cell "[PERSON_NAME]" at bounding box center [111, 281] width 57 height 31
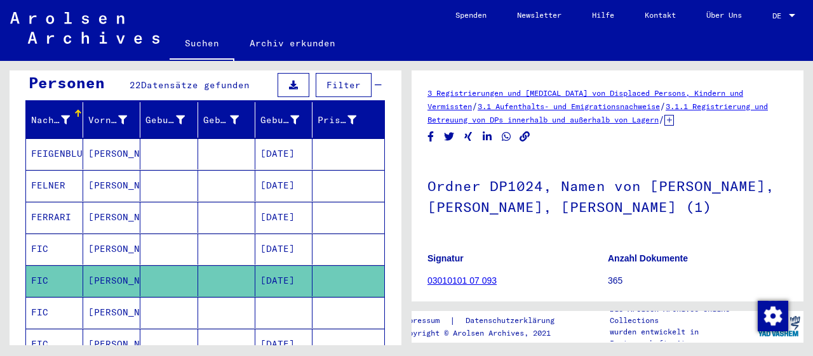
scroll to position [132, 0]
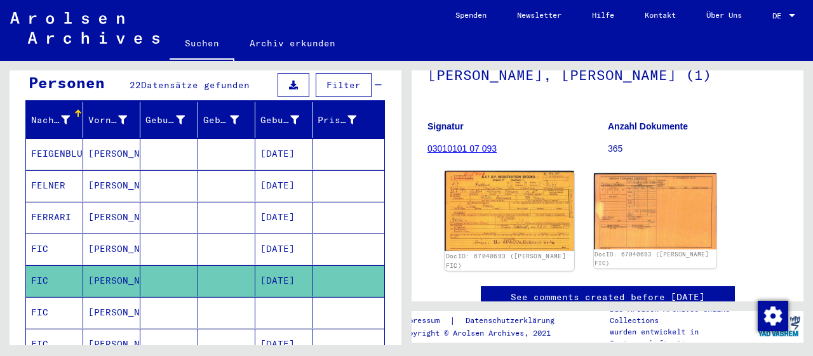
click at [482, 219] on img at bounding box center [509, 211] width 129 height 80
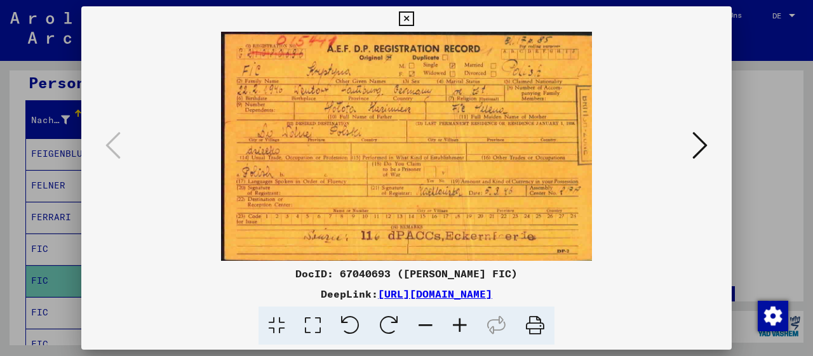
click at [463, 330] on icon at bounding box center [460, 326] width 34 height 39
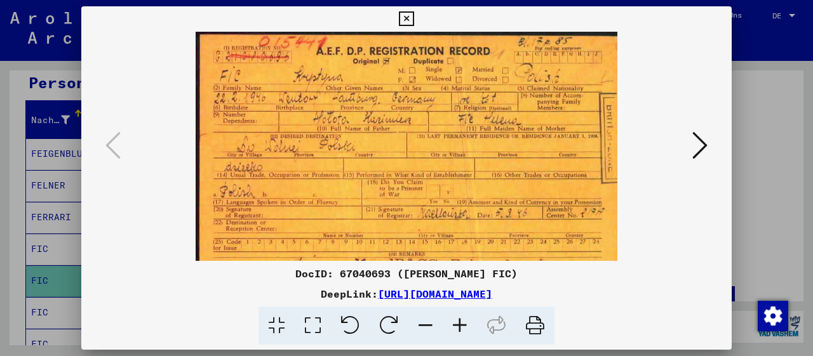
click at [463, 330] on icon at bounding box center [460, 326] width 34 height 39
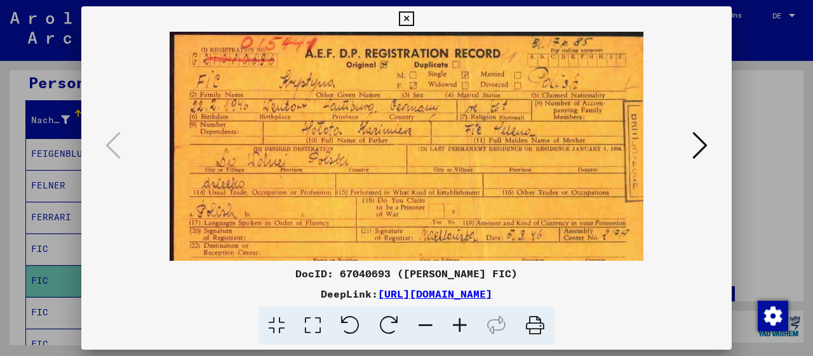
click at [463, 330] on icon at bounding box center [460, 326] width 34 height 39
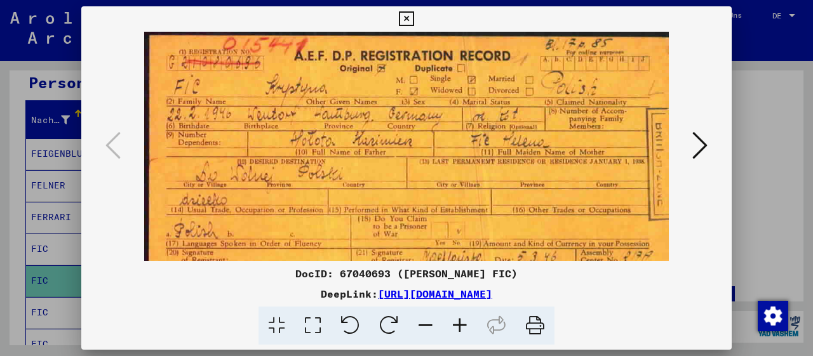
click at [463, 330] on icon at bounding box center [460, 326] width 34 height 39
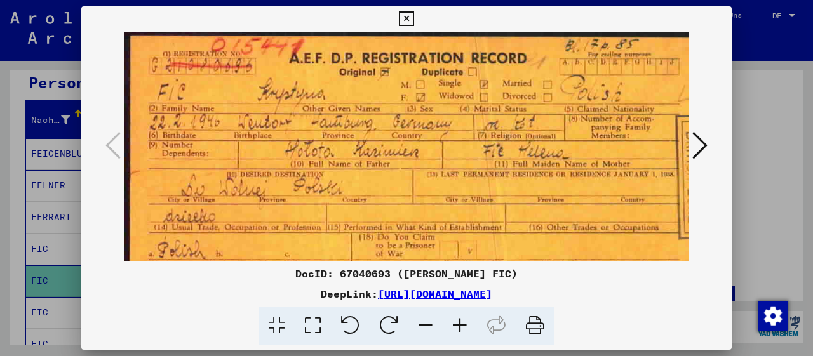
click at [463, 330] on icon at bounding box center [460, 326] width 34 height 39
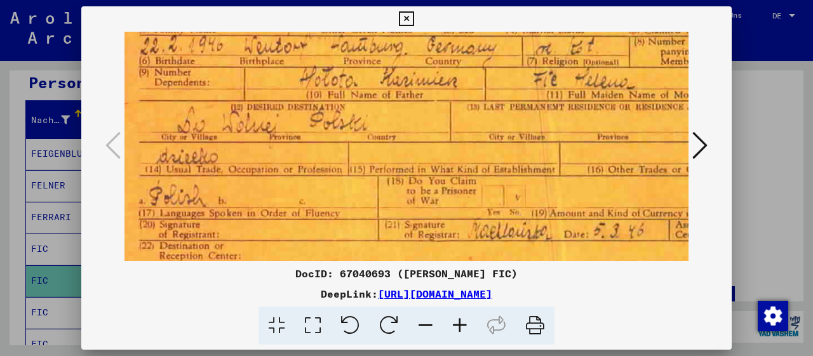
scroll to position [104, 11]
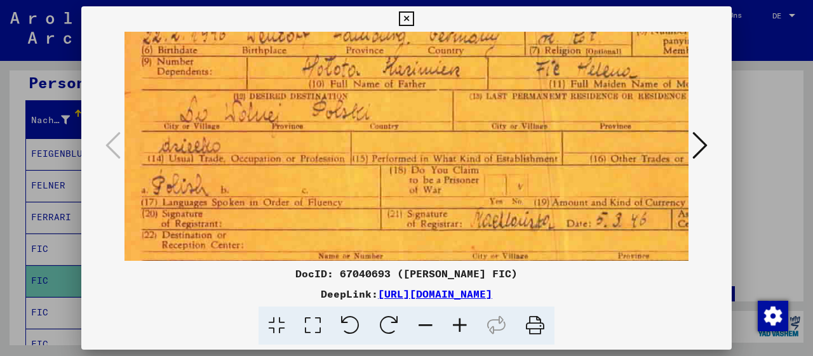
drag, startPoint x: 517, startPoint y: 201, endPoint x: 506, endPoint y: 101, distance: 101.0
click at [506, 101] on img at bounding box center [452, 138] width 679 height 420
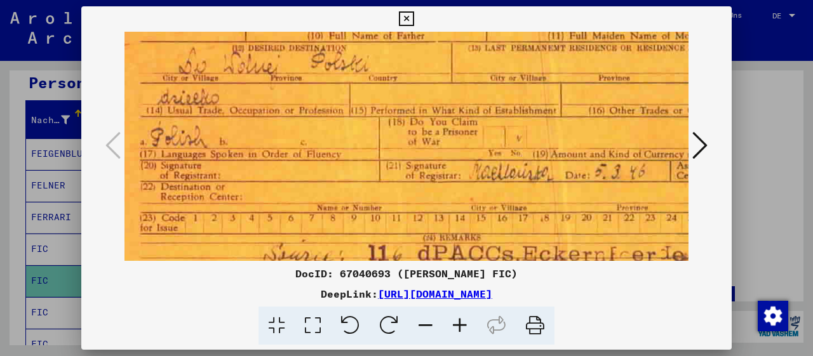
scroll to position [191, 15]
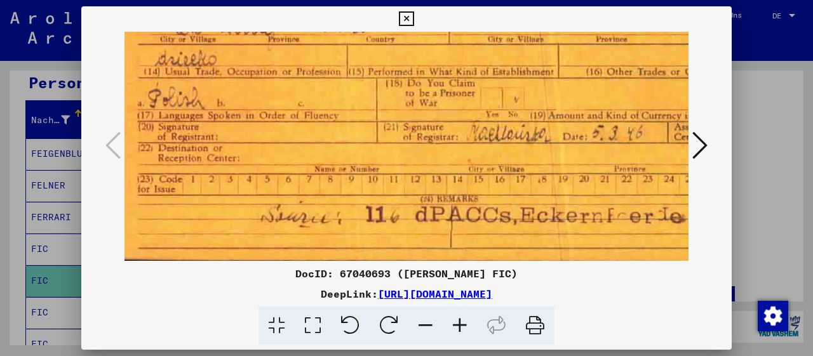
drag, startPoint x: 540, startPoint y: 198, endPoint x: 537, endPoint y: 91, distance: 106.8
click at [537, 91] on img at bounding box center [448, 51] width 679 height 420
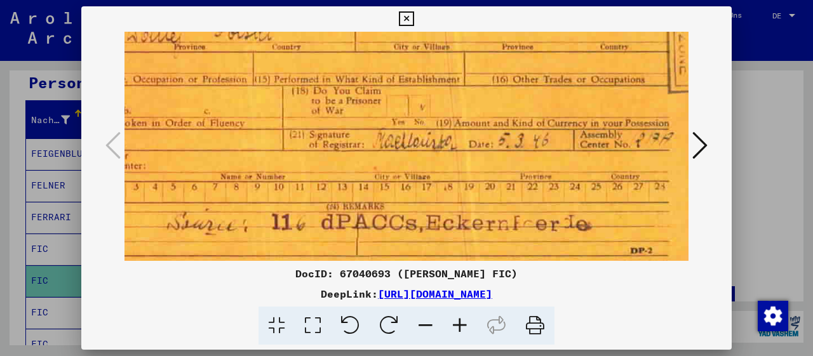
scroll to position [180, 86]
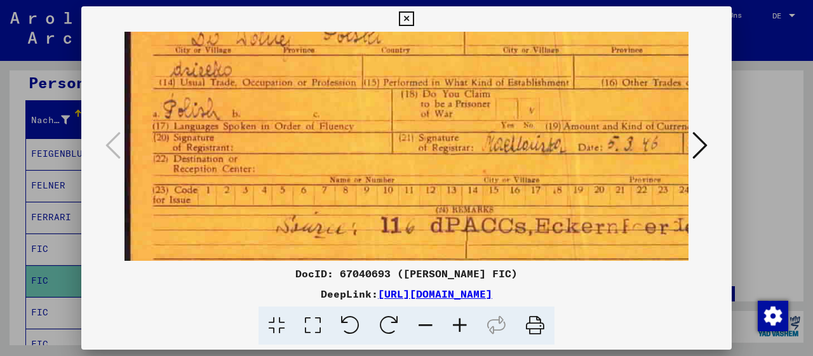
drag, startPoint x: 624, startPoint y: 196, endPoint x: 626, endPoint y: 186, distance: 10.5
click at [626, 200] on img at bounding box center [464, 62] width 679 height 420
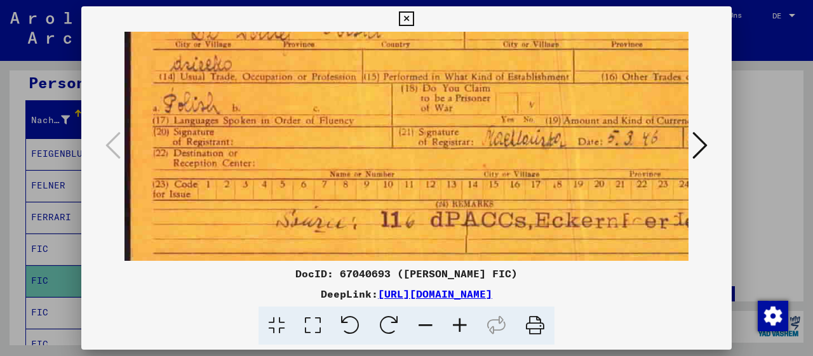
click at [704, 152] on icon at bounding box center [699, 145] width 15 height 30
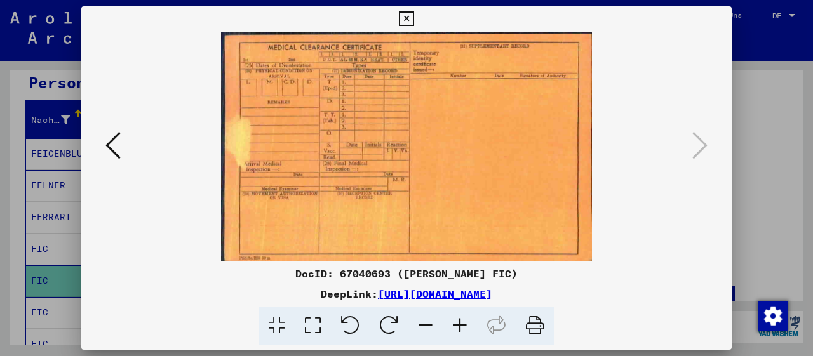
click at [414, 20] on icon at bounding box center [406, 18] width 15 height 15
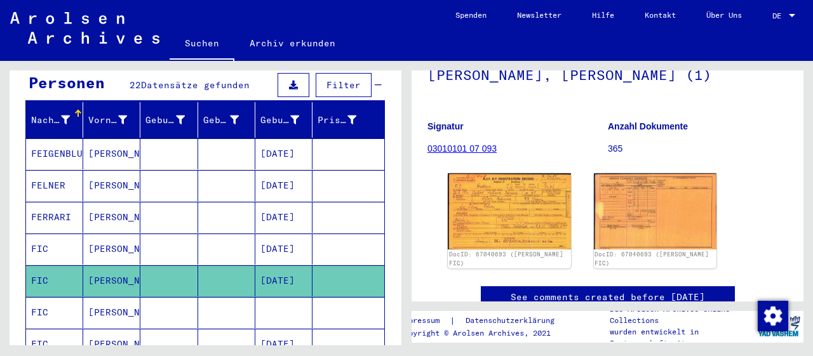
click at [111, 297] on mat-cell "[PERSON_NAME]" at bounding box center [111, 312] width 57 height 31
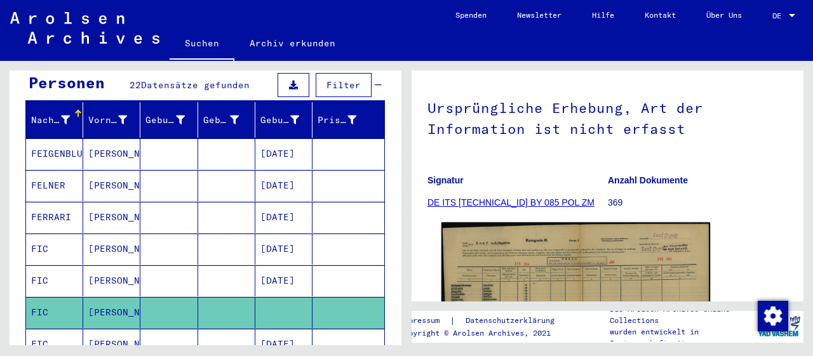
scroll to position [264, 0]
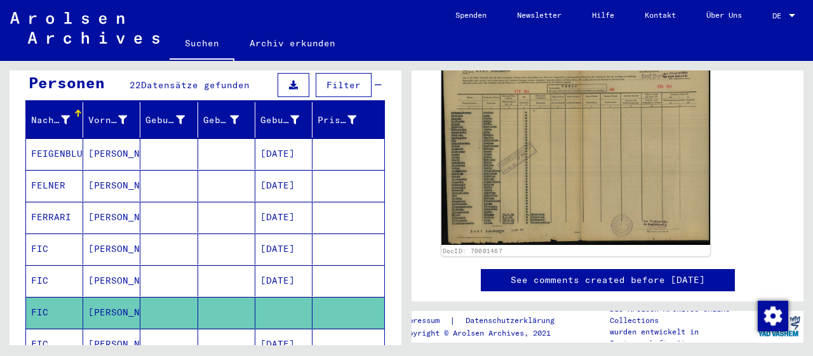
click at [551, 216] on img at bounding box center [576, 148] width 269 height 196
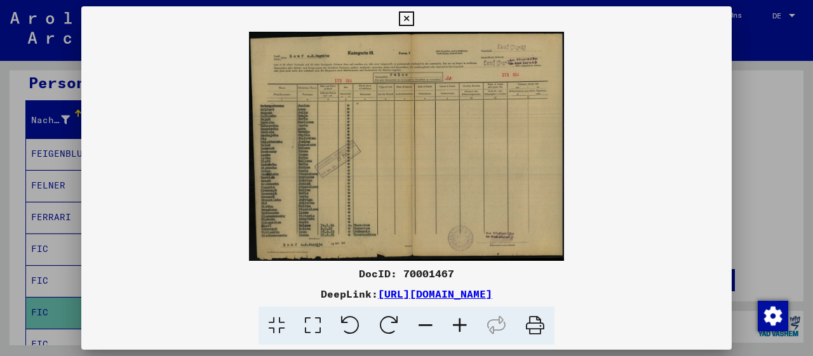
click at [460, 323] on icon at bounding box center [460, 326] width 34 height 39
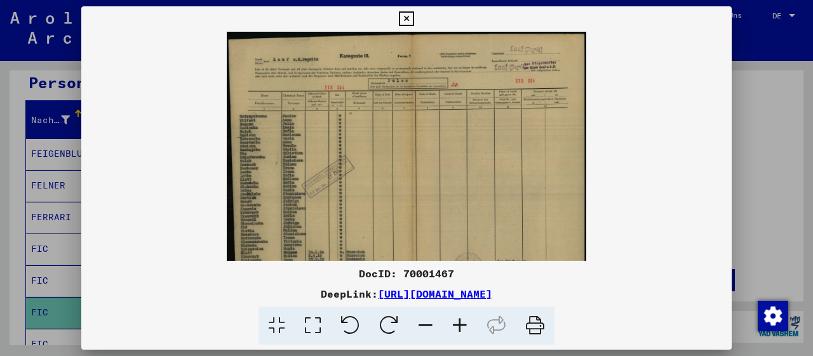
click at [460, 323] on icon at bounding box center [460, 326] width 34 height 39
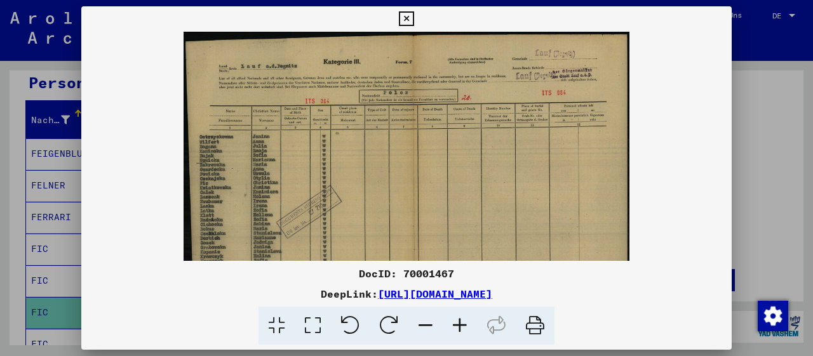
click at [460, 323] on icon at bounding box center [460, 326] width 34 height 39
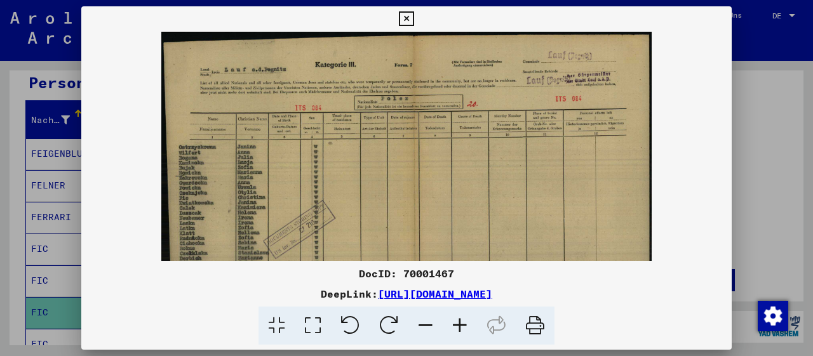
click at [460, 323] on icon at bounding box center [460, 326] width 34 height 39
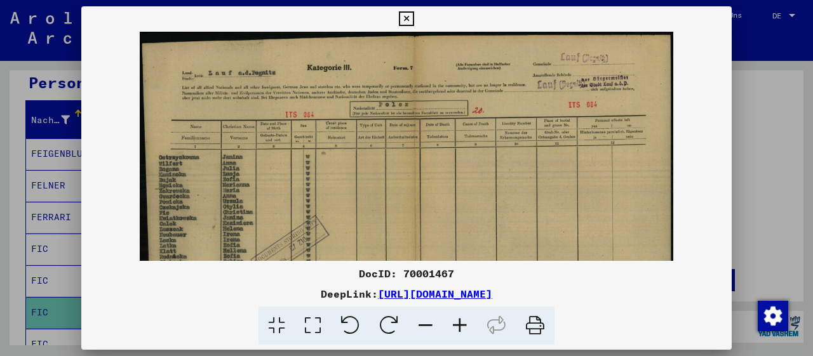
click at [460, 323] on icon at bounding box center [460, 326] width 34 height 39
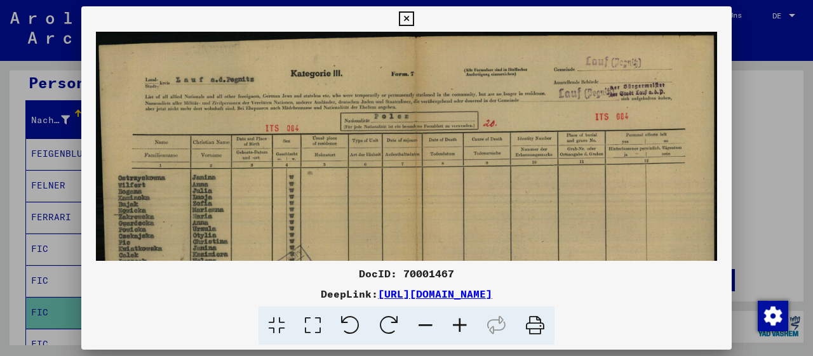
click at [460, 323] on icon at bounding box center [460, 326] width 34 height 39
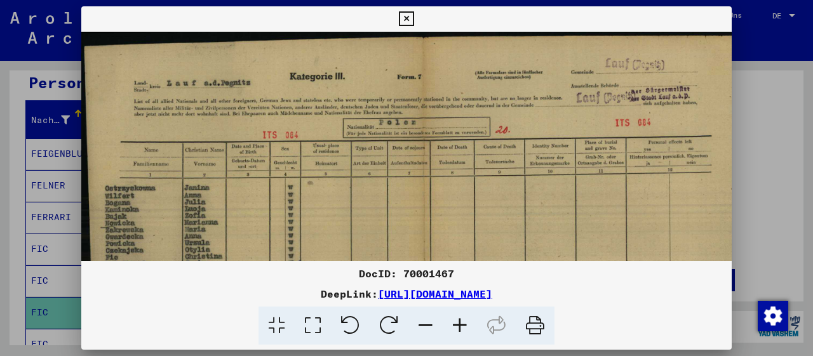
click at [460, 323] on icon at bounding box center [460, 326] width 34 height 39
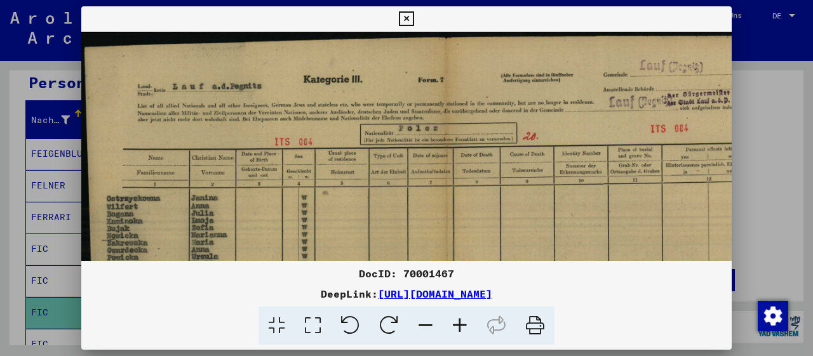
click at [460, 323] on icon at bounding box center [460, 326] width 34 height 39
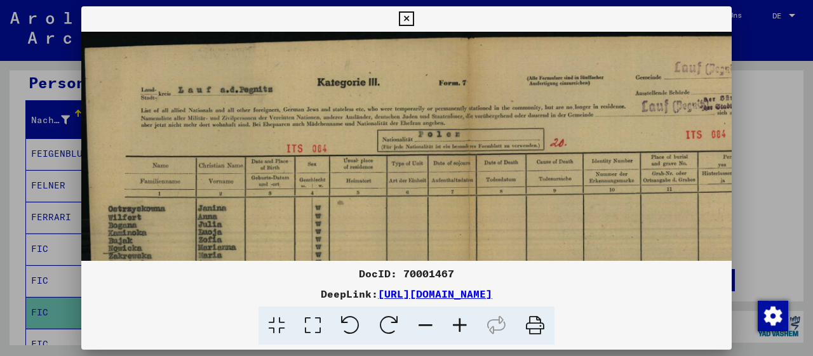
click at [460, 323] on icon at bounding box center [460, 326] width 34 height 39
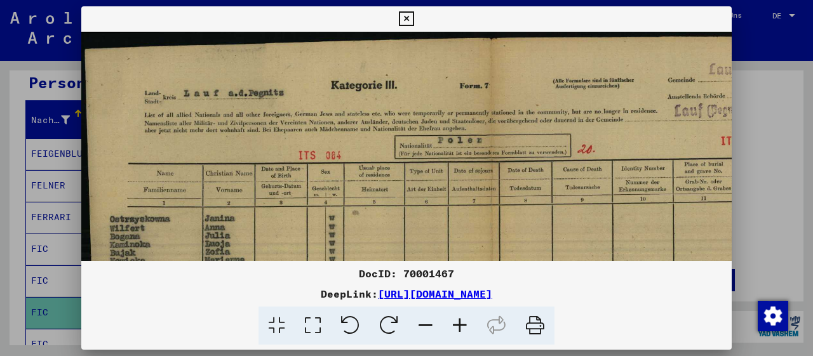
click at [460, 323] on icon at bounding box center [460, 326] width 34 height 39
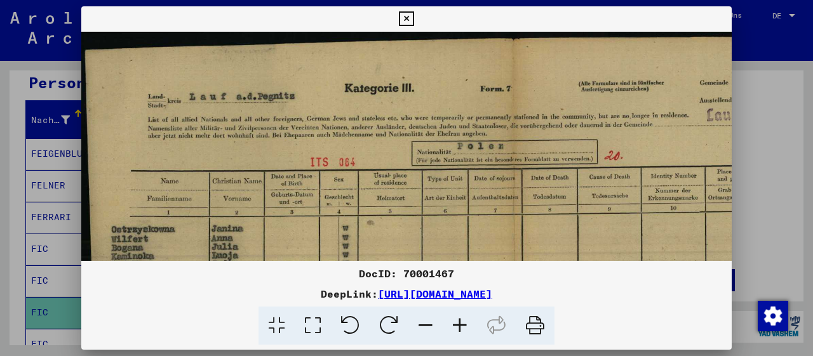
click at [460, 323] on icon at bounding box center [460, 326] width 34 height 39
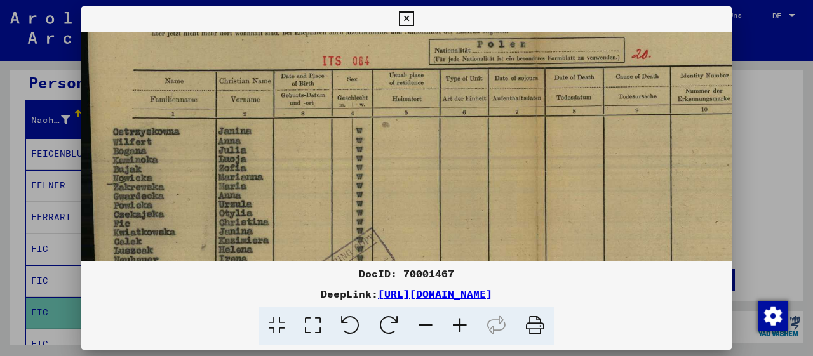
drag, startPoint x: 400, startPoint y: 180, endPoint x: 422, endPoint y: 111, distance: 72.3
click at [419, 116] on img at bounding box center [522, 245] width 883 height 642
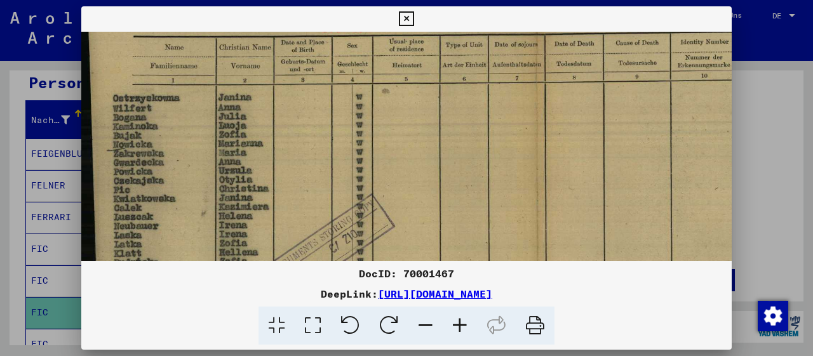
scroll to position [143, 0]
drag, startPoint x: 354, startPoint y: 201, endPoint x: 378, endPoint y: 188, distance: 27.3
click at [358, 177] on img at bounding box center [522, 210] width 883 height 642
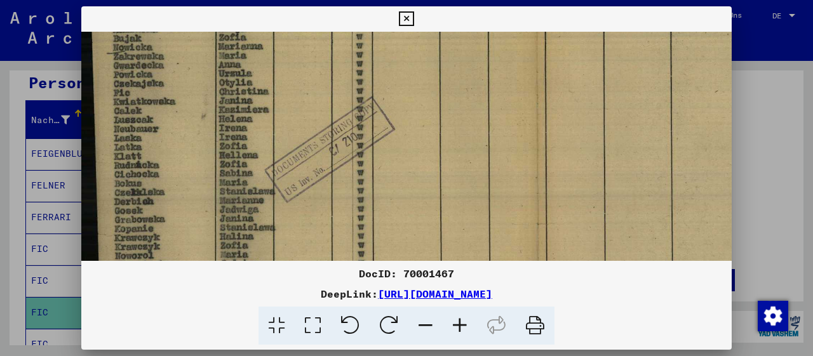
scroll to position [340, 0]
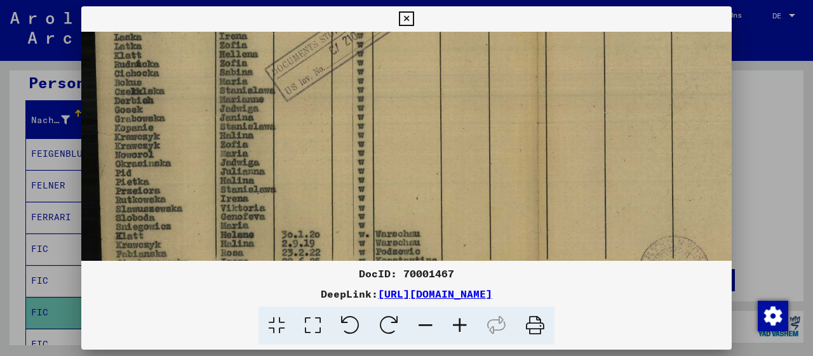
drag, startPoint x: 402, startPoint y: 204, endPoint x: 414, endPoint y: 10, distance: 194.8
click at [414, 10] on div "DocID: 70001467 DeepLink: [URL][DOMAIN_NAME]" at bounding box center [406, 175] width 651 height 339
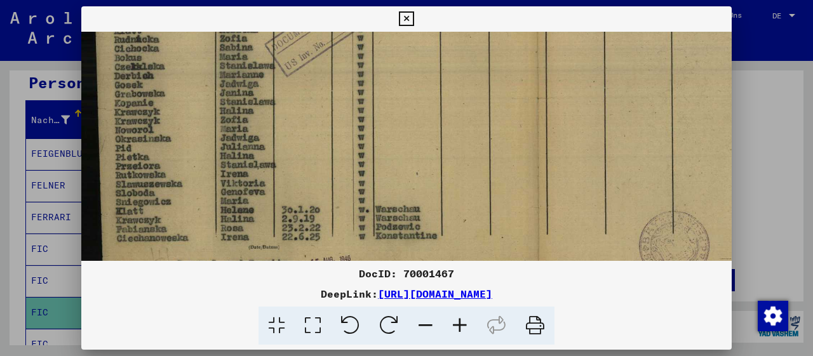
scroll to position [413, 0]
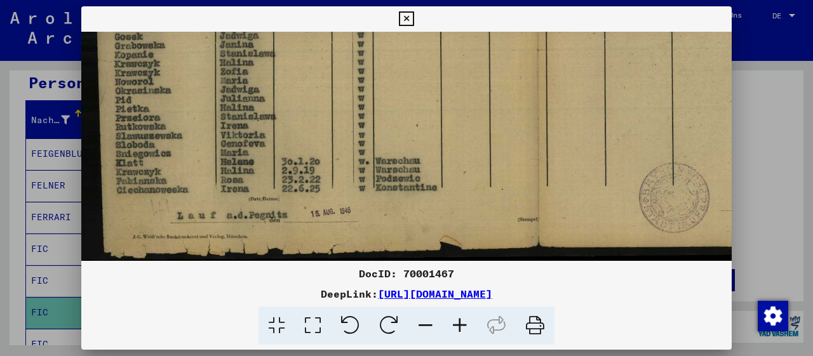
drag, startPoint x: 405, startPoint y: 167, endPoint x: 438, endPoint y: -30, distance: 200.3
click at [414, 17] on icon at bounding box center [406, 18] width 15 height 15
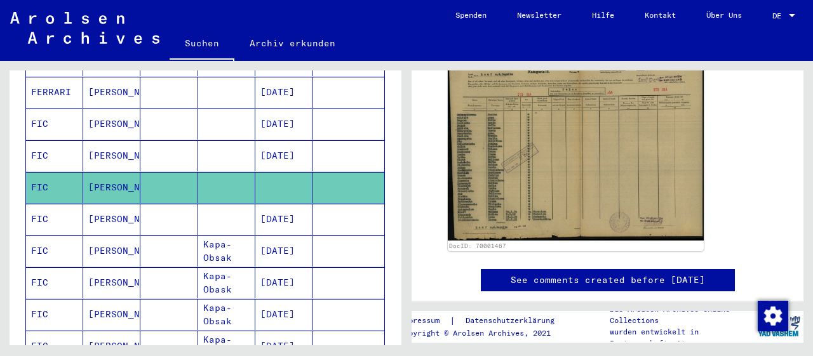
scroll to position [264, 0]
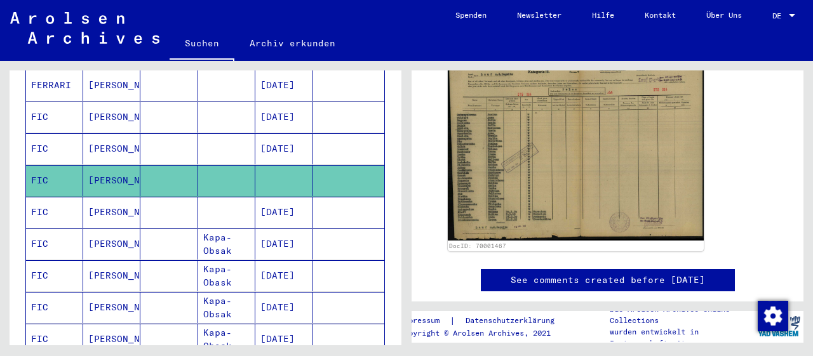
click at [107, 197] on mat-cell "[PERSON_NAME]" at bounding box center [111, 212] width 57 height 31
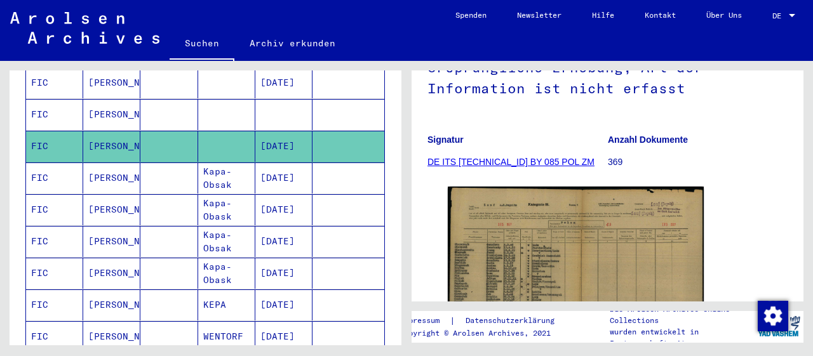
scroll to position [396, 0]
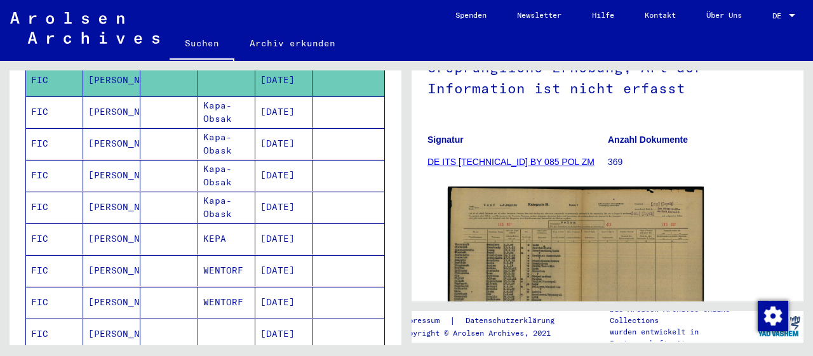
click at [114, 255] on mat-cell "[PERSON_NAME]" at bounding box center [111, 270] width 57 height 31
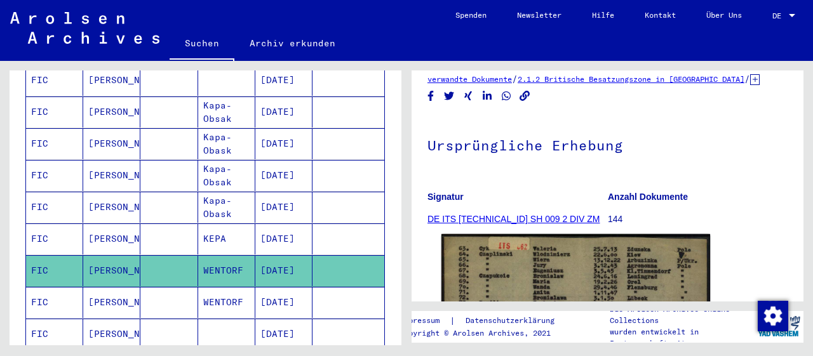
scroll to position [132, 0]
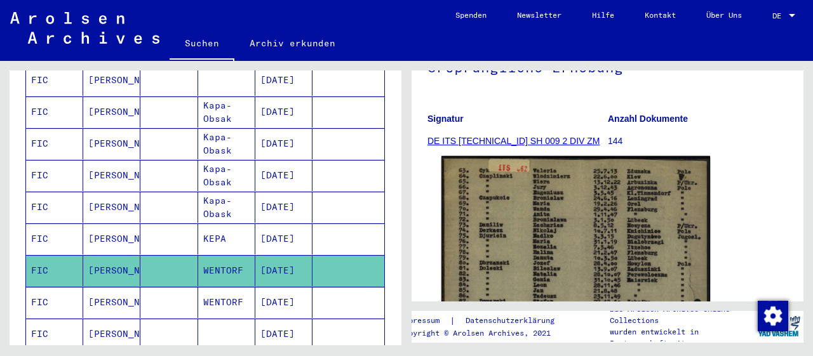
click at [568, 256] on img at bounding box center [576, 354] width 269 height 397
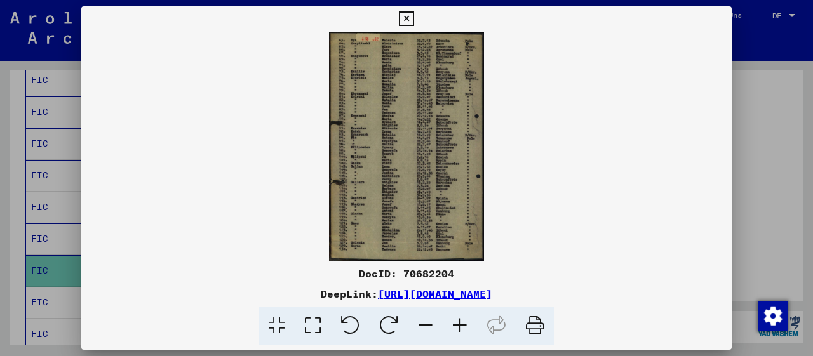
click at [461, 330] on icon at bounding box center [460, 326] width 34 height 39
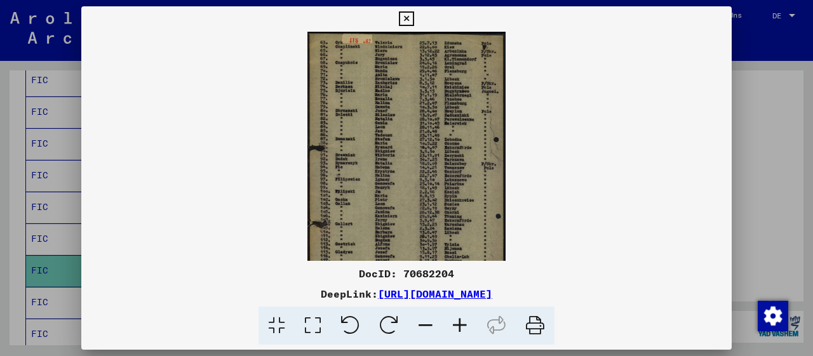
click at [461, 330] on icon at bounding box center [460, 326] width 34 height 39
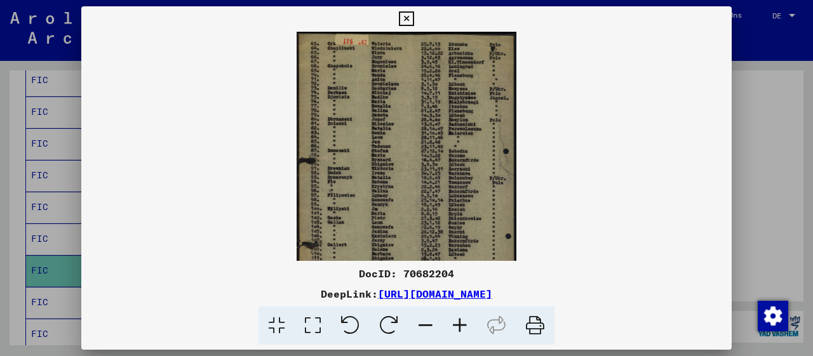
click at [461, 330] on icon at bounding box center [460, 326] width 34 height 39
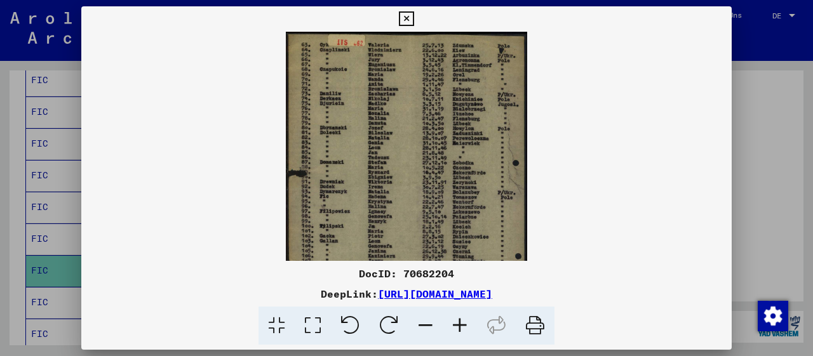
click at [461, 330] on icon at bounding box center [460, 326] width 34 height 39
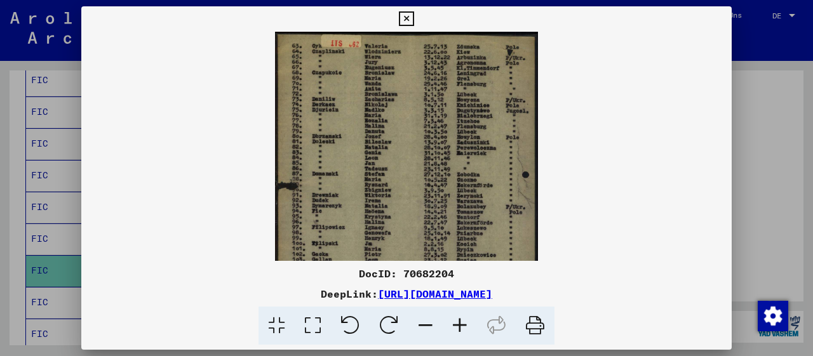
click at [461, 330] on icon at bounding box center [460, 326] width 34 height 39
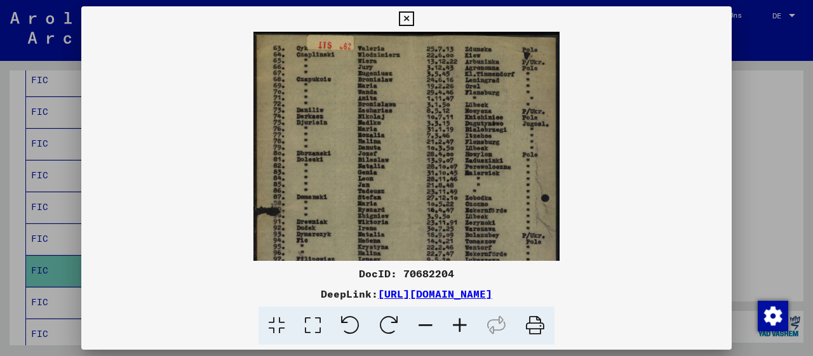
click at [461, 330] on icon at bounding box center [460, 326] width 34 height 39
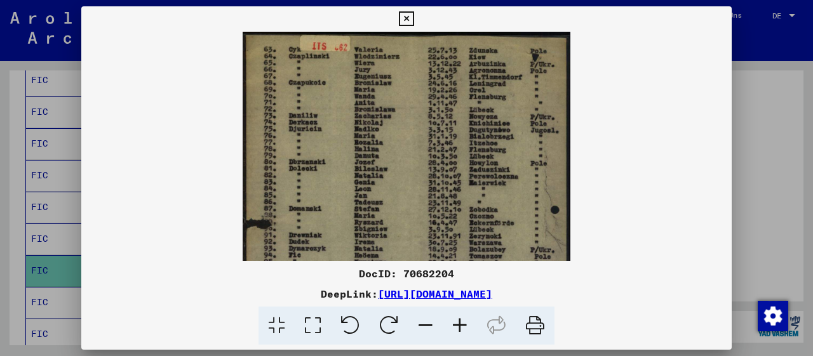
click at [461, 330] on icon at bounding box center [460, 326] width 34 height 39
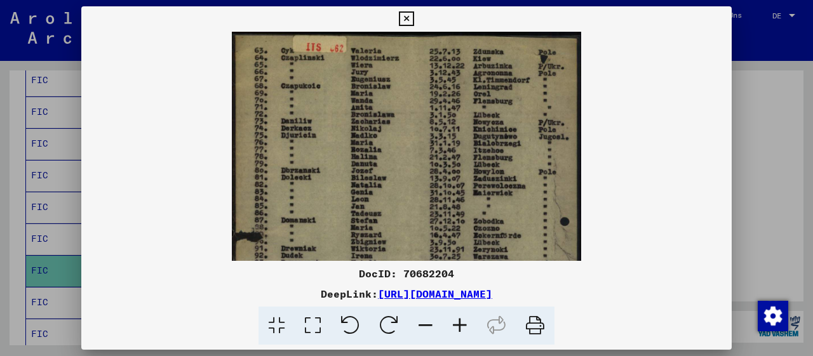
click at [461, 330] on icon at bounding box center [460, 326] width 34 height 39
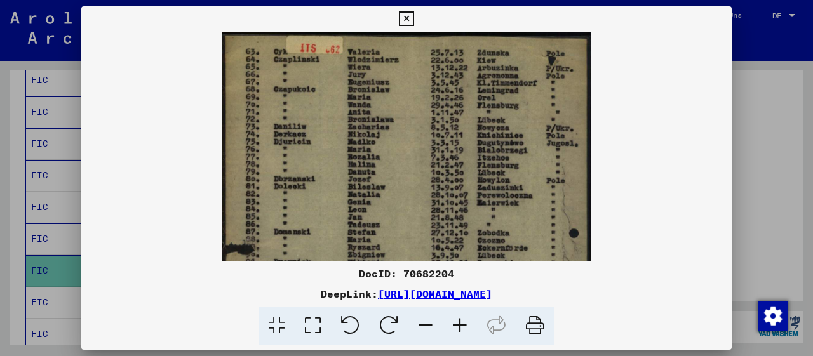
click at [461, 330] on icon at bounding box center [460, 326] width 34 height 39
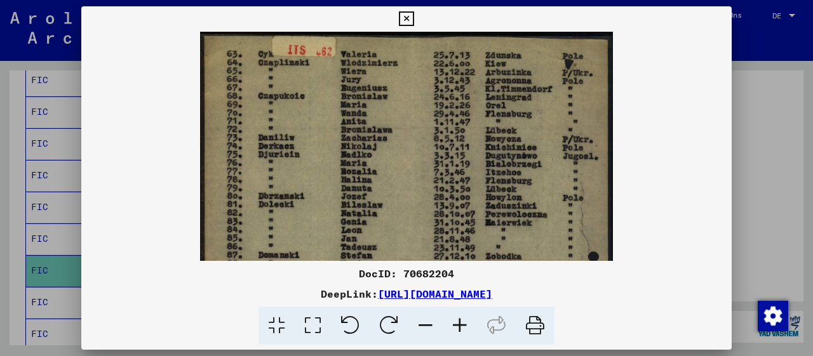
click at [461, 330] on icon at bounding box center [460, 326] width 34 height 39
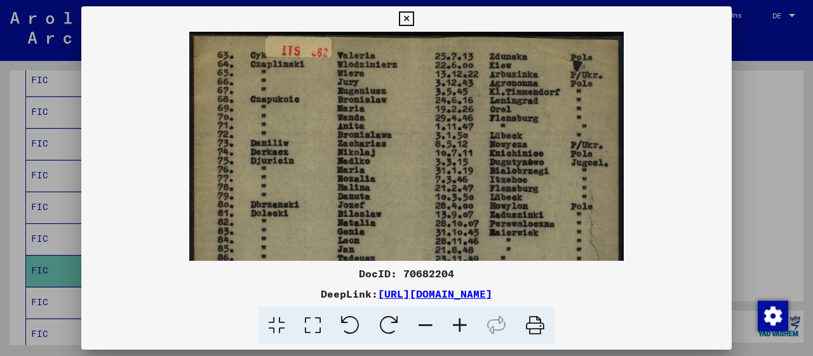
click at [461, 330] on icon at bounding box center [460, 326] width 34 height 39
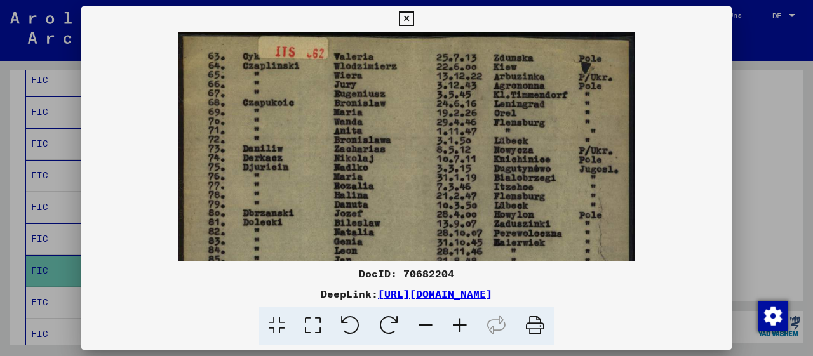
click at [461, 328] on icon at bounding box center [460, 326] width 34 height 39
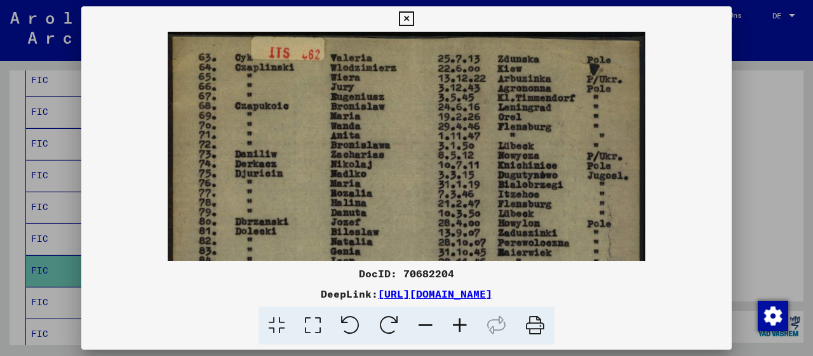
click at [461, 328] on icon at bounding box center [460, 326] width 34 height 39
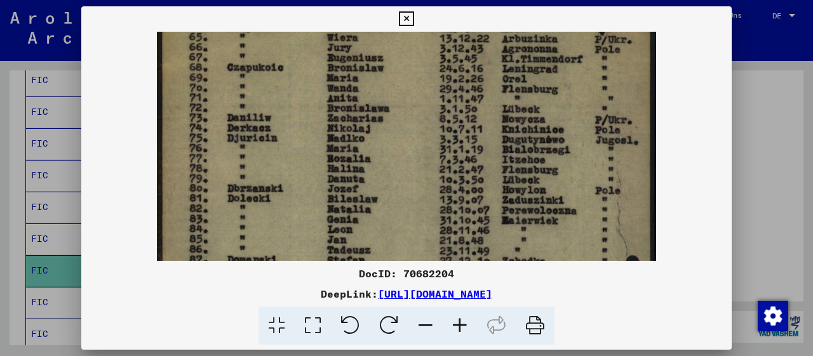
scroll to position [134, 0]
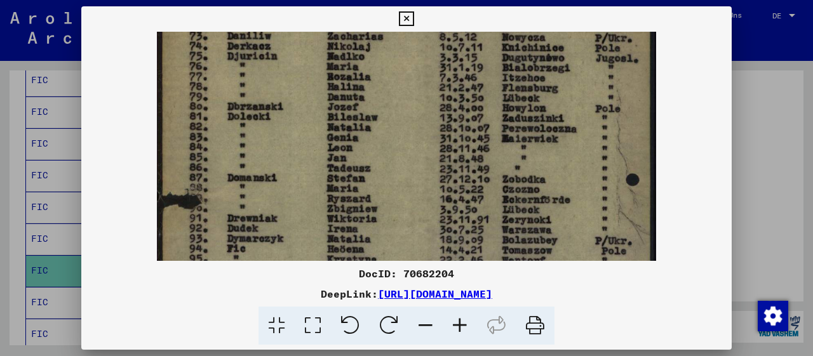
drag, startPoint x: 388, startPoint y: 193, endPoint x: 389, endPoint y: 73, distance: 119.4
click at [389, 76] on img at bounding box center [406, 276] width 499 height 738
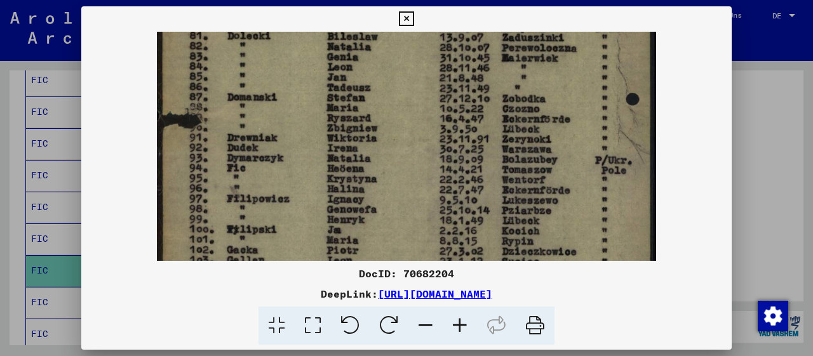
drag, startPoint x: 468, startPoint y: 164, endPoint x: 456, endPoint y: 90, distance: 74.7
click at [456, 90] on img at bounding box center [406, 196] width 499 height 738
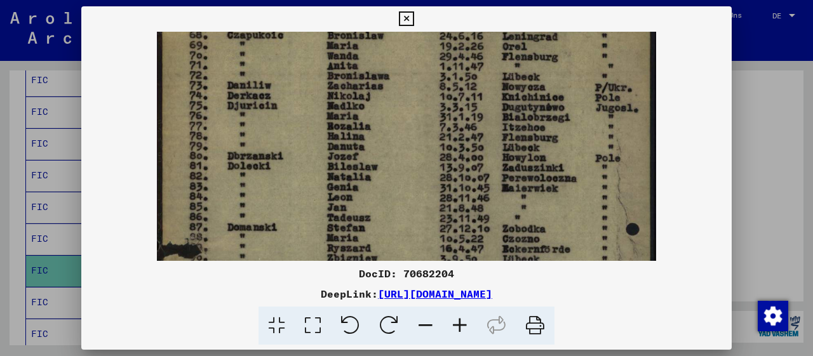
drag, startPoint x: 565, startPoint y: 87, endPoint x: 566, endPoint y: 224, distance: 136.6
click at [566, 224] on img at bounding box center [406, 326] width 499 height 738
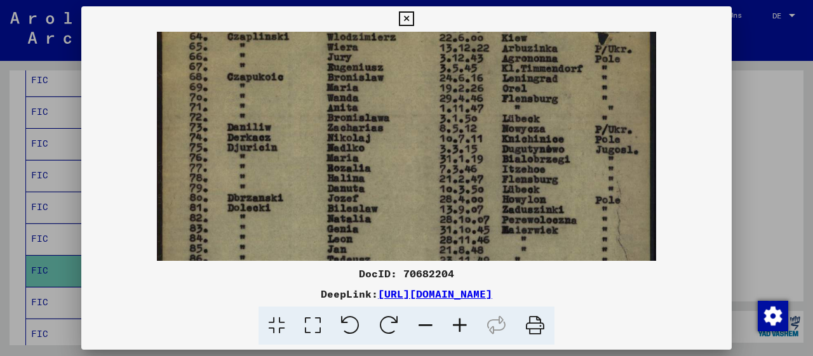
scroll to position [0, 0]
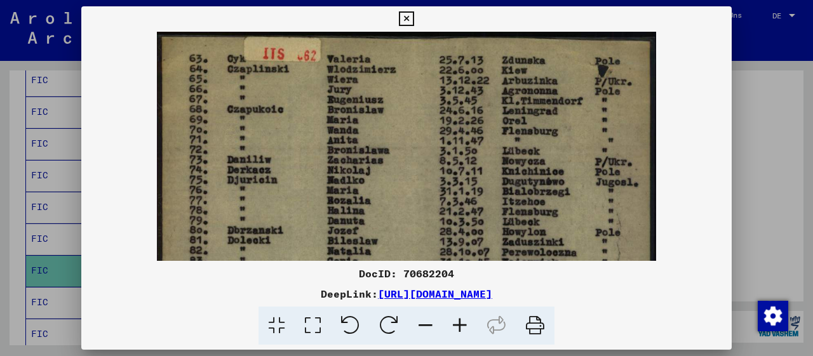
drag, startPoint x: 536, startPoint y: 63, endPoint x: 560, endPoint y: 174, distance: 113.8
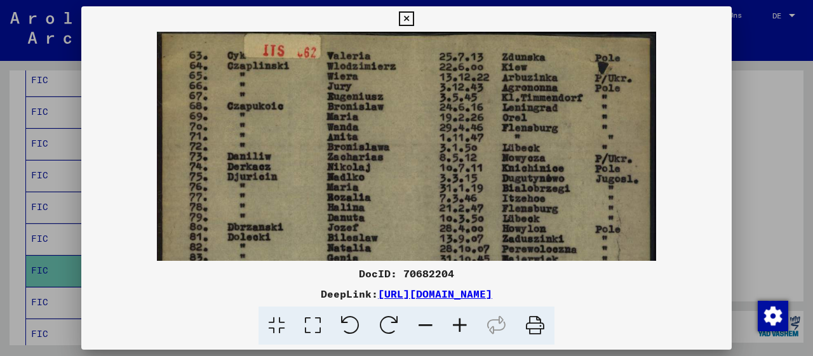
click at [414, 18] on icon at bounding box center [406, 18] width 15 height 15
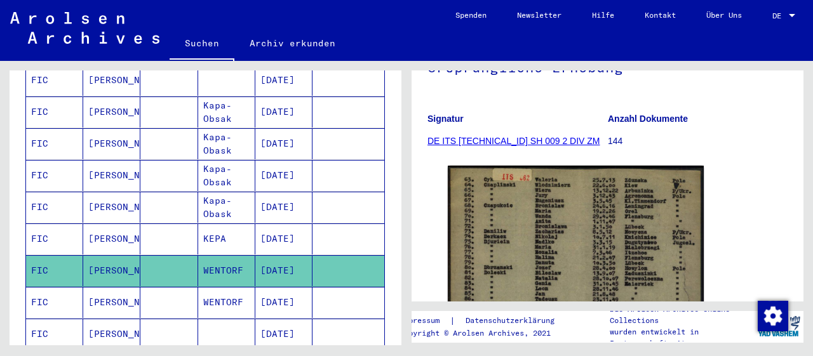
click at [220, 287] on mat-cell "WENTORF" at bounding box center [226, 302] width 57 height 31
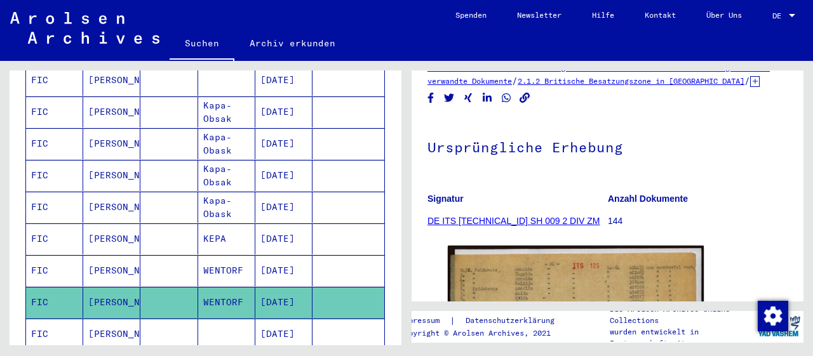
scroll to position [198, 0]
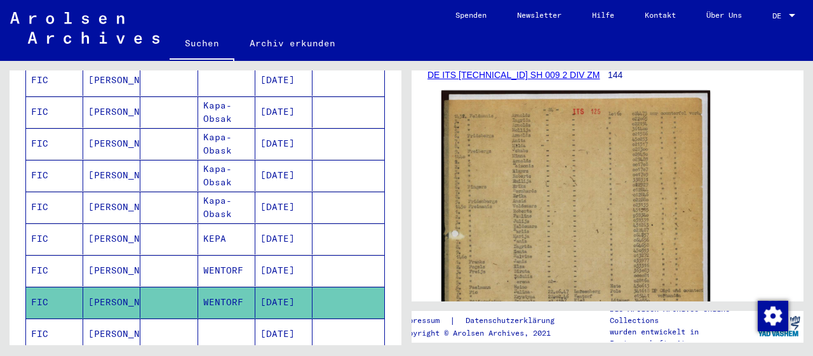
click at [570, 229] on img at bounding box center [576, 279] width 269 height 377
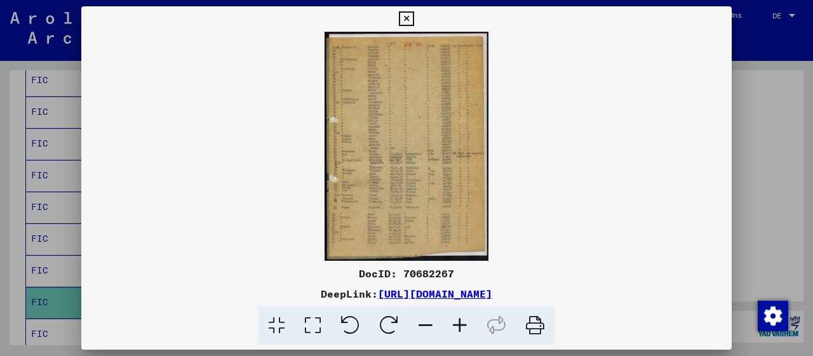
click at [462, 327] on icon at bounding box center [460, 326] width 34 height 39
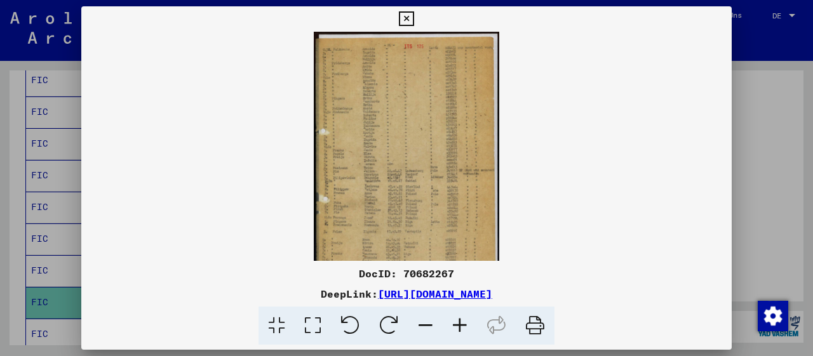
click at [462, 327] on icon at bounding box center [460, 326] width 34 height 39
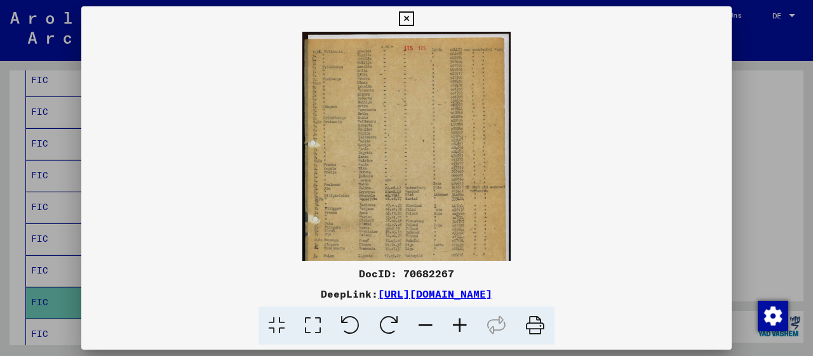
click at [462, 327] on icon at bounding box center [460, 326] width 34 height 39
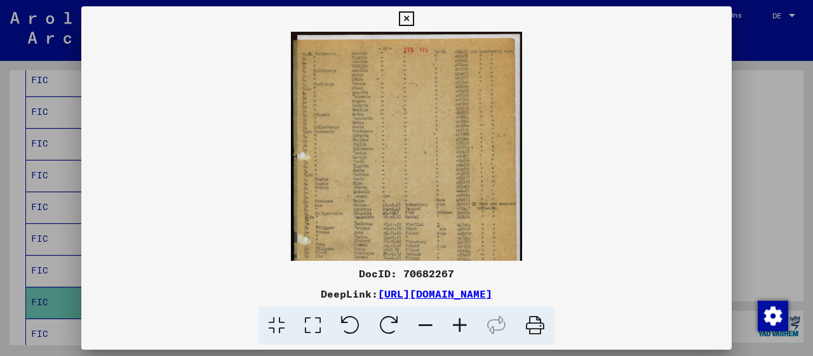
click at [462, 327] on icon at bounding box center [460, 326] width 34 height 39
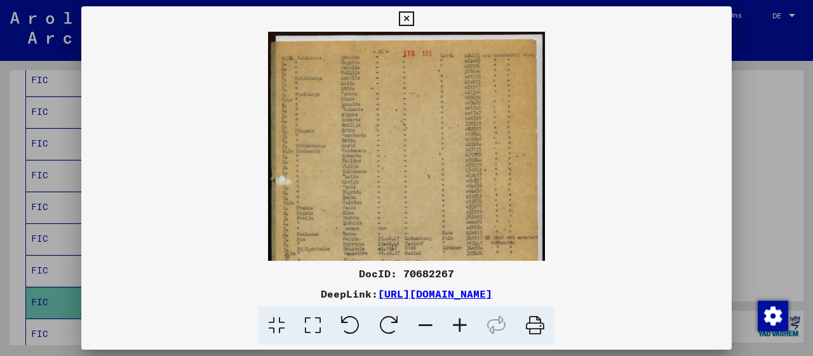
click at [462, 327] on icon at bounding box center [460, 326] width 34 height 39
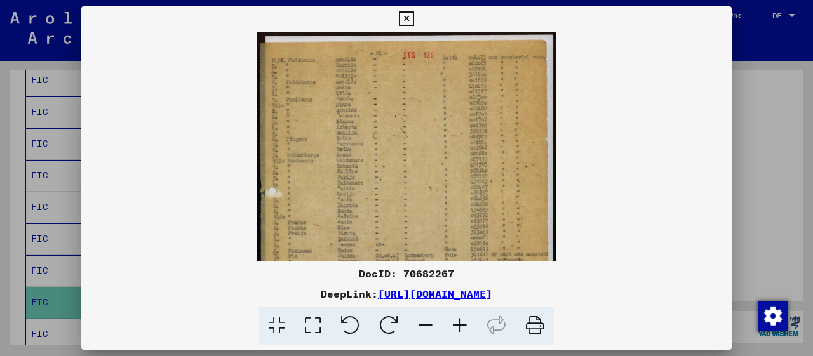
click at [462, 327] on icon at bounding box center [460, 326] width 34 height 39
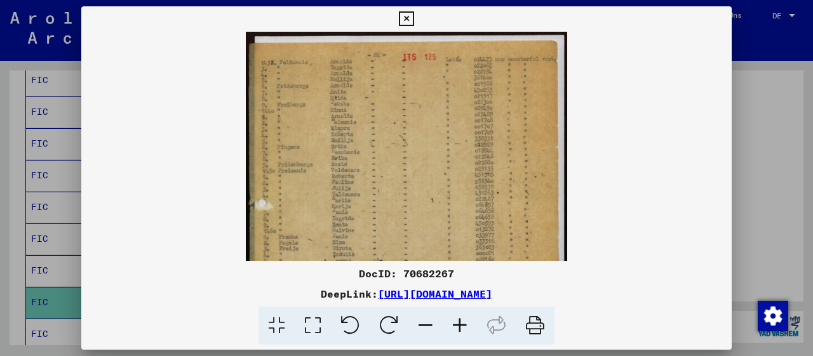
click at [462, 327] on icon at bounding box center [460, 326] width 34 height 39
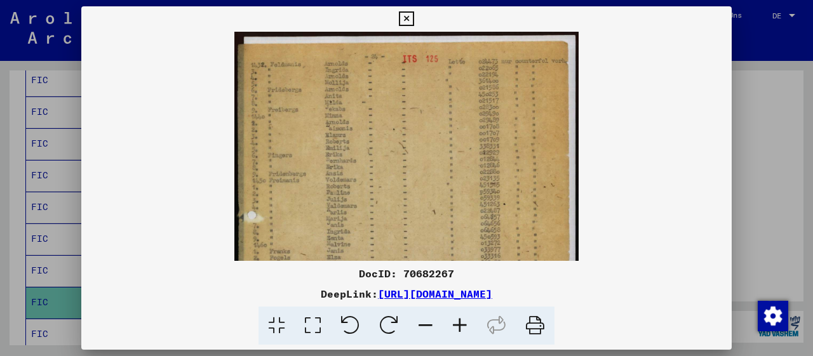
click at [462, 327] on icon at bounding box center [460, 326] width 34 height 39
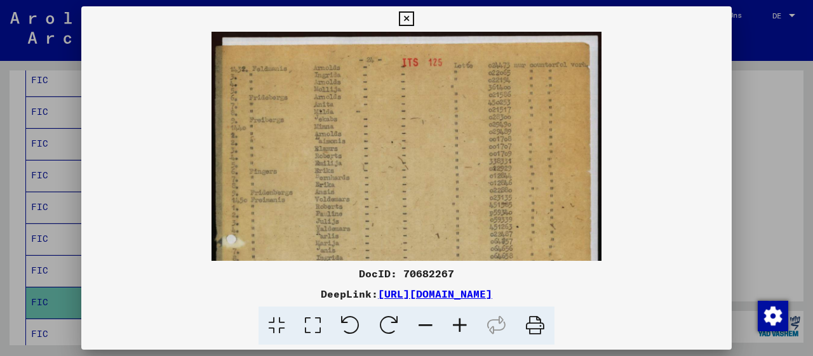
click at [462, 327] on icon at bounding box center [460, 326] width 34 height 39
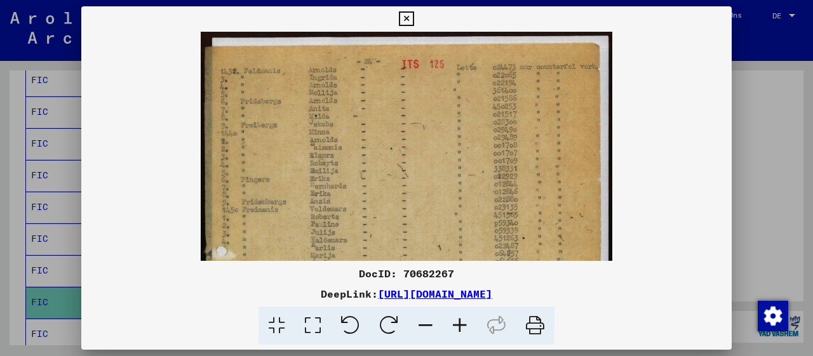
click at [462, 327] on icon at bounding box center [460, 326] width 34 height 39
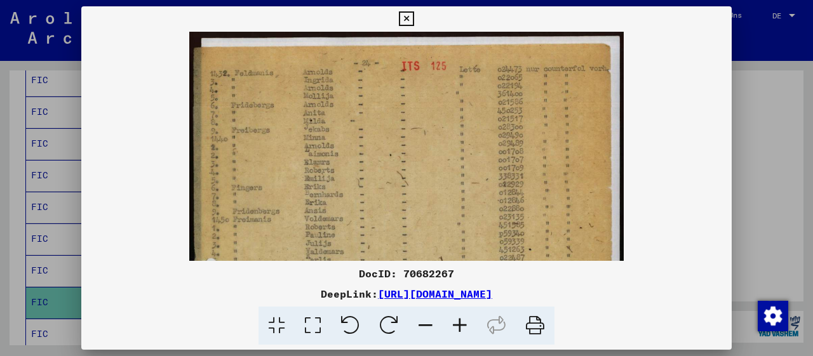
click at [462, 327] on icon at bounding box center [460, 326] width 34 height 39
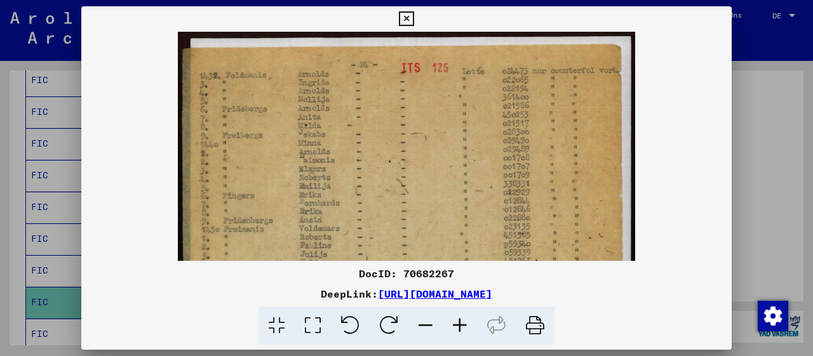
click at [462, 326] on icon at bounding box center [460, 326] width 34 height 39
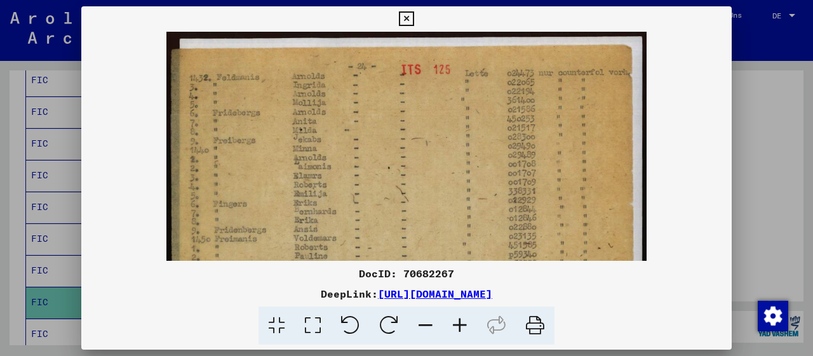
click at [462, 326] on icon at bounding box center [460, 326] width 34 height 39
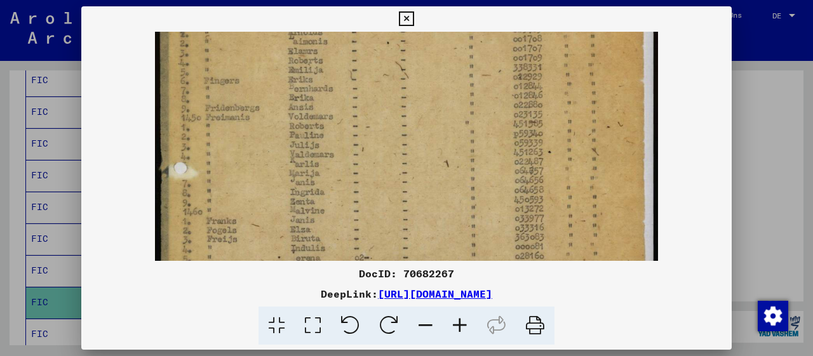
drag, startPoint x: 345, startPoint y: 200, endPoint x: 364, endPoint y: 69, distance: 132.9
click at [364, 70] on img at bounding box center [406, 253] width 503 height 706
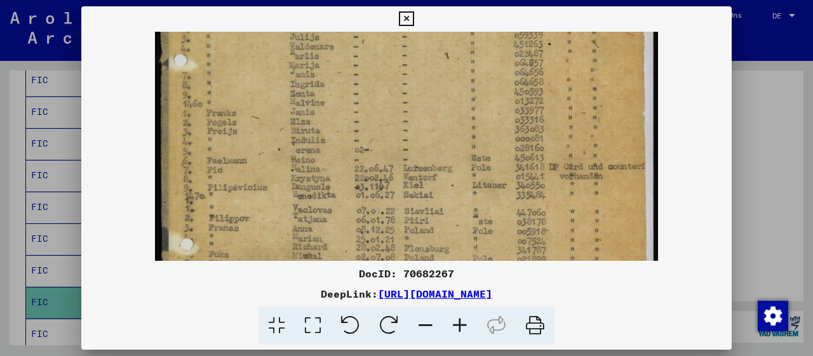
scroll to position [245, 0]
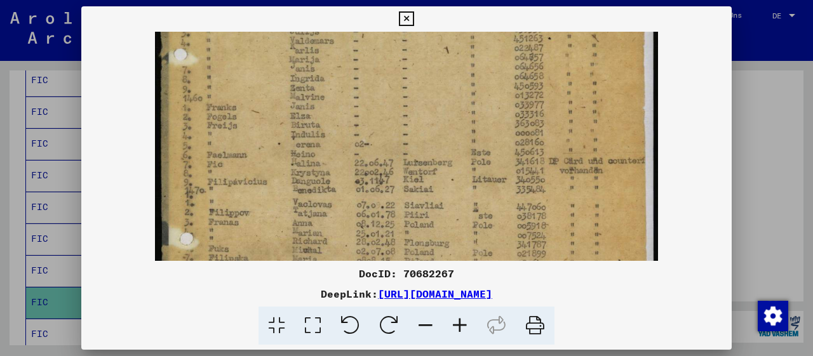
drag, startPoint x: 383, startPoint y: 213, endPoint x: 403, endPoint y: 107, distance: 107.4
click at [403, 107] on img at bounding box center [406, 140] width 503 height 706
click at [414, 20] on icon at bounding box center [406, 18] width 15 height 15
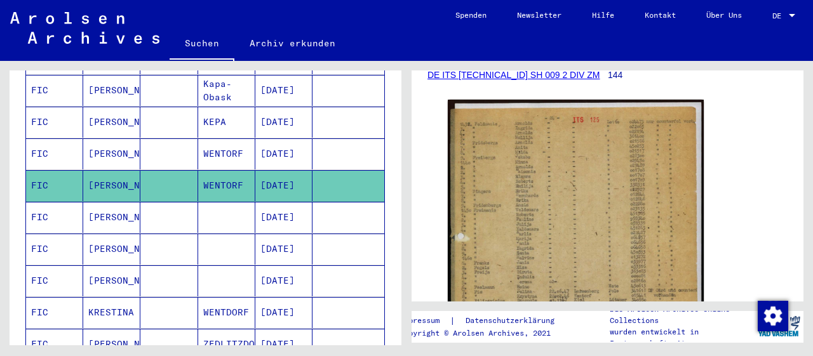
scroll to position [529, 0]
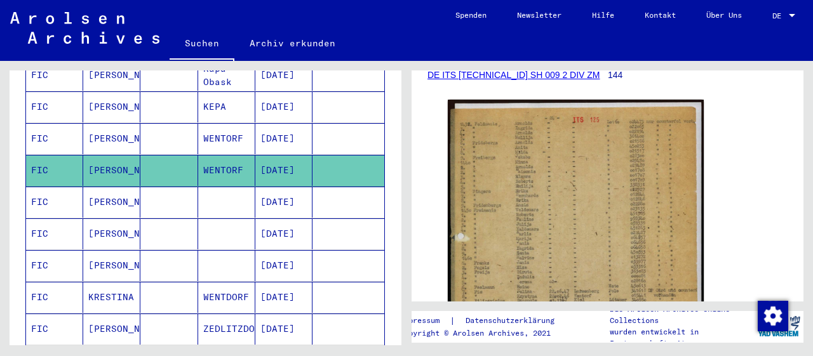
click at [106, 219] on mat-cell "[PERSON_NAME]" at bounding box center [111, 234] width 57 height 31
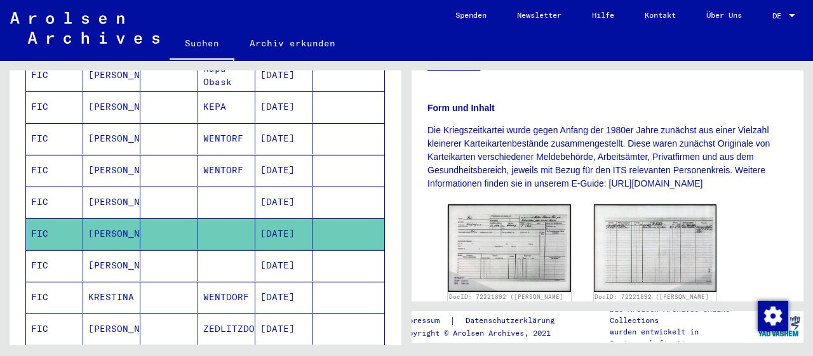
scroll to position [323, 0]
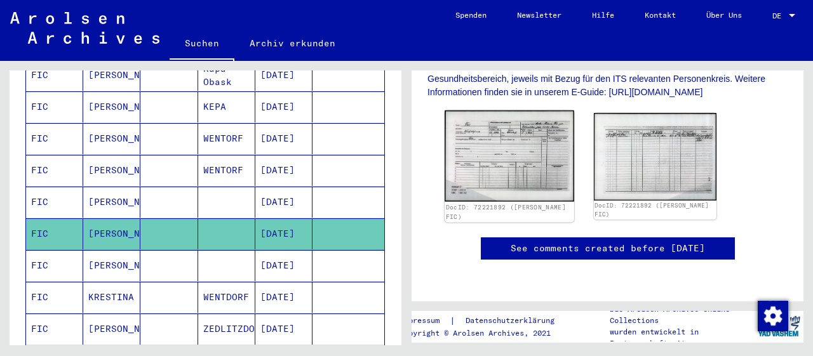
click at [485, 155] on img at bounding box center [509, 156] width 129 height 91
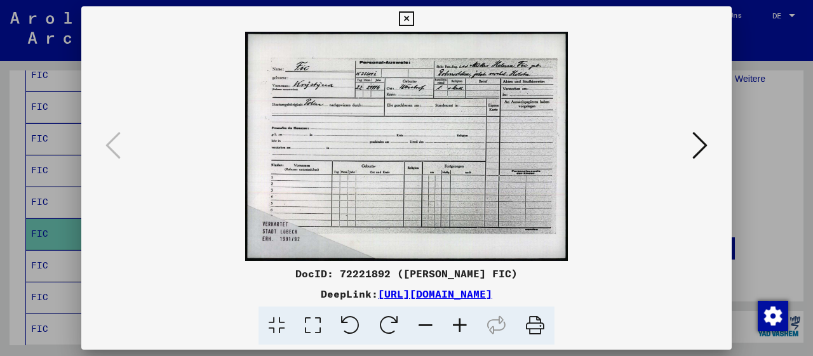
click at [455, 328] on icon at bounding box center [460, 326] width 34 height 39
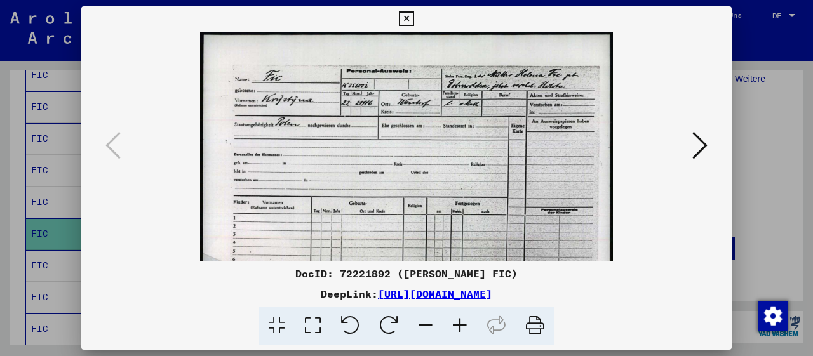
click at [455, 328] on icon at bounding box center [460, 326] width 34 height 39
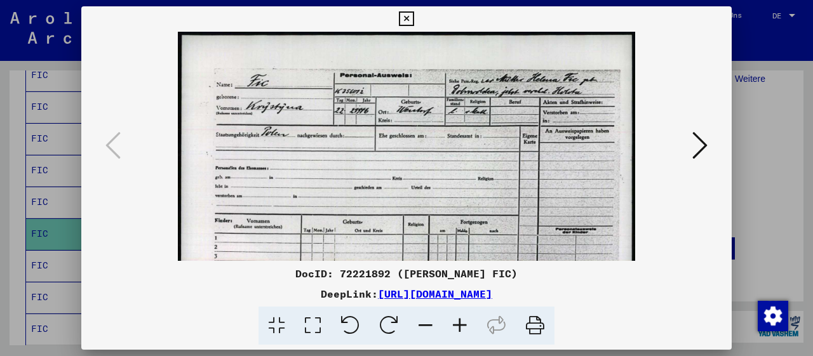
click at [455, 328] on icon at bounding box center [460, 326] width 34 height 39
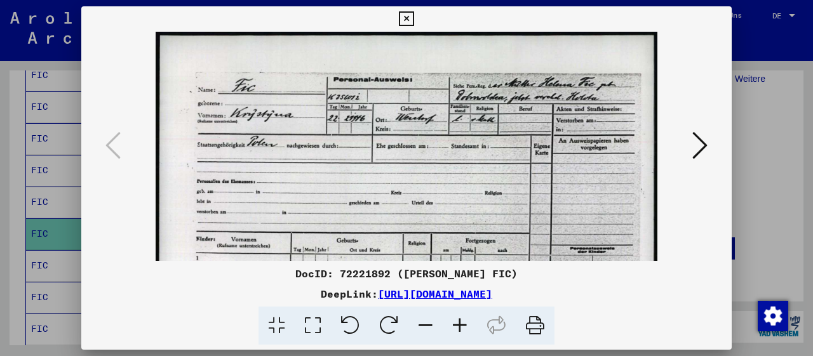
click at [455, 328] on icon at bounding box center [460, 326] width 34 height 39
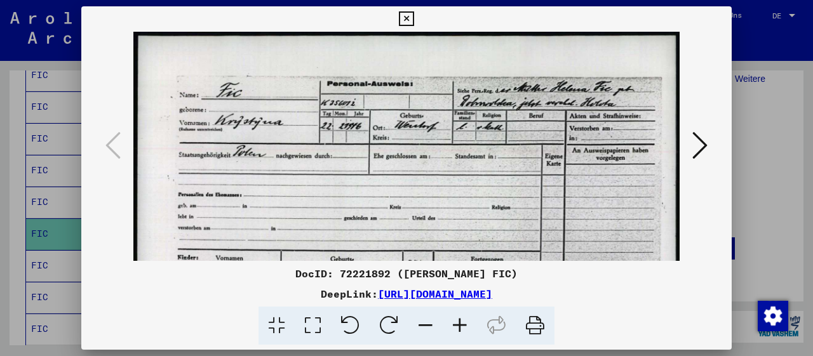
click at [455, 328] on icon at bounding box center [460, 326] width 34 height 39
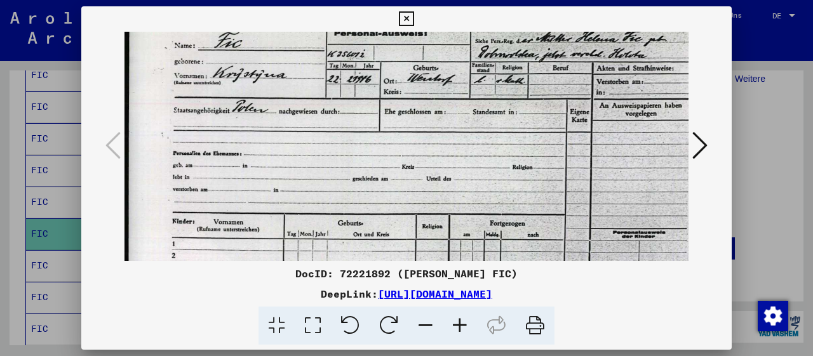
scroll to position [126, 0]
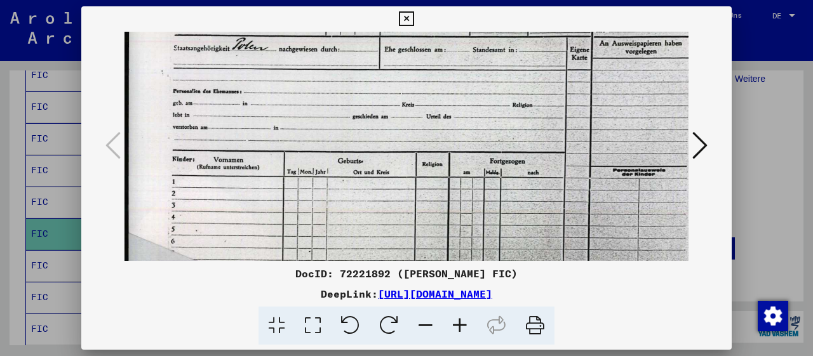
drag, startPoint x: 541, startPoint y: 229, endPoint x: 539, endPoint y: 103, distance: 125.8
click at [542, 109] on img at bounding box center [420, 125] width 591 height 420
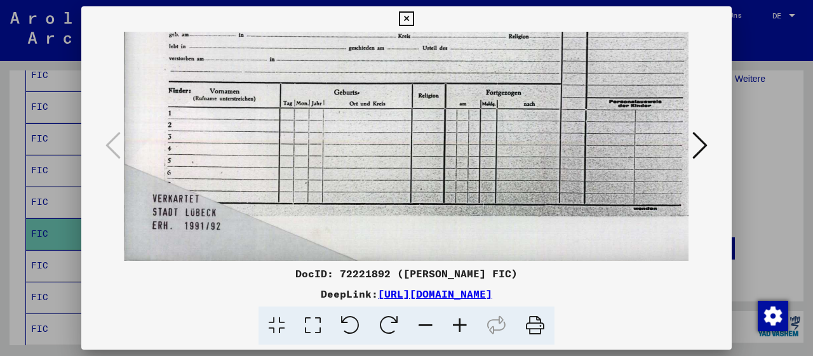
scroll to position [191, 4]
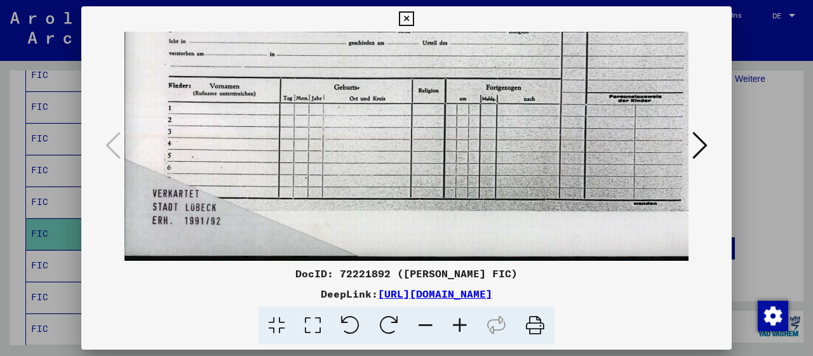
drag, startPoint x: 551, startPoint y: 187, endPoint x: 544, endPoint y: 109, distance: 79.0
click at [547, 106] on img at bounding box center [416, 51] width 591 height 420
click at [705, 148] on icon at bounding box center [699, 145] width 15 height 30
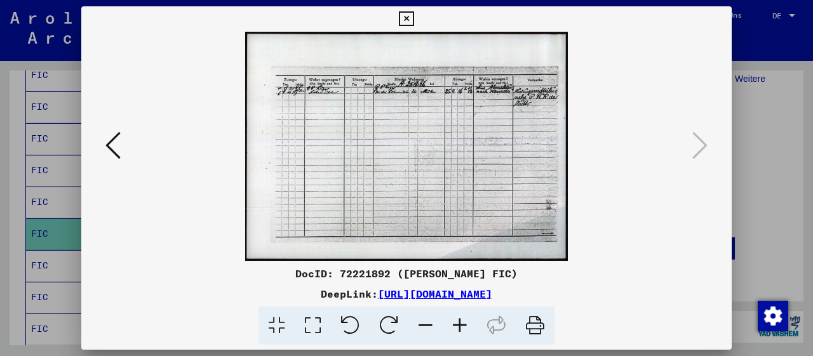
click at [459, 328] on icon at bounding box center [460, 326] width 34 height 39
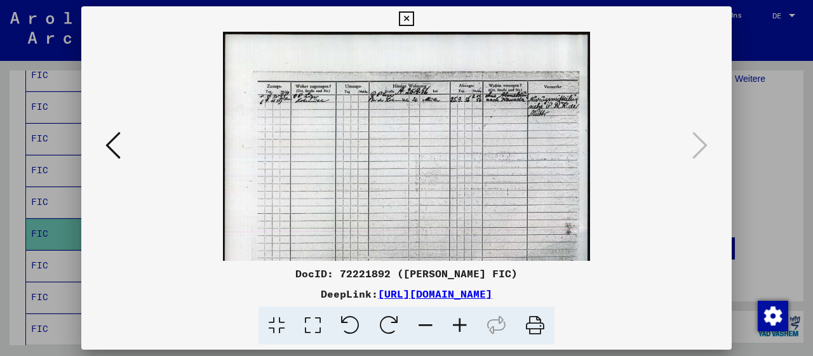
click at [458, 325] on icon at bounding box center [460, 326] width 34 height 39
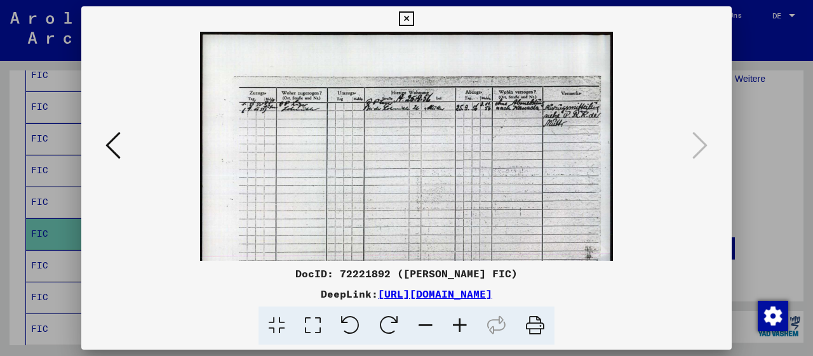
click at [458, 325] on icon at bounding box center [460, 326] width 34 height 39
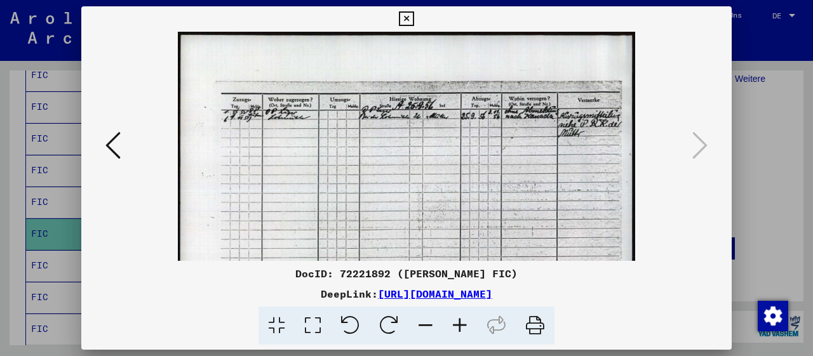
click at [458, 325] on icon at bounding box center [460, 326] width 34 height 39
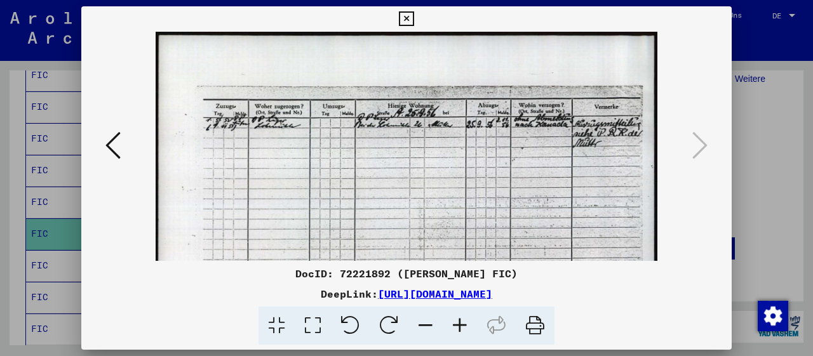
click at [458, 325] on icon at bounding box center [460, 326] width 34 height 39
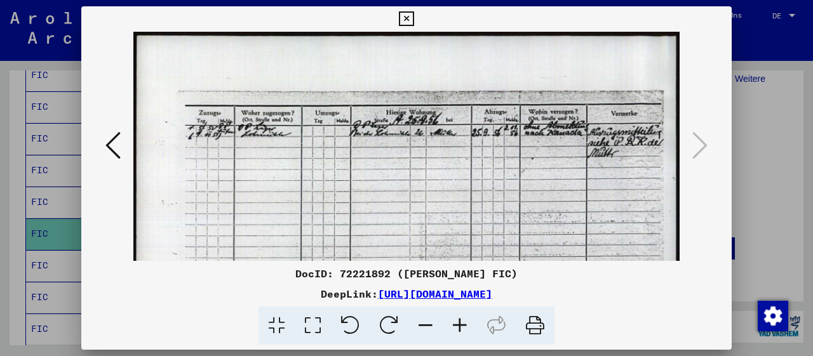
click at [458, 327] on icon at bounding box center [460, 326] width 34 height 39
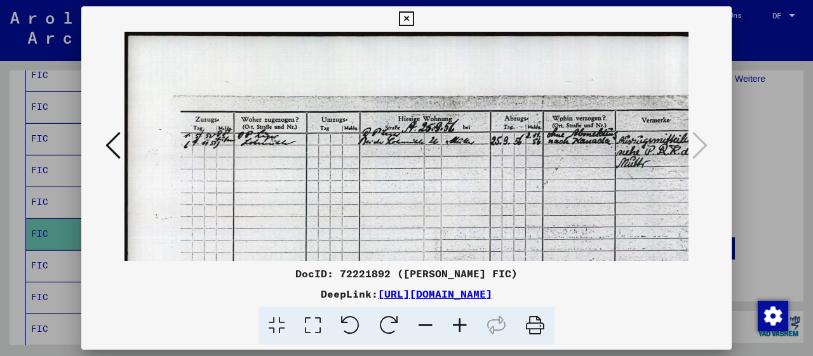
click at [458, 327] on icon at bounding box center [460, 326] width 34 height 39
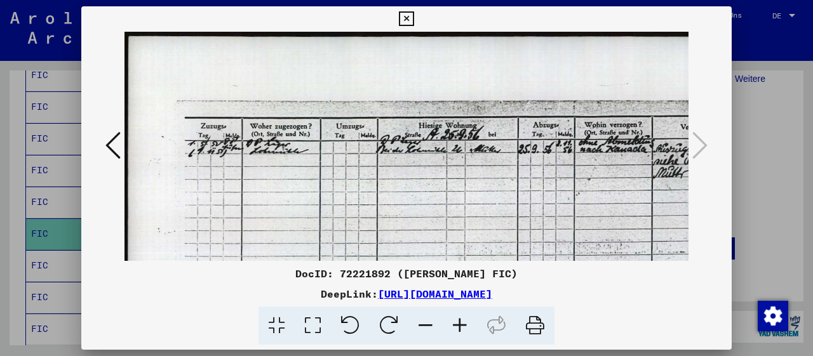
click at [458, 327] on icon at bounding box center [460, 326] width 34 height 39
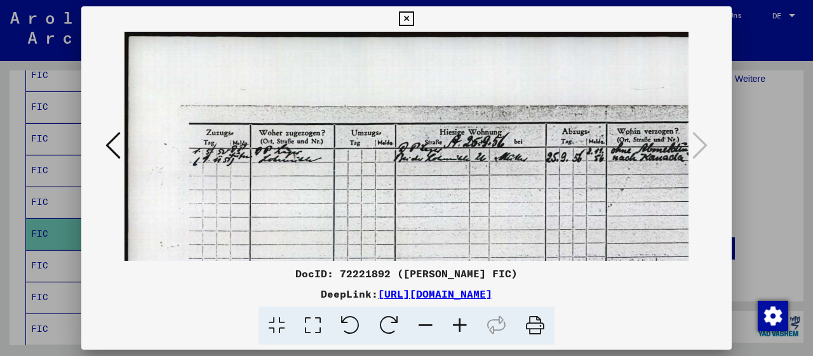
click at [458, 327] on icon at bounding box center [460, 326] width 34 height 39
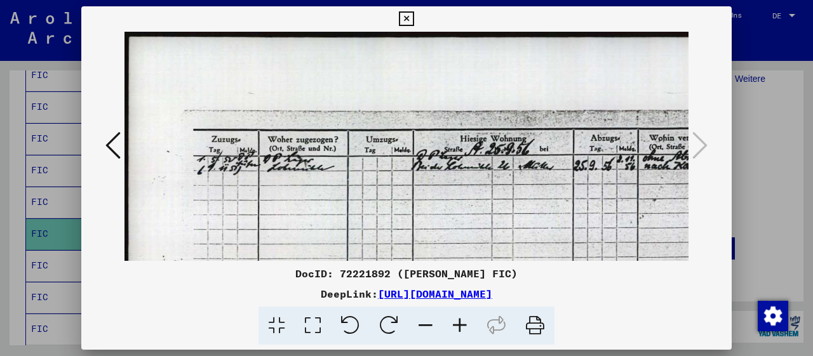
scroll to position [0, 32]
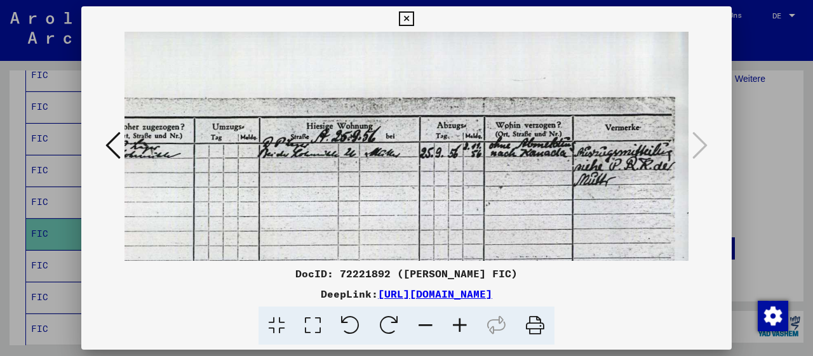
drag, startPoint x: 537, startPoint y: 203, endPoint x: 369, endPoint y: 193, distance: 168.0
click at [369, 193] on img at bounding box center [334, 276] width 726 height 515
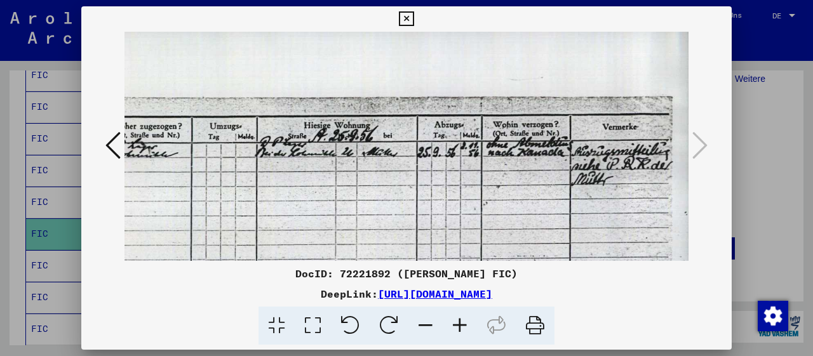
click at [414, 18] on icon at bounding box center [406, 18] width 15 height 15
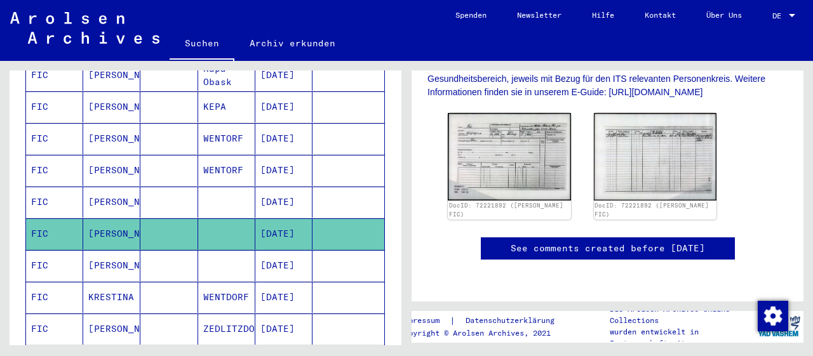
click at [276, 250] on mat-cell "[DATE]" at bounding box center [283, 265] width 57 height 31
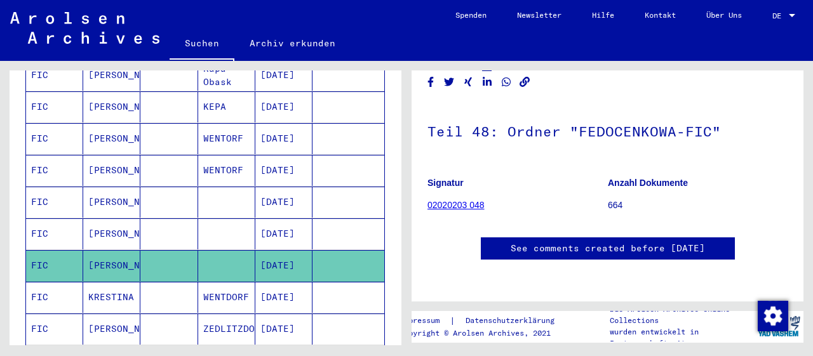
scroll to position [102, 0]
click at [107, 282] on mat-cell "KRESTINA" at bounding box center [111, 297] width 57 height 31
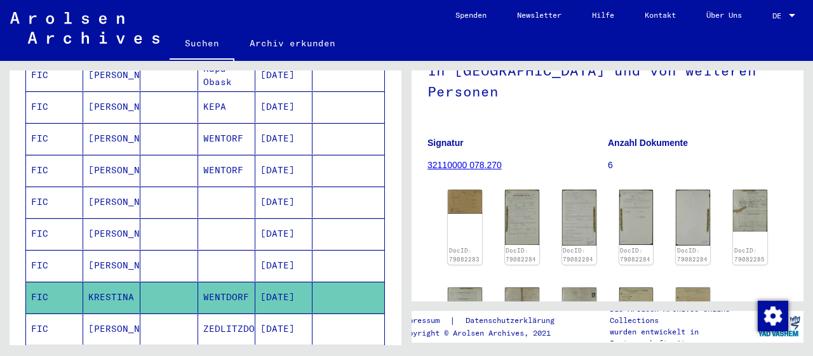
scroll to position [198, 0]
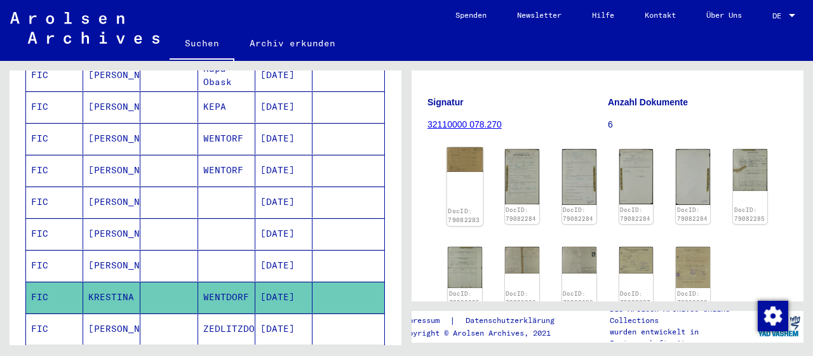
click at [455, 147] on img at bounding box center [465, 159] width 36 height 25
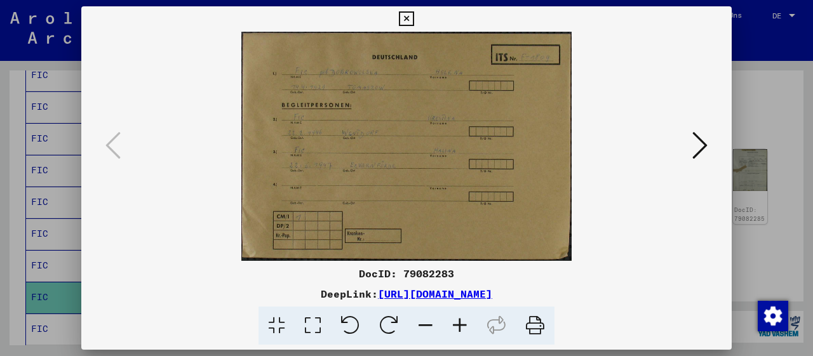
click at [461, 324] on icon at bounding box center [460, 326] width 34 height 39
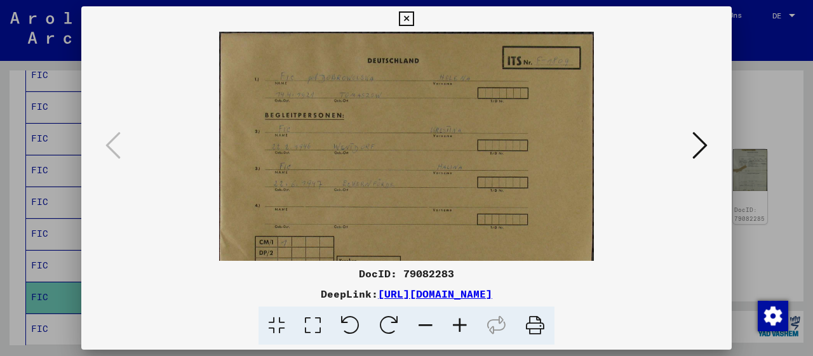
click at [461, 324] on icon at bounding box center [460, 326] width 34 height 39
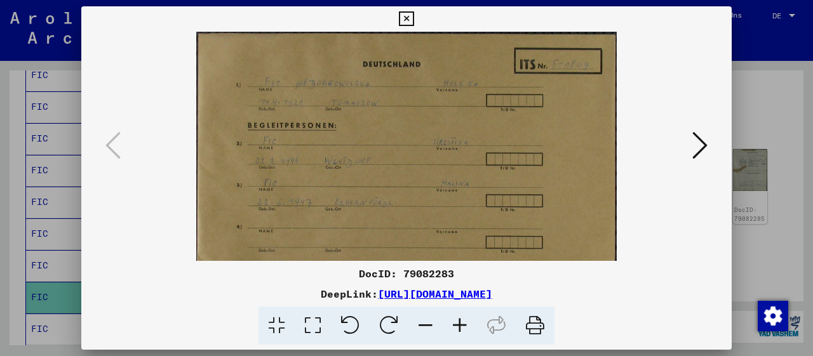
click at [461, 324] on icon at bounding box center [460, 326] width 34 height 39
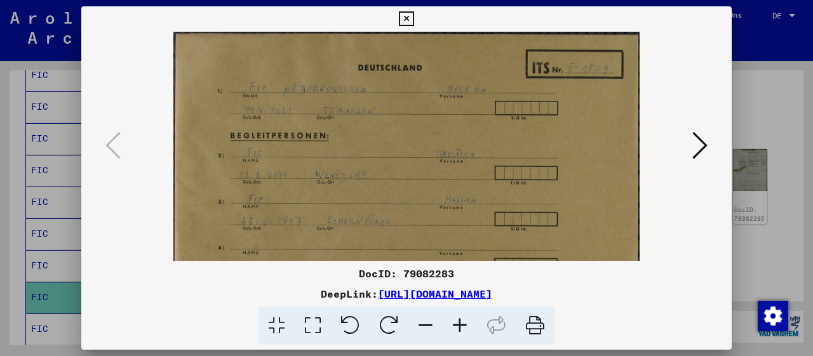
click at [460, 324] on icon at bounding box center [460, 326] width 34 height 39
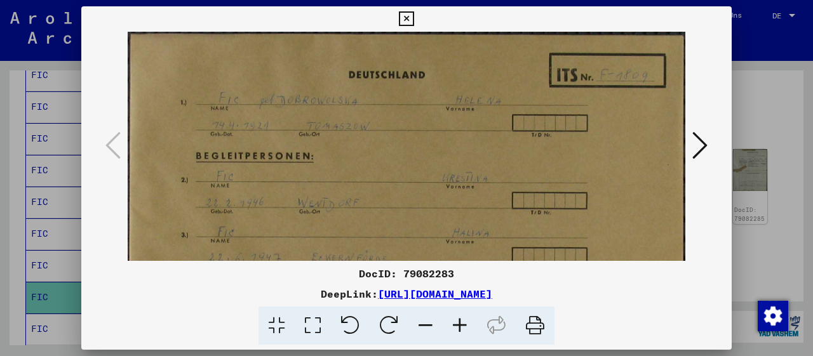
click at [460, 324] on icon at bounding box center [460, 326] width 34 height 39
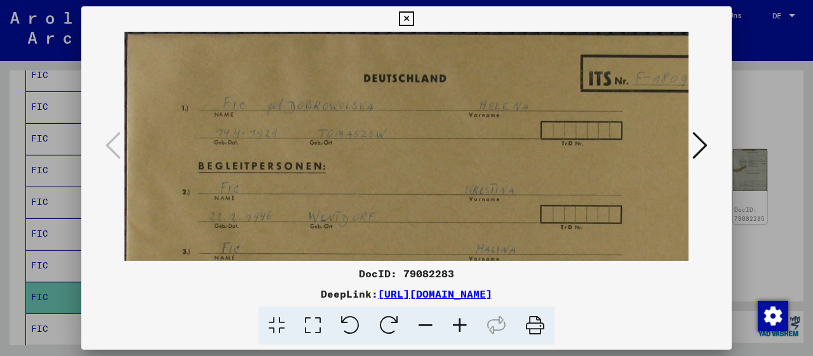
click at [459, 323] on icon at bounding box center [460, 326] width 34 height 39
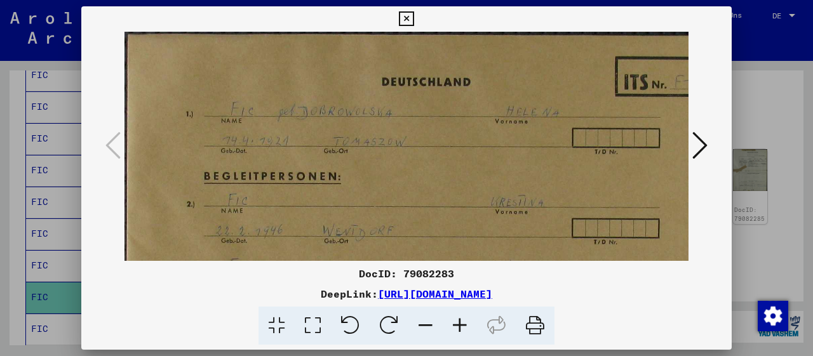
click at [414, 19] on icon at bounding box center [406, 18] width 15 height 15
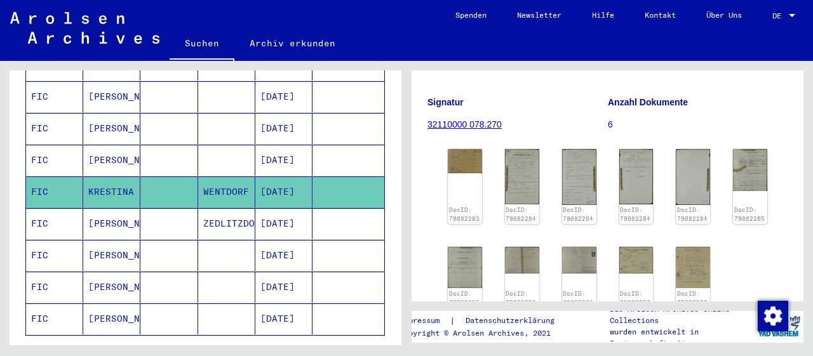
scroll to position [661, 0]
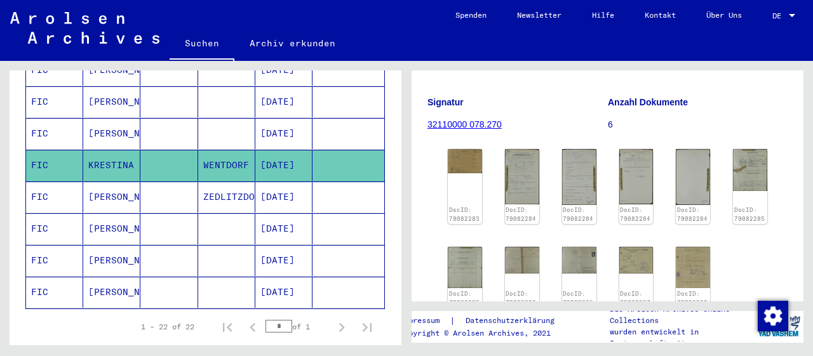
drag, startPoint x: 112, startPoint y: 201, endPoint x: 146, endPoint y: 205, distance: 34.0
click at [112, 213] on mat-cell "[PERSON_NAME]" at bounding box center [111, 228] width 57 height 31
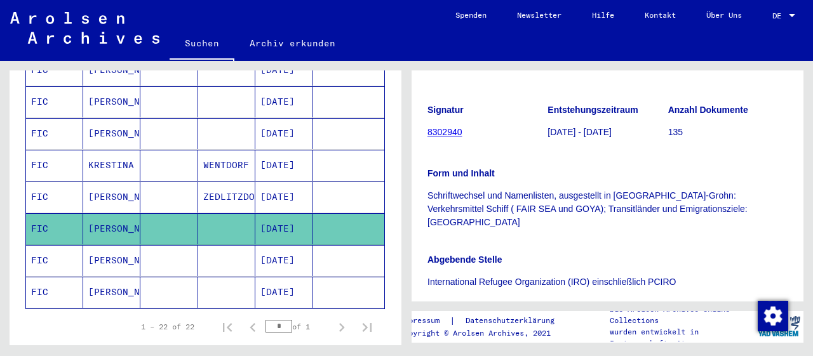
scroll to position [330, 0]
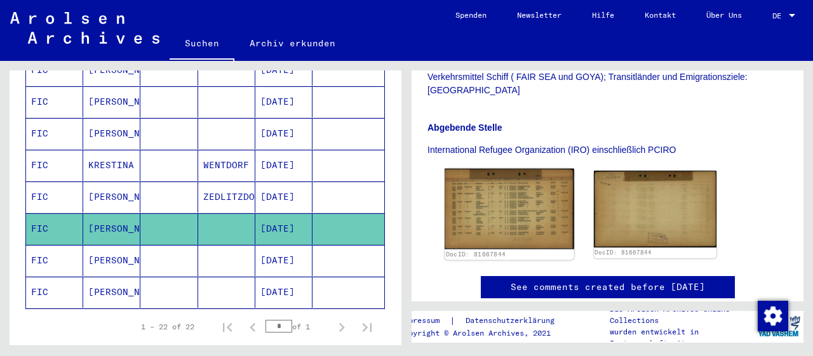
click at [509, 210] on img at bounding box center [509, 209] width 129 height 81
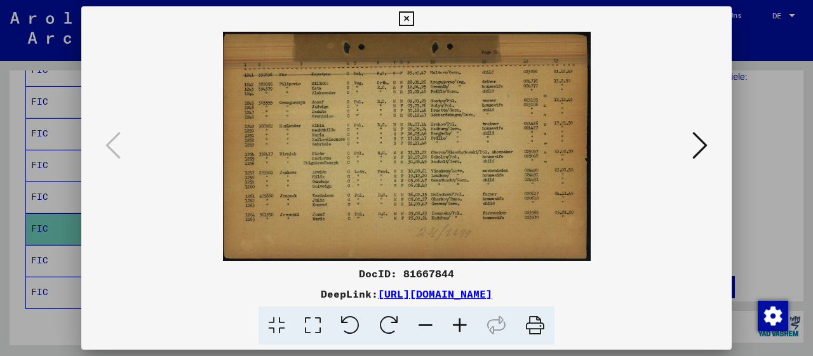
click at [460, 328] on icon at bounding box center [460, 326] width 34 height 39
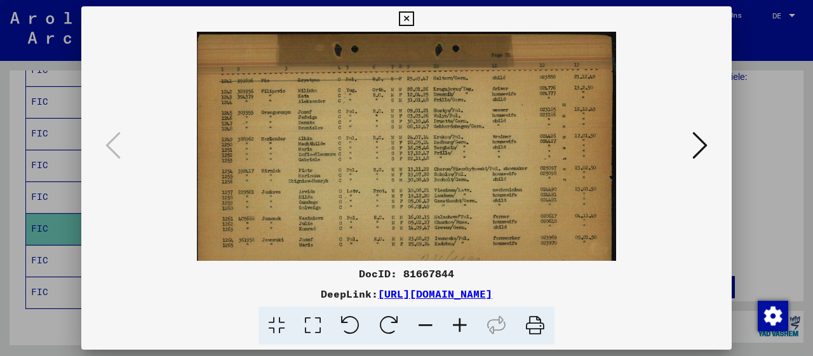
click at [460, 328] on icon at bounding box center [460, 326] width 34 height 39
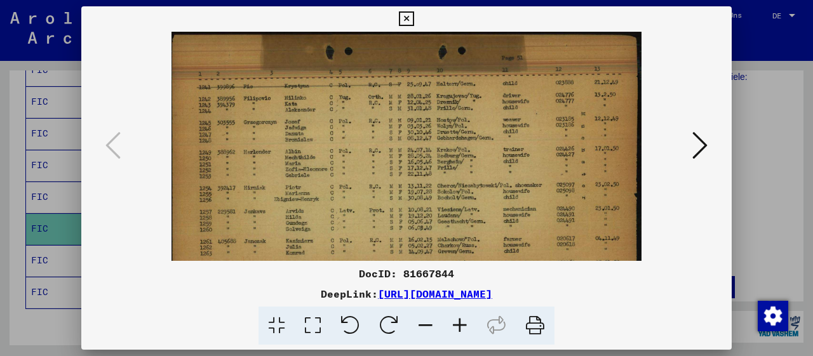
click at [460, 328] on icon at bounding box center [460, 326] width 34 height 39
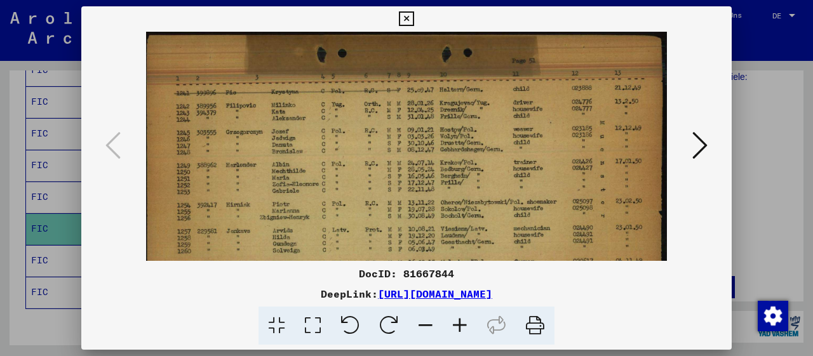
click at [460, 328] on icon at bounding box center [460, 326] width 34 height 39
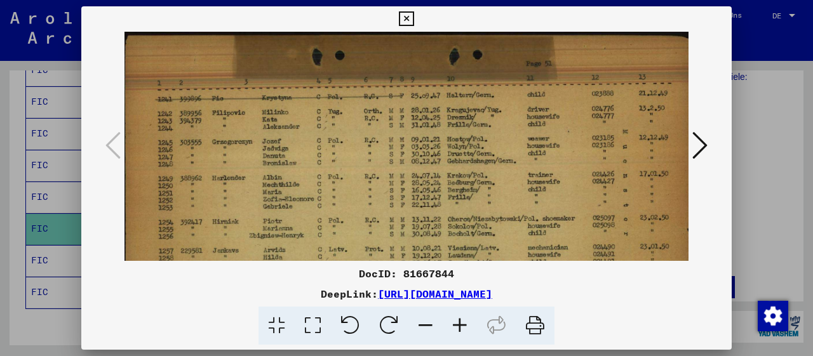
click at [460, 328] on icon at bounding box center [460, 326] width 34 height 39
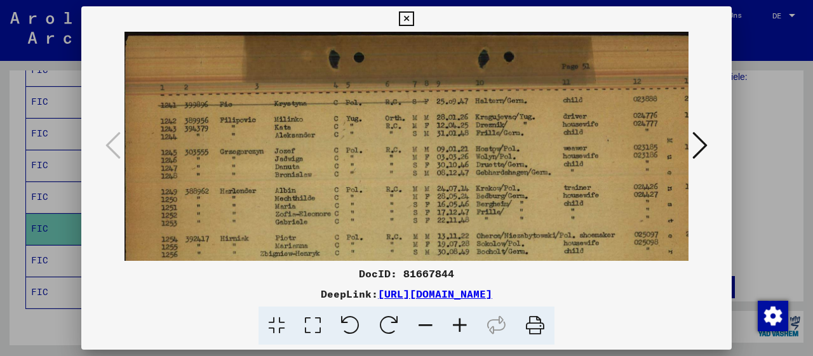
click at [460, 328] on icon at bounding box center [460, 326] width 34 height 39
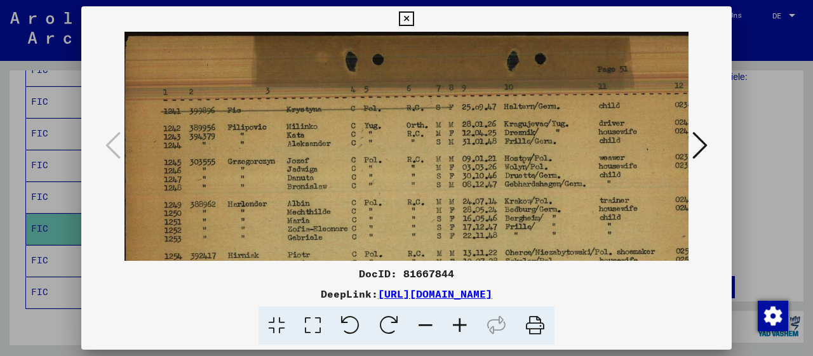
click at [460, 328] on icon at bounding box center [460, 326] width 34 height 39
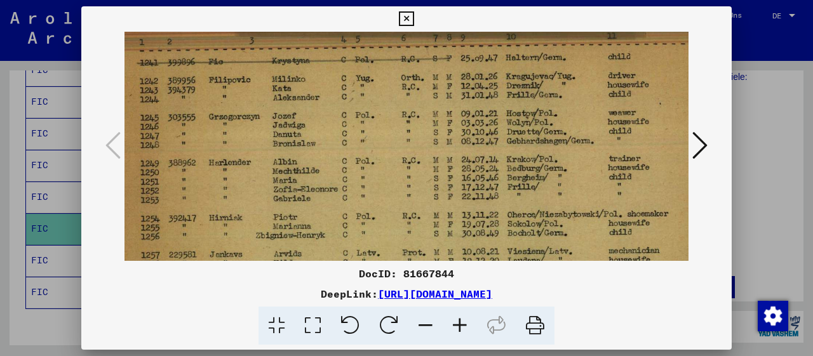
scroll to position [66, 29]
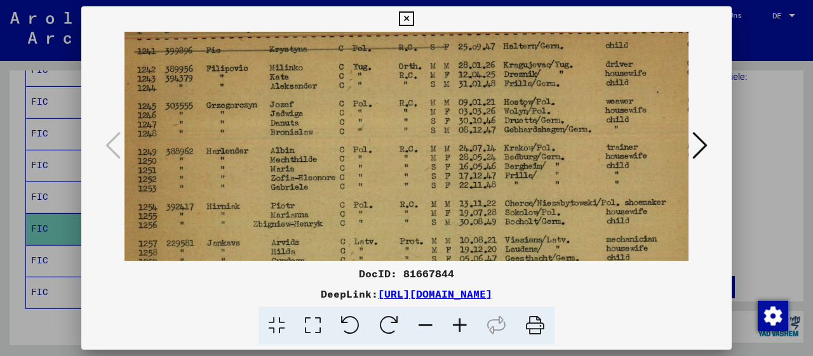
drag, startPoint x: 445, startPoint y: 159, endPoint x: 419, endPoint y: 119, distance: 48.3
click at [419, 119] on img at bounding box center [457, 192] width 724 height 452
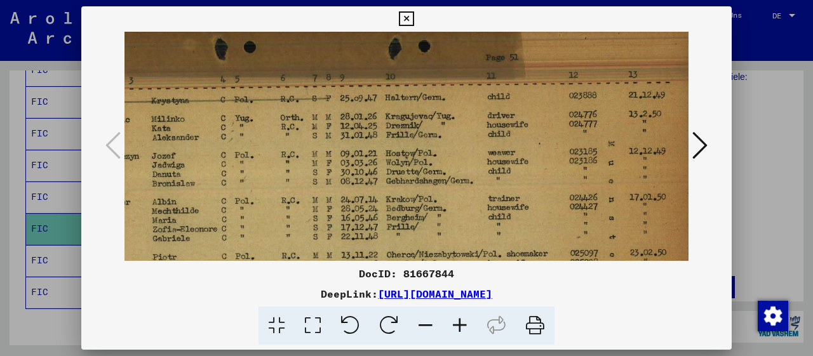
scroll to position [15, 155]
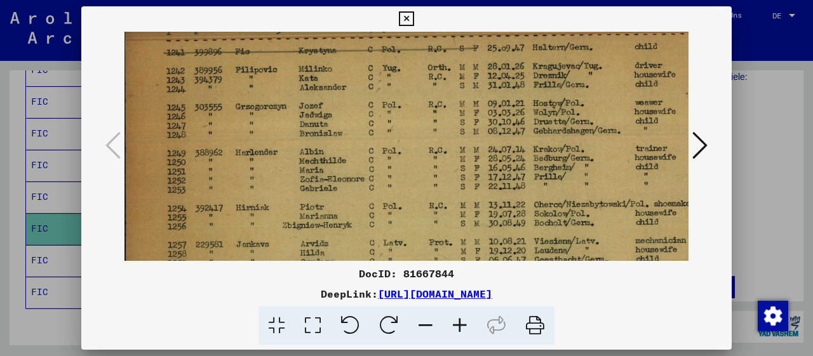
drag, startPoint x: 398, startPoint y: 179, endPoint x: 533, endPoint y: 178, distance: 135.3
click at [533, 178] on img at bounding box center [487, 193] width 724 height 452
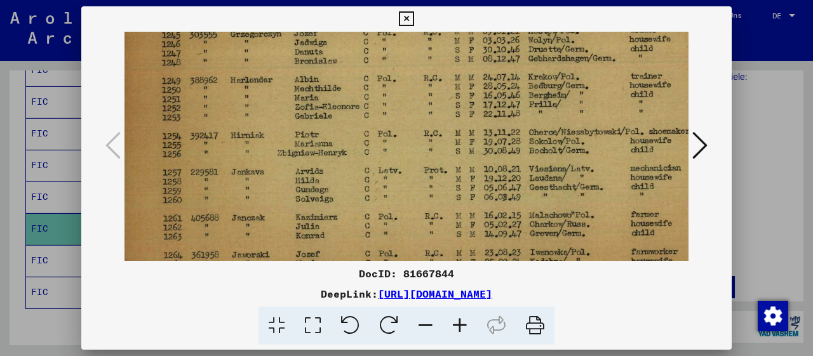
drag, startPoint x: 414, startPoint y: 219, endPoint x: 414, endPoint y: 154, distance: 64.2
click at [410, 149] on img at bounding box center [481, 121] width 724 height 452
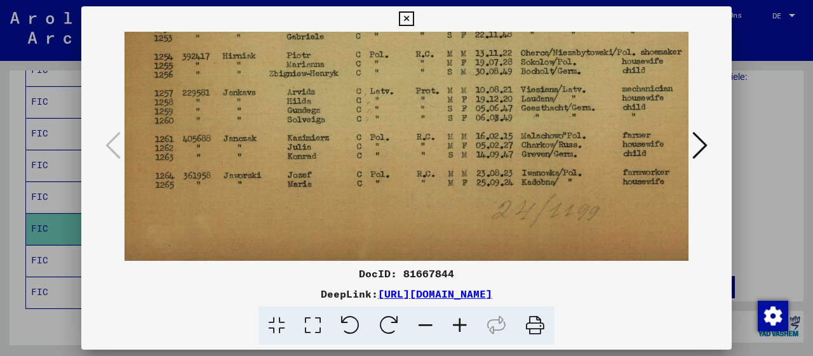
drag, startPoint x: 419, startPoint y: 219, endPoint x: 413, endPoint y: 161, distance: 58.7
click at [411, 140] on img at bounding box center [473, 41] width 724 height 452
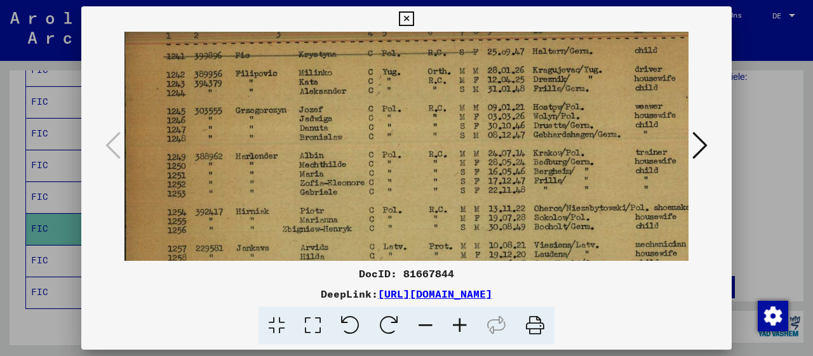
drag, startPoint x: 422, startPoint y: 133, endPoint x: 452, endPoint y: 281, distance: 151.8
click at [452, 281] on div "DocID: 81667844 DeepLink: [URL][DOMAIN_NAME]" at bounding box center [406, 175] width 651 height 339
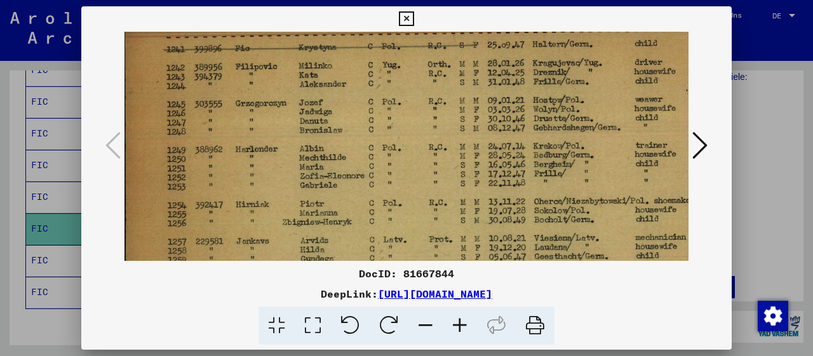
click at [703, 151] on icon at bounding box center [699, 145] width 15 height 30
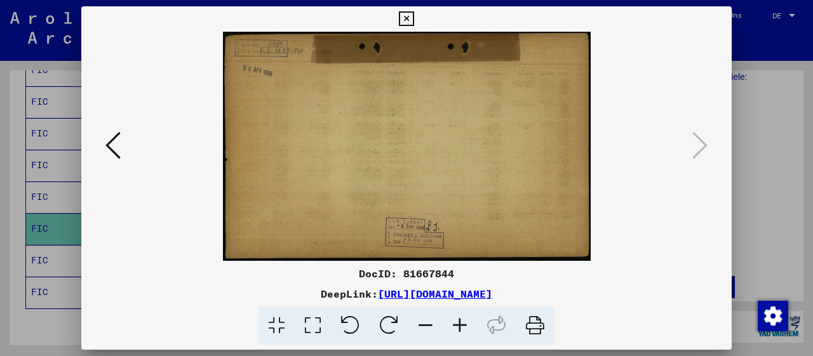
click at [414, 13] on icon at bounding box center [406, 18] width 15 height 15
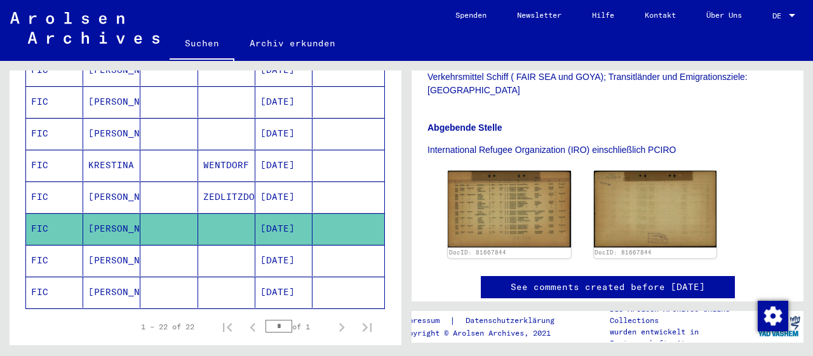
click at [121, 245] on mat-cell "[PERSON_NAME]" at bounding box center [111, 260] width 57 height 31
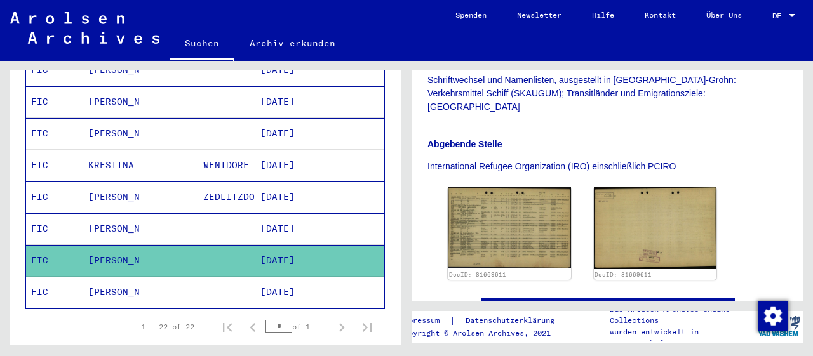
scroll to position [330, 0]
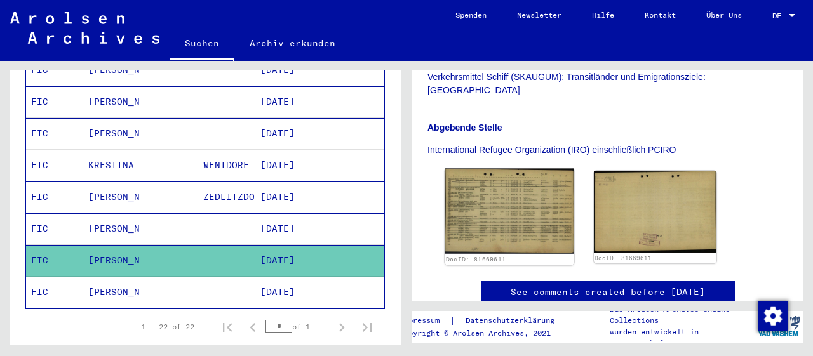
click at [490, 208] on img at bounding box center [509, 211] width 129 height 85
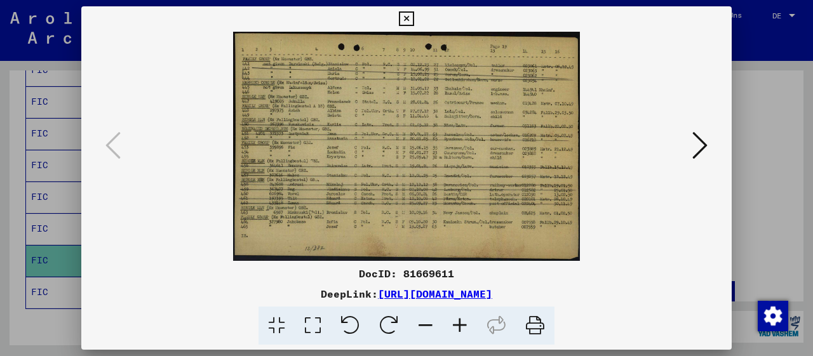
click at [459, 323] on icon at bounding box center [460, 326] width 34 height 39
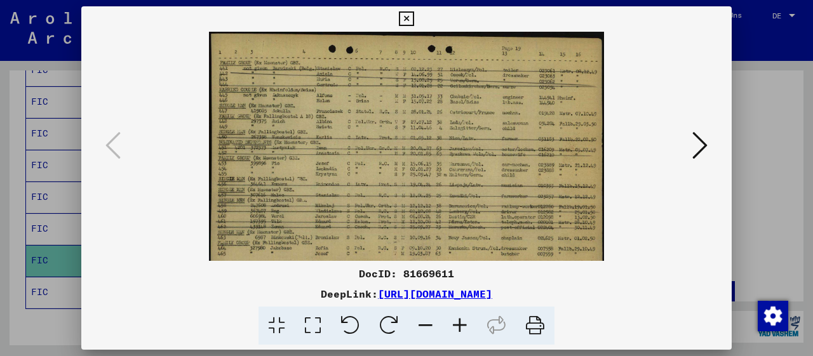
click at [458, 323] on icon at bounding box center [460, 326] width 34 height 39
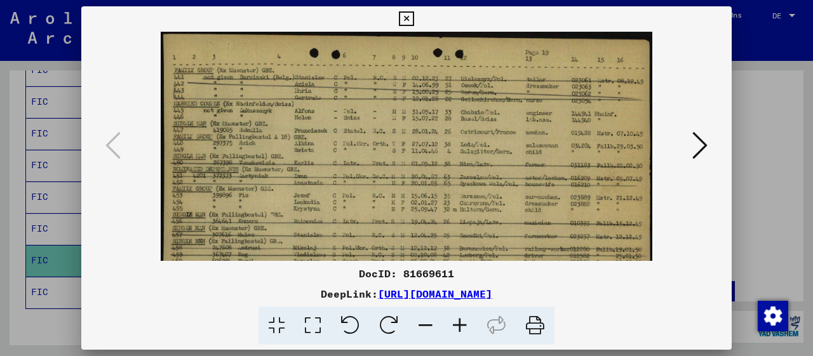
click at [458, 323] on icon at bounding box center [460, 326] width 34 height 39
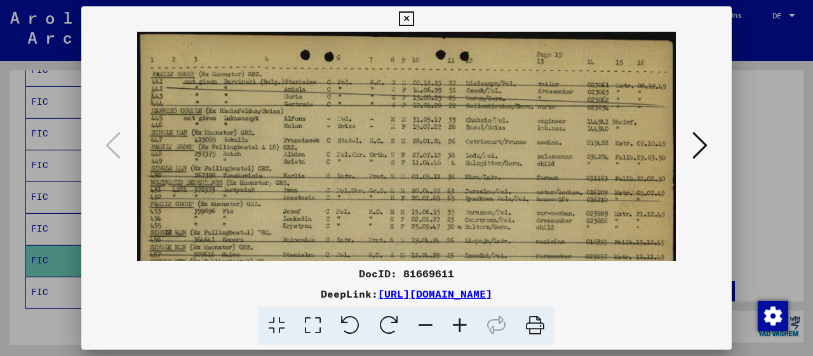
click at [458, 323] on icon at bounding box center [460, 326] width 34 height 39
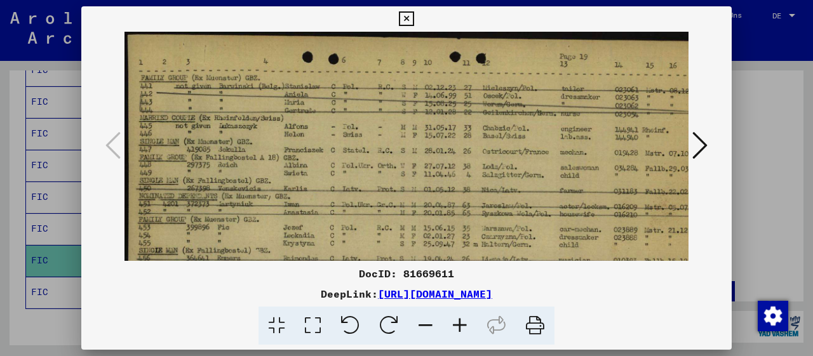
click at [458, 323] on icon at bounding box center [460, 326] width 34 height 39
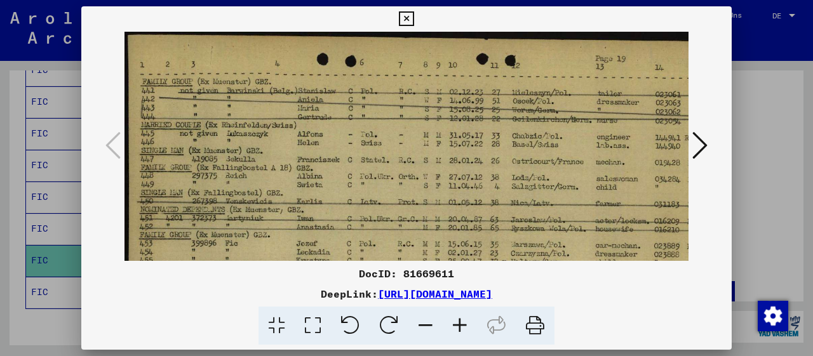
click at [458, 323] on icon at bounding box center [460, 326] width 34 height 39
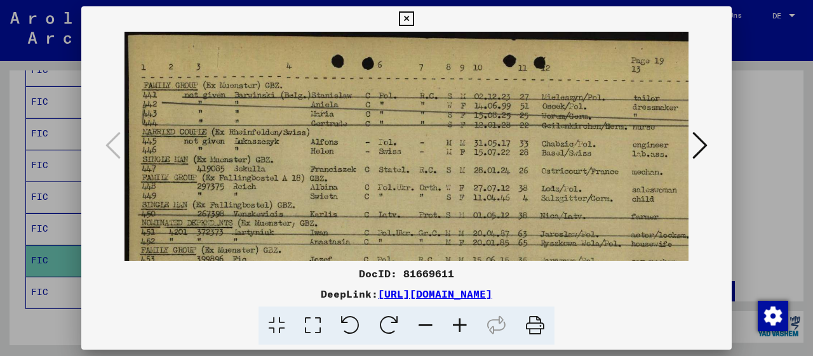
click at [458, 323] on icon at bounding box center [460, 326] width 34 height 39
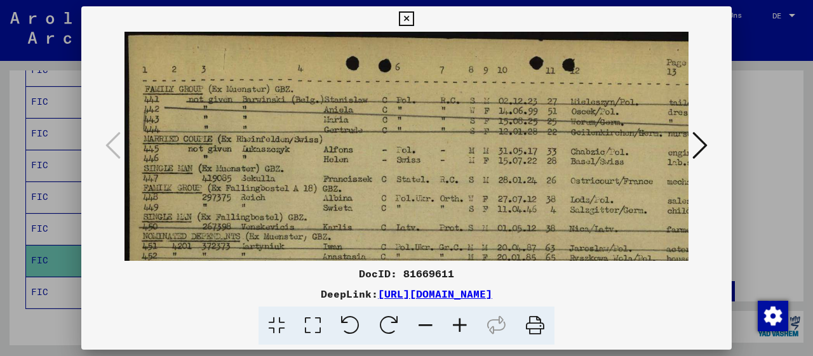
click at [458, 323] on icon at bounding box center [460, 326] width 34 height 39
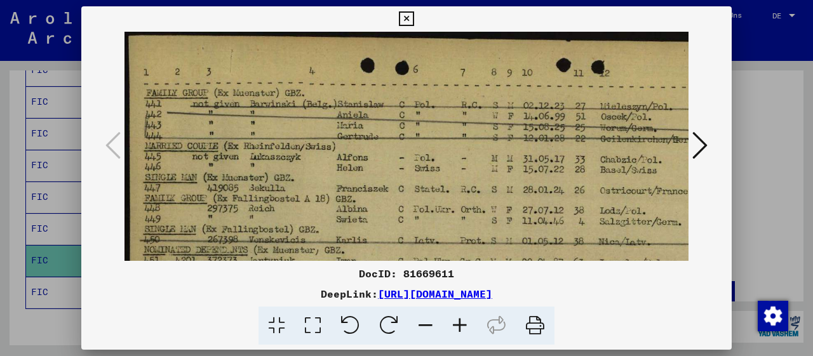
scroll to position [35, 0]
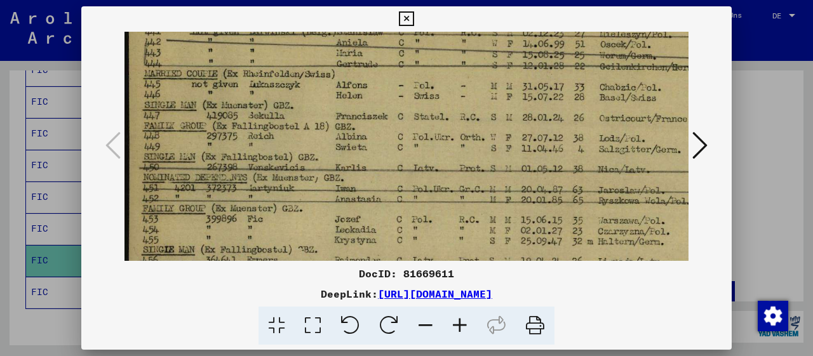
drag, startPoint x: 328, startPoint y: 170, endPoint x: 326, endPoint y: 126, distance: 43.3
click at [326, 127] on img at bounding box center [514, 216] width 780 height 515
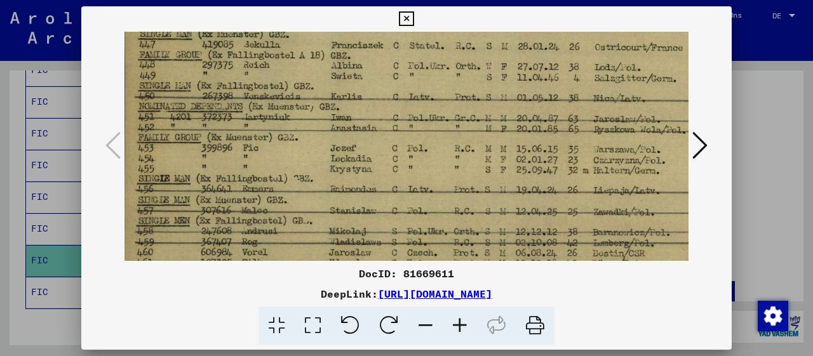
drag, startPoint x: 356, startPoint y: 208, endPoint x: 354, endPoint y: 133, distance: 75.0
click at [354, 134] on img at bounding box center [509, 145] width 780 height 515
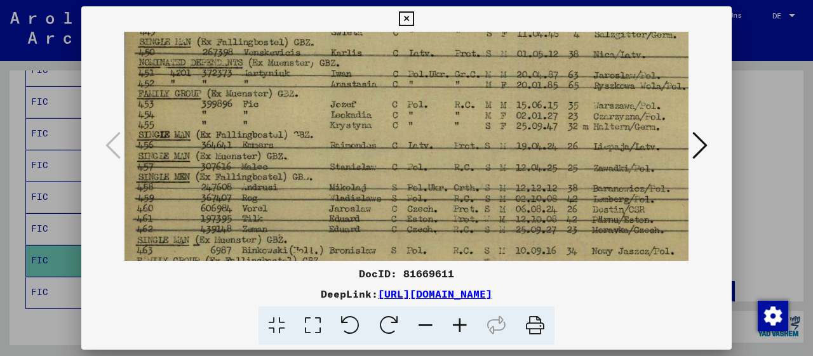
scroll to position [220, 5]
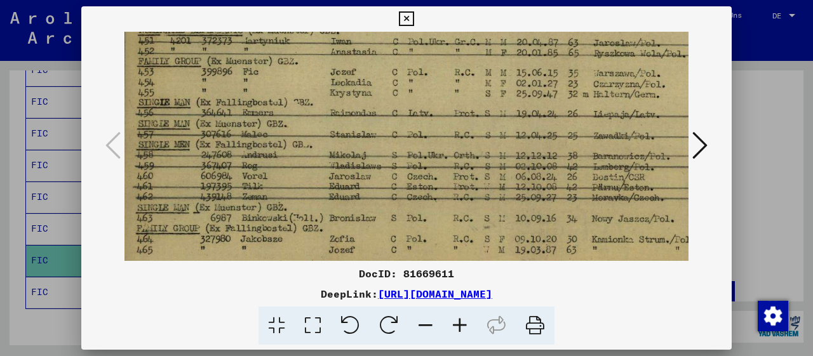
drag, startPoint x: 330, startPoint y: 171, endPoint x: 334, endPoint y: 118, distance: 52.9
click at [334, 118] on img at bounding box center [509, 69] width 780 height 515
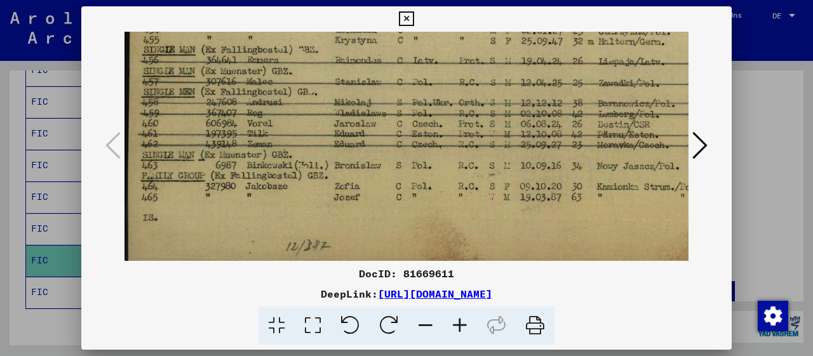
drag, startPoint x: 323, startPoint y: 169, endPoint x: 326, endPoint y: 123, distance: 46.5
click at [326, 123] on img at bounding box center [515, 16] width 780 height 515
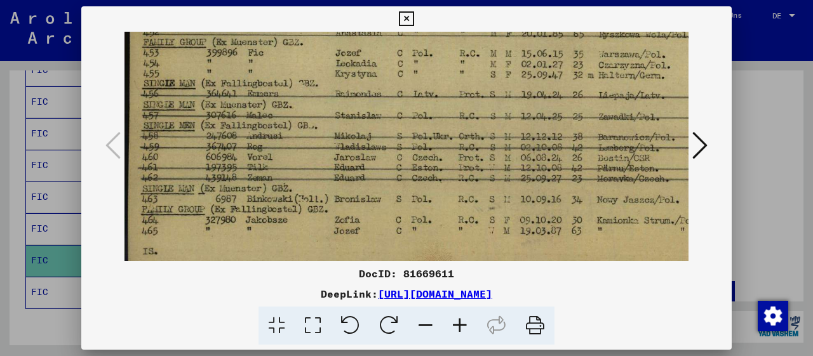
drag, startPoint x: 325, startPoint y: 104, endPoint x: 325, endPoint y: 156, distance: 52.1
click at [325, 152] on img at bounding box center [515, 50] width 780 height 515
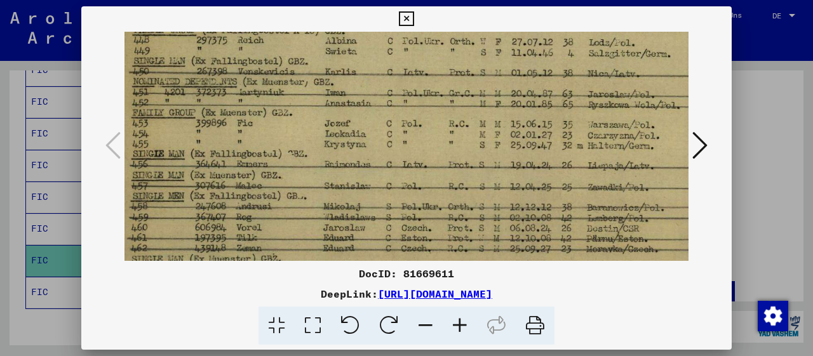
scroll to position [154, 14]
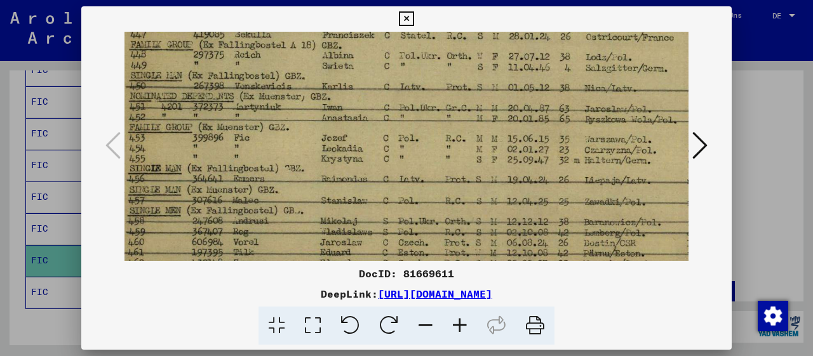
drag, startPoint x: 361, startPoint y: 95, endPoint x: 349, endPoint y: 172, distance: 78.5
click at [349, 175] on img at bounding box center [501, 135] width 780 height 515
drag, startPoint x: 723, startPoint y: 13, endPoint x: 710, endPoint y: 31, distance: 21.9
click at [414, 15] on icon at bounding box center [406, 18] width 15 height 15
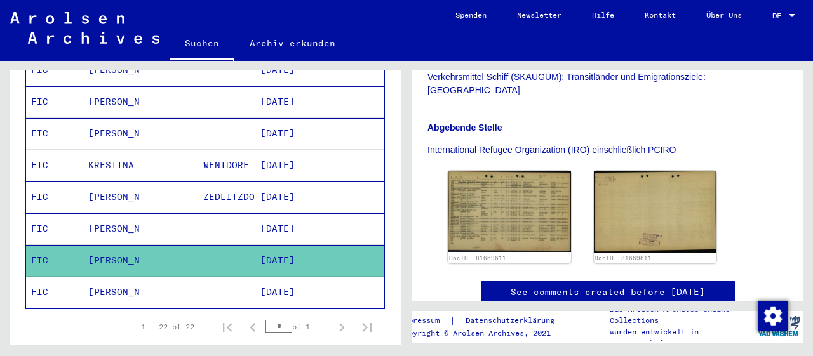
click at [93, 277] on mat-cell "[PERSON_NAME]" at bounding box center [111, 292] width 57 height 31
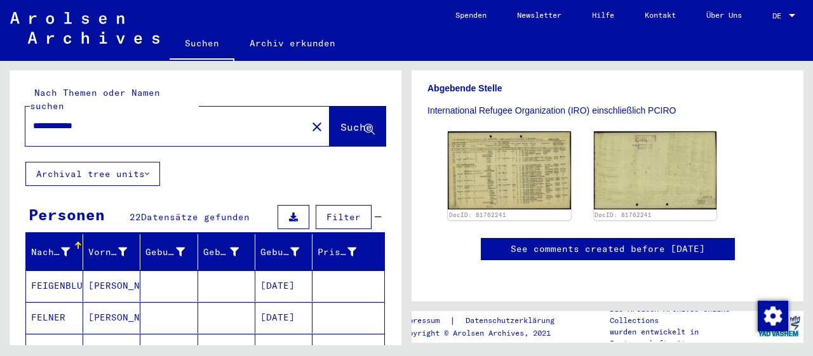
drag, startPoint x: 110, startPoint y: 110, endPoint x: 0, endPoint y: 109, distance: 109.9
click at [33, 119] on input "**********" at bounding box center [166, 125] width 266 height 13
drag, startPoint x: 76, startPoint y: 111, endPoint x: 74, endPoint y: 90, distance: 20.4
click at [76, 119] on input "**********" at bounding box center [166, 125] width 266 height 13
type input "**********"
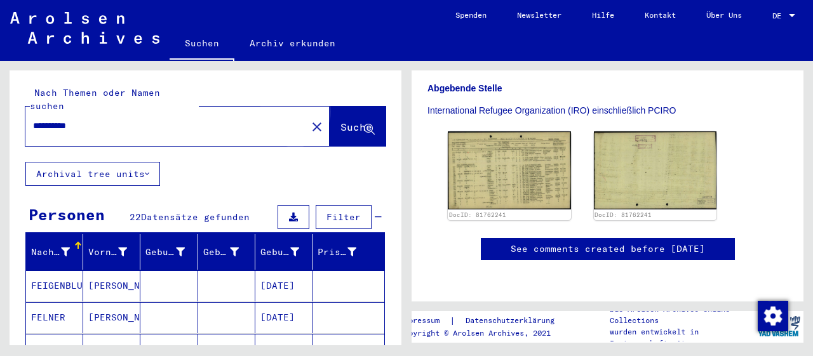
click at [341, 121] on span "Suche" at bounding box center [357, 127] width 32 height 13
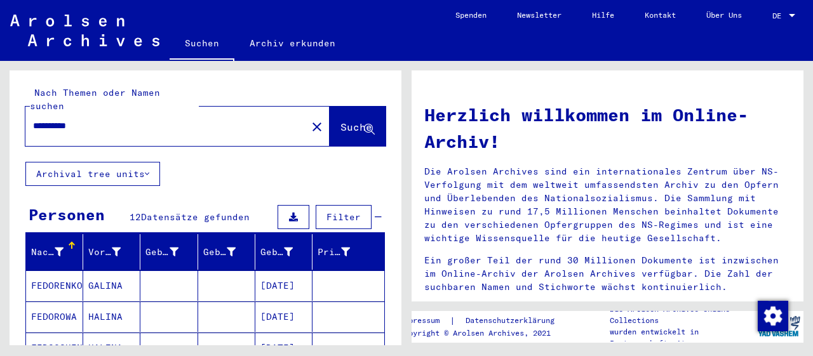
scroll to position [132, 0]
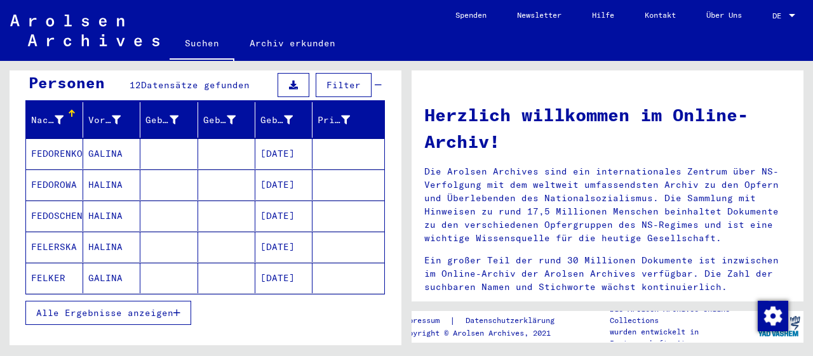
click at [178, 309] on icon "button" at bounding box center [176, 313] width 7 height 9
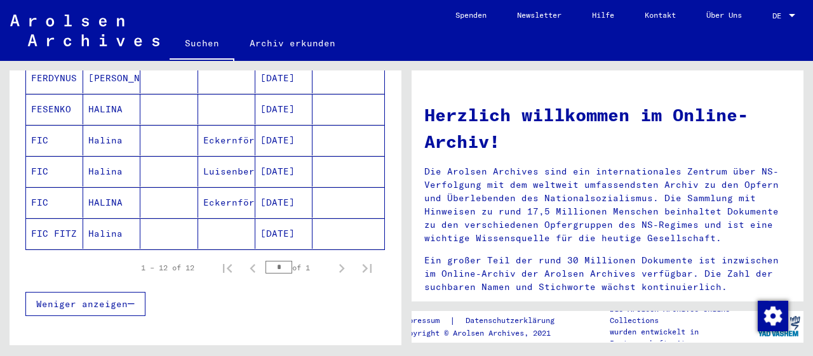
scroll to position [396, 0]
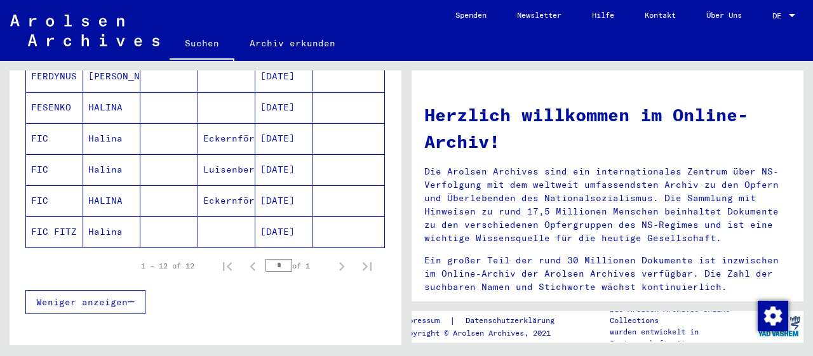
click at [111, 123] on mat-cell "Halina" at bounding box center [111, 138] width 57 height 30
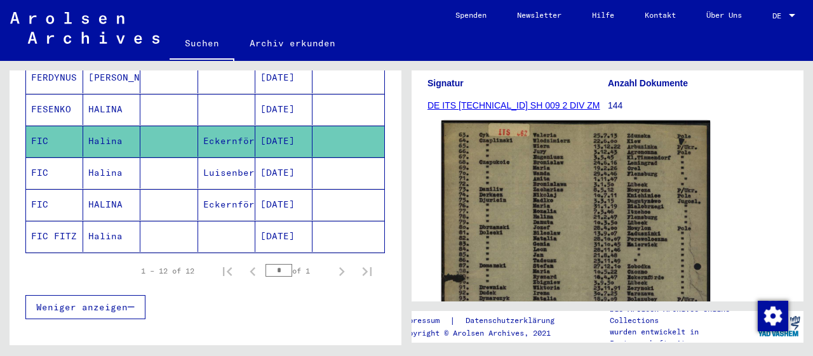
scroll to position [264, 0]
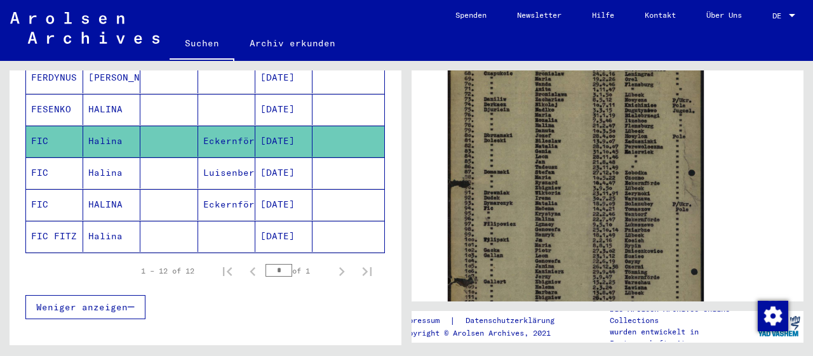
click at [106, 158] on mat-cell "Halina" at bounding box center [111, 173] width 57 height 31
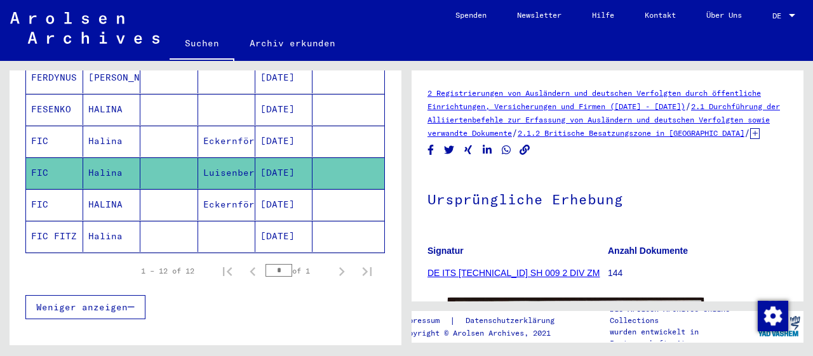
scroll to position [198, 0]
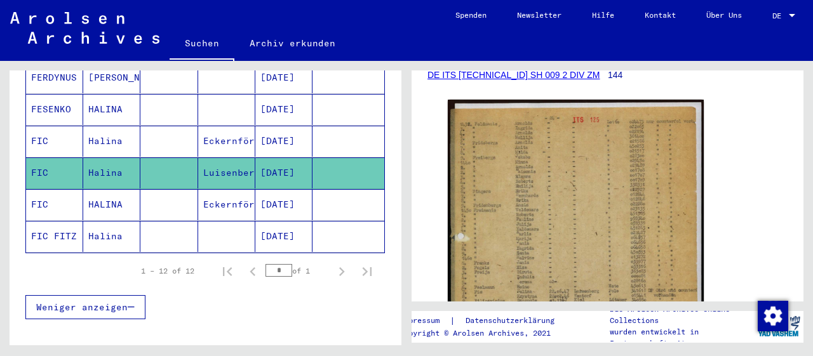
click at [111, 189] on mat-cell "HALINA" at bounding box center [111, 204] width 57 height 31
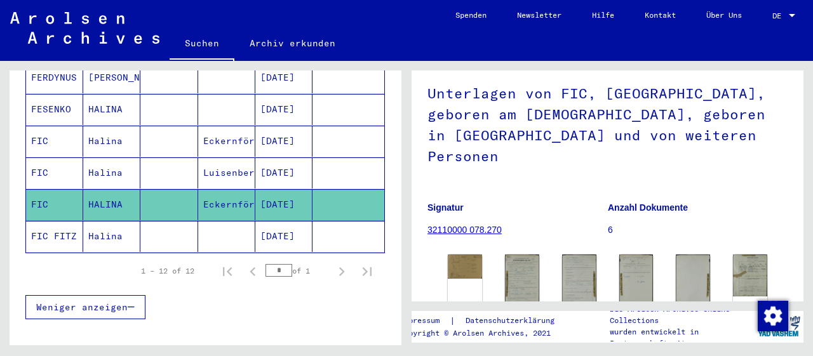
scroll to position [66, 0]
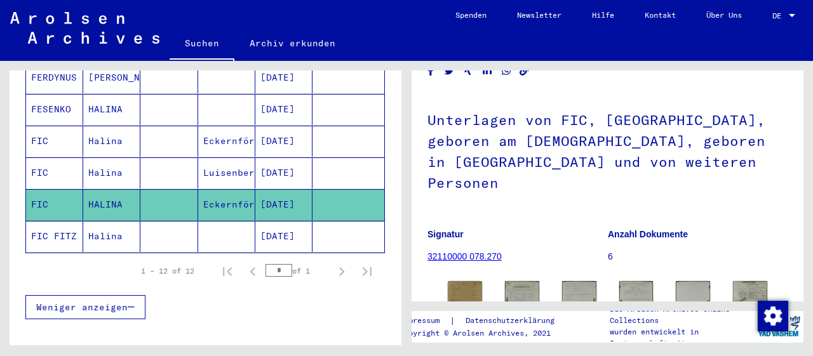
click at [113, 221] on mat-cell "Halina" at bounding box center [111, 236] width 57 height 31
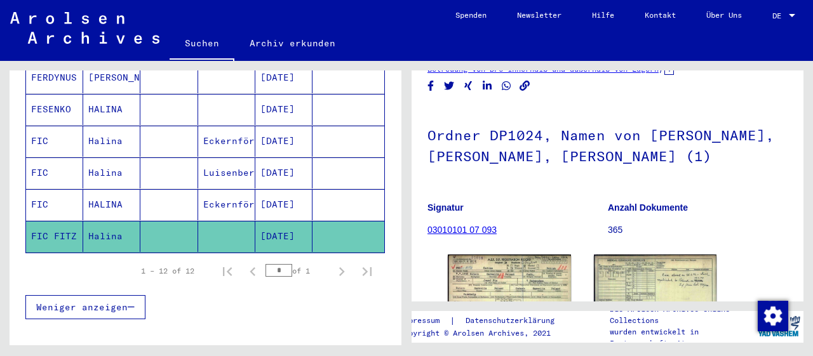
scroll to position [132, 0]
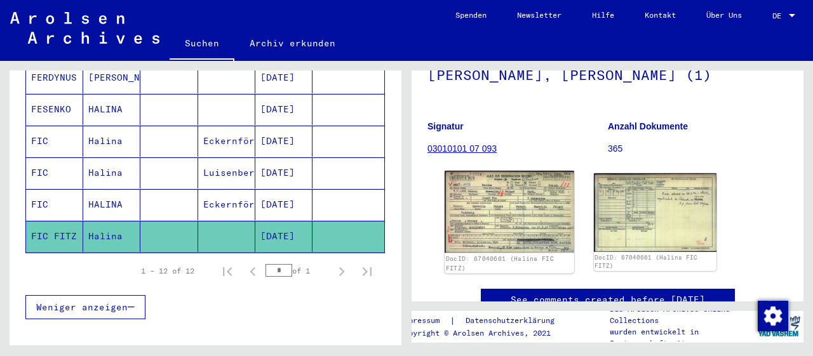
click at [514, 220] on img at bounding box center [509, 212] width 129 height 82
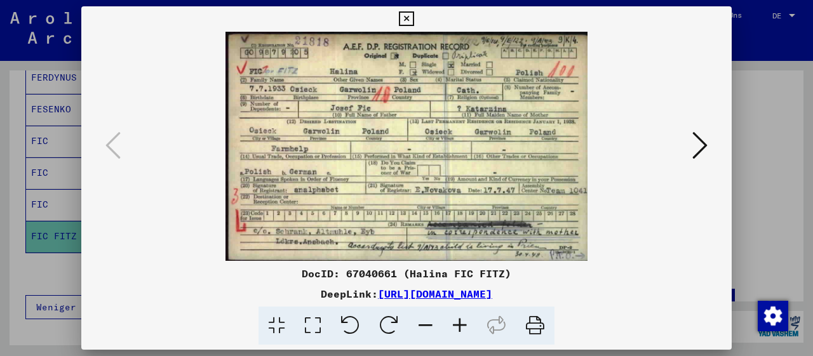
click at [414, 17] on icon at bounding box center [406, 18] width 15 height 15
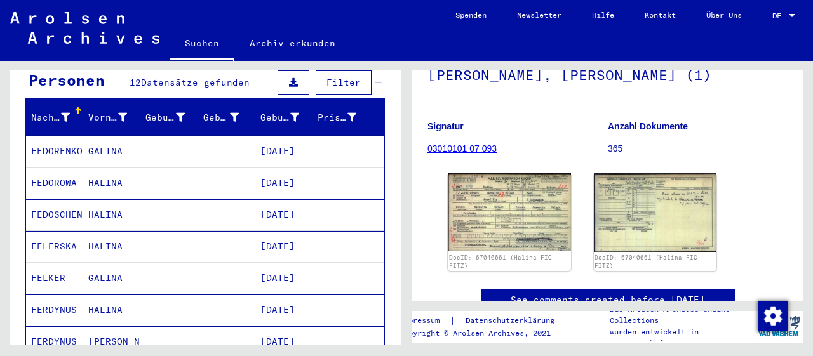
scroll to position [0, 0]
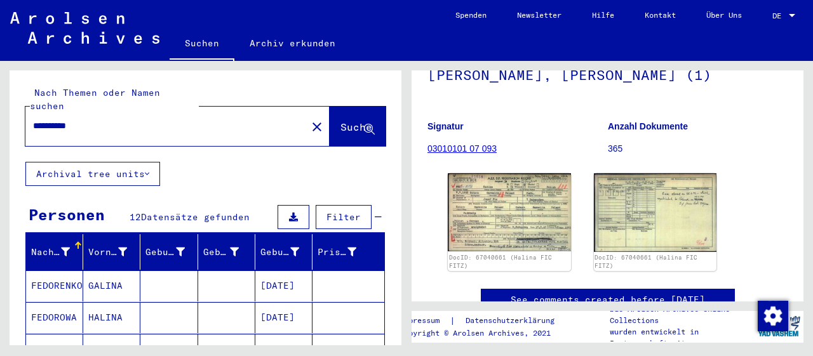
drag, startPoint x: 116, startPoint y: 118, endPoint x: 24, endPoint y: 103, distance: 93.9
click at [33, 119] on input "**********" at bounding box center [166, 125] width 266 height 13
click at [341, 121] on span "Suche" at bounding box center [357, 127] width 32 height 13
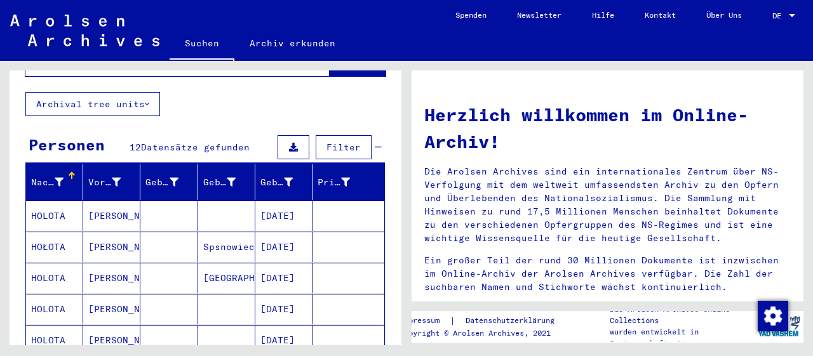
scroll to position [132, 0]
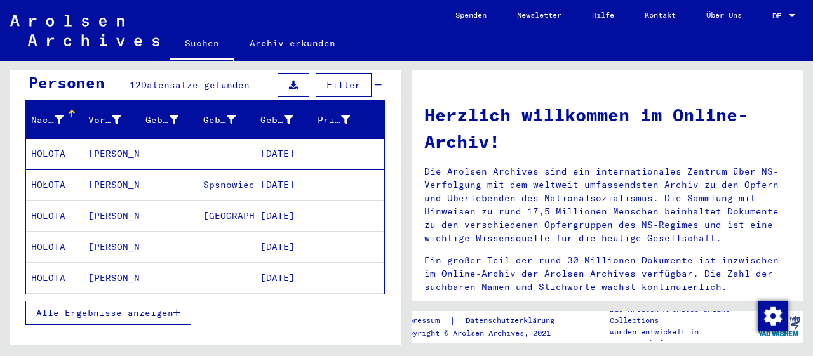
click at [186, 302] on button "Alle Ergebnisse anzeigen" at bounding box center [108, 313] width 166 height 24
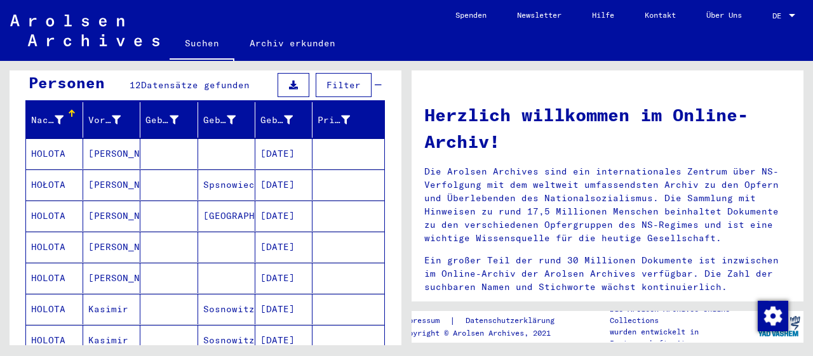
click at [86, 138] on mat-cell "[PERSON_NAME]" at bounding box center [111, 153] width 57 height 30
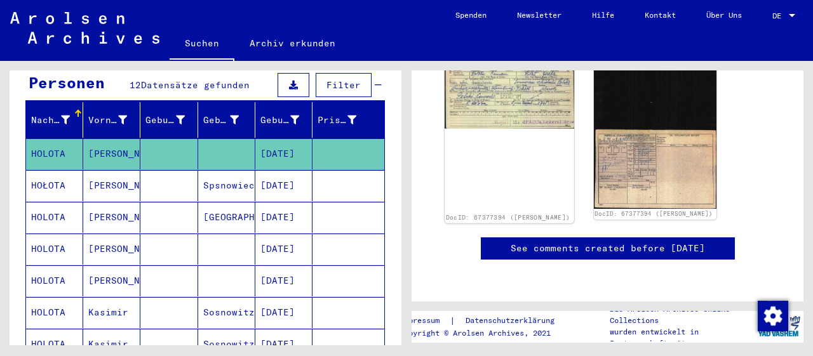
scroll to position [132, 0]
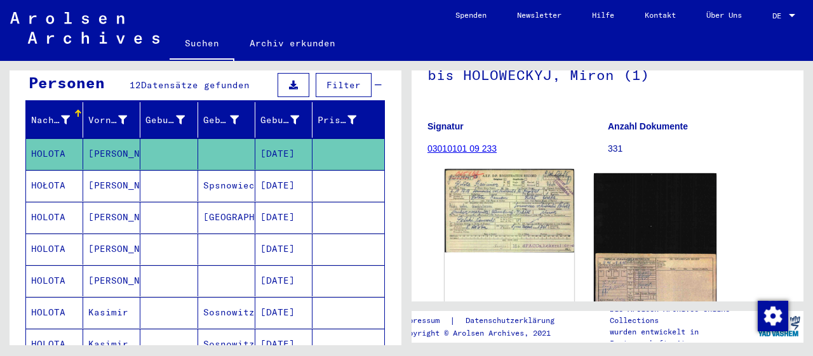
click at [516, 219] on img at bounding box center [509, 211] width 129 height 83
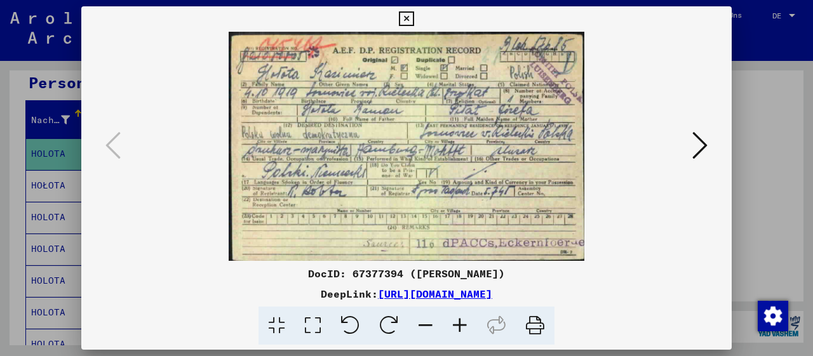
click at [454, 326] on icon at bounding box center [460, 326] width 34 height 39
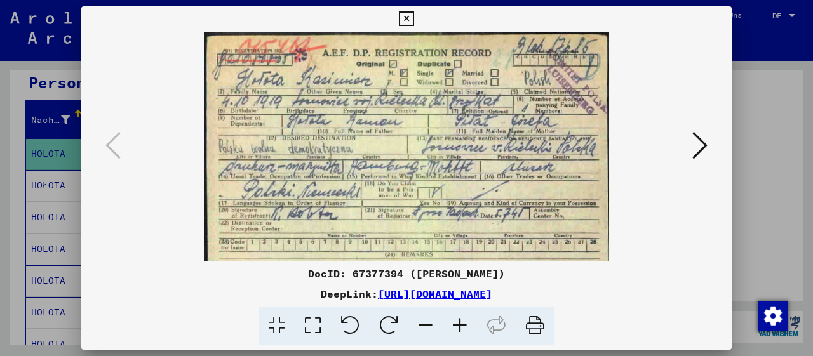
click at [454, 326] on icon at bounding box center [460, 326] width 34 height 39
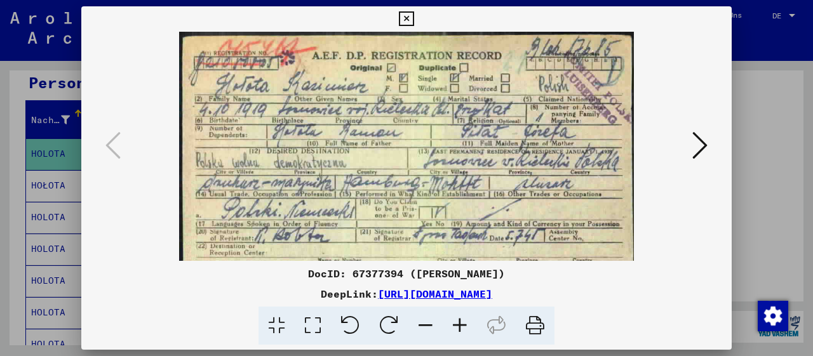
click at [454, 326] on icon at bounding box center [460, 326] width 34 height 39
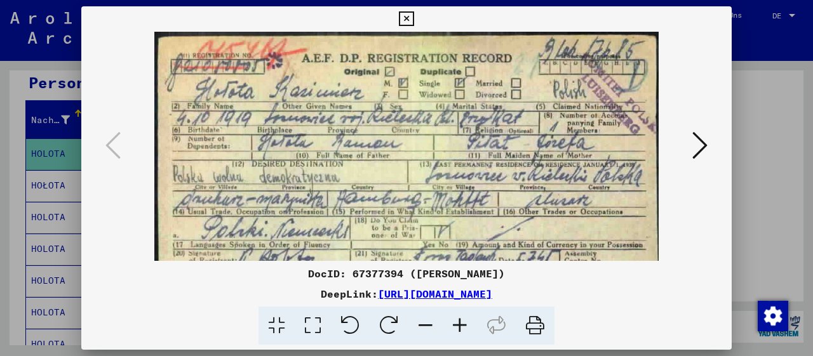
click at [454, 326] on icon at bounding box center [460, 326] width 34 height 39
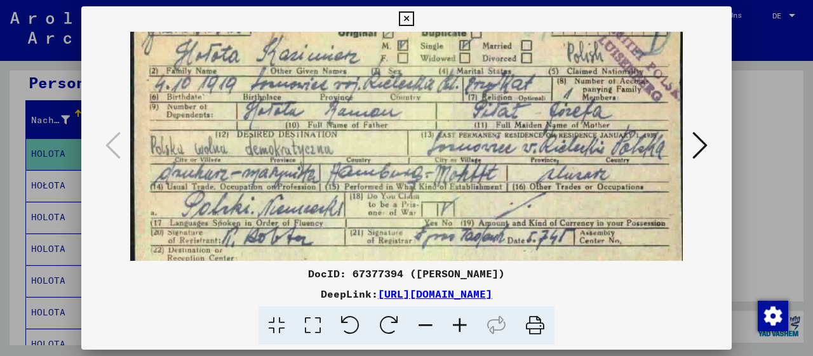
scroll to position [127, 0]
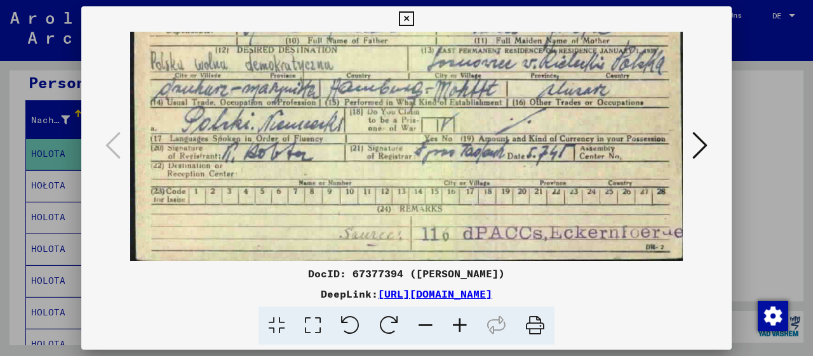
drag, startPoint x: 424, startPoint y: 201, endPoint x: 435, endPoint y: 57, distance: 145.3
click at [435, 57] on img at bounding box center [406, 83] width 553 height 356
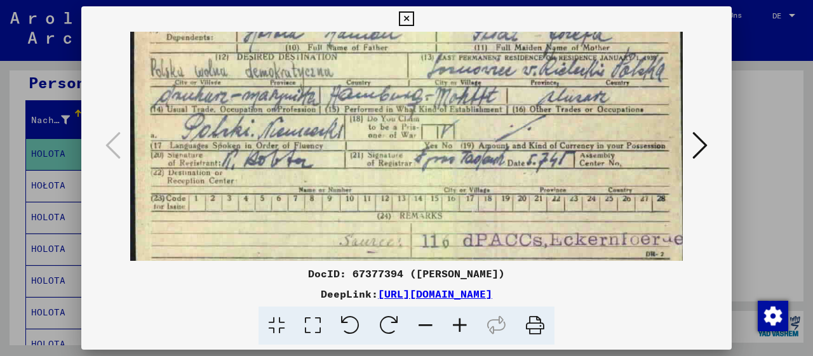
drag, startPoint x: 484, startPoint y: 179, endPoint x: 478, endPoint y: 185, distance: 9.0
click at [478, 185] on img at bounding box center [406, 90] width 553 height 356
click at [699, 152] on icon at bounding box center [699, 145] width 15 height 30
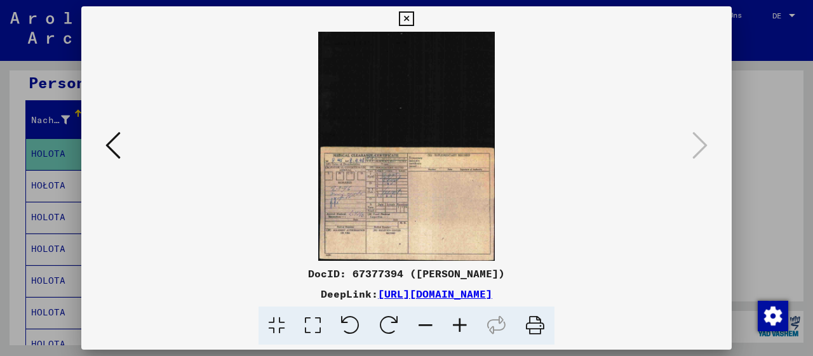
click at [414, 22] on icon at bounding box center [406, 18] width 15 height 15
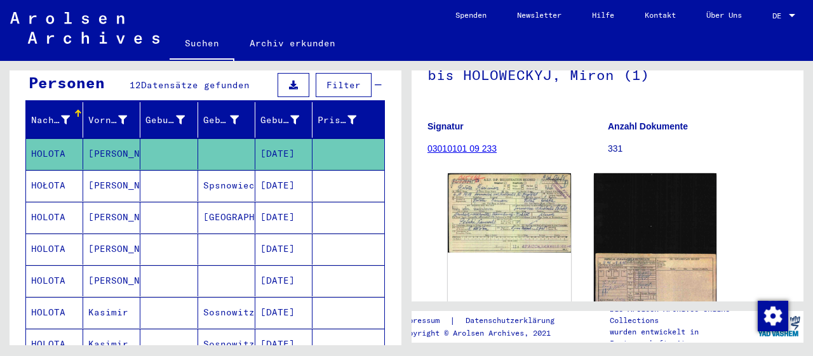
click at [104, 170] on mat-cell "[PERSON_NAME]" at bounding box center [111, 185] width 57 height 31
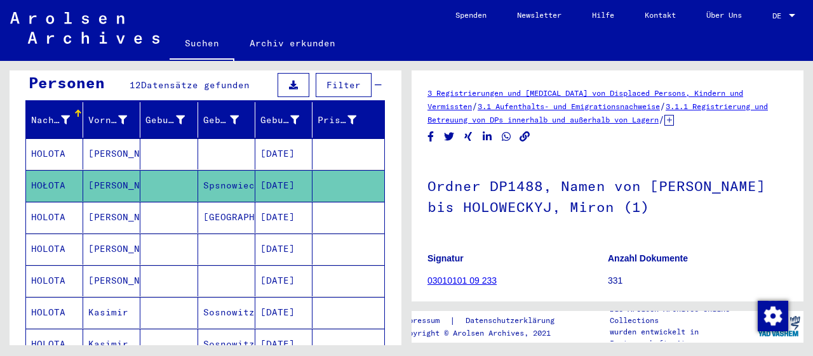
scroll to position [194, 0]
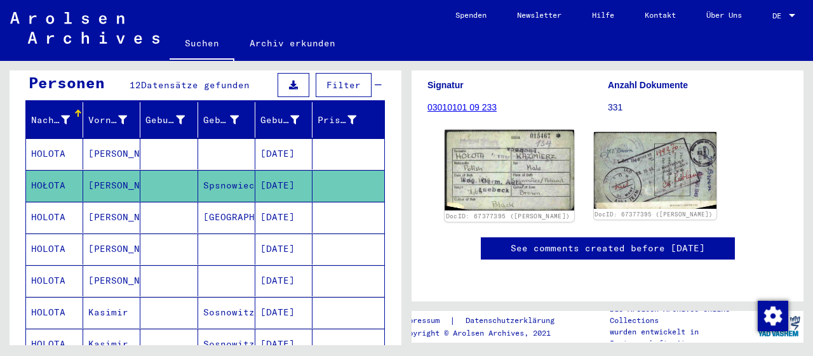
click at [497, 156] on img at bounding box center [509, 170] width 129 height 81
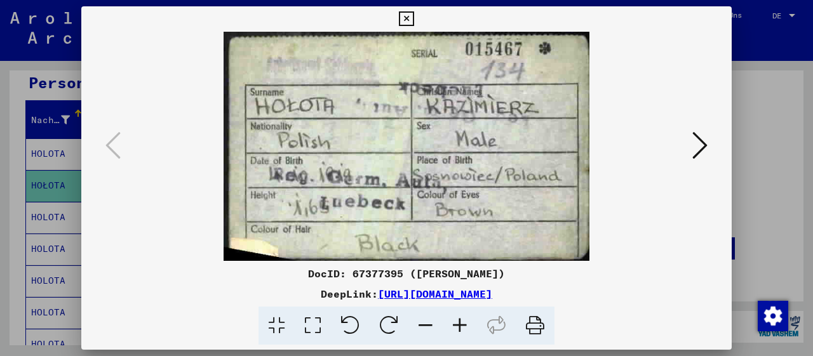
click at [698, 149] on icon at bounding box center [699, 145] width 15 height 30
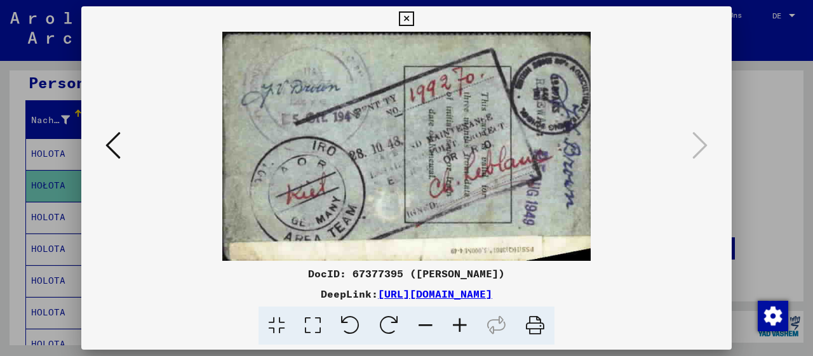
click at [414, 18] on icon at bounding box center [406, 18] width 15 height 15
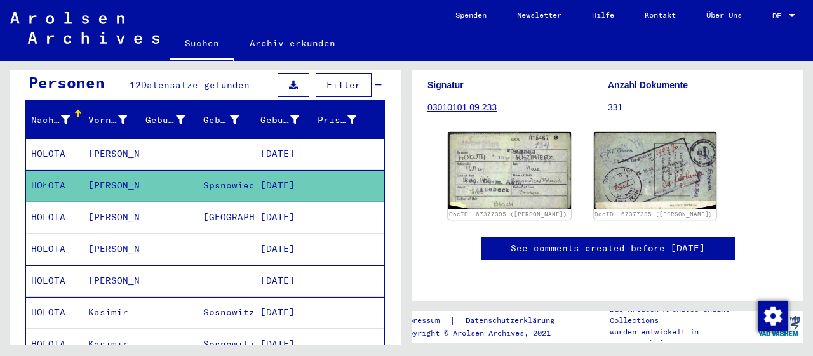
click at [128, 202] on mat-cell "[PERSON_NAME]" at bounding box center [111, 217] width 57 height 31
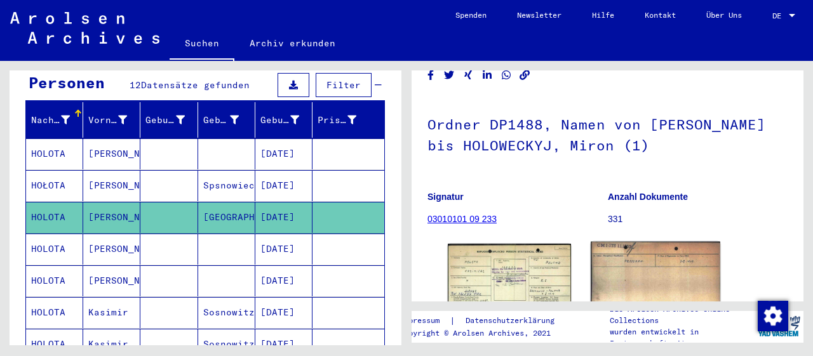
scroll to position [194, 0]
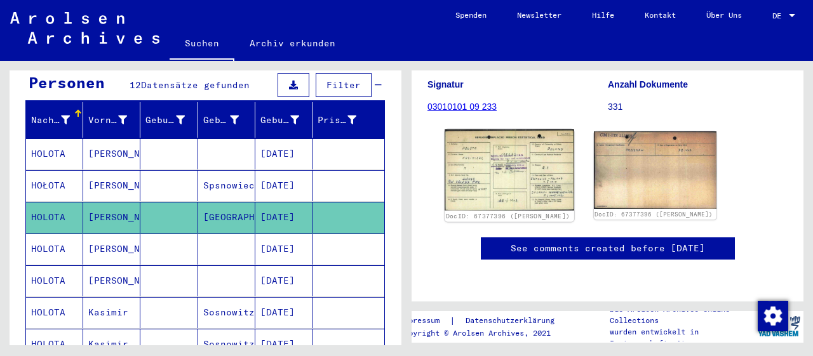
click at [509, 149] on img at bounding box center [509, 170] width 129 height 81
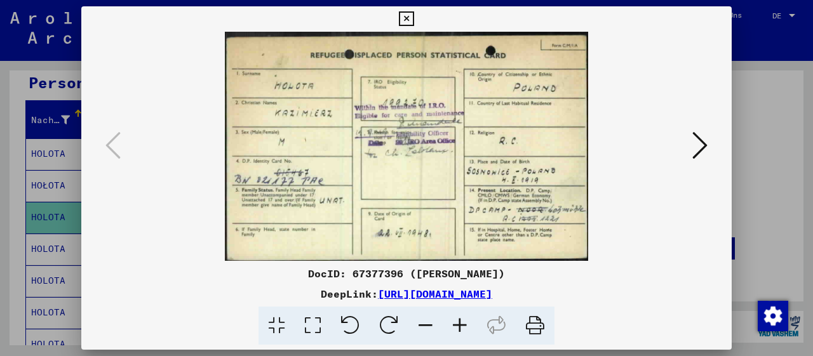
click at [462, 330] on icon at bounding box center [460, 326] width 34 height 39
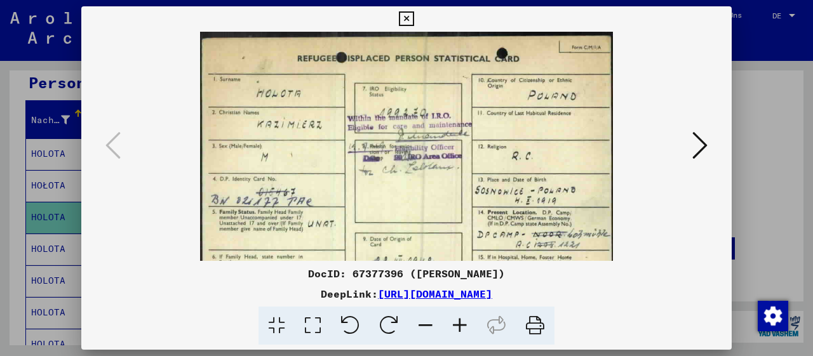
click at [462, 330] on icon at bounding box center [460, 326] width 34 height 39
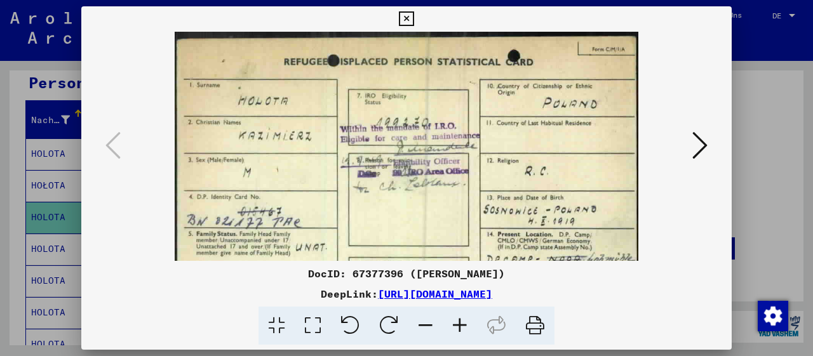
click at [462, 330] on icon at bounding box center [460, 326] width 34 height 39
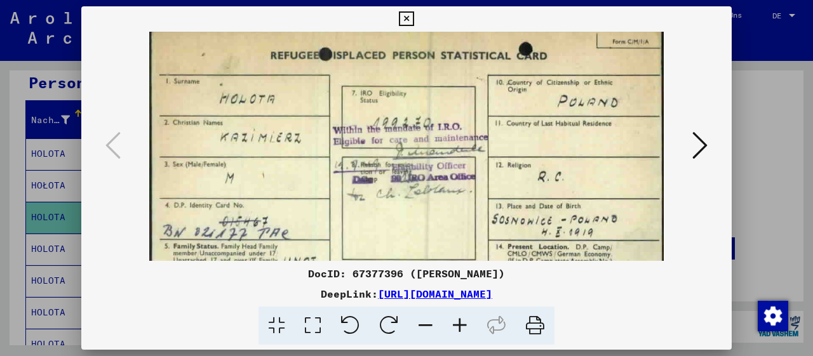
scroll to position [20, 0]
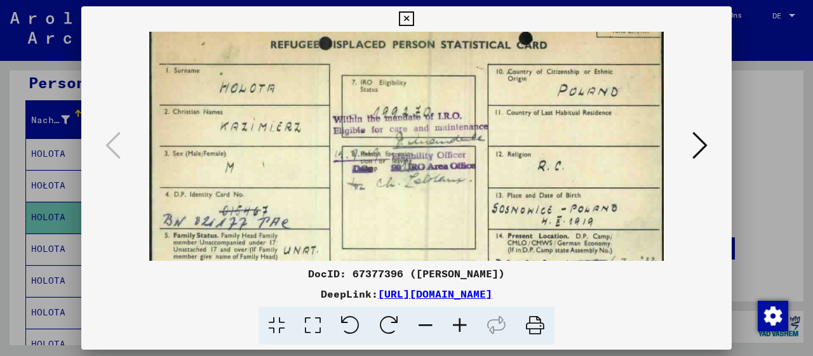
drag, startPoint x: 508, startPoint y: 196, endPoint x: 510, endPoint y: 187, distance: 8.6
click at [510, 187] on img at bounding box center [406, 173] width 514 height 325
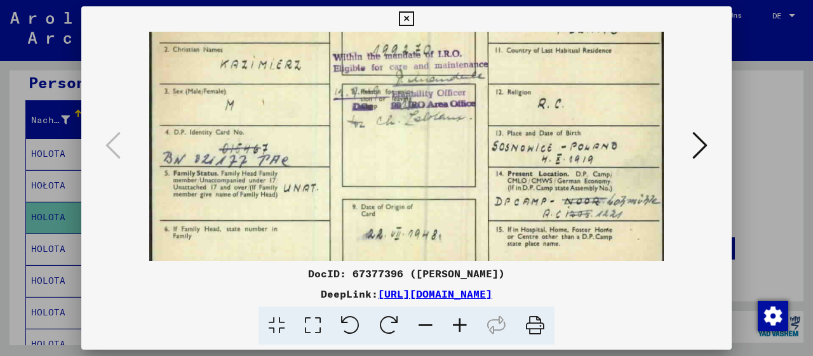
scroll to position [95, 0]
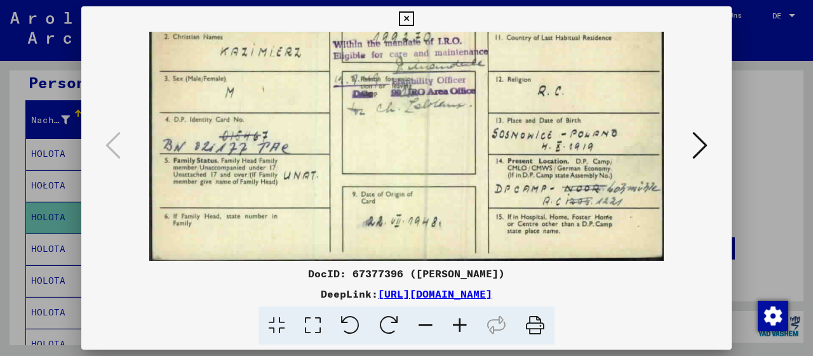
drag, startPoint x: 534, startPoint y: 221, endPoint x: 534, endPoint y: 67, distance: 153.7
click at [534, 67] on img at bounding box center [406, 98] width 514 height 325
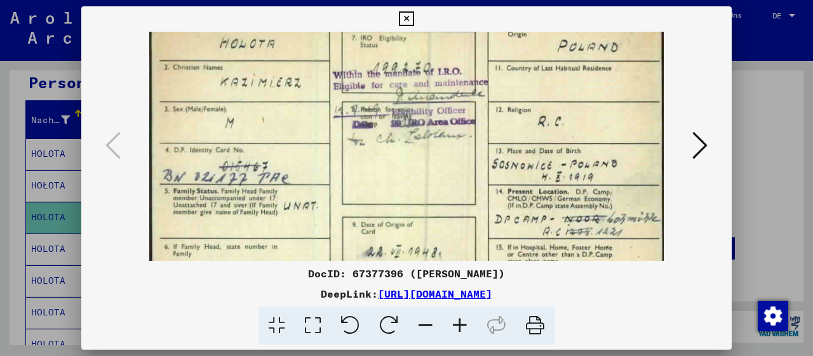
scroll to position [0, 0]
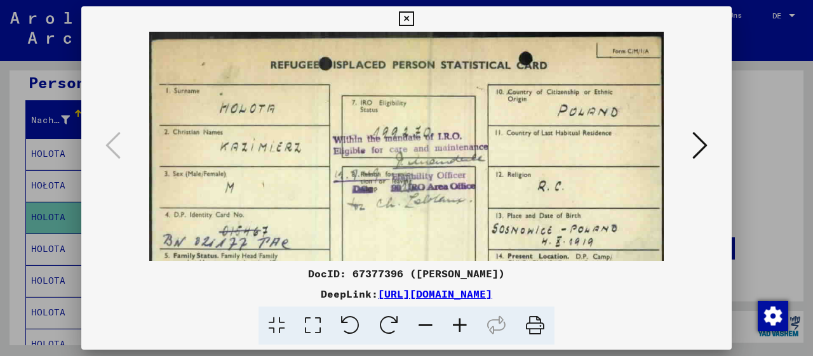
drag, startPoint x: 518, startPoint y: 88, endPoint x: 574, endPoint y: 200, distance: 125.3
click at [570, 208] on img at bounding box center [406, 194] width 514 height 325
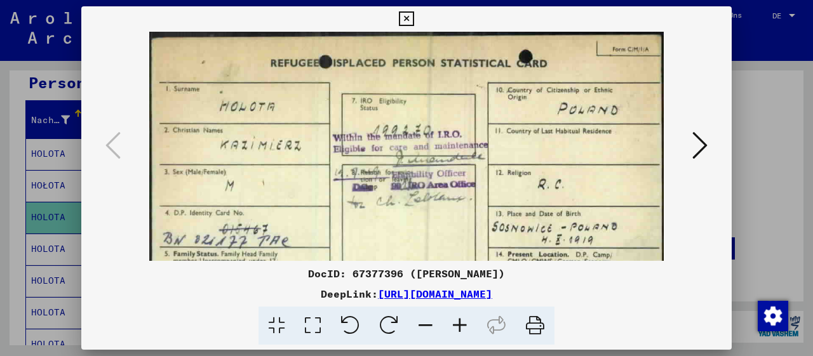
click at [699, 152] on icon at bounding box center [699, 145] width 15 height 30
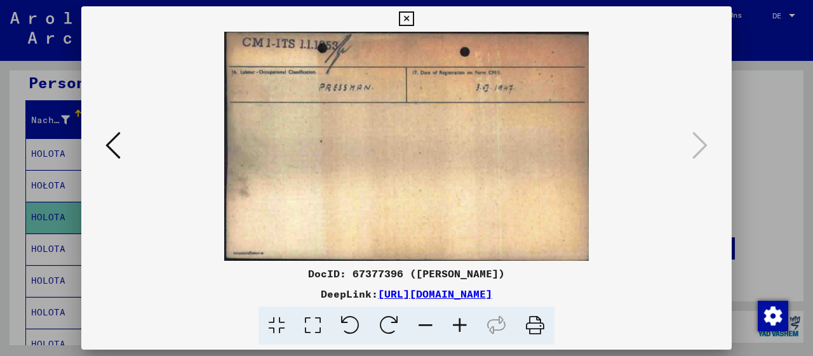
scroll to position [0, 0]
click at [109, 145] on icon at bounding box center [112, 145] width 15 height 30
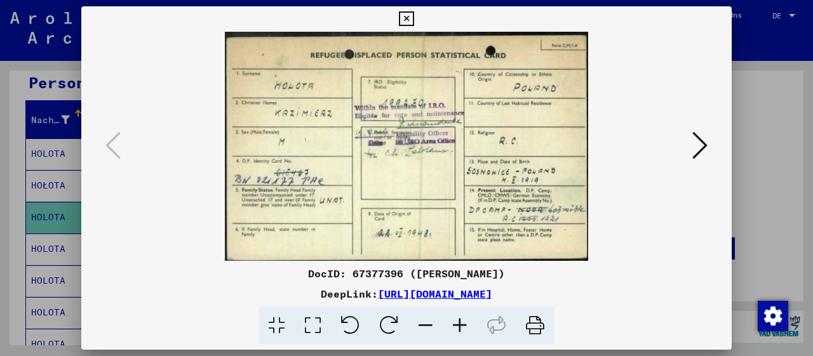
click at [417, 15] on button at bounding box center [406, 18] width 22 height 25
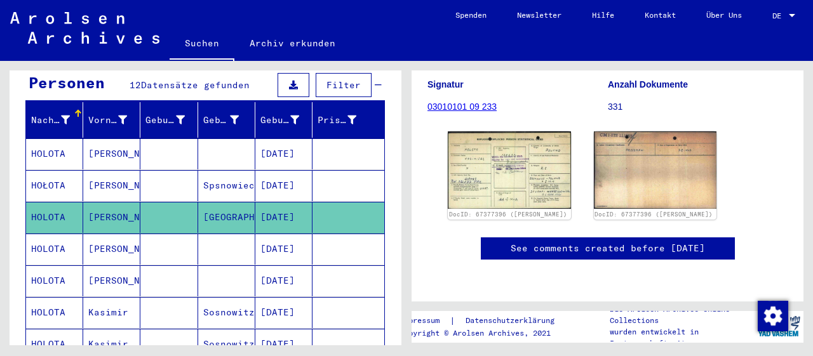
click at [121, 235] on mat-cell "[PERSON_NAME]" at bounding box center [111, 249] width 57 height 31
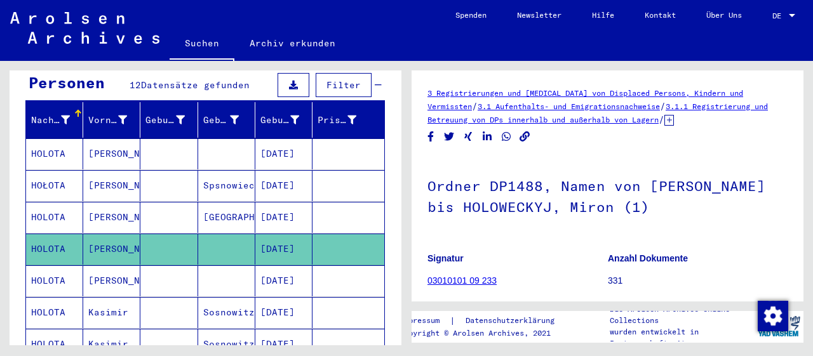
scroll to position [194, 0]
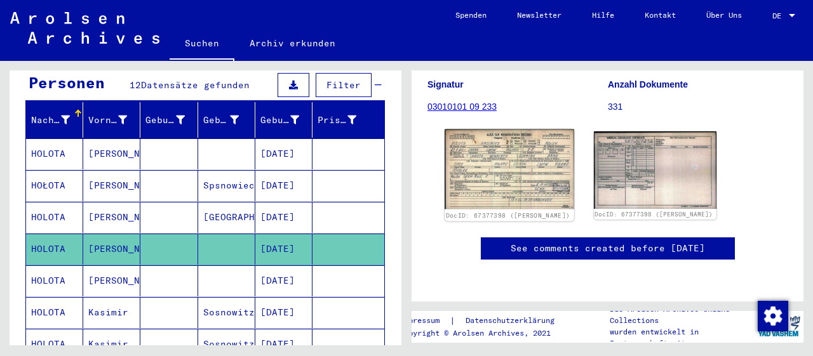
click at [520, 162] on img at bounding box center [509, 170] width 129 height 80
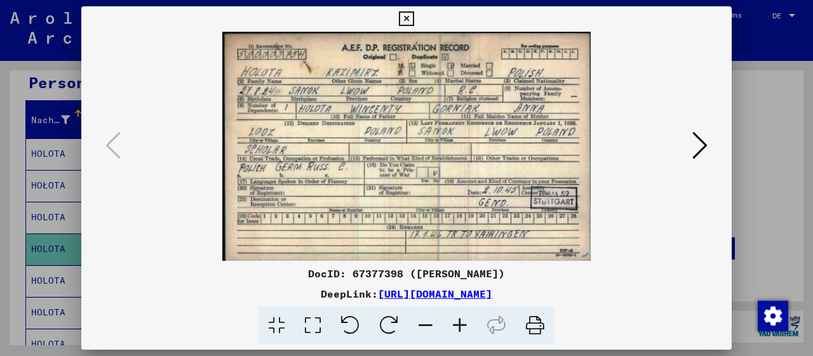
click at [703, 147] on icon at bounding box center [699, 145] width 15 height 30
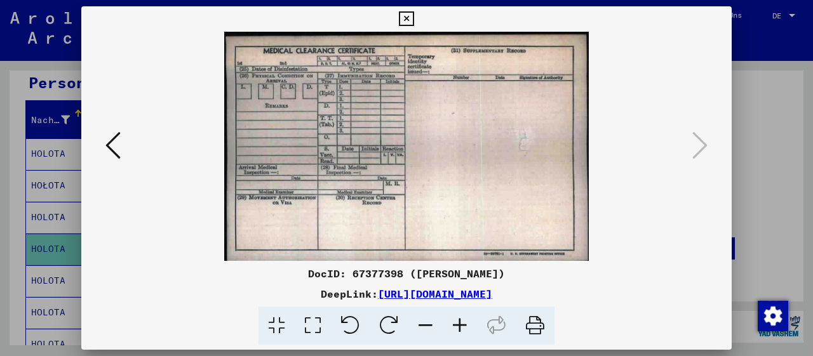
drag, startPoint x: 720, startPoint y: 21, endPoint x: 675, endPoint y: 24, distance: 44.6
click at [414, 21] on icon at bounding box center [406, 18] width 15 height 15
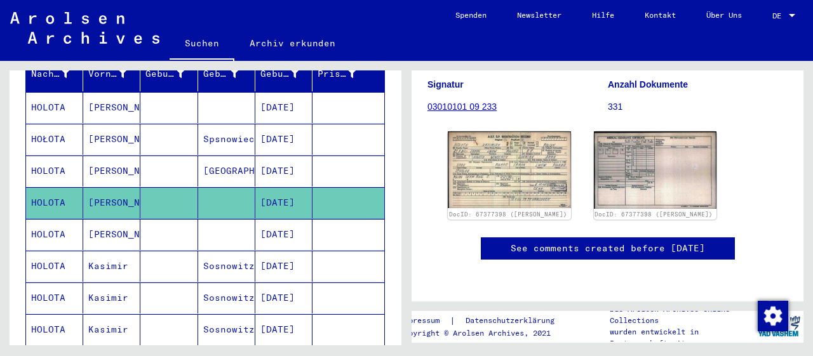
scroll to position [198, 0]
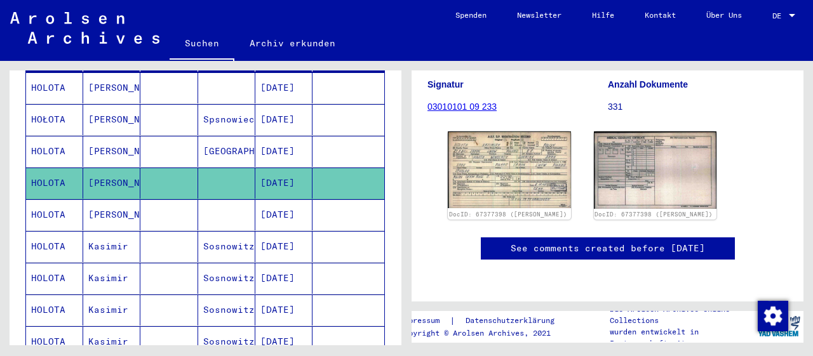
click at [204, 231] on mat-cell "Sosnowitz" at bounding box center [226, 246] width 57 height 31
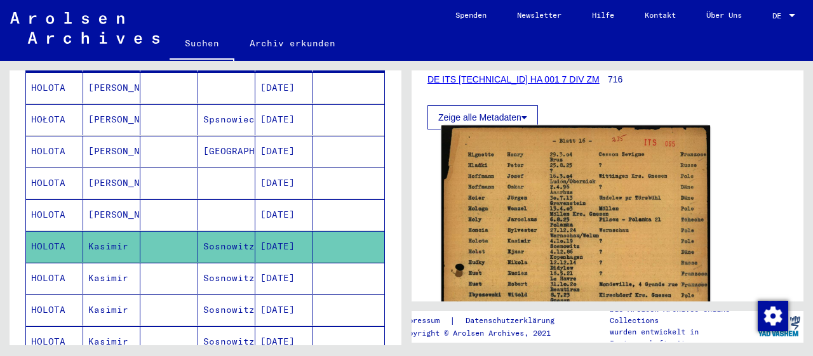
scroll to position [198, 0]
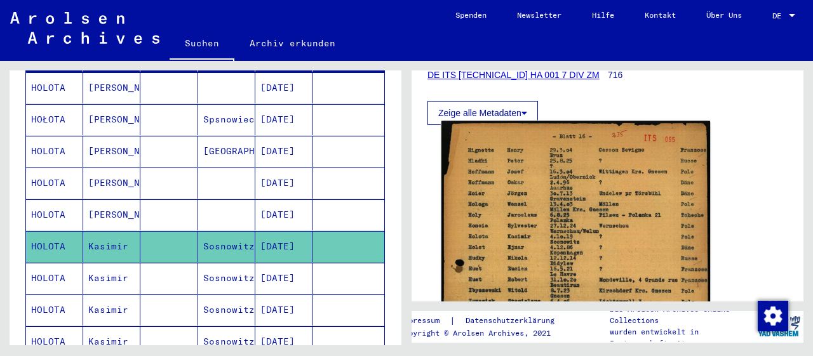
click at [530, 215] on img at bounding box center [576, 309] width 269 height 377
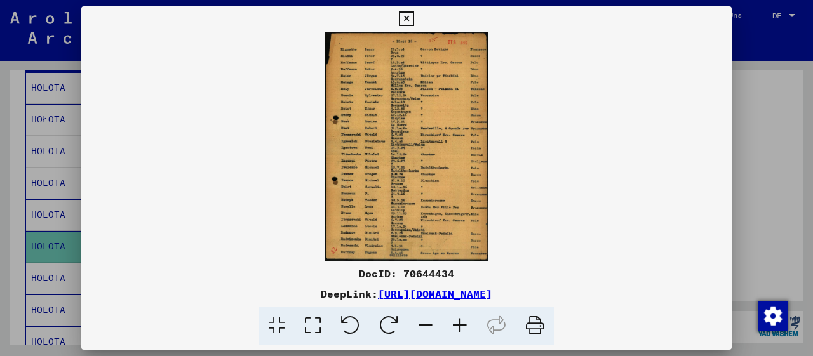
click at [459, 327] on icon at bounding box center [460, 326] width 34 height 39
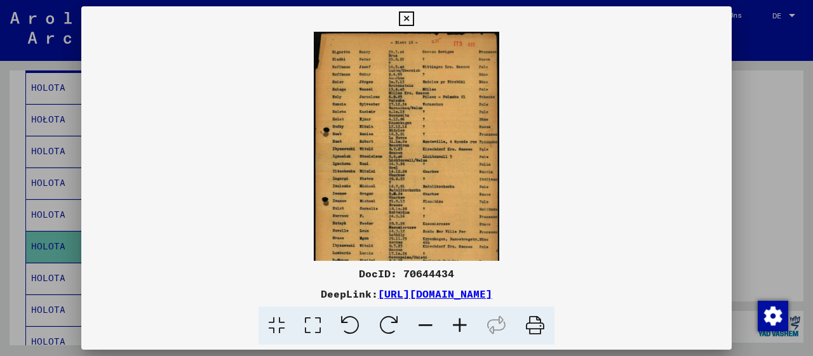
click at [459, 327] on icon at bounding box center [460, 326] width 34 height 39
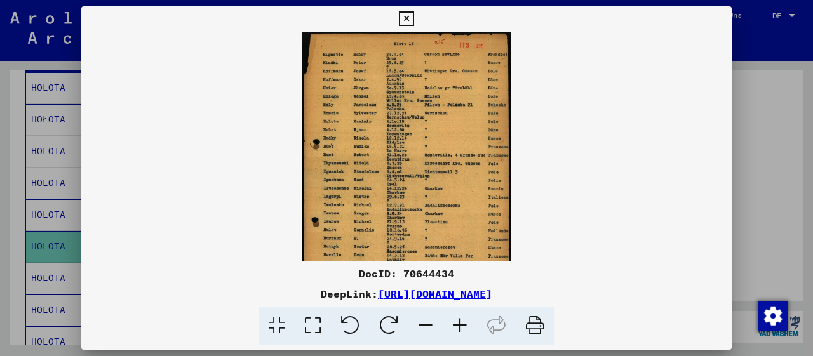
click at [459, 327] on icon at bounding box center [460, 326] width 34 height 39
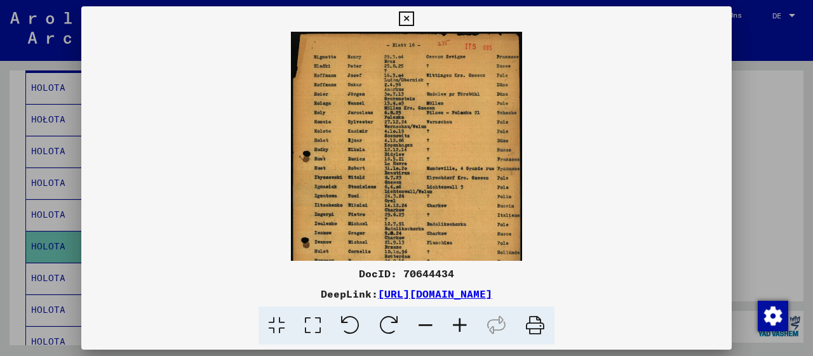
click at [459, 327] on icon at bounding box center [460, 326] width 34 height 39
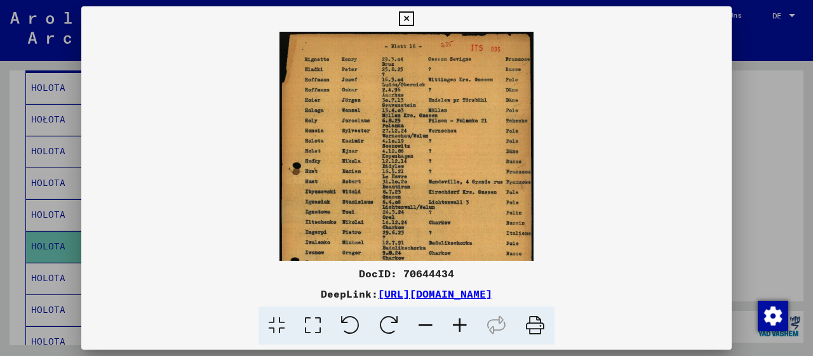
click at [459, 327] on icon at bounding box center [460, 326] width 34 height 39
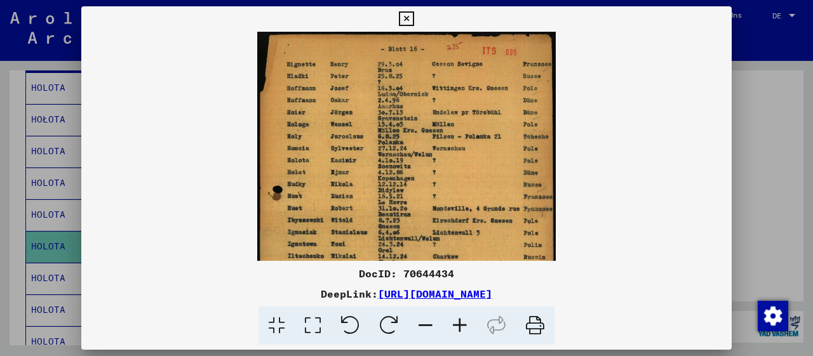
click at [458, 327] on icon at bounding box center [460, 326] width 34 height 39
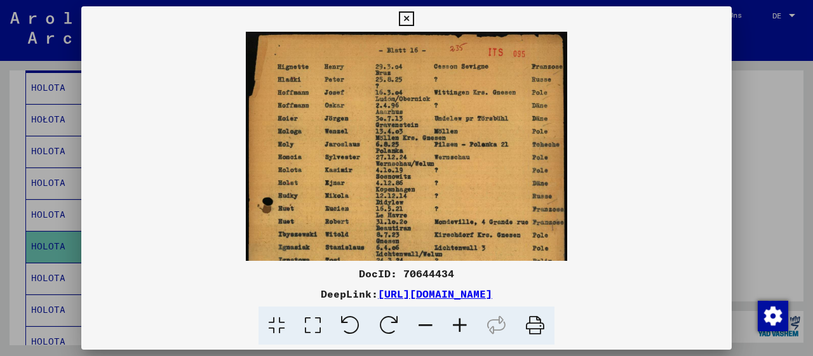
click at [457, 326] on icon at bounding box center [460, 326] width 34 height 39
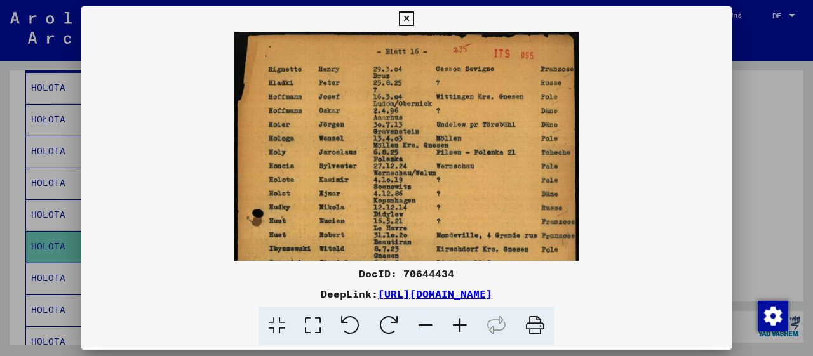
click at [457, 326] on icon at bounding box center [460, 326] width 34 height 39
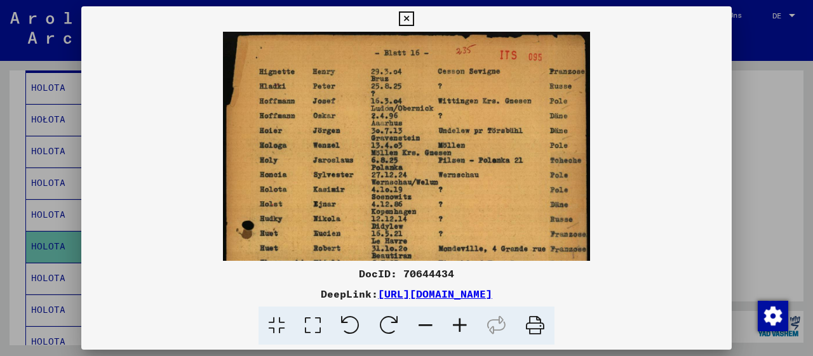
click at [414, 18] on icon at bounding box center [406, 18] width 15 height 15
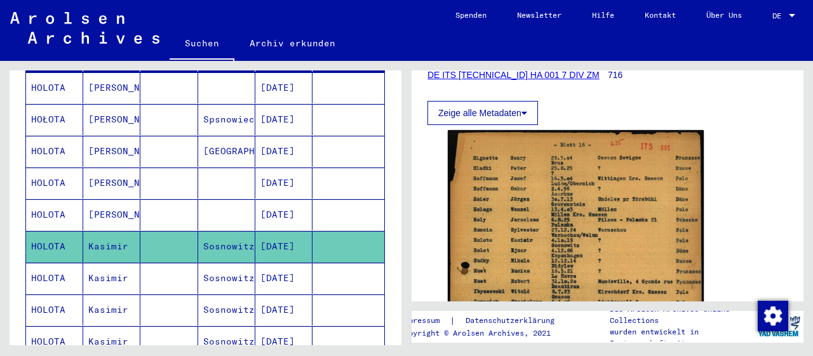
click at [97, 263] on mat-cell "Kasimir" at bounding box center [111, 278] width 57 height 31
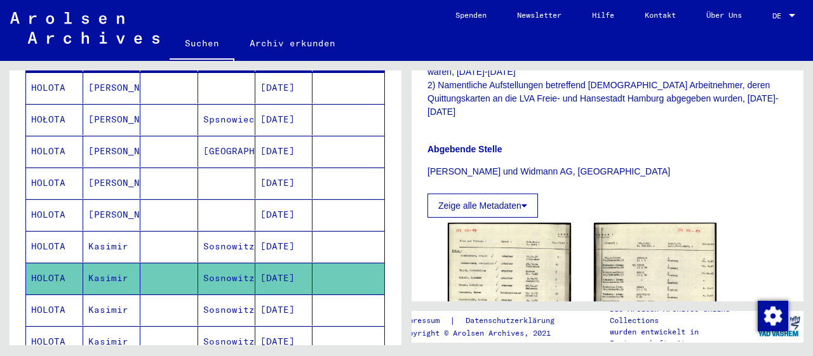
scroll to position [529, 0]
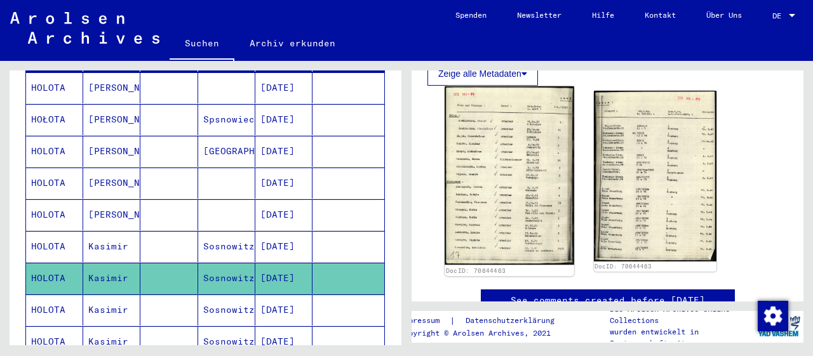
click at [496, 194] on img at bounding box center [509, 175] width 129 height 179
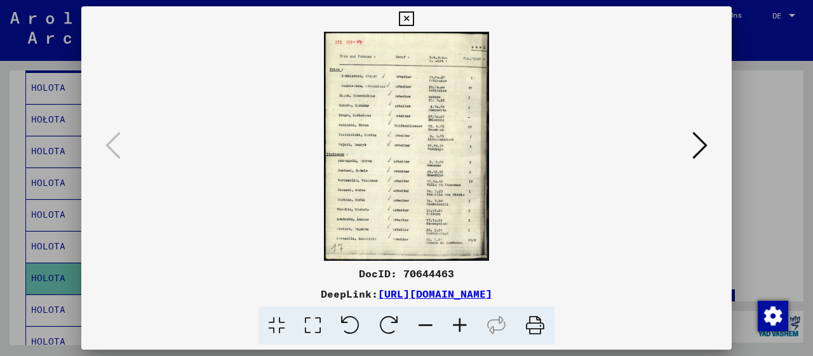
click at [457, 328] on icon at bounding box center [460, 326] width 34 height 39
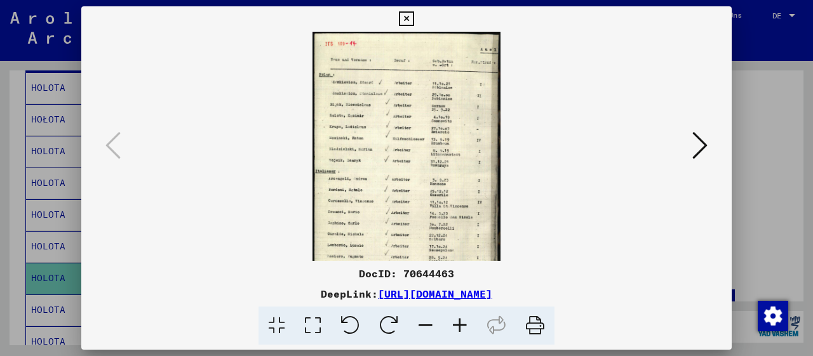
click at [457, 328] on icon at bounding box center [460, 326] width 34 height 39
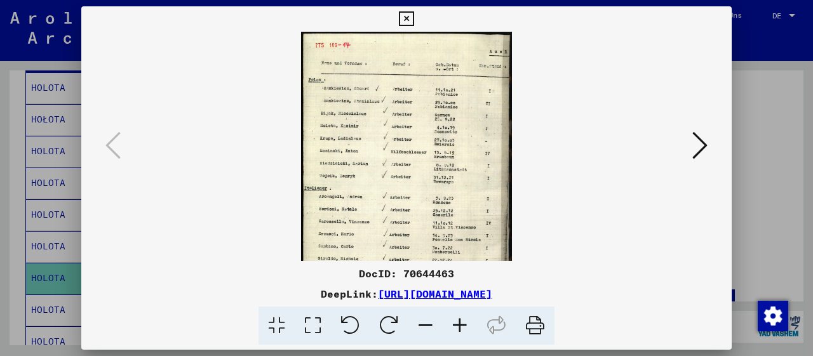
click at [457, 328] on icon at bounding box center [460, 326] width 34 height 39
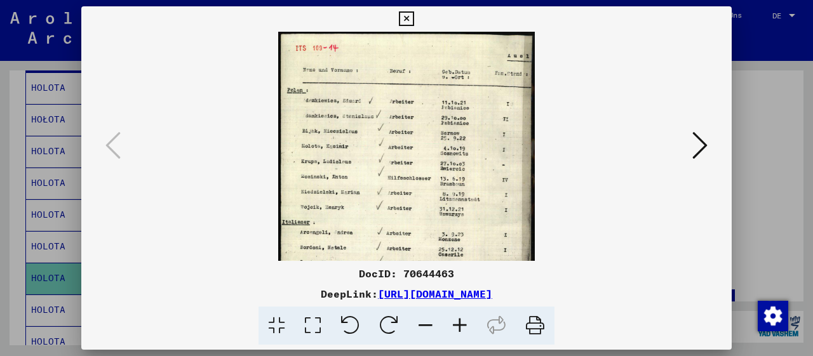
click at [456, 327] on icon at bounding box center [460, 326] width 34 height 39
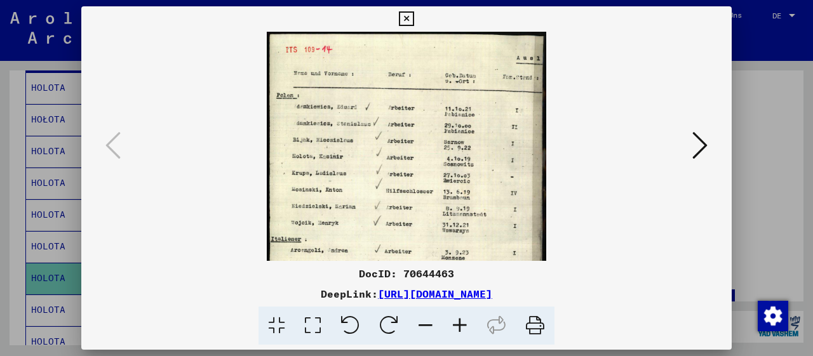
click at [456, 327] on icon at bounding box center [460, 326] width 34 height 39
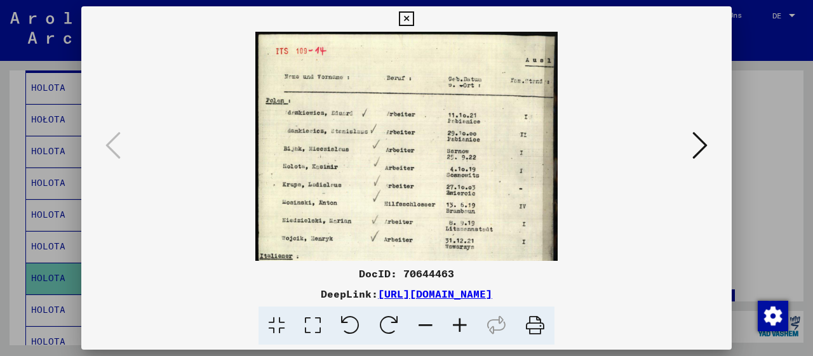
click at [456, 327] on icon at bounding box center [460, 326] width 34 height 39
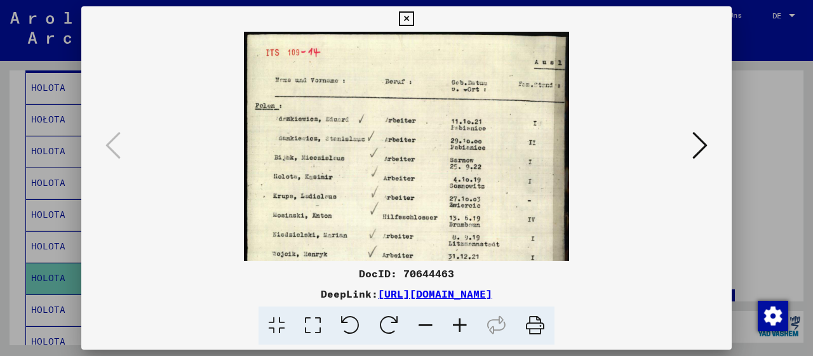
click at [456, 327] on icon at bounding box center [460, 326] width 34 height 39
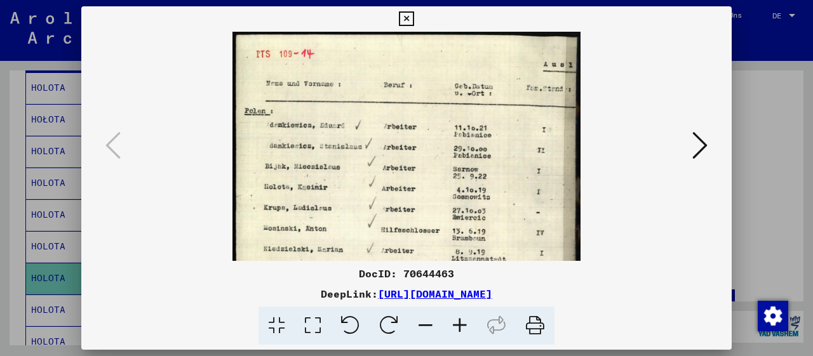
click at [456, 327] on icon at bounding box center [460, 326] width 34 height 39
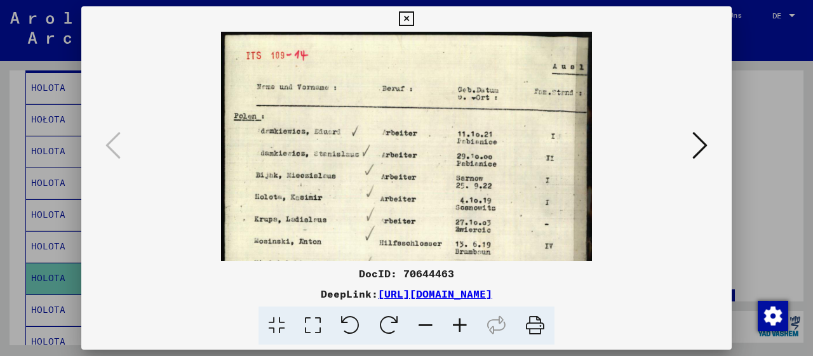
click at [456, 327] on icon at bounding box center [460, 326] width 34 height 39
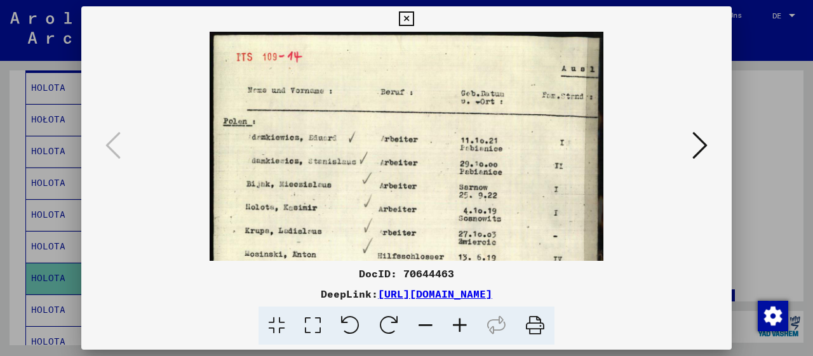
click at [456, 327] on icon at bounding box center [460, 326] width 34 height 39
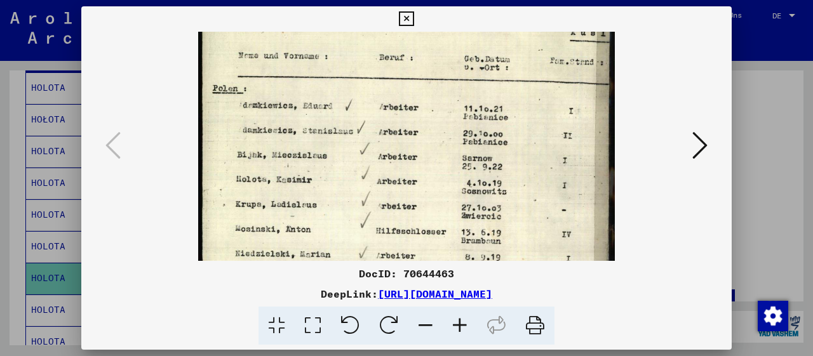
scroll to position [39, 0]
drag, startPoint x: 385, startPoint y: 217, endPoint x: 387, endPoint y: 179, distance: 37.5
click at [387, 179] on img at bounding box center [406, 282] width 417 height 579
click at [699, 145] on icon at bounding box center [699, 145] width 15 height 30
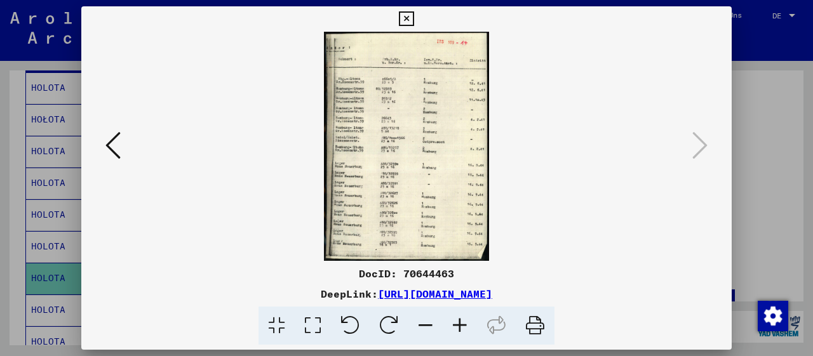
scroll to position [0, 0]
click at [414, 18] on icon at bounding box center [406, 18] width 15 height 15
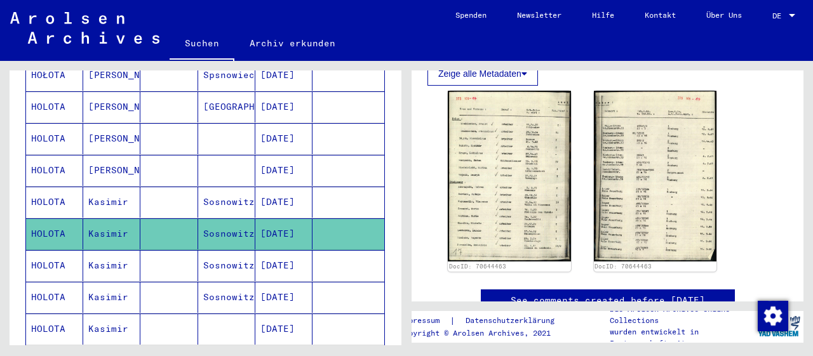
scroll to position [264, 0]
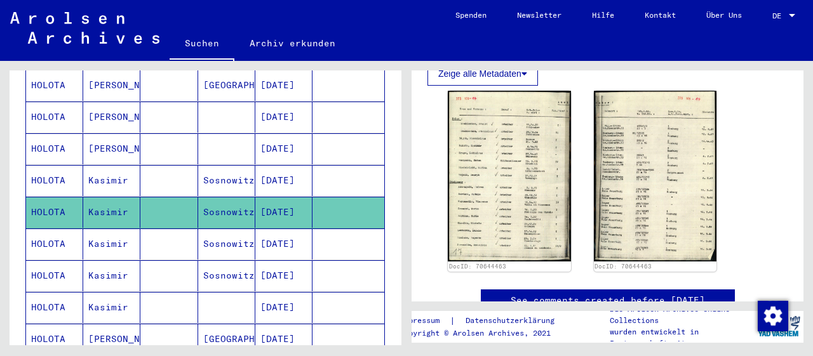
click at [208, 229] on mat-cell "Sosnowitz" at bounding box center [226, 244] width 57 height 31
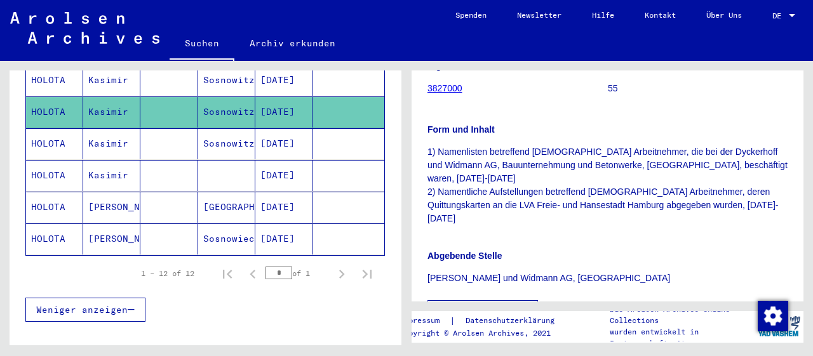
scroll to position [396, 0]
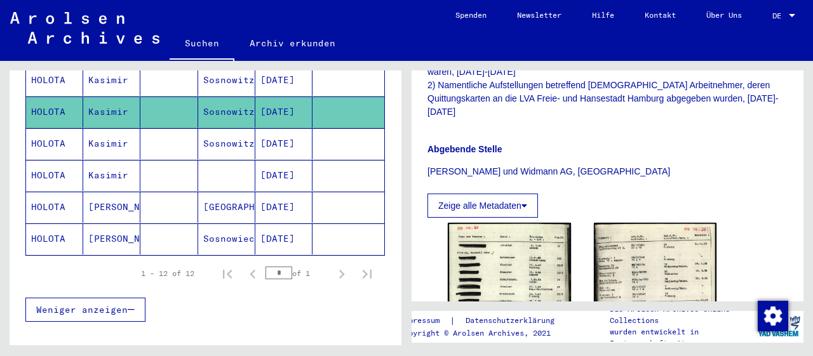
click at [229, 128] on mat-cell "Sosnowitz" at bounding box center [226, 143] width 57 height 31
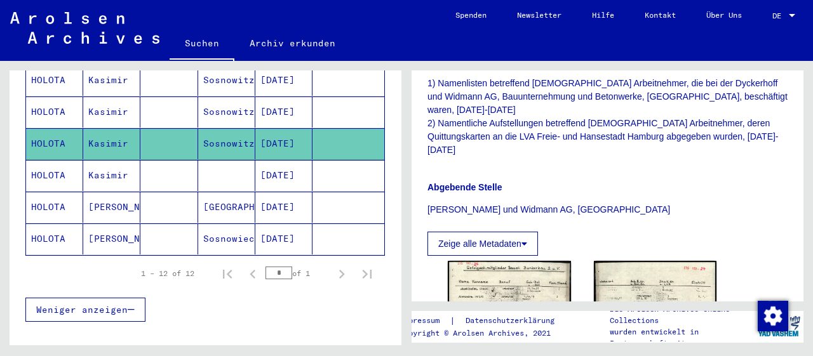
scroll to position [396, 0]
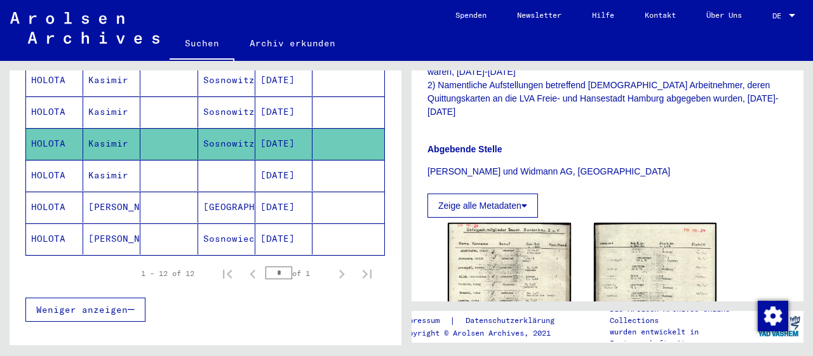
click at [94, 160] on mat-cell "Kasimir" at bounding box center [111, 175] width 57 height 31
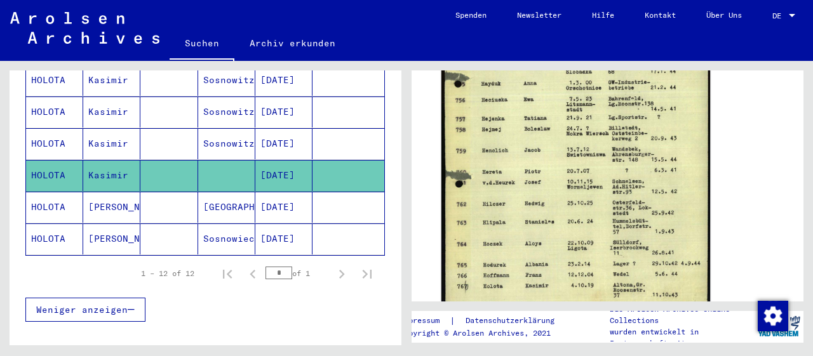
scroll to position [396, 0]
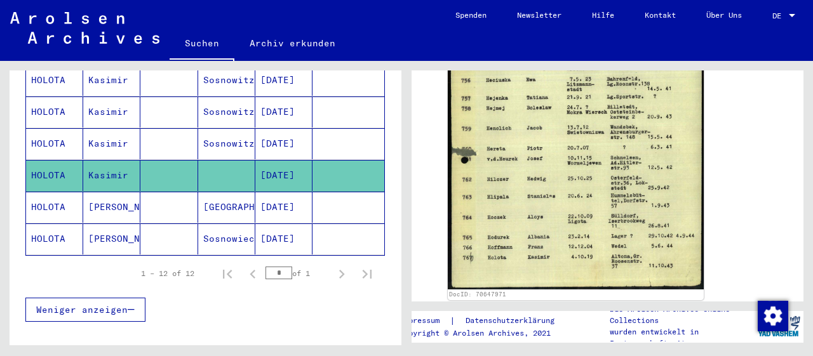
click at [100, 192] on mat-cell "[PERSON_NAME]" at bounding box center [111, 207] width 57 height 31
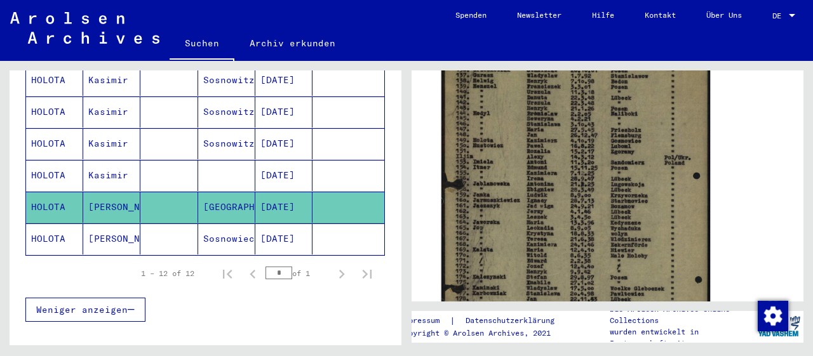
scroll to position [264, 0]
click at [561, 208] on img at bounding box center [576, 229] width 269 height 411
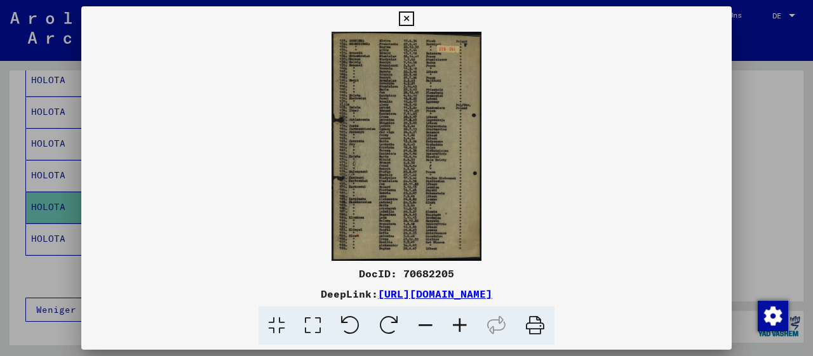
click at [463, 328] on icon at bounding box center [460, 326] width 34 height 39
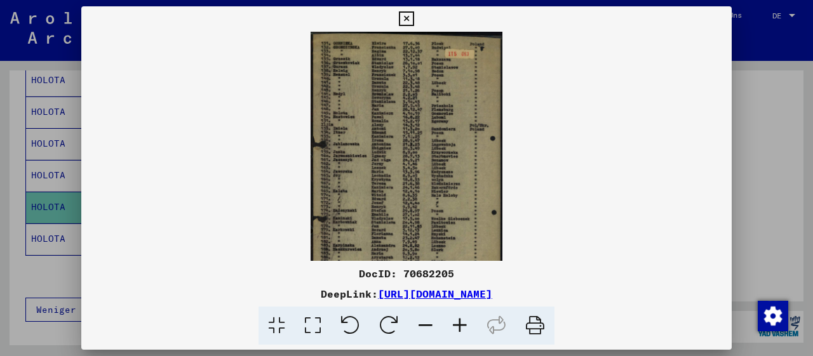
click at [463, 328] on icon at bounding box center [460, 326] width 34 height 39
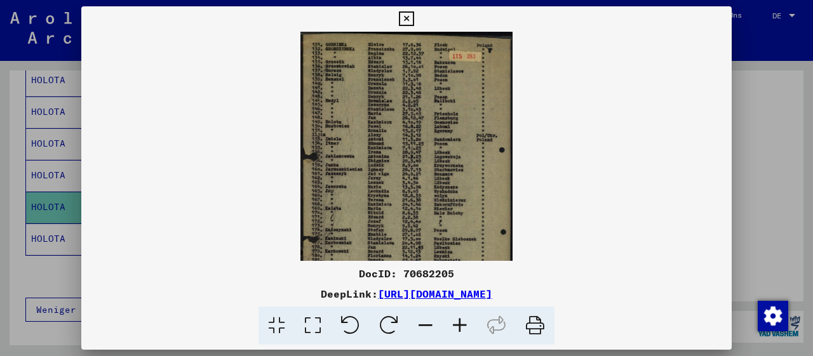
click at [463, 328] on icon at bounding box center [460, 326] width 34 height 39
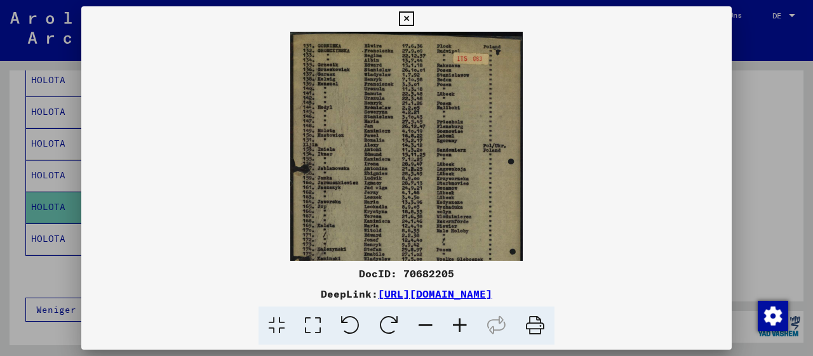
click at [463, 328] on icon at bounding box center [460, 326] width 34 height 39
click at [462, 327] on icon at bounding box center [460, 326] width 34 height 39
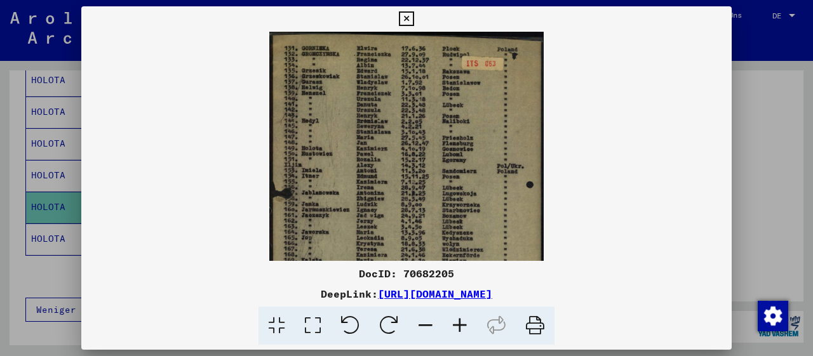
click at [462, 327] on icon at bounding box center [460, 326] width 34 height 39
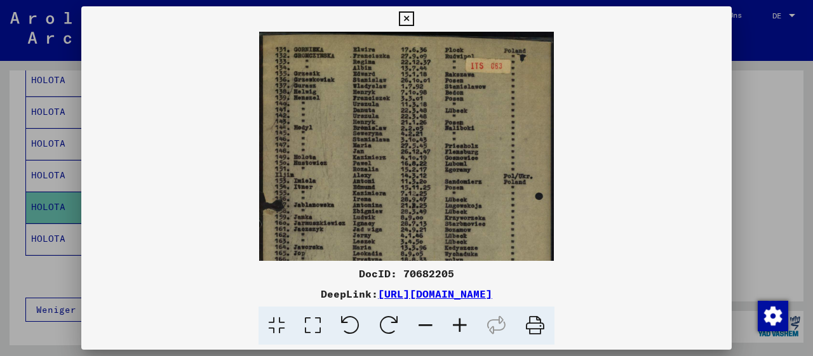
click at [462, 327] on icon at bounding box center [460, 326] width 34 height 39
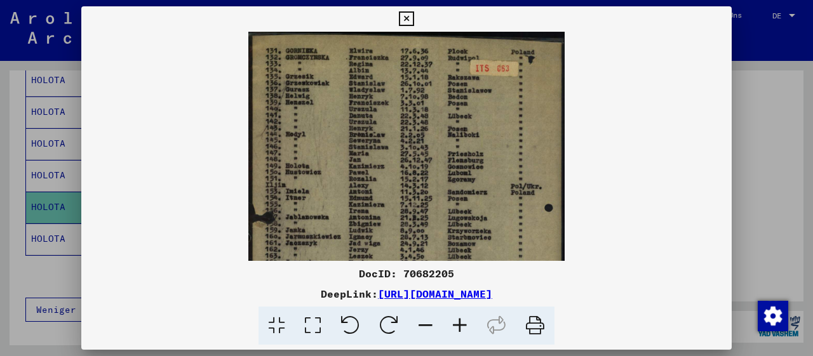
click at [461, 327] on icon at bounding box center [460, 326] width 34 height 39
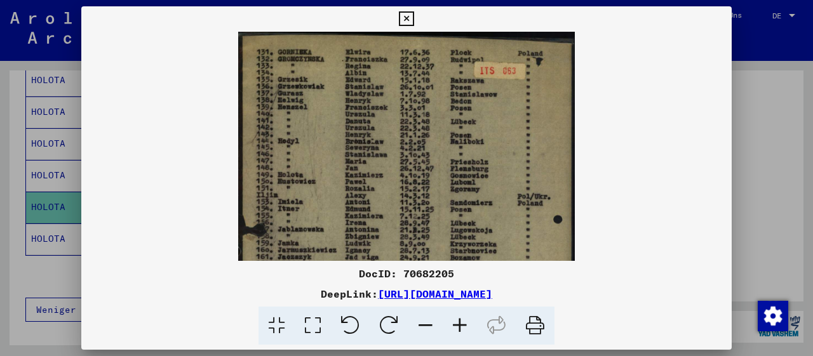
click at [461, 327] on icon at bounding box center [460, 326] width 34 height 39
click at [461, 326] on icon at bounding box center [460, 326] width 34 height 39
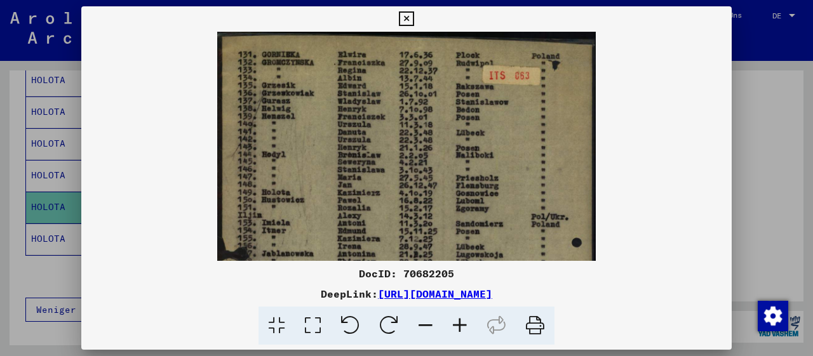
click at [461, 325] on icon at bounding box center [460, 326] width 34 height 39
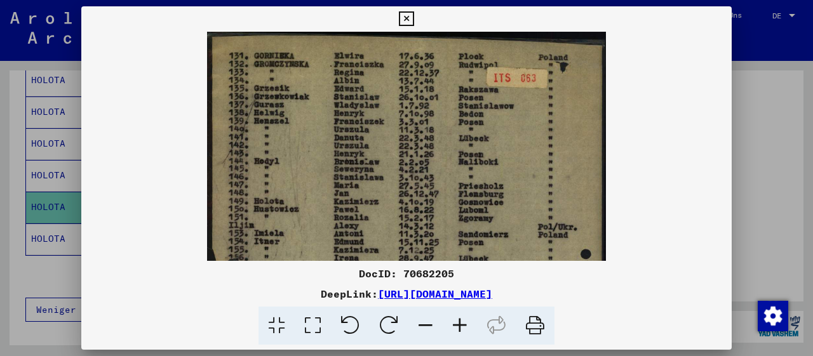
click at [461, 325] on icon at bounding box center [460, 326] width 34 height 39
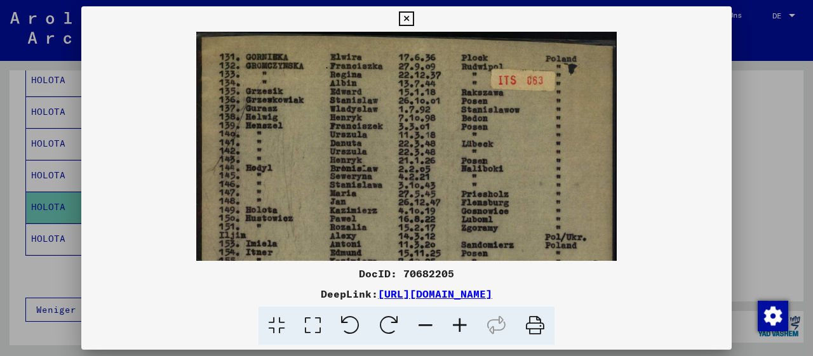
click at [381, 213] on img at bounding box center [406, 353] width 420 height 642
click at [414, 16] on icon at bounding box center [406, 18] width 15 height 15
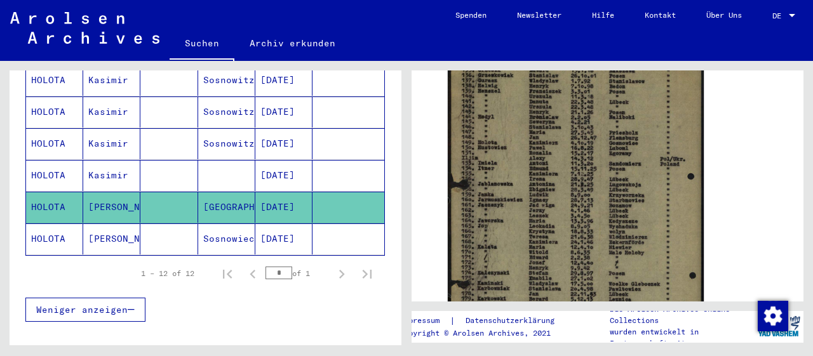
click at [86, 224] on mat-cell "[PERSON_NAME]" at bounding box center [111, 239] width 57 height 31
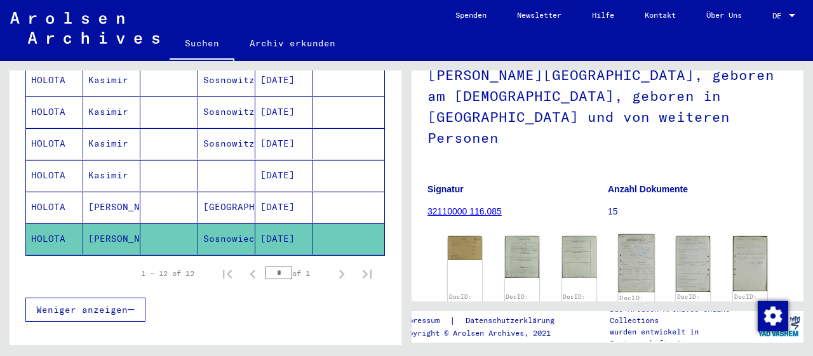
scroll to position [198, 0]
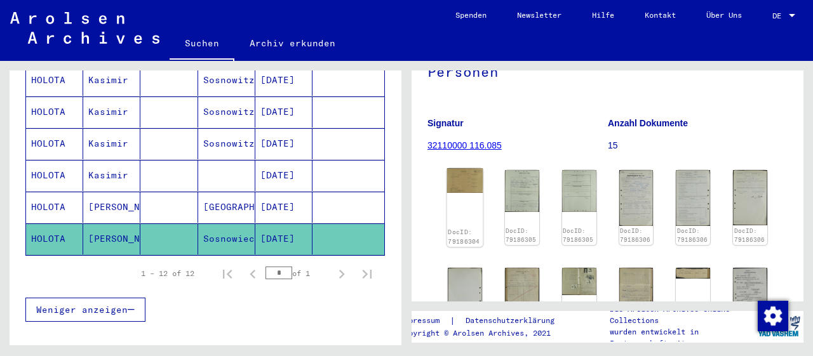
click at [461, 168] on img at bounding box center [465, 180] width 36 height 25
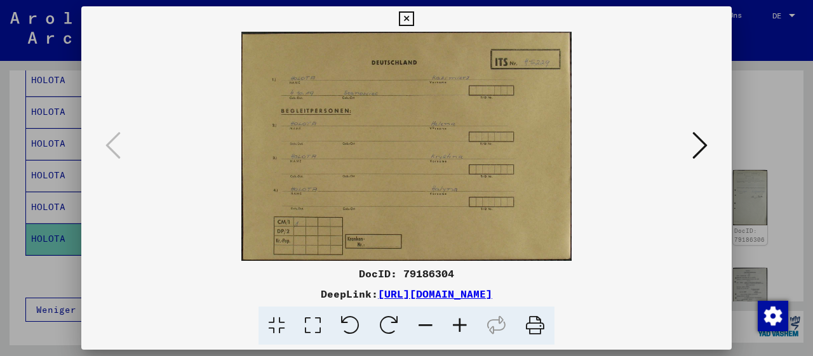
click at [462, 330] on icon at bounding box center [460, 326] width 34 height 39
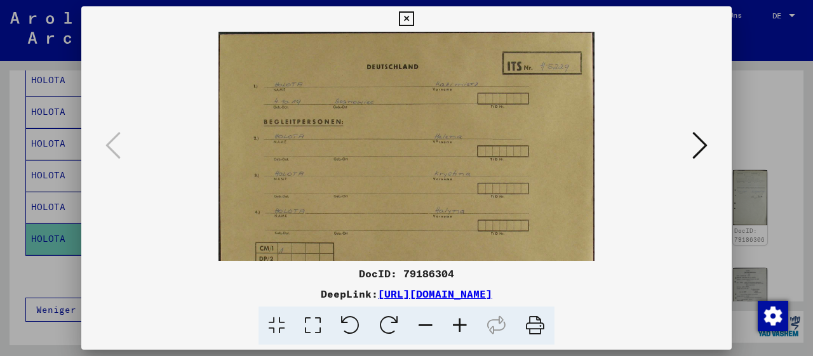
click at [462, 330] on icon at bounding box center [460, 326] width 34 height 39
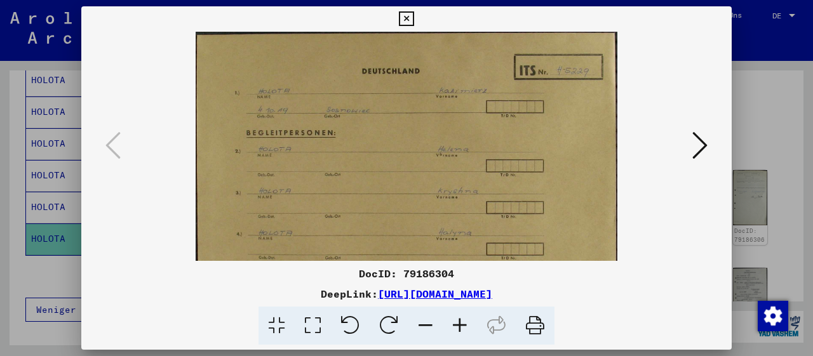
click at [462, 330] on icon at bounding box center [460, 326] width 34 height 39
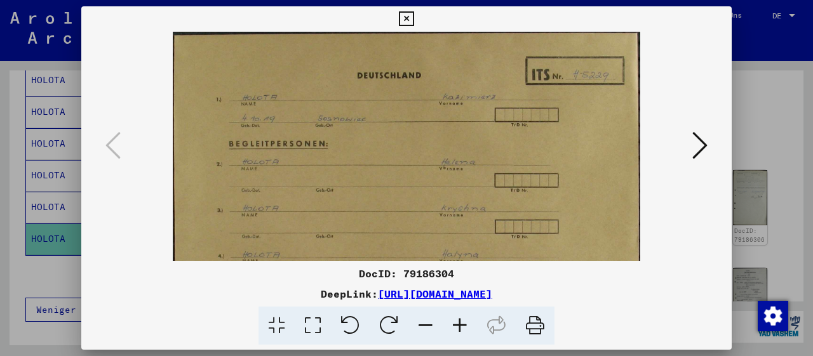
click at [461, 328] on icon at bounding box center [460, 326] width 34 height 39
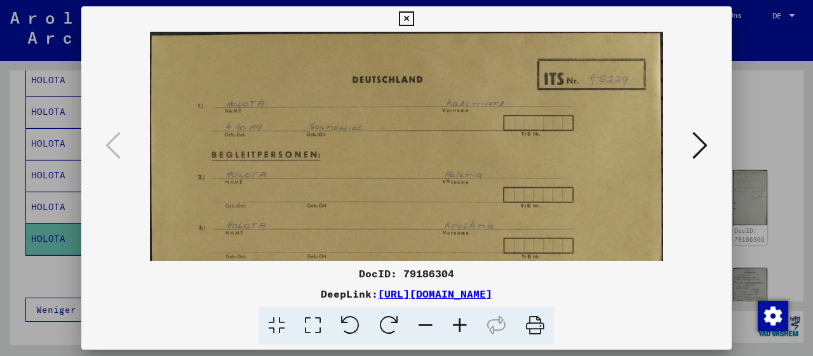
click at [461, 328] on icon at bounding box center [460, 326] width 34 height 39
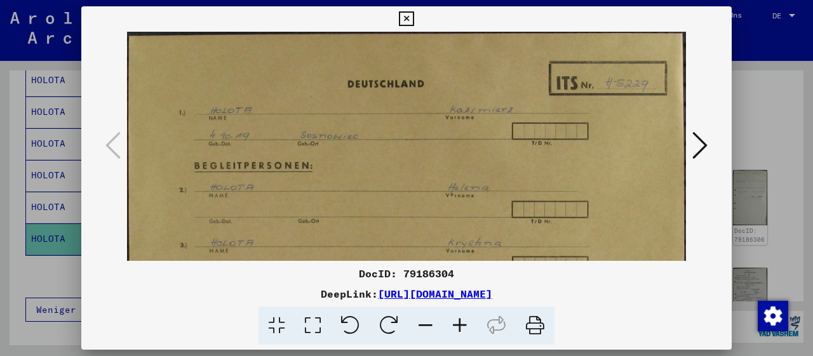
click at [461, 328] on icon at bounding box center [460, 326] width 34 height 39
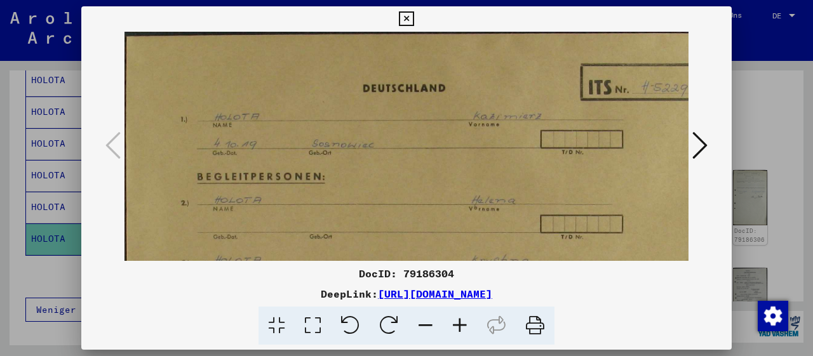
click at [460, 326] on icon at bounding box center [460, 326] width 34 height 39
click at [459, 326] on icon at bounding box center [460, 326] width 34 height 39
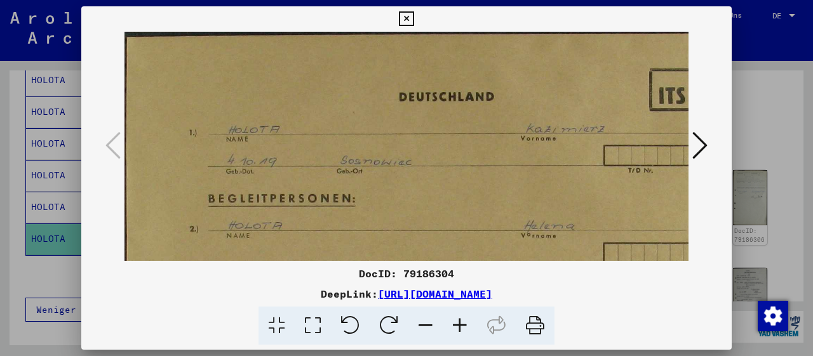
click at [459, 324] on icon at bounding box center [460, 326] width 34 height 39
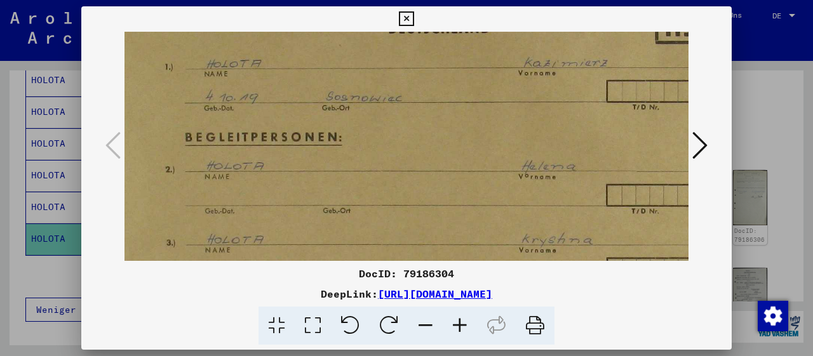
drag, startPoint x: 402, startPoint y: 187, endPoint x: 373, endPoint y: 104, distance: 88.2
click at [373, 106] on img at bounding box center [466, 216] width 741 height 515
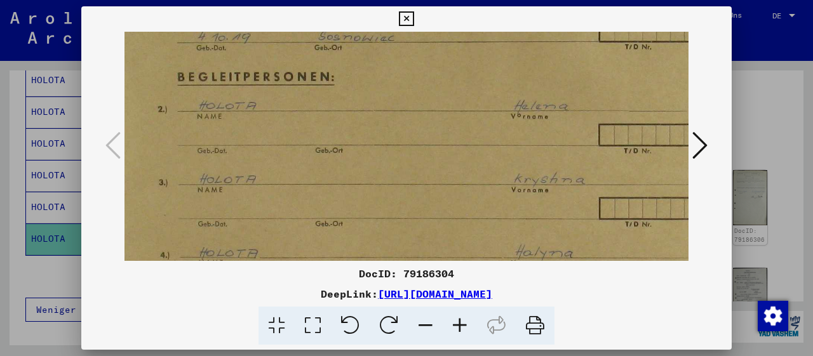
drag, startPoint x: 415, startPoint y: 195, endPoint x: 410, endPoint y: 157, distance: 38.4
click at [411, 148] on img at bounding box center [458, 156] width 741 height 515
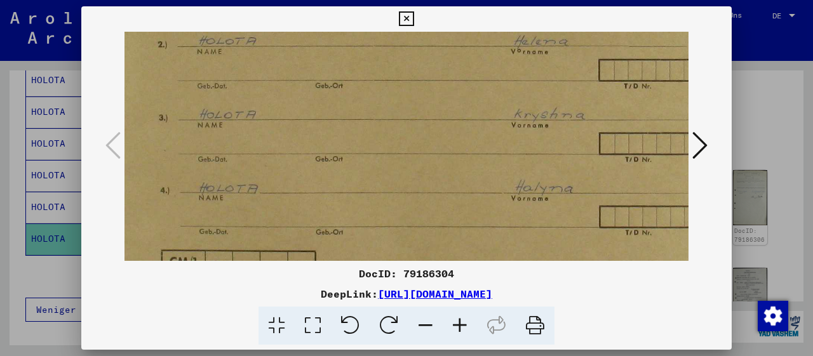
drag, startPoint x: 434, startPoint y: 207, endPoint x: 434, endPoint y: 142, distance: 65.4
click at [434, 142] on img at bounding box center [458, 91] width 741 height 515
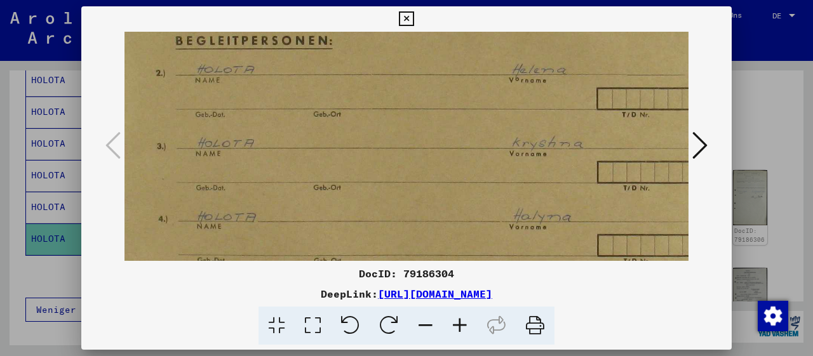
scroll to position [73, 42]
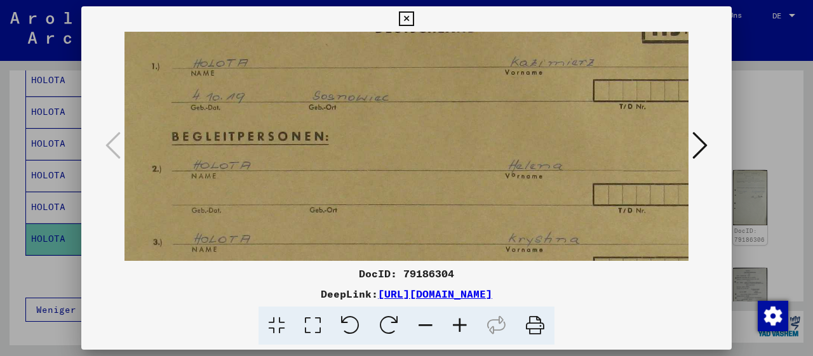
drag, startPoint x: 464, startPoint y: 90, endPoint x: 459, endPoint y: 213, distance: 123.3
click at [459, 213] on img at bounding box center [453, 216] width 741 height 515
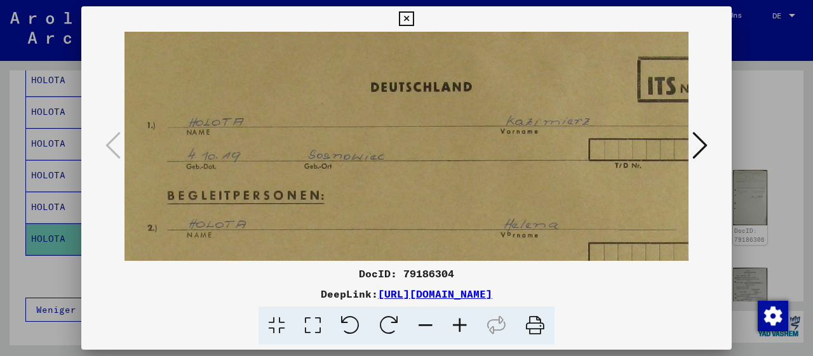
scroll to position [0, 46]
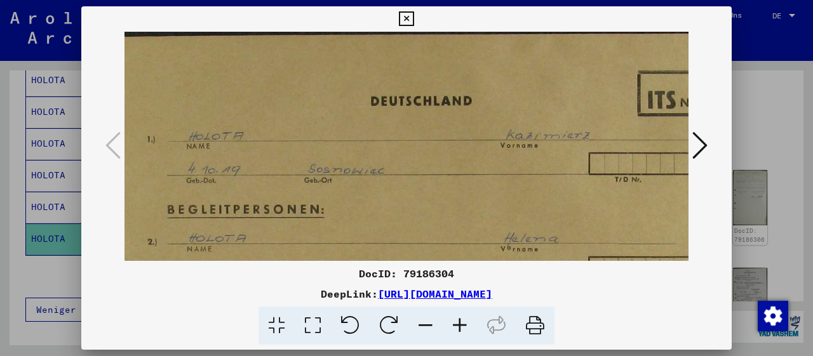
drag, startPoint x: 458, startPoint y: 126, endPoint x: 456, endPoint y: 194, distance: 68.0
click at [456, 194] on img at bounding box center [448, 289] width 741 height 515
click at [701, 152] on icon at bounding box center [699, 145] width 15 height 30
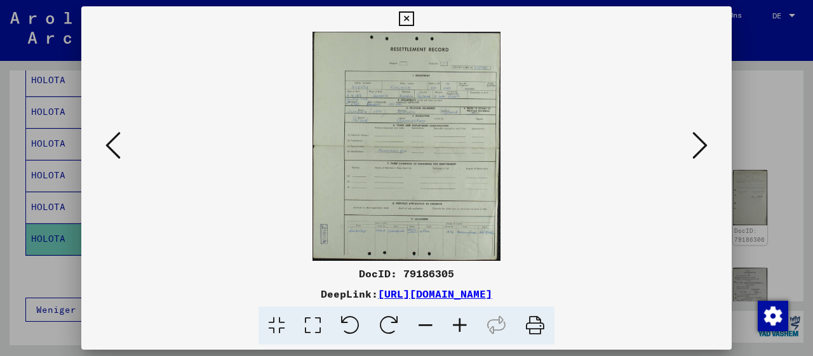
scroll to position [0, 0]
click at [463, 327] on icon at bounding box center [460, 326] width 34 height 39
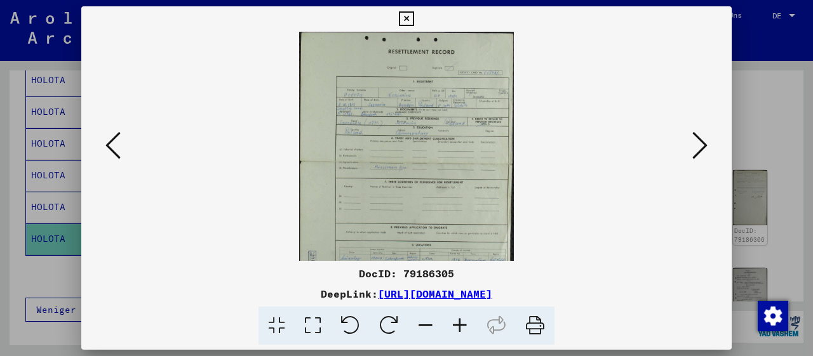
click at [463, 327] on icon at bounding box center [460, 326] width 34 height 39
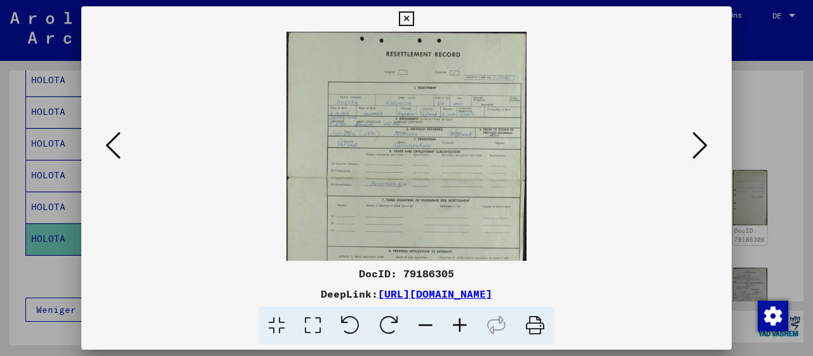
click at [463, 327] on icon at bounding box center [460, 326] width 34 height 39
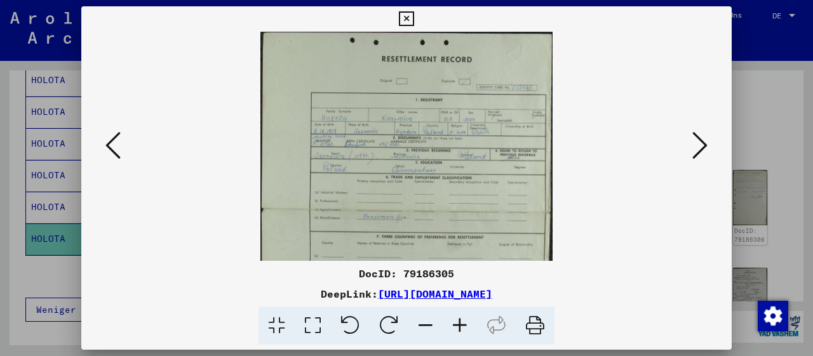
click at [463, 326] on icon at bounding box center [460, 326] width 34 height 39
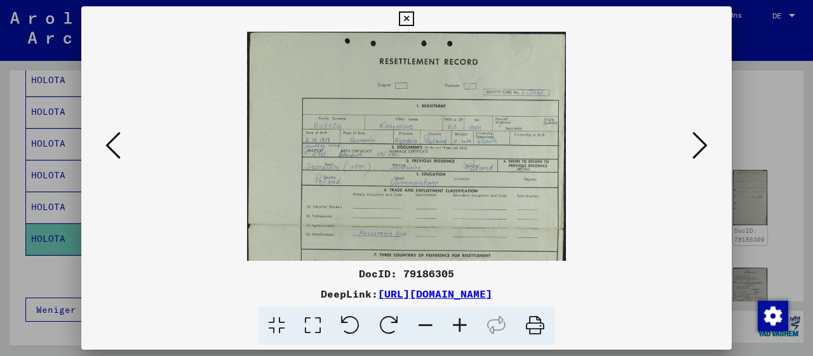
click at [463, 326] on icon at bounding box center [460, 326] width 34 height 39
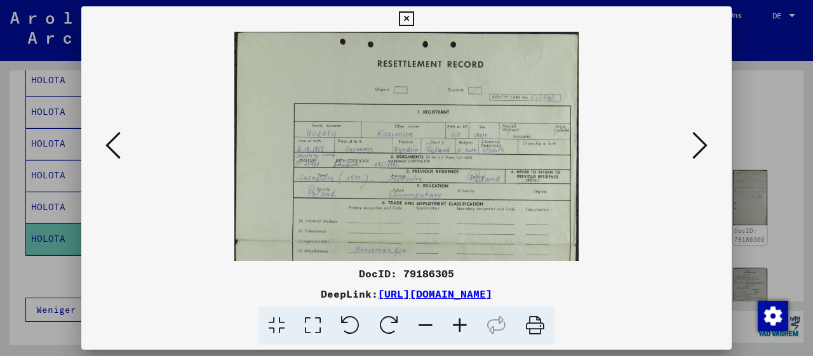
click at [463, 326] on icon at bounding box center [460, 326] width 34 height 39
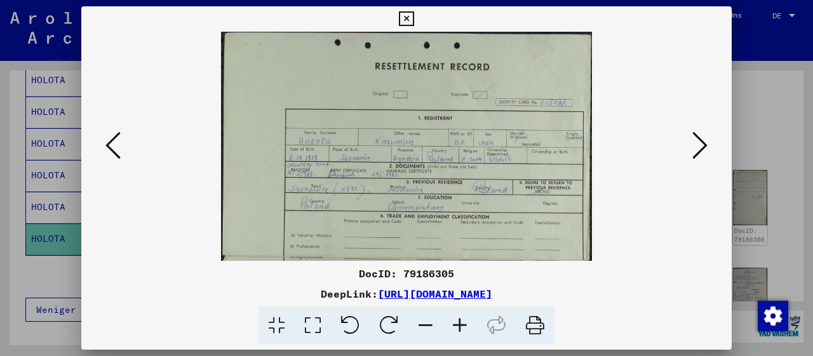
click at [463, 325] on icon at bounding box center [460, 326] width 34 height 39
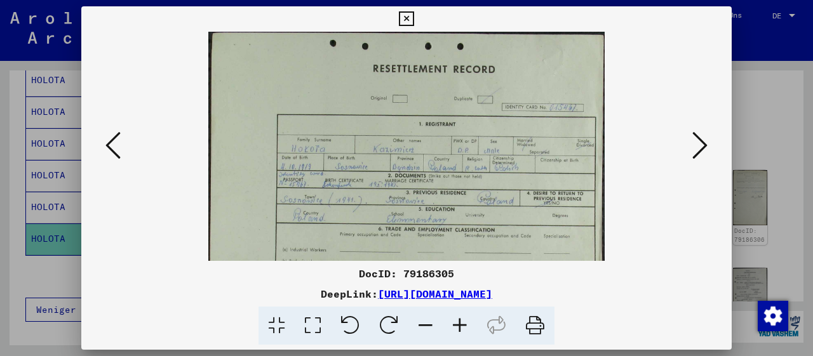
click at [463, 325] on icon at bounding box center [460, 326] width 34 height 39
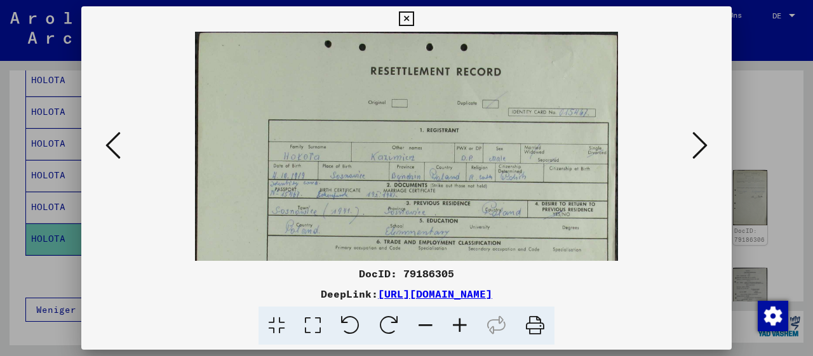
click at [463, 325] on icon at bounding box center [460, 326] width 34 height 39
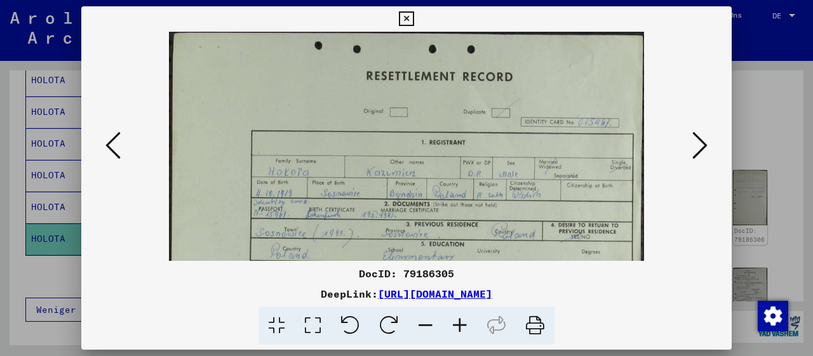
click at [463, 325] on icon at bounding box center [460, 326] width 34 height 39
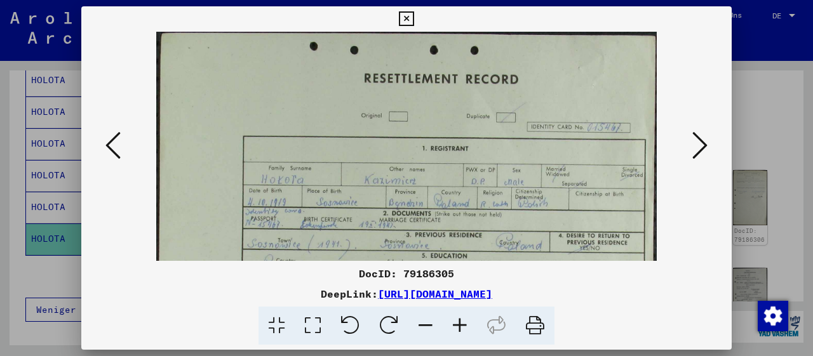
click at [463, 325] on icon at bounding box center [460, 326] width 34 height 39
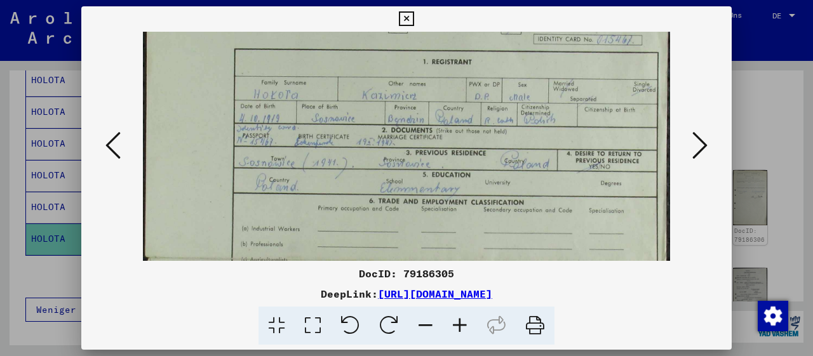
drag, startPoint x: 523, startPoint y: 215, endPoint x: 499, endPoint y: 123, distance: 95.4
click at [499, 123] on img at bounding box center [406, 260] width 527 height 642
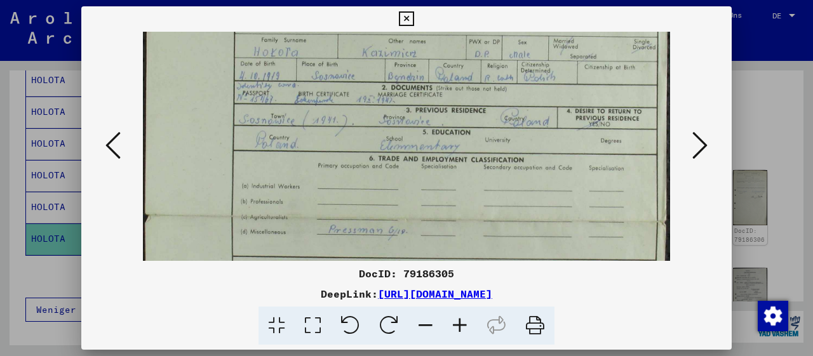
scroll to position [206, 0]
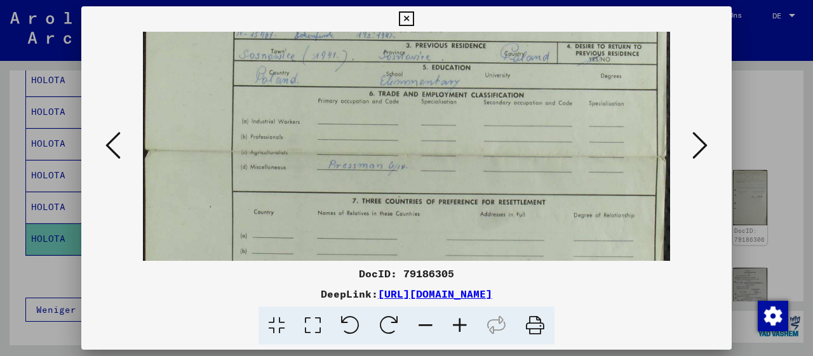
drag, startPoint x: 527, startPoint y: 224, endPoint x: 520, endPoint y: 109, distance: 115.2
click at [523, 114] on img at bounding box center [406, 153] width 527 height 642
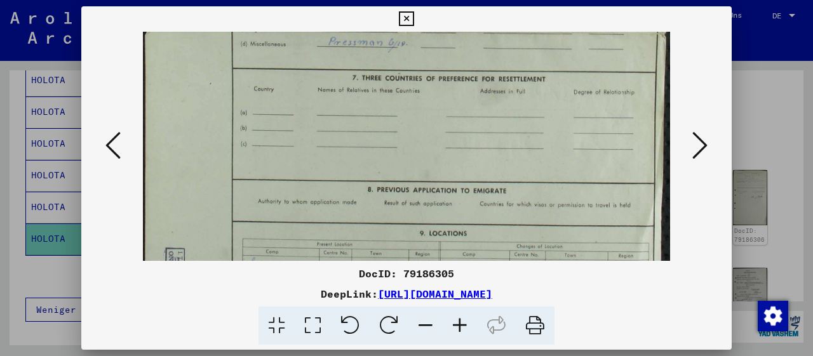
drag, startPoint x: 506, startPoint y: 217, endPoint x: 508, endPoint y: 88, distance: 128.4
click at [508, 94] on img at bounding box center [406, 29] width 527 height 642
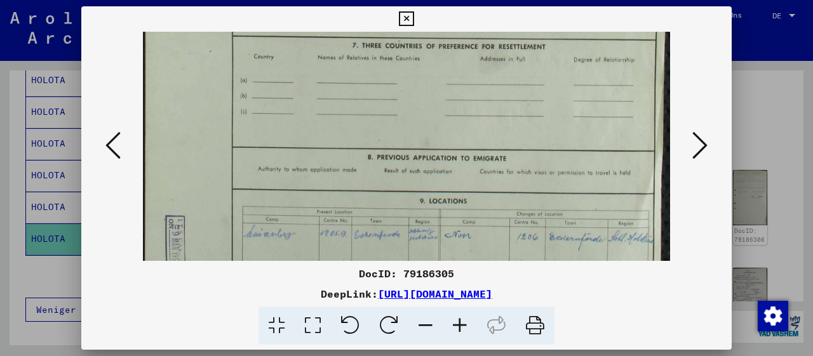
scroll to position [413, 0]
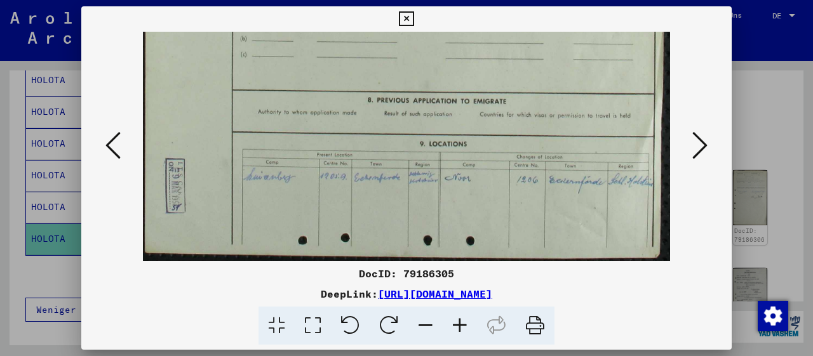
drag, startPoint x: 517, startPoint y: 230, endPoint x: 515, endPoint y: 80, distance: 149.9
click at [701, 145] on icon at bounding box center [699, 145] width 15 height 30
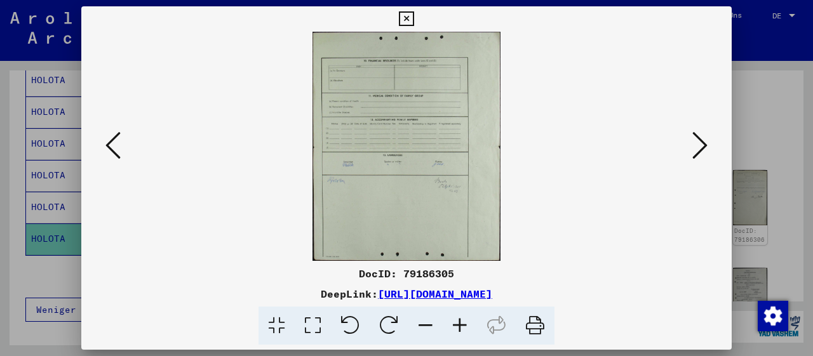
scroll to position [0, 0]
click at [455, 332] on icon at bounding box center [460, 326] width 34 height 39
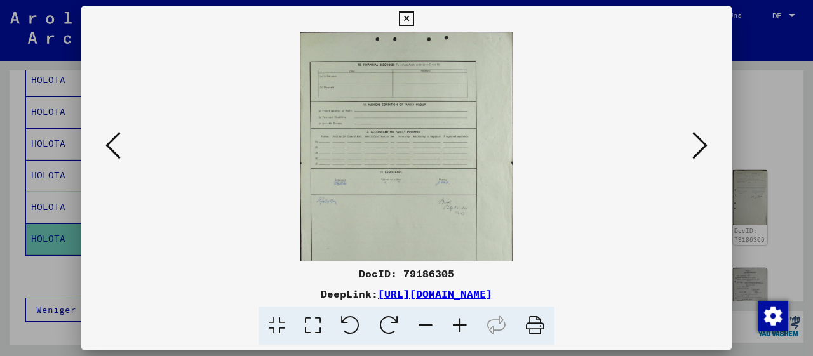
click at [456, 332] on icon at bounding box center [460, 326] width 34 height 39
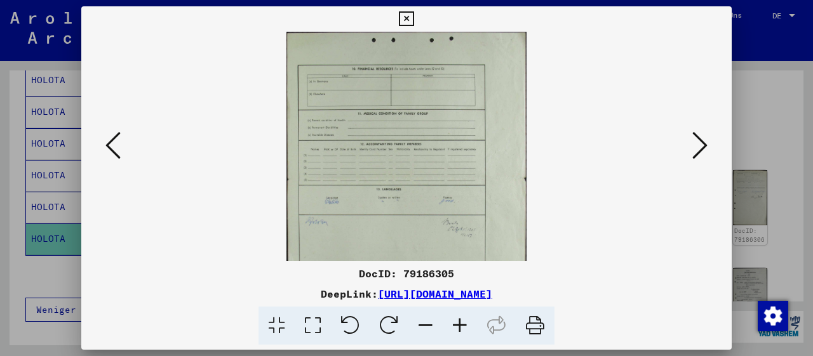
click at [456, 332] on icon at bounding box center [460, 326] width 34 height 39
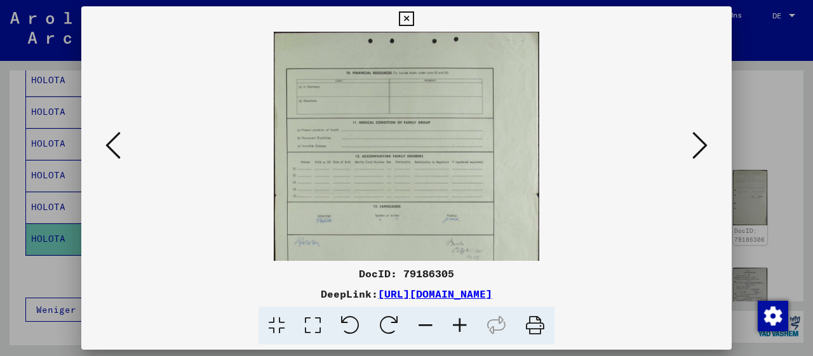
click at [456, 332] on icon at bounding box center [460, 326] width 34 height 39
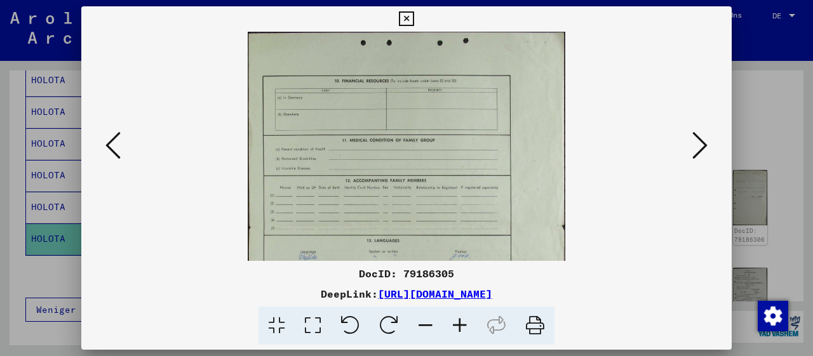
click at [456, 332] on icon at bounding box center [460, 326] width 34 height 39
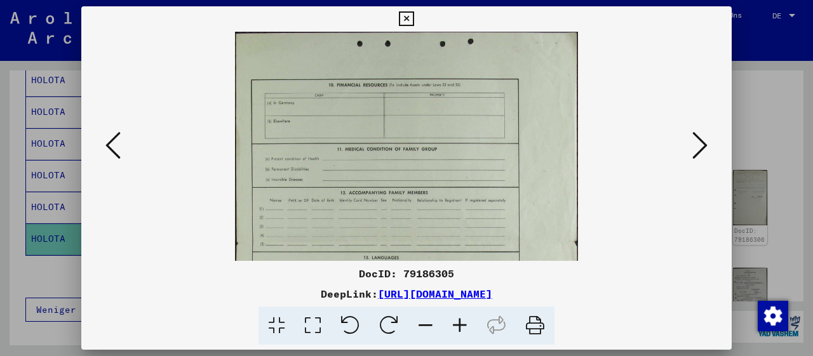
click at [456, 332] on icon at bounding box center [460, 326] width 34 height 39
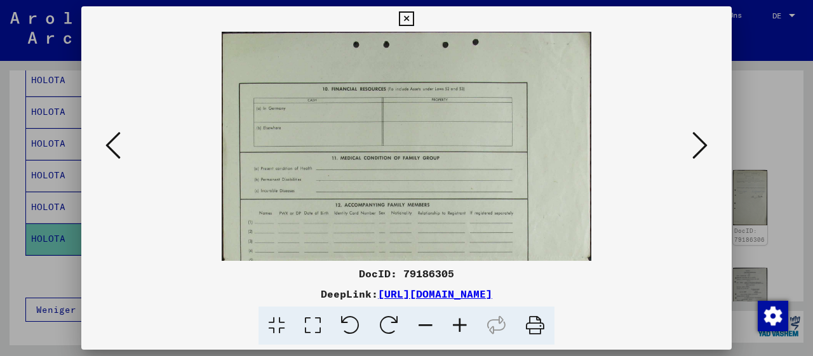
click at [456, 332] on icon at bounding box center [460, 326] width 34 height 39
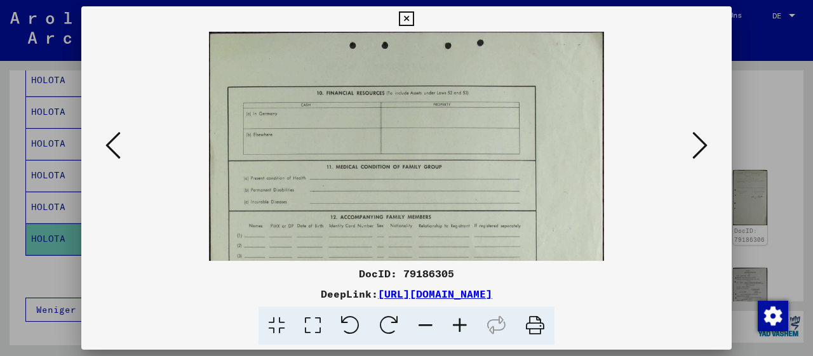
click at [456, 332] on icon at bounding box center [460, 326] width 34 height 39
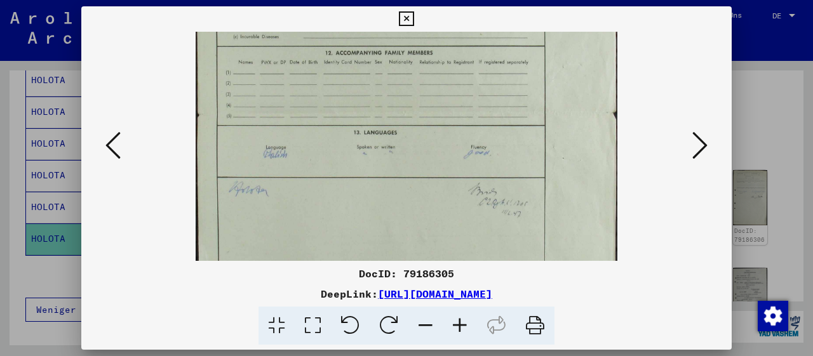
drag, startPoint x: 457, startPoint y: 219, endPoint x: 471, endPoint y: 20, distance: 199.9
click at [471, 22] on div "DocID: 79186305 DeepLink: [URL][DOMAIN_NAME]" at bounding box center [406, 175] width 651 height 339
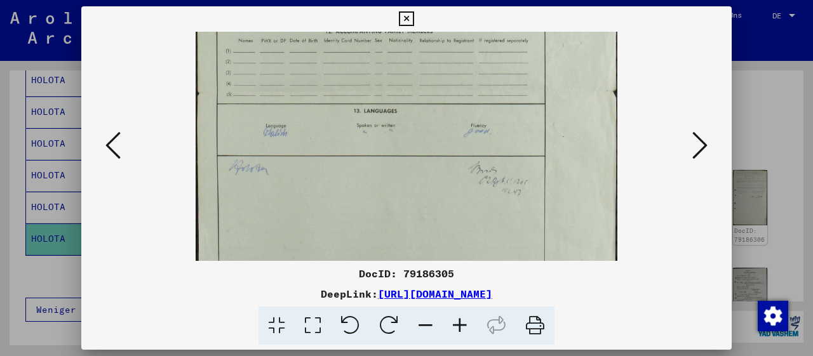
click at [699, 152] on icon at bounding box center [699, 145] width 15 height 30
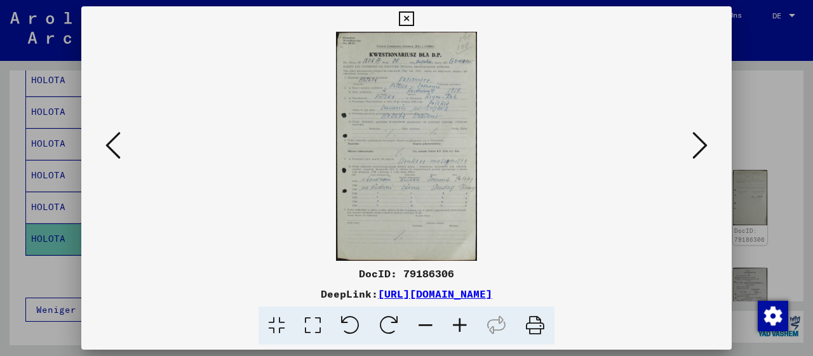
scroll to position [0, 0]
click at [461, 323] on icon at bounding box center [460, 326] width 34 height 39
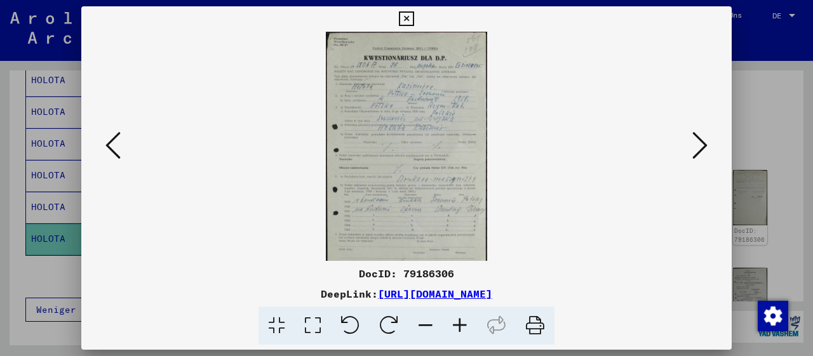
click at [461, 323] on icon at bounding box center [460, 326] width 34 height 39
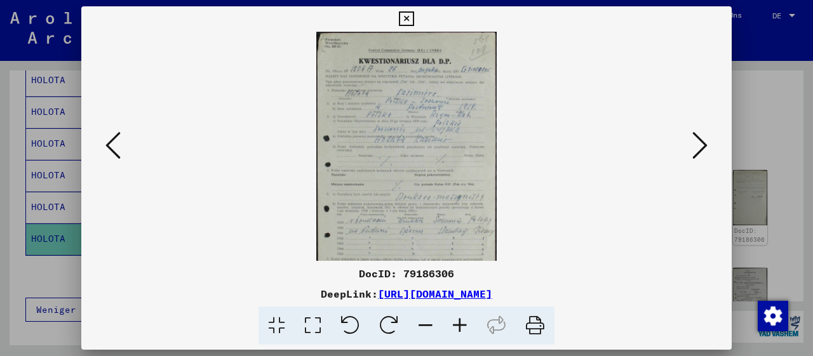
click at [461, 323] on icon at bounding box center [460, 326] width 34 height 39
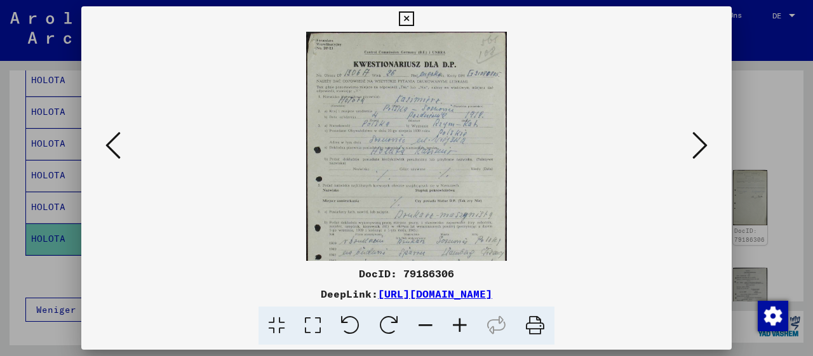
click at [461, 323] on icon at bounding box center [460, 326] width 34 height 39
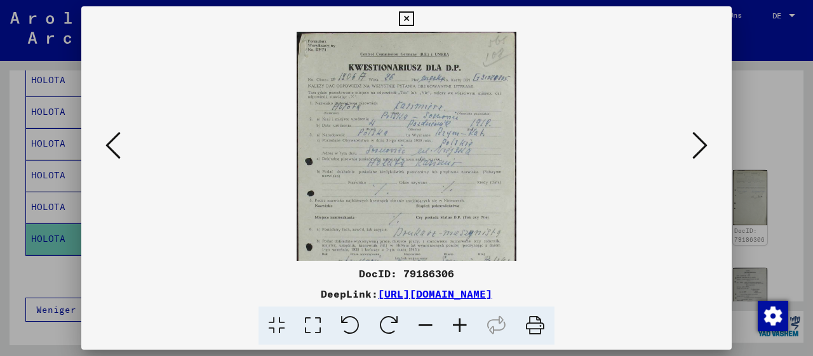
click at [461, 323] on icon at bounding box center [460, 326] width 34 height 39
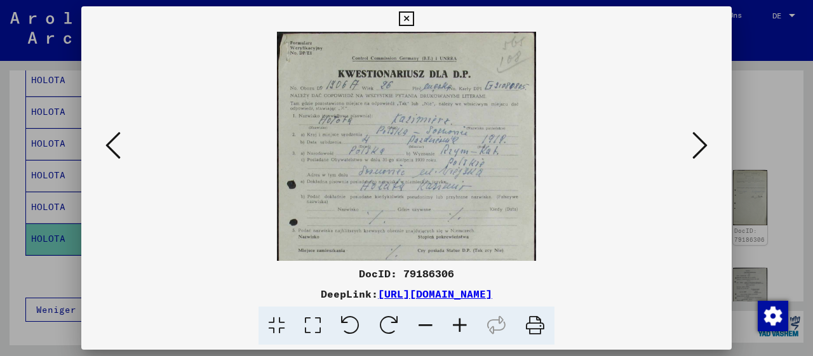
click at [461, 323] on icon at bounding box center [460, 326] width 34 height 39
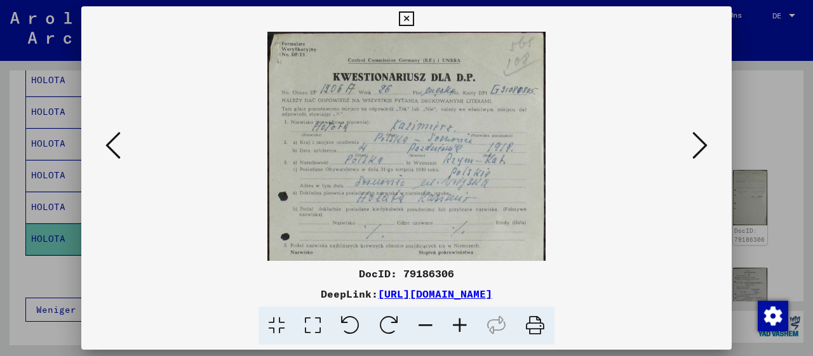
click at [461, 323] on icon at bounding box center [460, 326] width 34 height 39
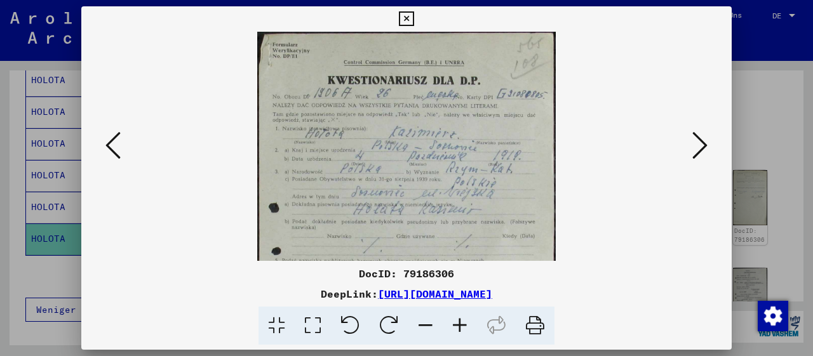
click at [461, 323] on icon at bounding box center [460, 326] width 34 height 39
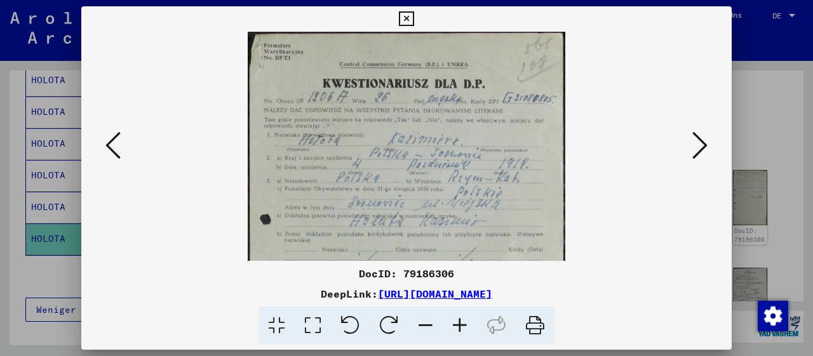
click at [461, 323] on icon at bounding box center [460, 326] width 34 height 39
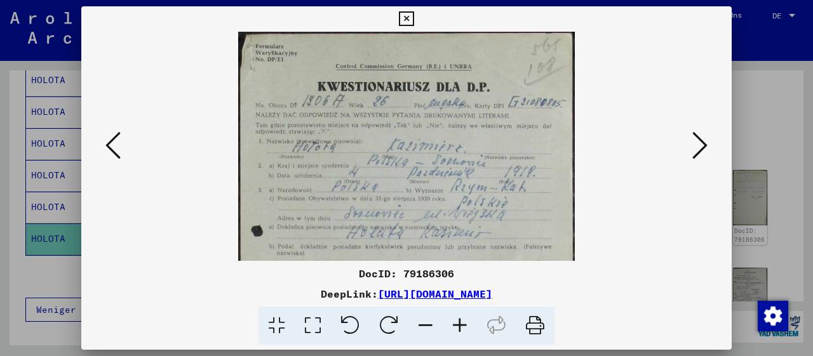
click at [461, 323] on icon at bounding box center [460, 326] width 34 height 39
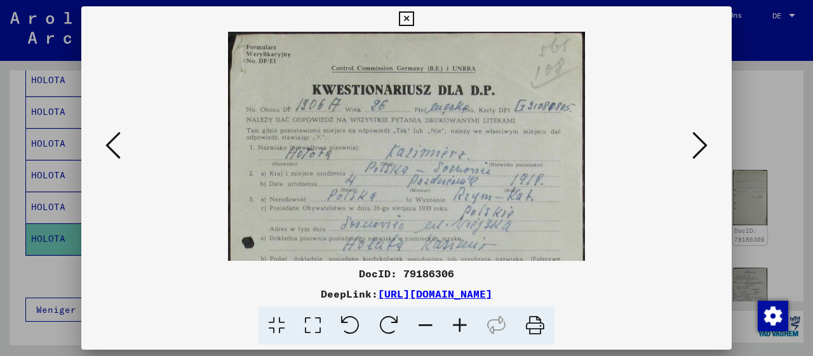
click at [461, 323] on icon at bounding box center [460, 326] width 34 height 39
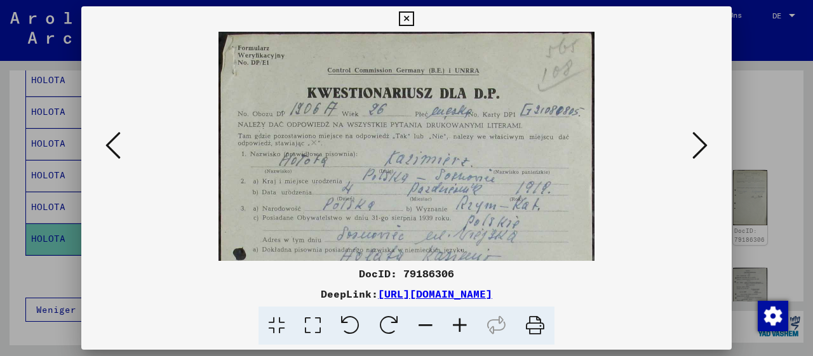
click at [461, 323] on icon at bounding box center [460, 326] width 34 height 39
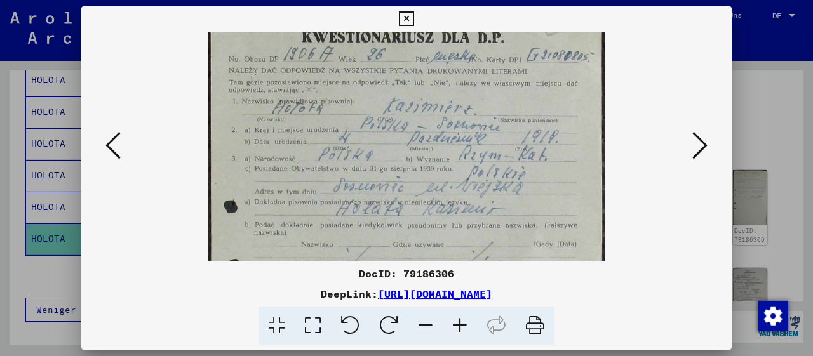
drag, startPoint x: 504, startPoint y: 182, endPoint x: 503, endPoint y: 114, distance: 68.6
click at [503, 117] on img at bounding box center [406, 294] width 396 height 642
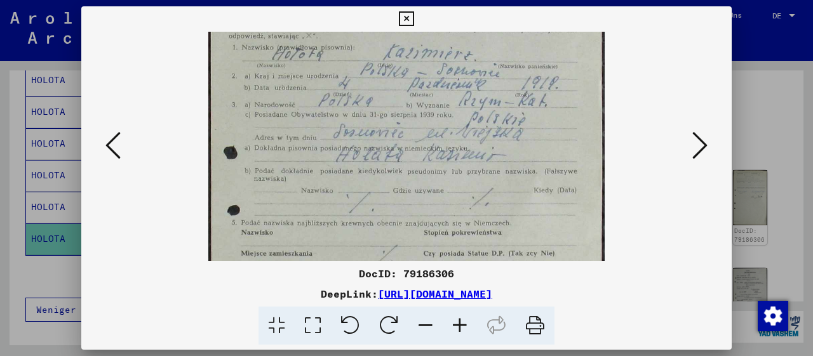
drag, startPoint x: 525, startPoint y: 195, endPoint x: 525, endPoint y: 139, distance: 55.9
click at [525, 140] on img at bounding box center [406, 240] width 396 height 642
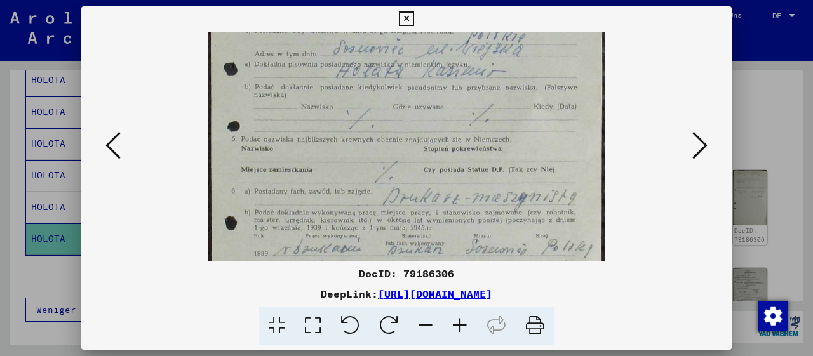
drag, startPoint x: 520, startPoint y: 187, endPoint x: 529, endPoint y: 100, distance: 87.4
click at [529, 100] on img at bounding box center [406, 156] width 396 height 642
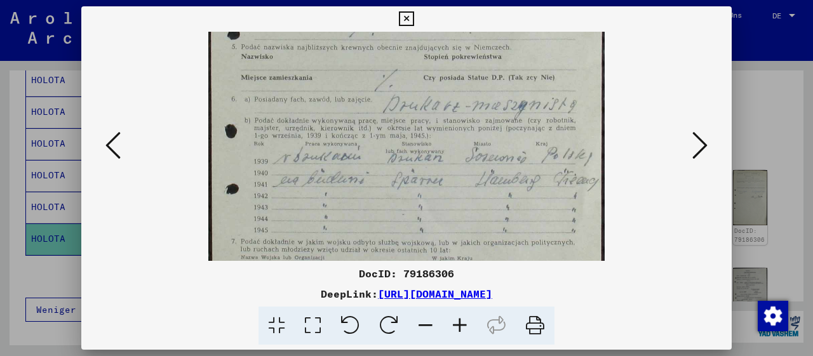
drag, startPoint x: 536, startPoint y: 174, endPoint x: 534, endPoint y: 133, distance: 41.3
click at [535, 127] on img at bounding box center [406, 64] width 396 height 642
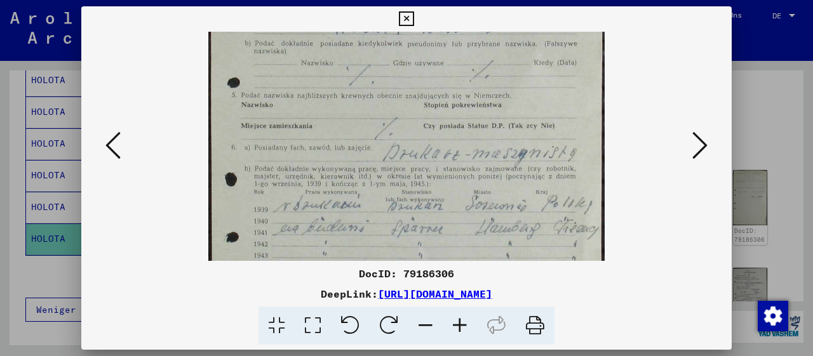
scroll to position [226, 0]
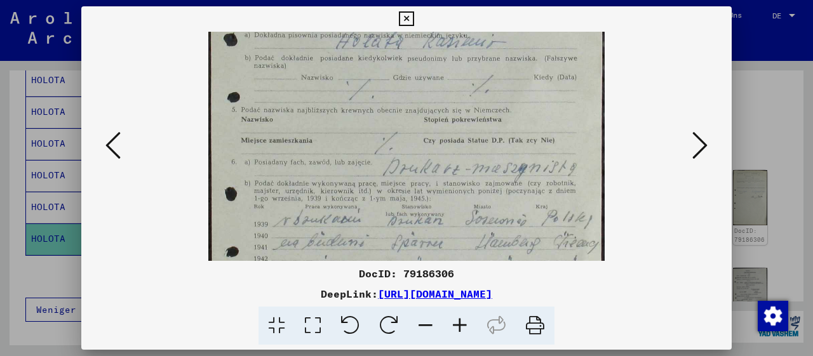
drag, startPoint x: 463, startPoint y: 149, endPoint x: 466, endPoint y: 198, distance: 49.1
click at [466, 198] on img at bounding box center [406, 127] width 396 height 642
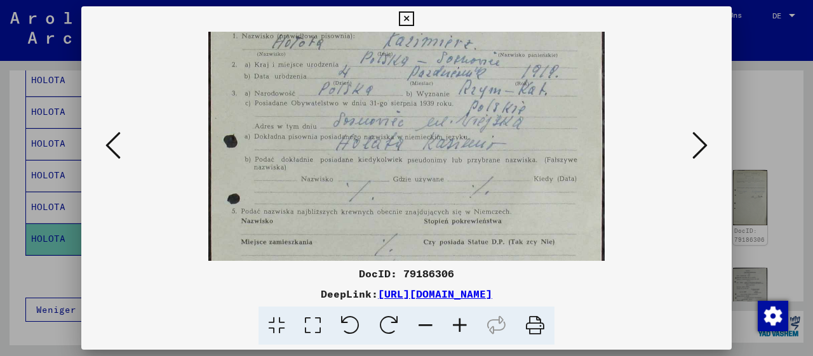
drag, startPoint x: 493, startPoint y: 117, endPoint x: 501, endPoint y: 187, distance: 71.0
click at [504, 215] on img at bounding box center [406, 228] width 396 height 642
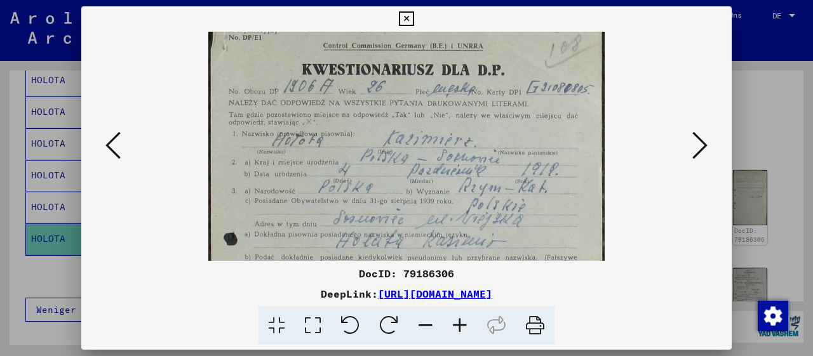
scroll to position [22, 0]
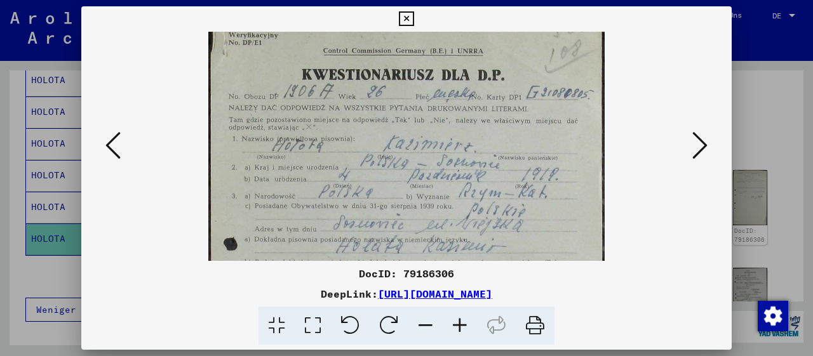
drag, startPoint x: 507, startPoint y: 189, endPoint x: 511, endPoint y: 231, distance: 42.8
click at [511, 231] on img at bounding box center [406, 331] width 396 height 642
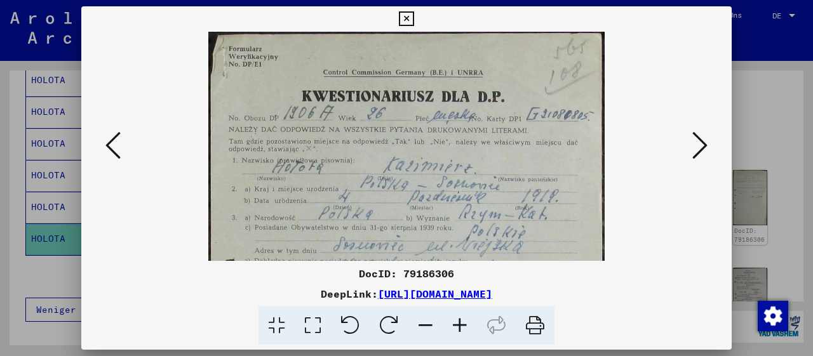
drag, startPoint x: 497, startPoint y: 129, endPoint x: 513, endPoint y: 200, distance: 72.8
click at [511, 209] on img at bounding box center [406, 353] width 396 height 642
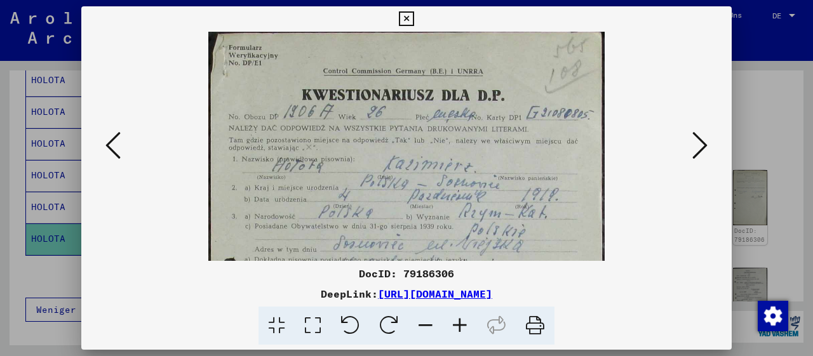
click at [701, 149] on icon at bounding box center [699, 145] width 15 height 30
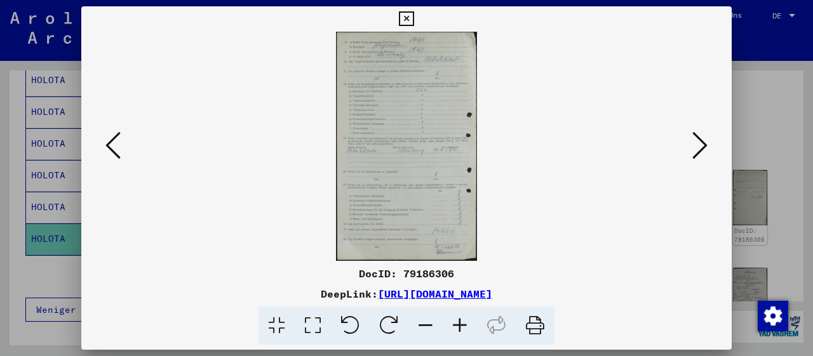
click at [459, 326] on icon at bounding box center [460, 326] width 34 height 39
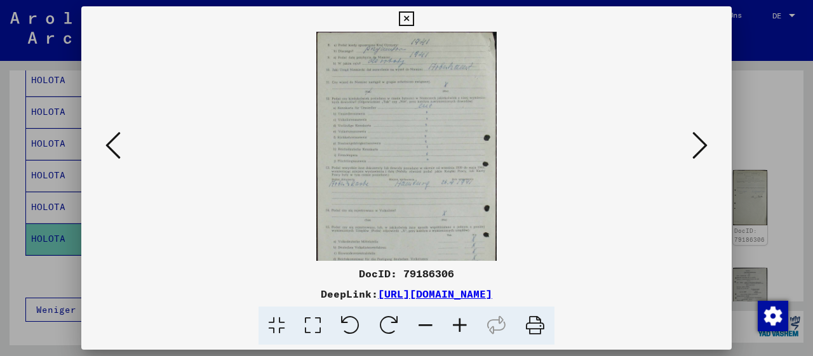
click at [459, 326] on icon at bounding box center [460, 326] width 34 height 39
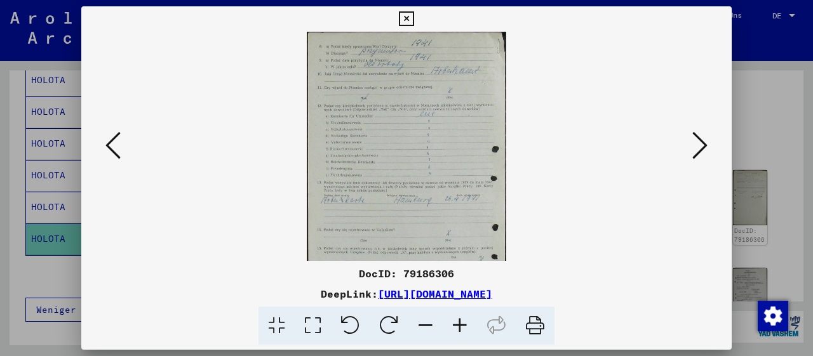
click at [459, 325] on icon at bounding box center [460, 326] width 34 height 39
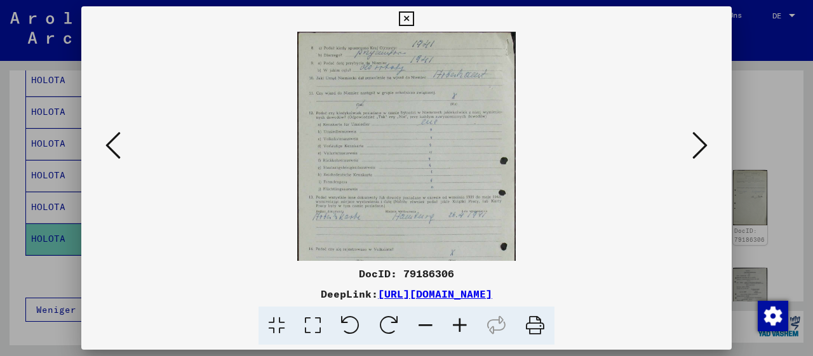
click at [459, 325] on icon at bounding box center [460, 326] width 34 height 39
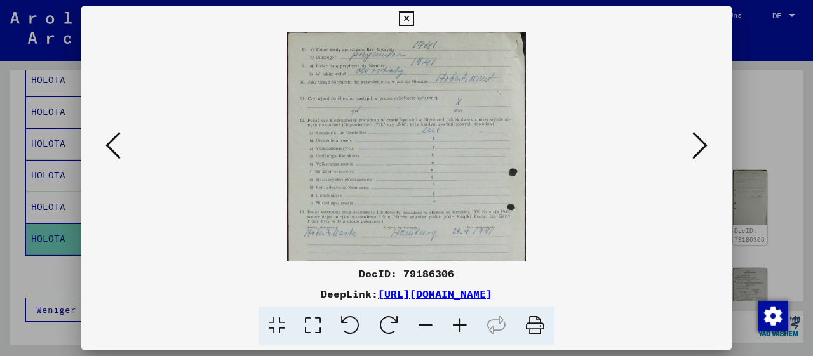
click at [459, 325] on icon at bounding box center [460, 326] width 34 height 39
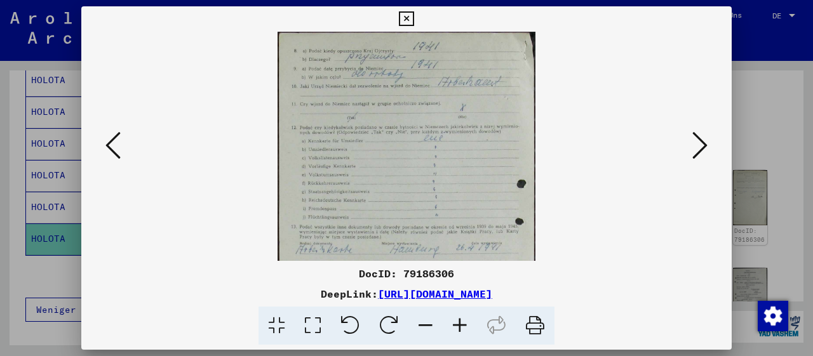
click at [459, 325] on icon at bounding box center [460, 326] width 34 height 39
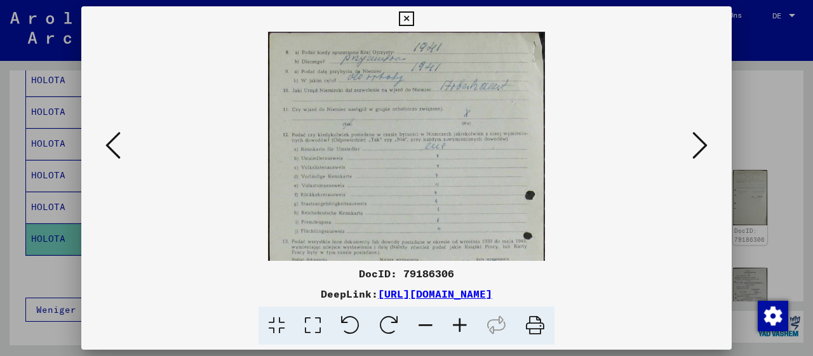
click at [459, 325] on icon at bounding box center [460, 326] width 34 height 39
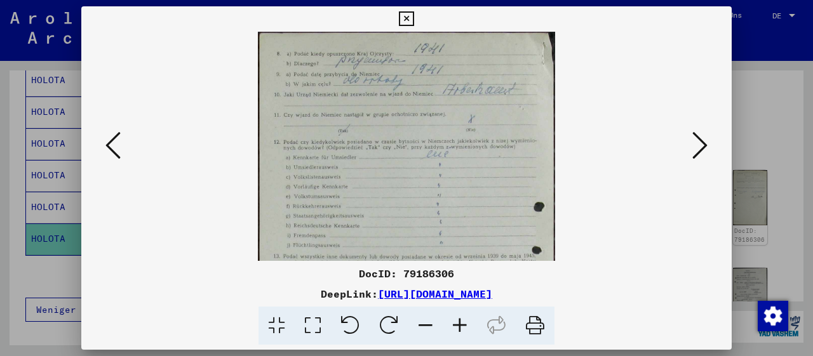
click at [459, 324] on icon at bounding box center [460, 326] width 34 height 39
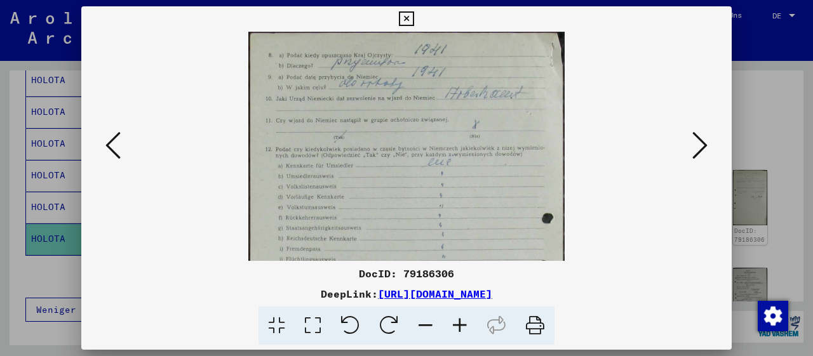
click at [459, 323] on icon at bounding box center [460, 326] width 34 height 39
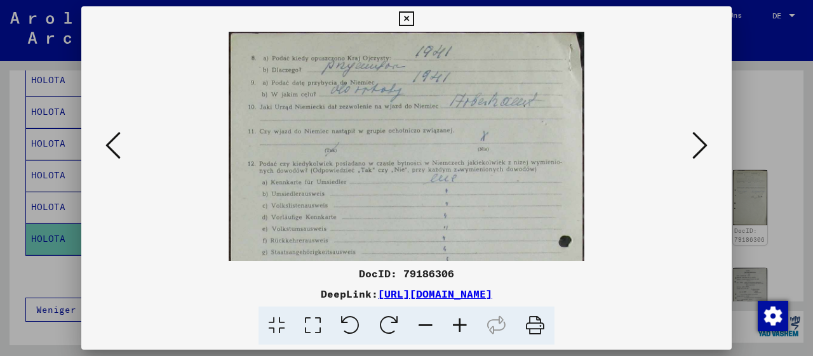
click at [459, 323] on icon at bounding box center [460, 326] width 34 height 39
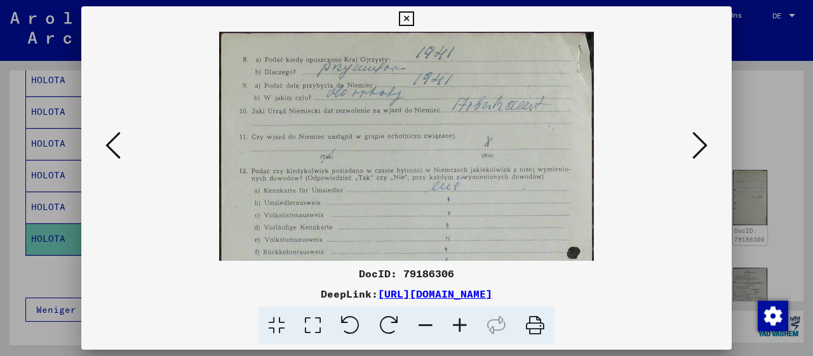
click at [459, 323] on icon at bounding box center [460, 326] width 34 height 39
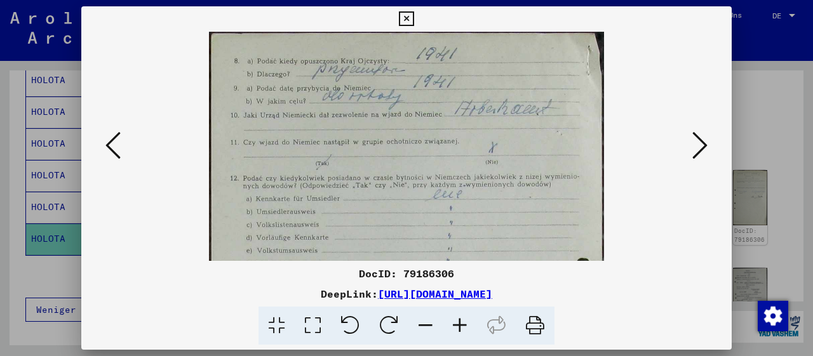
click at [459, 323] on icon at bounding box center [460, 326] width 34 height 39
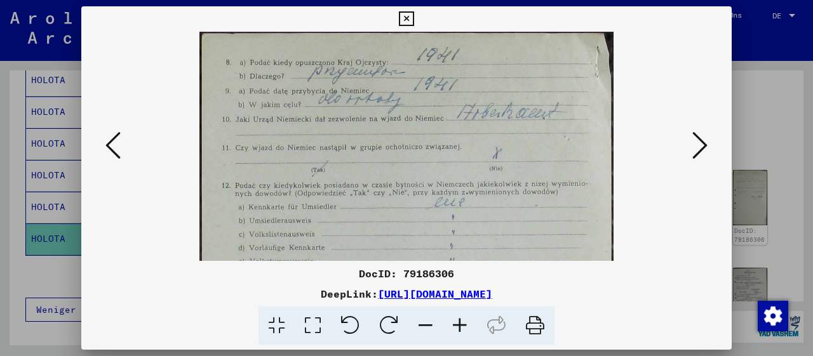
click at [459, 323] on icon at bounding box center [460, 326] width 34 height 39
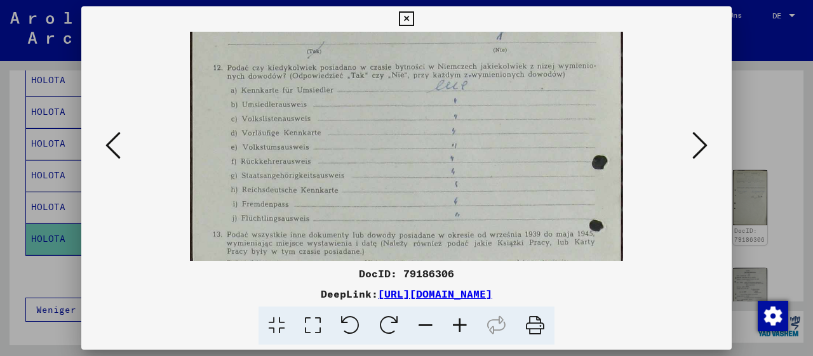
drag, startPoint x: 513, startPoint y: 217, endPoint x: 510, endPoint y: 72, distance: 144.3
click at [511, 78] on img at bounding box center [407, 259] width 434 height 706
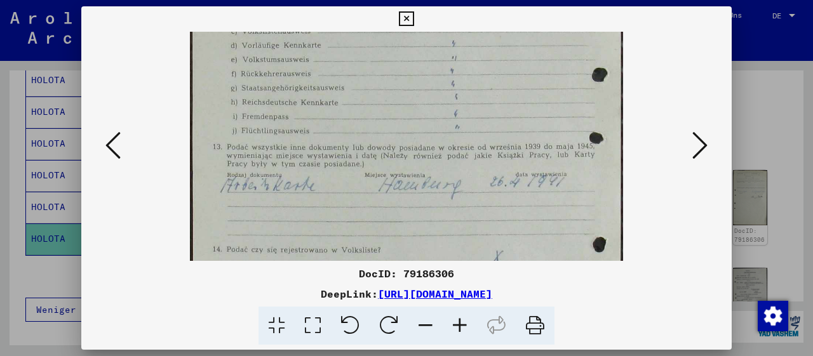
scroll to position [234, 0]
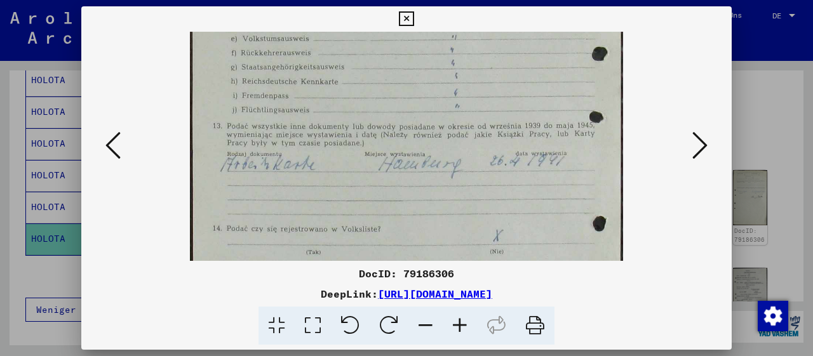
drag, startPoint x: 515, startPoint y: 209, endPoint x: 526, endPoint y: 121, distance: 88.3
click at [526, 121] on img at bounding box center [407, 151] width 434 height 706
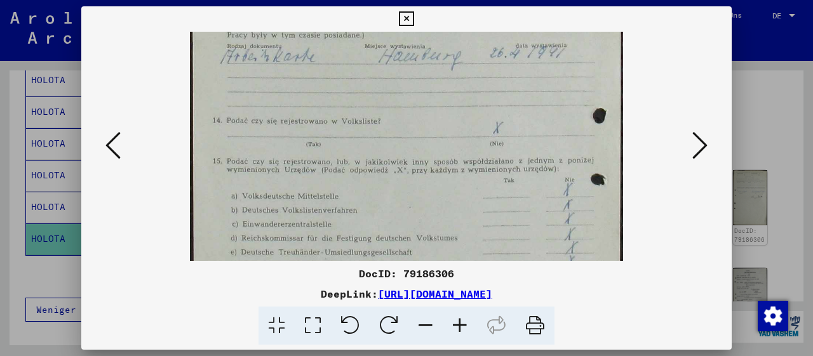
drag, startPoint x: 521, startPoint y: 208, endPoint x: 539, endPoint y: 87, distance: 122.1
click at [539, 87] on img at bounding box center [407, 43] width 434 height 706
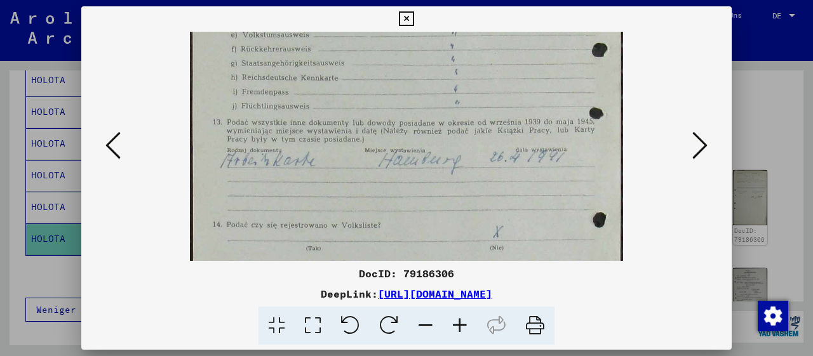
scroll to position [235, 0]
drag, startPoint x: 574, startPoint y: 116, endPoint x: 567, endPoint y: 233, distance: 117.1
click at [567, 233] on img at bounding box center [407, 150] width 434 height 706
click at [692, 148] on button at bounding box center [700, 146] width 23 height 36
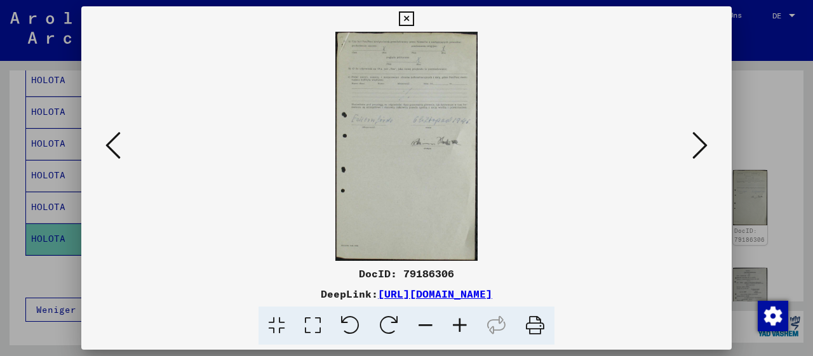
click at [456, 321] on icon at bounding box center [460, 326] width 34 height 39
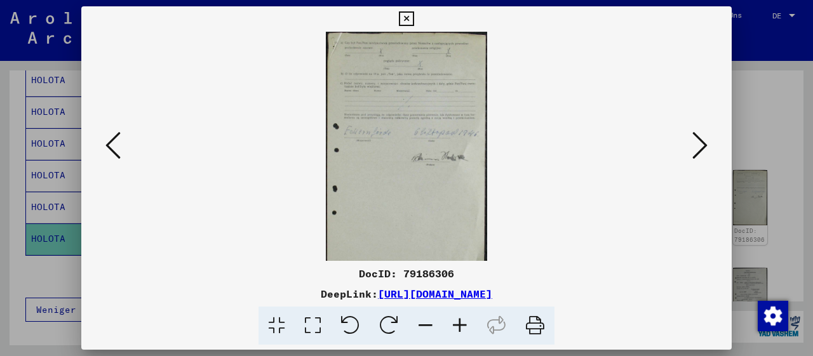
click at [456, 321] on icon at bounding box center [460, 326] width 34 height 39
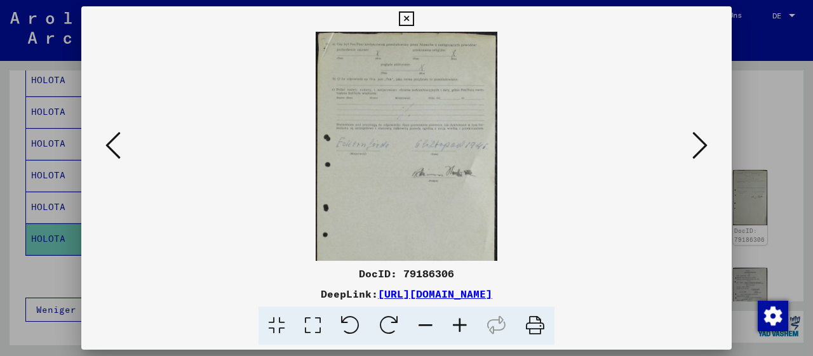
click at [456, 321] on icon at bounding box center [460, 326] width 34 height 39
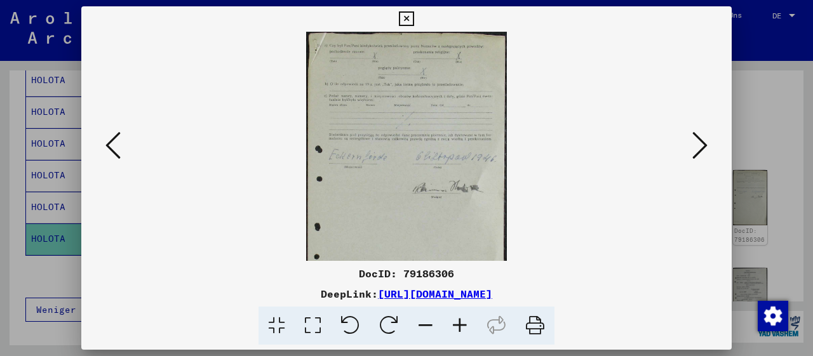
click at [456, 321] on icon at bounding box center [460, 326] width 34 height 39
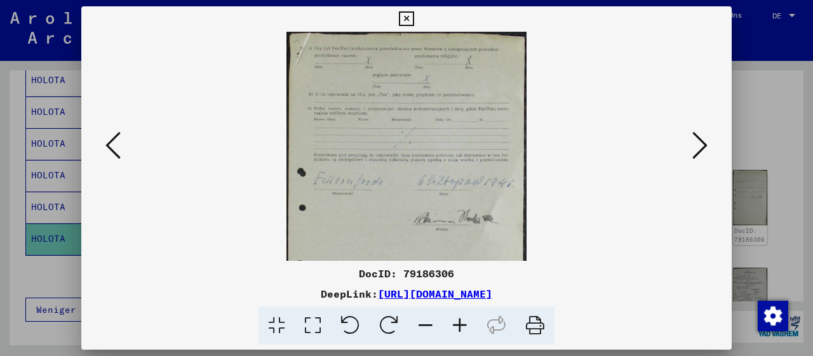
click at [456, 321] on icon at bounding box center [460, 326] width 34 height 39
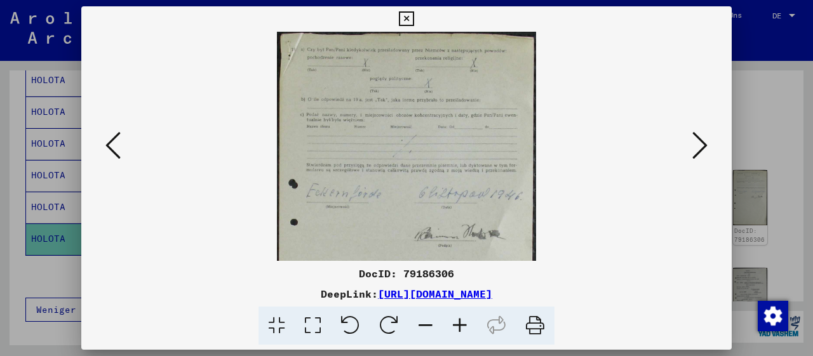
drag, startPoint x: 456, startPoint y: 321, endPoint x: 449, endPoint y: 316, distance: 8.1
click at [450, 316] on icon at bounding box center [460, 326] width 34 height 39
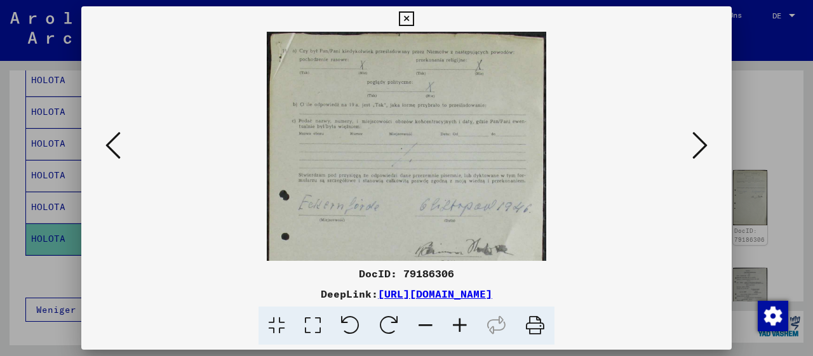
drag, startPoint x: 449, startPoint y: 316, endPoint x: 454, endPoint y: 325, distance: 9.9
click at [451, 318] on icon at bounding box center [460, 326] width 34 height 39
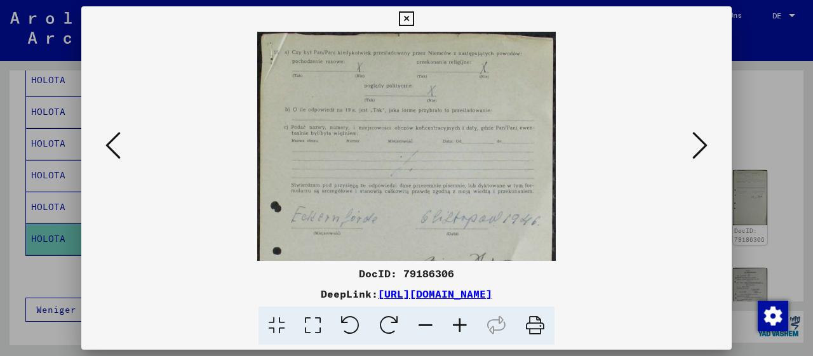
click at [451, 329] on icon at bounding box center [460, 326] width 34 height 39
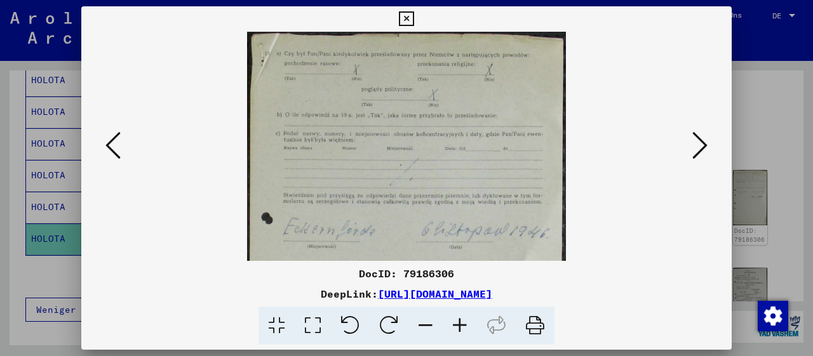
click at [449, 328] on icon at bounding box center [460, 326] width 34 height 39
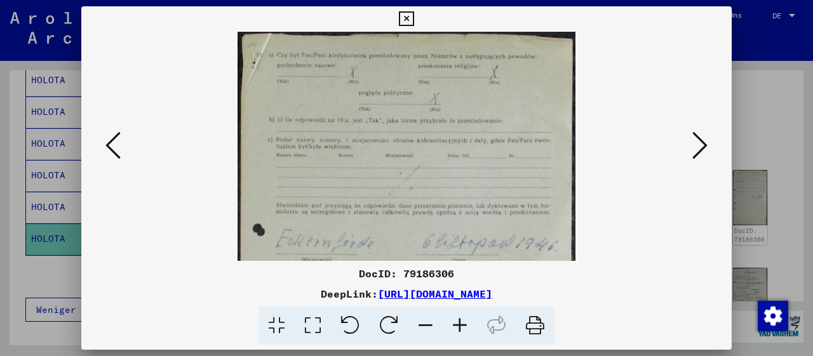
click at [450, 328] on icon at bounding box center [460, 326] width 34 height 39
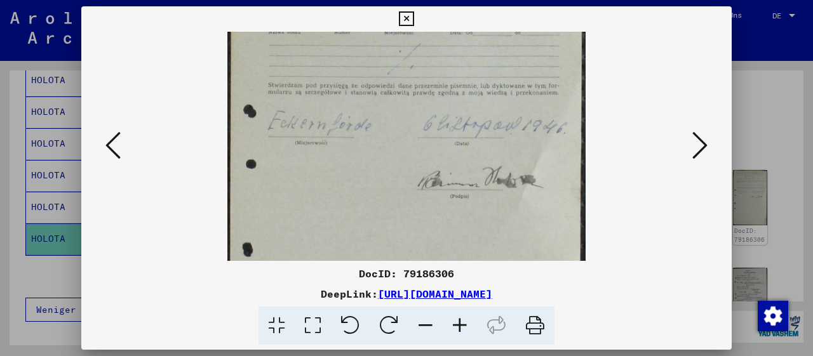
scroll to position [158, 0]
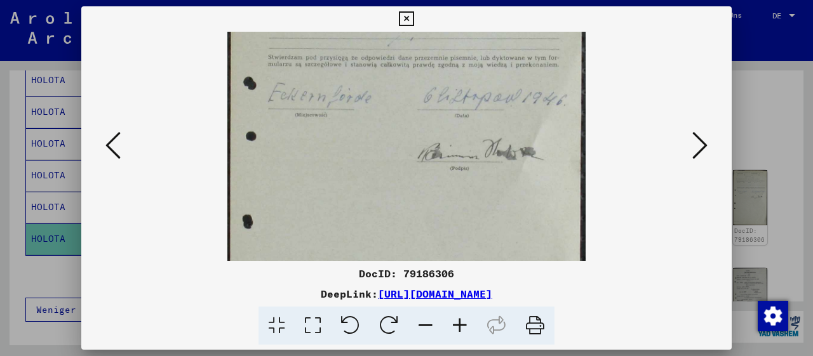
drag, startPoint x: 477, startPoint y: 215, endPoint x: 480, endPoint y: 58, distance: 156.9
click at [480, 58] on img at bounding box center [406, 163] width 358 height 579
click at [705, 149] on icon at bounding box center [699, 145] width 15 height 30
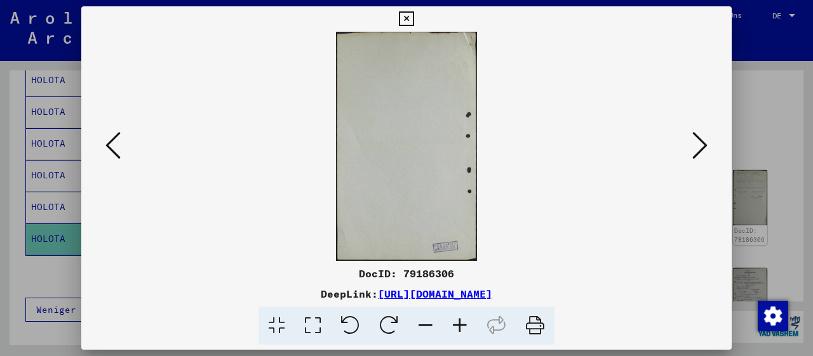
scroll to position [0, 0]
click at [703, 152] on icon at bounding box center [699, 145] width 15 height 30
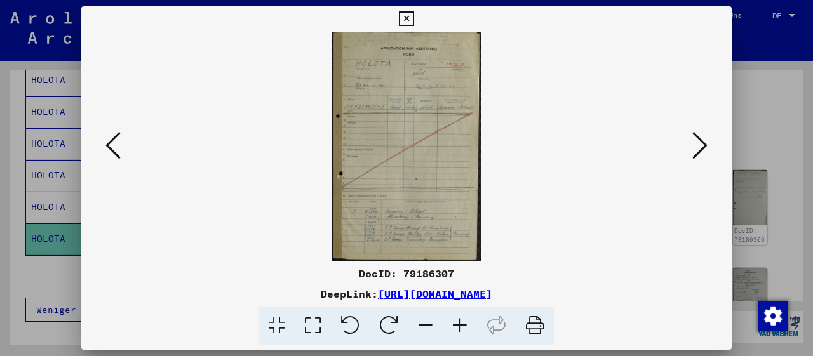
click at [456, 325] on icon at bounding box center [460, 326] width 34 height 39
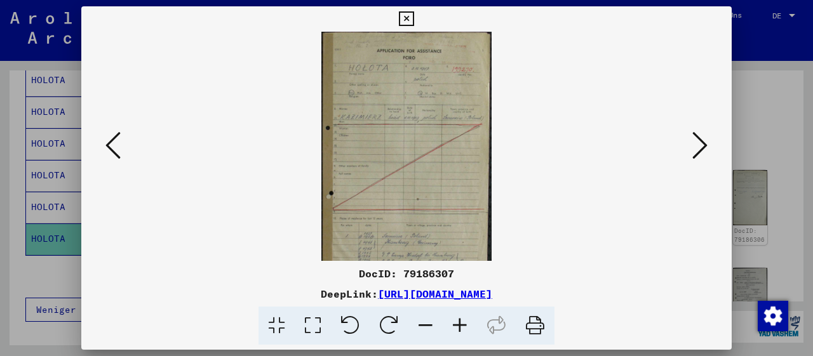
click at [456, 325] on icon at bounding box center [460, 326] width 34 height 39
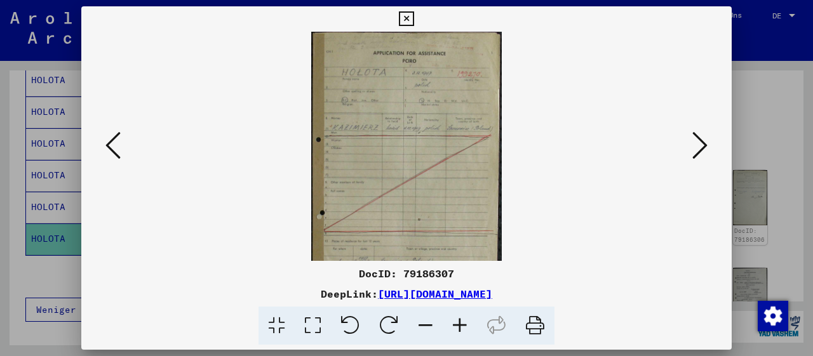
click at [456, 325] on icon at bounding box center [460, 326] width 34 height 39
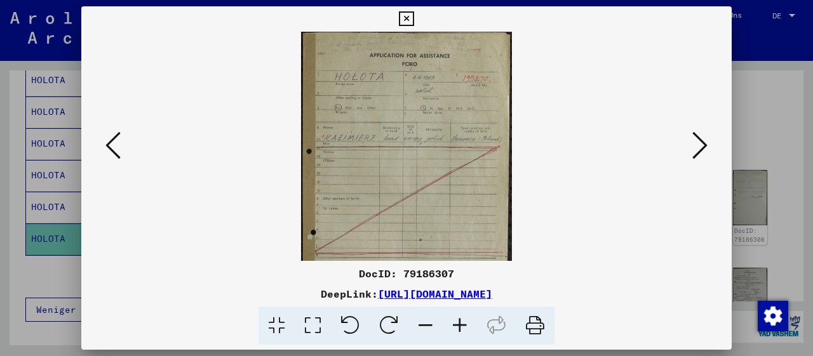
click at [456, 324] on icon at bounding box center [460, 326] width 34 height 39
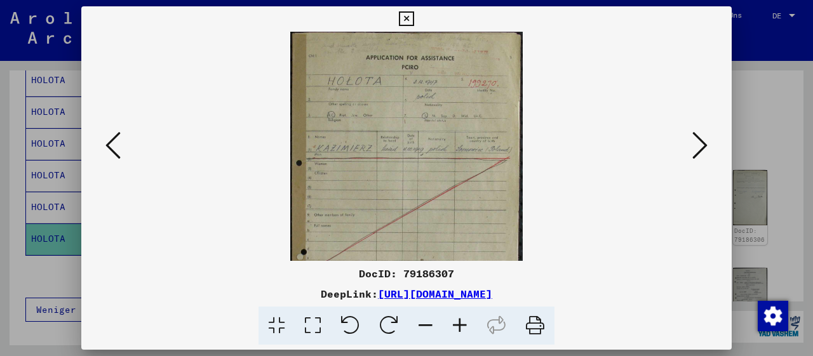
click at [456, 324] on icon at bounding box center [460, 326] width 34 height 39
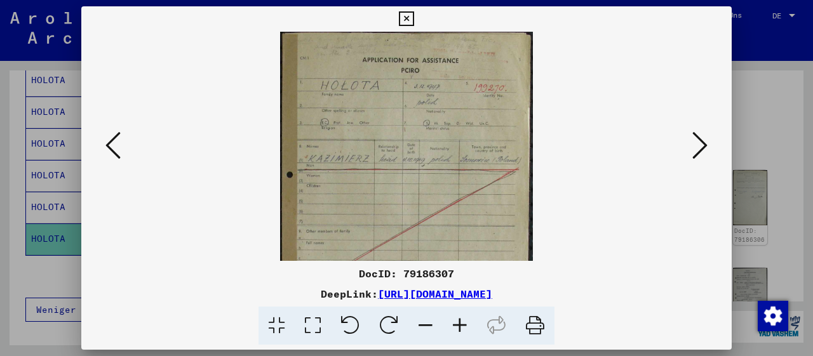
click at [456, 324] on icon at bounding box center [460, 326] width 34 height 39
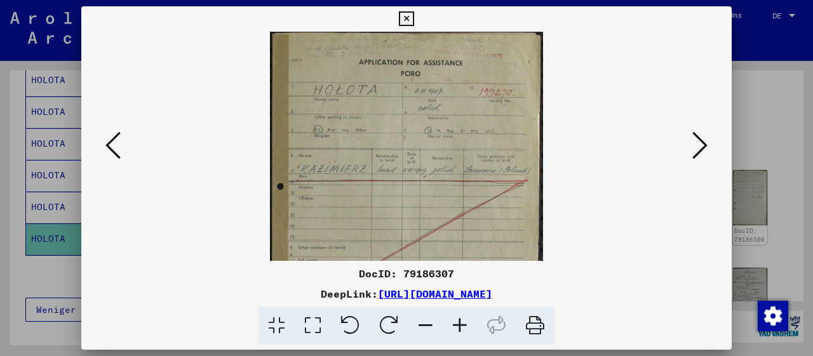
click at [456, 324] on icon at bounding box center [460, 326] width 34 height 39
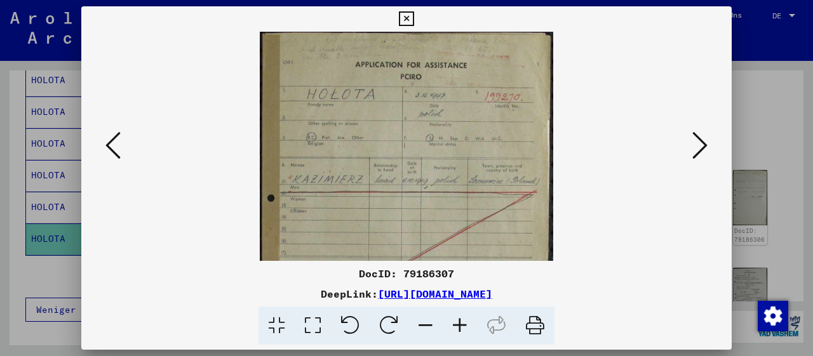
click at [456, 324] on icon at bounding box center [460, 326] width 34 height 39
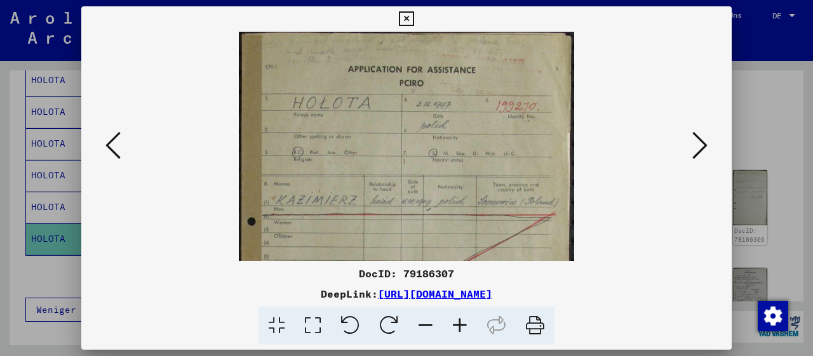
click at [456, 324] on icon at bounding box center [460, 326] width 34 height 39
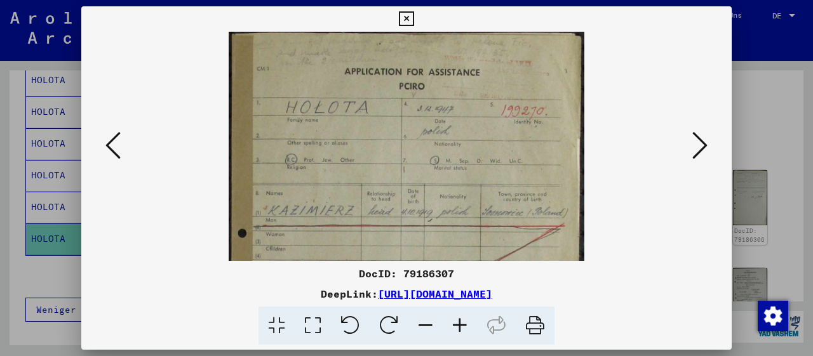
click at [456, 324] on icon at bounding box center [460, 326] width 34 height 39
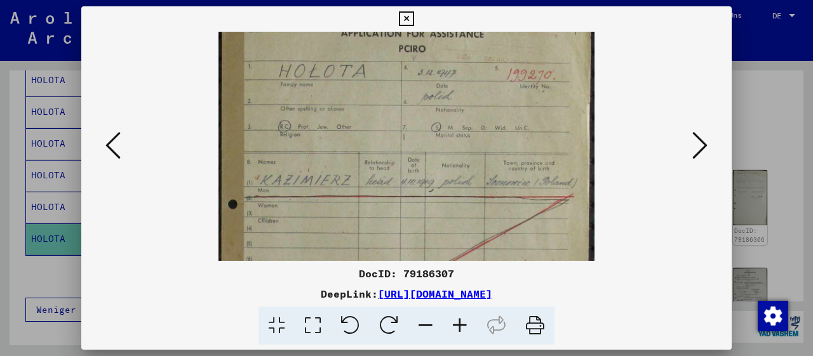
drag, startPoint x: 533, startPoint y: 211, endPoint x: 535, endPoint y: 168, distance: 43.2
click at [535, 168] on img at bounding box center [407, 280] width 377 height 579
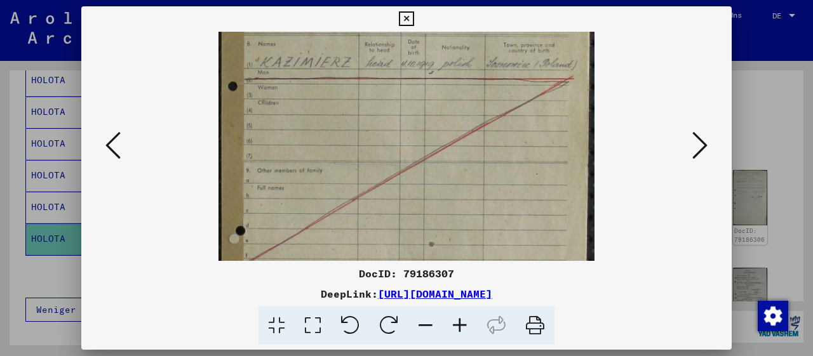
drag, startPoint x: 494, startPoint y: 219, endPoint x: 527, endPoint y: 59, distance: 162.8
click at [527, 62] on img at bounding box center [407, 162] width 377 height 579
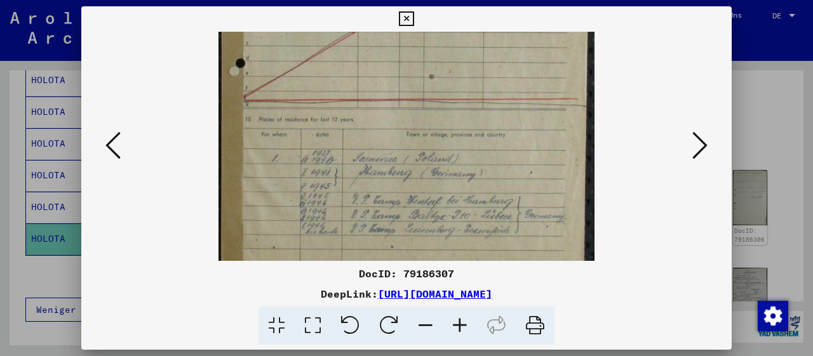
drag, startPoint x: 494, startPoint y: 189, endPoint x: 505, endPoint y: 31, distance: 158.6
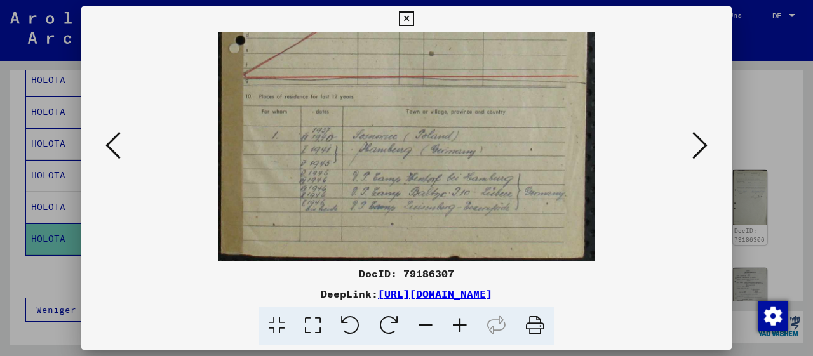
click at [459, 324] on icon at bounding box center [460, 326] width 34 height 39
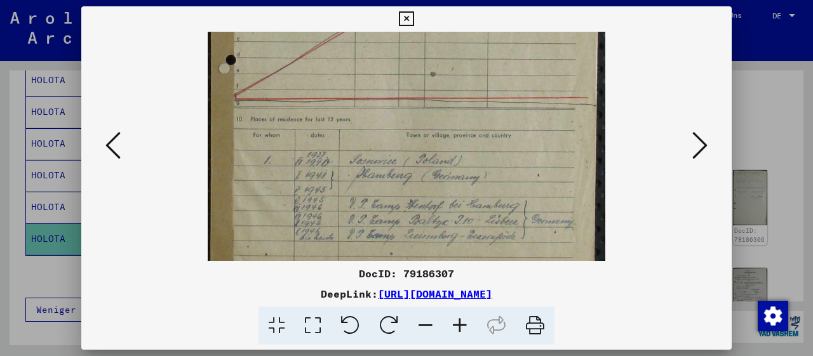
click at [459, 324] on icon at bounding box center [460, 326] width 34 height 39
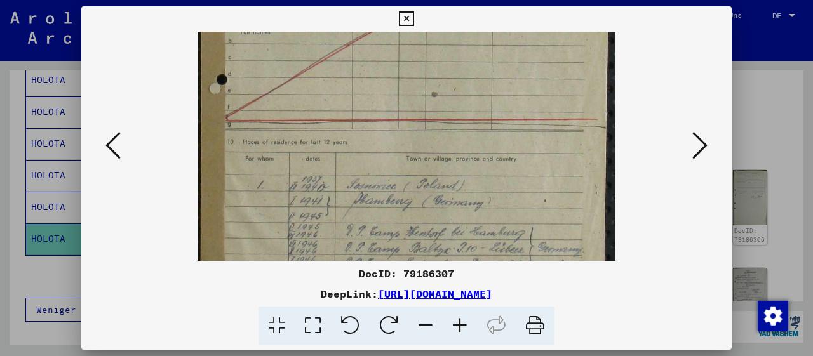
click at [459, 324] on icon at bounding box center [460, 326] width 34 height 39
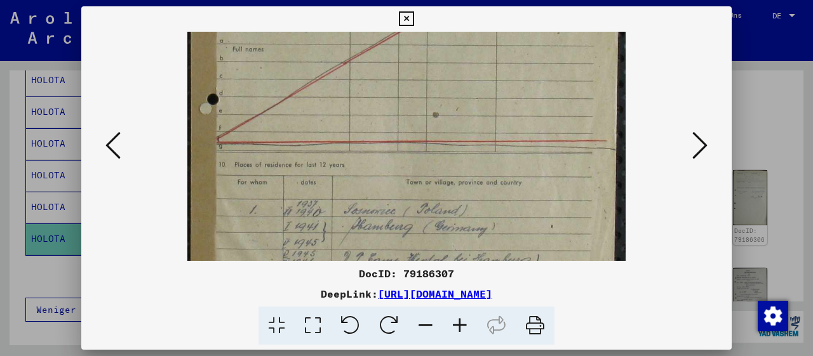
click at [459, 324] on icon at bounding box center [460, 326] width 34 height 39
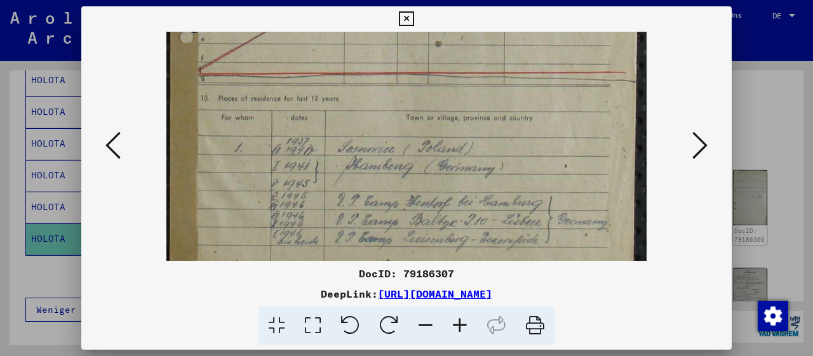
drag, startPoint x: 504, startPoint y: 213, endPoint x: 504, endPoint y: 96, distance: 117.5
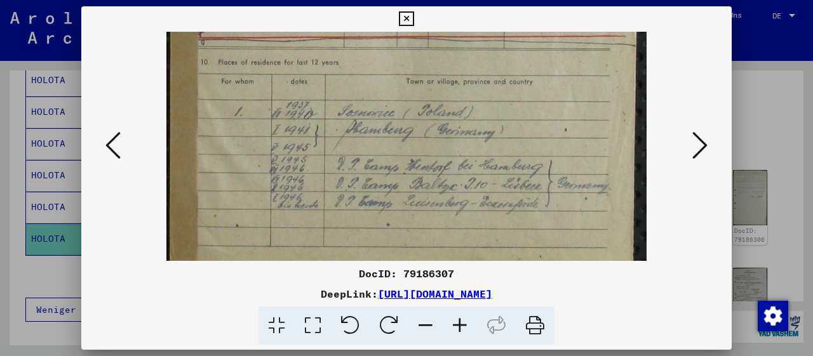
scroll to position [508, 0]
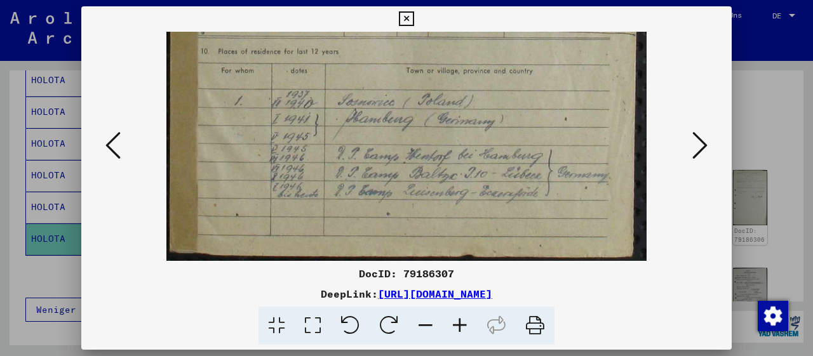
drag, startPoint x: 500, startPoint y: 219, endPoint x: 500, endPoint y: 175, distance: 43.8
click at [697, 154] on icon at bounding box center [699, 145] width 15 height 30
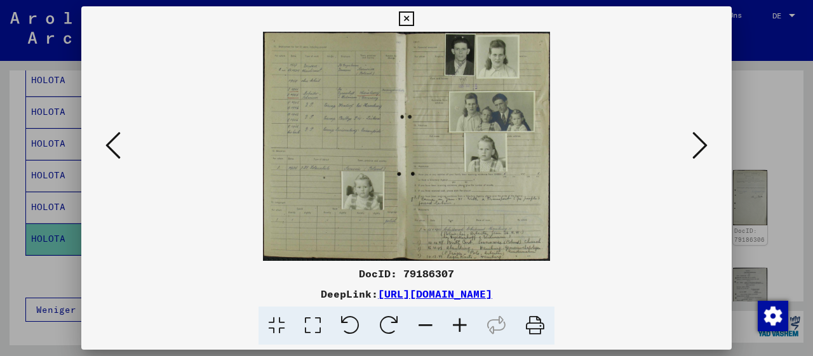
click at [464, 329] on icon at bounding box center [460, 326] width 34 height 39
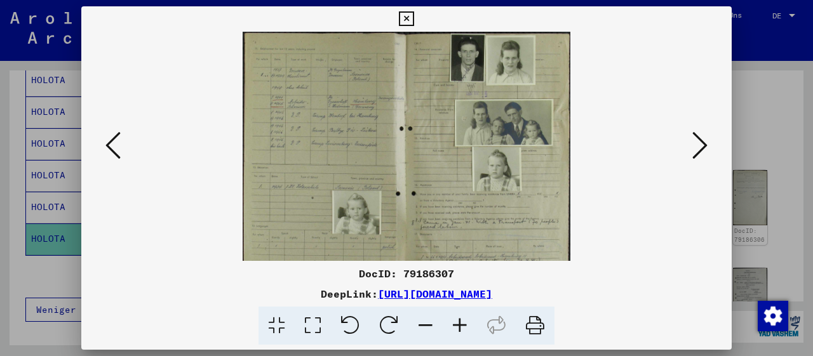
click at [464, 329] on icon at bounding box center [460, 326] width 34 height 39
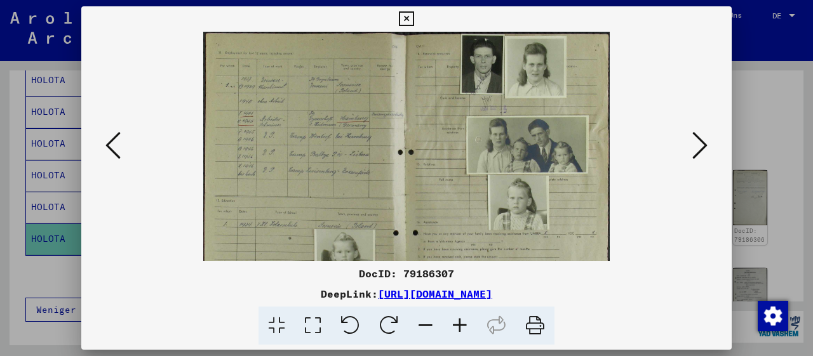
click
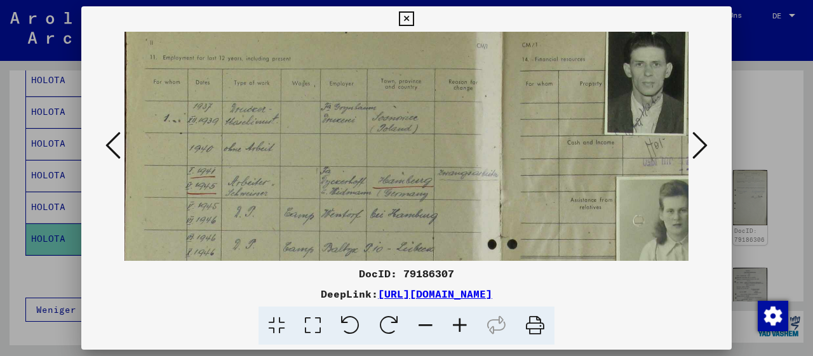
scroll to position [17, 3]
drag, startPoint x: 419, startPoint y: 203, endPoint x: 416, endPoint y: 187, distance: 15.5
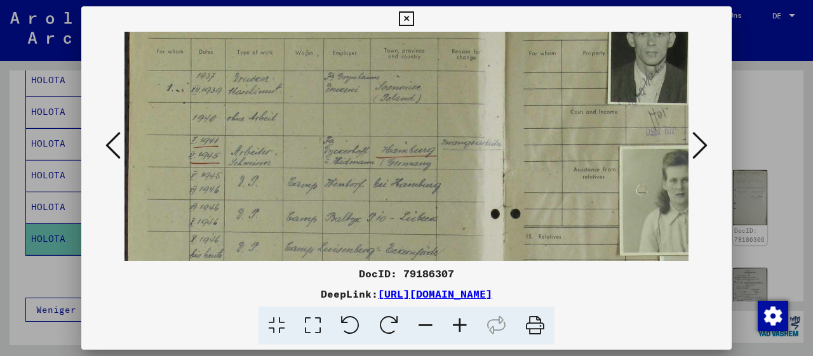
drag, startPoint x: 369, startPoint y: 205, endPoint x: 385, endPoint y: 172, distance: 36.1
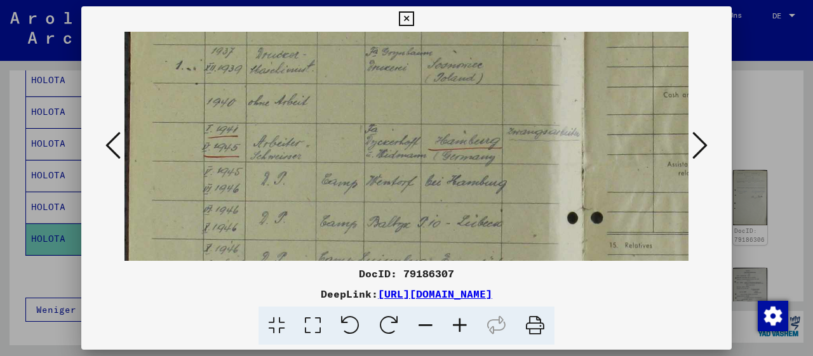
scroll to position [141, 1]
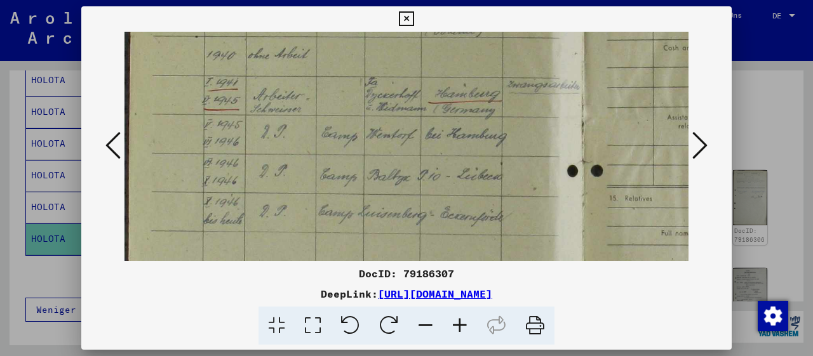
drag, startPoint x: 452, startPoint y: 227, endPoint x: 452, endPoint y: 134, distance: 92.8
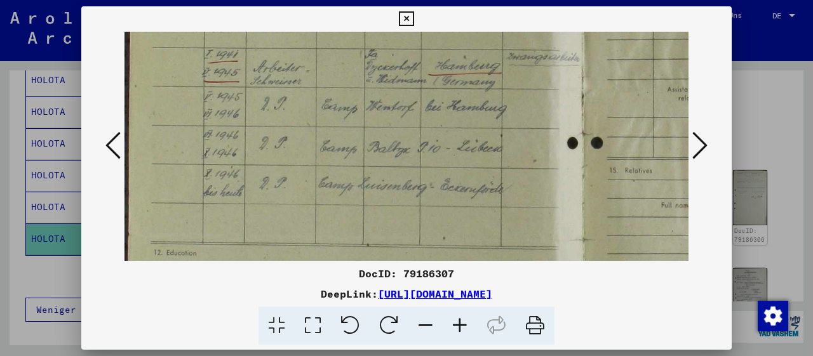
scroll to position [174, 0]
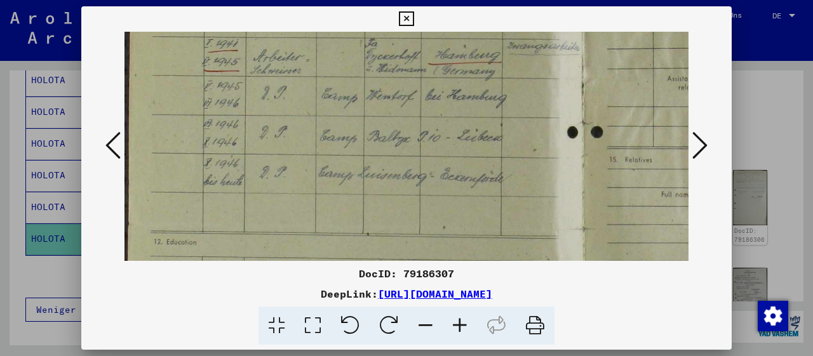
drag, startPoint x: 466, startPoint y: 208, endPoint x: 470, endPoint y: 177, distance: 31.4
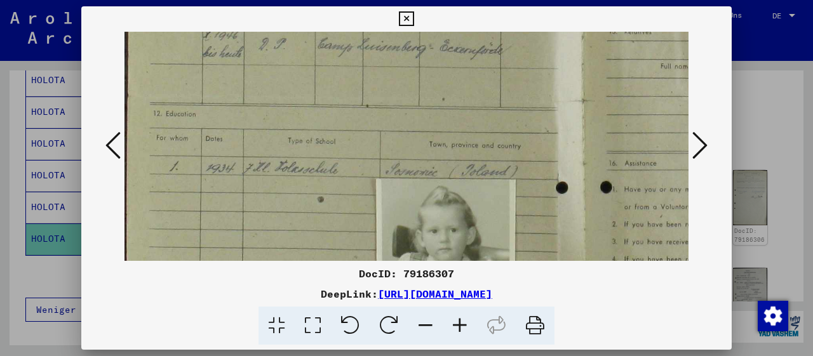
drag, startPoint x: 468, startPoint y: 210, endPoint x: 468, endPoint y: 83, distance: 127.1
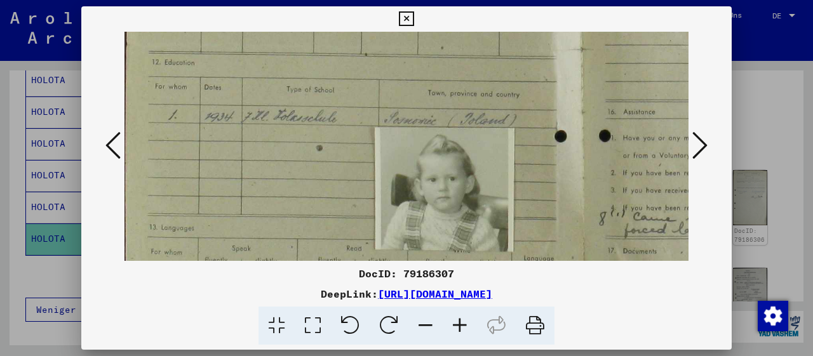
scroll to position [362, 3]
drag, startPoint x: 461, startPoint y: 211, endPoint x: 458, endPoint y: 163, distance: 47.7
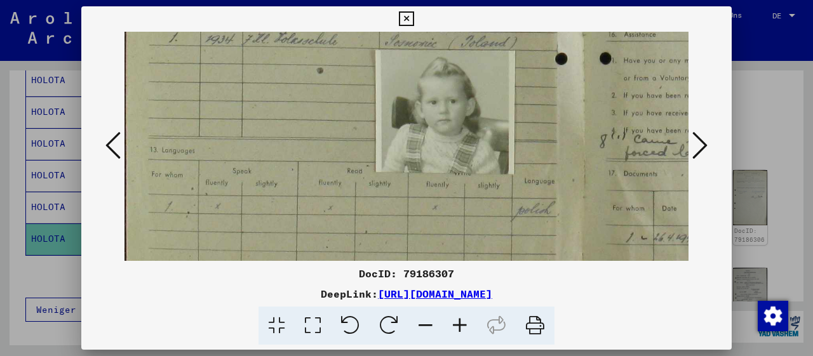
scroll to position [446, 1]
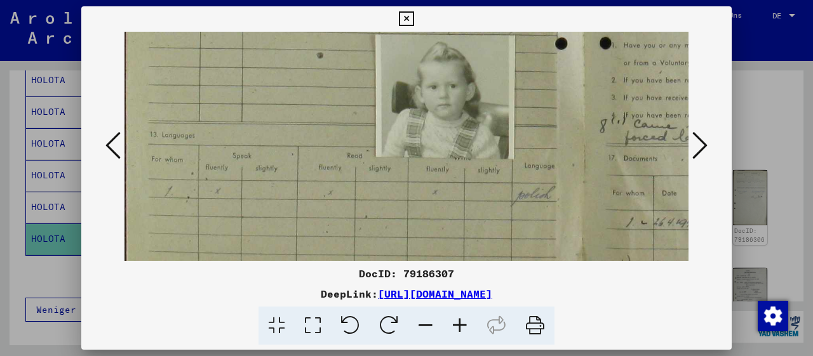
drag, startPoint x: 469, startPoint y: 205, endPoint x: 471, endPoint y: 123, distance: 82.0
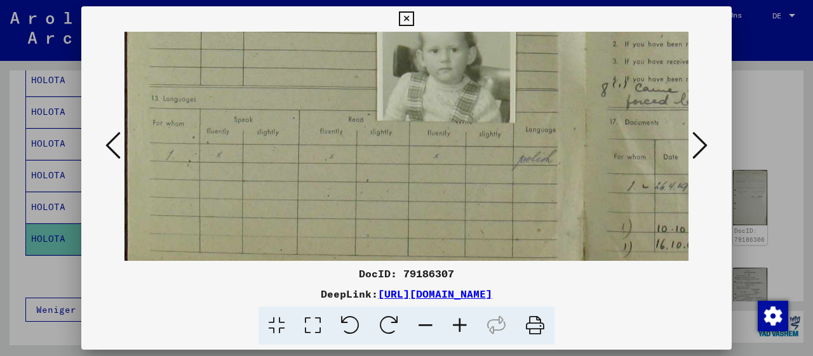
scroll to position [508, 0]
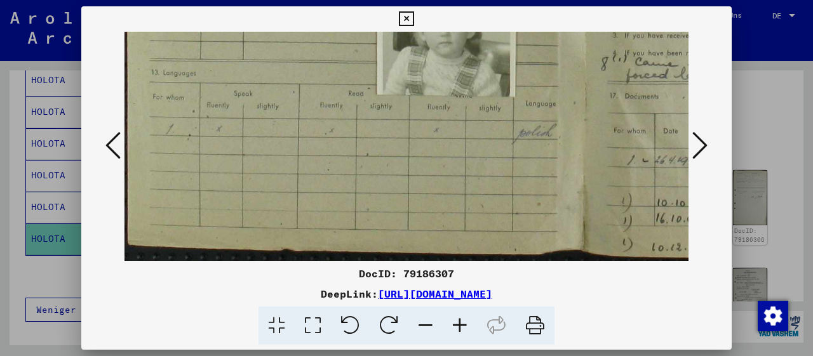
drag, startPoint x: 475, startPoint y: 182, endPoint x: 475, endPoint y: 111, distance: 71.2
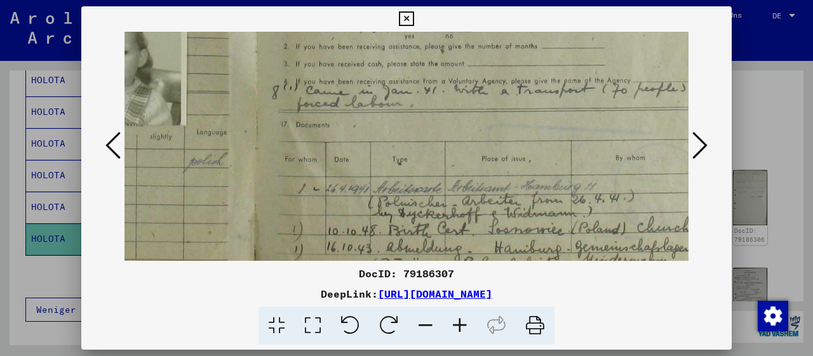
drag, startPoint x: 579, startPoint y: 150, endPoint x: 293, endPoint y: 170, distance: 286.6
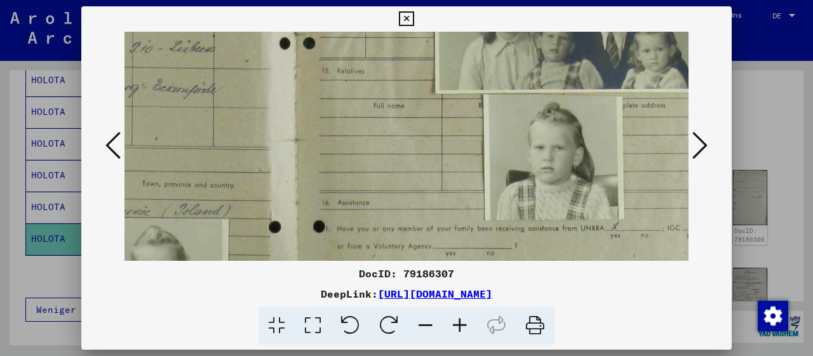
drag, startPoint x: 412, startPoint y: 102, endPoint x: 440, endPoint y: 250, distance: 149.9
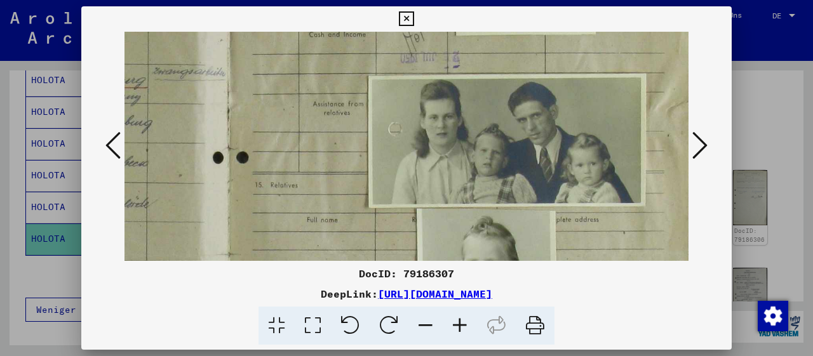
scroll to position [135, 355]
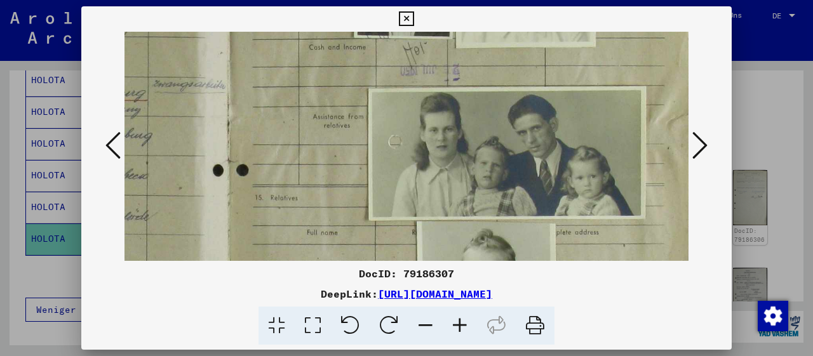
drag, startPoint x: 473, startPoint y: 83, endPoint x: 399, endPoint y: 208, distance: 145.6
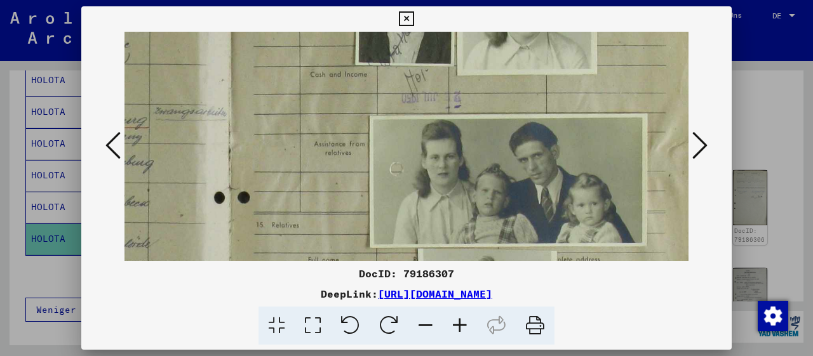
drag, startPoint x: 564, startPoint y: 172, endPoint x: 554, endPoint y: 194, distance: 23.9
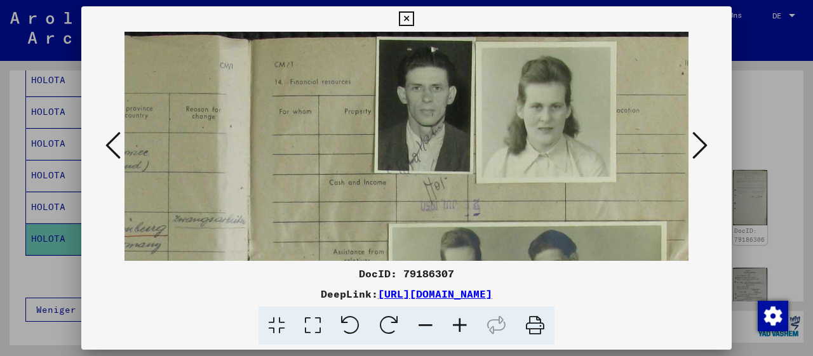
scroll to position [0, 329]
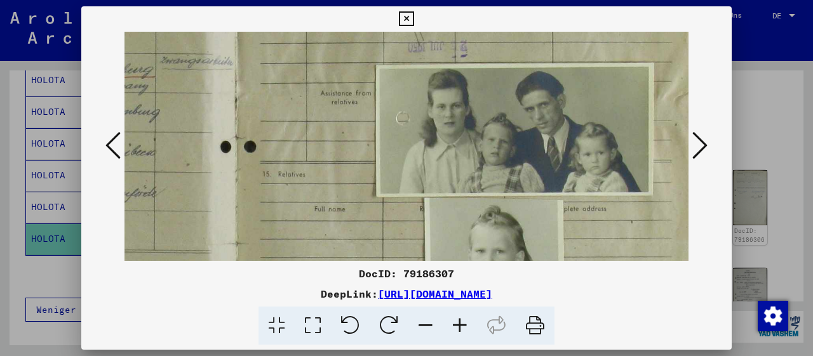
drag, startPoint x: 527, startPoint y: 71, endPoint x: 529, endPoint y: 34, distance: 36.9
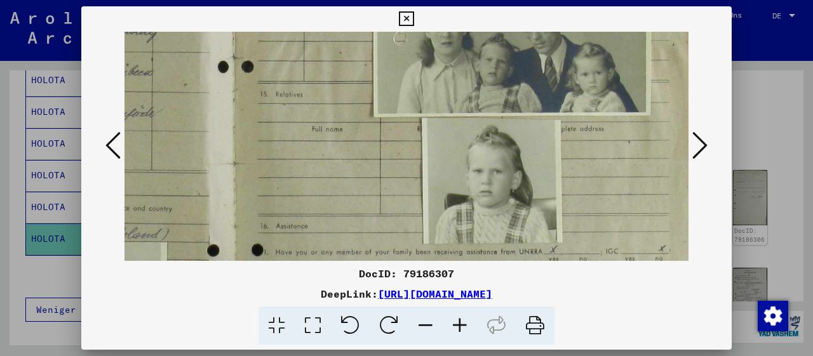
drag, startPoint x: 532, startPoint y: 184, endPoint x: 527, endPoint y: 108, distance: 75.7
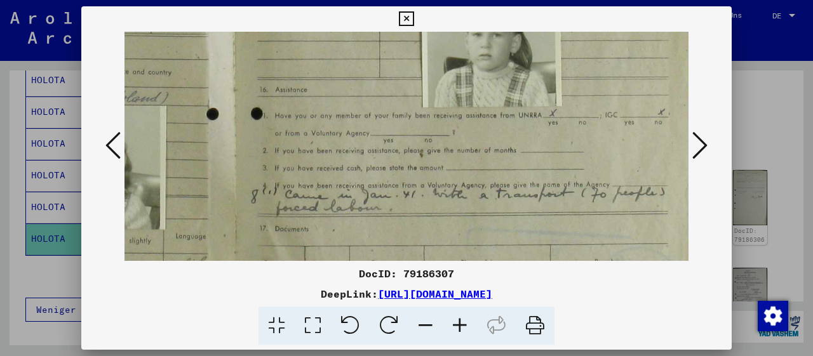
drag, startPoint x: 515, startPoint y: 204, endPoint x: 515, endPoint y: 49, distance: 155.0
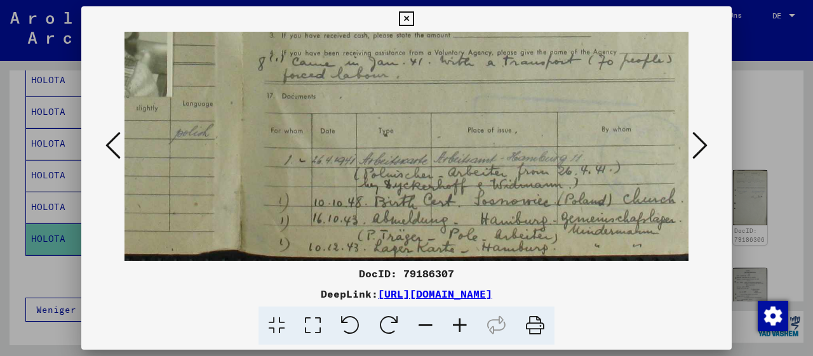
scroll to position [508, 341]
drag, startPoint x: 567, startPoint y: 201, endPoint x: 574, endPoint y: 48, distance: 153.9
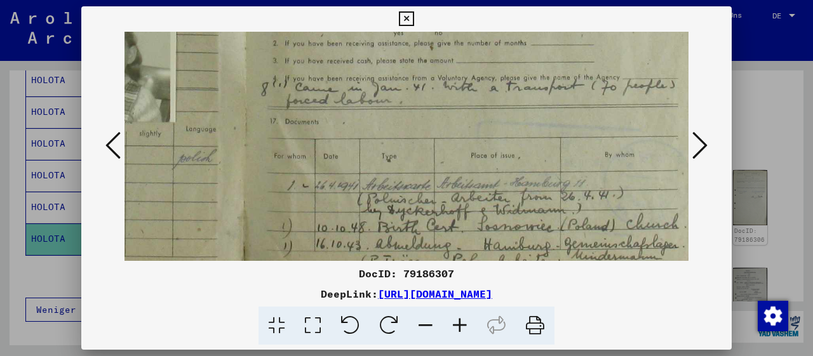
scroll to position [482, 340]
drag, startPoint x: 616, startPoint y: 137, endPoint x: 617, endPoint y: 163, distance: 26.1
click at [699, 149] on icon at bounding box center [699, 145] width 15 height 30
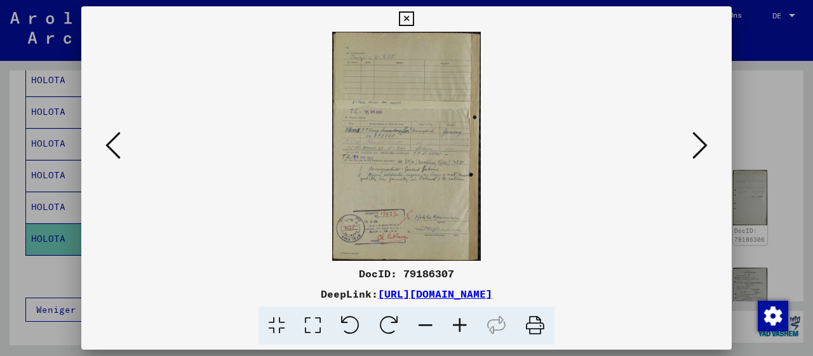
click at [458, 331] on icon at bounding box center [460, 326] width 34 height 39
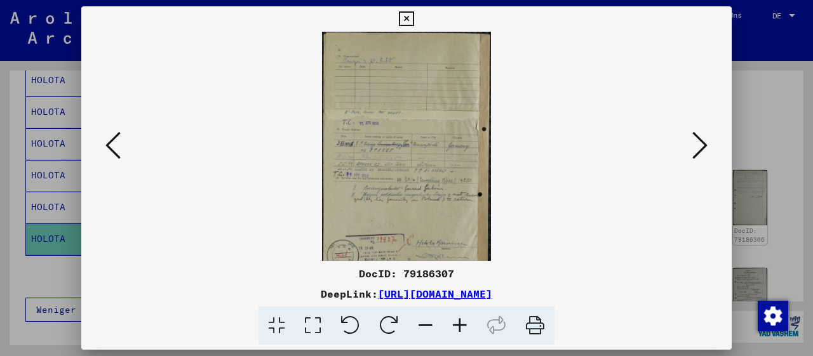
click at [458, 331] on icon at bounding box center [460, 326] width 34 height 39
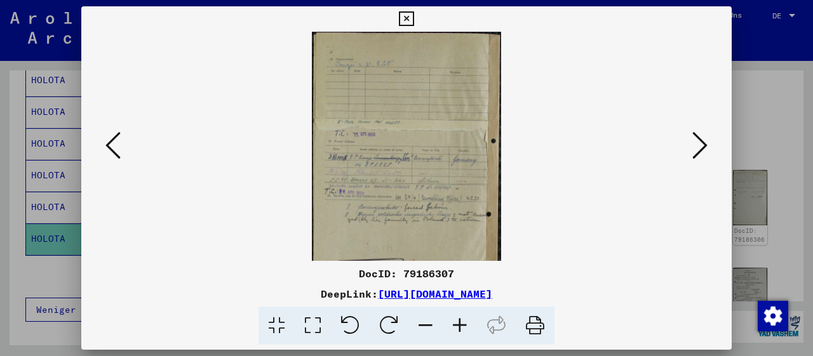
click at [458, 330] on icon at bounding box center [460, 326] width 34 height 39
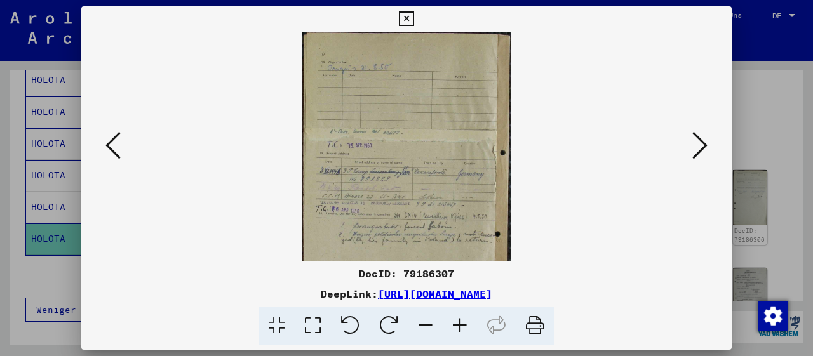
click at [458, 330] on icon at bounding box center [460, 326] width 34 height 39
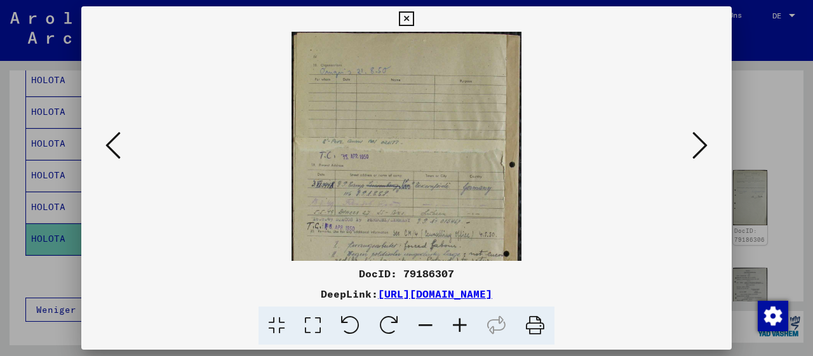
click at [458, 330] on icon at bounding box center [460, 326] width 34 height 39
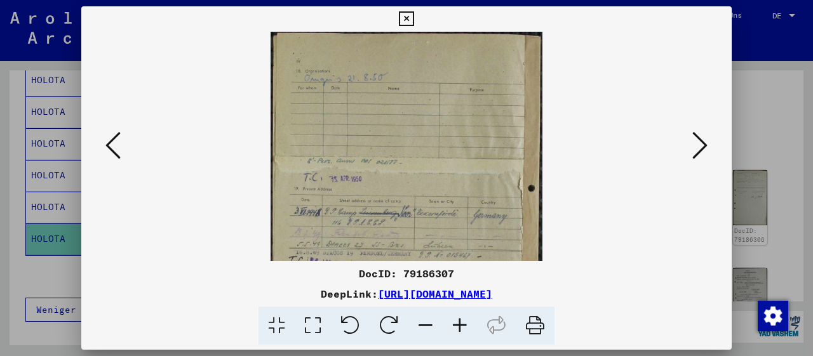
click at [458, 330] on icon at bounding box center [460, 326] width 34 height 39
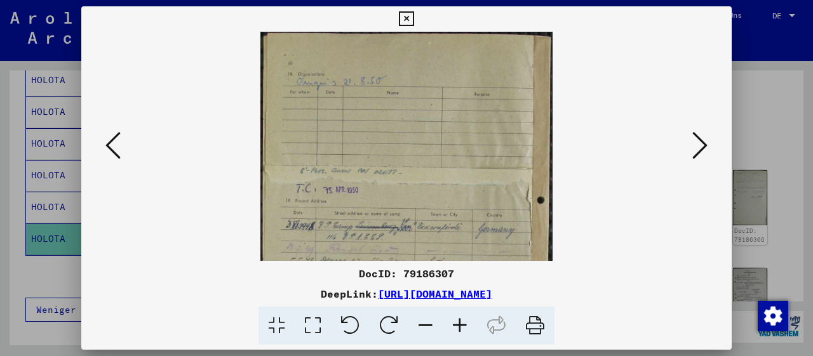
click at [458, 328] on icon at bounding box center [460, 326] width 34 height 39
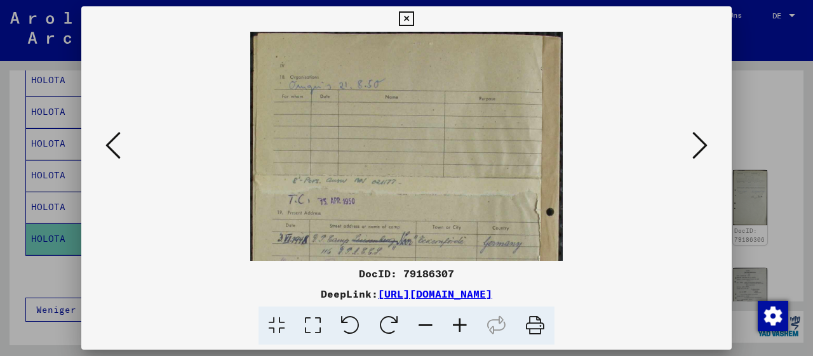
click at [458, 328] on icon at bounding box center [460, 326] width 34 height 39
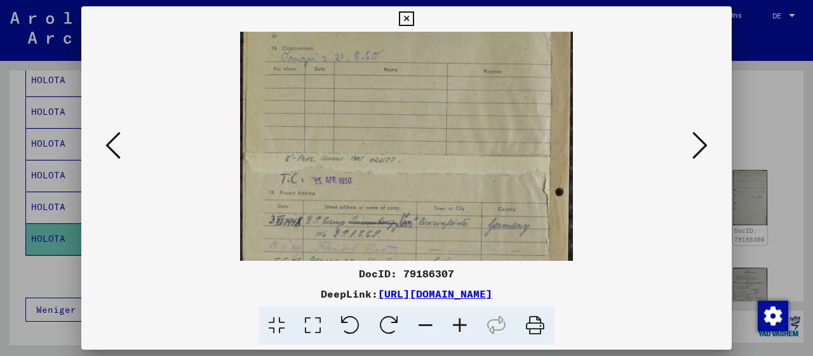
scroll to position [76, 0]
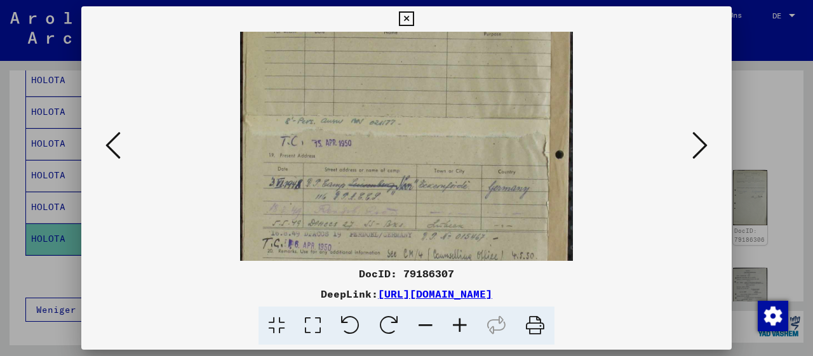
drag, startPoint x: 429, startPoint y: 196, endPoint x: 429, endPoint y: 121, distance: 75.6
click at [428, 123] on img at bounding box center [406, 220] width 333 height 515
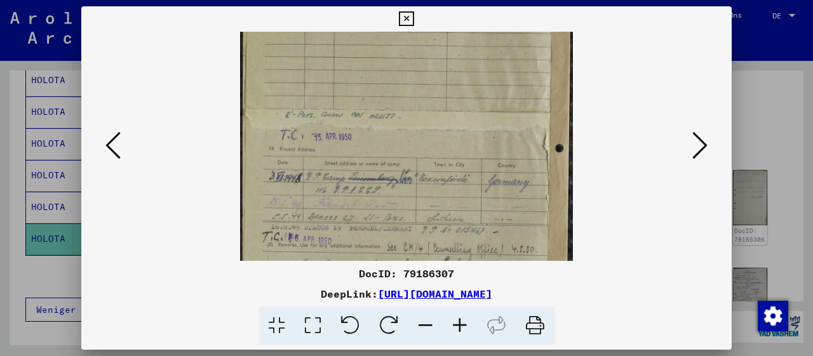
click at [464, 327] on icon at bounding box center [460, 326] width 34 height 39
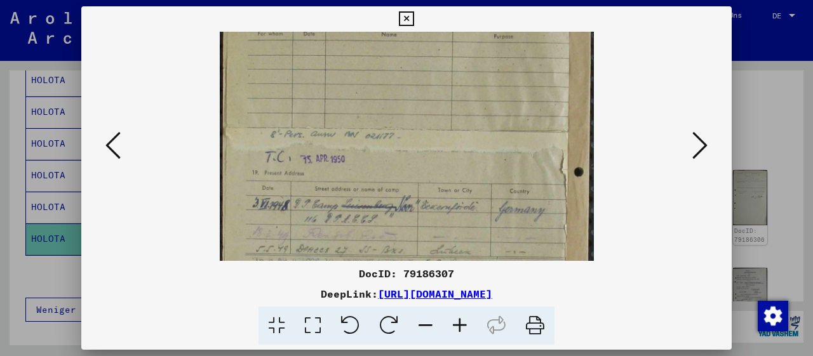
click at [464, 327] on icon at bounding box center [460, 326] width 34 height 39
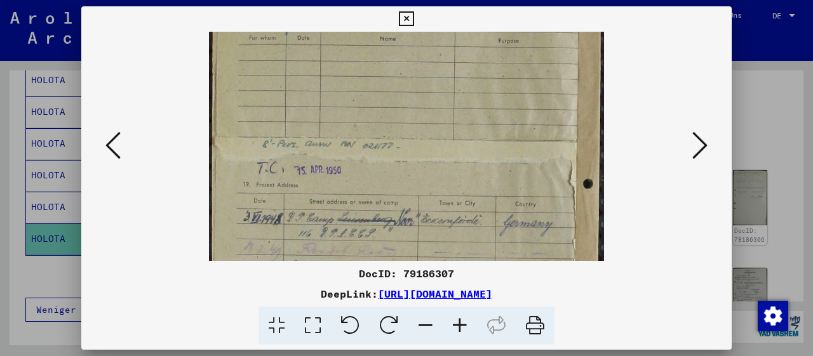
click at [464, 327] on icon at bounding box center [460, 326] width 34 height 39
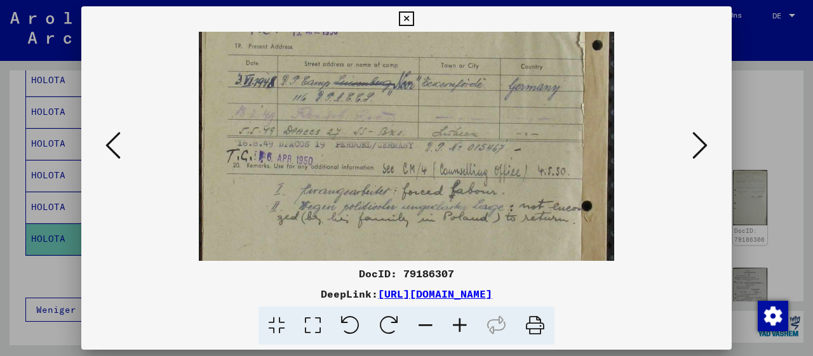
drag, startPoint x: 452, startPoint y: 190, endPoint x: 483, endPoint y: 60, distance: 133.1
click at [480, 67] on img at bounding box center [406, 127] width 415 height 642
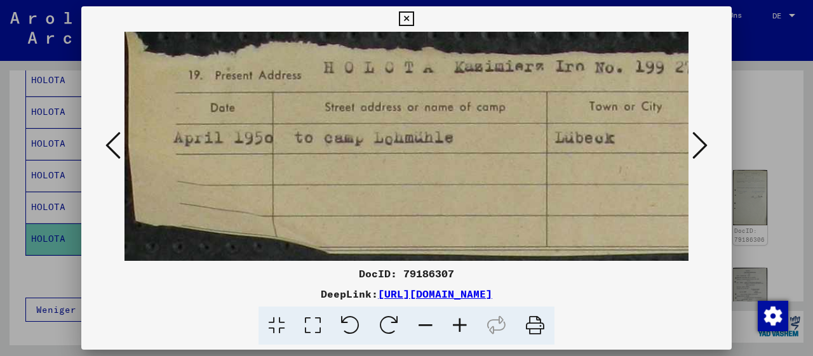
scroll to position [0, 0]
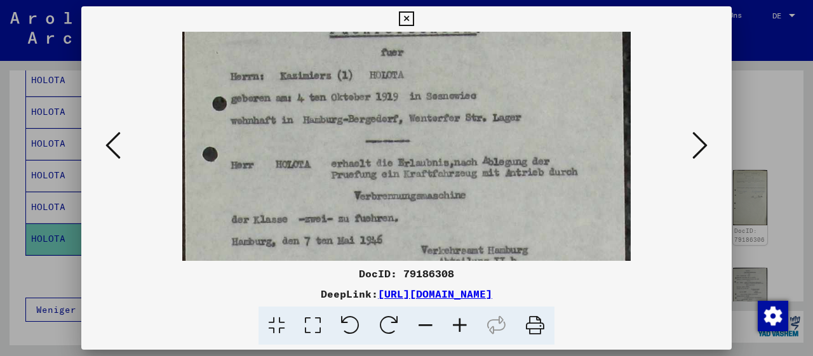
drag, startPoint x: 475, startPoint y: 227, endPoint x: 480, endPoint y: 167, distance: 59.9
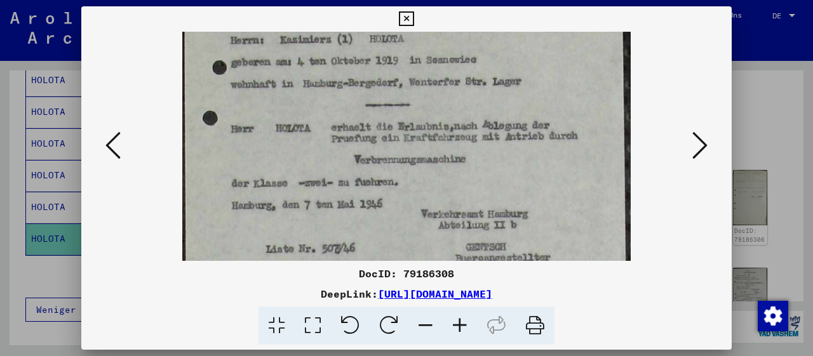
drag, startPoint x: 486, startPoint y: 233, endPoint x: 490, endPoint y: 189, distance: 44.1
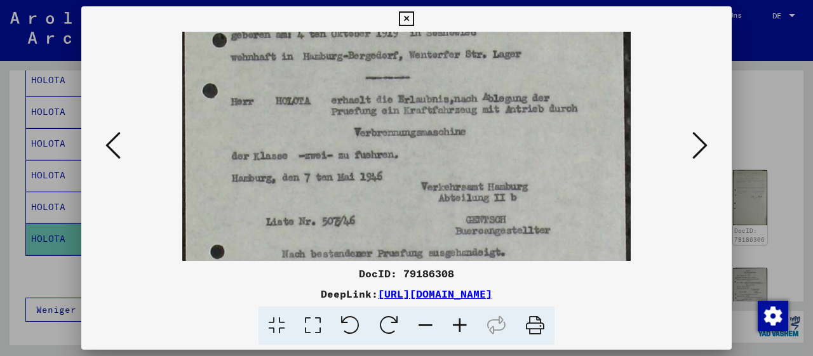
scroll to position [135, 0]
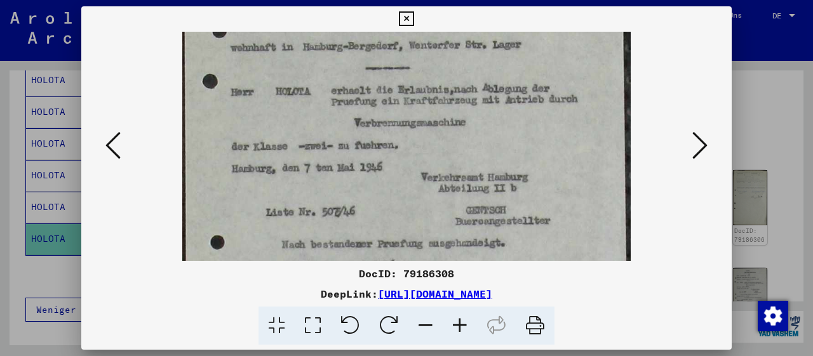
drag, startPoint x: 502, startPoint y: 172, endPoint x: 503, endPoint y: 149, distance: 23.5
click at [503, 149] on img at bounding box center [406, 171] width 449 height 547
drag, startPoint x: 526, startPoint y: 186, endPoint x: 534, endPoint y: 151, distance: 35.8
click at [534, 151] on img at bounding box center [406, 170] width 449 height 547
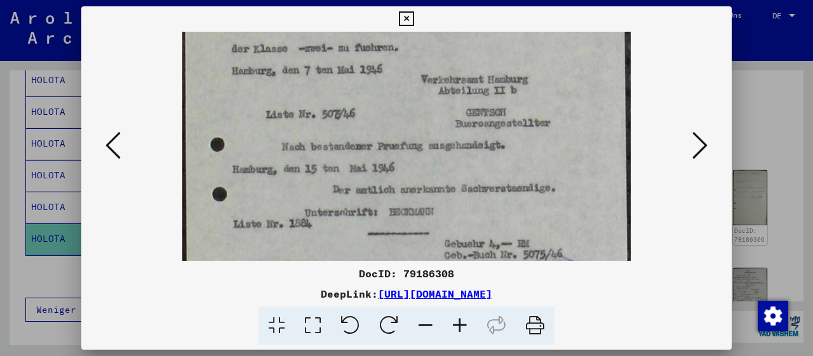
drag, startPoint x: 527, startPoint y: 190, endPoint x: 537, endPoint y: 130, distance: 60.5
click at [537, 130] on img at bounding box center [406, 73] width 449 height 547
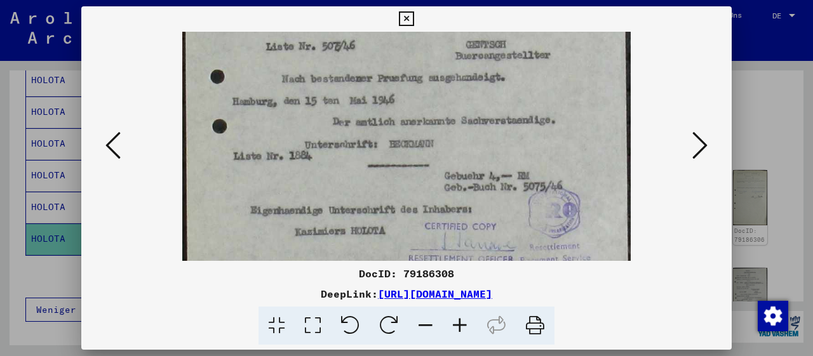
drag, startPoint x: 533, startPoint y: 194, endPoint x: 537, endPoint y: 123, distance: 71.3
click at [537, 126] on img at bounding box center [406, 5] width 449 height 547
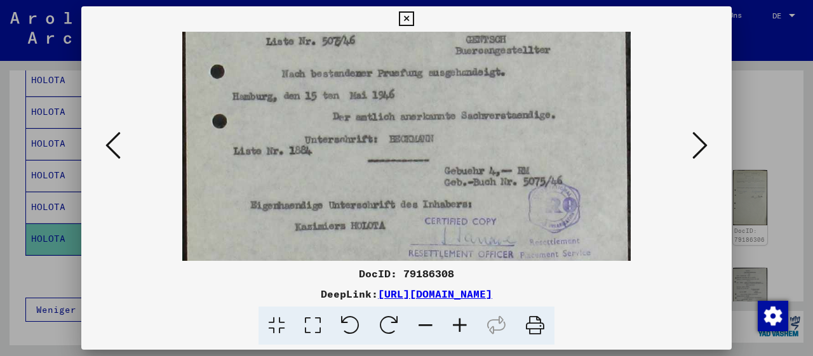
scroll to position [318, 0]
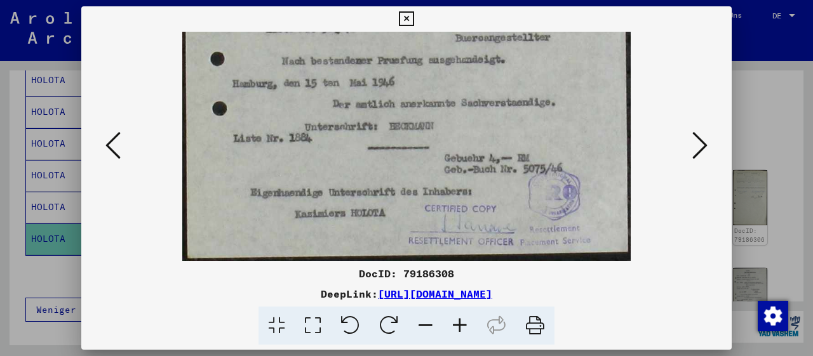
drag, startPoint x: 525, startPoint y: 222, endPoint x: 525, endPoint y: 162, distance: 59.7
drag, startPoint x: 516, startPoint y: 208, endPoint x: 536, endPoint y: 159, distance: 53.0
click at [698, 148] on icon at bounding box center [699, 145] width 15 height 30
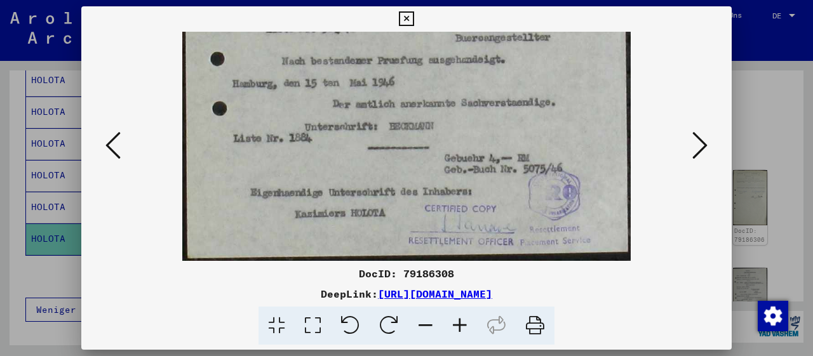
scroll to position [0, 0]
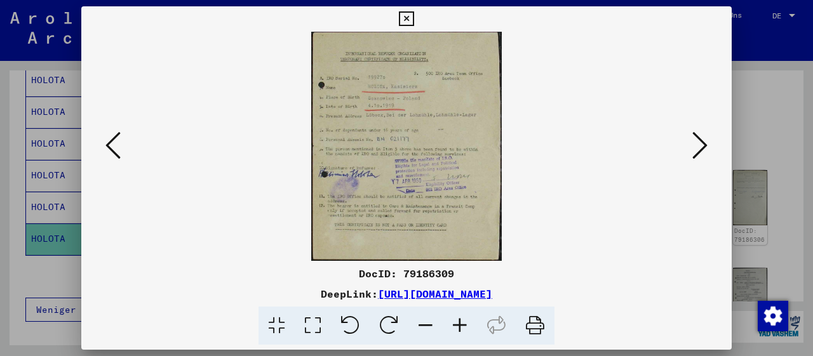
click at [462, 326] on icon at bounding box center [460, 326] width 34 height 39
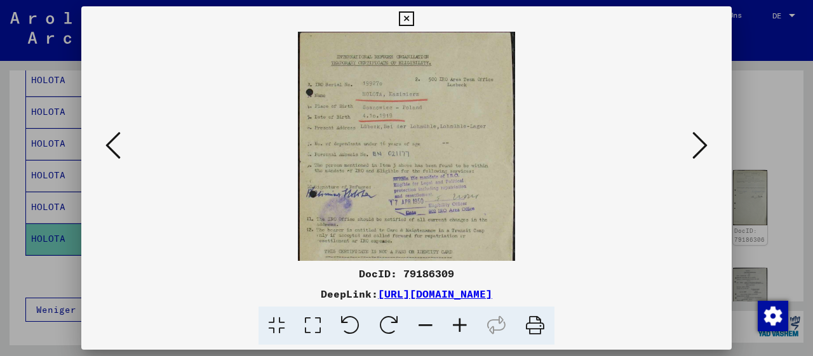
click at [462, 326] on icon at bounding box center [460, 326] width 34 height 39
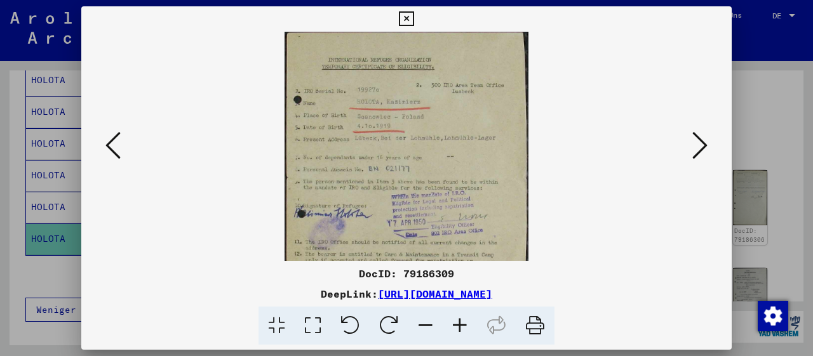
click at [462, 326] on icon at bounding box center [460, 326] width 34 height 39
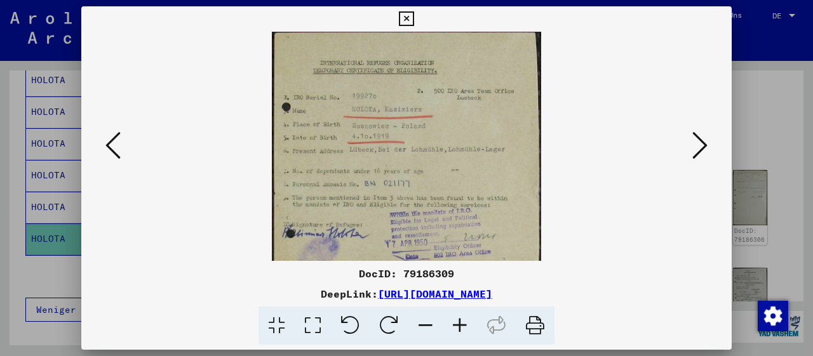
click at [462, 326] on icon at bounding box center [460, 326] width 34 height 39
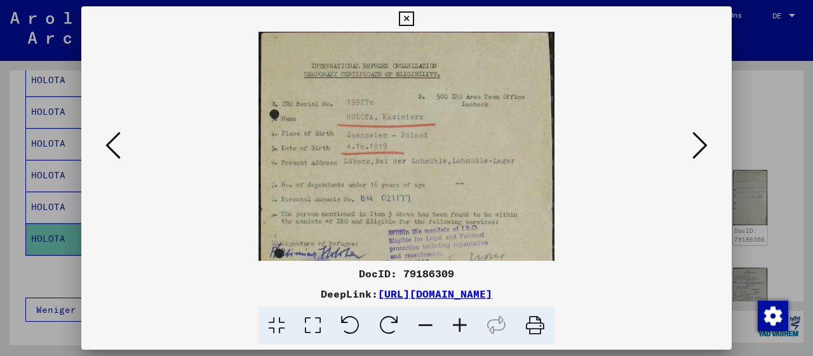
click at [462, 326] on icon at bounding box center [460, 326] width 34 height 39
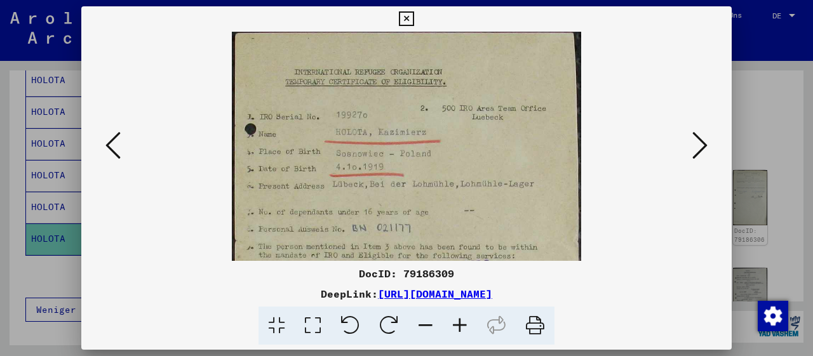
click at [462, 326] on icon at bounding box center [460, 326] width 34 height 39
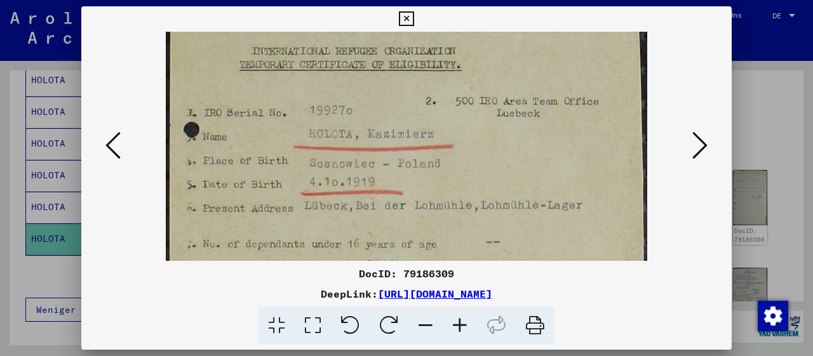
drag, startPoint x: 473, startPoint y: 211, endPoint x: 471, endPoint y: 169, distance: 42.0
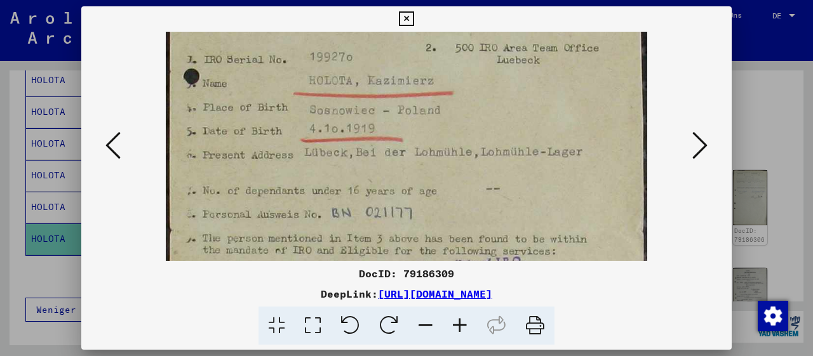
drag, startPoint x: 476, startPoint y: 208, endPoint x: 474, endPoint y: 145, distance: 62.3
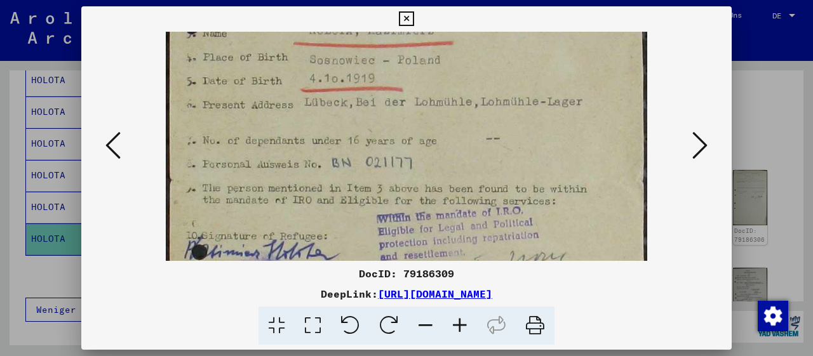
drag, startPoint x: 468, startPoint y: 170, endPoint x: 475, endPoint y: 129, distance: 41.3
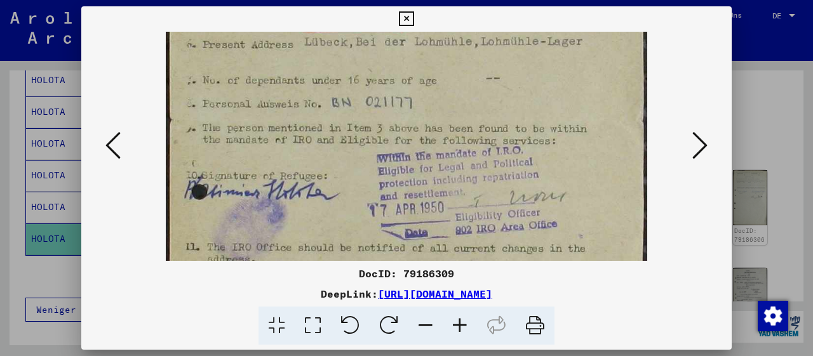
drag, startPoint x: 486, startPoint y: 171, endPoint x: 491, endPoint y: 104, distance: 67.5
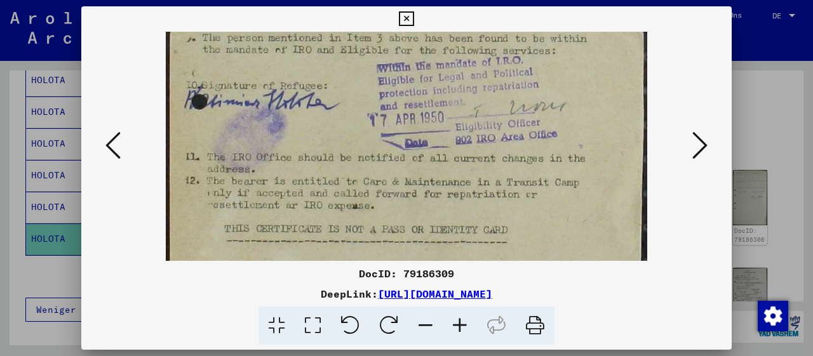
drag, startPoint x: 520, startPoint y: 167, endPoint x: 520, endPoint y: 108, distance: 59.1
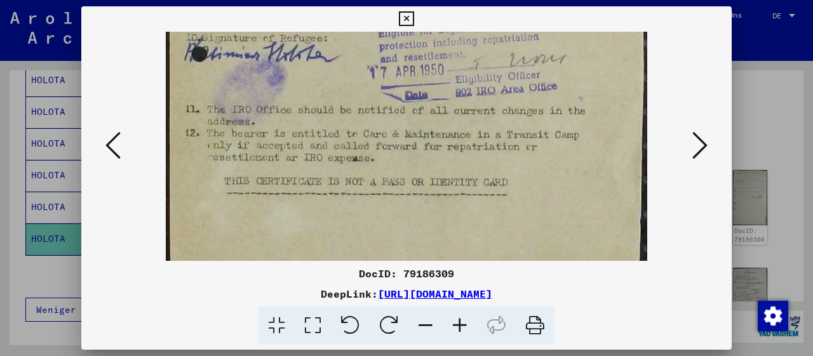
drag, startPoint x: 532, startPoint y: 198, endPoint x: 533, endPoint y: 151, distance: 47.7
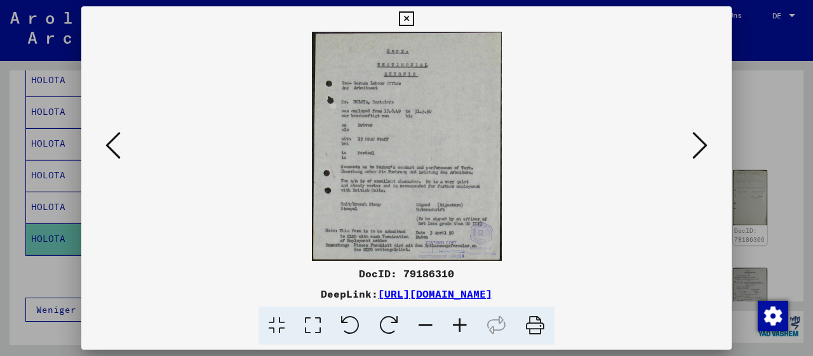
scroll to position [0, 0]
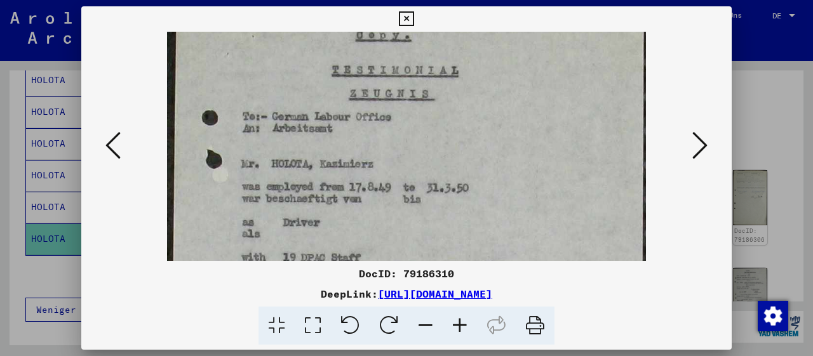
drag, startPoint x: 478, startPoint y: 210, endPoint x: 483, endPoint y: 159, distance: 51.1
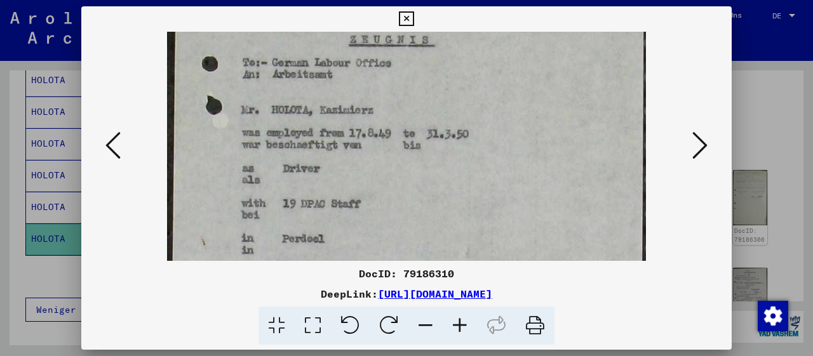
scroll to position [123, 0]
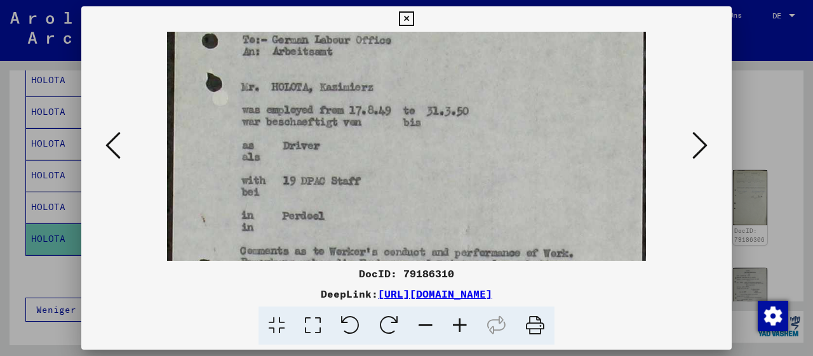
drag, startPoint x: 481, startPoint y: 216, endPoint x: 489, endPoint y: 149, distance: 67.2
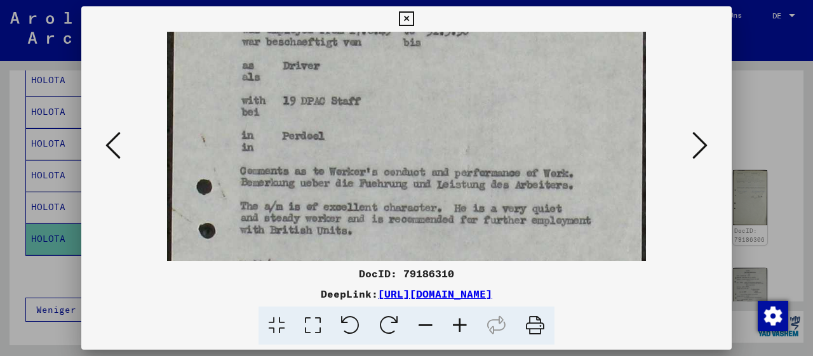
drag, startPoint x: 480, startPoint y: 194, endPoint x: 487, endPoint y: 131, distance: 63.9
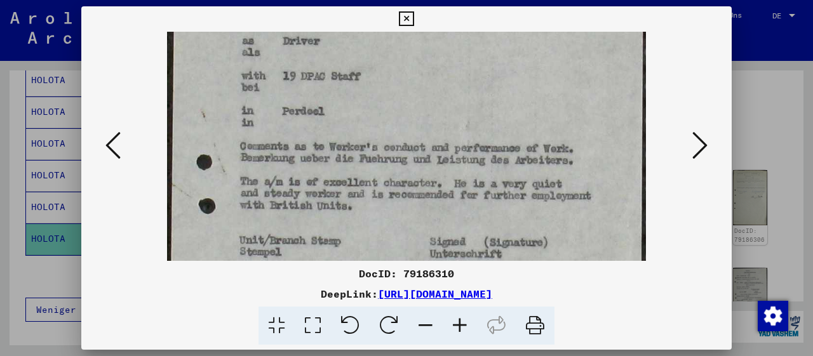
scroll to position [264, 0]
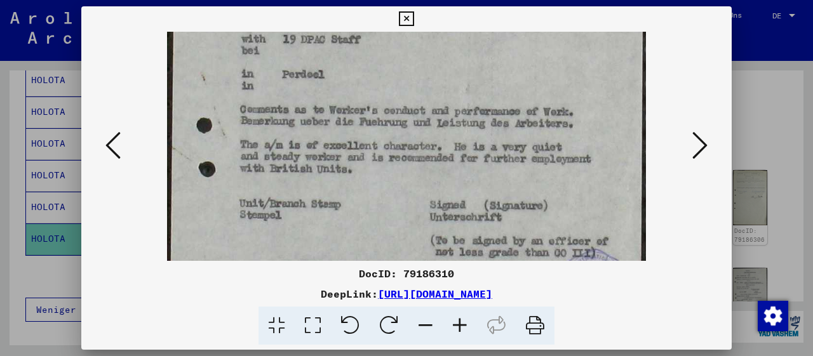
drag, startPoint x: 483, startPoint y: 204, endPoint x: 490, endPoint y: 144, distance: 60.1
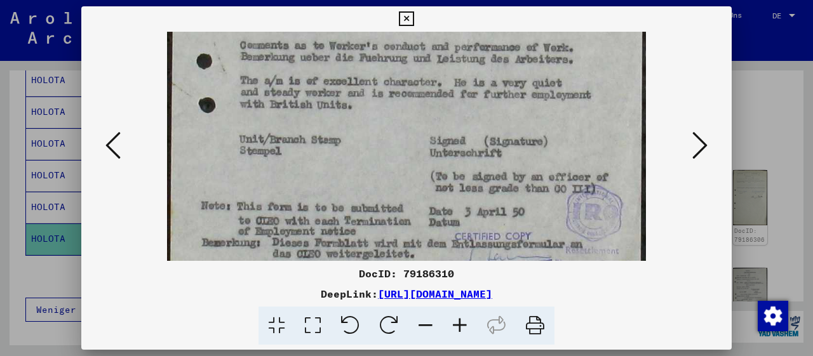
scroll to position [349, 0]
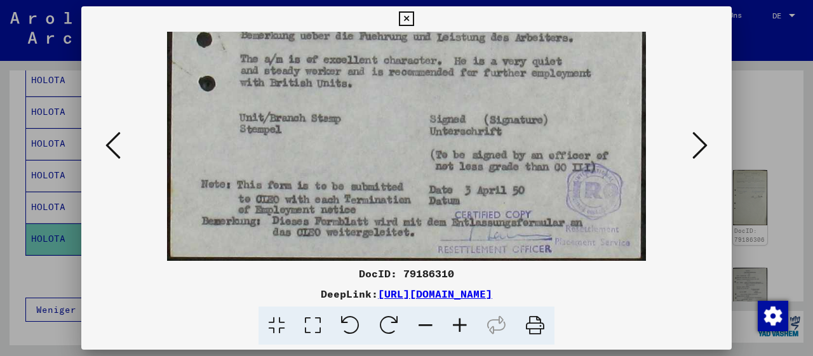
drag, startPoint x: 466, startPoint y: 201, endPoint x: 511, endPoint y: 112, distance: 100.0
drag, startPoint x: 542, startPoint y: 142, endPoint x: 549, endPoint y: 57, distance: 86.1
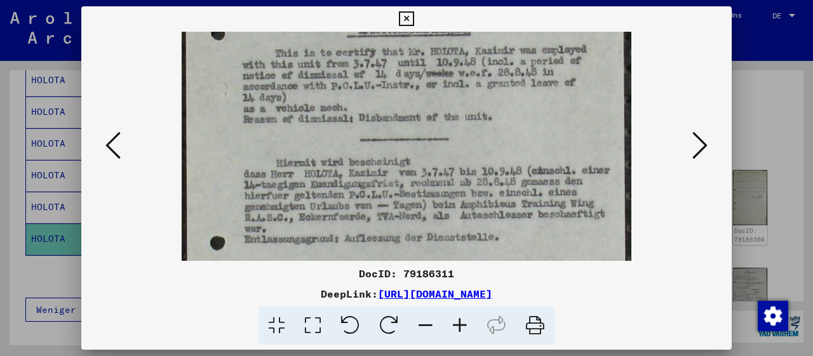
drag, startPoint x: 499, startPoint y: 217, endPoint x: 515, endPoint y: 40, distance: 177.3
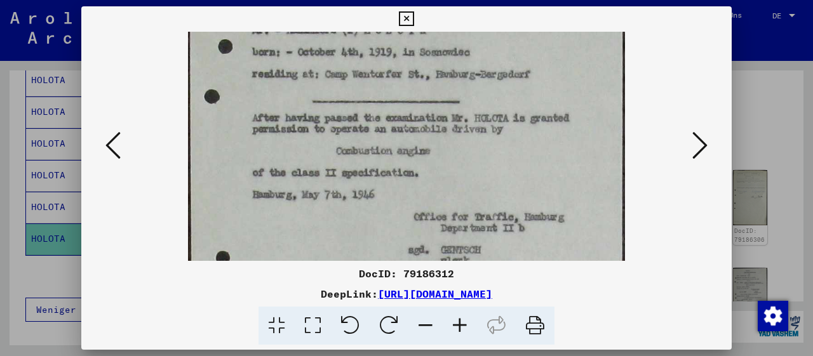
drag, startPoint x: 464, startPoint y: 170, endPoint x: 457, endPoint y: 84, distance: 86.1
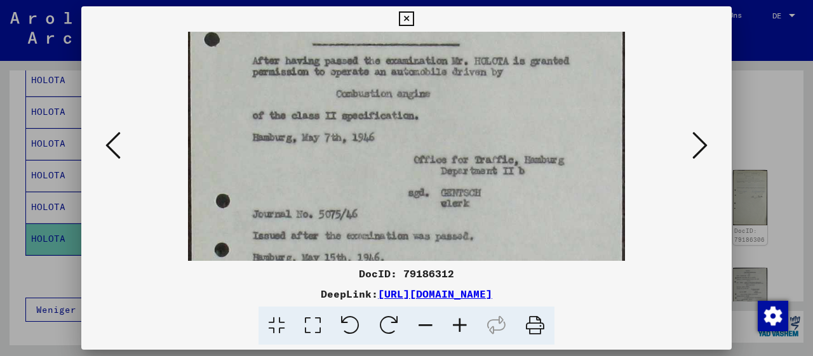
drag, startPoint x: 467, startPoint y: 201, endPoint x: 467, endPoint y: 145, distance: 55.9
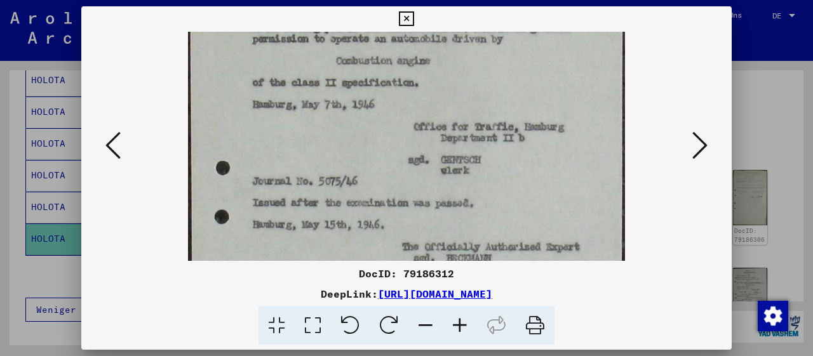
scroll to position [253, 0]
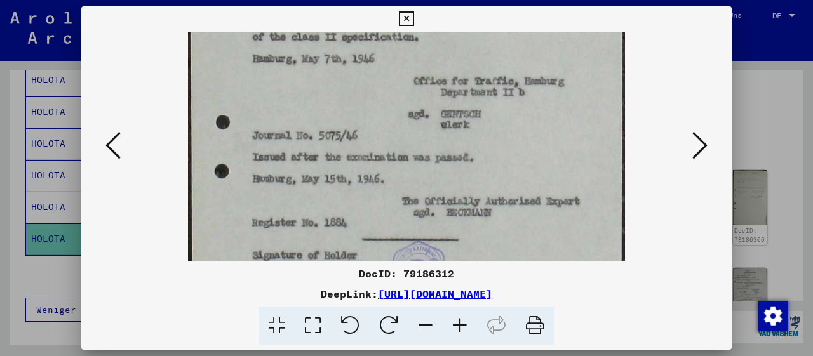
drag, startPoint x: 480, startPoint y: 206, endPoint x: 510, endPoint y: 135, distance: 76.9
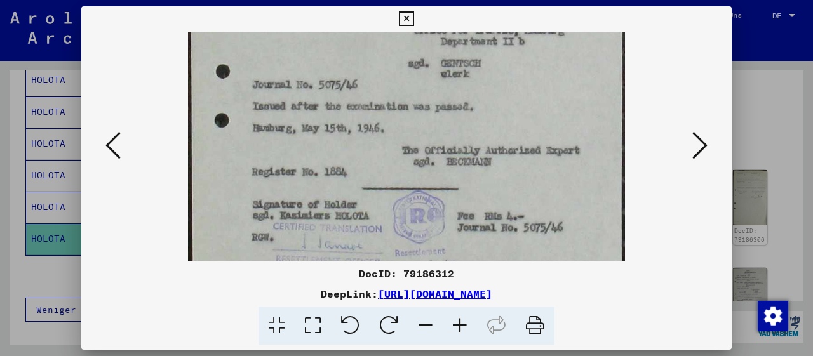
scroll to position [310, 0]
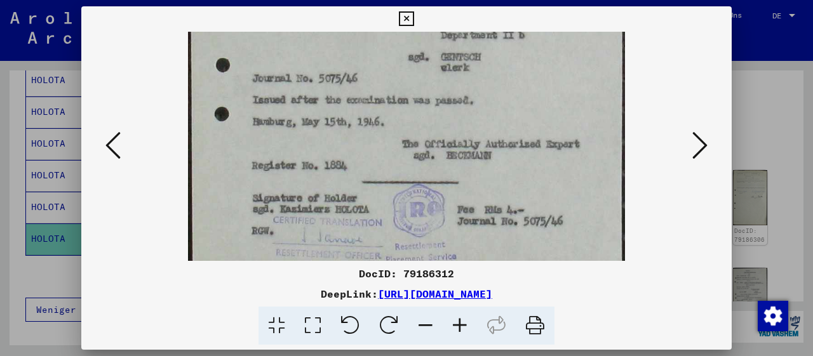
drag, startPoint x: 503, startPoint y: 212, endPoint x: 508, endPoint y: 157, distance: 54.9
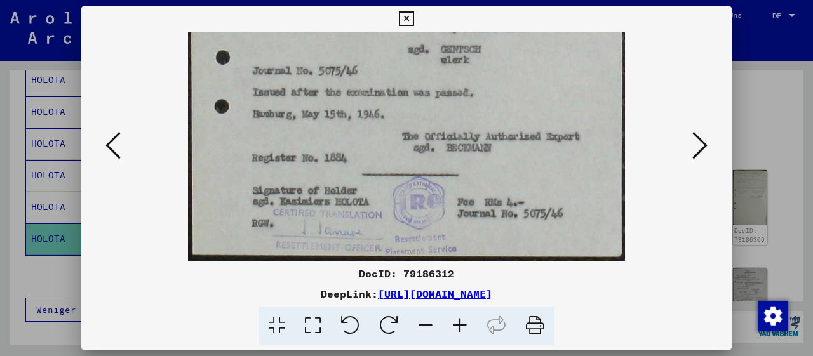
drag, startPoint x: 507, startPoint y: 176, endPoint x: 508, endPoint y: 145, distance: 31.2
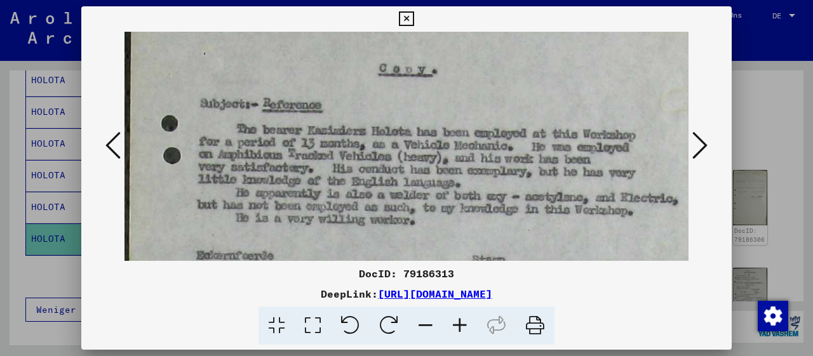
scroll to position [55, 4]
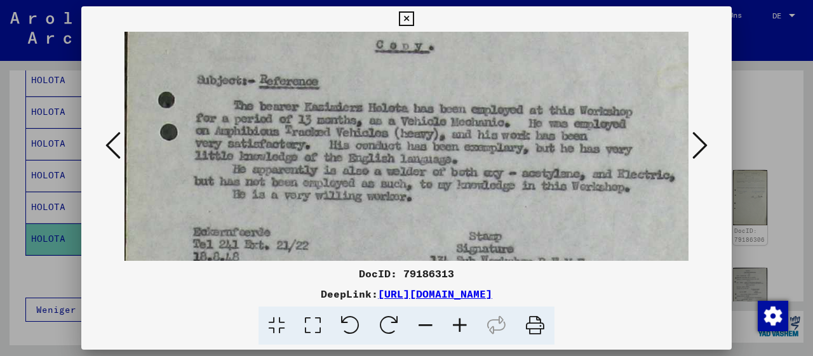
drag, startPoint x: 478, startPoint y: 194, endPoint x: 479, endPoint y: 142, distance: 52.1
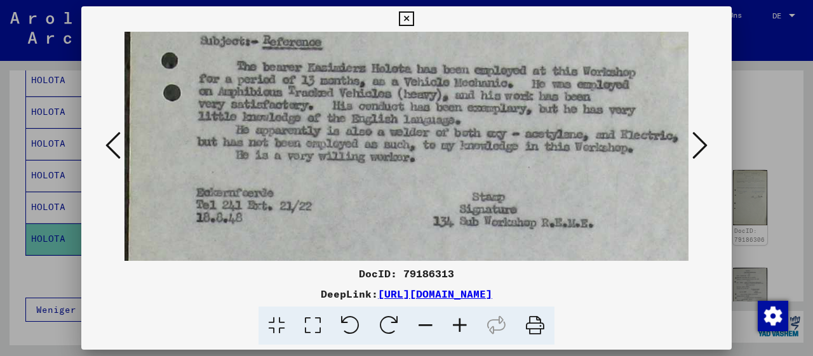
scroll to position [95, 0]
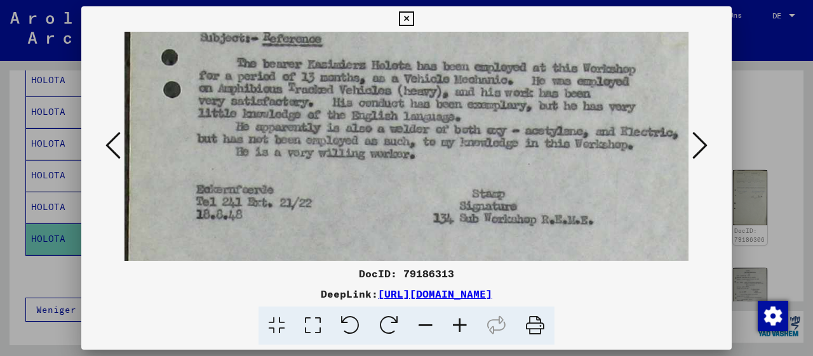
drag, startPoint x: 506, startPoint y: 206, endPoint x: 513, endPoint y: 168, distance: 39.4
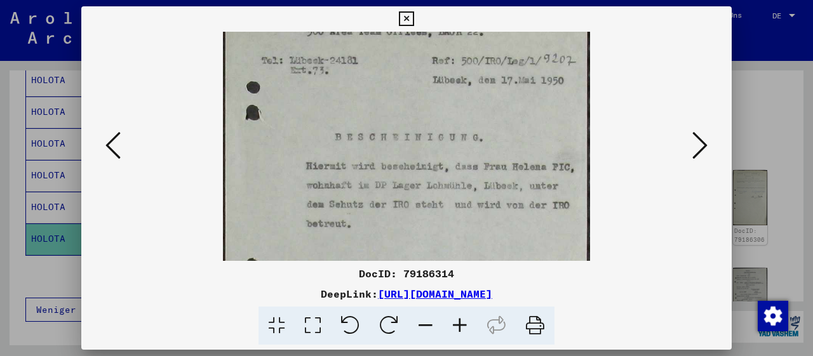
scroll to position [55, 0]
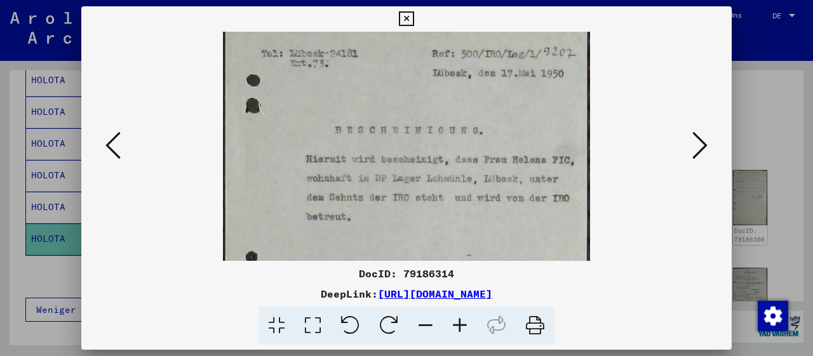
drag, startPoint x: 495, startPoint y: 224, endPoint x: 477, endPoint y: 171, distance: 55.7
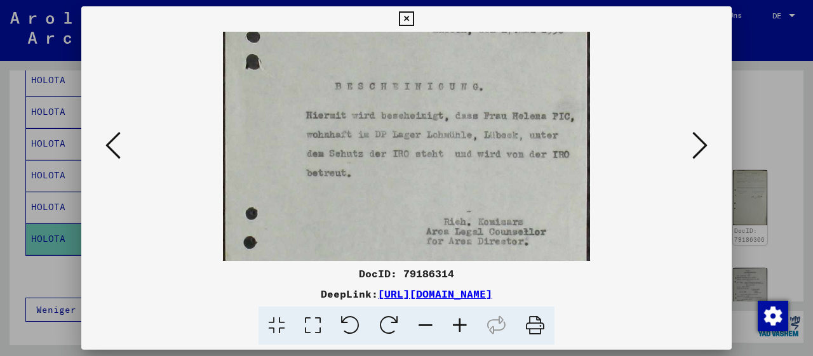
drag, startPoint x: 467, startPoint y: 208, endPoint x: 468, endPoint y: 166, distance: 41.9
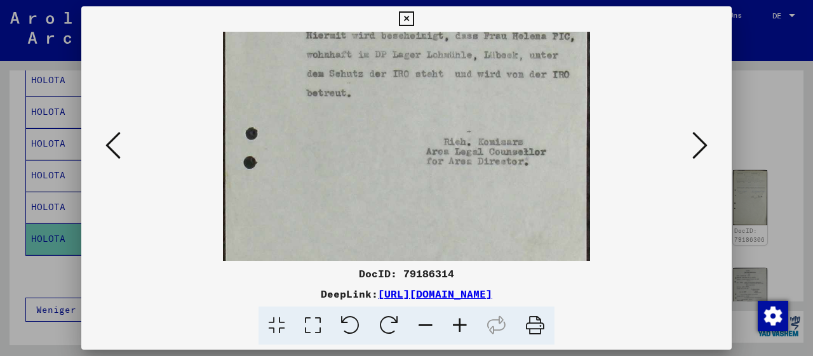
drag, startPoint x: 490, startPoint y: 218, endPoint x: 503, endPoint y: 128, distance: 91.1
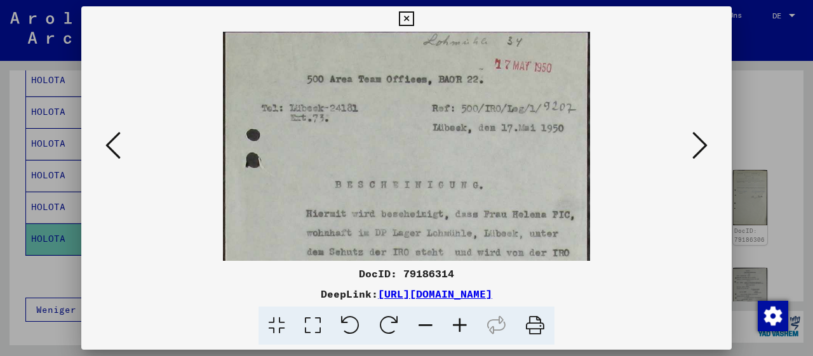
drag, startPoint x: 510, startPoint y: 107, endPoint x: 508, endPoint y: 287, distance: 179.8
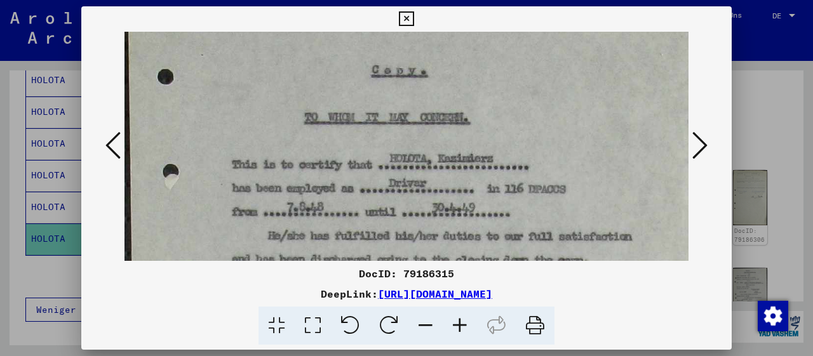
scroll to position [45, 0]
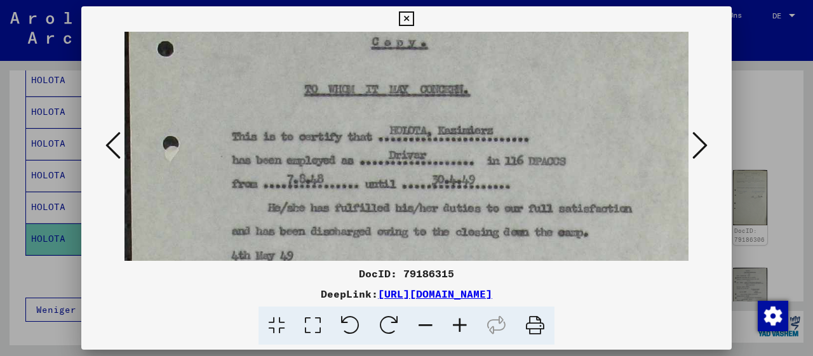
drag, startPoint x: 473, startPoint y: 190, endPoint x: 472, endPoint y: 150, distance: 40.0
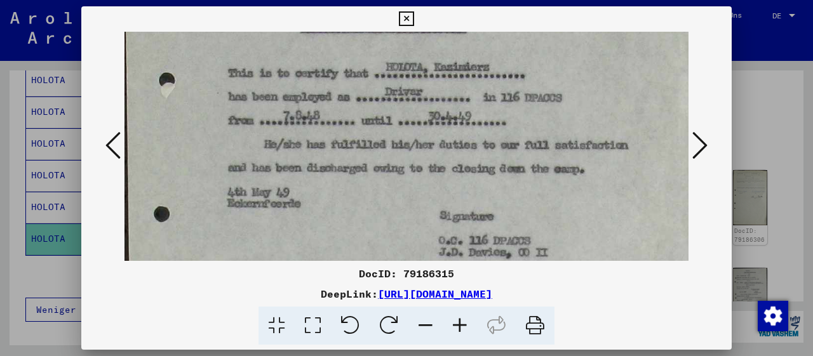
drag, startPoint x: 556, startPoint y: 208, endPoint x: 550, endPoint y: 132, distance: 76.5
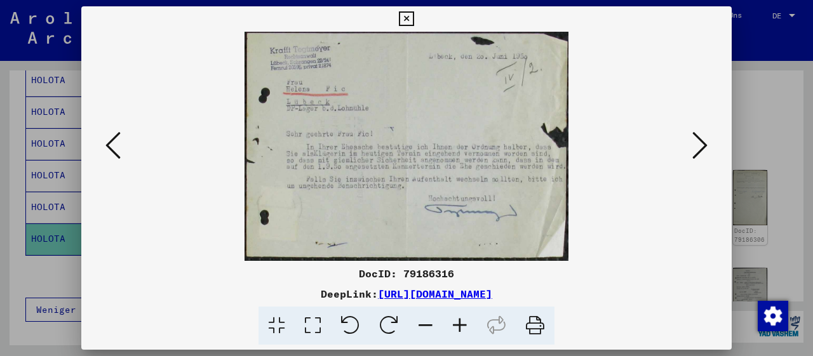
scroll to position [0, 0]
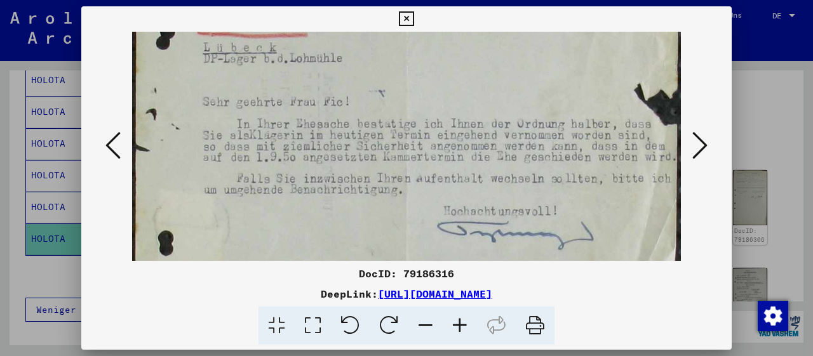
drag, startPoint x: 471, startPoint y: 201, endPoint x: 460, endPoint y: 89, distance: 112.4
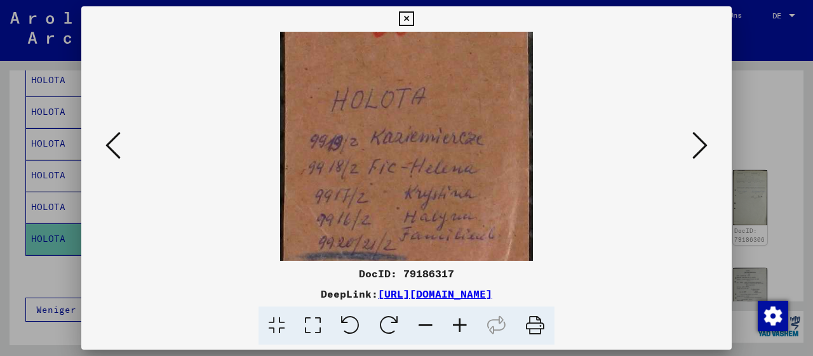
drag, startPoint x: 454, startPoint y: 209, endPoint x: 461, endPoint y: 60, distance: 148.8
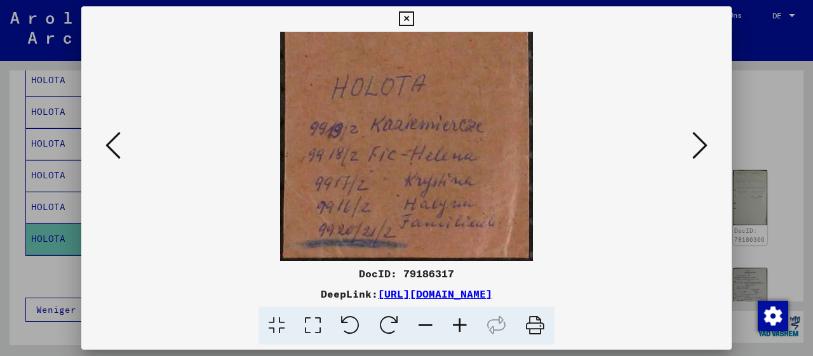
drag, startPoint x: 456, startPoint y: 210, endPoint x: 459, endPoint y: 151, distance: 59.8
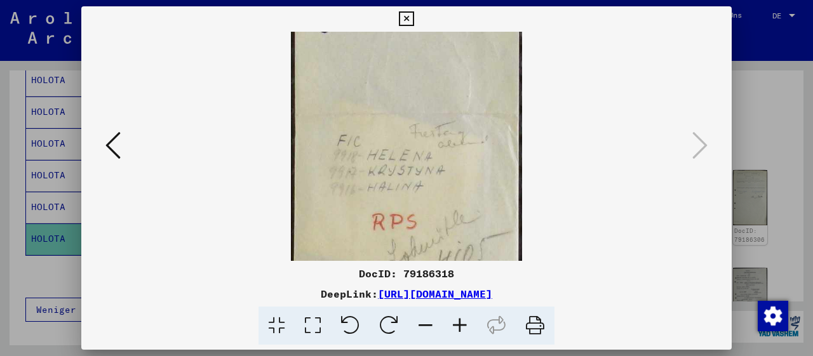
scroll to position [122, 0]
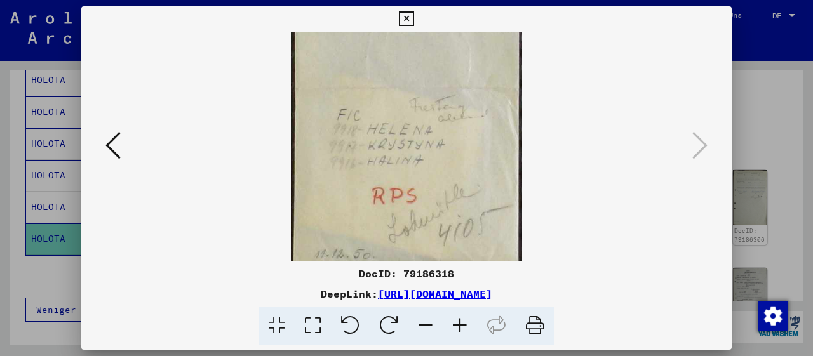
drag, startPoint x: 454, startPoint y: 245, endPoint x: 462, endPoint y: 125, distance: 119.7
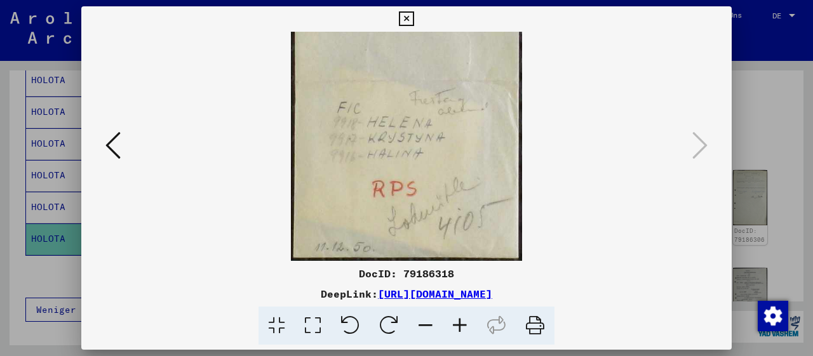
drag, startPoint x: 464, startPoint y: 196, endPoint x: 485, endPoint y: 68, distance: 129.9
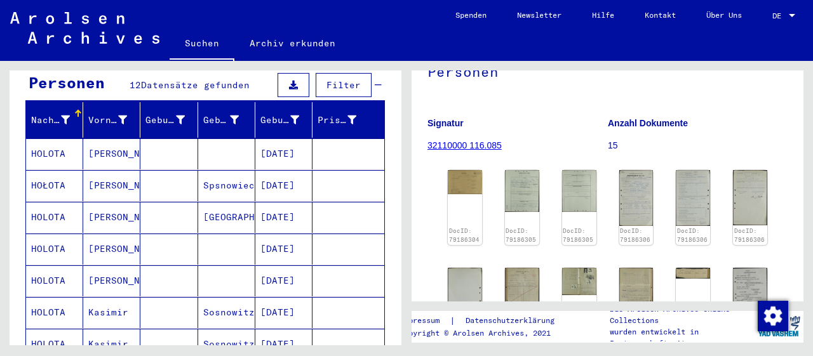
scroll to position [0, 0]
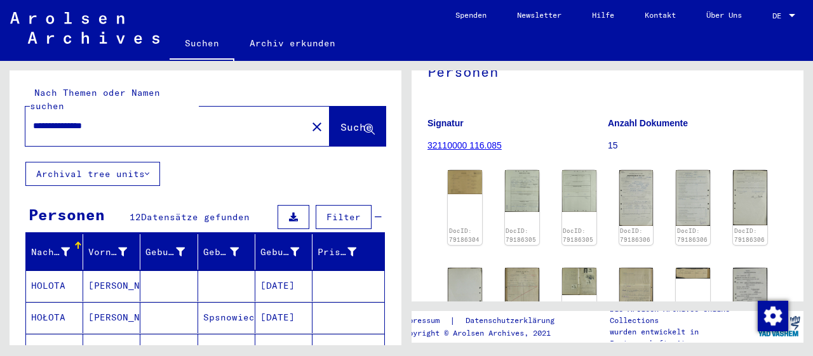
drag, startPoint x: 76, startPoint y: 110, endPoint x: 25, endPoint y: 110, distance: 50.2
type input "**********"
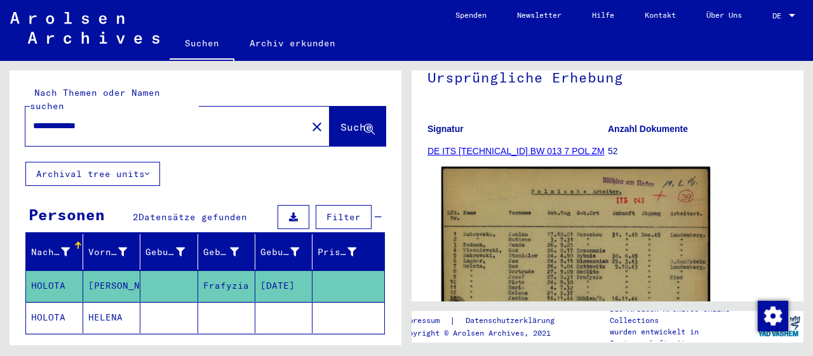
scroll to position [132, 0]
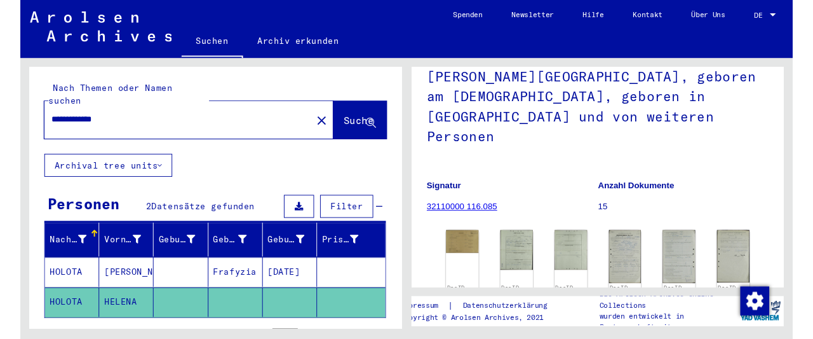
scroll to position [132, 0]
